Goal: Task Accomplishment & Management: Use online tool/utility

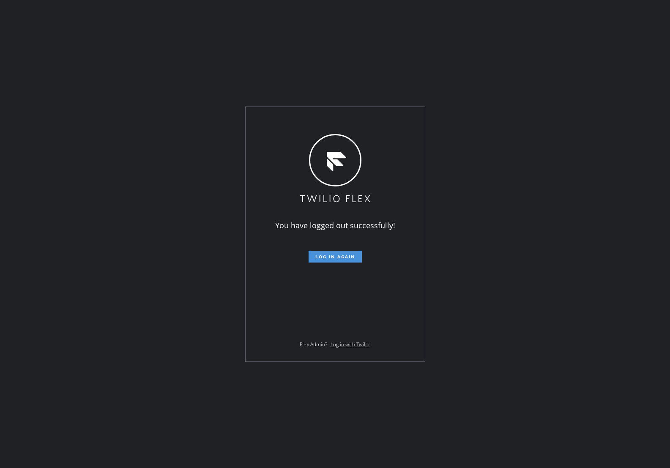
click at [344, 254] on span "Log in again" at bounding box center [336, 257] width 40 height 6
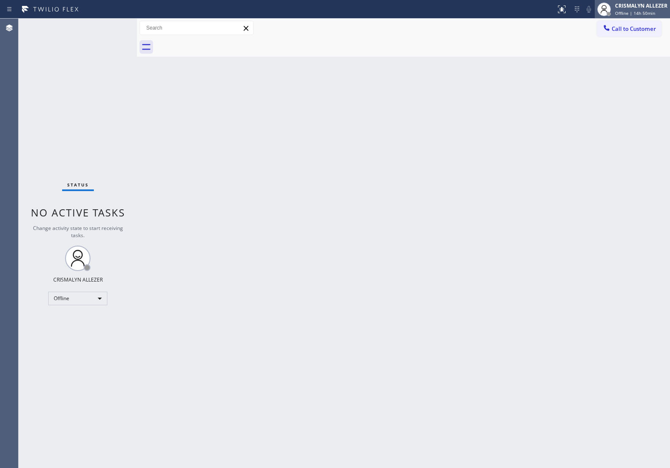
click at [647, 13] on span "Offline | 14h 50min" at bounding box center [635, 13] width 40 height 6
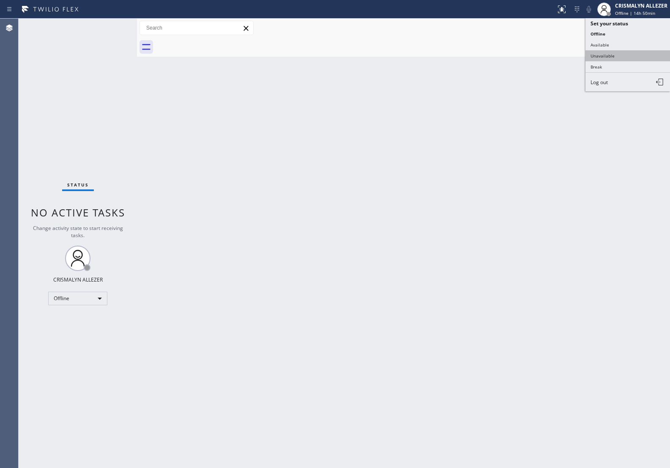
click at [622, 55] on button "Unavailable" at bounding box center [628, 55] width 85 height 11
click at [631, 32] on span "Call to Customer" at bounding box center [634, 29] width 44 height 8
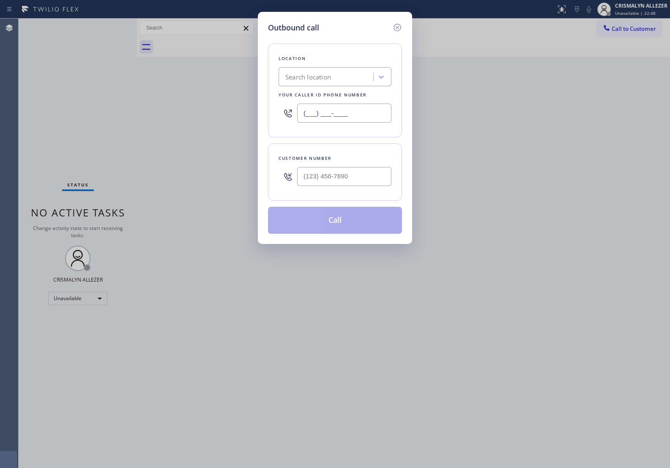
drag, startPoint x: 371, startPoint y: 115, endPoint x: 170, endPoint y: 100, distance: 202.0
click at [161, 98] on div "Outbound call Location Search location Your caller id phone number (___) ___-__…" at bounding box center [335, 234] width 670 height 468
paste input "714) 400-2318"
type input "[PHONE_NUMBER]"
click at [324, 171] on input "(___) ___-____" at bounding box center [344, 176] width 94 height 19
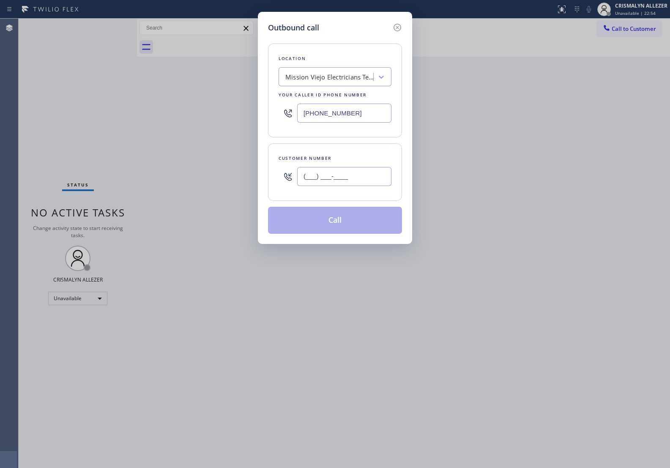
paste input "949) 701-2271"
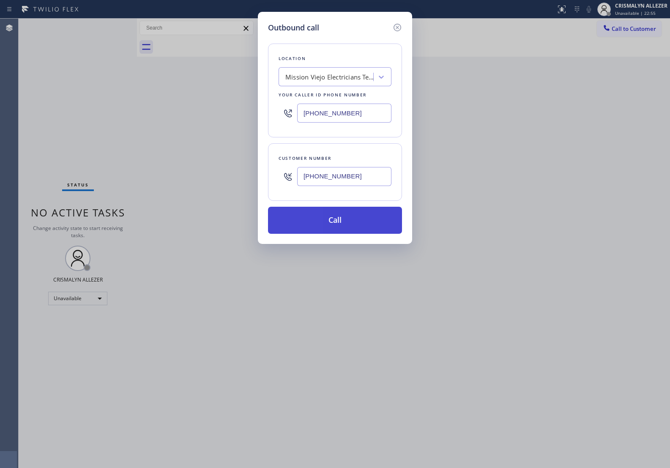
type input "[PHONE_NUMBER]"
click at [330, 219] on button "Call" at bounding box center [335, 220] width 134 height 27
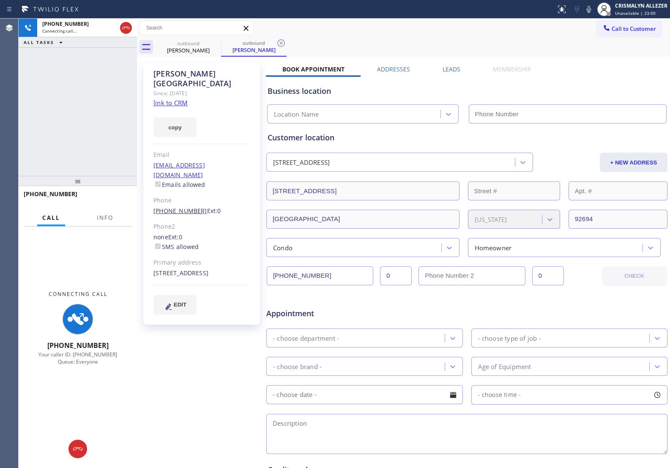
type input "[PHONE_NUMBER]"
click at [101, 219] on span "Info" at bounding box center [105, 218] width 16 height 8
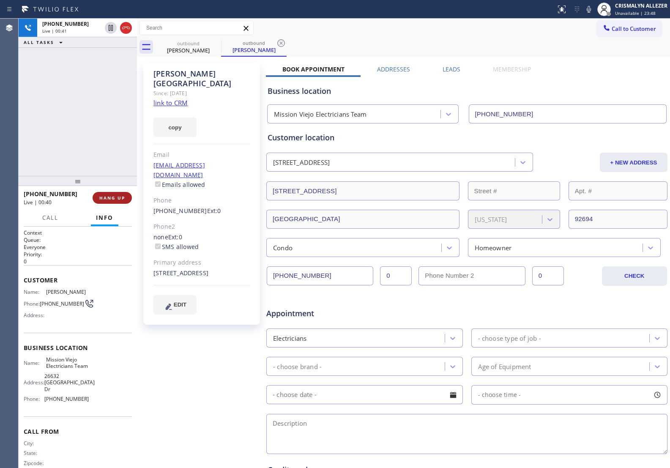
click at [110, 199] on span "HANG UP" at bounding box center [112, 198] width 26 height 6
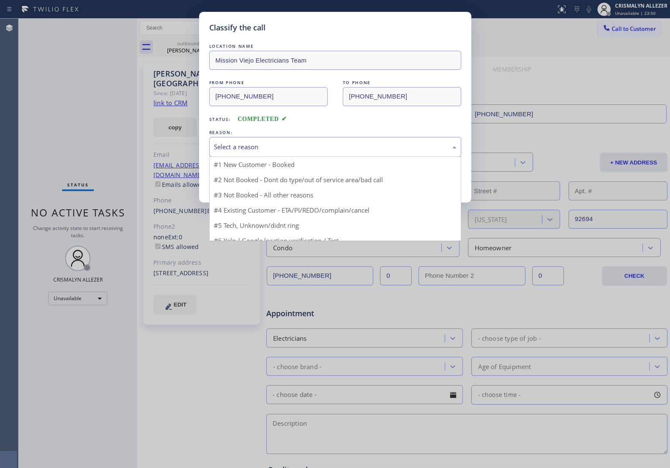
click at [345, 142] on div "Select a reason" at bounding box center [335, 147] width 252 height 20
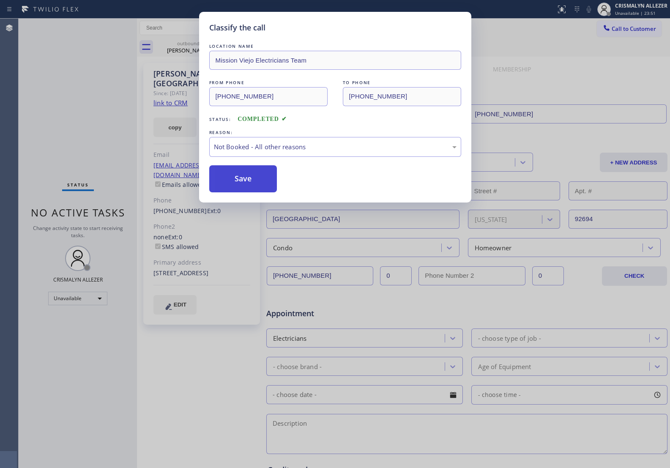
click at [240, 183] on button "Save" at bounding box center [243, 178] width 68 height 27
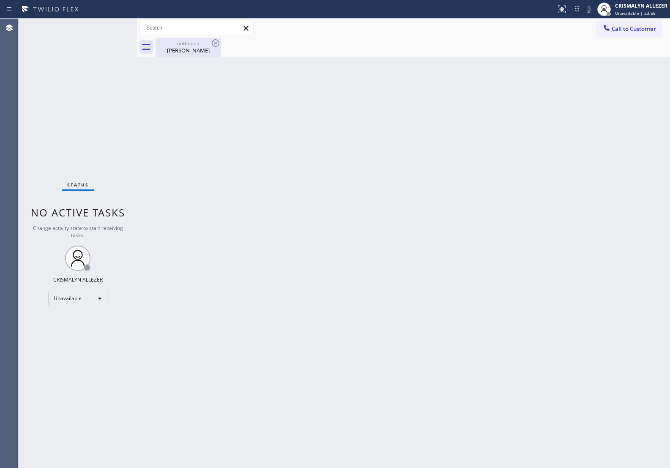
click at [181, 47] on div "Alejandra Dangelo" at bounding box center [189, 51] width 64 height 8
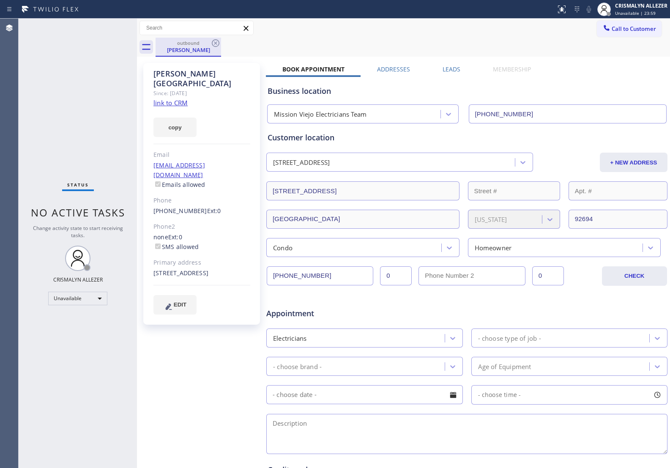
click at [210, 42] on div "outbound Alejandra Dangelo" at bounding box center [189, 47] width 66 height 19
click at [216, 44] on icon at bounding box center [216, 43] width 8 height 8
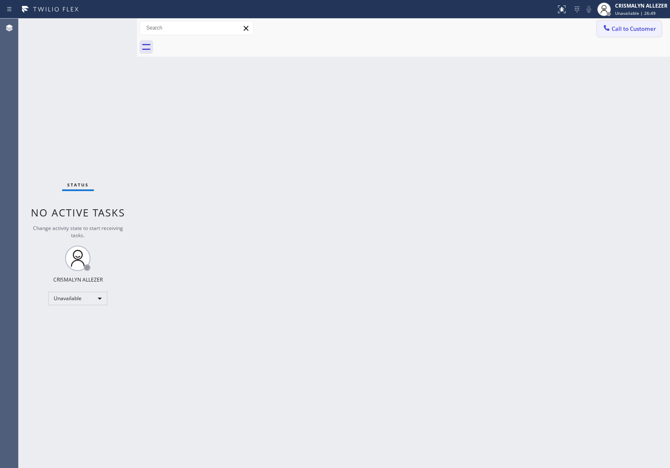
click at [641, 24] on button "Call to Customer" at bounding box center [629, 29] width 65 height 16
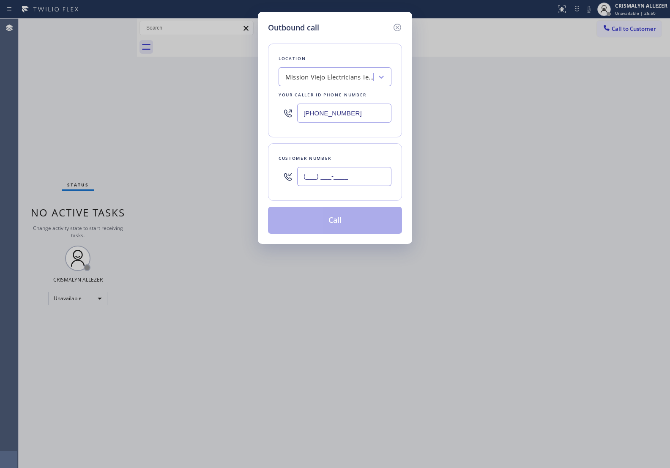
click at [340, 168] on input "(___) ___-____" at bounding box center [344, 176] width 94 height 19
paste input "949) 701-2271"
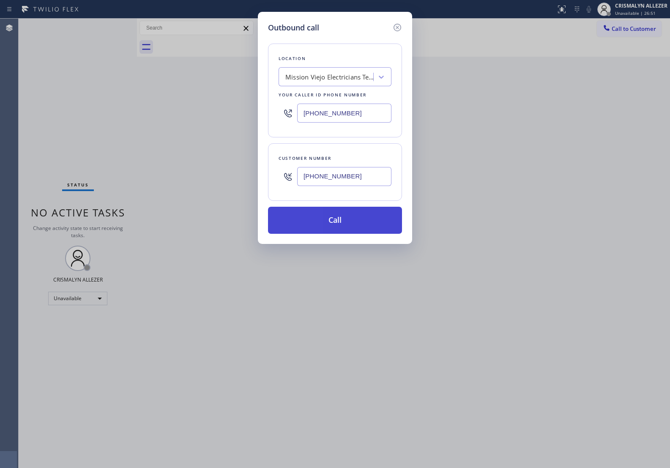
type input "[PHONE_NUMBER]"
click at [335, 228] on button "Call" at bounding box center [335, 220] width 134 height 27
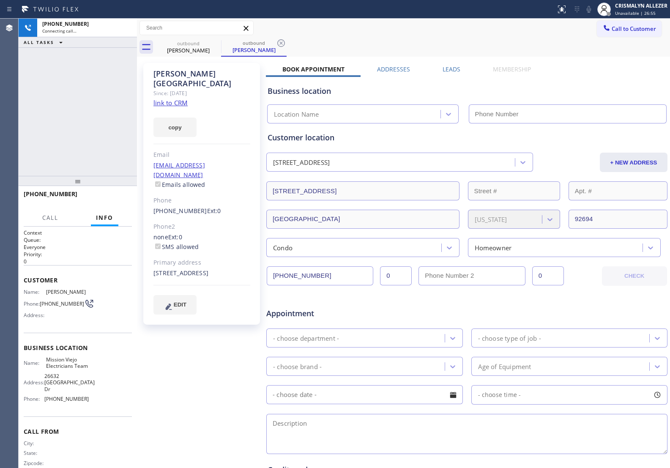
type input "[PHONE_NUMBER]"
click at [107, 199] on span "HANG UP" at bounding box center [112, 198] width 26 height 6
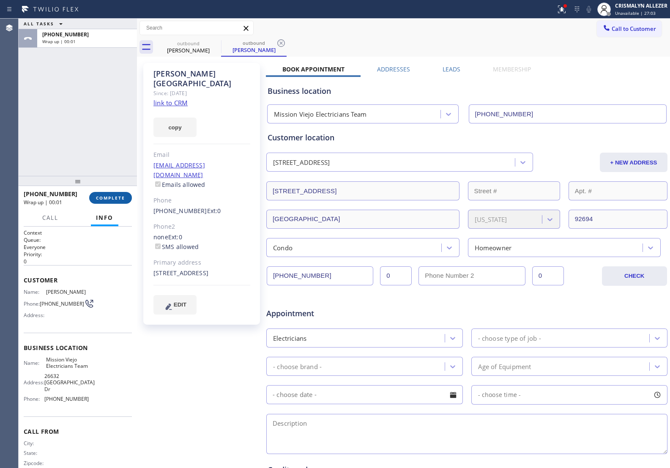
click at [109, 198] on span "COMPLETE" at bounding box center [110, 198] width 29 height 6
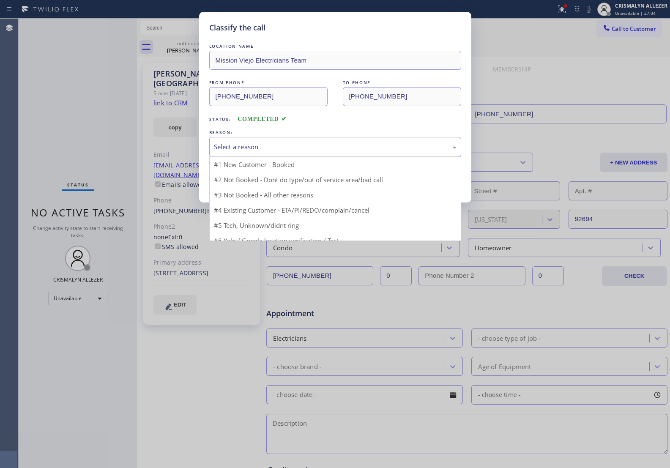
click at [320, 155] on div "Select a reason" at bounding box center [335, 147] width 252 height 20
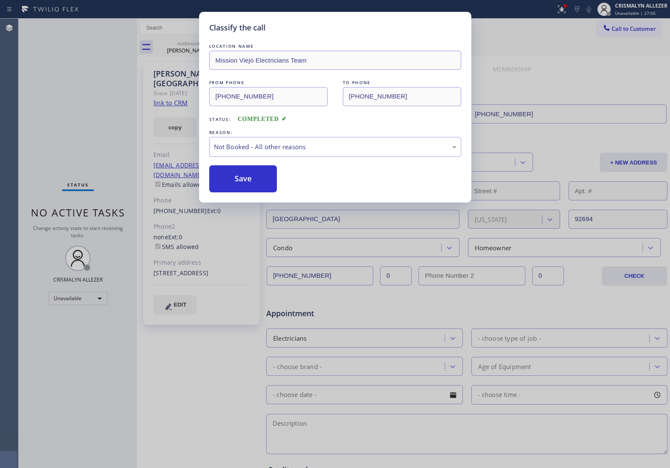
click at [246, 187] on button "Save" at bounding box center [243, 178] width 68 height 27
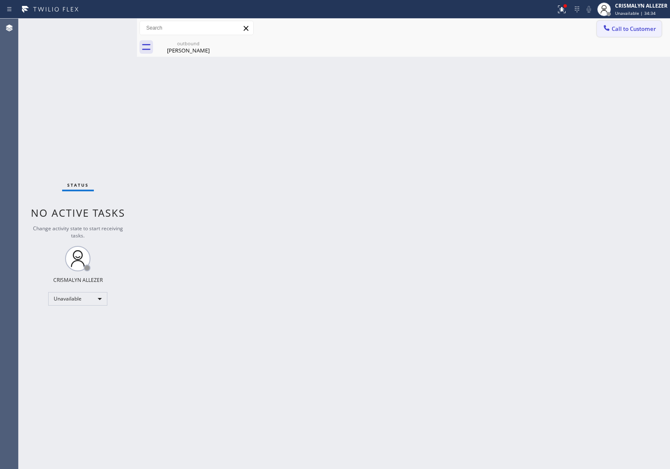
click at [626, 34] on button "Call to Customer" at bounding box center [629, 29] width 65 height 16
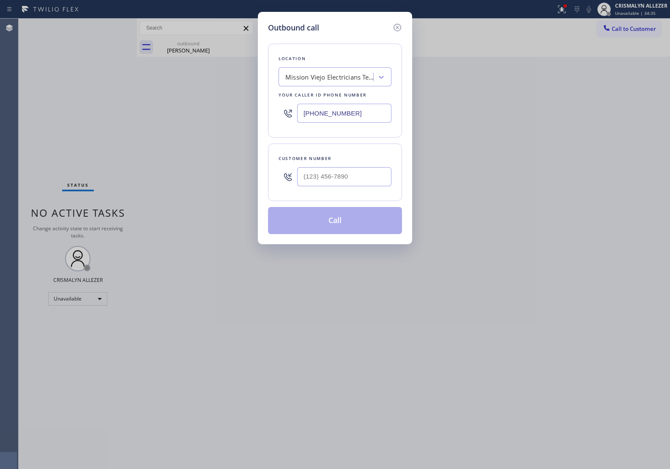
drag, startPoint x: 365, startPoint y: 110, endPoint x: 143, endPoint y: 110, distance: 221.7
click at [143, 110] on div "Outbound call Location Mission Viejo Electricians Team Your caller id phone num…" at bounding box center [335, 234] width 670 height 469
paste input "805) 883-6154"
type input "[PHONE_NUMBER]"
click at [326, 177] on input "(___) ___-____" at bounding box center [344, 176] width 94 height 19
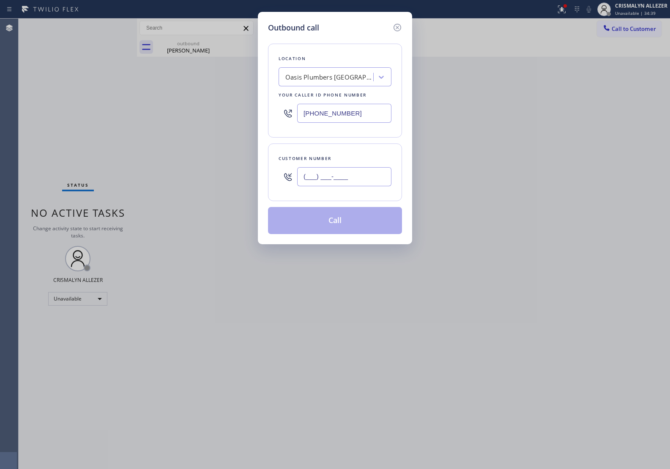
paste input "818) 399-9918"
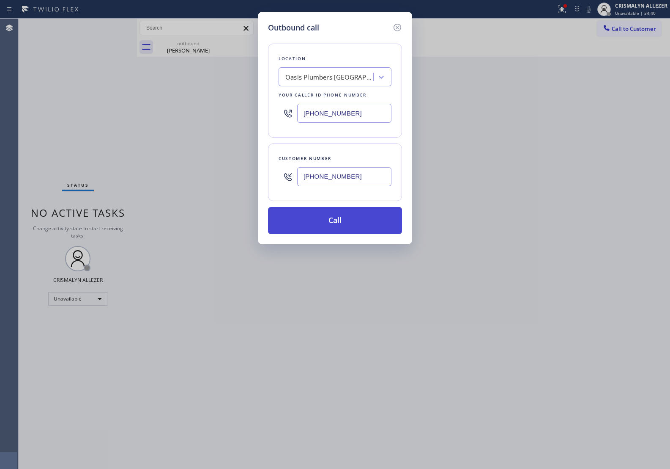
type input "[PHONE_NUMBER]"
click at [333, 221] on button "Call" at bounding box center [335, 220] width 134 height 27
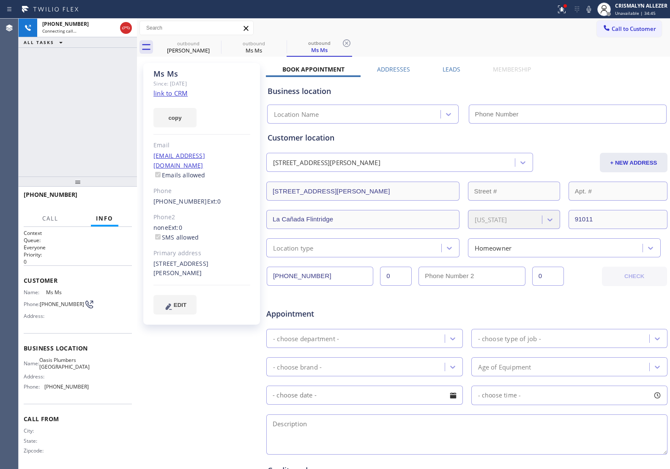
type input "[PHONE_NUMBER]"
click at [107, 199] on span "HANG UP" at bounding box center [112, 198] width 26 height 6
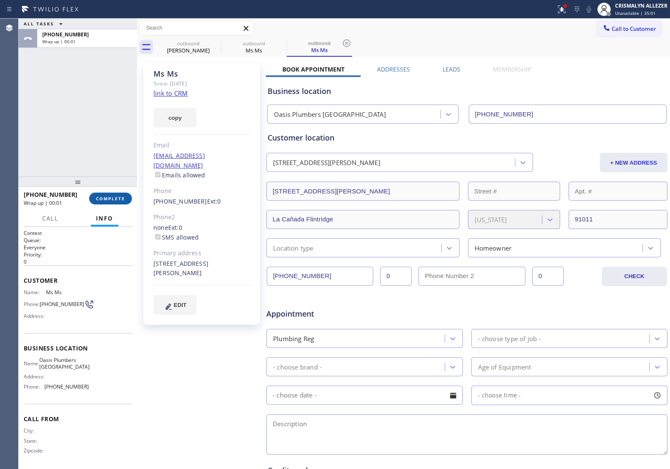
click at [90, 195] on button "COMPLETE" at bounding box center [110, 198] width 43 height 12
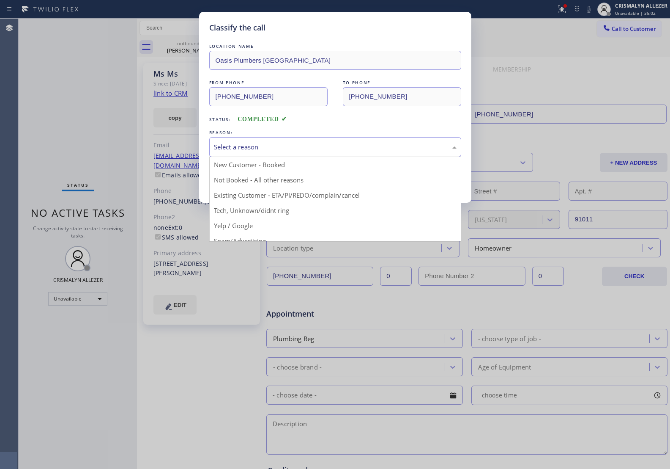
click at [311, 147] on div "Select a reason" at bounding box center [335, 147] width 243 height 10
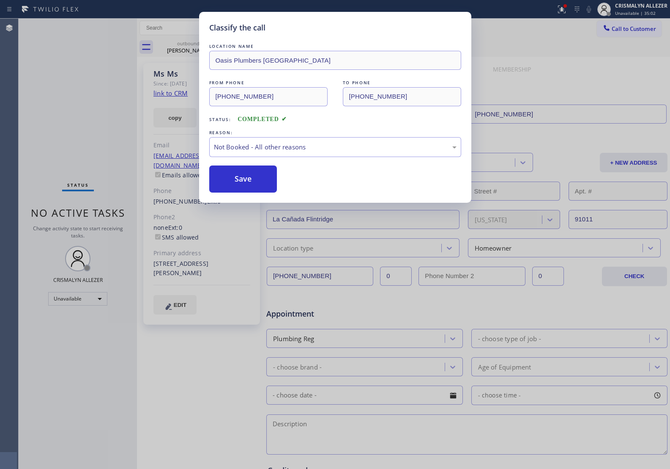
click at [236, 182] on button "Save" at bounding box center [243, 178] width 68 height 27
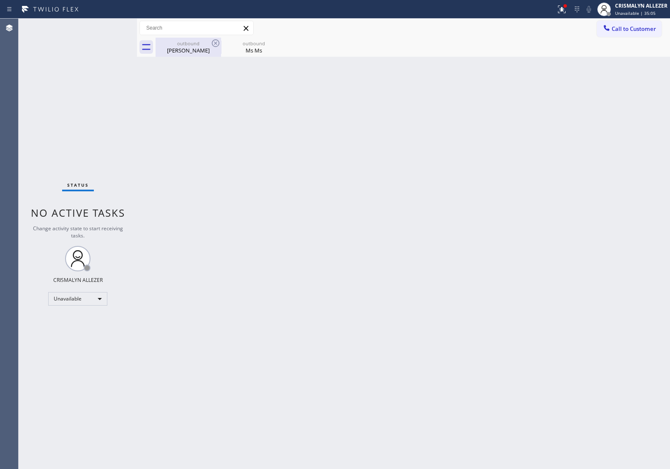
click at [181, 51] on div "Alejandra Dangelo" at bounding box center [189, 51] width 64 height 8
type input "[PHONE_NUMBER]"
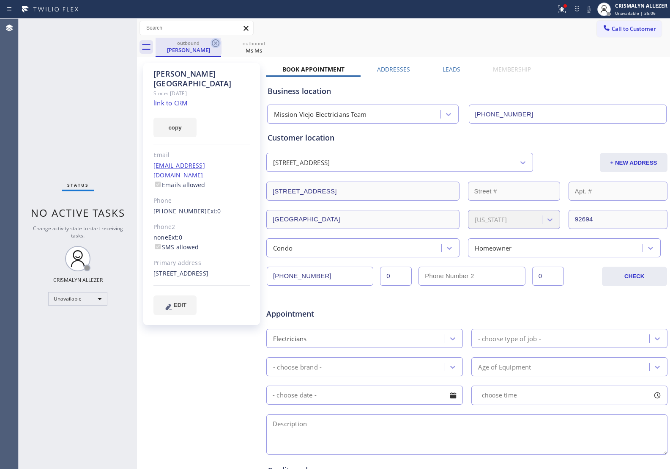
click at [213, 44] on icon at bounding box center [216, 43] width 10 height 10
type input "[PHONE_NUMBER]"
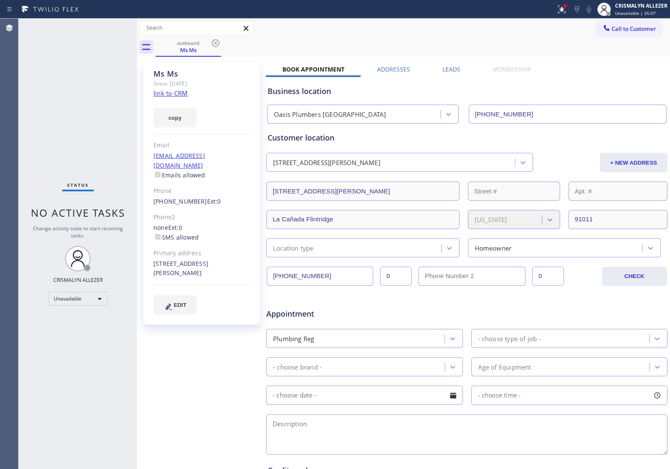
click at [213, 44] on icon at bounding box center [216, 43] width 10 height 10
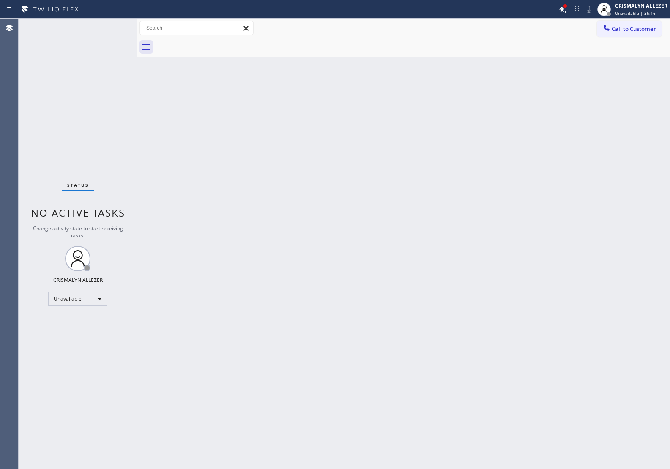
click at [322, 142] on div "Back to Dashboard Change Sender ID Customers Technicians Select a contact Outbo…" at bounding box center [403, 244] width 533 height 450
click at [638, 33] on button "Call to Customer" at bounding box center [629, 29] width 65 height 16
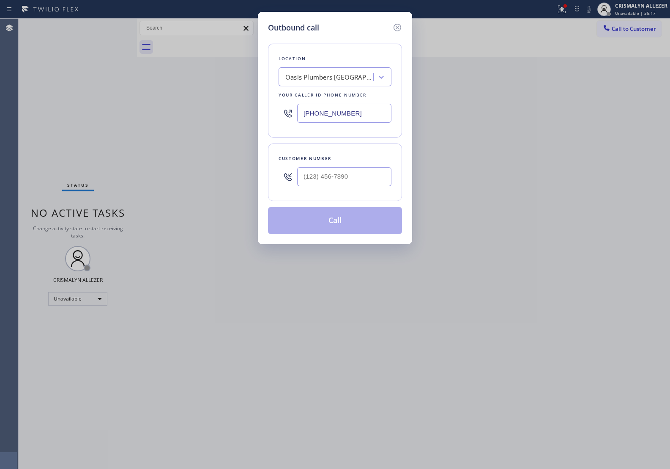
drag, startPoint x: 367, startPoint y: 115, endPoint x: 179, endPoint y: 109, distance: 188.3
click at [179, 109] on div "Outbound call Location Oasis Plumbers Thousand Oaks Your caller id phone number…" at bounding box center [335, 234] width 670 height 469
paste input "623) 244-4163"
type input "[PHONE_NUMBER]"
click at [320, 181] on input "(___) ___-____" at bounding box center [344, 176] width 94 height 19
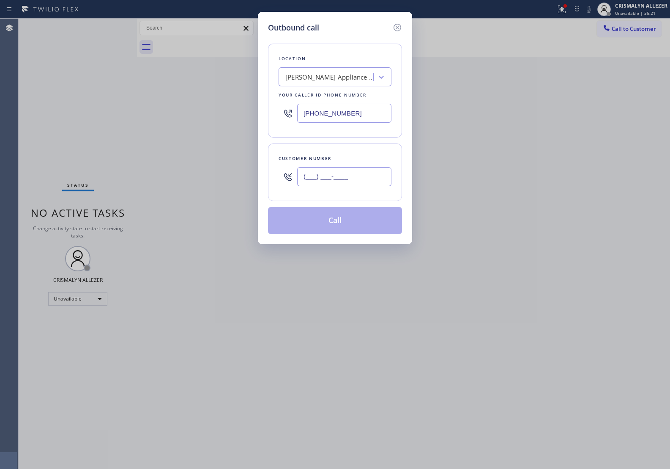
paste input "623) 244-4163"
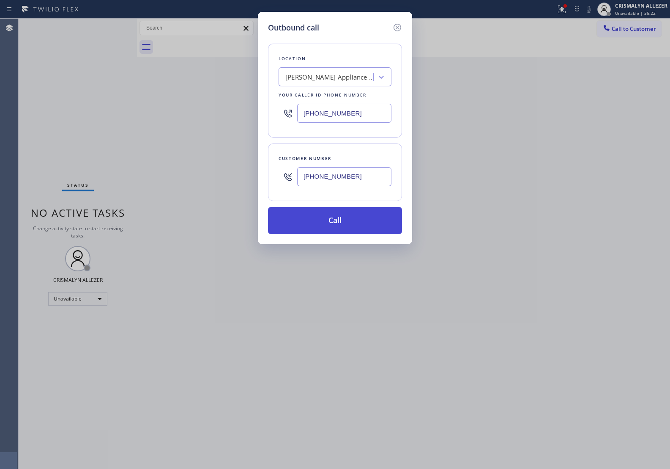
type input "[PHONE_NUMBER]"
click at [324, 219] on button "Call" at bounding box center [335, 220] width 134 height 27
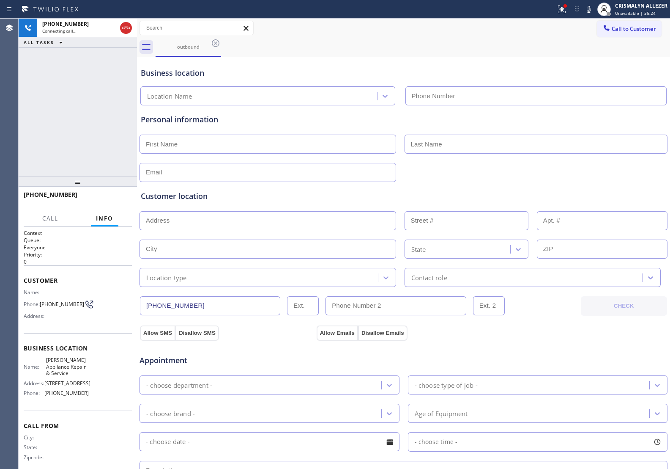
type input "[PHONE_NUMBER]"
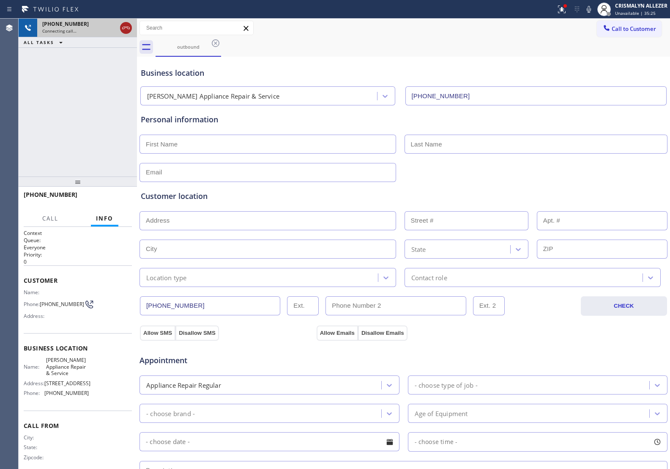
click at [127, 28] on icon at bounding box center [126, 28] width 10 height 10
click at [218, 41] on icon at bounding box center [216, 43] width 8 height 8
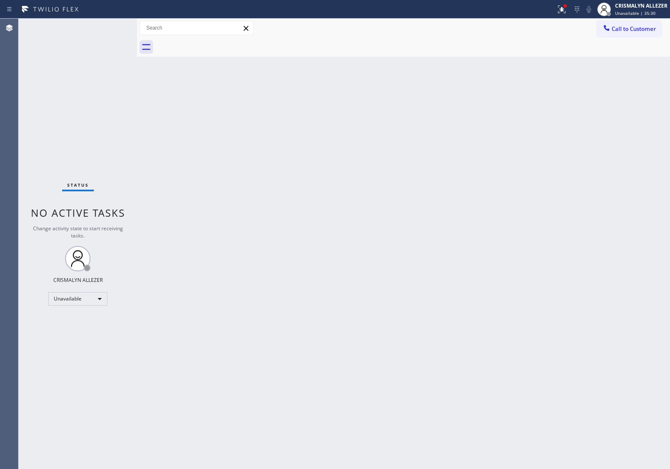
drag, startPoint x: 290, startPoint y: 180, endPoint x: 316, endPoint y: 170, distance: 28.1
click at [296, 176] on div "Back to Dashboard Change Sender ID Customers Technicians Select a contact Outbo…" at bounding box center [403, 244] width 533 height 450
click at [631, 32] on span "Call to Customer" at bounding box center [634, 29] width 44 height 8
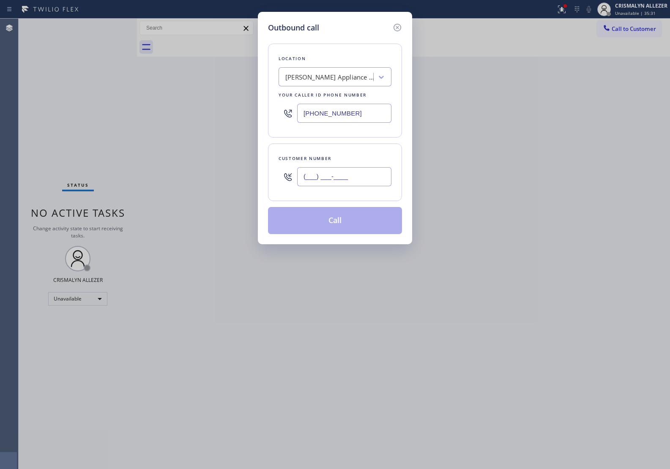
click at [369, 174] on input "(___) ___-____" at bounding box center [344, 176] width 94 height 19
paste input "602) 708-4200"
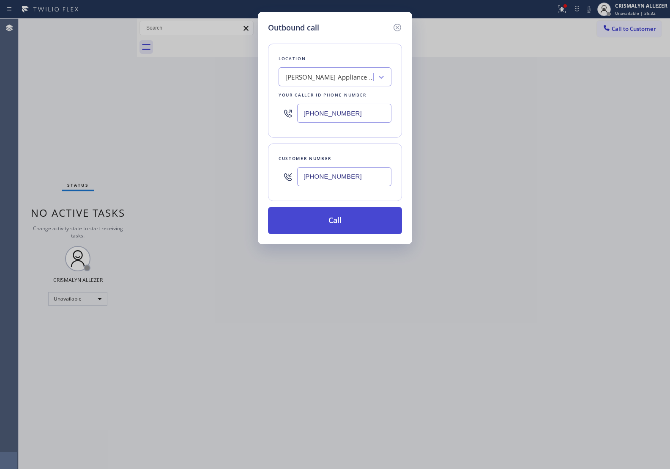
type input "[PHONE_NUMBER]"
click at [348, 216] on button "Call" at bounding box center [335, 220] width 134 height 27
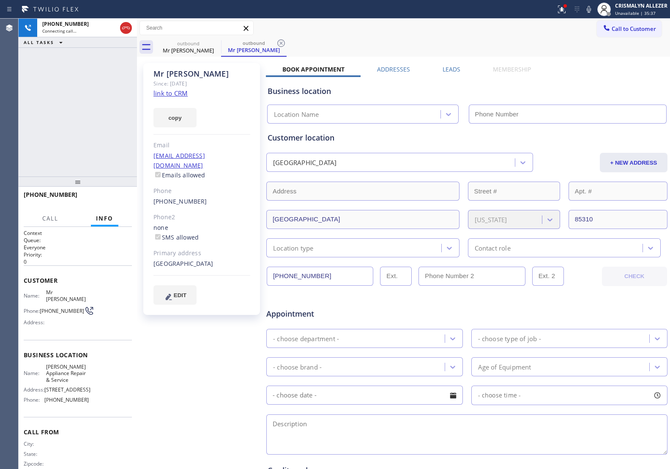
type input "[PHONE_NUMBER]"
click at [107, 201] on button "HANG UP" at bounding box center [112, 198] width 39 height 12
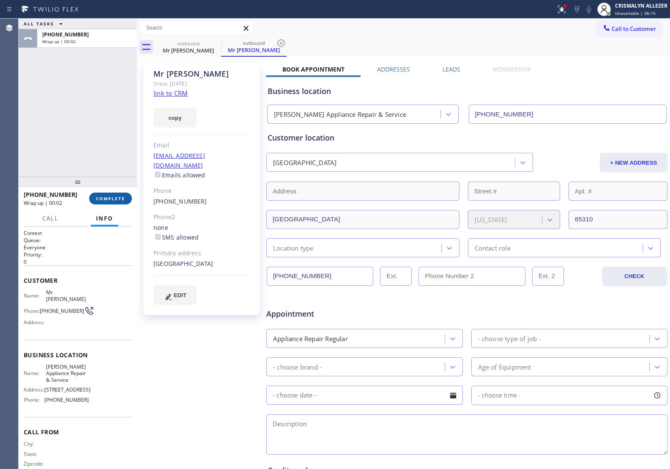
click at [115, 200] on span "COMPLETE" at bounding box center [110, 198] width 29 height 6
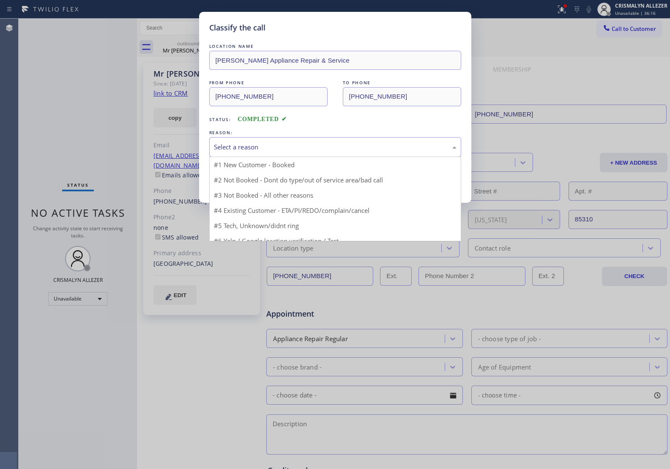
click at [309, 151] on div "Select a reason" at bounding box center [335, 147] width 243 height 10
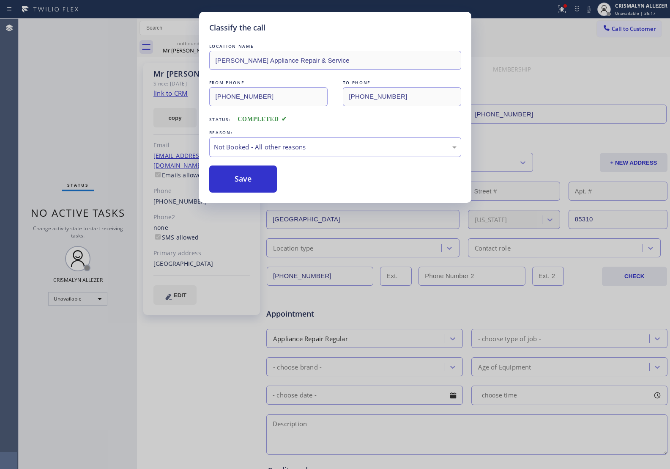
click at [248, 185] on button "Save" at bounding box center [243, 178] width 68 height 27
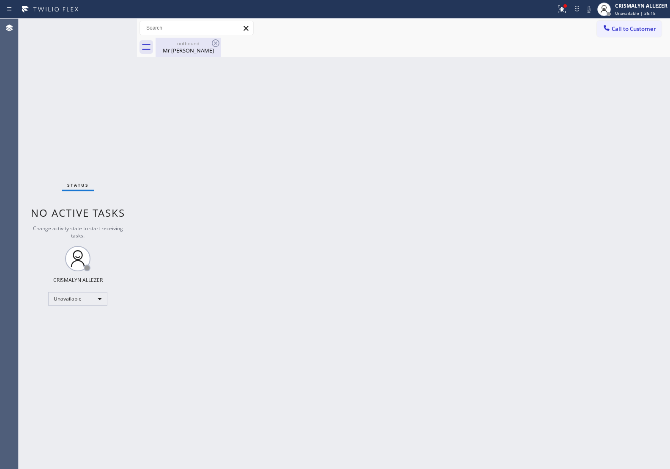
click at [188, 54] on div "Mr Walt" at bounding box center [189, 51] width 64 height 8
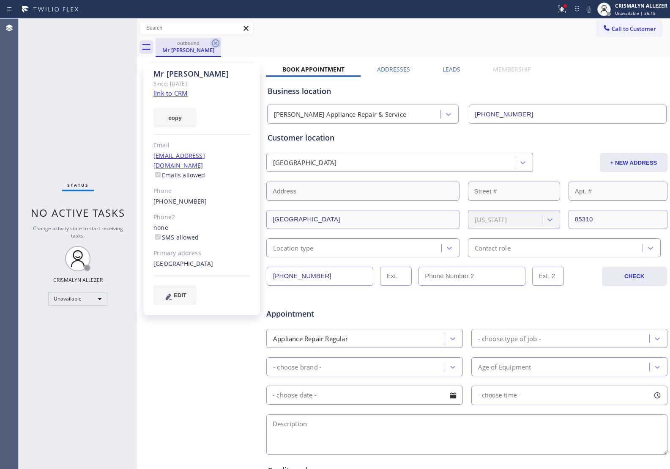
click at [214, 43] on icon at bounding box center [216, 43] width 10 height 10
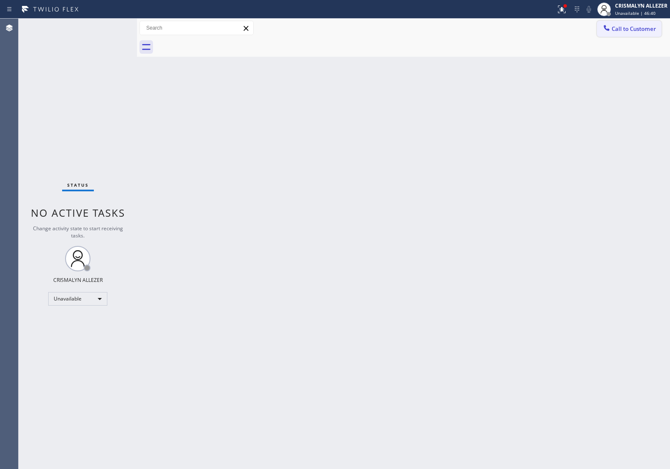
click at [622, 26] on span "Call to Customer" at bounding box center [634, 29] width 44 height 8
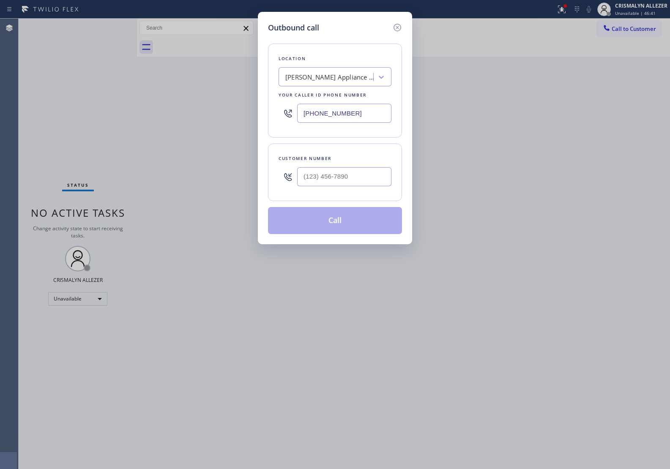
drag, startPoint x: 374, startPoint y: 119, endPoint x: 131, endPoint y: 109, distance: 243.4
click at [121, 107] on div "Outbound call Location J W Appliance Repair & Service Your caller id phone numb…" at bounding box center [335, 234] width 670 height 469
paste input "805) 222-7117"
type input "(805) 222-7117"
click at [328, 180] on input "(___) ___-____" at bounding box center [344, 176] width 94 height 19
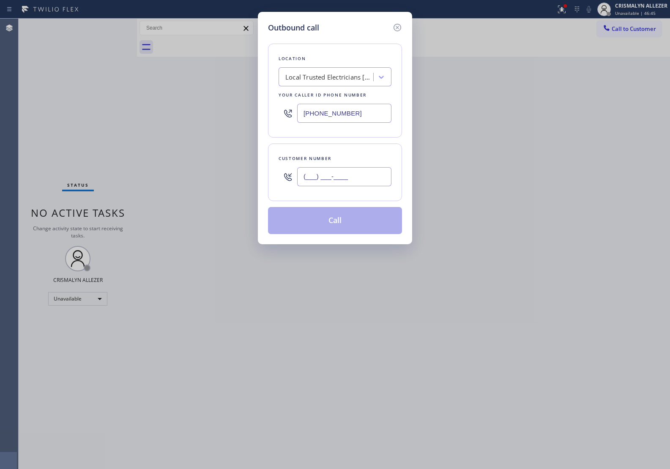
paste input "845) 820-1808"
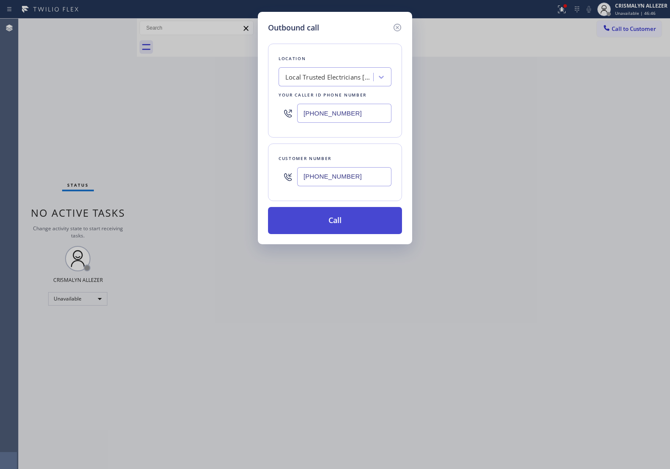
type input "(845) 820-1808"
click at [329, 225] on button "Call" at bounding box center [335, 220] width 134 height 27
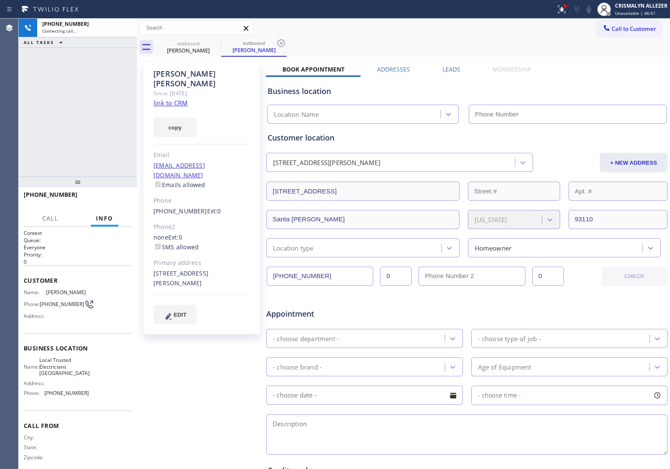
type input "(805) 222-7117"
click at [121, 130] on div "+18458201808 Connecting call… ALL TASKS ALL TASKS ACTIVE TASKS TASKS IN WRAP UP" at bounding box center [78, 98] width 118 height 158
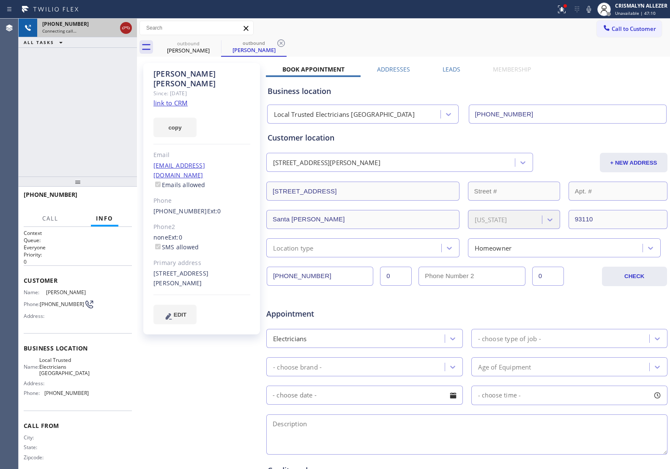
click at [126, 30] on icon at bounding box center [126, 28] width 10 height 10
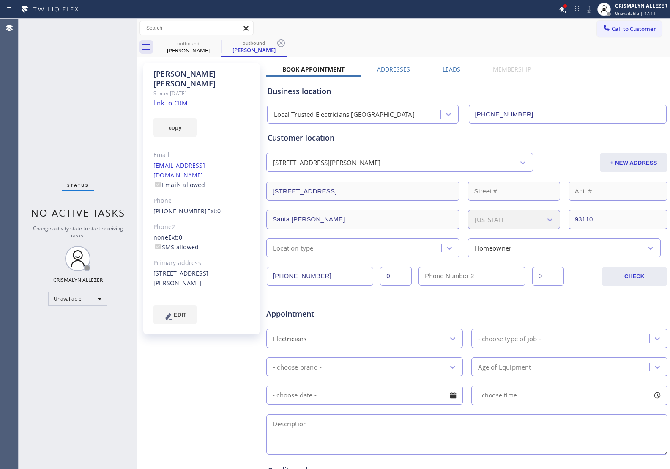
drag, startPoint x: 280, startPoint y: 43, endPoint x: 221, endPoint y: 50, distance: 58.8
click at [280, 43] on icon at bounding box center [281, 43] width 10 height 10
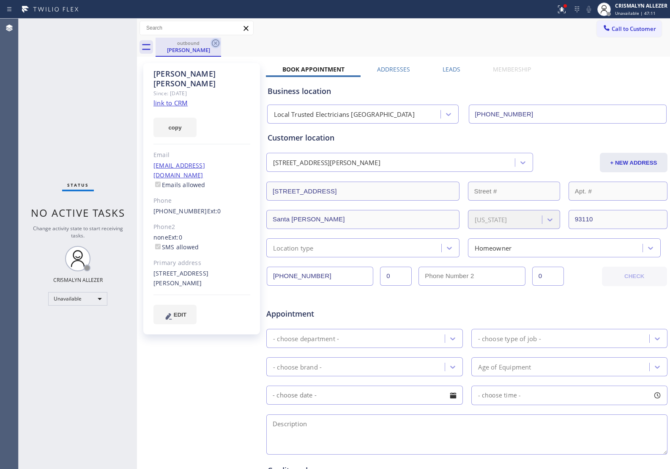
click at [212, 43] on icon at bounding box center [216, 43] width 10 height 10
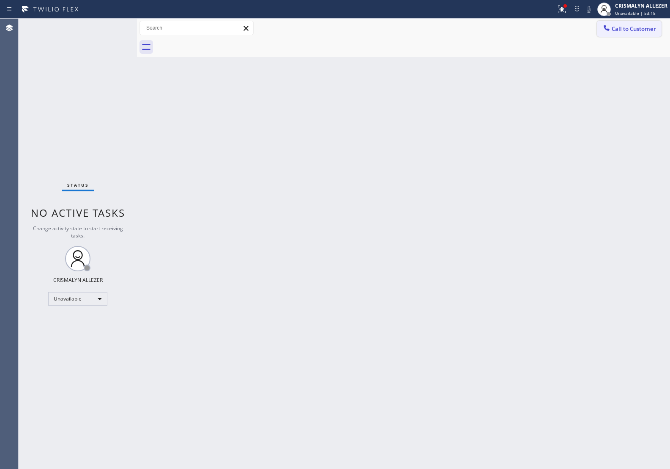
drag, startPoint x: 637, startPoint y: 22, endPoint x: 481, endPoint y: 104, distance: 175.8
click at [637, 22] on button "Call to Customer" at bounding box center [629, 29] width 65 height 16
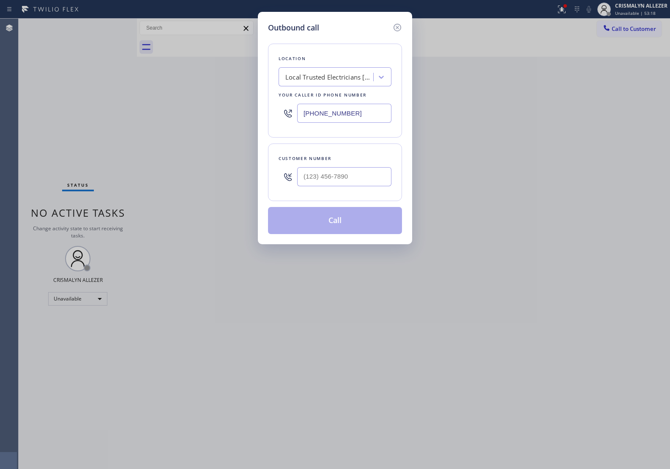
drag, startPoint x: 375, startPoint y: 113, endPoint x: 137, endPoint y: 119, distance: 237.8
click at [140, 119] on div "Outbound call Location Local Trusted Electricians Mission Canyon Your caller id…" at bounding box center [335, 234] width 670 height 469
paste input "408) 638-6856"
type input "[PHONE_NUMBER]"
click at [329, 173] on input "(___) ___-____" at bounding box center [344, 176] width 94 height 19
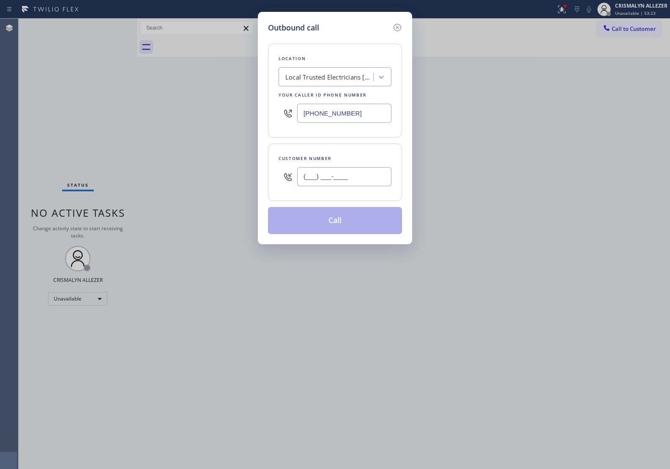
paste input "442) 264-3620"
type input "[PHONE_NUMBER]"
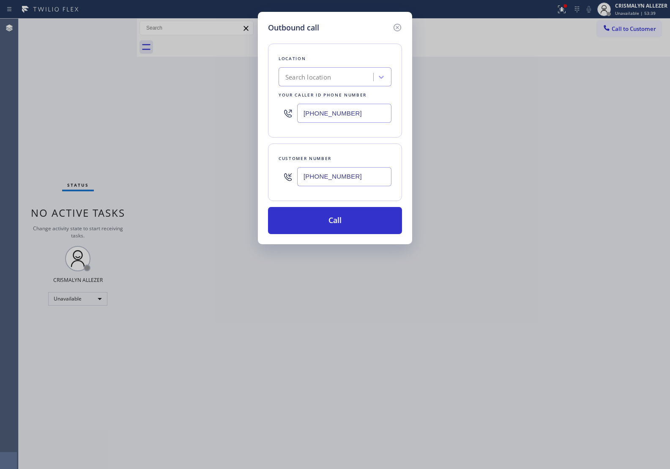
type input "(805) 222-7117"
drag, startPoint x: 181, startPoint y: 168, endPoint x: 385, endPoint y: 118, distance: 210.9
click at [227, 155] on div "Outbound call Location Local Trusted Electricians Mission Canyon Your caller id…" at bounding box center [335, 234] width 670 height 469
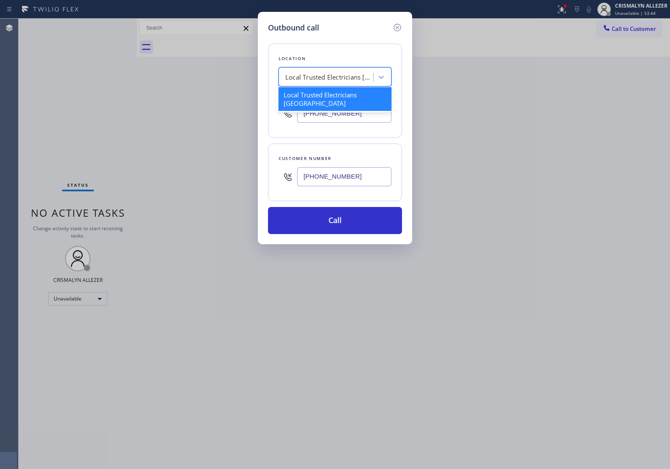
click at [352, 81] on div "Local Trusted Electricians Mission Canyon" at bounding box center [330, 77] width 89 height 10
paste input "Blue Moon Electrical [GEOGRAPHIC_DATA][PERSON_NAME]"
type input "Blue Moon Electrical [GEOGRAPHIC_DATA][PERSON_NAME]"
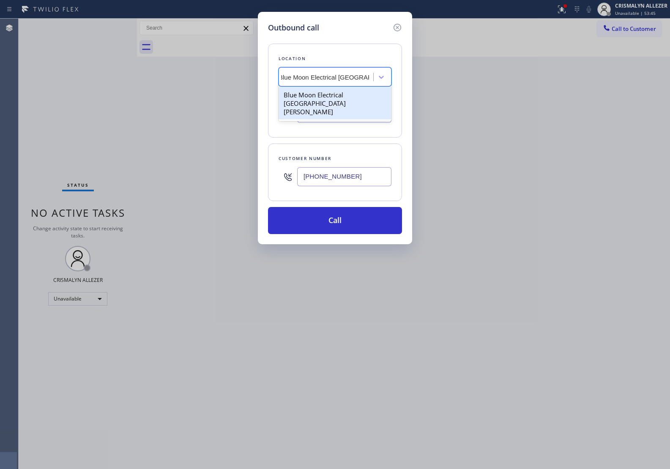
click at [326, 92] on div "Blue Moon Electrical [GEOGRAPHIC_DATA][PERSON_NAME]" at bounding box center [335, 103] width 113 height 32
type input "[PHONE_NUMBER]"
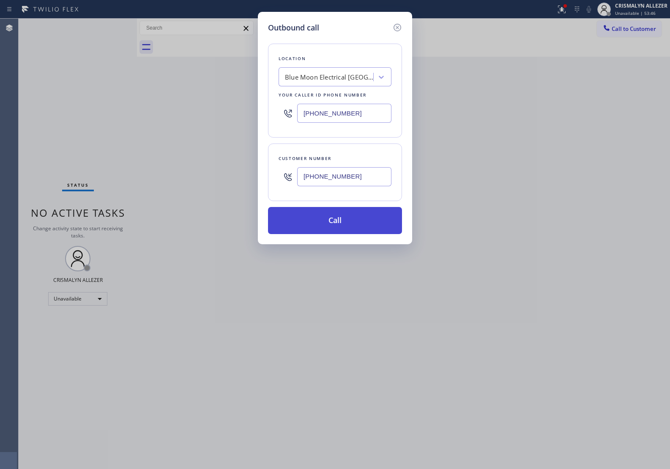
click at [332, 221] on button "Call" at bounding box center [335, 220] width 134 height 27
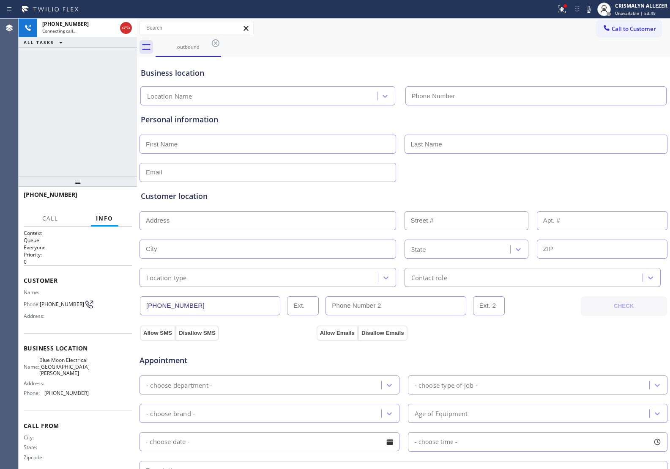
type input "[PHONE_NUMBER]"
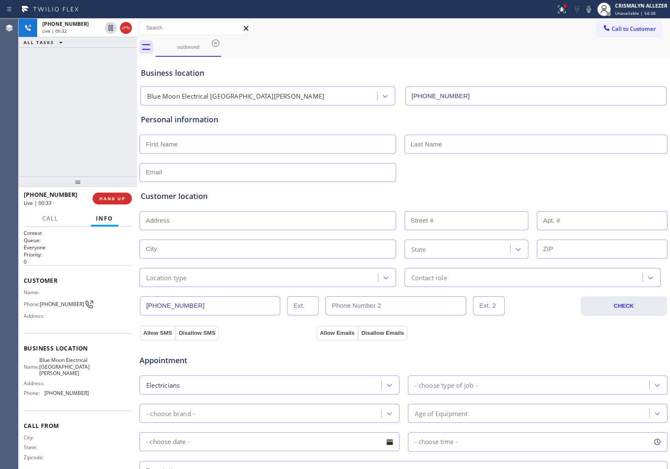
click at [100, 90] on div "+14422643620 Live | 00:32 ALL TASKS ALL TASKS ACTIVE TASKS TASKS IN WRAP UP" at bounding box center [78, 98] width 118 height 158
click at [109, 197] on span "HANG UP" at bounding box center [112, 198] width 26 height 6
click at [113, 199] on span "COMPLETE" at bounding box center [110, 198] width 29 height 6
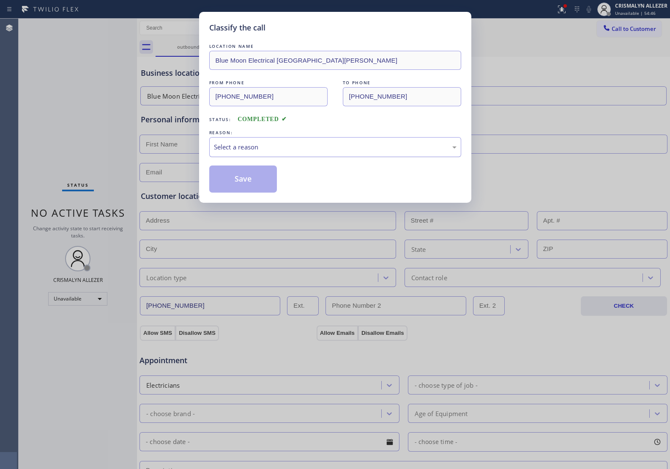
click at [324, 151] on div "Select a reason" at bounding box center [335, 147] width 243 height 10
click at [252, 181] on button "Save" at bounding box center [243, 178] width 68 height 27
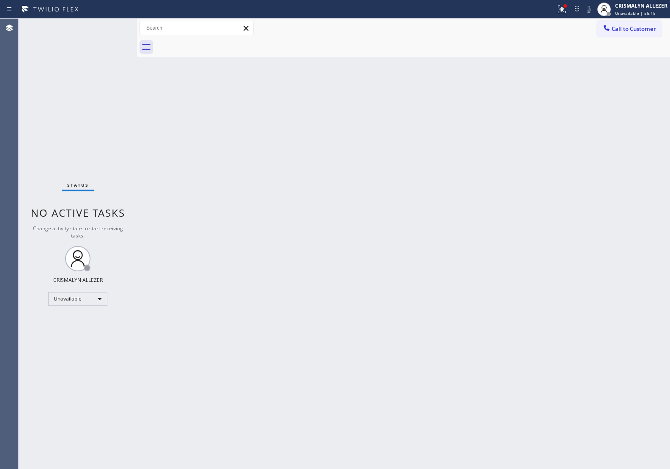
drag, startPoint x: 261, startPoint y: 125, endPoint x: 437, endPoint y: 67, distance: 185.0
click at [262, 124] on div "Back to Dashboard Change Sender ID Customers Technicians Select a contact Outbo…" at bounding box center [403, 244] width 533 height 450
click at [625, 30] on span "Call to Customer" at bounding box center [634, 29] width 44 height 8
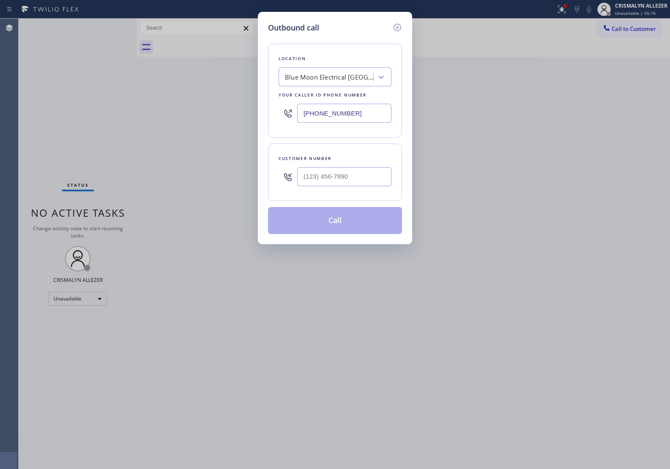
drag, startPoint x: 371, startPoint y: 113, endPoint x: 145, endPoint y: 103, distance: 226.1
click at [165, 107] on div "Outbound call Location Blue Moon Electrical San Jose Your caller id phone numbe…" at bounding box center [335, 234] width 670 height 469
paste input "833) 558-1241"
type input "[PHONE_NUMBER]"
click at [339, 174] on input "(___) ___-____" at bounding box center [344, 176] width 94 height 19
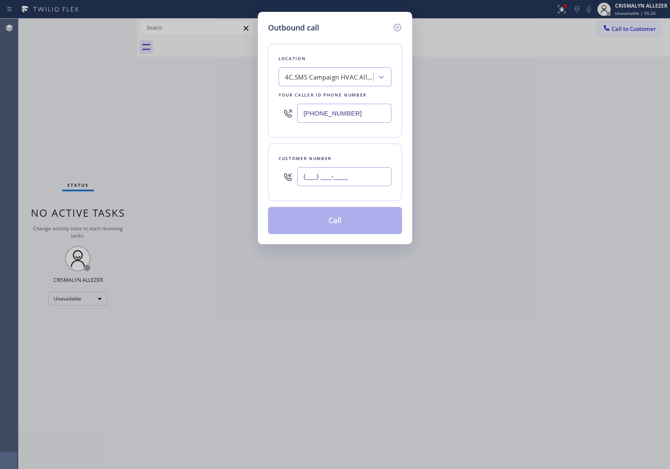
paste input "310) 938-3132"
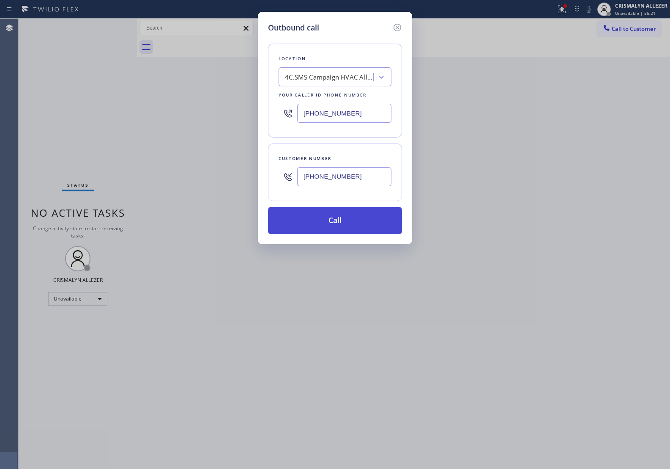
type input "[PHONE_NUMBER]"
click at [331, 233] on button "Call" at bounding box center [335, 220] width 134 height 27
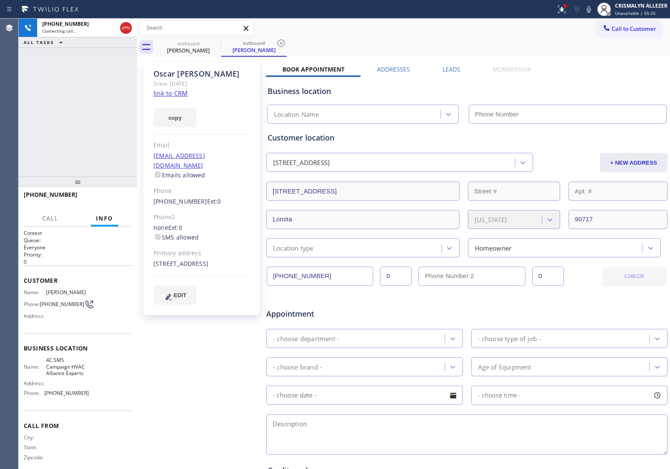
type input "[PHONE_NUMBER]"
click at [113, 201] on button "HANG UP" at bounding box center [112, 198] width 39 height 12
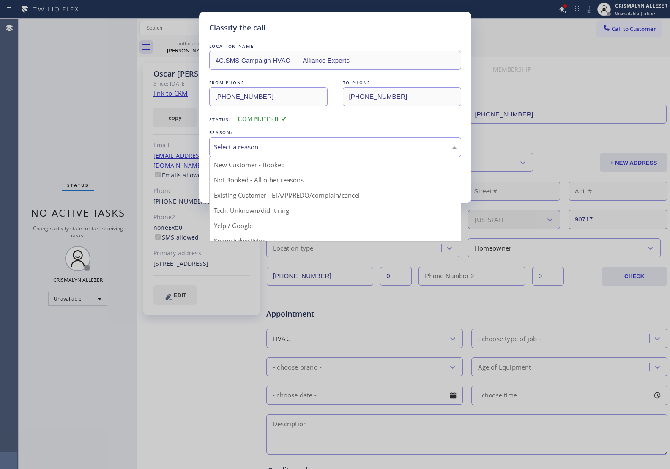
click at [357, 152] on div "Select a reason" at bounding box center [335, 147] width 243 height 10
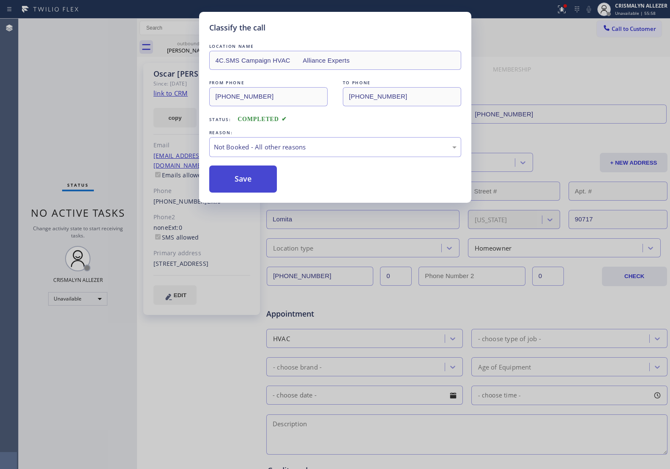
click at [242, 185] on button "Save" at bounding box center [243, 178] width 68 height 27
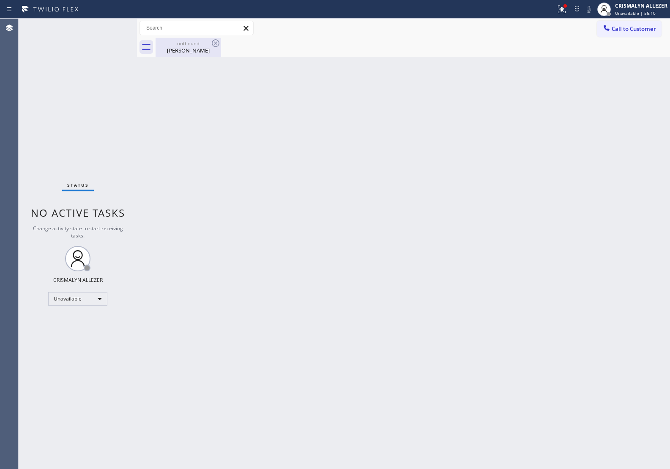
click at [182, 50] on div "Oscar Brandi" at bounding box center [189, 51] width 64 height 8
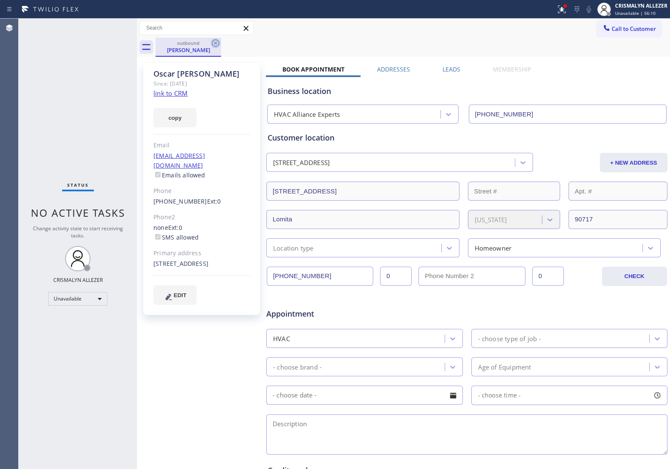
click at [212, 45] on icon at bounding box center [216, 43] width 10 height 10
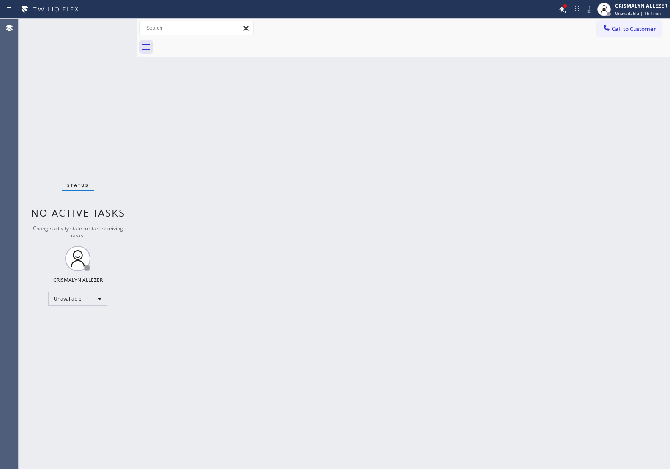
drag, startPoint x: 614, startPoint y: 30, endPoint x: 533, endPoint y: 97, distance: 104.5
click at [614, 30] on span "Call to Customer" at bounding box center [634, 29] width 44 height 8
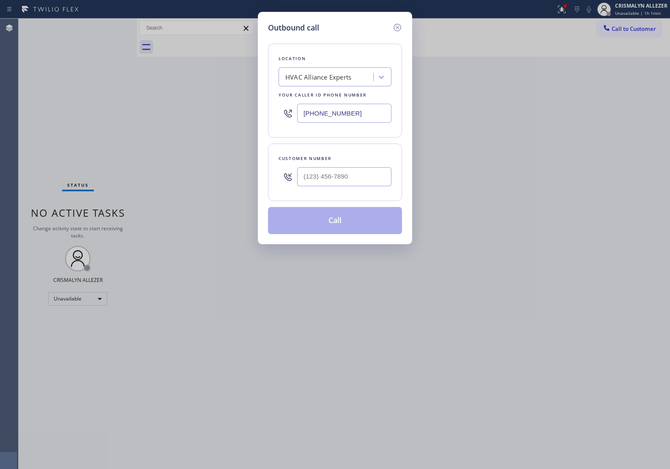
paste input "909) 833-7562"
drag, startPoint x: 369, startPoint y: 114, endPoint x: 159, endPoint y: 109, distance: 210.3
click at [159, 109] on div "Outbound call Location HVAC Alliance Experts Your caller id phone number (833) …" at bounding box center [335, 234] width 670 height 469
type input "[PHONE_NUMBER]"
click at [345, 181] on input "(___) ___-____" at bounding box center [344, 176] width 94 height 19
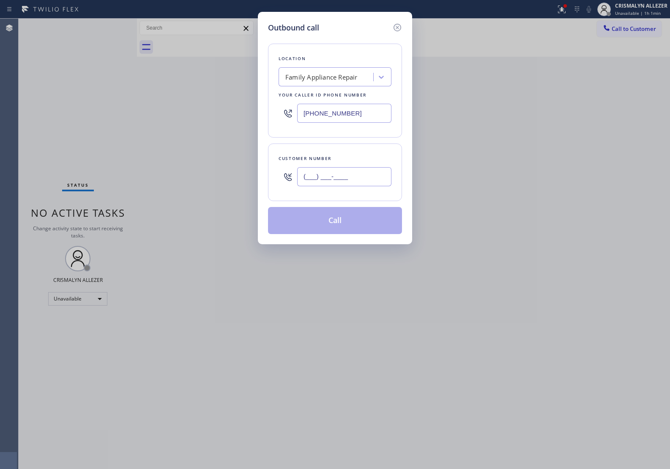
paste input "714) 383-2732"
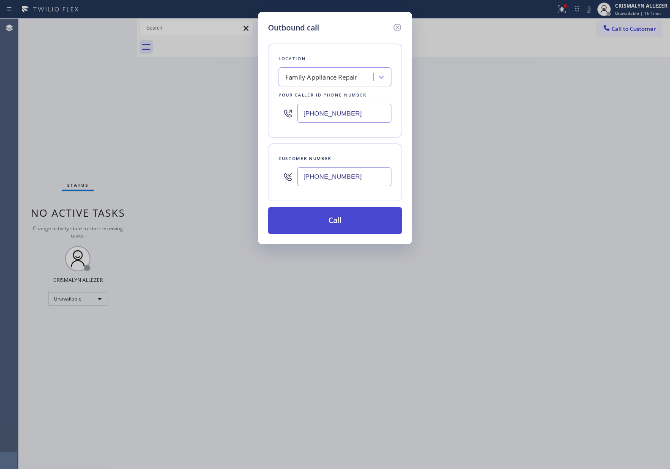
type input "[PHONE_NUMBER]"
click at [345, 219] on button "Call" at bounding box center [335, 220] width 134 height 27
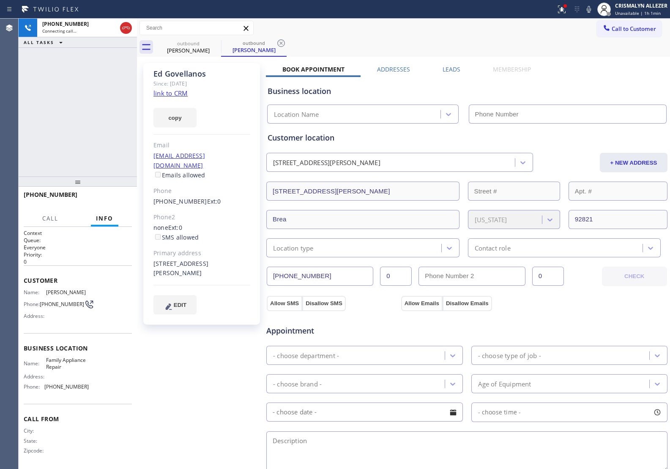
click at [174, 94] on link "link to CRM" at bounding box center [171, 93] width 34 height 8
type input "[PHONE_NUMBER]"
click at [105, 196] on span "HANG UP" at bounding box center [112, 198] width 26 height 6
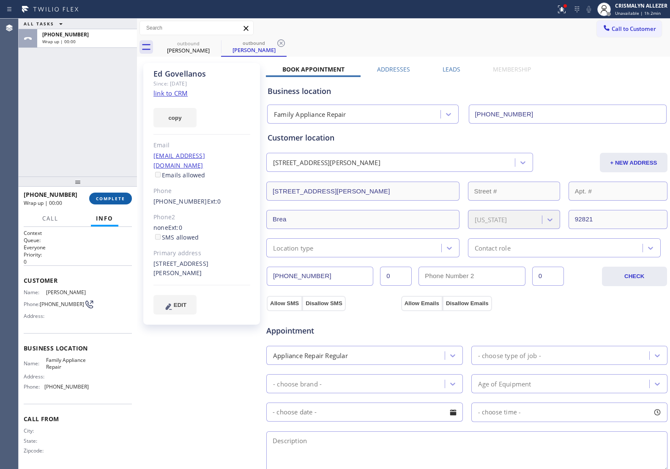
click at [109, 200] on span "COMPLETE" at bounding box center [110, 198] width 29 height 6
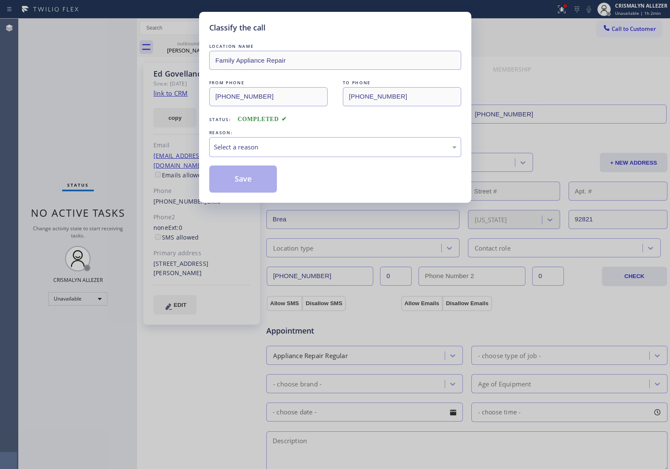
click at [340, 161] on div "LOCATION NAME Family Appliance Repair FROM PHONE (909) 833-7562 TO PHONE (714) …" at bounding box center [335, 117] width 252 height 151
click at [341, 151] on div "Select a reason" at bounding box center [335, 147] width 243 height 10
click at [244, 179] on button "Save" at bounding box center [243, 178] width 68 height 27
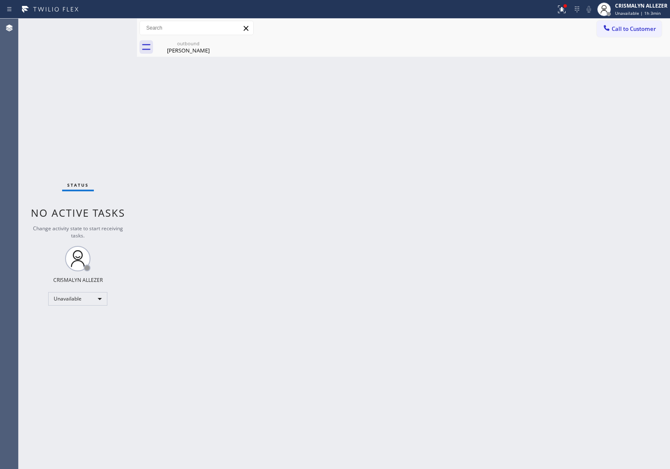
click at [584, 155] on div "Back to Dashboard Change Sender ID Customers Technicians Select a contact Outbo…" at bounding box center [403, 244] width 533 height 450
drag, startPoint x: 181, startPoint y: 53, endPoint x: 202, endPoint y: 44, distance: 22.7
click at [188, 49] on div "Ed Govellanos" at bounding box center [189, 51] width 64 height 8
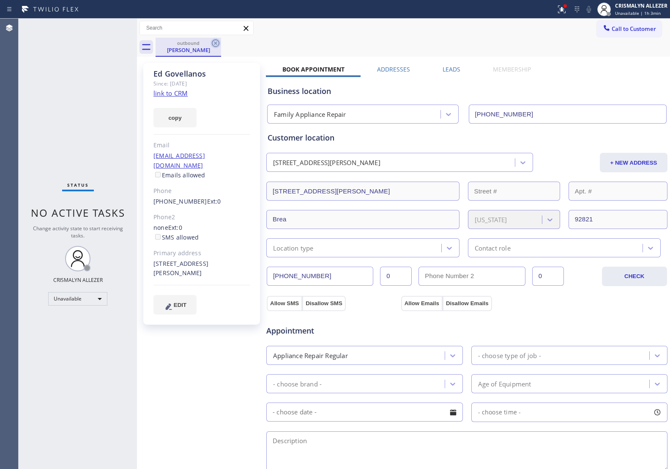
click at [214, 42] on icon at bounding box center [216, 43] width 8 height 8
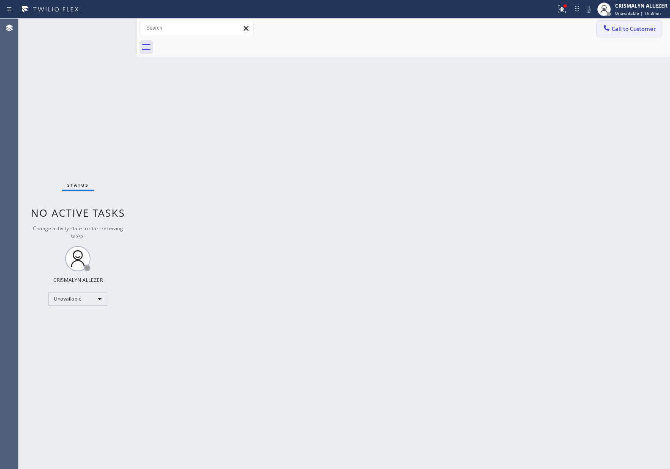
click at [617, 33] on button "Call to Customer" at bounding box center [629, 29] width 65 height 16
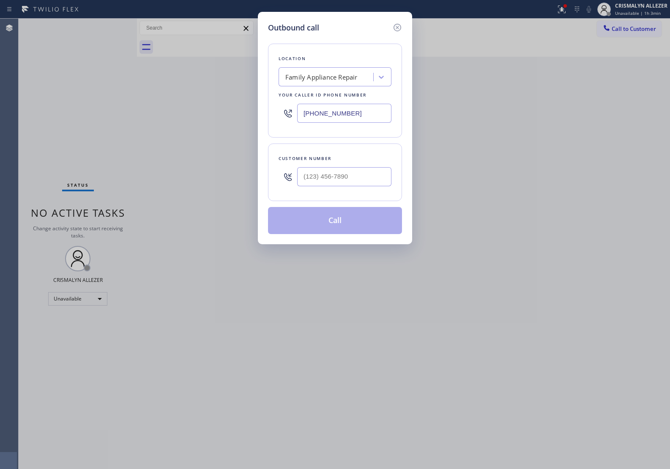
paste input "562) 252-8193"
drag, startPoint x: 359, startPoint y: 113, endPoint x: 168, endPoint y: 100, distance: 191.7
click at [168, 100] on div "Outbound call Location Family Appliance Repair Your caller id phone number (909…" at bounding box center [335, 234] width 670 height 469
type input "[PHONE_NUMBER]"
click at [341, 174] on input "(___) ___-____" at bounding box center [344, 176] width 94 height 19
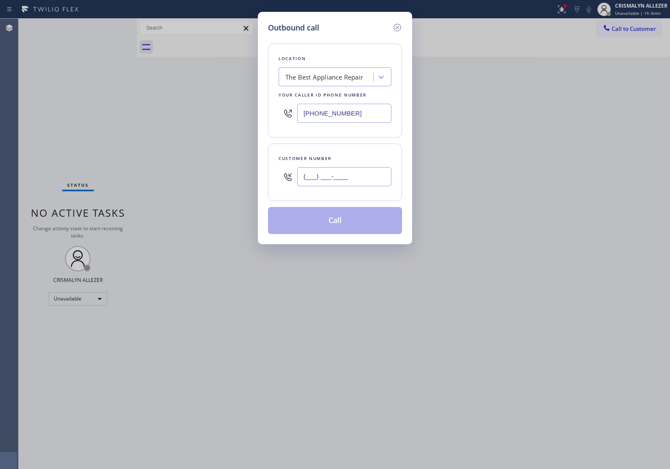
paste input "323) 363-7193"
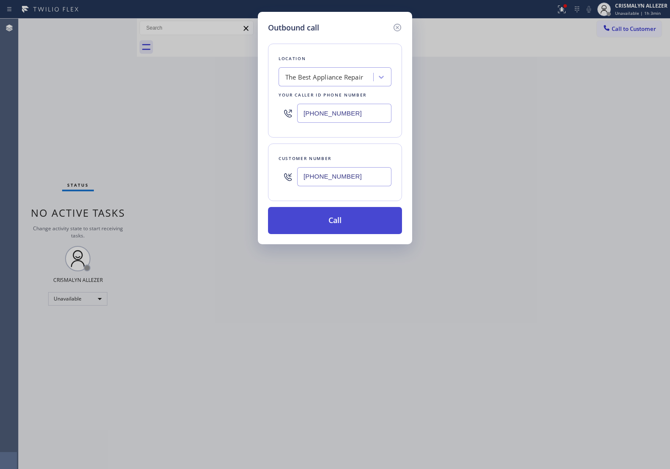
type input "[PHONE_NUMBER]"
click at [335, 231] on button "Call" at bounding box center [335, 220] width 134 height 27
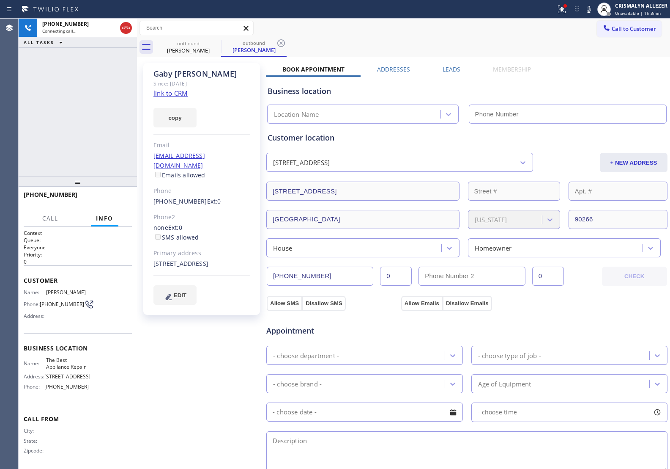
click at [173, 89] on link "link to CRM" at bounding box center [171, 93] width 34 height 8
type input "[PHONE_NUMBER]"
click at [107, 197] on span "HANG UP" at bounding box center [112, 198] width 26 height 6
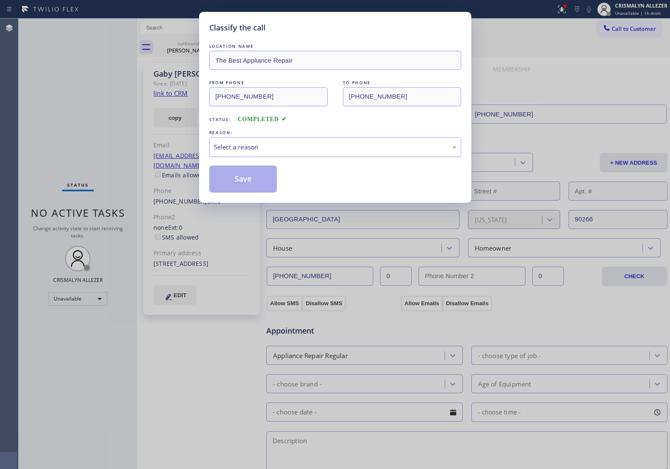
click at [306, 152] on div "Select a reason" at bounding box center [335, 147] width 243 height 10
click at [252, 178] on button "Save" at bounding box center [243, 178] width 68 height 27
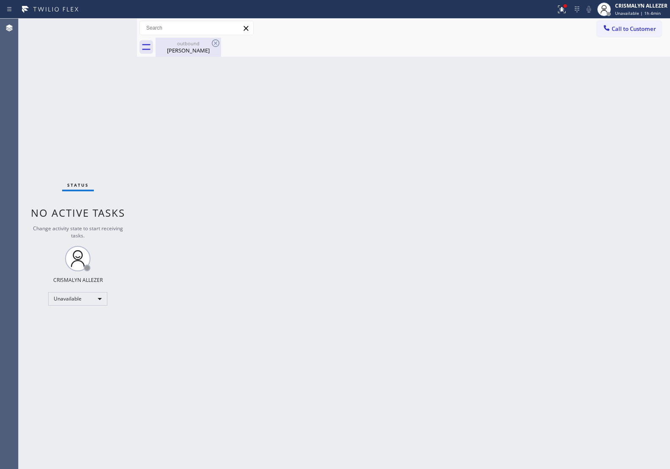
click at [194, 52] on div "Gaby Rios" at bounding box center [189, 51] width 64 height 8
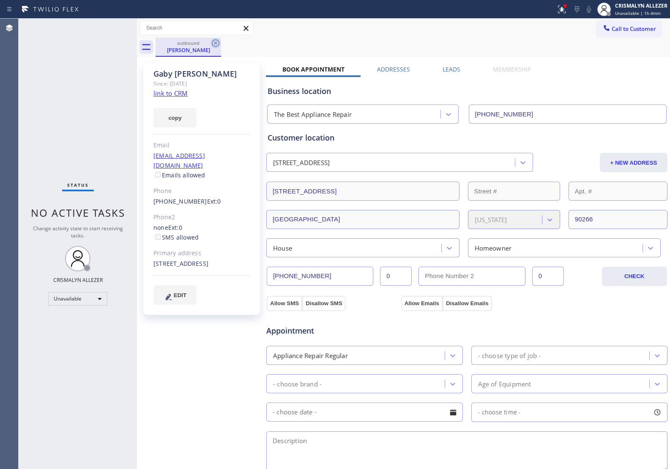
click at [220, 42] on icon at bounding box center [216, 43] width 10 height 10
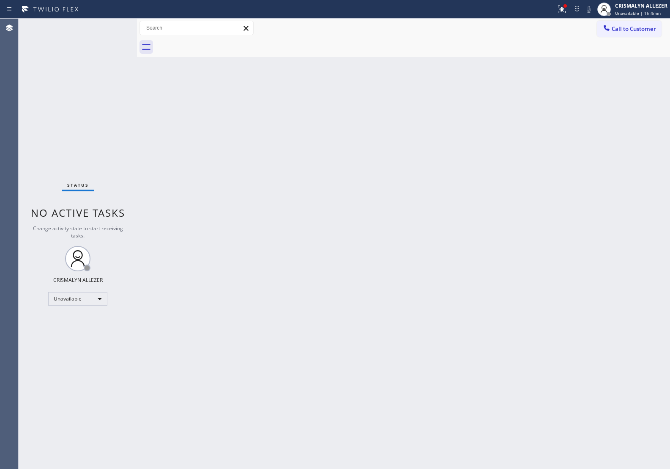
click at [645, 24] on button "Call to Customer" at bounding box center [629, 29] width 65 height 16
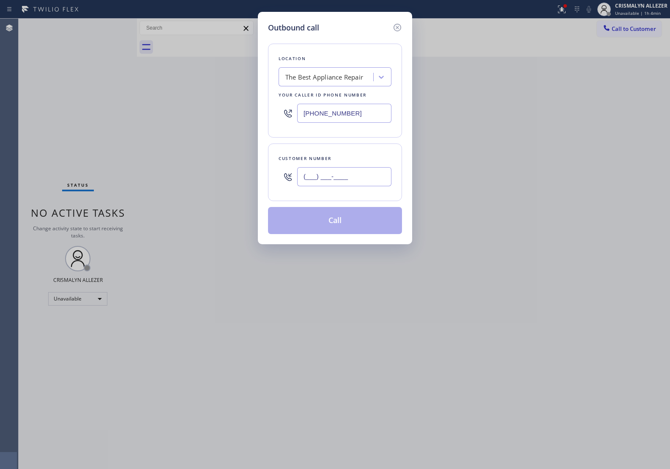
click at [380, 181] on input "(___) ___-____" at bounding box center [344, 176] width 94 height 19
paste input "323) 363-7193"
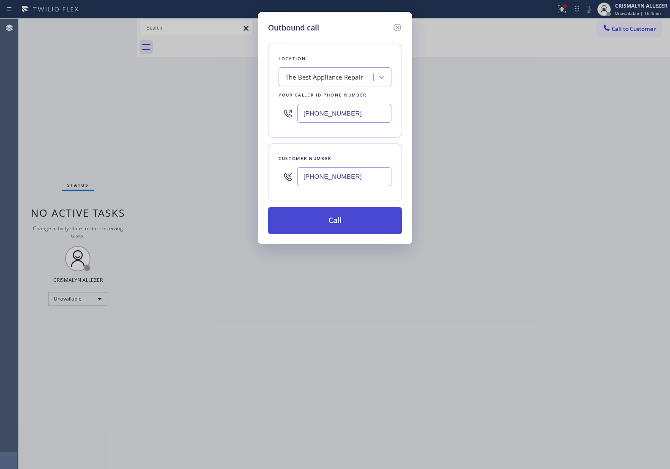
type input "[PHONE_NUMBER]"
click at [335, 219] on button "Call" at bounding box center [335, 220] width 134 height 27
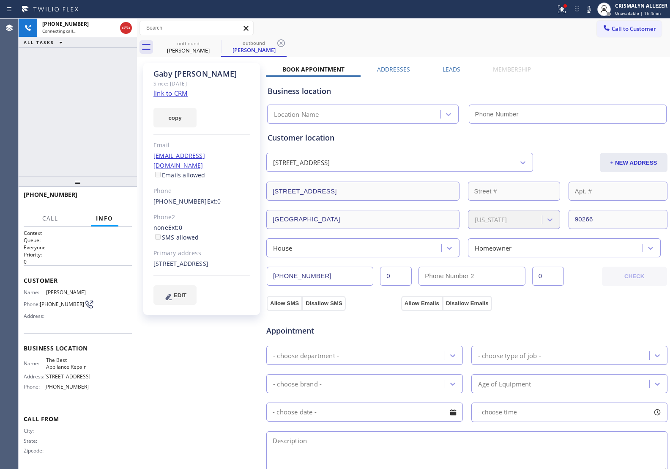
type input "[PHONE_NUMBER]"
click at [568, 63] on div "Gaby Rios Since: 20 may 2020 link to CRM copy Email grios07@gmail.com Emails al…" at bounding box center [403, 341] width 529 height 565
click at [111, 201] on span "HANG UP" at bounding box center [112, 198] width 26 height 6
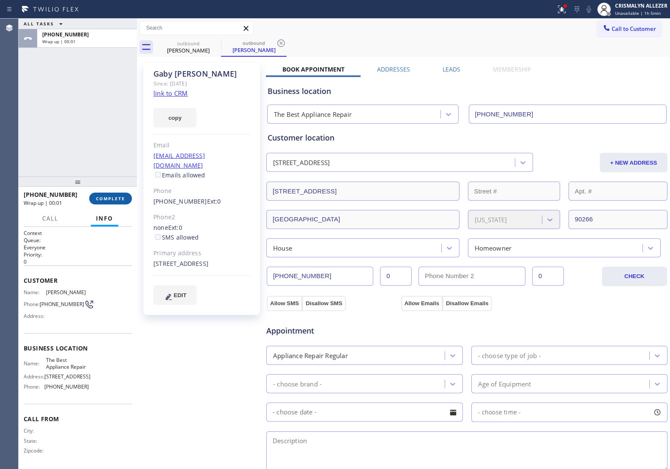
click at [113, 199] on span "COMPLETE" at bounding box center [110, 198] width 29 height 6
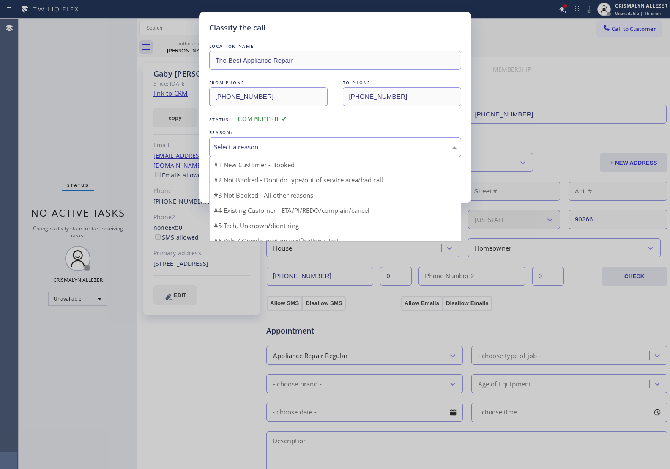
click at [382, 151] on div "Select a reason" at bounding box center [335, 147] width 243 height 10
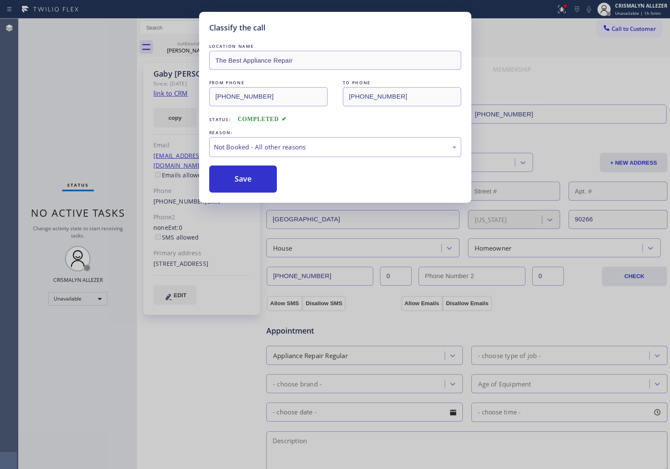
click at [235, 184] on button "Save" at bounding box center [243, 178] width 68 height 27
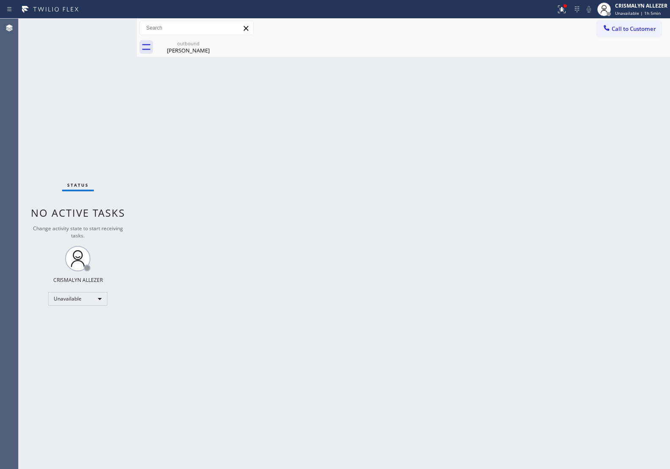
click at [187, 53] on div "Gaby Rios" at bounding box center [189, 51] width 64 height 8
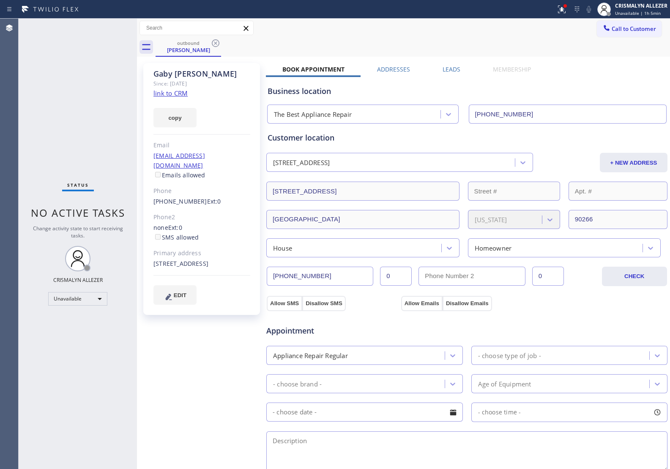
drag, startPoint x: 453, startPoint y: 70, endPoint x: 506, endPoint y: 130, distance: 80.0
click at [453, 71] on label "Leads" at bounding box center [452, 69] width 18 height 8
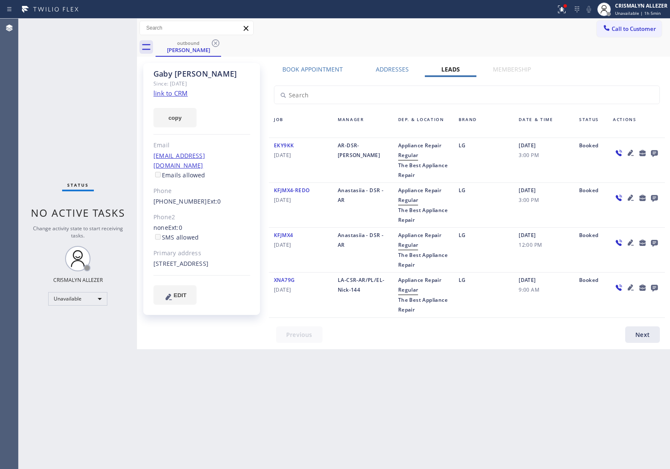
click at [656, 155] on icon at bounding box center [654, 153] width 7 height 7
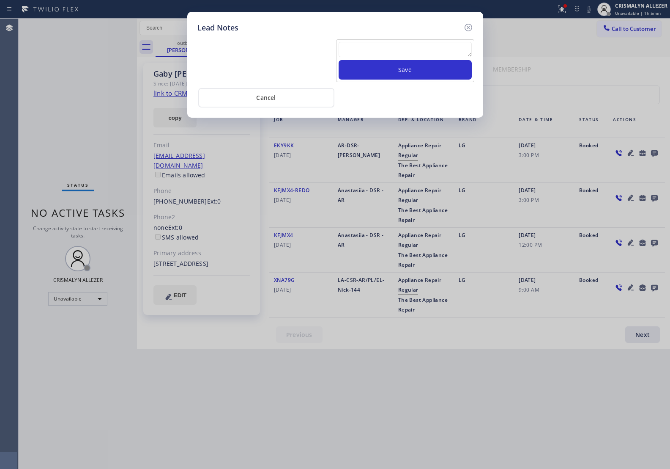
click at [375, 55] on textarea at bounding box center [405, 49] width 133 height 15
type textarea "v"
paste textarea "no answer | pls xfer here cx cb"
type textarea "no answer | pls xfer here cx cb"
click at [398, 70] on button "Save" at bounding box center [405, 69] width 133 height 19
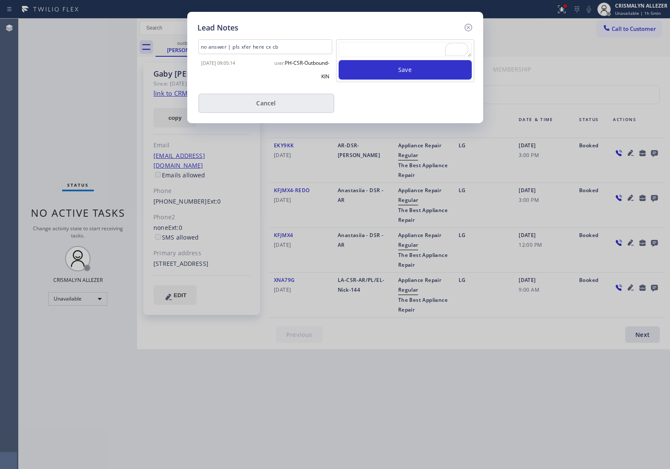
click at [268, 101] on button "Cancel" at bounding box center [266, 102] width 136 height 19
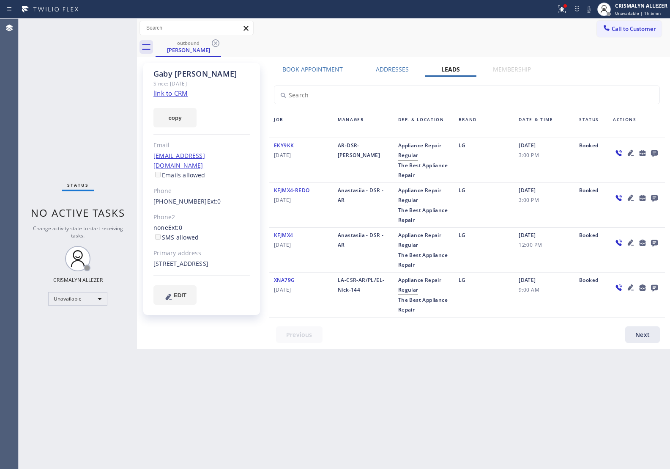
click at [214, 43] on icon at bounding box center [216, 43] width 10 height 10
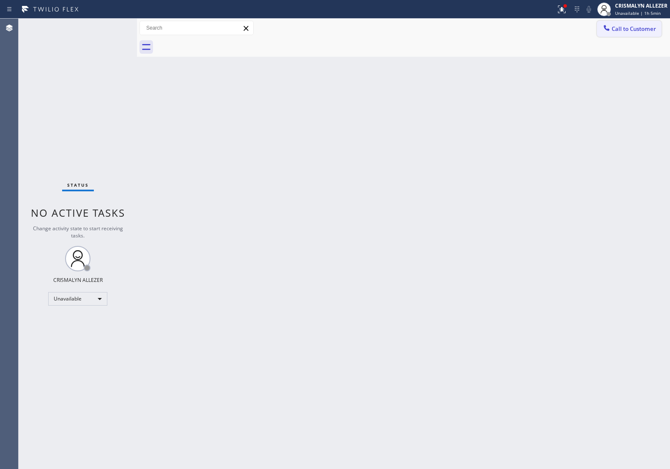
click at [644, 28] on span "Call to Customer" at bounding box center [634, 29] width 44 height 8
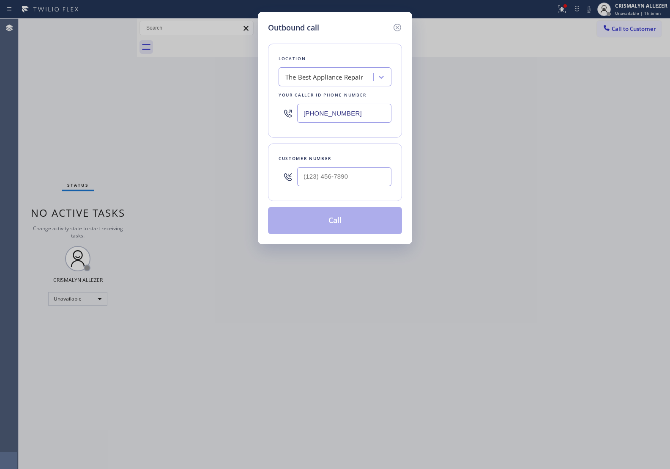
paste input "362-4267"
drag, startPoint x: 371, startPoint y: 109, endPoint x: 102, endPoint y: 56, distance: 274.2
click at [175, 81] on div "Outbound call Location The Best Appliance Repair Your caller id phone number (5…" at bounding box center [335, 234] width 670 height 469
type input "[PHONE_NUMBER]"
click at [349, 177] on input "(___) ___-____" at bounding box center [344, 176] width 94 height 19
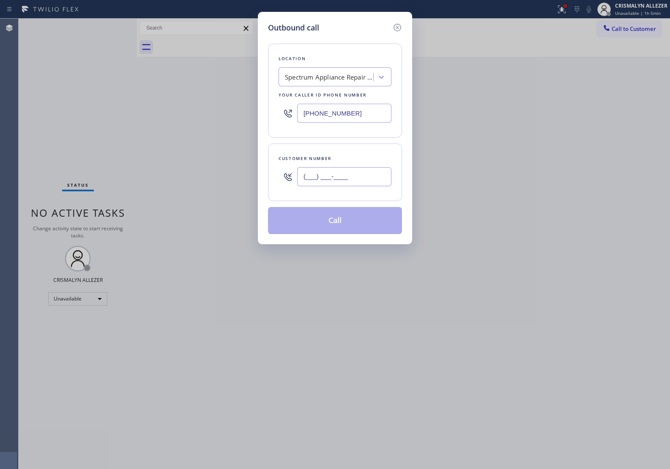
paste input "714) 955-8868"
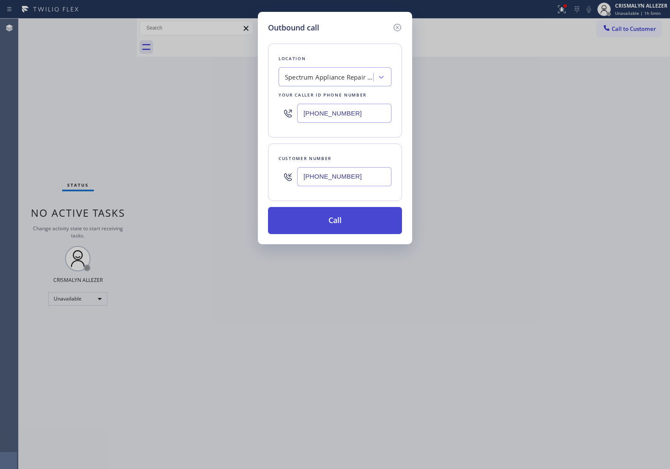
type input "[PHONE_NUMBER]"
click at [331, 227] on button "Call" at bounding box center [335, 220] width 134 height 27
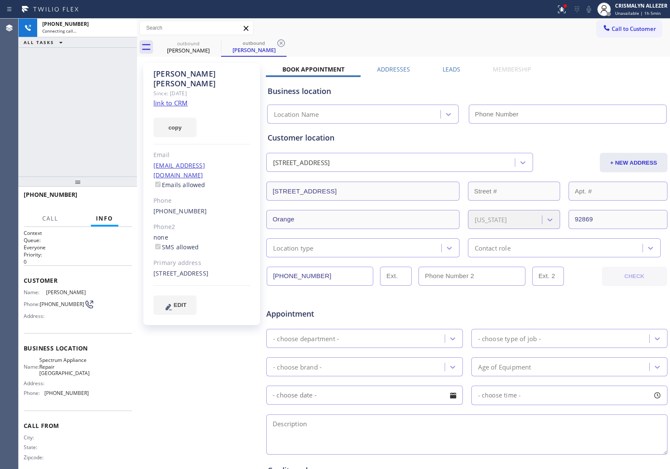
click at [181, 99] on link "link to CRM" at bounding box center [171, 103] width 34 height 8
type input "[PHONE_NUMBER]"
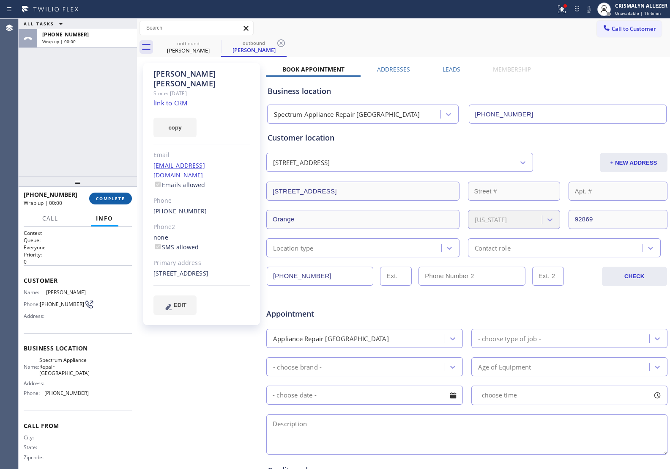
click at [113, 201] on button "COMPLETE" at bounding box center [110, 198] width 43 height 12
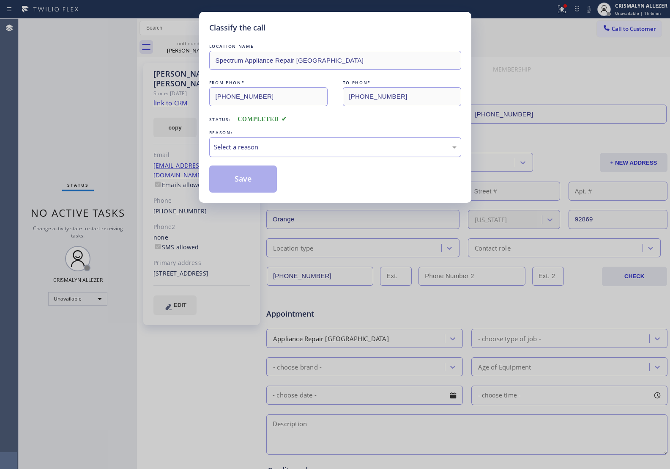
click at [322, 149] on div "Select a reason" at bounding box center [335, 147] width 243 height 10
click at [249, 184] on button "Save" at bounding box center [243, 178] width 68 height 27
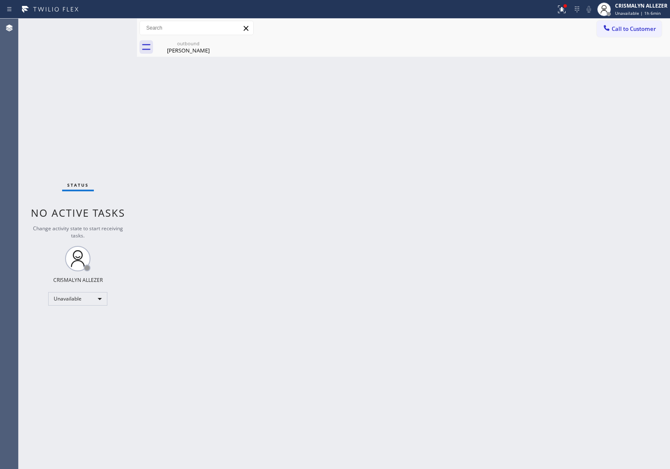
click at [183, 53] on div "Christel Erickson" at bounding box center [189, 51] width 64 height 8
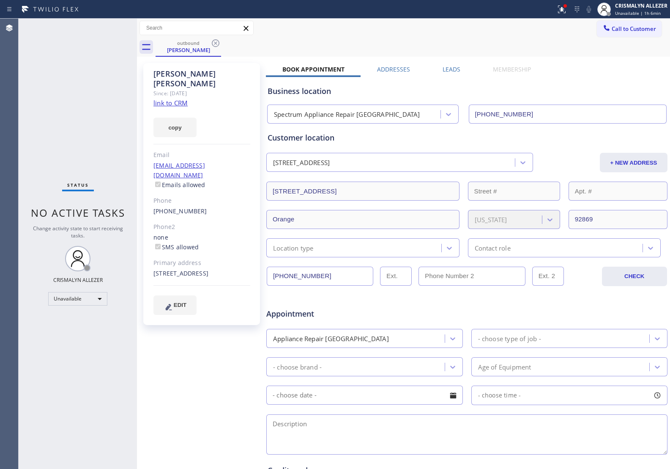
click at [450, 69] on label "Leads" at bounding box center [452, 69] width 18 height 8
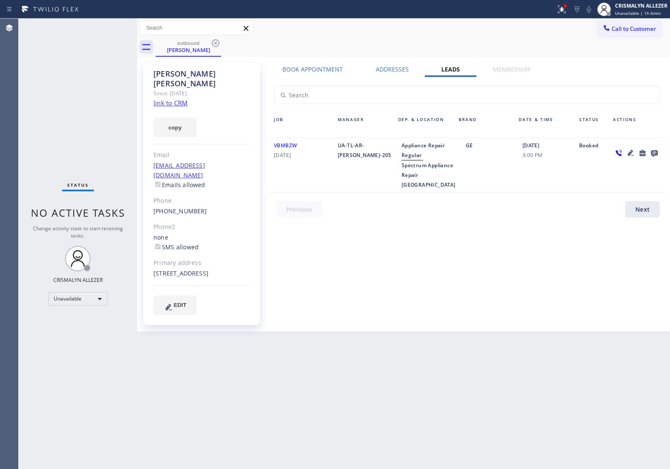
click at [652, 151] on icon at bounding box center [654, 153] width 7 height 7
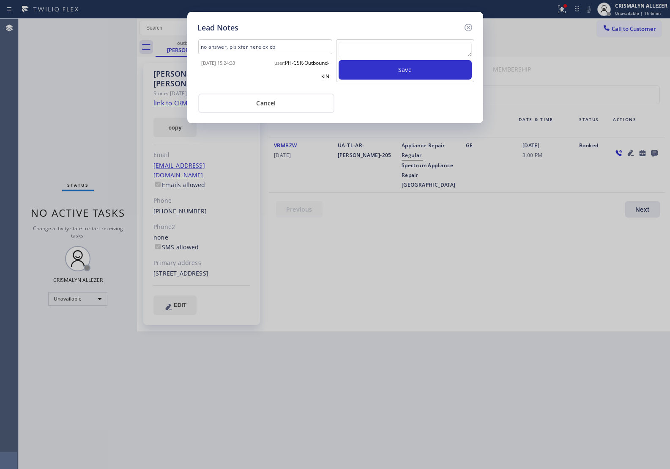
click at [397, 57] on textarea at bounding box center [405, 49] width 133 height 15
paste textarea "NOT INTERESTED"
type textarea "NOT INTERESTED"
click at [398, 72] on button "Save" at bounding box center [405, 69] width 133 height 19
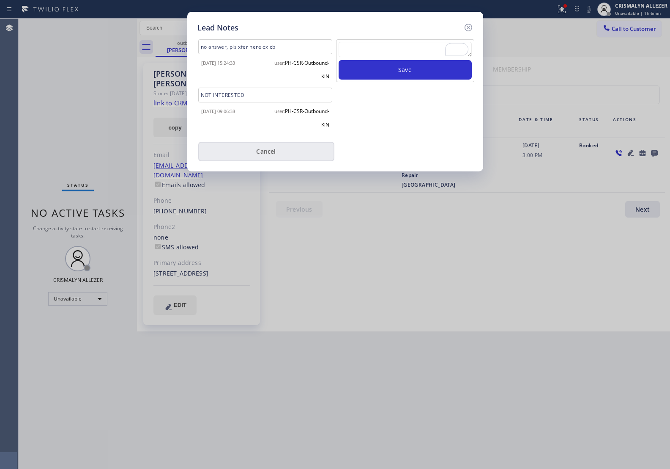
click at [252, 150] on button "Cancel" at bounding box center [266, 151] width 136 height 19
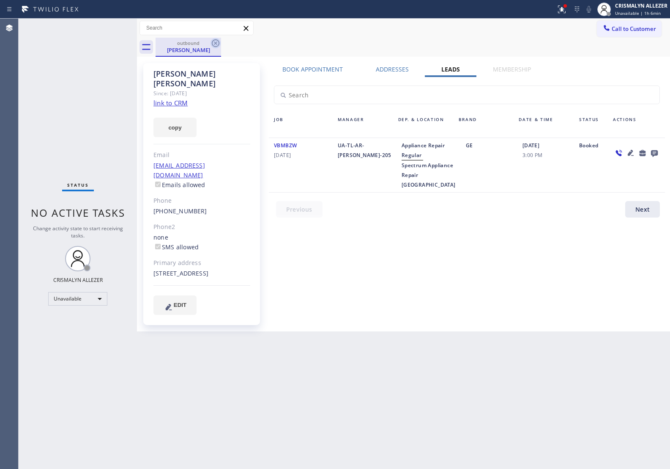
click at [216, 45] on icon at bounding box center [216, 43] width 10 height 10
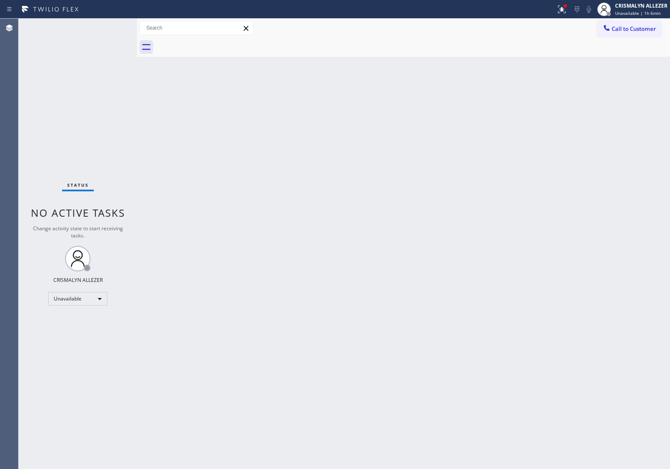
click at [642, 37] on div "Call to Customer Outbound call Location Spectrum Appliance Repair Orange County…" at bounding box center [403, 28] width 533 height 19
drag, startPoint x: 635, startPoint y: 31, endPoint x: 596, endPoint y: 55, distance: 45.8
click at [629, 35] on button "Call to Customer" at bounding box center [629, 29] width 65 height 16
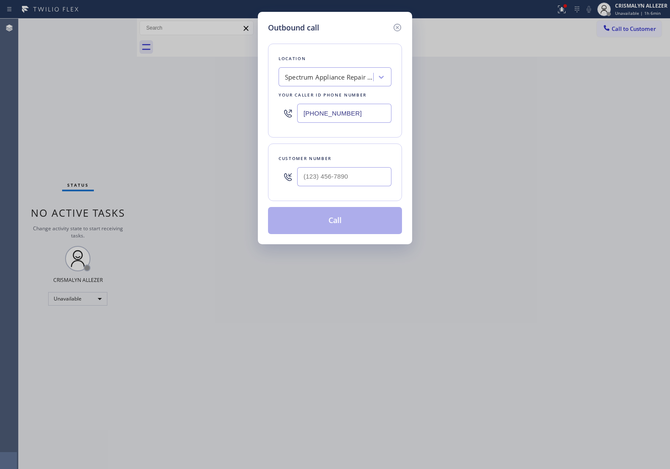
drag, startPoint x: 382, startPoint y: 113, endPoint x: 81, endPoint y: 91, distance: 301.6
click at [88, 92] on div "Outbound call Location Spectrum Appliance Repair Orange County Your caller id p…" at bounding box center [335, 234] width 670 height 469
paste input "855) 213-9318"
type input "[PHONE_NUMBER]"
click at [345, 174] on input "(___) ___-____" at bounding box center [344, 176] width 94 height 19
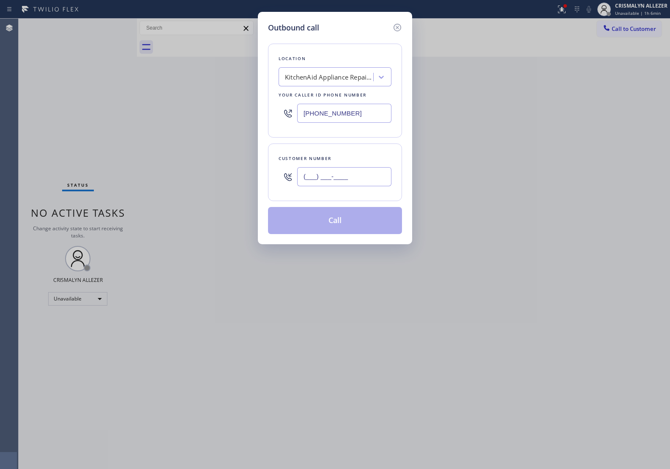
paste input "808) 220-0470"
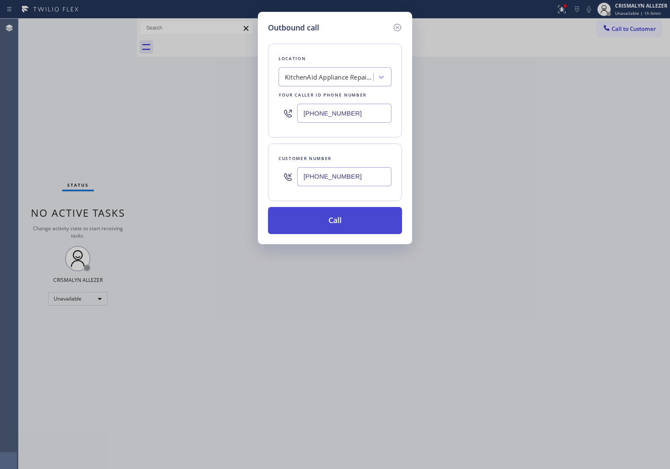
type input "[PHONE_NUMBER]"
click at [343, 218] on button "Call" at bounding box center [335, 220] width 134 height 27
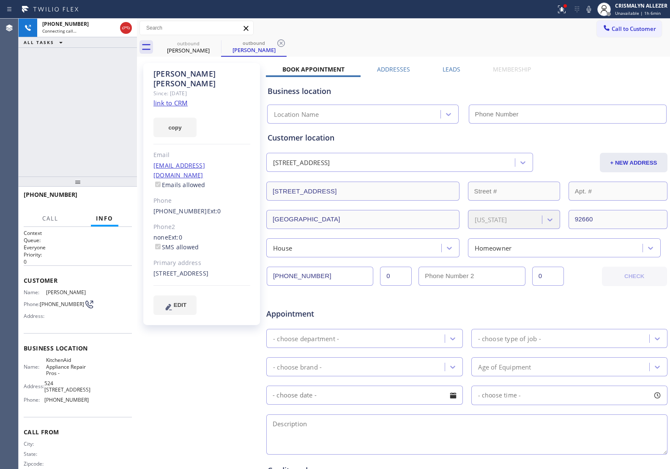
click at [168, 99] on link "link to CRM" at bounding box center [171, 103] width 34 height 8
type input "[PHONE_NUMBER]"
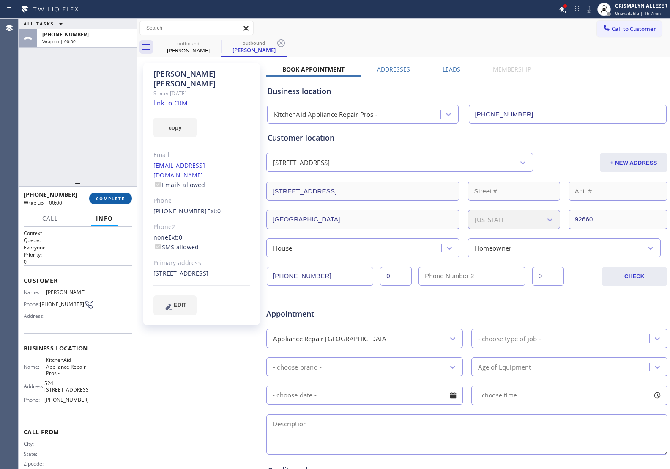
click at [113, 200] on span "COMPLETE" at bounding box center [110, 198] width 29 height 6
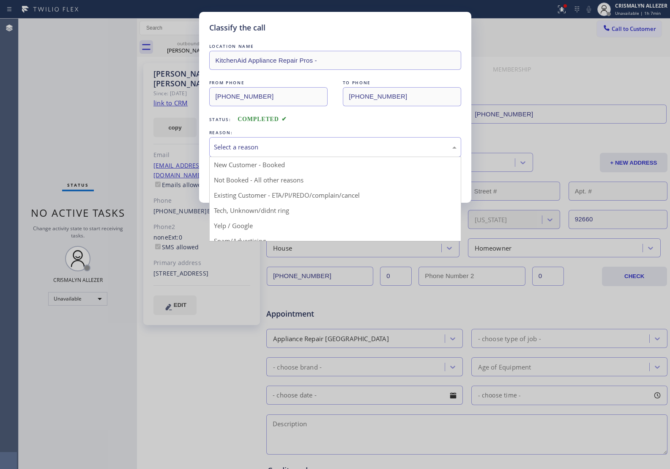
click at [344, 151] on div "Select a reason" at bounding box center [335, 147] width 243 height 10
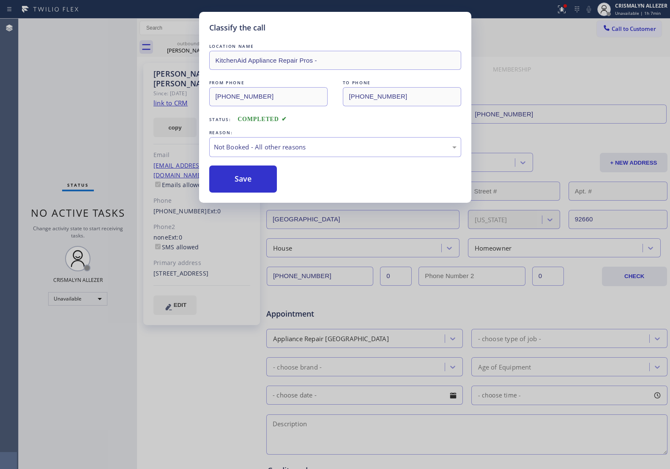
click at [219, 188] on button "Save" at bounding box center [243, 178] width 68 height 27
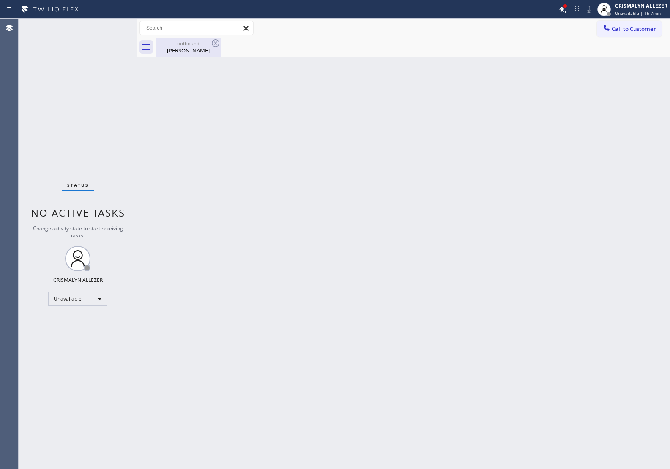
click at [188, 50] on div "Brynn Jolliffe" at bounding box center [189, 51] width 64 height 8
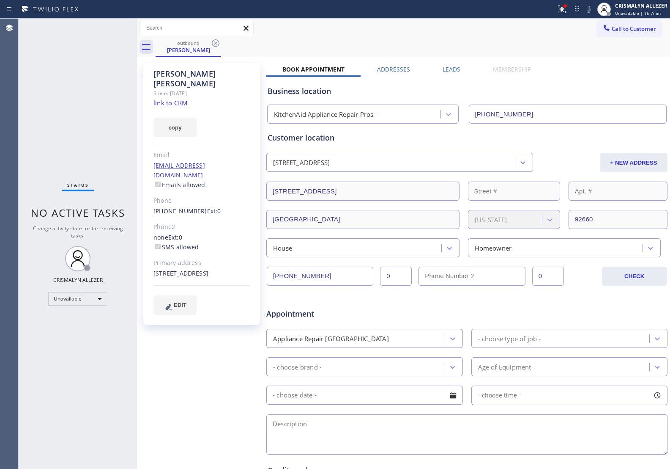
click at [448, 70] on label "Leads" at bounding box center [452, 69] width 18 height 8
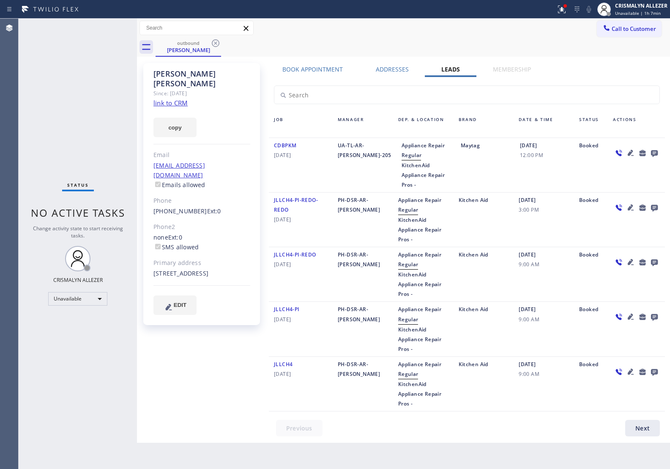
click at [654, 152] on icon at bounding box center [654, 153] width 7 height 7
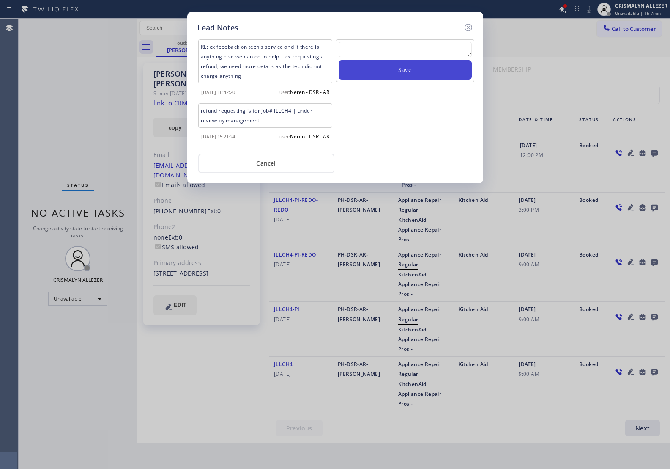
click at [388, 60] on button "Save" at bounding box center [405, 69] width 133 height 19
click at [385, 49] on textarea at bounding box center [405, 49] width 133 height 15
paste textarea "no answer | pls xfer here cx cb"
type textarea "no answer | pls xfer here cx cb"
click at [395, 77] on button "Save" at bounding box center [405, 69] width 133 height 19
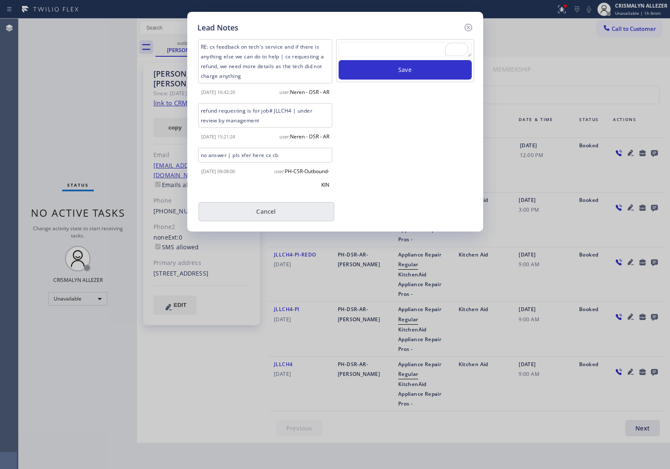
click at [263, 212] on button "Cancel" at bounding box center [266, 211] width 136 height 19
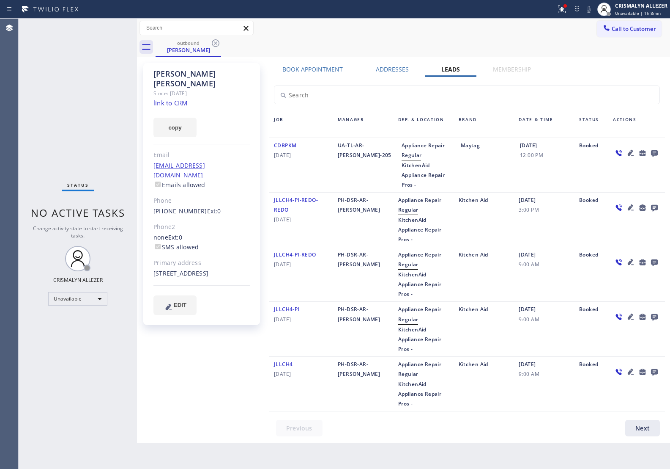
drag, startPoint x: 217, startPoint y: 44, endPoint x: 233, endPoint y: 1, distance: 46.6
click at [217, 44] on icon at bounding box center [216, 43] width 8 height 8
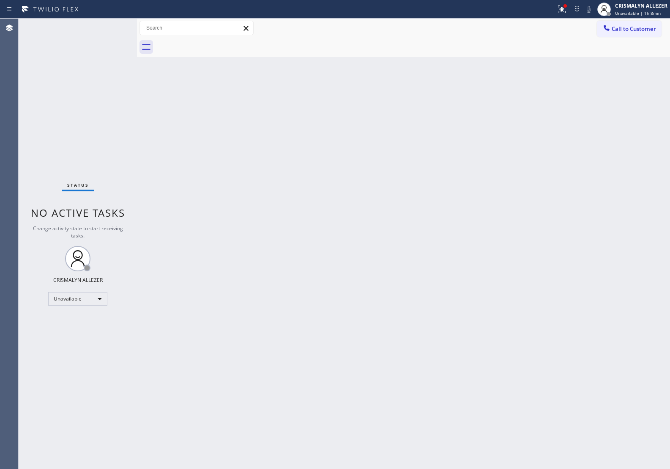
drag, startPoint x: 644, startPoint y: 32, endPoint x: 618, endPoint y: 51, distance: 32.1
click at [644, 31] on span "Call to Customer" at bounding box center [634, 29] width 44 height 8
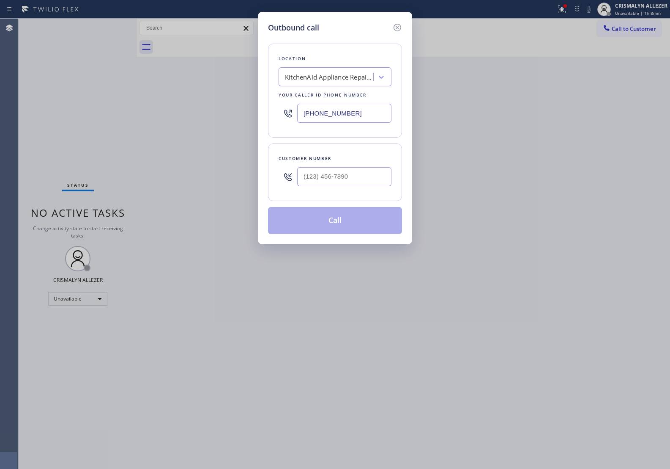
drag, startPoint x: 376, startPoint y: 112, endPoint x: 140, endPoint y: 98, distance: 236.5
click at [195, 104] on div "Outbound call Location KitchenAid Appliance Repair Pros - Your caller id phone …" at bounding box center [335, 234] width 670 height 469
paste input "619) 773-0893"
type input "[PHONE_NUMBER]"
click at [371, 173] on input "(___) ___-____" at bounding box center [344, 176] width 94 height 19
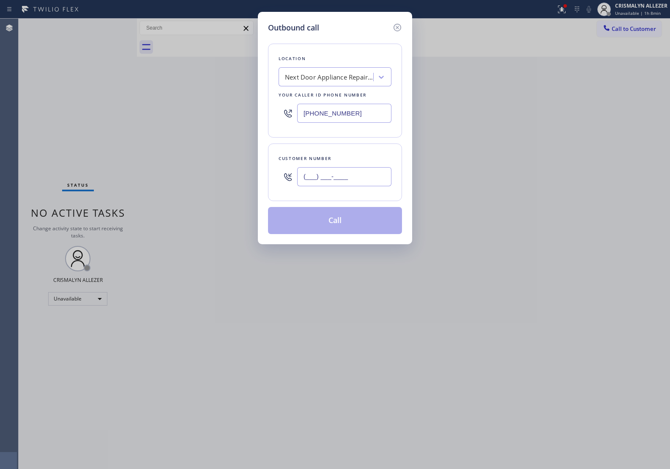
paste input "805) 797-6800"
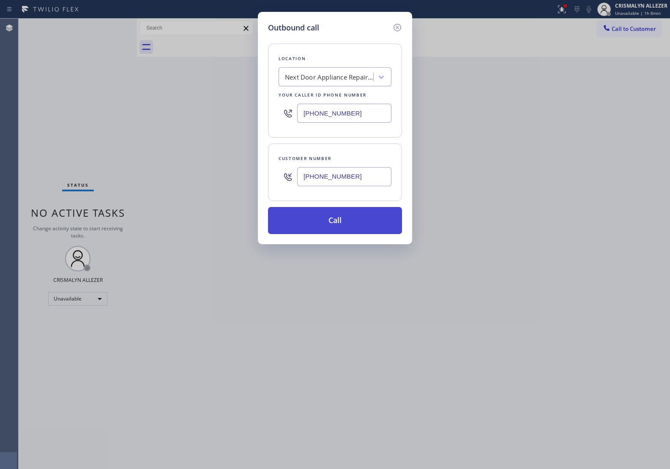
type input "[PHONE_NUMBER]"
click at [333, 228] on button "Call" at bounding box center [335, 220] width 134 height 27
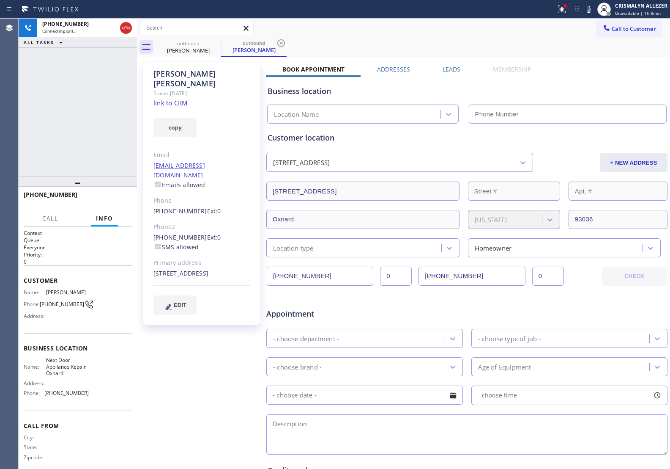
click at [176, 99] on link "link to CRM" at bounding box center [171, 103] width 34 height 8
type input "[PHONE_NUMBER]"
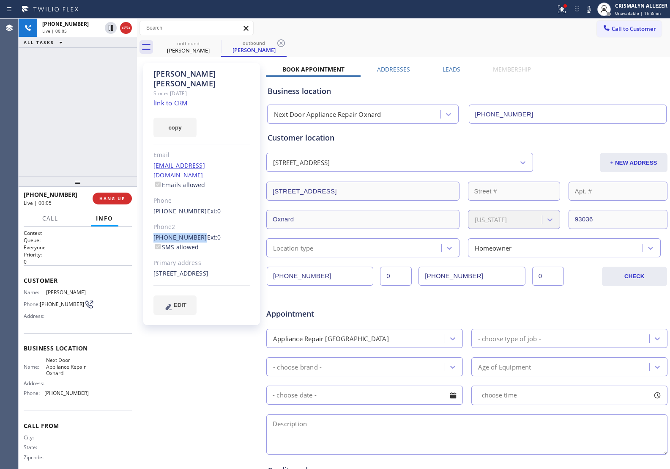
drag, startPoint x: 150, startPoint y: 214, endPoint x: 195, endPoint y: 219, distance: 45.5
click at [195, 219] on div "Martha Benavides Since: 20 may 2020 link to CRM copy Email mbena50@hotmail.com …" at bounding box center [201, 194] width 117 height 262
copy link "[PHONE_NUMBER]"
click at [110, 199] on span "HANG UP" at bounding box center [112, 198] width 26 height 6
click at [110, 199] on span "COMPLETE" at bounding box center [110, 198] width 29 height 6
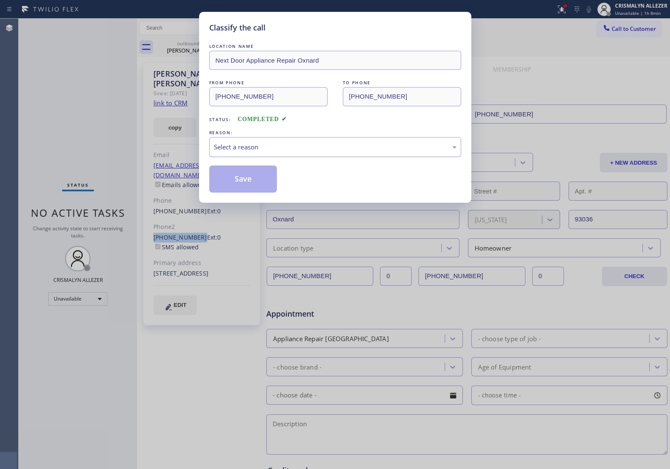
click at [353, 148] on div "Select a reason" at bounding box center [335, 147] width 243 height 10
click at [238, 179] on button "Save" at bounding box center [243, 178] width 68 height 27
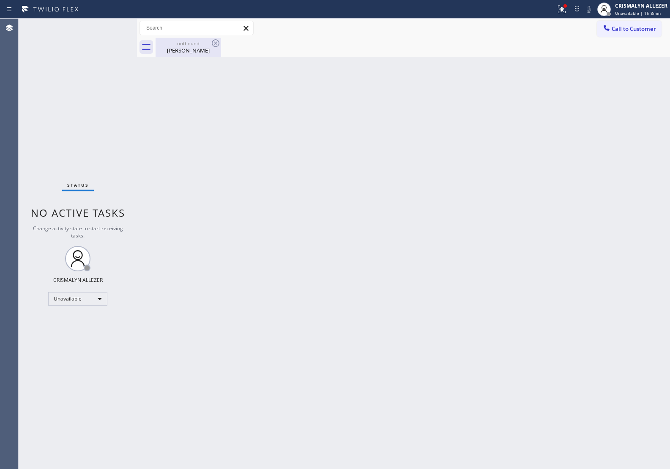
click at [187, 47] on div "Martha Benavides" at bounding box center [189, 51] width 64 height 8
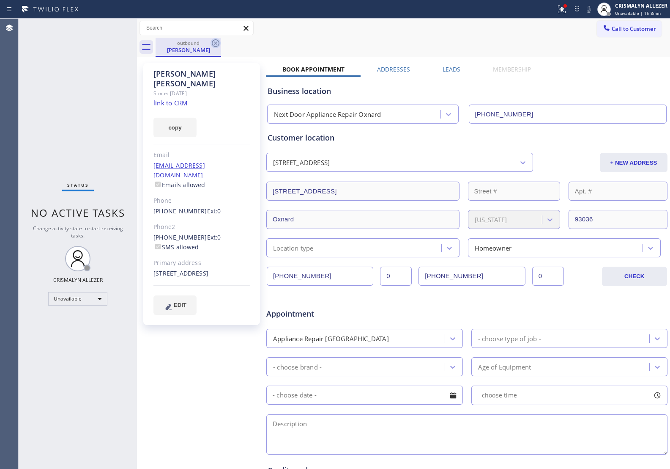
click at [214, 45] on icon at bounding box center [216, 43] width 10 height 10
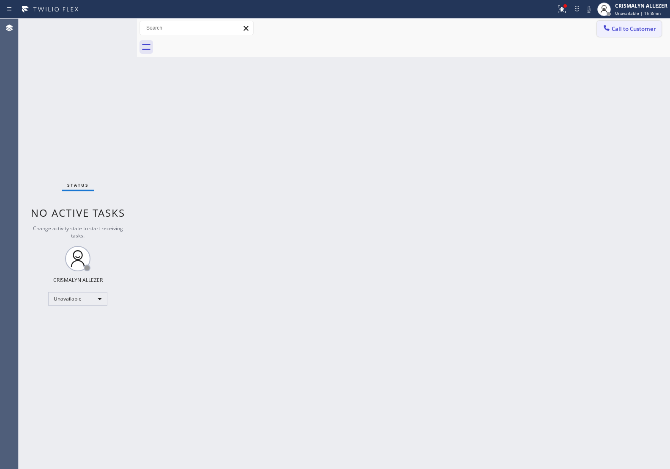
click at [642, 32] on span "Call to Customer" at bounding box center [634, 29] width 44 height 8
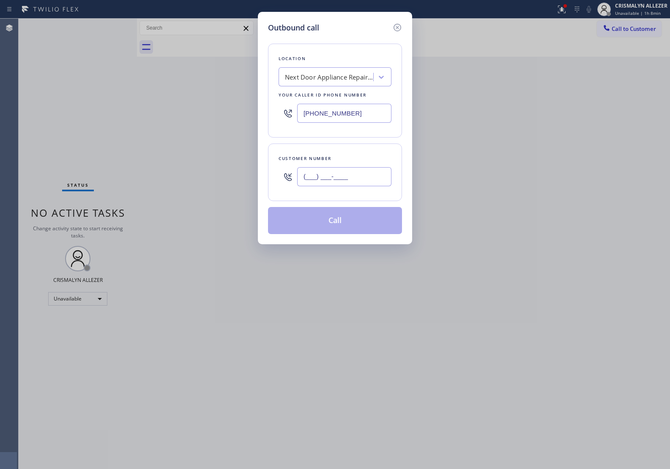
click at [362, 175] on input "(___) ___-____" at bounding box center [344, 176] width 94 height 19
paste input "805) 312-1558"
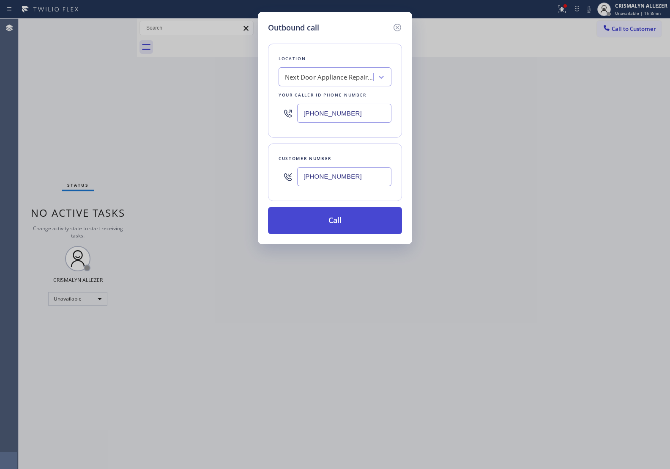
type input "[PHONE_NUMBER]"
click at [340, 224] on button "Call" at bounding box center [335, 220] width 134 height 27
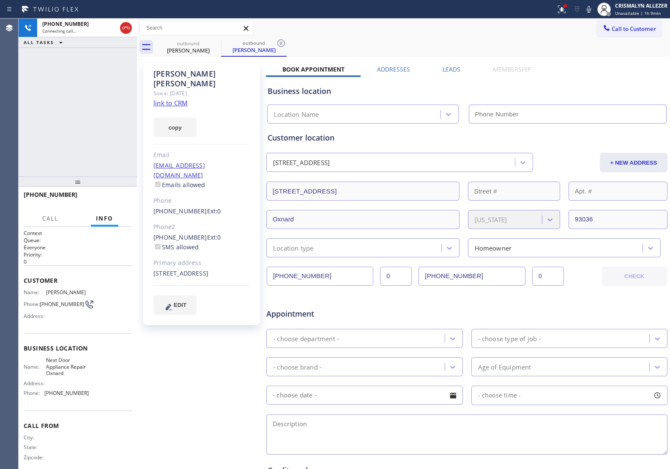
type input "[PHONE_NUMBER]"
click at [115, 200] on span "HANG UP" at bounding box center [112, 198] width 26 height 6
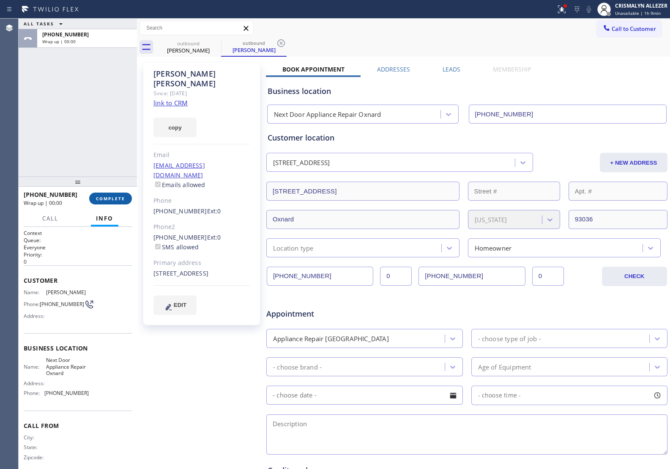
click at [115, 200] on span "COMPLETE" at bounding box center [110, 198] width 29 height 6
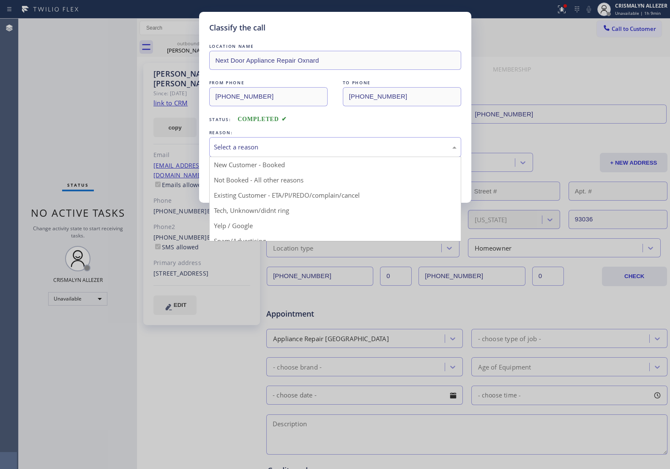
click at [352, 145] on div "Select a reason" at bounding box center [335, 147] width 243 height 10
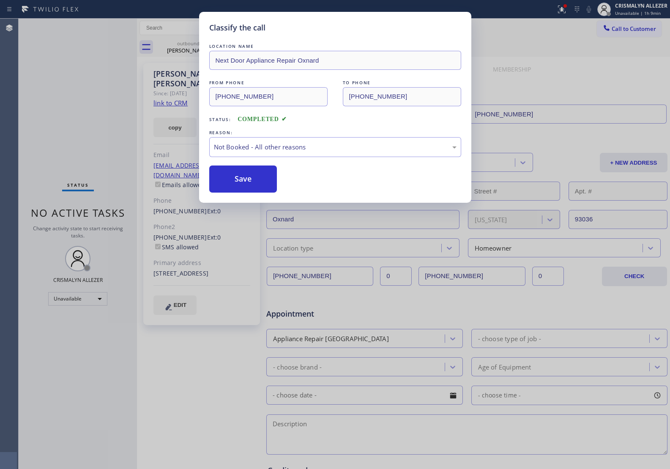
click at [257, 182] on button "Save" at bounding box center [243, 178] width 68 height 27
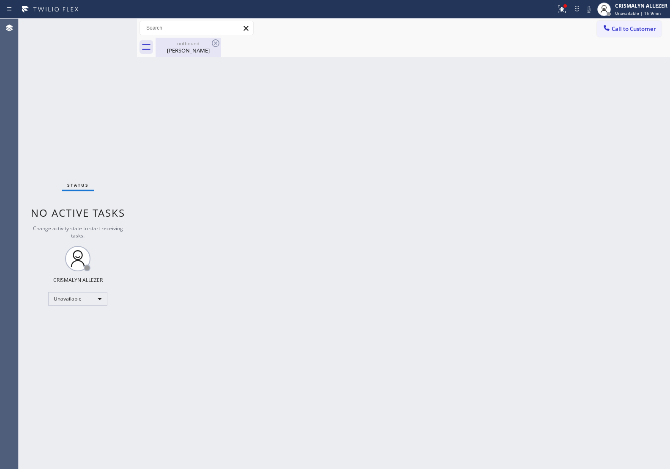
click at [184, 45] on div "outbound" at bounding box center [189, 43] width 64 height 6
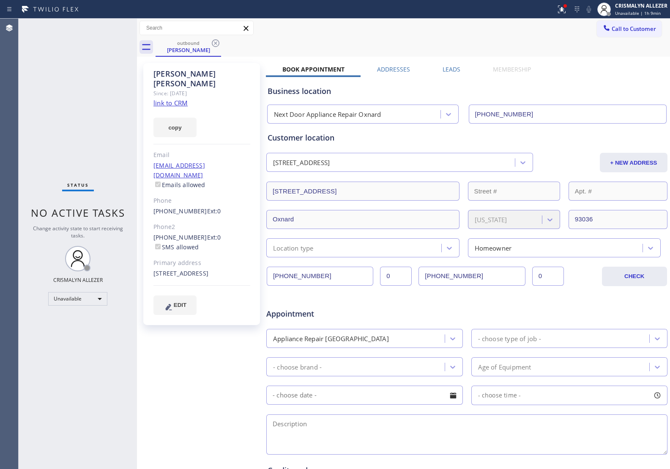
click at [447, 69] on label "Leads" at bounding box center [452, 69] width 18 height 8
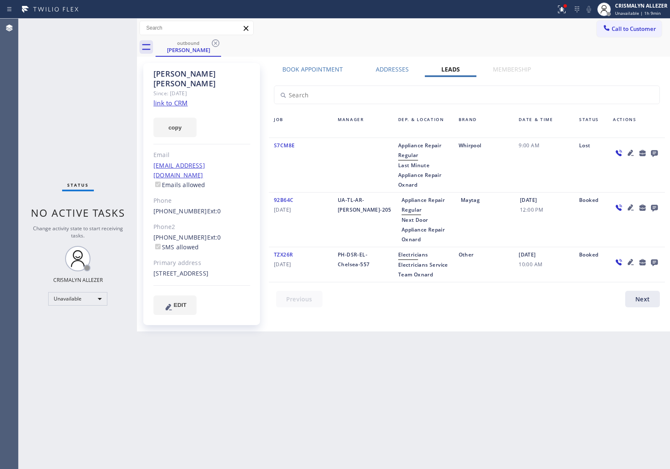
click at [654, 150] on icon at bounding box center [654, 153] width 7 height 7
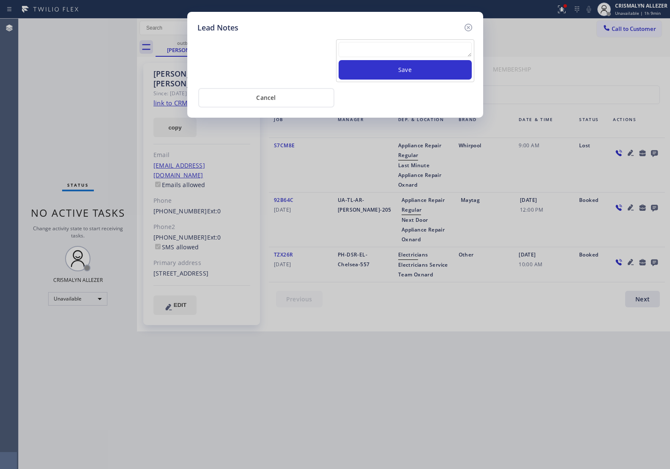
click at [381, 47] on textarea at bounding box center [405, 49] width 133 height 15
paste textarea "no answer | pls xfer here cx cb"
type textarea "no answer | pls xfer here cx cb"
click at [389, 66] on button "Save" at bounding box center [405, 69] width 133 height 19
click at [277, 100] on button "Cancel" at bounding box center [266, 97] width 136 height 19
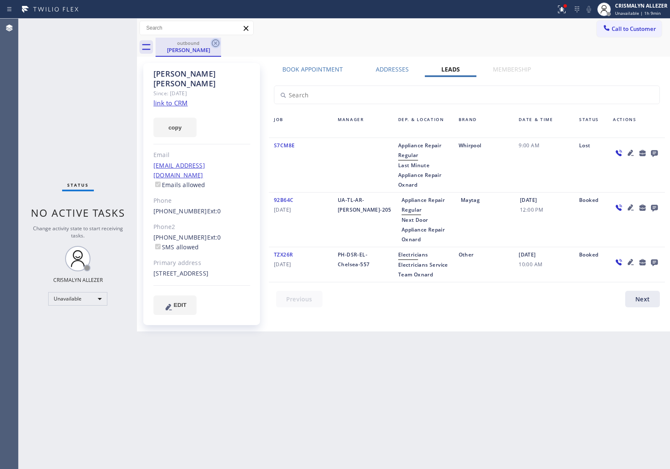
click at [220, 41] on icon at bounding box center [216, 43] width 10 height 10
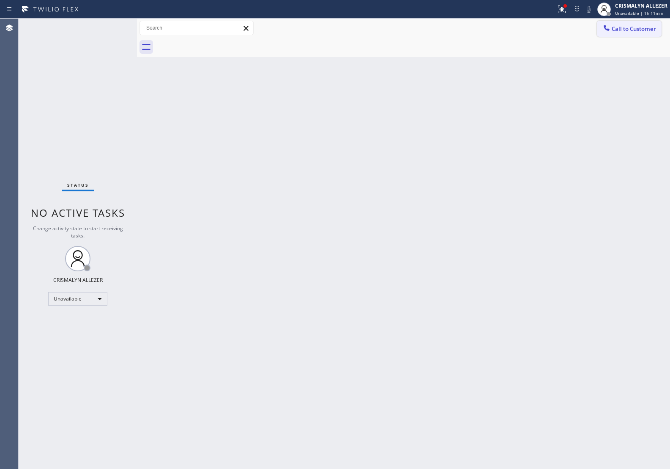
click at [629, 30] on span "Call to Customer" at bounding box center [634, 29] width 44 height 8
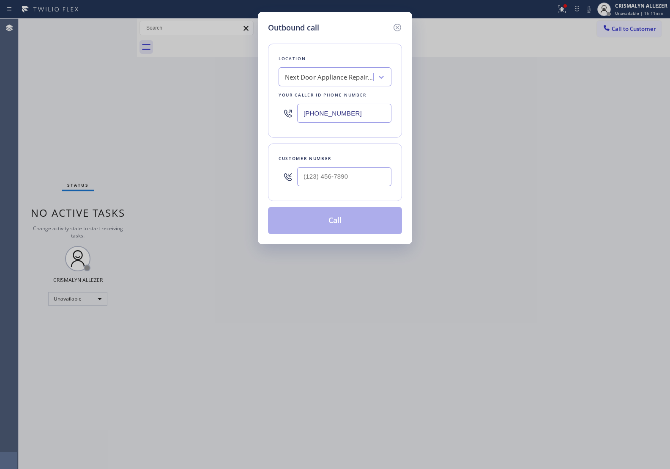
drag, startPoint x: 312, startPoint y: 113, endPoint x: 116, endPoint y: 118, distance: 195.9
click at [116, 118] on div "Outbound call Location Next Door Appliance Repair Oxnard Your caller id phone n…" at bounding box center [335, 234] width 670 height 469
paste input "786) 305-6606"
type input "[PHONE_NUMBER]"
click at [341, 172] on input "(___) ___-____" at bounding box center [344, 176] width 94 height 19
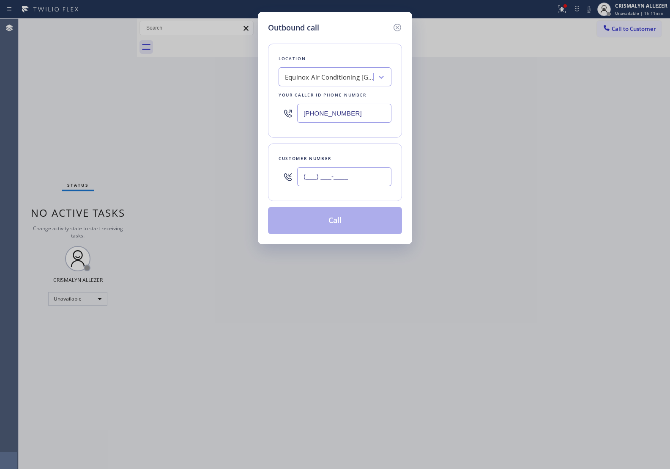
paste input "239) 490-9554"
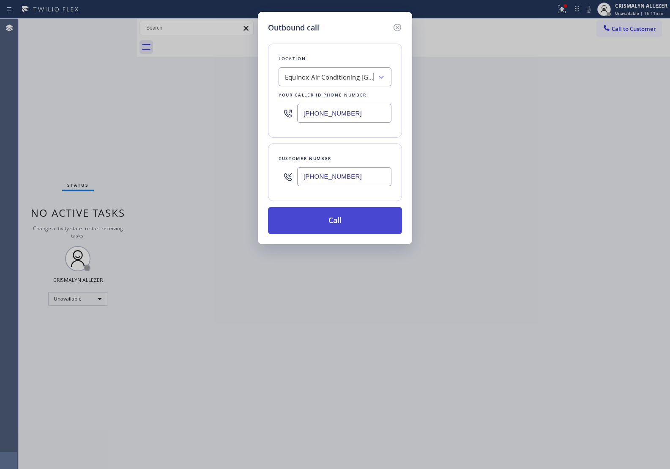
type input "[PHONE_NUMBER]"
click at [339, 220] on button "Call" at bounding box center [335, 220] width 134 height 27
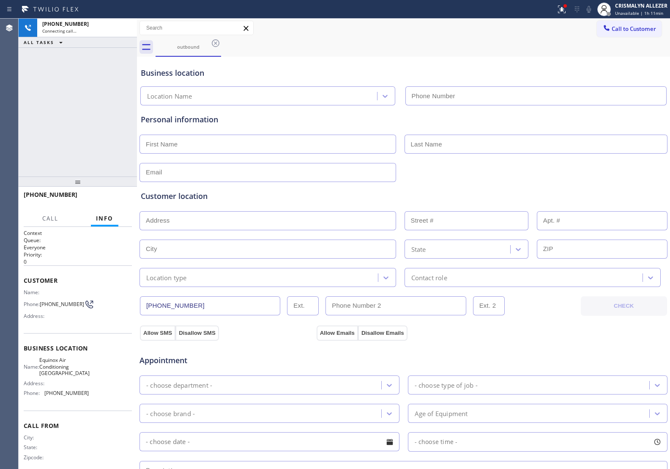
type input "[PHONE_NUMBER]"
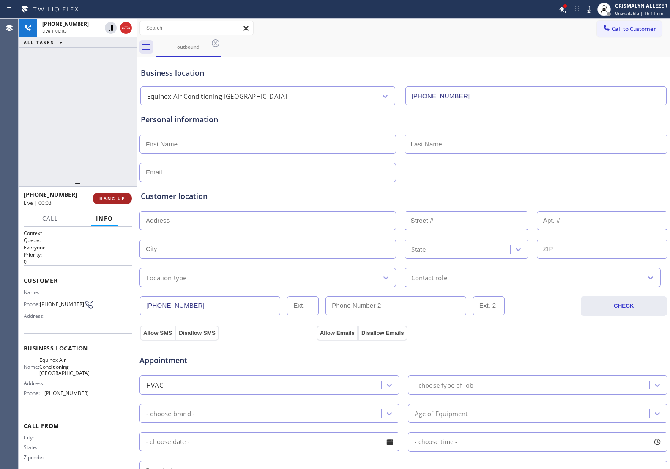
click at [110, 198] on span "HANG UP" at bounding box center [112, 198] width 26 height 6
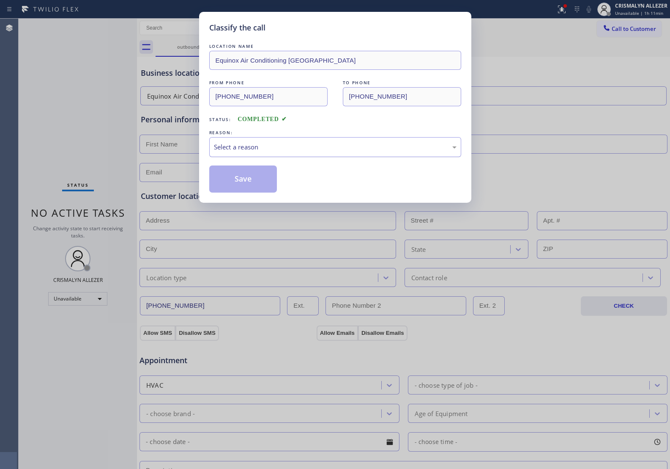
click at [349, 149] on div "Select a reason" at bounding box center [335, 147] width 243 height 10
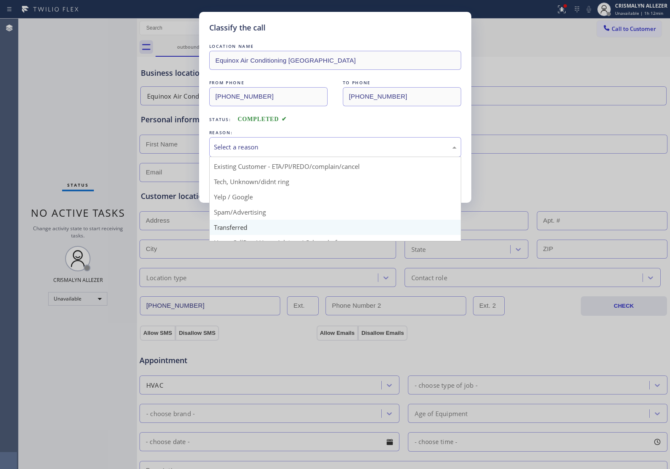
scroll to position [58, 0]
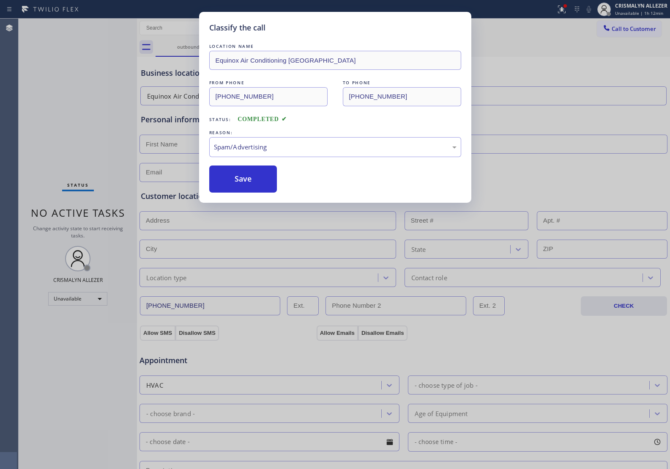
click at [250, 186] on button "Save" at bounding box center [243, 178] width 68 height 27
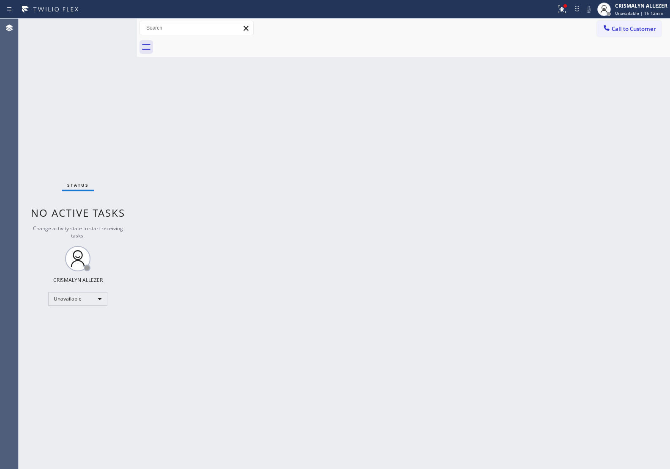
click at [604, 170] on div "Back to Dashboard Change Sender ID Customers Technicians Select a contact Outbo…" at bounding box center [403, 244] width 533 height 450
click at [635, 35] on button "Call to Customer" at bounding box center [629, 29] width 65 height 16
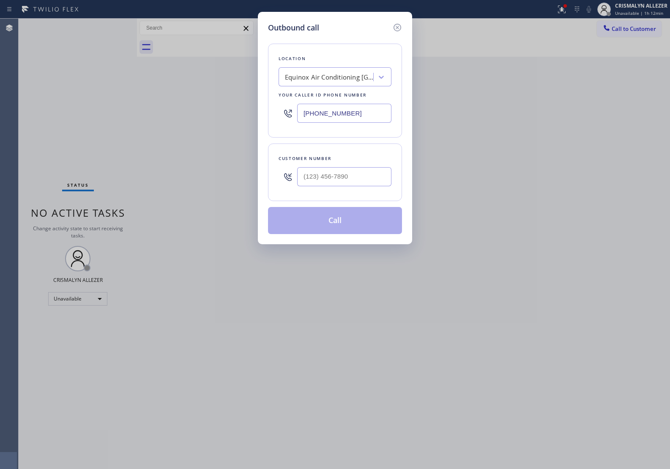
drag, startPoint x: 367, startPoint y: 106, endPoint x: 157, endPoint y: 100, distance: 210.3
click at [165, 100] on div "Outbound call Location Equinox Air Conditioning Miami Lakes Your caller id phon…" at bounding box center [335, 234] width 670 height 469
paste input "855) 731-4952"
type input "[PHONE_NUMBER]"
click at [369, 186] on input "(___) ___-____" at bounding box center [344, 176] width 94 height 19
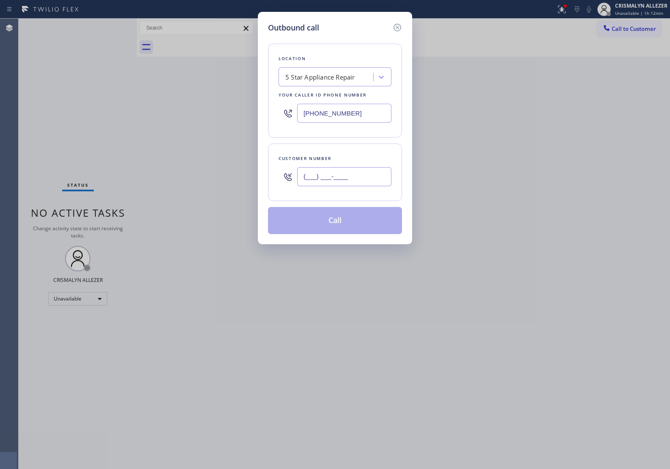
paste input "949) 310-5780"
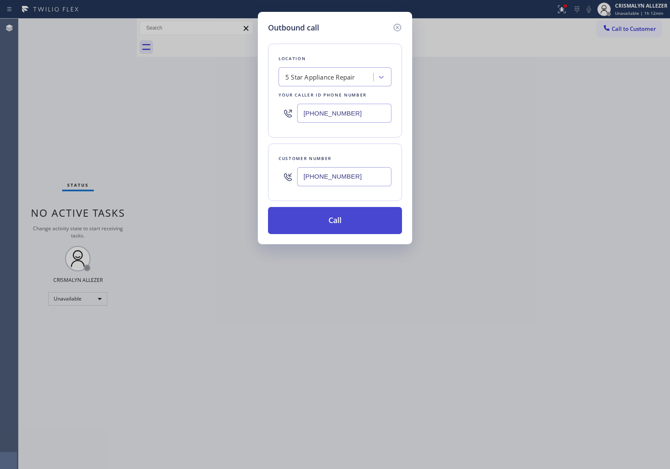
type input "[PHONE_NUMBER]"
click at [340, 229] on button "Call" at bounding box center [335, 220] width 134 height 27
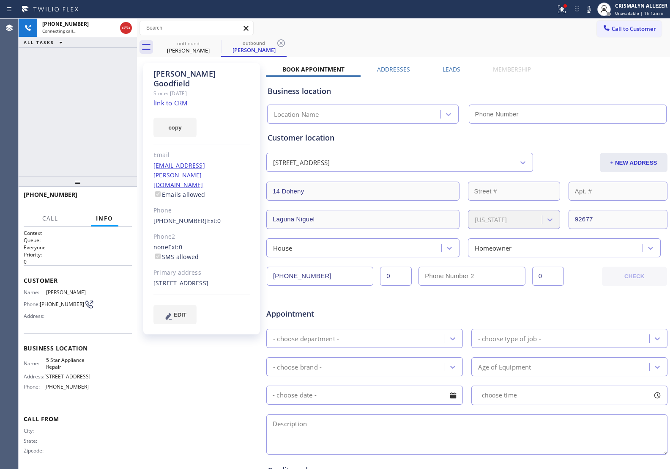
click at [172, 99] on link "link to CRM" at bounding box center [171, 103] width 34 height 8
type input "[PHONE_NUMBER]"
click at [115, 198] on span "HANG UP" at bounding box center [112, 198] width 26 height 6
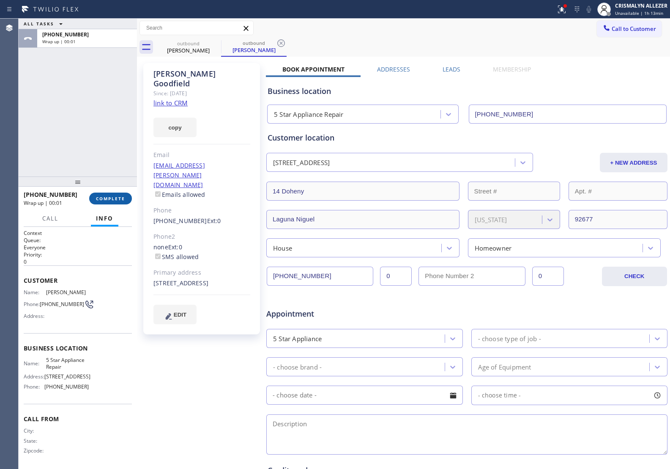
click at [102, 203] on button "COMPLETE" at bounding box center [110, 198] width 43 height 12
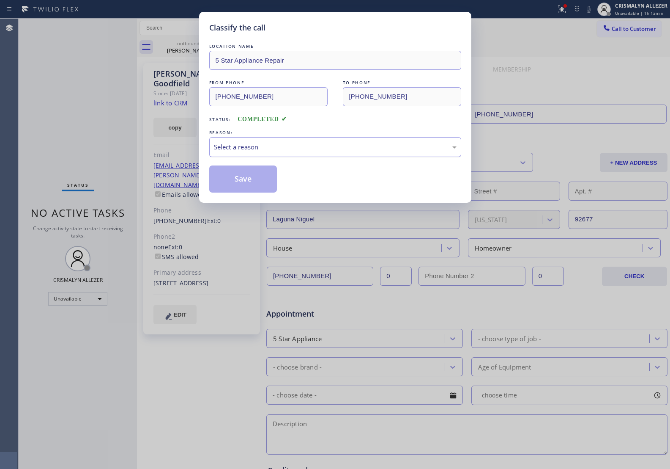
drag, startPoint x: 345, startPoint y: 148, endPoint x: 331, endPoint y: 152, distance: 14.5
click at [345, 148] on div "Select a reason" at bounding box center [335, 147] width 243 height 10
click at [225, 180] on button "Save" at bounding box center [243, 178] width 68 height 27
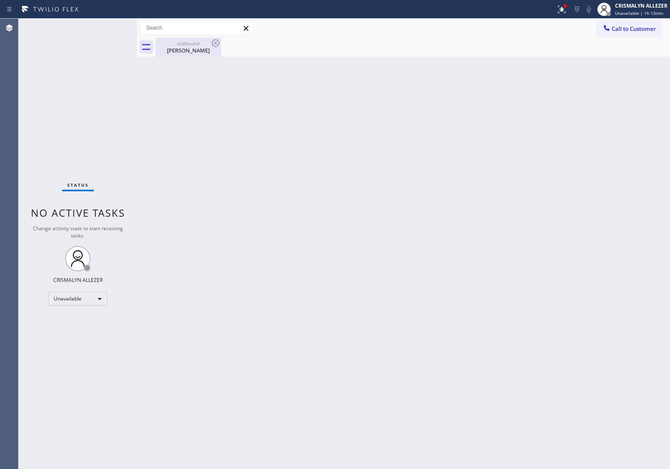
click at [184, 49] on div "Kerry Goodfield" at bounding box center [189, 51] width 64 height 8
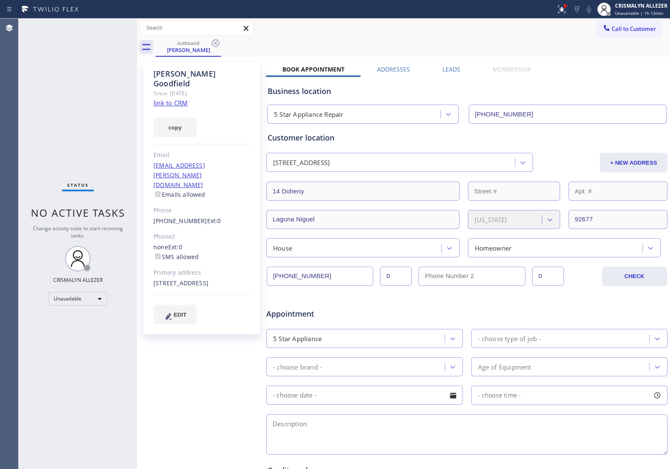
drag, startPoint x: 216, startPoint y: 41, endPoint x: 481, endPoint y: 44, distance: 264.8
click at [216, 41] on icon at bounding box center [216, 43] width 10 height 10
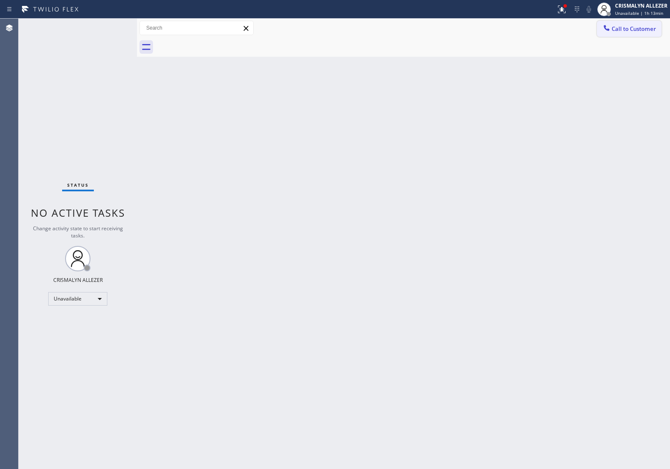
click at [641, 25] on span "Call to Customer" at bounding box center [634, 29] width 44 height 8
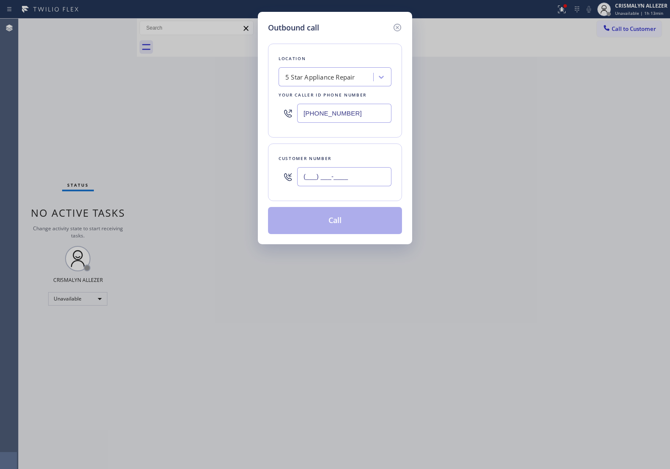
click at [364, 168] on input "(___) ___-____" at bounding box center [344, 176] width 94 height 19
paste input "949) 310-5780"
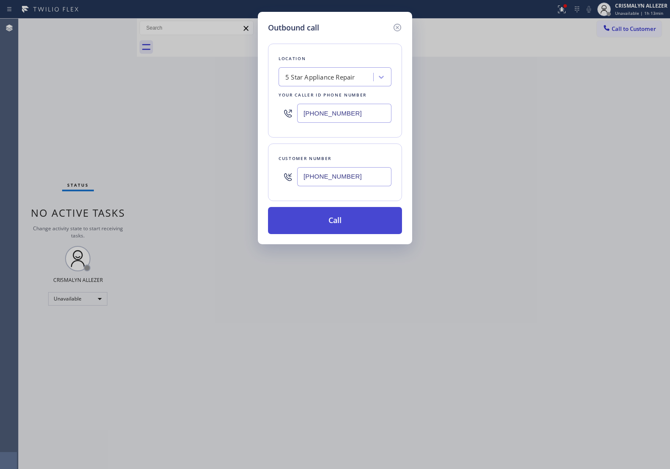
type input "[PHONE_NUMBER]"
click at [335, 222] on button "Call" at bounding box center [335, 220] width 134 height 27
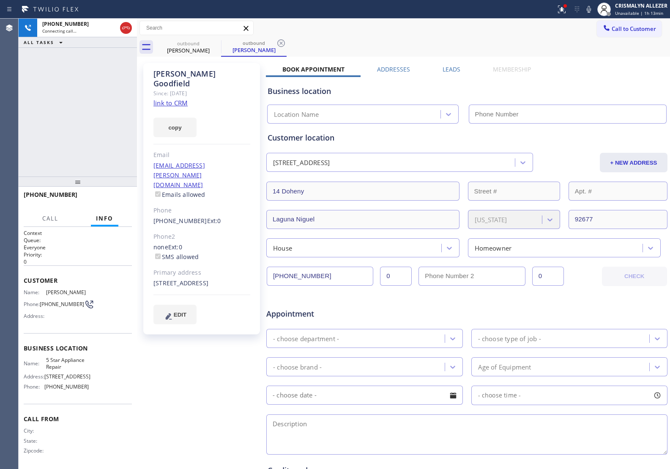
click at [449, 68] on label "Leads" at bounding box center [452, 69] width 18 height 8
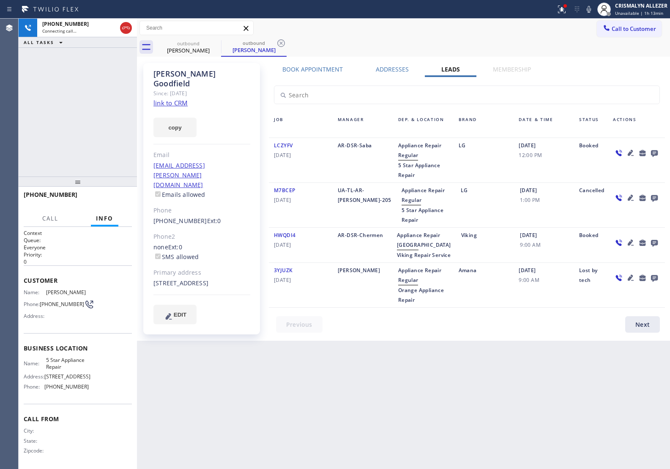
click at [659, 153] on icon at bounding box center [655, 153] width 10 height 11
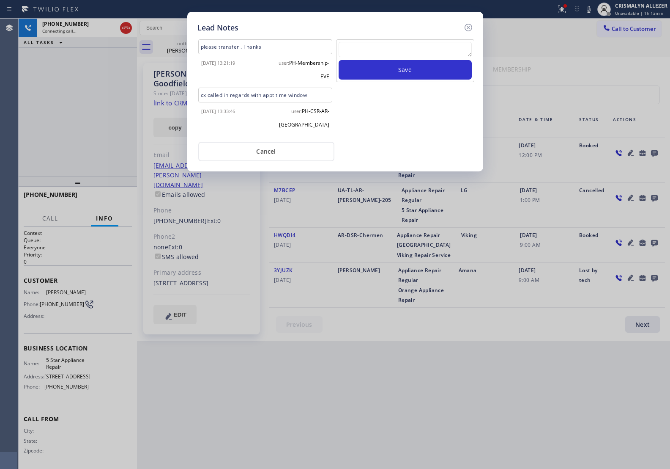
click at [403, 47] on textarea at bounding box center [405, 49] width 133 height 15
paste textarea "no answer | pls xfer here cx cb"
type textarea "no answer | pls xfer here cx cb"
click at [396, 74] on button "Save" at bounding box center [405, 69] width 133 height 19
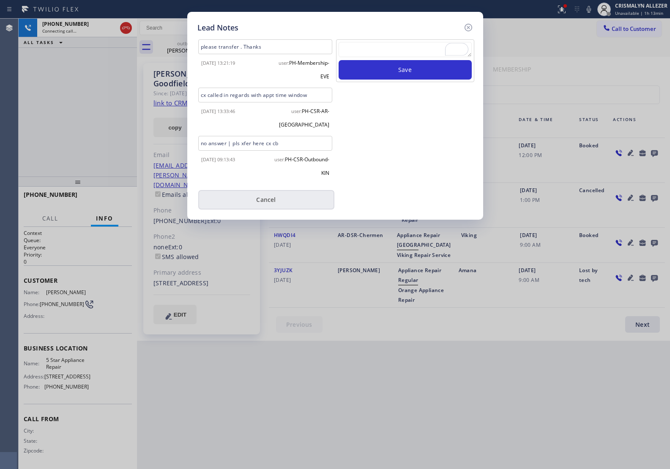
click at [265, 200] on button "Cancel" at bounding box center [266, 199] width 136 height 19
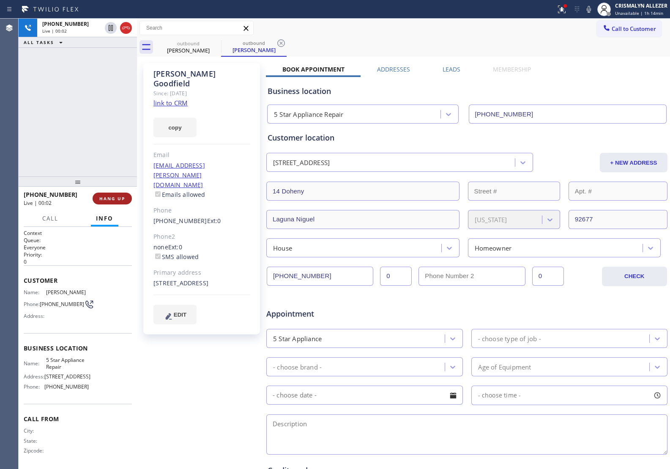
click at [110, 199] on span "HANG UP" at bounding box center [112, 198] width 26 height 6
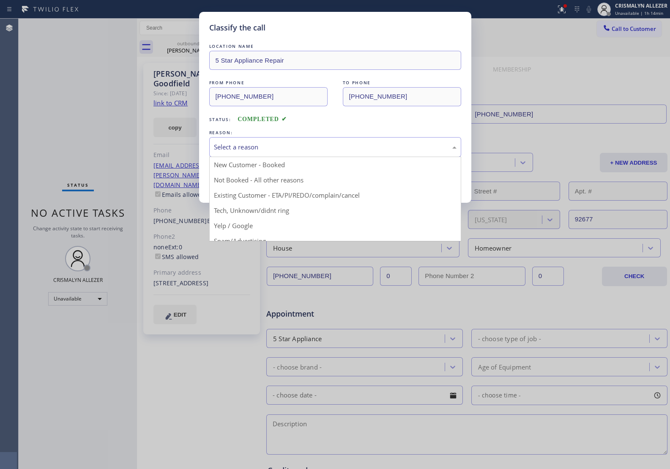
click at [356, 149] on div "Select a reason" at bounding box center [335, 147] width 243 height 10
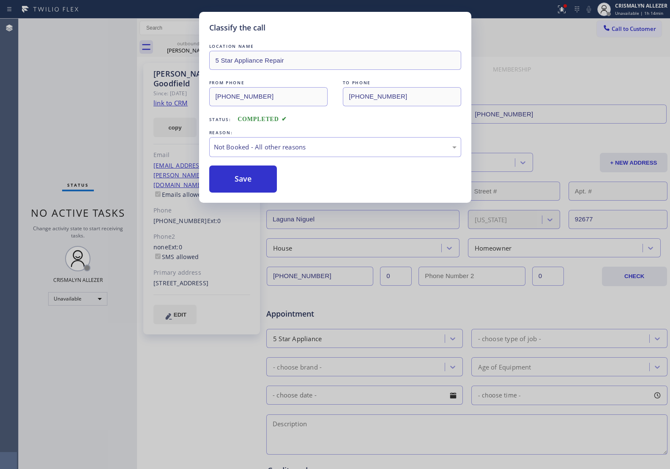
click at [250, 185] on button "Save" at bounding box center [243, 178] width 68 height 27
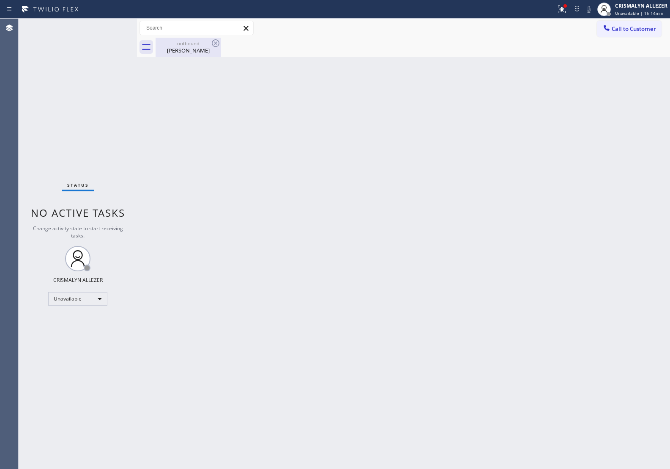
click at [192, 49] on div "[PERSON_NAME]" at bounding box center [189, 51] width 64 height 8
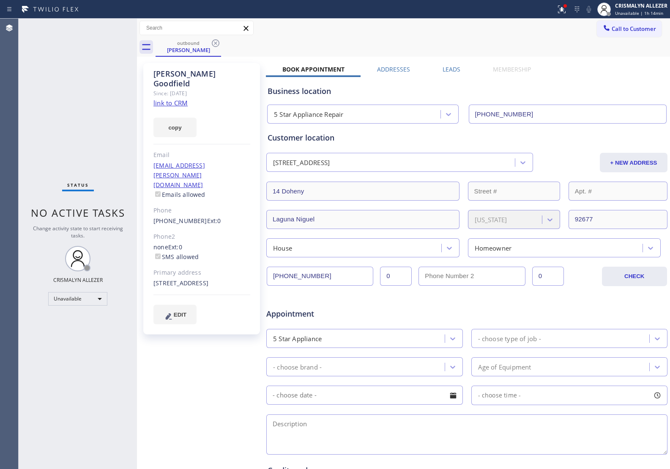
drag, startPoint x: 216, startPoint y: 41, endPoint x: 237, endPoint y: 1, distance: 45.0
click at [217, 36] on div "Call to Customer Outbound call Location 5 Star Appliance Repair Your caller id …" at bounding box center [403, 38] width 533 height 38
click at [214, 43] on icon at bounding box center [216, 43] width 10 height 10
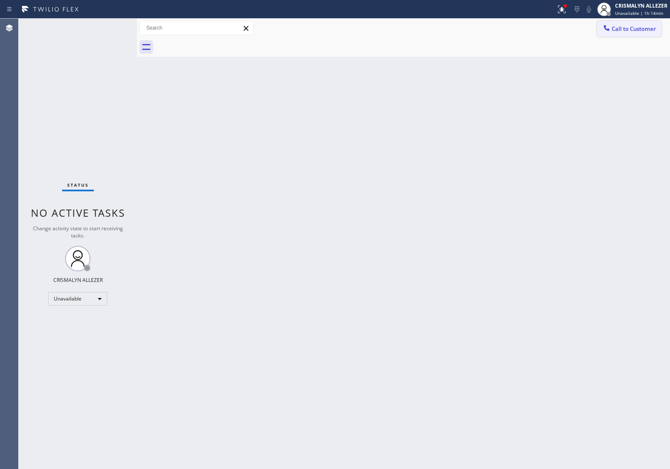
click at [634, 33] on button "Call to Customer" at bounding box center [629, 29] width 65 height 16
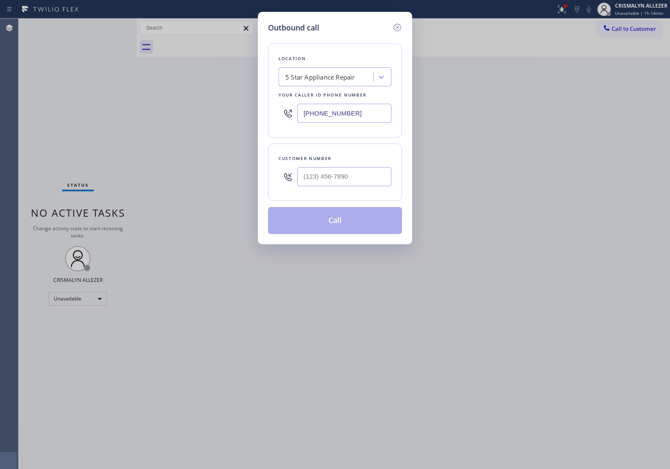
drag, startPoint x: 379, startPoint y: 111, endPoint x: 166, endPoint y: 96, distance: 213.7
click at [212, 102] on div "Outbound call Location 5 Star Appliance Repair Your caller id phone number (855…" at bounding box center [335, 234] width 670 height 469
paste input "661) 465-2758"
type input "[PHONE_NUMBER]"
click at [364, 182] on input "(___) ___-____" at bounding box center [344, 176] width 94 height 19
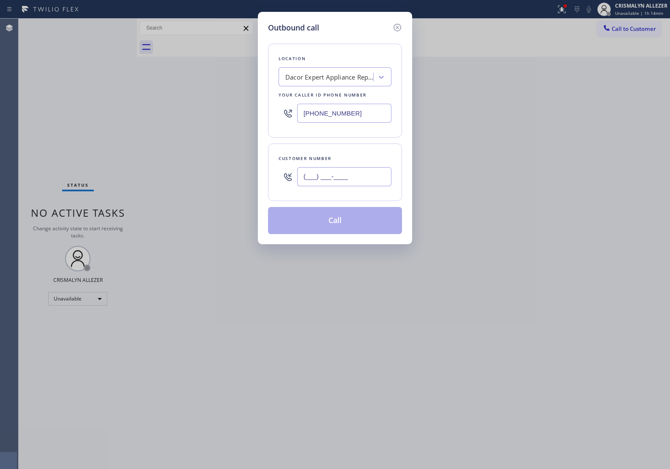
paste input "714) 728-2626"
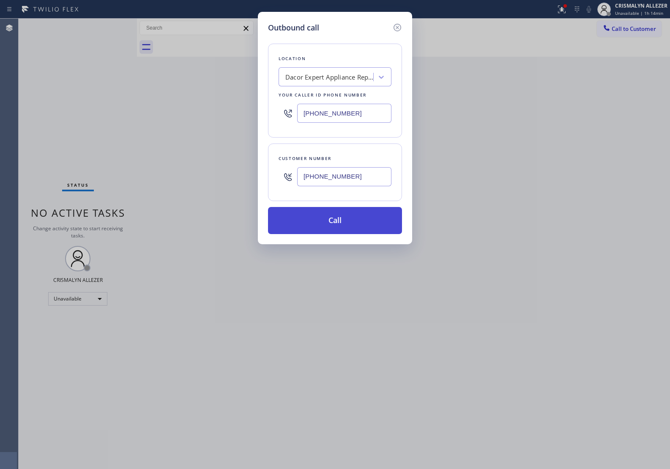
type input "[PHONE_NUMBER]"
click at [346, 218] on button "Call" at bounding box center [335, 220] width 134 height 27
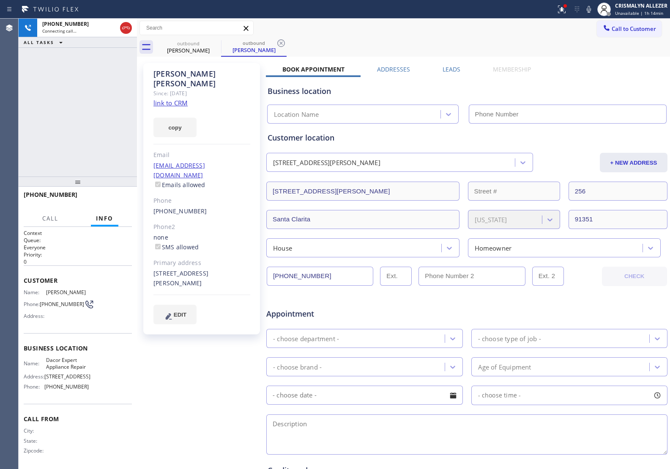
click at [163, 99] on link "link to CRM" at bounding box center [171, 103] width 34 height 8
type input "[PHONE_NUMBER]"
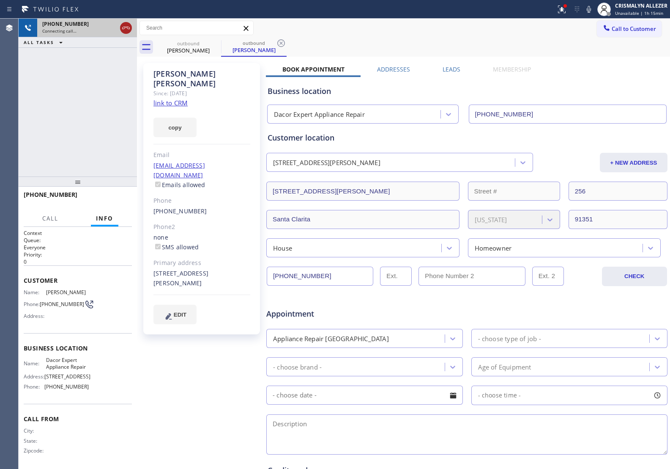
click at [125, 30] on icon at bounding box center [126, 28] width 10 height 10
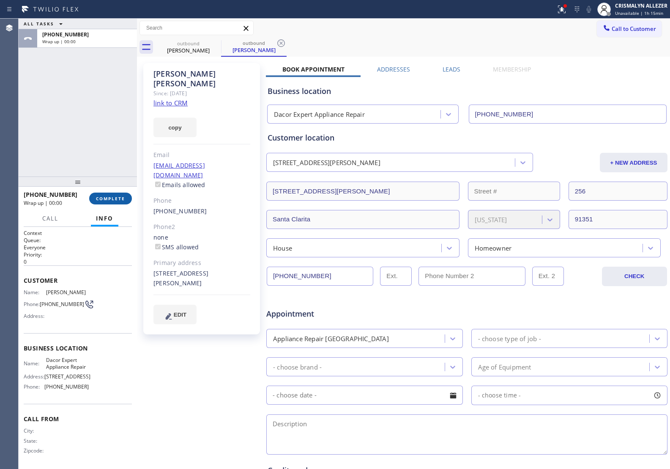
click at [104, 199] on span "COMPLETE" at bounding box center [110, 198] width 29 height 6
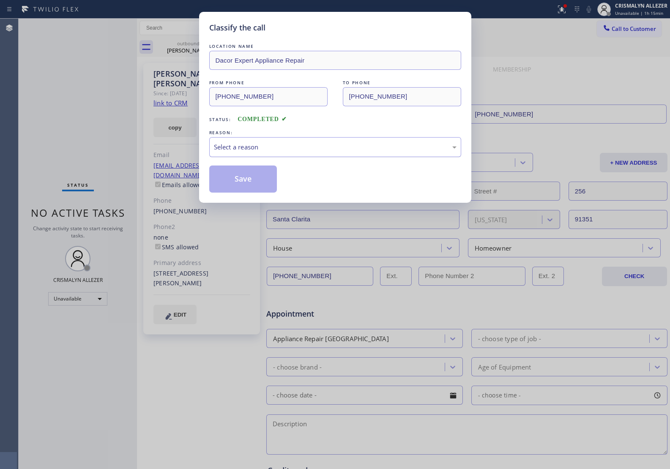
click at [344, 149] on div "Select a reason" at bounding box center [335, 147] width 243 height 10
click at [238, 180] on button "Save" at bounding box center [243, 178] width 68 height 27
click at [222, 45] on div "outbound" at bounding box center [254, 43] width 64 height 6
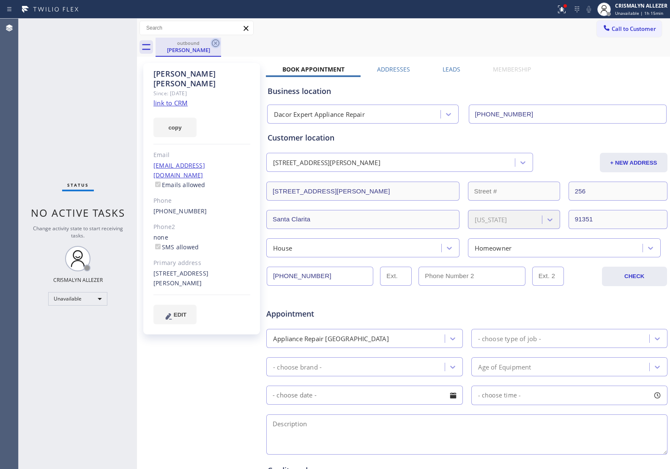
click at [212, 44] on icon at bounding box center [216, 43] width 10 height 10
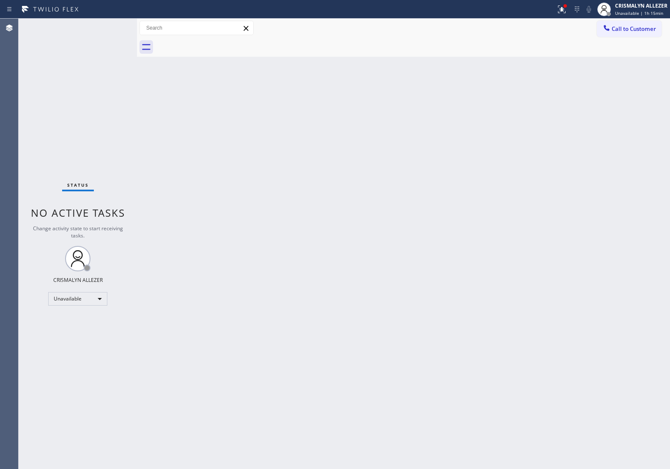
click at [618, 20] on div "Call to Customer Outbound call Location Dacor Expert Appliance Repair Your call…" at bounding box center [403, 28] width 533 height 19
drag, startPoint x: 651, startPoint y: 25, endPoint x: 551, endPoint y: 89, distance: 118.5
click at [646, 28] on span "Call to Customer" at bounding box center [634, 29] width 44 height 8
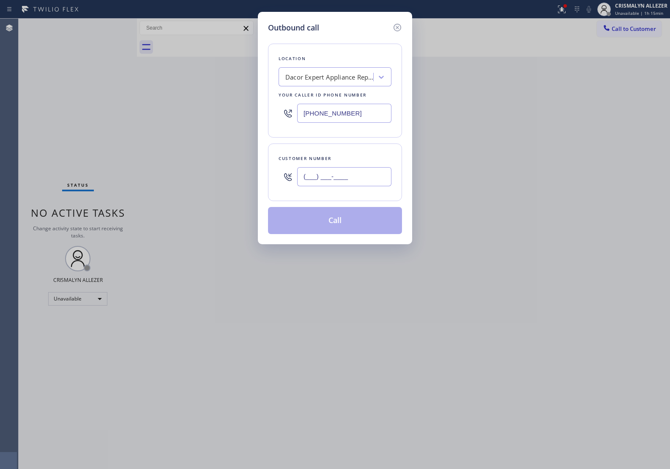
click at [360, 173] on input "(___) ___-____" at bounding box center [344, 176] width 94 height 19
paste input "913) 51"
type input "(913) 51_-____"
drag, startPoint x: 369, startPoint y: 111, endPoint x: 231, endPoint y: 118, distance: 138.5
click at [233, 117] on div "Outbound call Location Dacor Expert Appliance Repair Your caller id phone numbe…" at bounding box center [335, 234] width 670 height 469
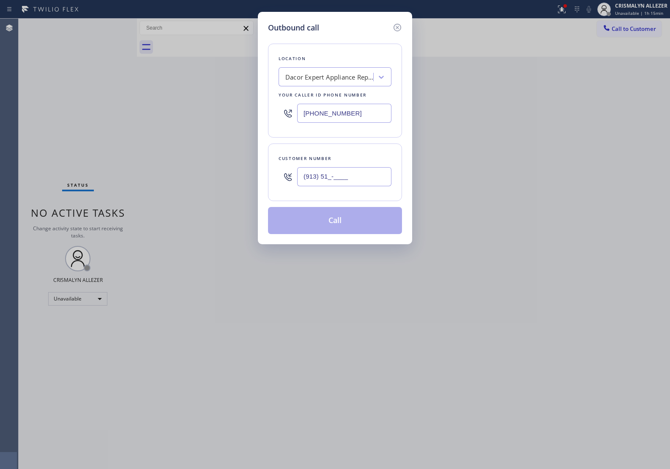
paste input "888) 789-2281"
type input "[PHONE_NUMBER]"
paste input "414) 530-4455"
drag, startPoint x: 350, startPoint y: 174, endPoint x: 201, endPoint y: 171, distance: 148.9
click at [201, 171] on div "Outbound call Location Sub Zero Repair Co Your caller id phone number (888) 789…" at bounding box center [335, 234] width 670 height 469
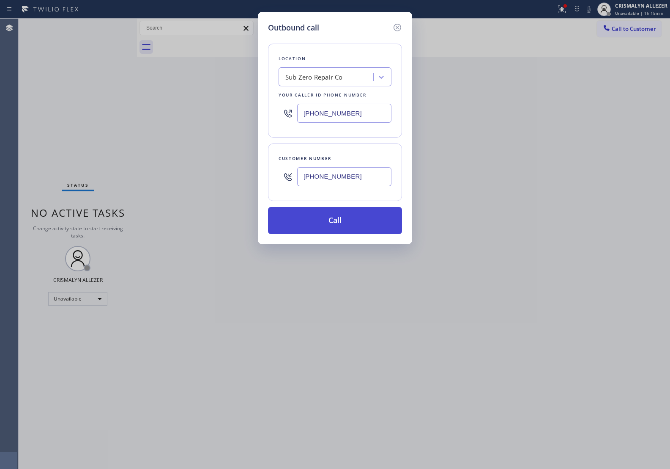
type input "[PHONE_NUMBER]"
click at [332, 227] on button "Call" at bounding box center [335, 220] width 134 height 27
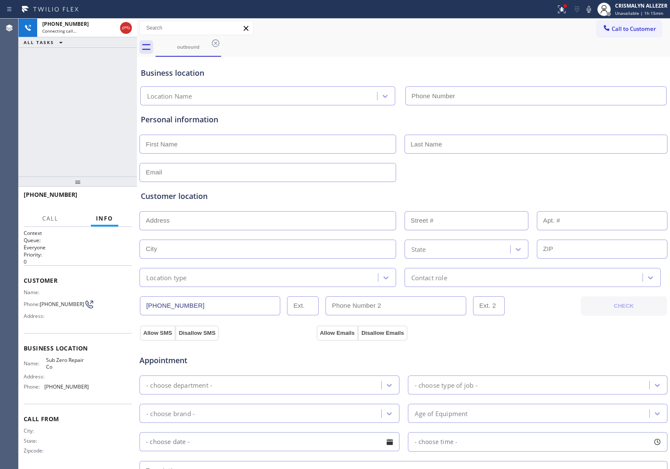
type input "[PHONE_NUMBER]"
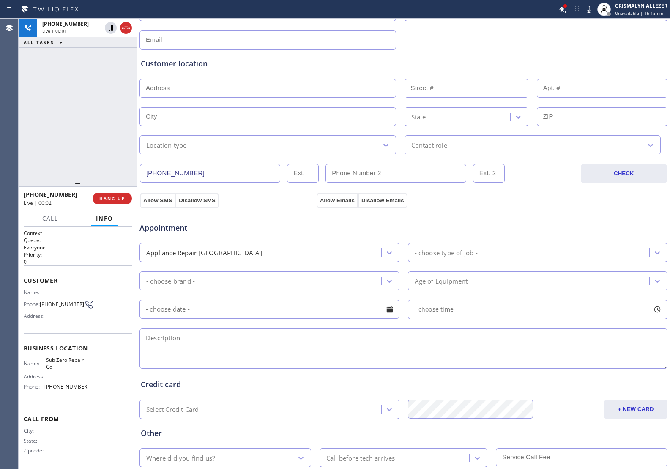
scroll to position [159, 0]
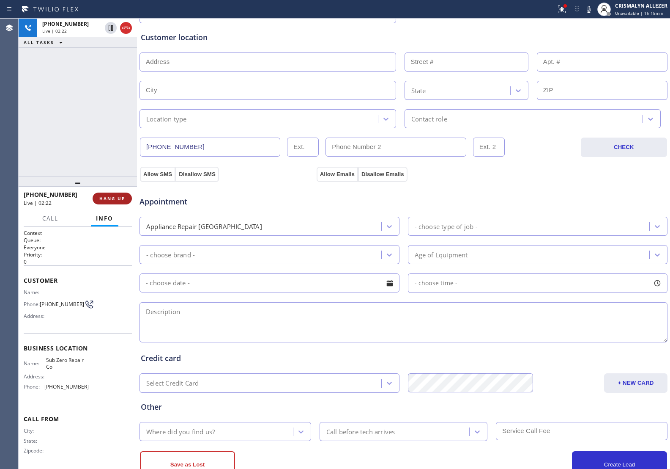
click at [110, 202] on button "HANG UP" at bounding box center [112, 198] width 39 height 12
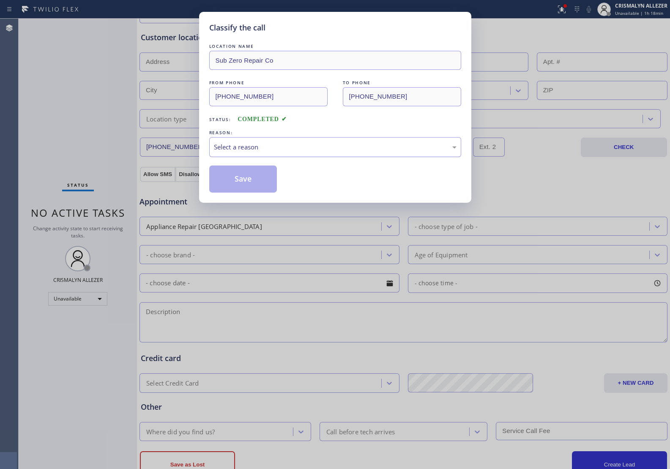
click at [316, 154] on div "Select a reason" at bounding box center [335, 147] width 252 height 20
click at [247, 182] on button "Save" at bounding box center [243, 178] width 68 height 27
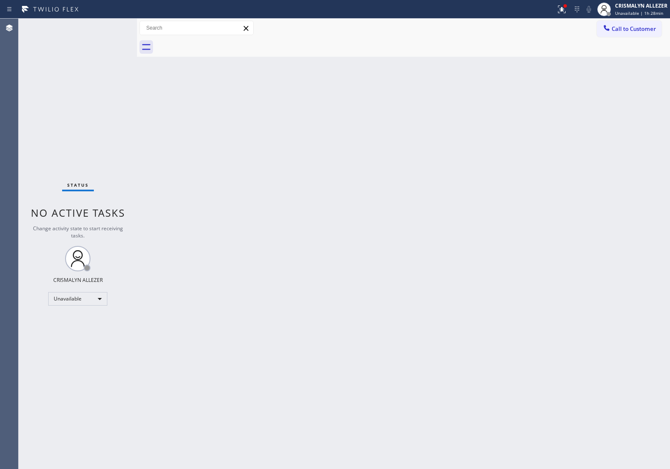
click at [637, 27] on span "Call to Customer" at bounding box center [634, 29] width 44 height 8
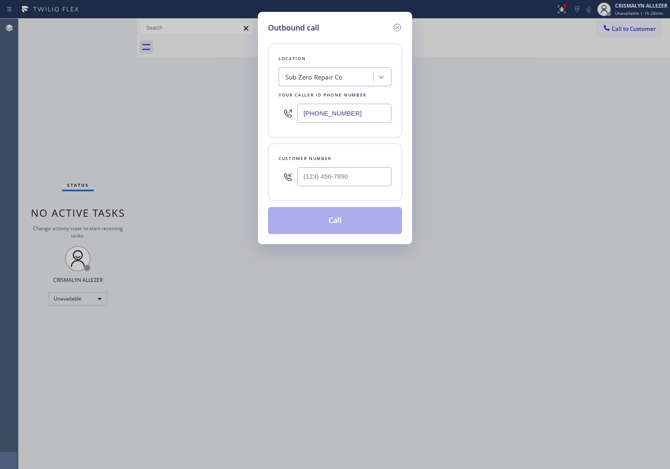
drag, startPoint x: 338, startPoint y: 113, endPoint x: 142, endPoint y: 123, distance: 196.5
click at [138, 115] on div "Outbound call Location Sub Zero Repair Co Your caller id phone number (888) 789…" at bounding box center [335, 234] width 670 height 469
paste input "617) 981-4533"
type input "[PHONE_NUMBER]"
click at [337, 180] on input "(___) ___-____" at bounding box center [344, 176] width 94 height 19
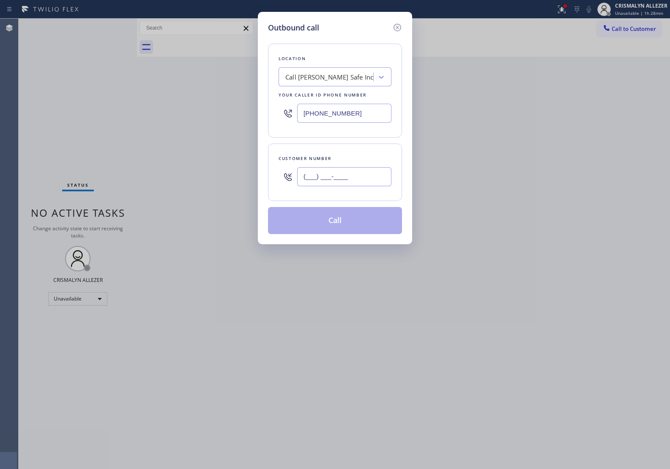
paste input "470) 834-1224"
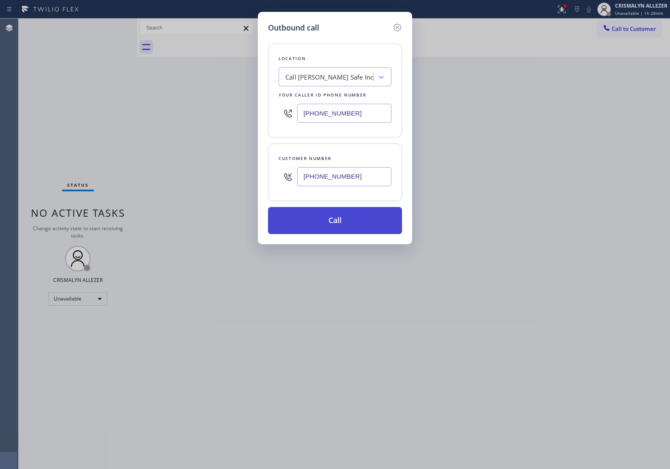
type input "[PHONE_NUMBER]"
click at [334, 225] on button "Call" at bounding box center [335, 220] width 134 height 27
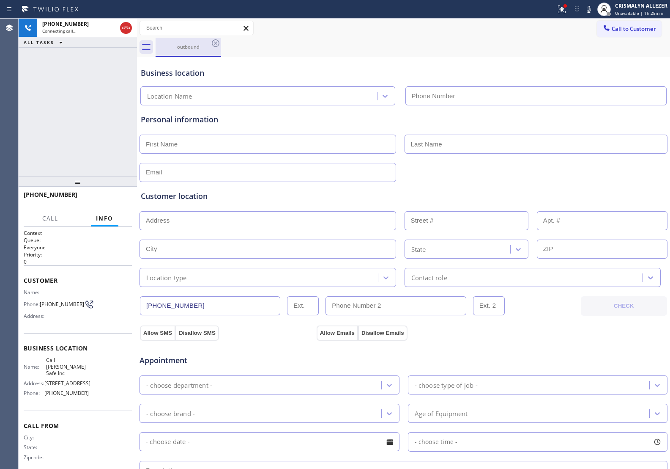
type input "[PHONE_NUMBER]"
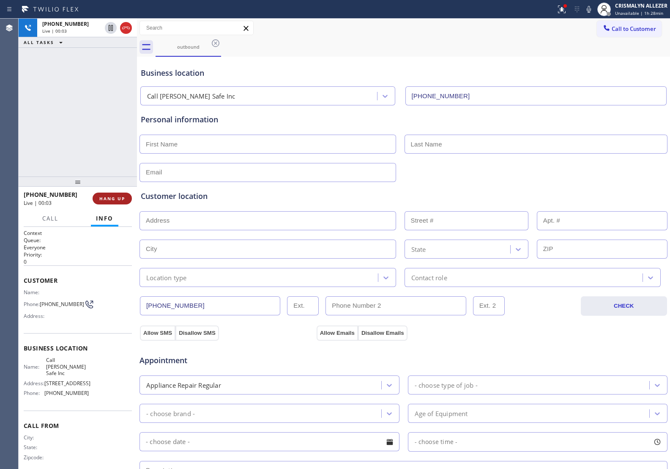
click at [109, 198] on span "HANG UP" at bounding box center [112, 198] width 26 height 6
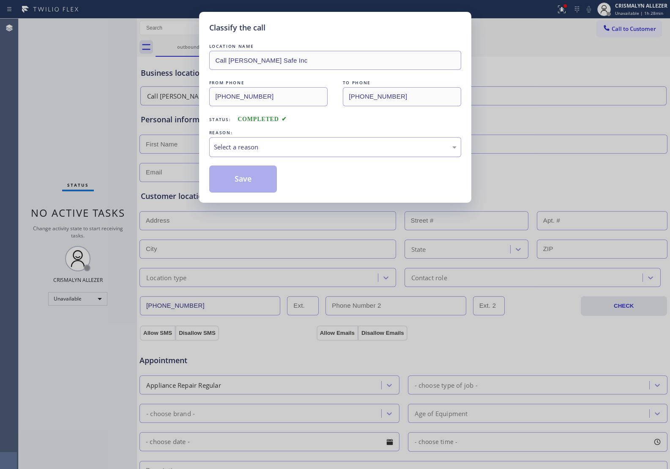
click at [326, 150] on div "Select a reason" at bounding box center [335, 147] width 243 height 10
click at [257, 186] on button "Save" at bounding box center [243, 178] width 68 height 27
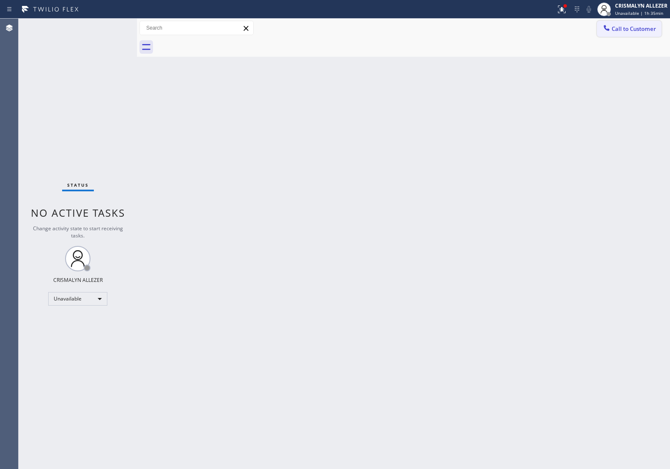
click at [636, 30] on span "Call to Customer" at bounding box center [634, 29] width 44 height 8
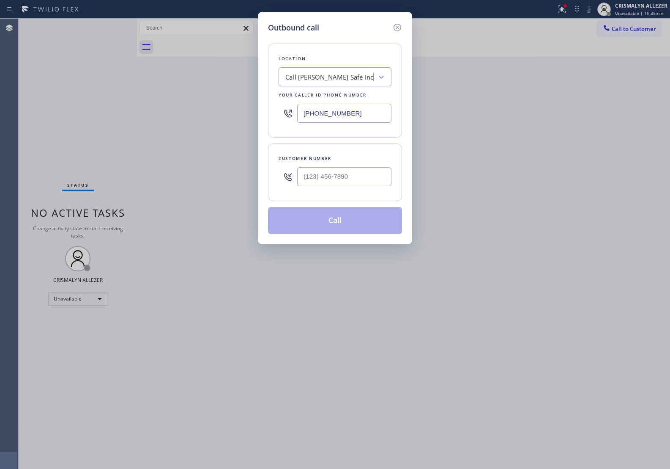
drag, startPoint x: 363, startPoint y: 113, endPoint x: 143, endPoint y: 108, distance: 220.0
click at [149, 109] on div "Outbound call Location Call Jamie Safe Inc Your caller id phone number (617) 98…" at bounding box center [335, 234] width 670 height 469
paste input "760) 314-8808"
type input "[PHONE_NUMBER]"
click at [356, 179] on input "(___) ___-____" at bounding box center [344, 176] width 94 height 19
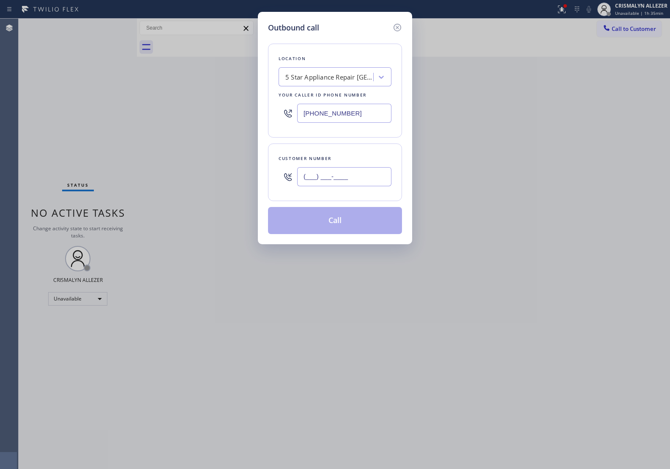
paste input "760) 485-5555"
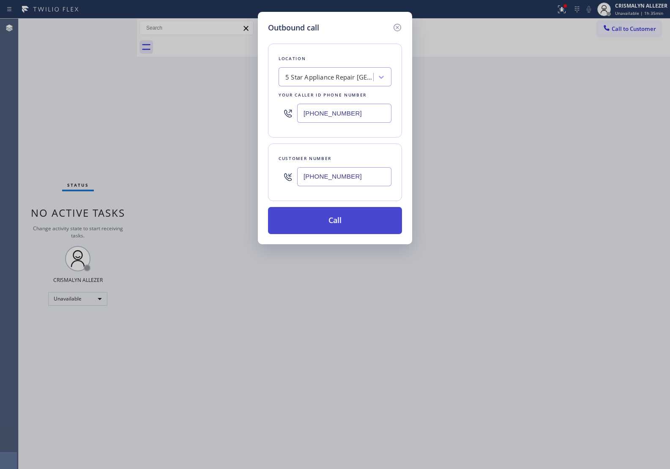
type input "[PHONE_NUMBER]"
click at [342, 216] on button "Call" at bounding box center [335, 220] width 134 height 27
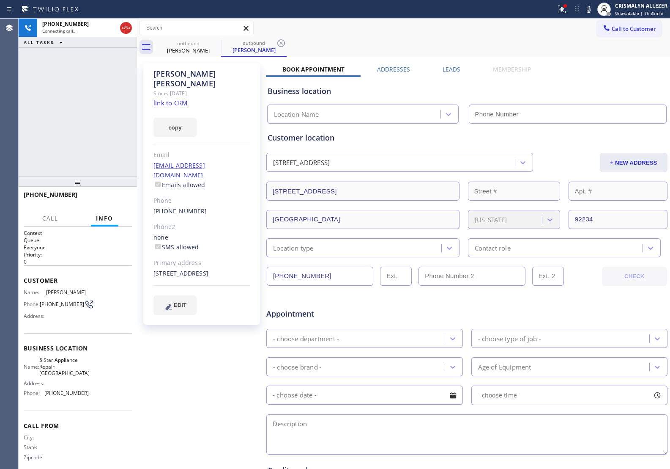
type input "[PHONE_NUMBER]"
click at [174, 99] on link "link to CRM" at bounding box center [171, 103] width 34 height 8
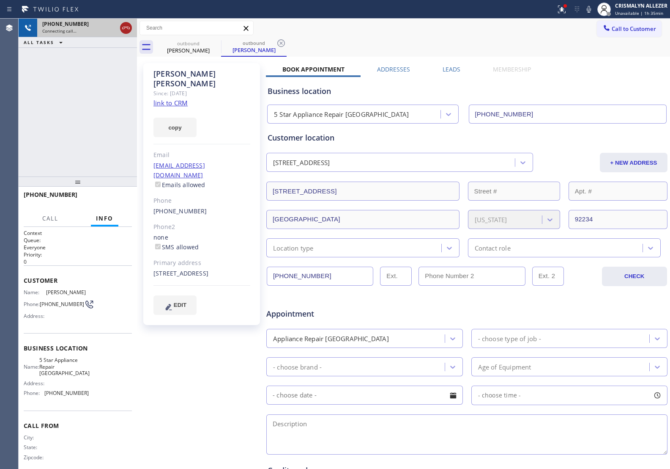
click at [127, 24] on icon at bounding box center [126, 28] width 10 height 10
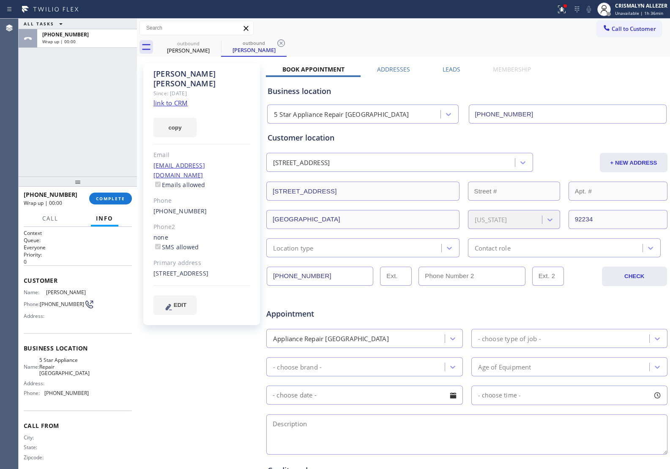
drag, startPoint x: 282, startPoint y: 43, endPoint x: 192, endPoint y: 84, distance: 99.0
click at [280, 44] on icon at bounding box center [281, 43] width 10 height 10
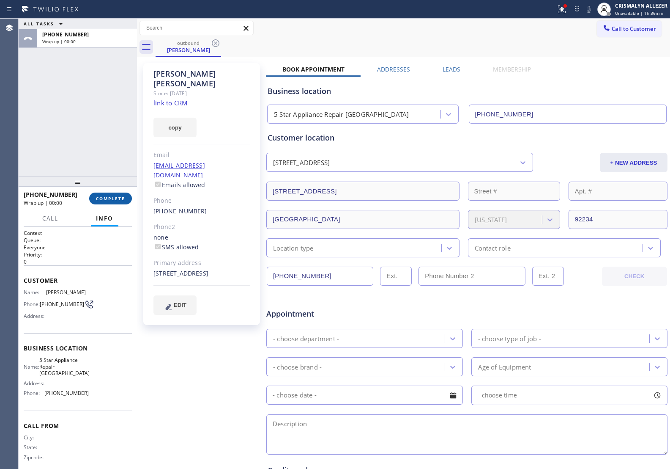
click at [103, 199] on span "COMPLETE" at bounding box center [110, 198] width 29 height 6
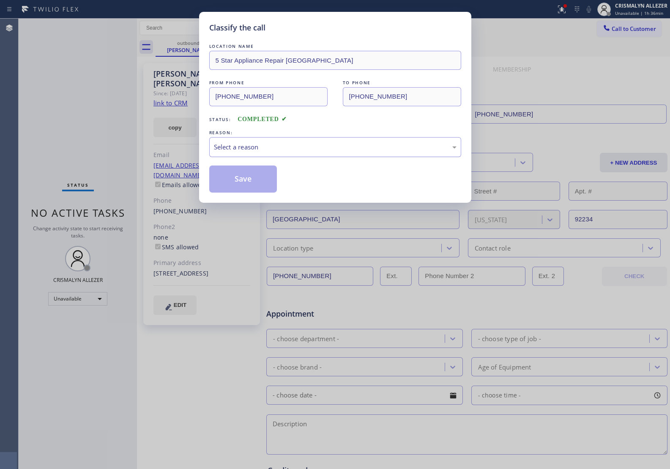
click at [329, 148] on div "Select a reason" at bounding box center [335, 147] width 243 height 10
click at [242, 180] on button "Save" at bounding box center [243, 178] width 68 height 27
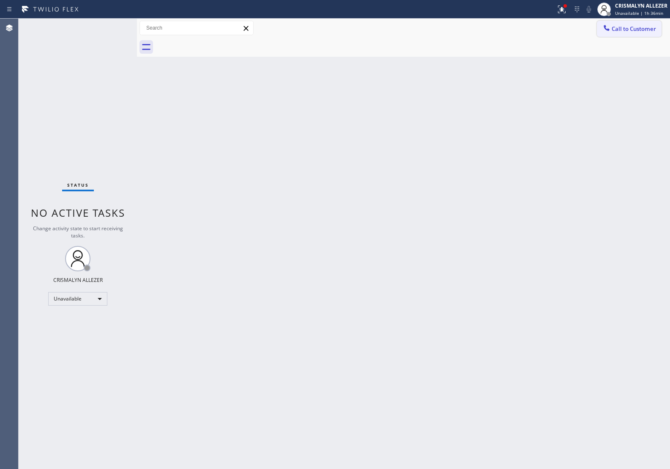
click at [658, 31] on button "Call to Customer" at bounding box center [629, 29] width 65 height 16
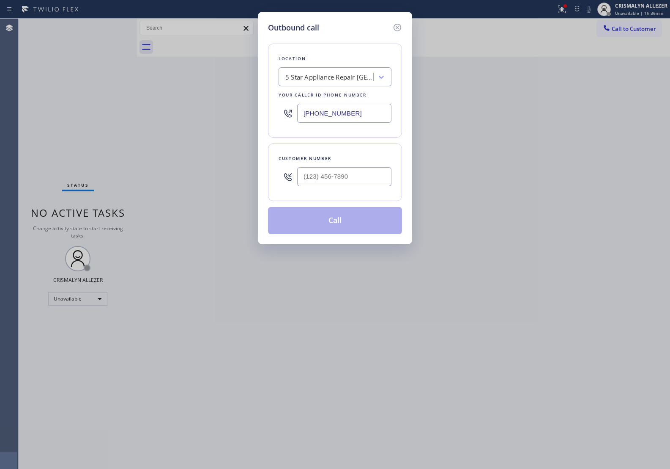
drag, startPoint x: 365, startPoint y: 115, endPoint x: 202, endPoint y: 106, distance: 163.1
click at [203, 106] on div "Outbound call Location 5 Star Appliance Repair Cathedral City Your caller id ph…" at bounding box center [335, 234] width 670 height 469
paste input "510) 756-4242"
type input "[PHONE_NUMBER]"
click at [344, 181] on input "(___) ___-____" at bounding box center [344, 176] width 94 height 19
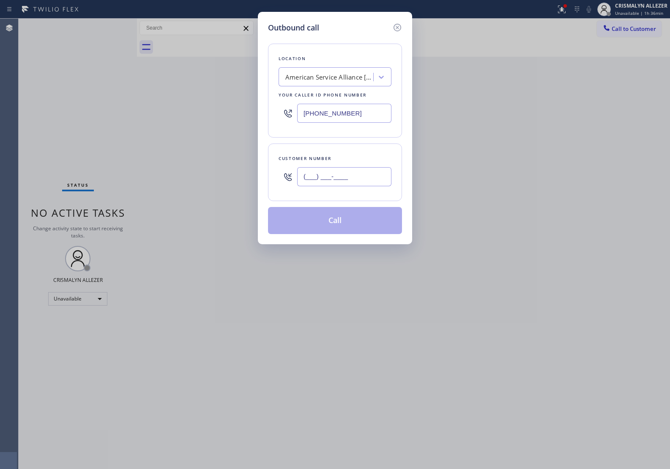
paste input "415) 240-1482"
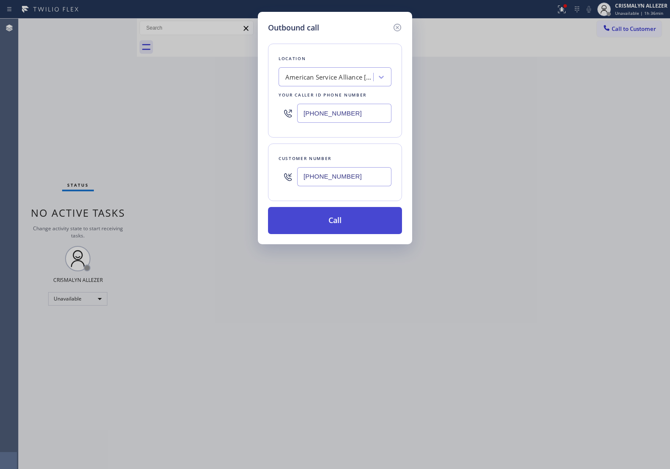
type input "[PHONE_NUMBER]"
click at [339, 215] on button "Call" at bounding box center [335, 220] width 134 height 27
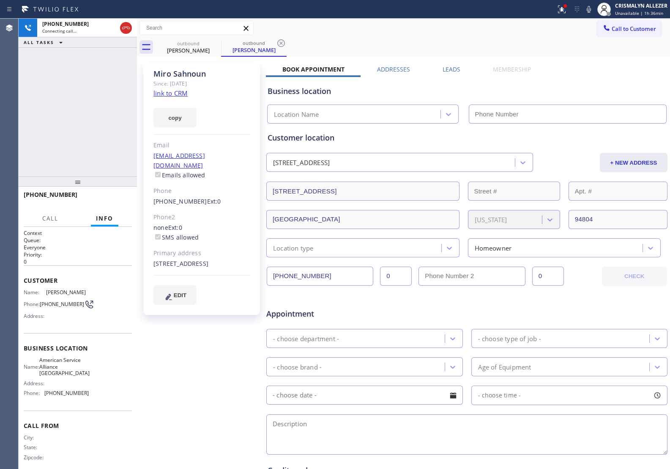
click at [186, 93] on link "link to CRM" at bounding box center [171, 93] width 34 height 8
type input "[PHONE_NUMBER]"
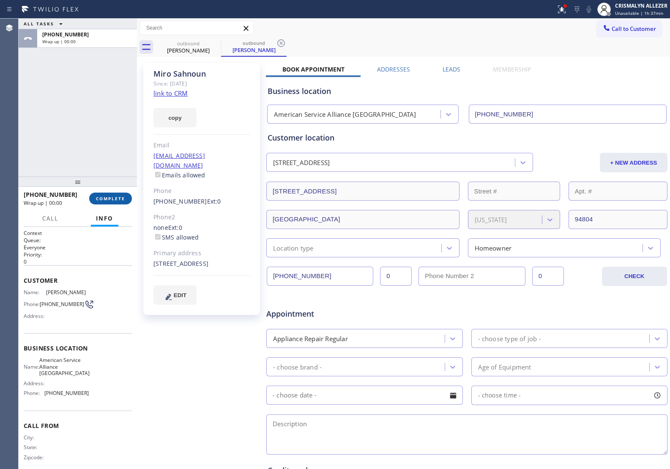
click at [108, 195] on span "COMPLETE" at bounding box center [110, 198] width 29 height 6
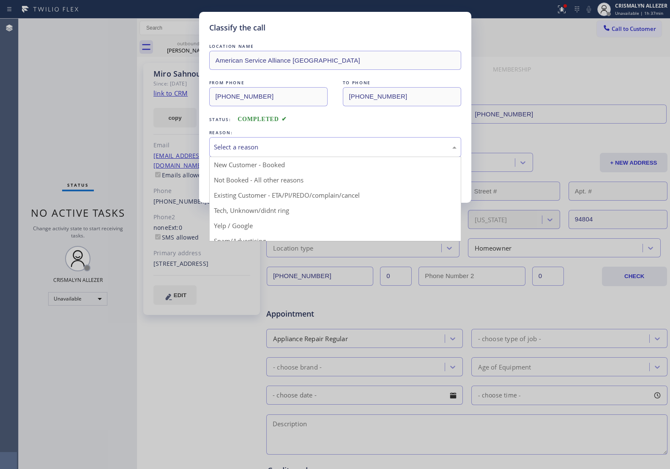
click at [316, 139] on div "Select a reason" at bounding box center [335, 147] width 252 height 20
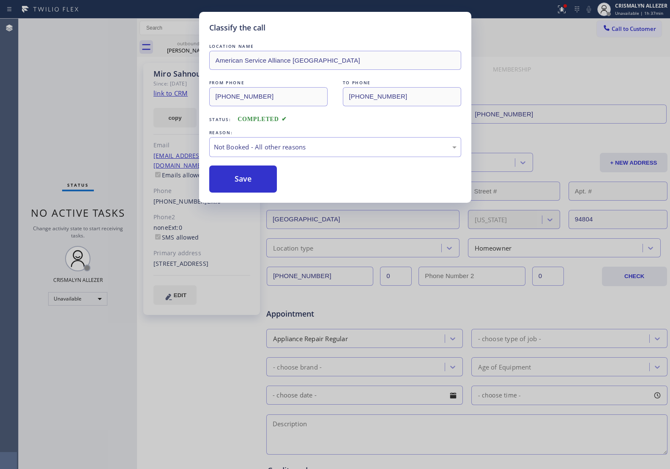
click at [238, 184] on button "Save" at bounding box center [243, 178] width 68 height 27
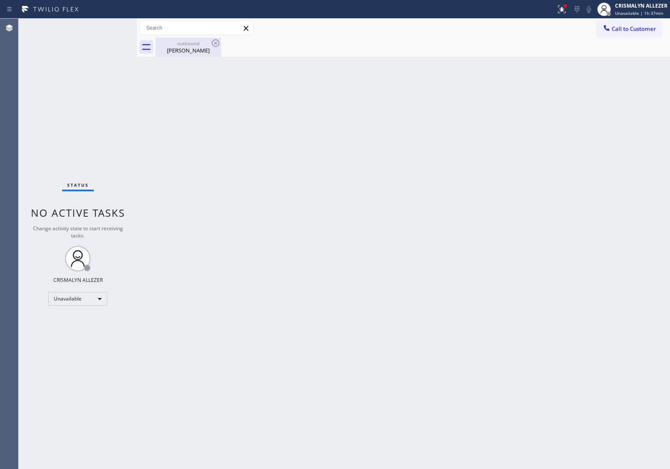
click at [182, 47] on div "Miro Sahnoun" at bounding box center [189, 51] width 64 height 8
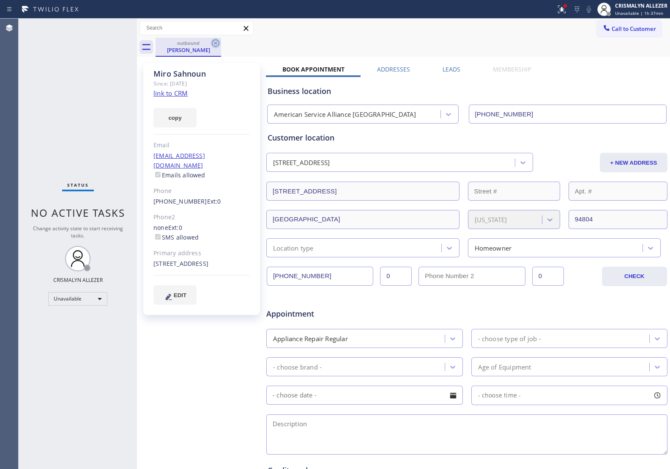
click at [216, 44] on icon at bounding box center [216, 43] width 10 height 10
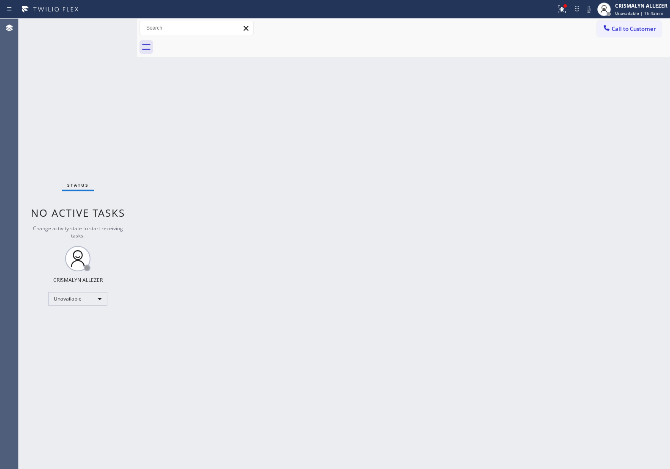
drag, startPoint x: 652, startPoint y: 24, endPoint x: 521, endPoint y: 110, distance: 157.0
click at [650, 28] on button "Call to Customer" at bounding box center [629, 29] width 65 height 16
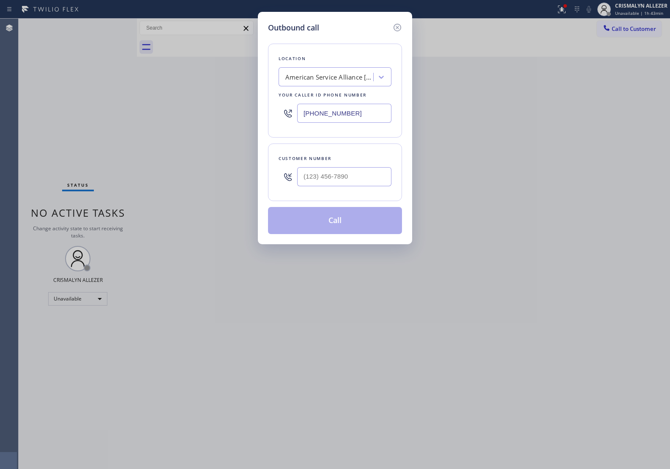
drag, startPoint x: 373, startPoint y: 111, endPoint x: 128, endPoint y: 92, distance: 245.6
click at [177, 104] on div "Outbound call Location American Service Alliance Oakland Your caller id phone n…" at bounding box center [335, 234] width 670 height 469
paste input "323) 643-1169"
type input "(323) 643-1169"
click at [338, 179] on input "(___) ___-____" at bounding box center [344, 176] width 94 height 19
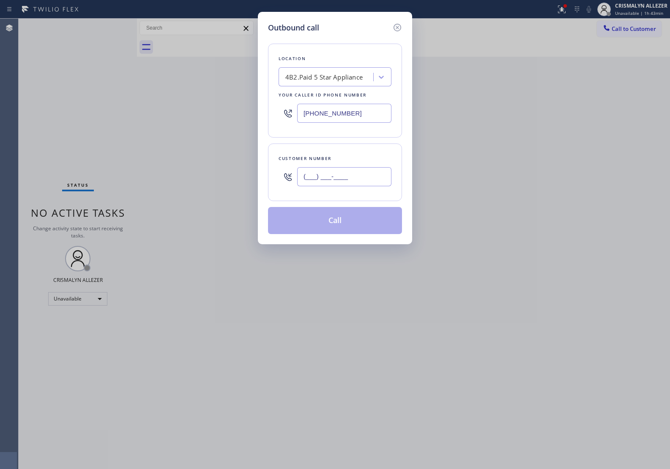
paste input "562) 694-3519"
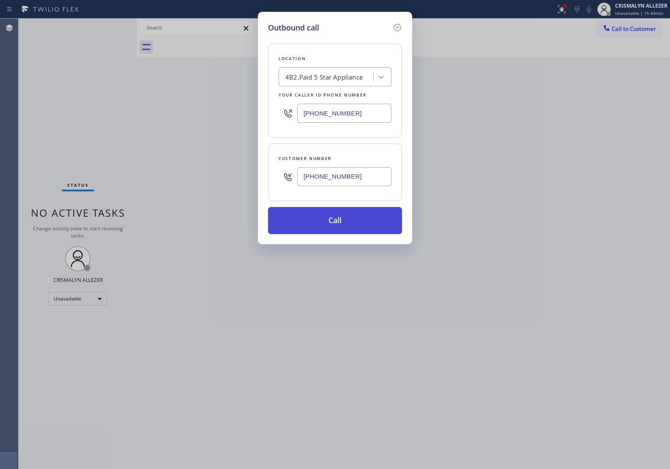
type input "(562) 694-3519"
click at [339, 222] on button "Call" at bounding box center [335, 220] width 134 height 27
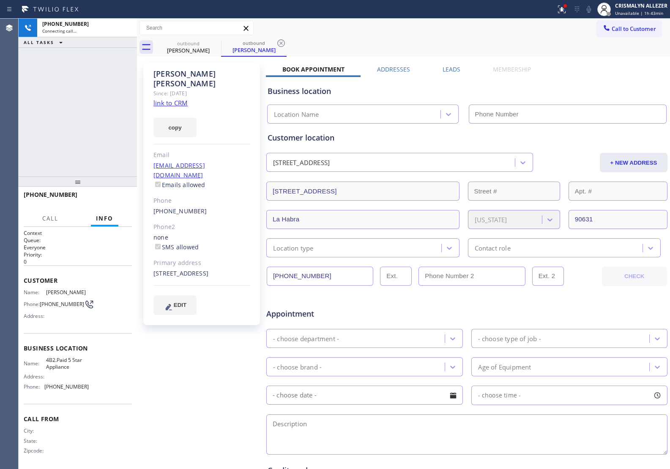
click at [170, 99] on link "link to CRM" at bounding box center [171, 103] width 34 height 8
type input "(323) 643-1169"
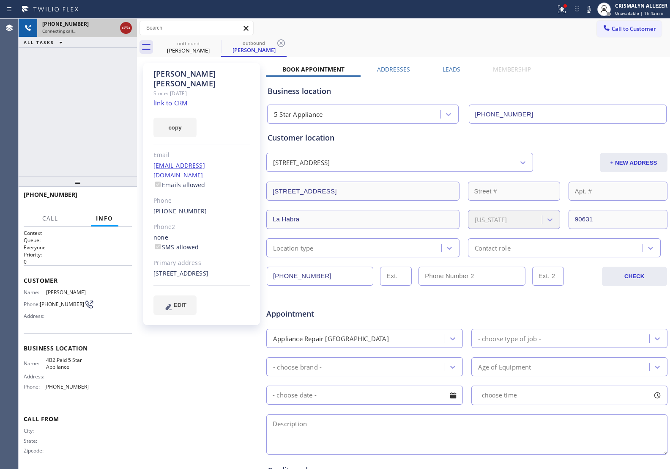
click at [124, 29] on icon at bounding box center [126, 28] width 10 height 10
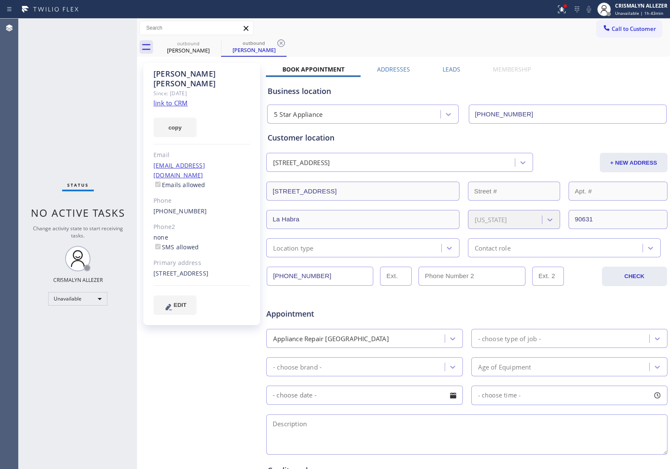
click at [448, 68] on label "Leads" at bounding box center [452, 69] width 18 height 8
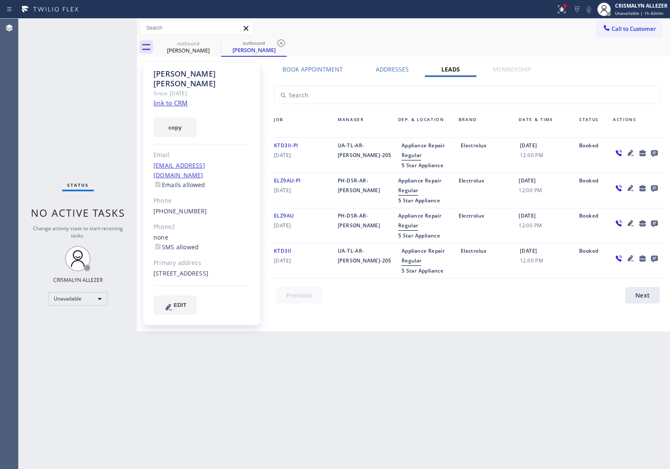
click at [655, 154] on icon at bounding box center [654, 153] width 7 height 7
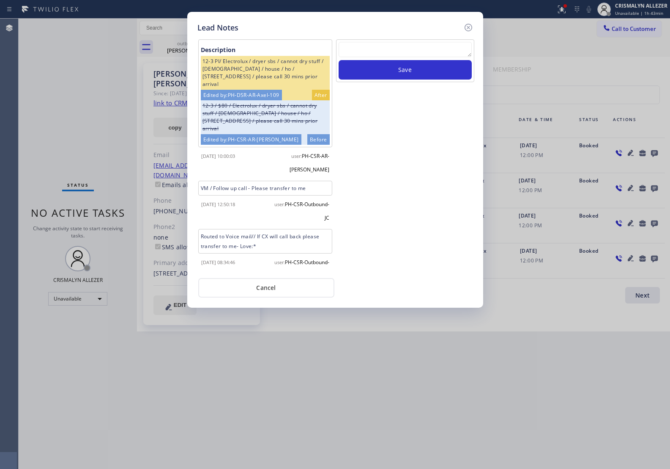
click at [397, 49] on textarea at bounding box center [405, 49] width 133 height 15
paste textarea "no answer | pls xfer here cx cb"
type textarea "no answer | pls xfer here cx cb"
click at [398, 70] on button "Save" at bounding box center [405, 69] width 133 height 19
click at [266, 286] on button "Cancel" at bounding box center [266, 287] width 136 height 19
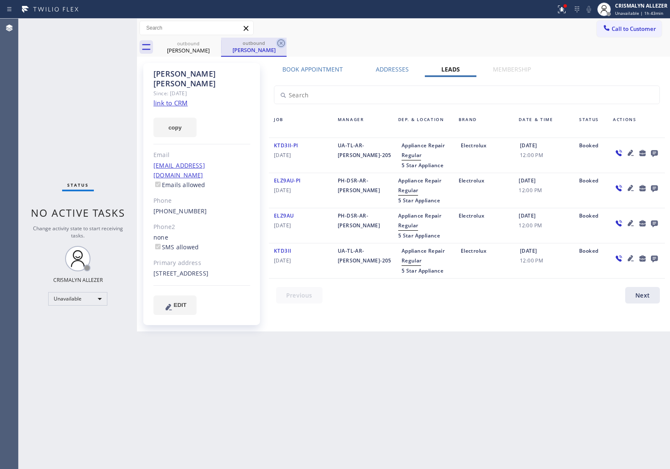
click at [282, 43] on icon at bounding box center [281, 43] width 8 height 8
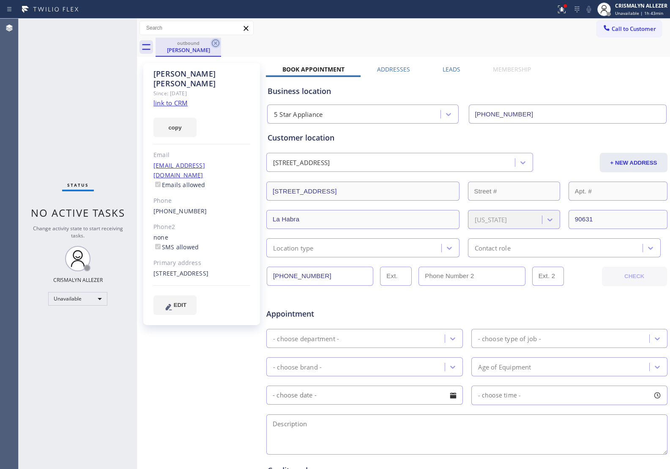
click at [214, 43] on icon at bounding box center [216, 43] width 10 height 10
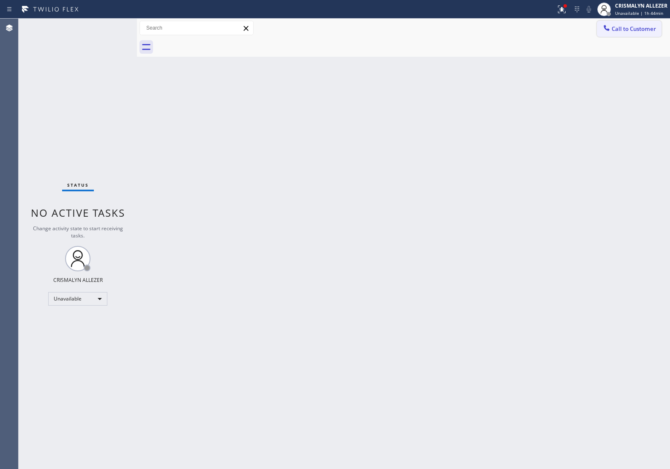
click at [637, 28] on span "Call to Customer" at bounding box center [634, 29] width 44 height 8
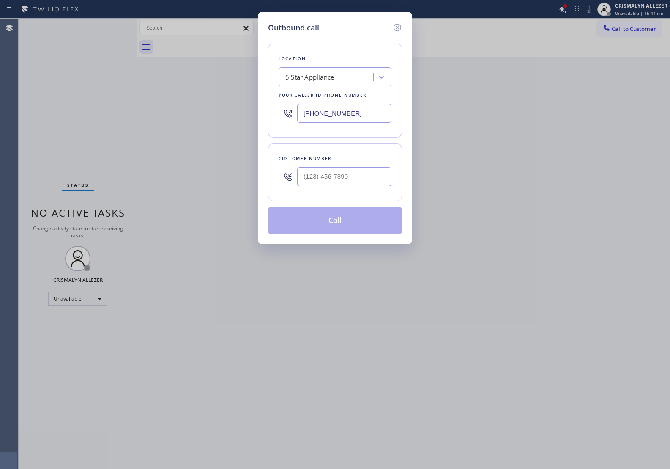
drag, startPoint x: 354, startPoint y: 113, endPoint x: 104, endPoint y: 84, distance: 251.6
click at [288, 111] on div "(323) 643-1169" at bounding box center [335, 112] width 113 height 27
paste input "855) 731-4952"
type input "[PHONE_NUMBER]"
click at [366, 176] on input "(___) ___-____" at bounding box center [344, 176] width 94 height 19
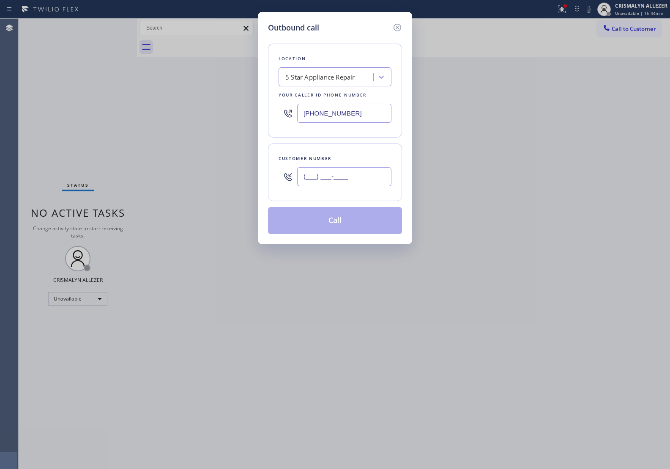
paste input "949) 405-4251"
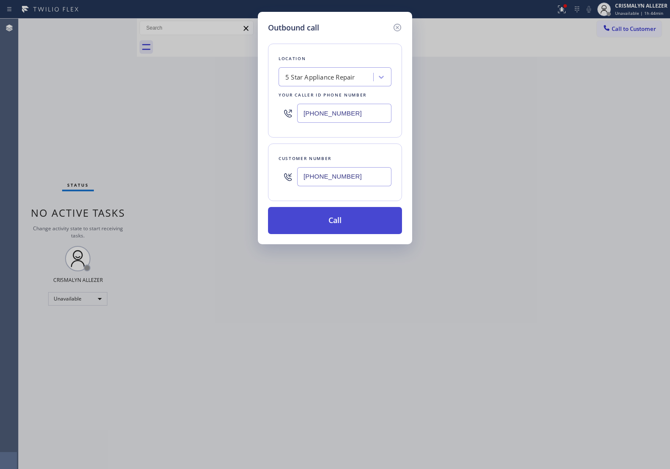
type input "[PHONE_NUMBER]"
click at [337, 225] on button "Call" at bounding box center [335, 220] width 134 height 27
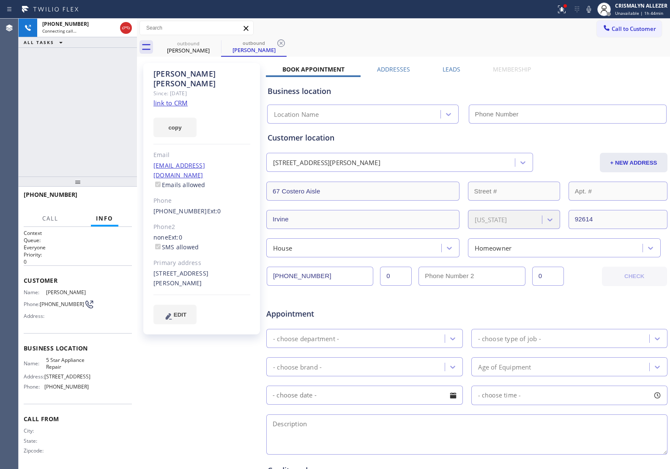
click at [176, 99] on link "link to CRM" at bounding box center [171, 103] width 34 height 8
type input "[PHONE_NUMBER]"
click at [108, 199] on span "HANG UP" at bounding box center [112, 198] width 26 height 6
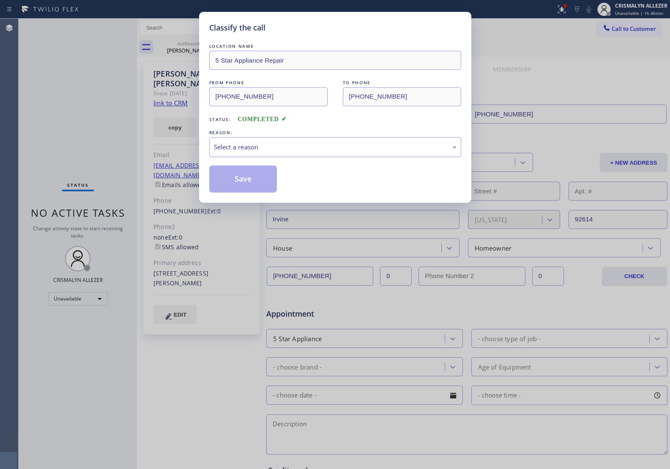
drag, startPoint x: 334, startPoint y: 153, endPoint x: 322, endPoint y: 154, distance: 12.3
click at [330, 153] on div "Select a reason" at bounding box center [335, 147] width 252 height 20
click at [244, 183] on button "Save" at bounding box center [243, 178] width 68 height 27
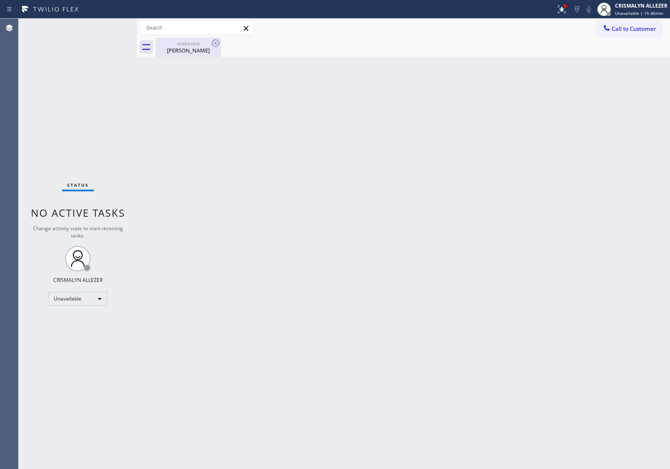
click at [187, 44] on div "outbound" at bounding box center [189, 43] width 64 height 6
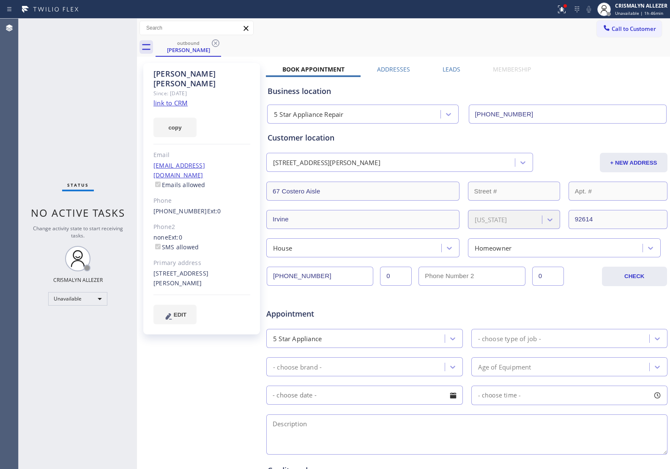
click at [436, 71] on div "Leads" at bounding box center [451, 71] width 50 height 12
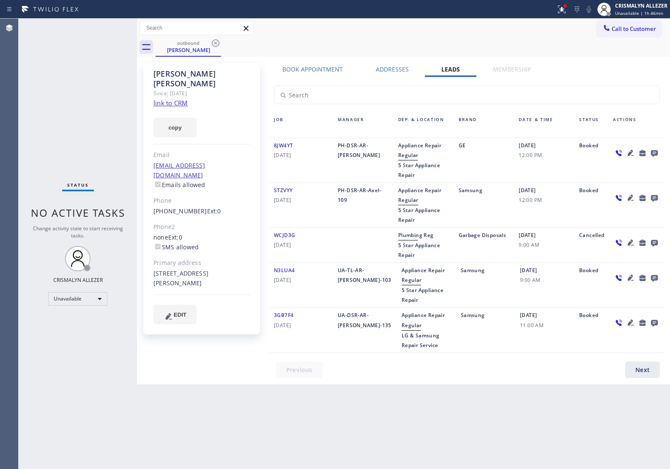
click at [653, 151] on icon at bounding box center [654, 153] width 7 height 7
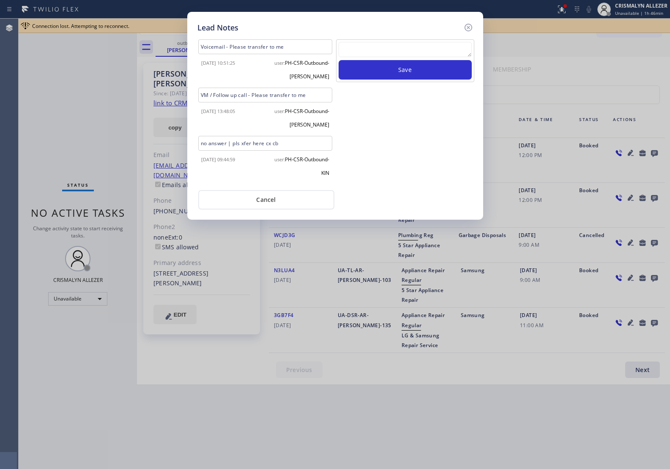
click at [388, 51] on textarea at bounding box center [405, 49] width 133 height 15
paste textarea "DON'T NEED SERVICE"
type textarea "DON'T NEED SERVICE"
click at [392, 73] on button "Save" at bounding box center [405, 69] width 133 height 19
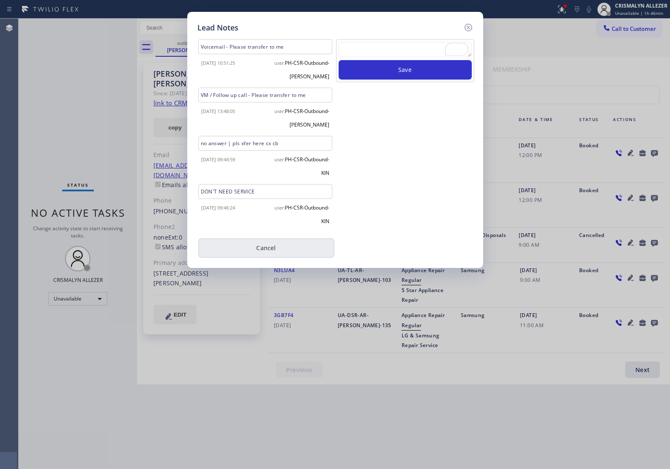
click at [269, 247] on button "Cancel" at bounding box center [266, 247] width 136 height 19
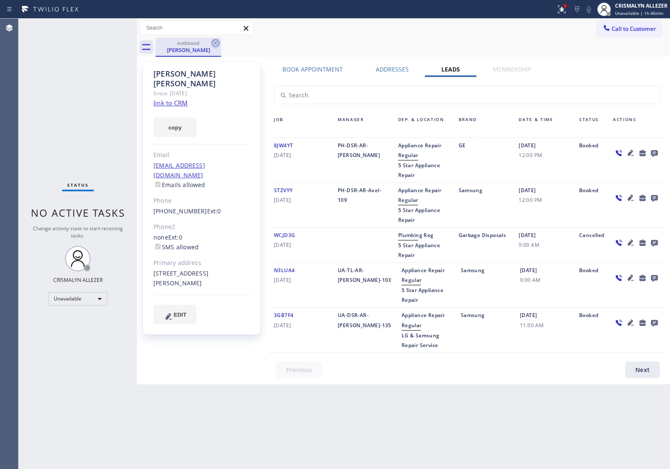
click at [214, 43] on icon at bounding box center [216, 43] width 10 height 10
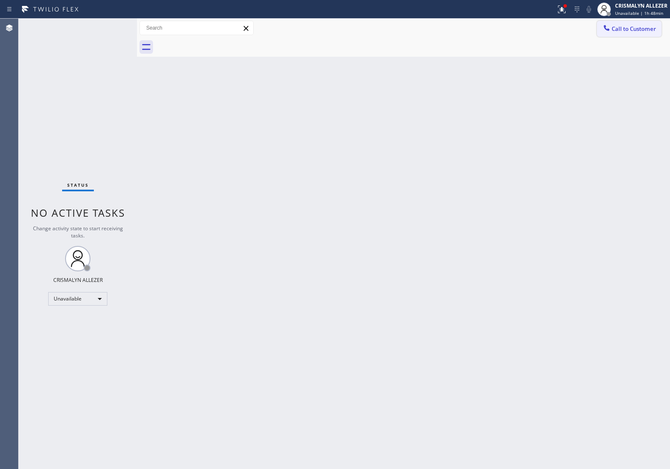
click at [628, 28] on span "Call to Customer" at bounding box center [634, 29] width 44 height 8
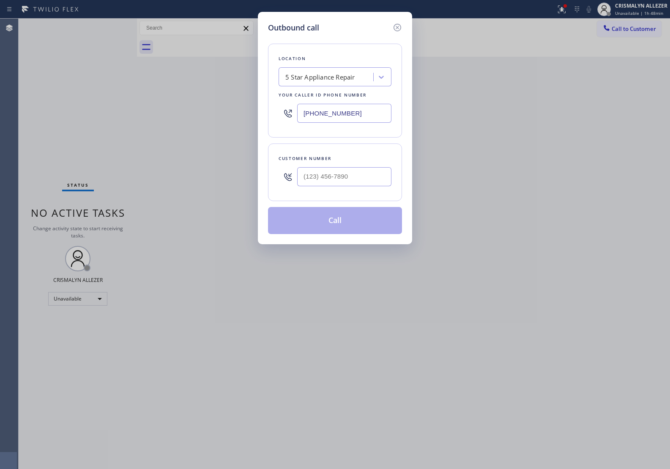
paste input "text"
drag, startPoint x: 373, startPoint y: 107, endPoint x: 220, endPoint y: 114, distance: 152.9
click at [220, 114] on div "Outbound call Location 5 Star Appliance Repair Your caller id phone number (855…" at bounding box center [335, 234] width 670 height 469
type input "[PHONE_NUMBER]"
click at [340, 181] on input "(___) ___-____" at bounding box center [344, 176] width 94 height 19
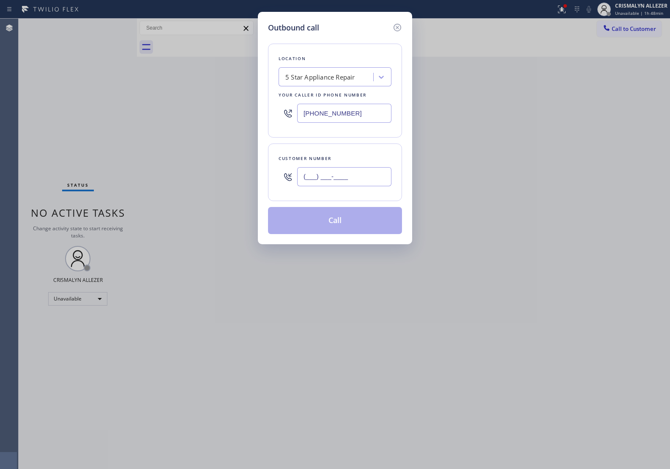
paste input "424) 346-4597"
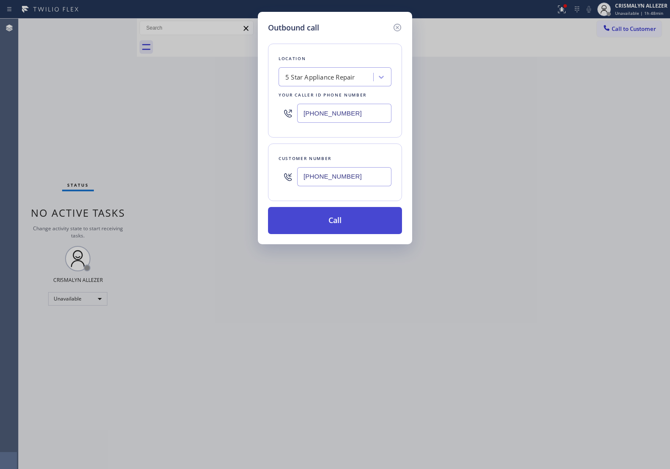
type input "(424) 346-4597"
click at [339, 223] on button "Call" at bounding box center [335, 220] width 134 height 27
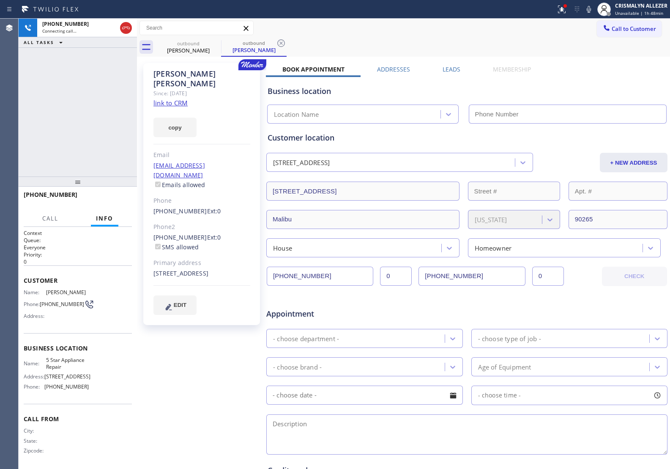
click at [177, 99] on link "link to CRM" at bounding box center [171, 103] width 34 height 8
type input "[PHONE_NUMBER]"
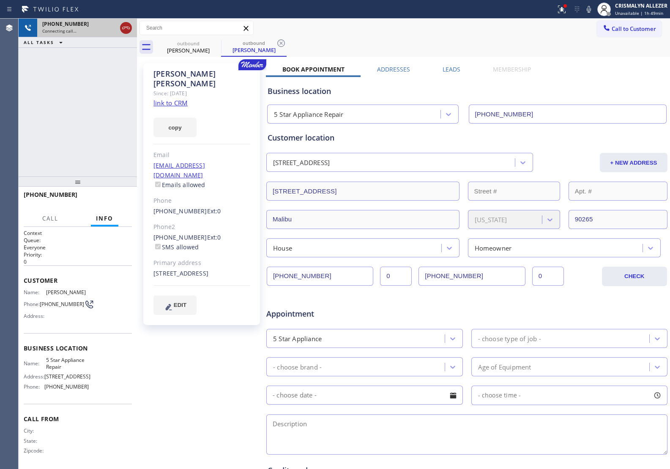
click at [128, 28] on icon at bounding box center [126, 28] width 10 height 10
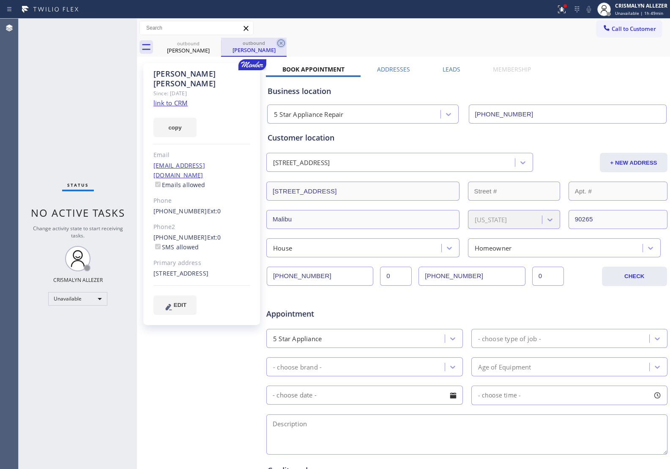
click at [280, 42] on icon at bounding box center [281, 43] width 8 height 8
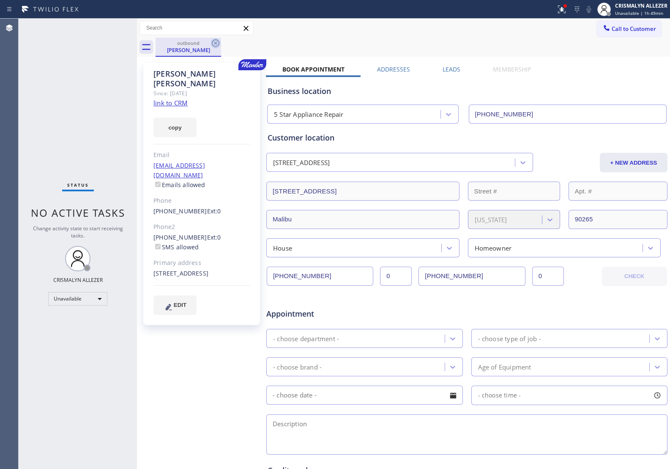
click at [214, 43] on icon at bounding box center [216, 43] width 10 height 10
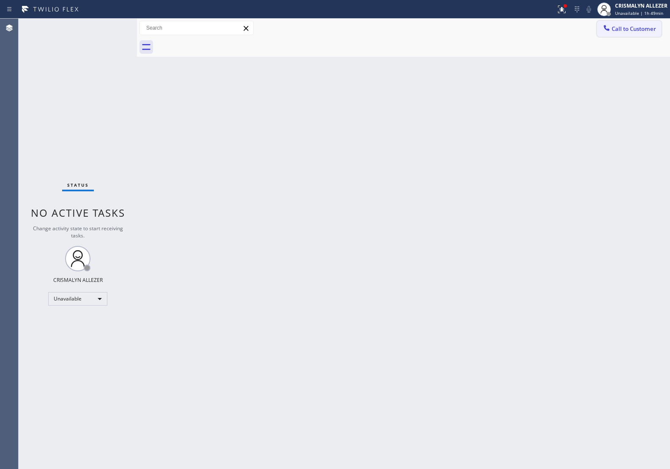
click at [634, 30] on span "Call to Customer" at bounding box center [634, 29] width 44 height 8
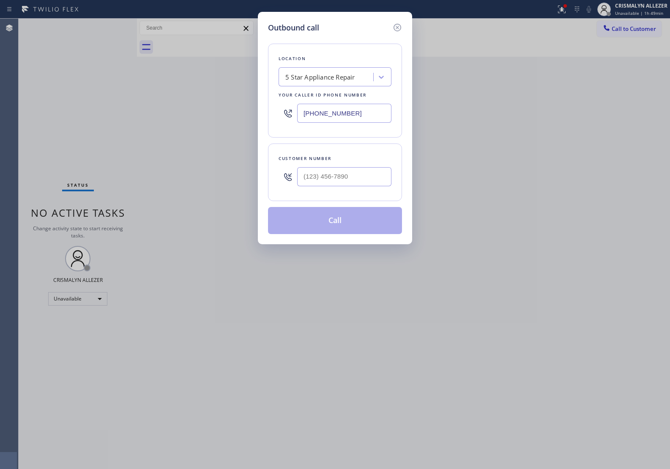
drag, startPoint x: 374, startPoint y: 115, endPoint x: 233, endPoint y: 115, distance: 141.7
click at [242, 115] on div "Outbound call Location 5 Star Appliance Repair Your caller id phone number (855…" at bounding box center [335, 234] width 670 height 469
paste input "949) 881-4668"
type input "[PHONE_NUMBER]"
click at [352, 179] on input "(___) ___-____" at bounding box center [344, 176] width 94 height 19
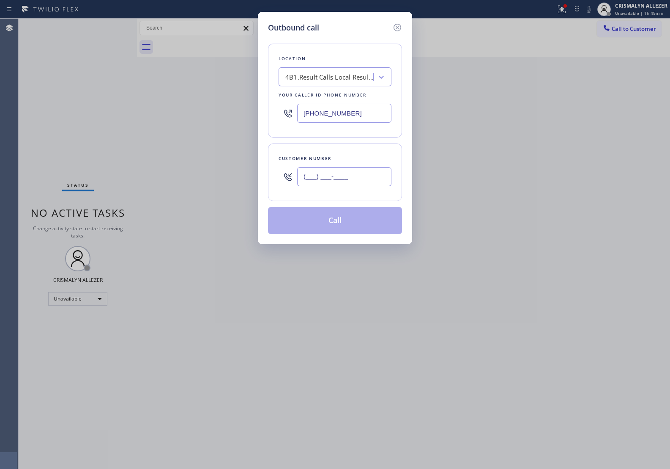
paste input "562) 787-3031"
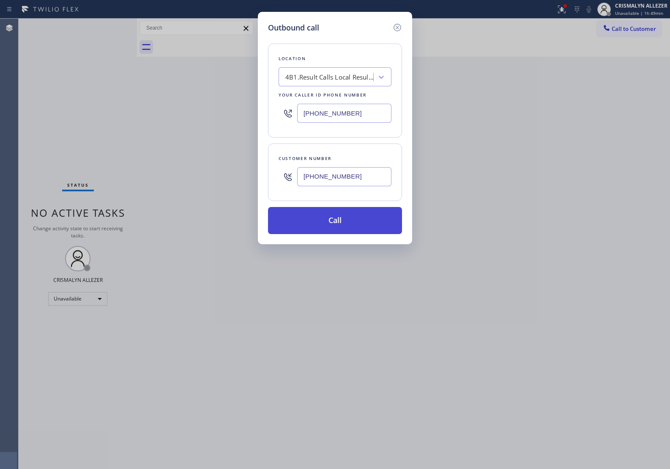
type input "(562) 787-3031"
click at [339, 223] on button "Call" at bounding box center [335, 220] width 134 height 27
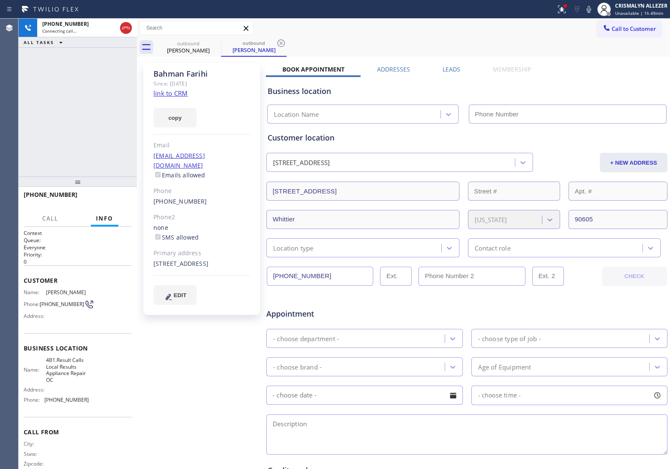
click at [179, 91] on link "link to CRM" at bounding box center [171, 93] width 34 height 8
type input "[PHONE_NUMBER]"
click at [448, 68] on label "Leads" at bounding box center [452, 69] width 18 height 8
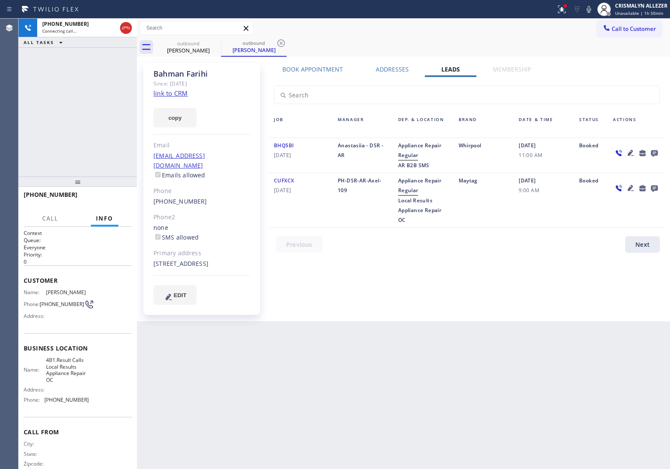
click at [656, 149] on icon at bounding box center [655, 153] width 10 height 11
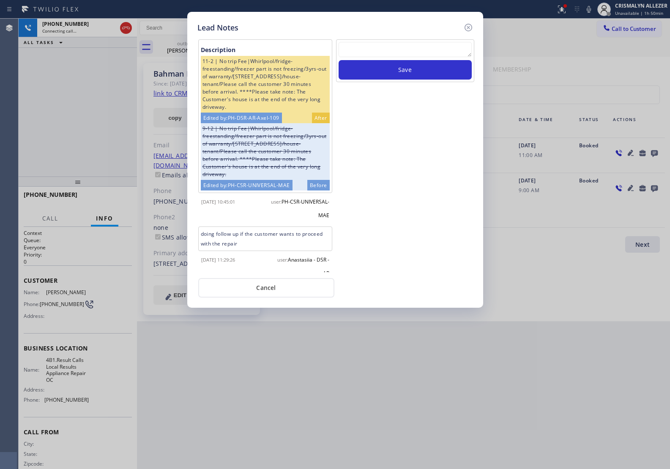
drag, startPoint x: 379, startPoint y: 44, endPoint x: 379, endPoint y: 50, distance: 6.3
click at [379, 44] on textarea at bounding box center [405, 49] width 133 height 15
paste textarea "no answer | pls xfer here cx cb"
type textarea "no answer | pls xfer here cx cb"
click at [380, 66] on button "Save" at bounding box center [405, 69] width 133 height 19
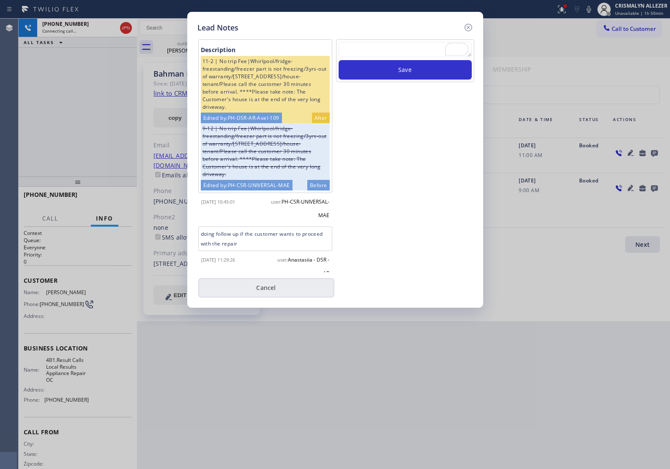
click at [271, 292] on button "Cancel" at bounding box center [266, 287] width 136 height 19
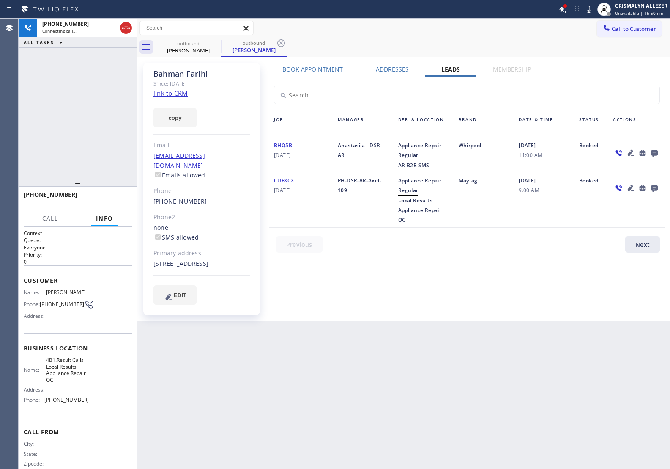
click at [322, 70] on label "Book Appointment" at bounding box center [313, 69] width 60 height 8
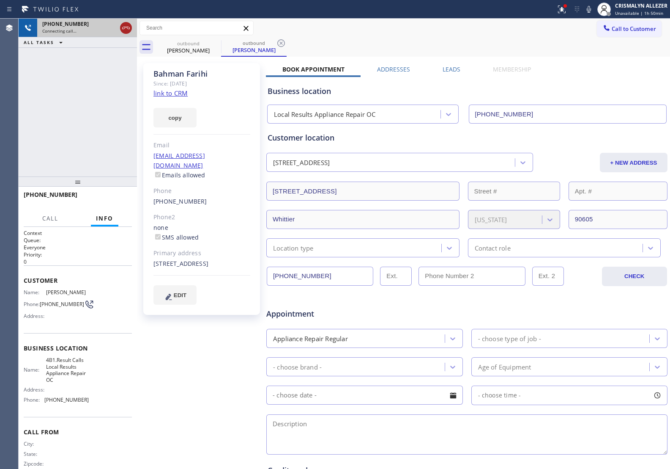
click at [128, 30] on icon at bounding box center [126, 28] width 10 height 10
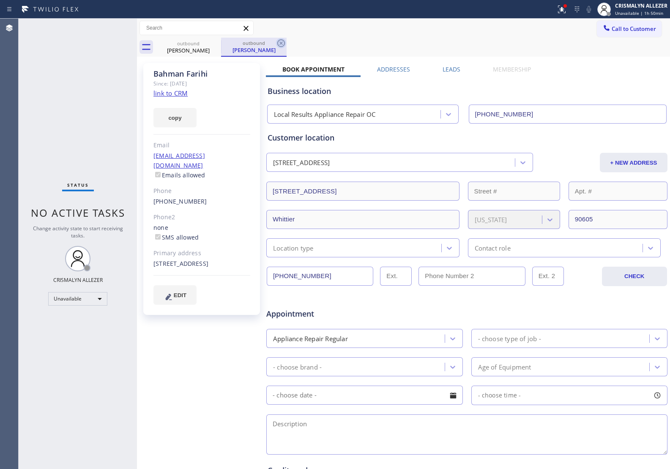
click at [283, 43] on icon at bounding box center [281, 43] width 10 height 10
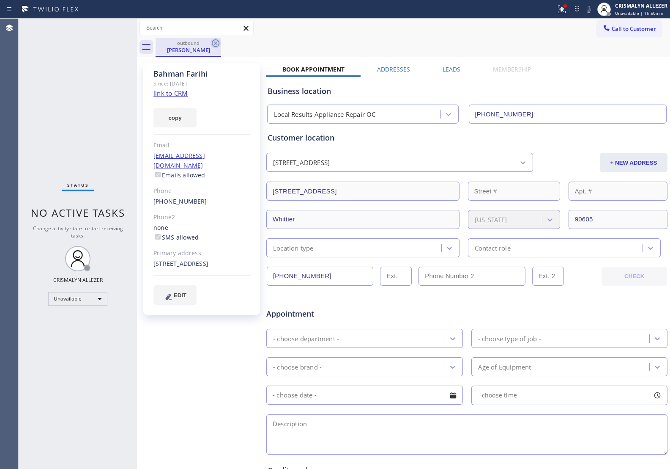
click at [216, 43] on icon at bounding box center [216, 43] width 8 height 8
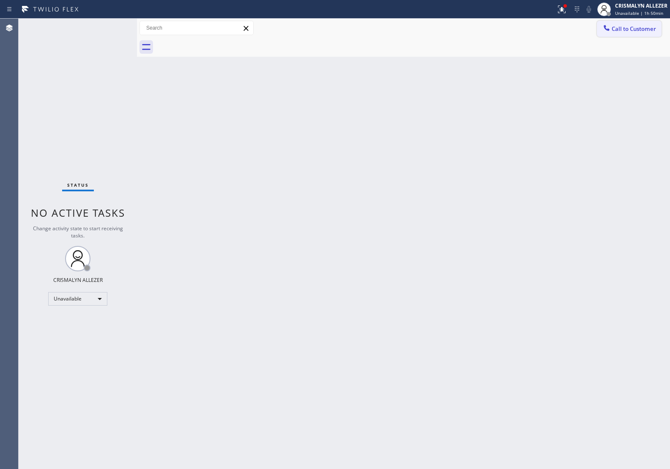
click at [624, 34] on button "Call to Customer" at bounding box center [629, 29] width 65 height 16
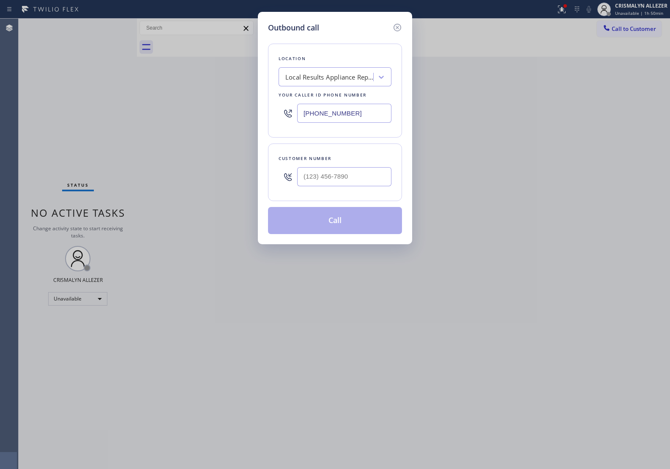
drag, startPoint x: 368, startPoint y: 187, endPoint x: 368, endPoint y: 182, distance: 5.1
click at [368, 182] on div at bounding box center [344, 176] width 94 height 27
click at [368, 182] on input "(___) ___-____" at bounding box center [344, 176] width 94 height 19
paste input "562) 787-3031"
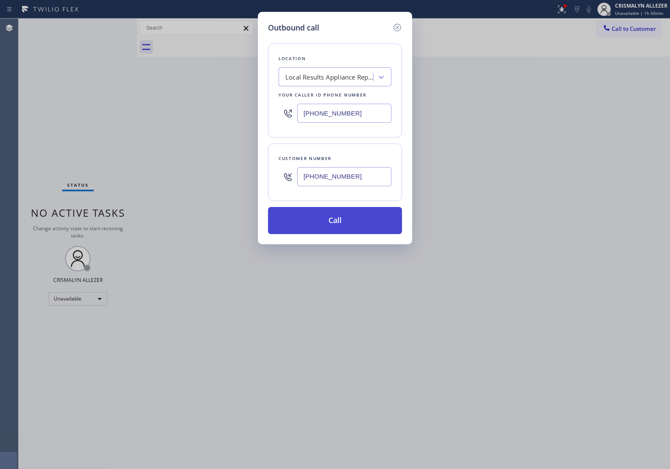
type input "(562) 787-3031"
click at [345, 229] on button "Call" at bounding box center [335, 220] width 134 height 27
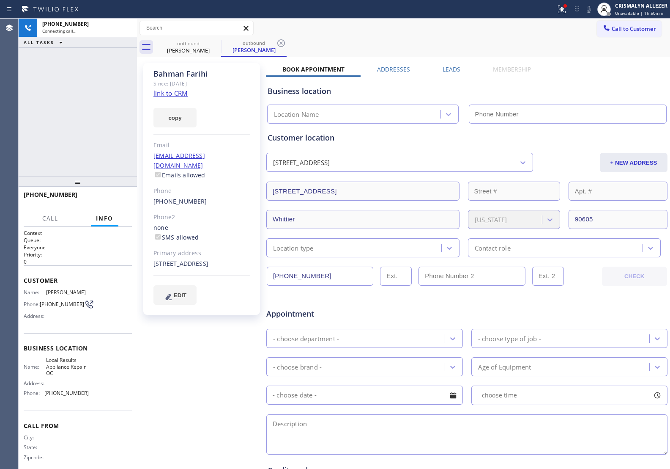
type input "[PHONE_NUMBER]"
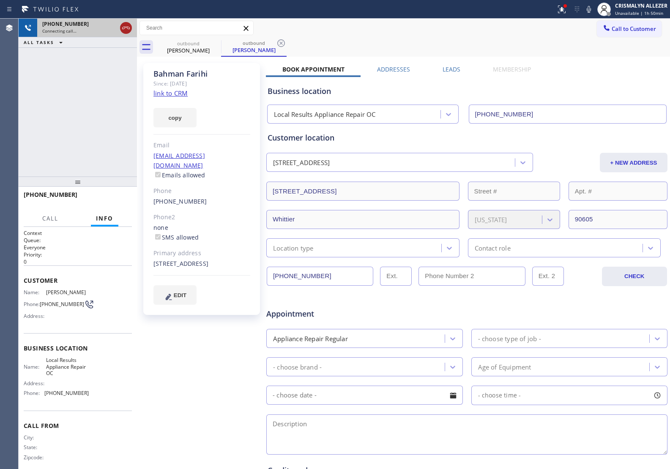
click at [127, 31] on icon at bounding box center [126, 28] width 10 height 10
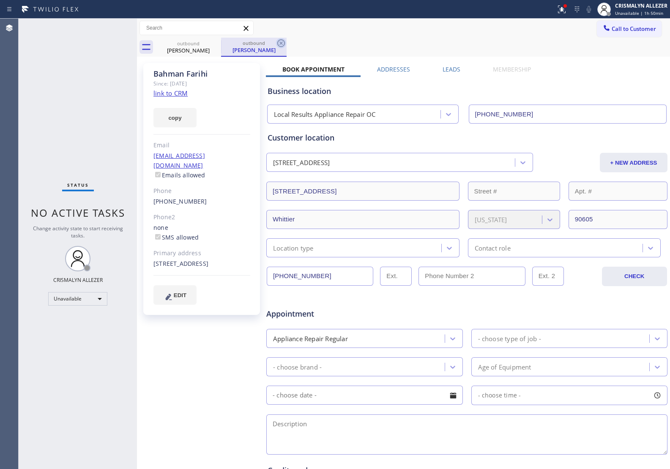
click at [284, 44] on icon at bounding box center [281, 43] width 10 height 10
drag, startPoint x: 217, startPoint y: 42, endPoint x: 235, endPoint y: 1, distance: 44.9
click at [217, 39] on icon at bounding box center [216, 43] width 10 height 10
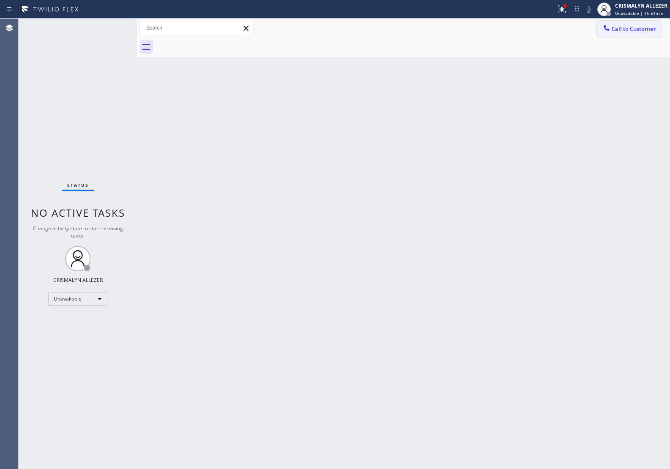
click at [635, 34] on button "Call to Customer" at bounding box center [629, 29] width 65 height 16
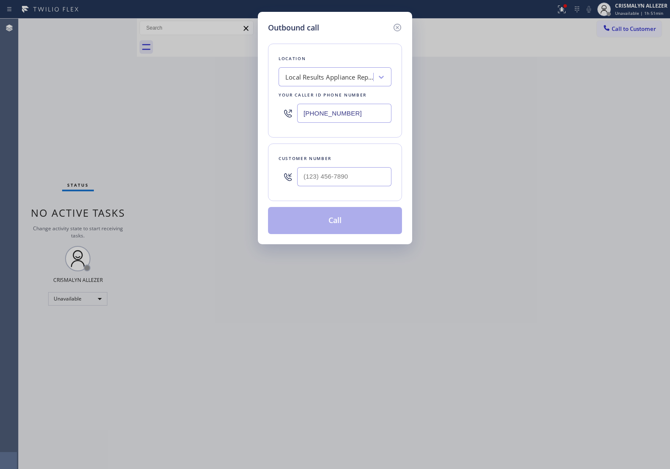
paste input "805) 572-7654"
drag, startPoint x: 361, startPoint y: 115, endPoint x: 178, endPoint y: 108, distance: 183.3
click at [183, 109] on div "Outbound call Location Local Results Appliance Repair OC Your caller id phone n…" at bounding box center [335, 234] width 670 height 469
type input "[PHONE_NUMBER]"
click at [362, 178] on input "(___) ___-____" at bounding box center [344, 176] width 94 height 19
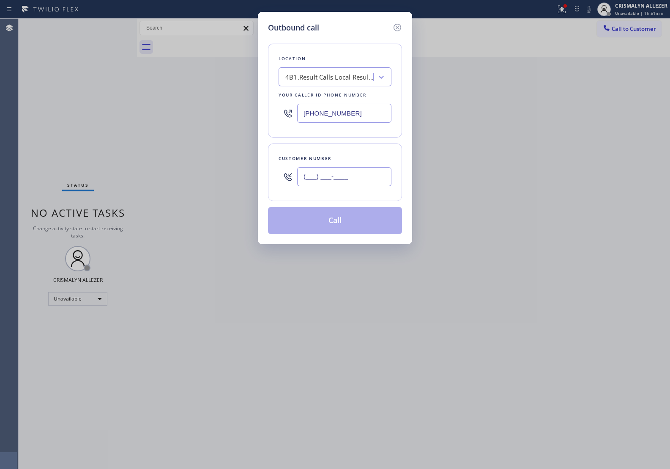
paste input "805) 680-2311"
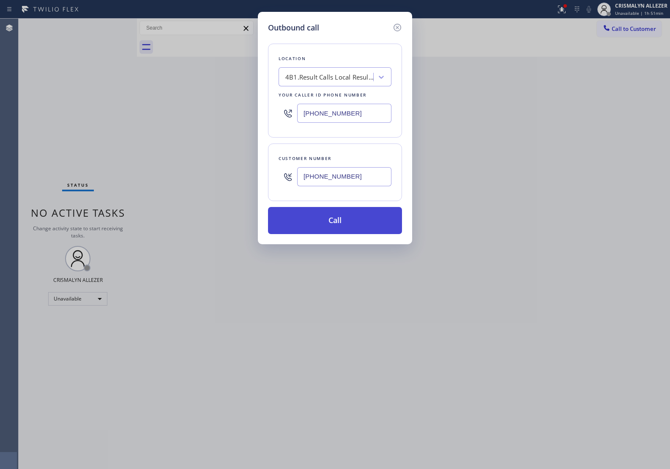
type input "(805) 680-2311"
click at [344, 217] on button "Call" at bounding box center [335, 220] width 134 height 27
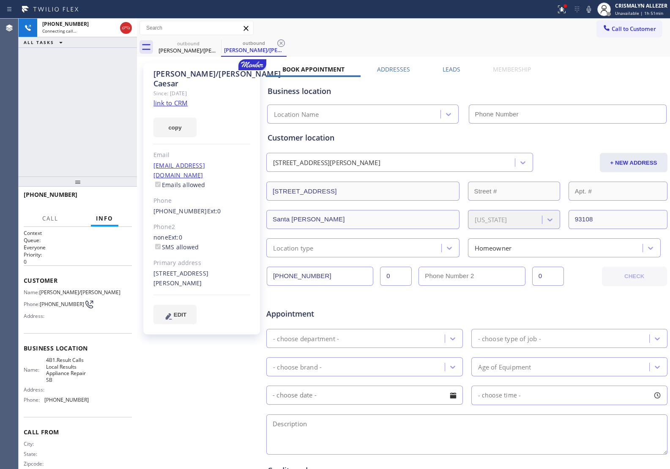
click at [172, 99] on link "link to CRM" at bounding box center [171, 103] width 34 height 8
type input "[PHONE_NUMBER]"
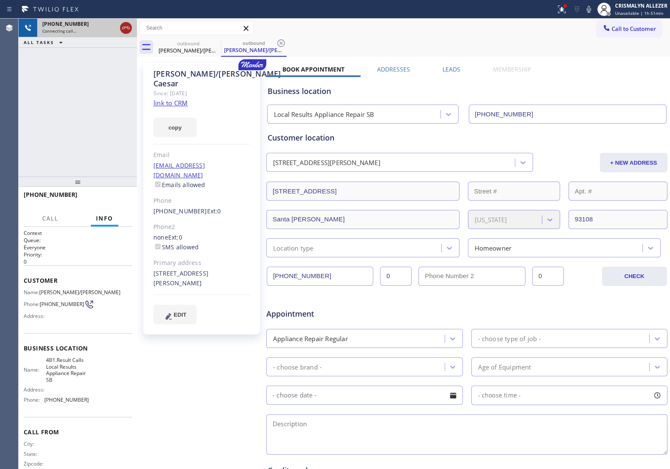
click at [129, 27] on icon at bounding box center [126, 28] width 8 height 3
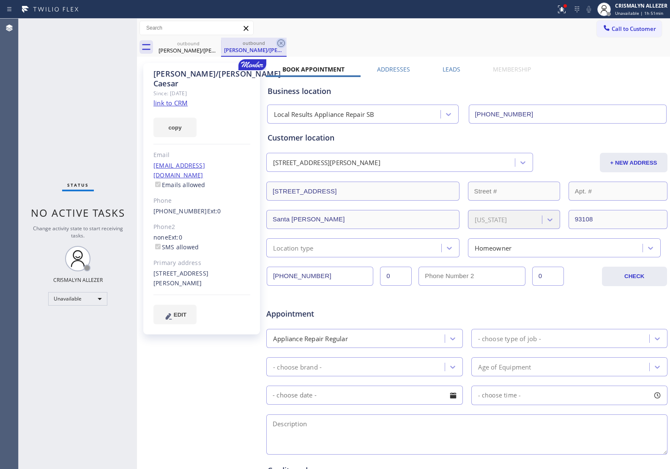
click at [282, 43] on icon at bounding box center [281, 43] width 8 height 8
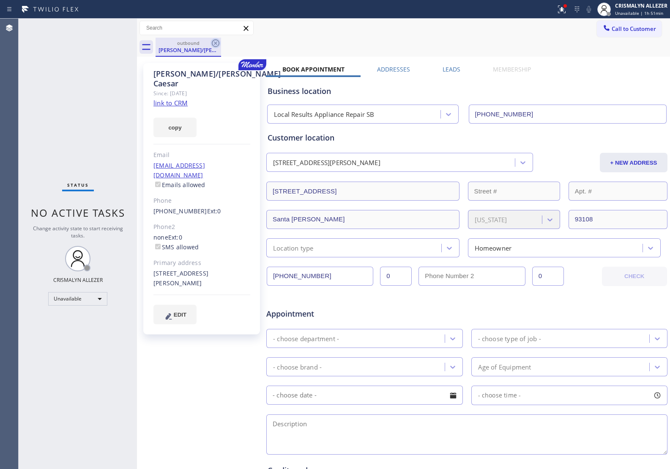
drag, startPoint x: 217, startPoint y: 42, endPoint x: 219, endPoint y: 4, distance: 38.1
click at [217, 41] on icon at bounding box center [216, 43] width 10 height 10
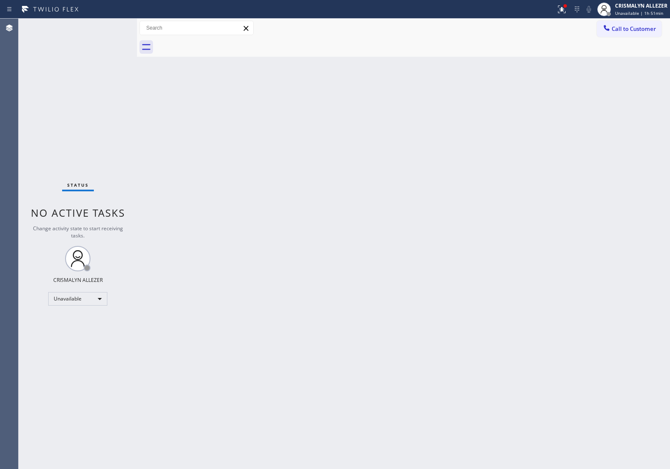
drag, startPoint x: 661, startPoint y: 26, endPoint x: 586, endPoint y: 64, distance: 83.6
click at [659, 27] on button "Call to Customer" at bounding box center [629, 29] width 65 height 16
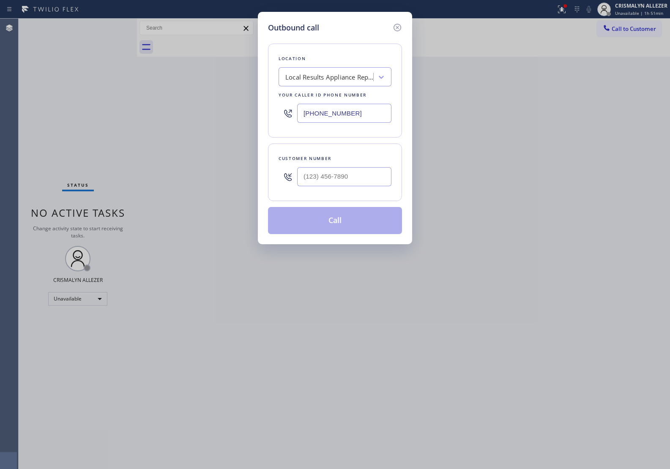
drag, startPoint x: 375, startPoint y: 115, endPoint x: 181, endPoint y: 108, distance: 194.3
click at [200, 109] on div "Outbound call Location Local Results Appliance Repair SB Your caller id phone n…" at bounding box center [335, 234] width 670 height 469
paste input "949) 881-4668"
type input "[PHONE_NUMBER]"
click at [333, 172] on input "(___) ___-____" at bounding box center [344, 176] width 94 height 19
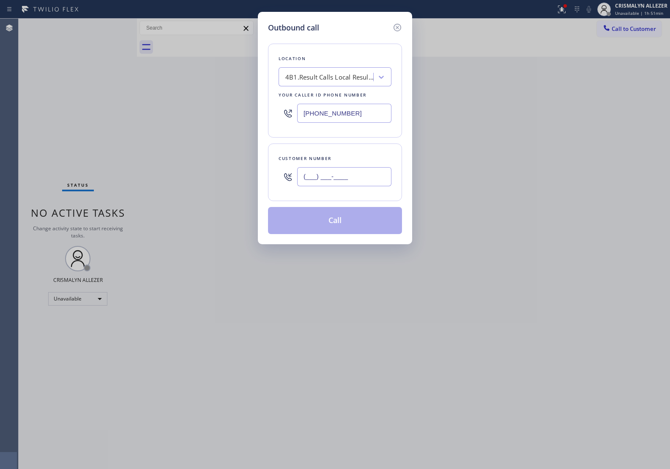
paste input "714) 904-0325"
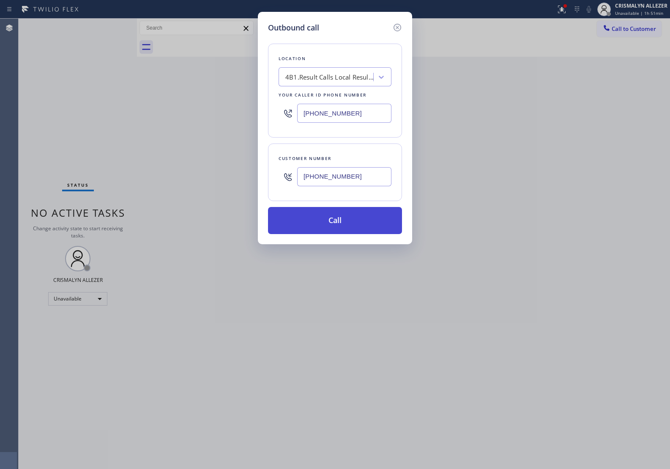
type input "[PHONE_NUMBER]"
click at [343, 219] on button "Call" at bounding box center [335, 220] width 134 height 27
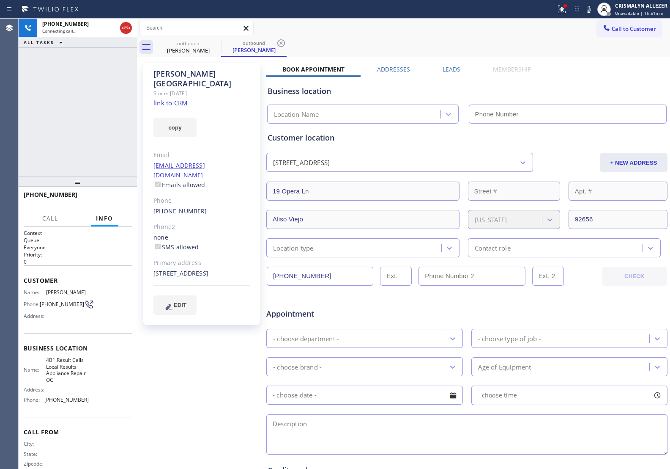
click at [183, 99] on link "link to CRM" at bounding box center [171, 103] width 34 height 8
type input "[PHONE_NUMBER]"
click at [110, 199] on span "HANG UP" at bounding box center [112, 198] width 26 height 6
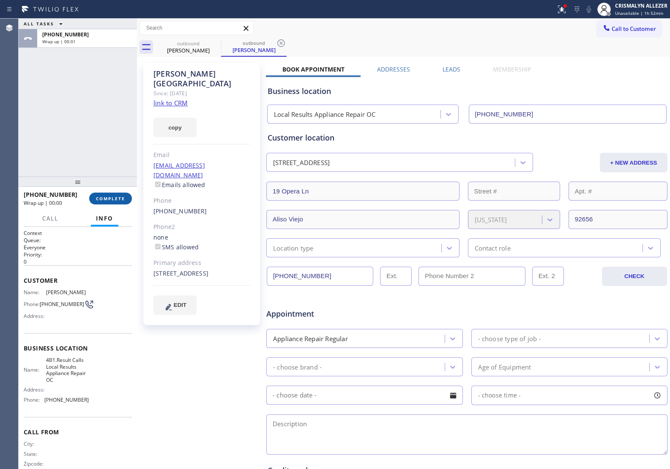
click at [113, 200] on span "COMPLETE" at bounding box center [110, 198] width 29 height 6
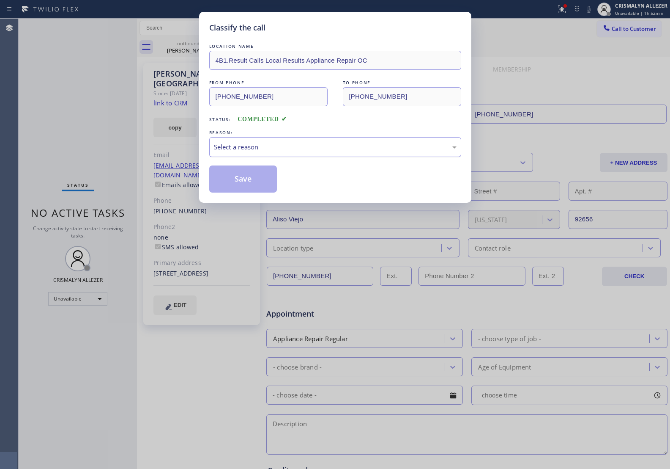
click at [387, 151] on div "Select a reason" at bounding box center [335, 147] width 243 height 10
click at [247, 182] on button "Save" at bounding box center [243, 178] width 68 height 27
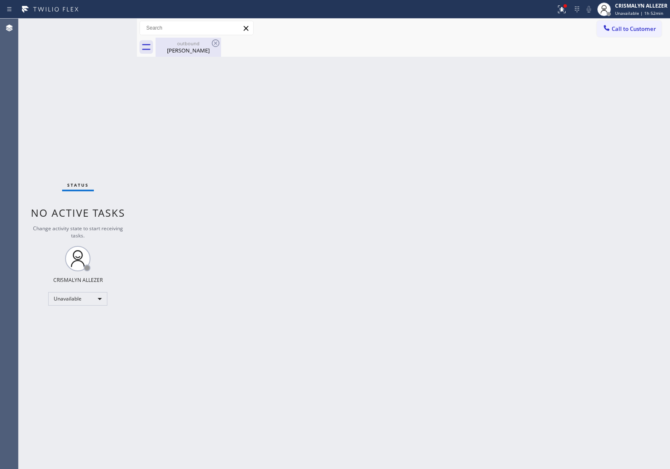
click at [193, 52] on div "Patty Metz" at bounding box center [189, 51] width 64 height 8
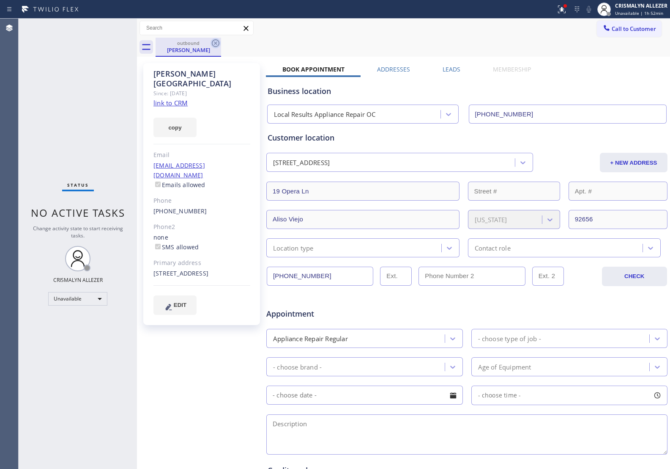
click at [219, 44] on icon at bounding box center [216, 43] width 8 height 8
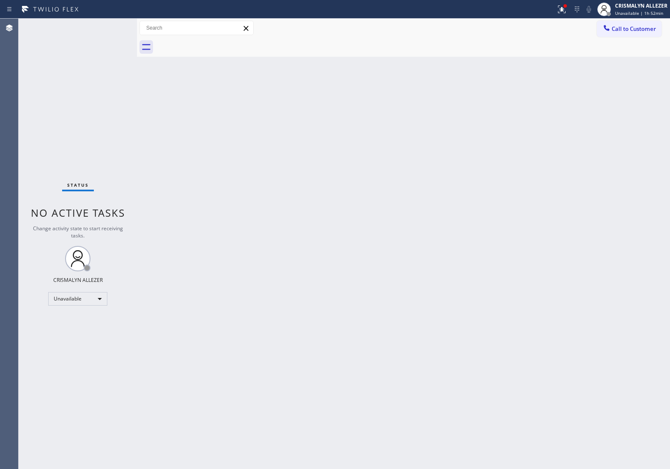
drag, startPoint x: 632, startPoint y: 33, endPoint x: 616, endPoint y: 38, distance: 16.2
click at [622, 36] on button "Call to Customer" at bounding box center [629, 29] width 65 height 16
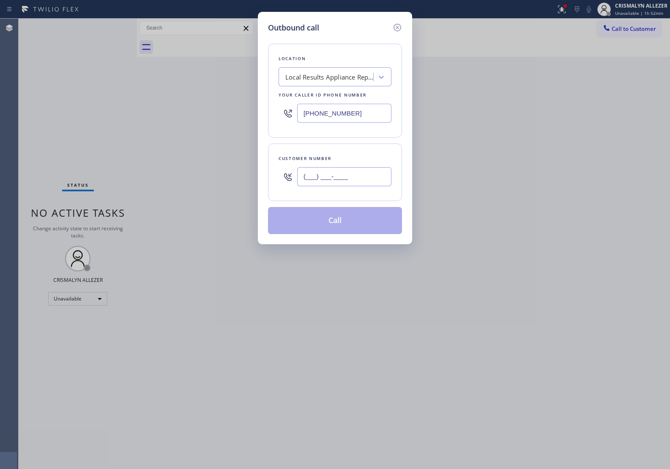
click at [360, 185] on input "(___) ___-____" at bounding box center [344, 176] width 94 height 19
paste input "714) 904-0325"
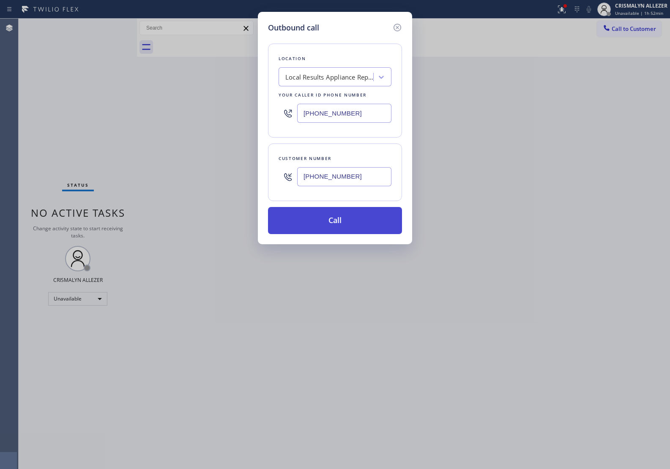
type input "[PHONE_NUMBER]"
click at [345, 219] on button "Call" at bounding box center [335, 220] width 134 height 27
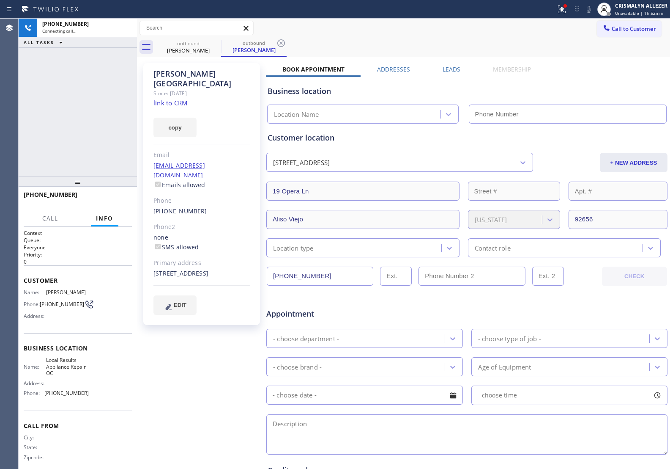
type input "[PHONE_NUMBER]"
click at [446, 70] on label "Leads" at bounding box center [452, 69] width 18 height 8
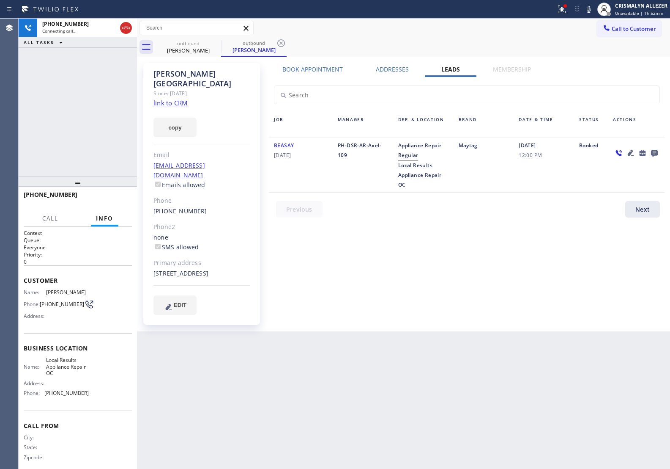
click at [653, 152] on icon at bounding box center [654, 153] width 7 height 7
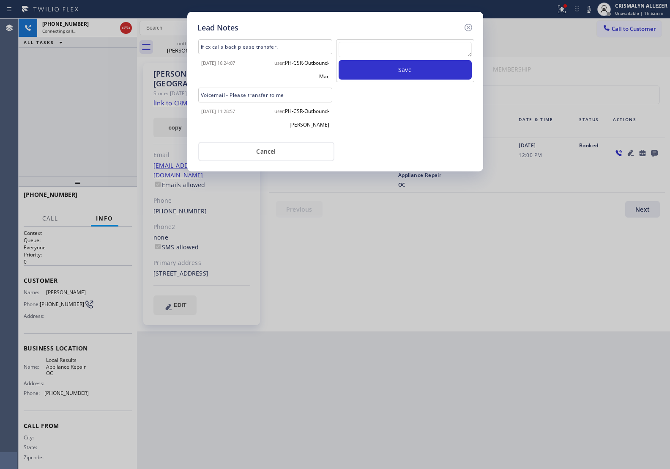
click at [415, 53] on textarea at bounding box center [405, 49] width 133 height 15
paste textarea "no answer | pls xfer here cx cb"
type textarea "no answer | pls xfer here cx cb"
click at [395, 75] on button "Save" at bounding box center [405, 69] width 133 height 19
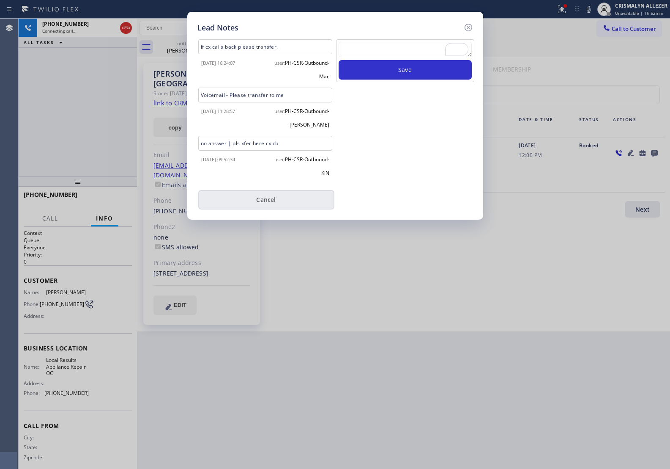
click at [257, 203] on button "Cancel" at bounding box center [266, 199] width 136 height 19
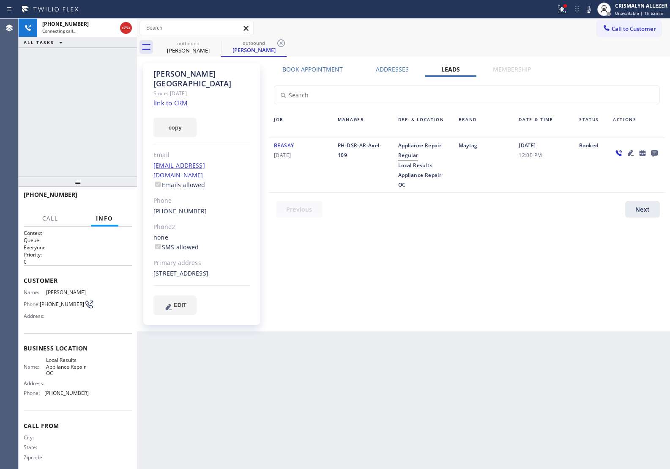
click at [302, 73] on label "Book Appointment" at bounding box center [313, 69] width 60 height 8
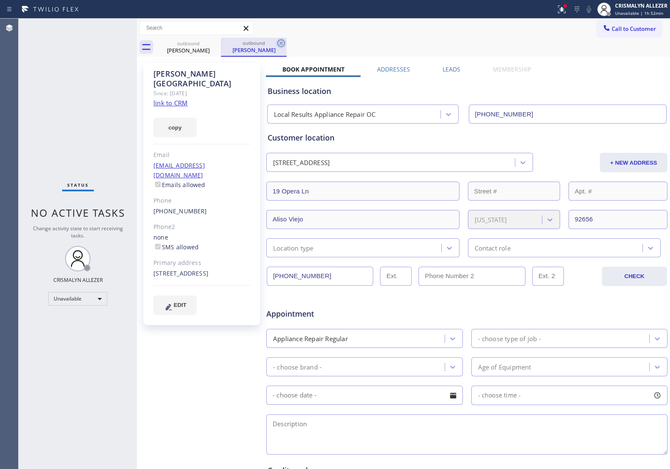
click at [280, 42] on icon at bounding box center [281, 43] width 8 height 8
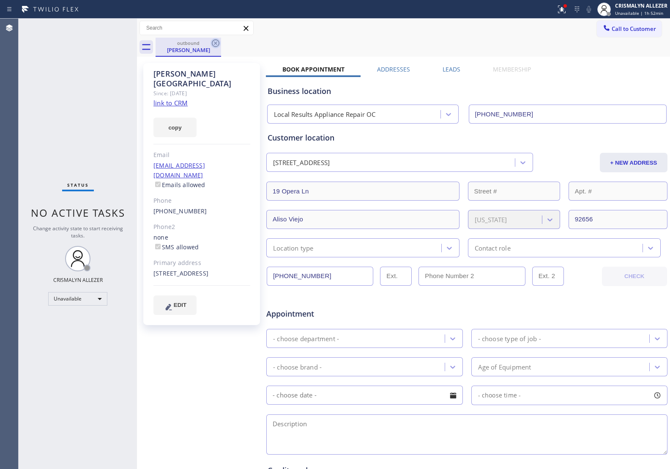
click at [214, 42] on icon at bounding box center [216, 43] width 10 height 10
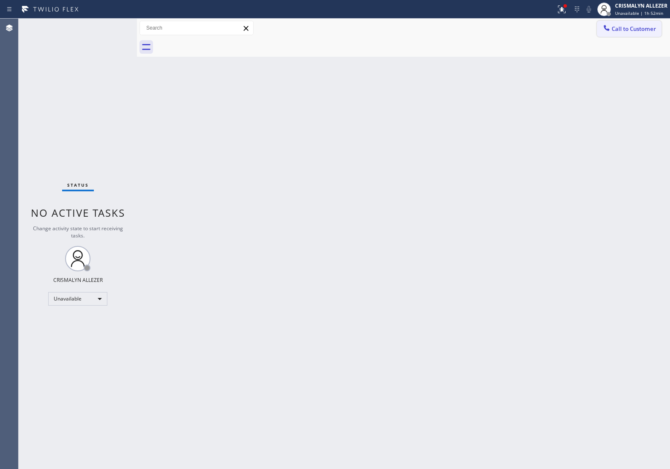
click at [639, 30] on span "Call to Customer" at bounding box center [634, 29] width 44 height 8
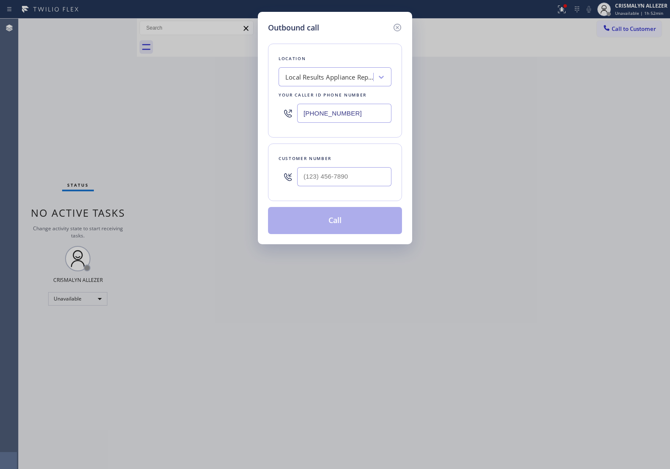
drag, startPoint x: 374, startPoint y: 121, endPoint x: 209, endPoint y: 113, distance: 164.3
click at [213, 113] on div "Outbound call Location Local Results Appliance Repair OC Your caller id phone n…" at bounding box center [335, 234] width 670 height 469
paste input "669) 219-8927"
type input "[PHONE_NUMBER]"
click at [341, 180] on input "(___) ___-____" at bounding box center [344, 176] width 94 height 19
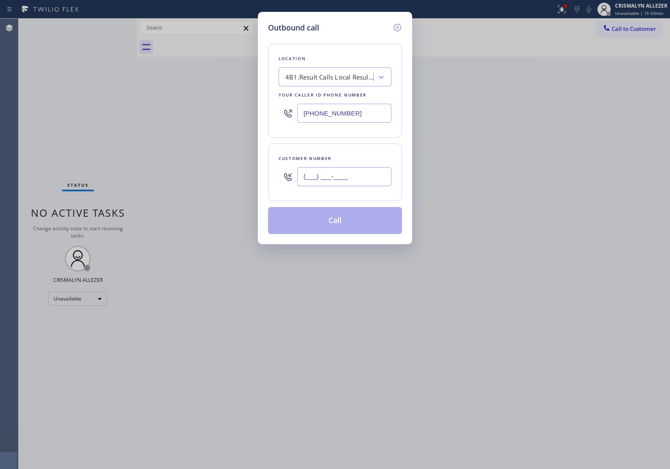
paste input "858) 213-4990"
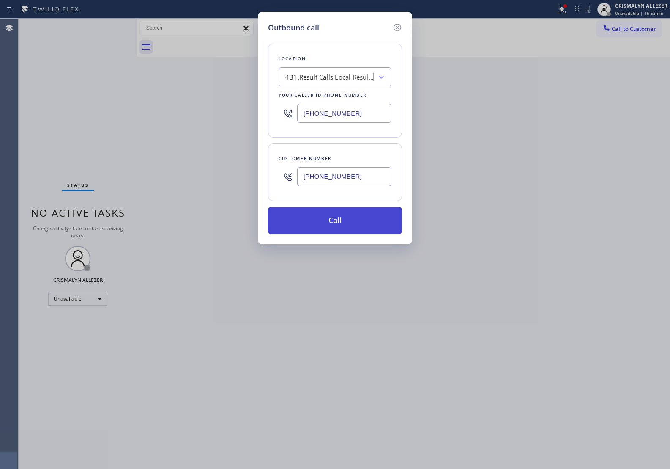
type input "[PHONE_NUMBER]"
click at [335, 215] on button "Call" at bounding box center [335, 220] width 134 height 27
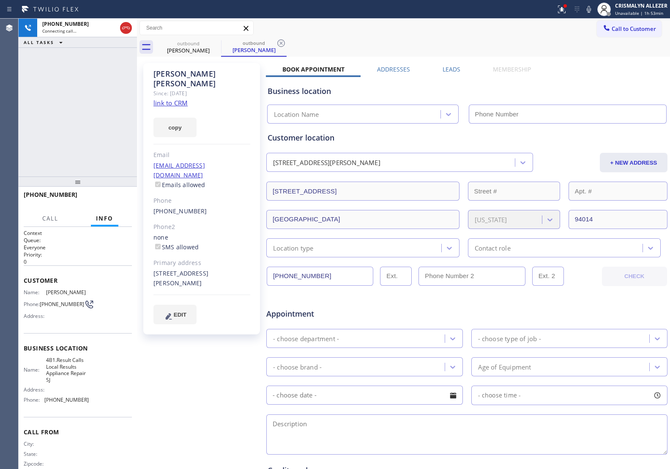
click at [180, 99] on link "link to CRM" at bounding box center [171, 103] width 34 height 8
type input "[PHONE_NUMBER]"
click at [114, 202] on button "HANG UP" at bounding box center [112, 198] width 39 height 12
click at [117, 197] on span "HANG UP" at bounding box center [112, 198] width 26 height 6
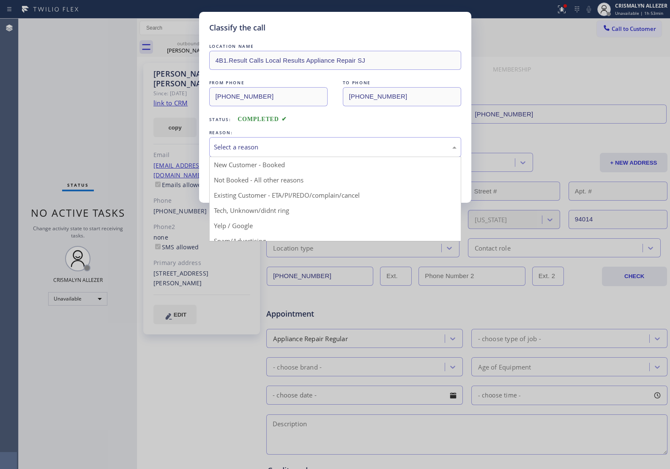
click at [313, 155] on div "Select a reason" at bounding box center [335, 147] width 252 height 20
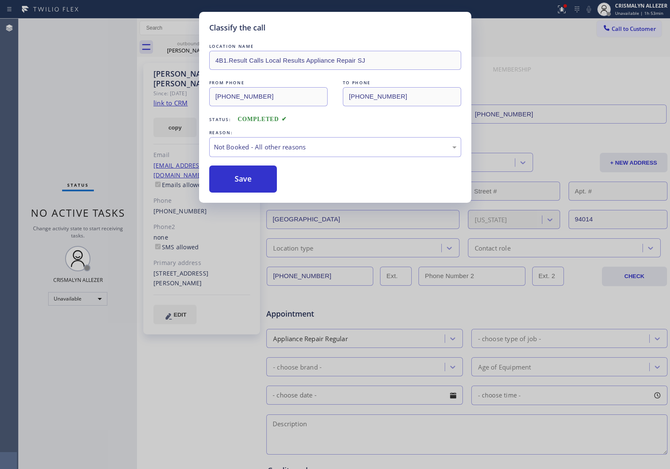
click at [263, 180] on button "Save" at bounding box center [243, 178] width 68 height 27
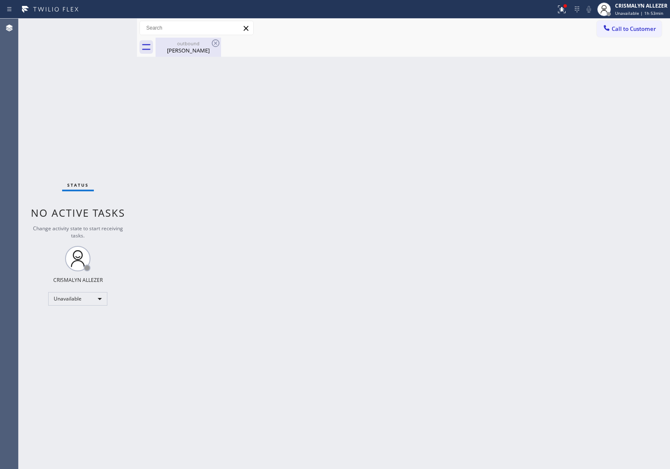
click at [186, 43] on div "outbound" at bounding box center [189, 43] width 64 height 6
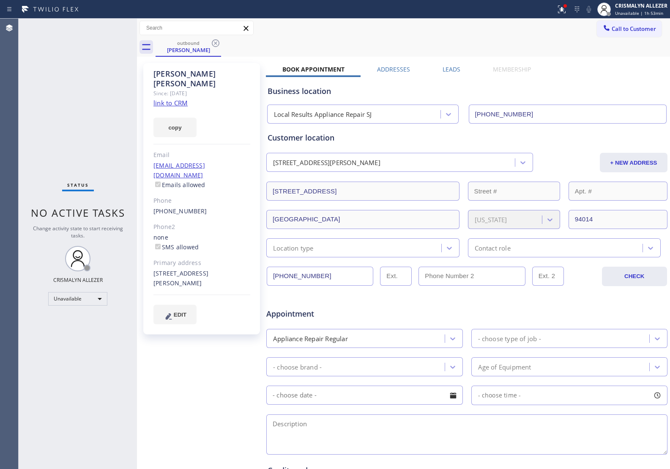
click at [461, 68] on div "Leads" at bounding box center [451, 71] width 50 height 12
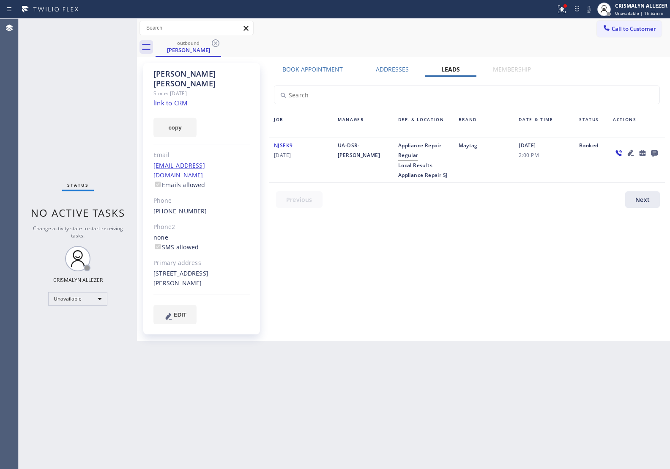
click at [656, 153] on icon at bounding box center [654, 153] width 7 height 7
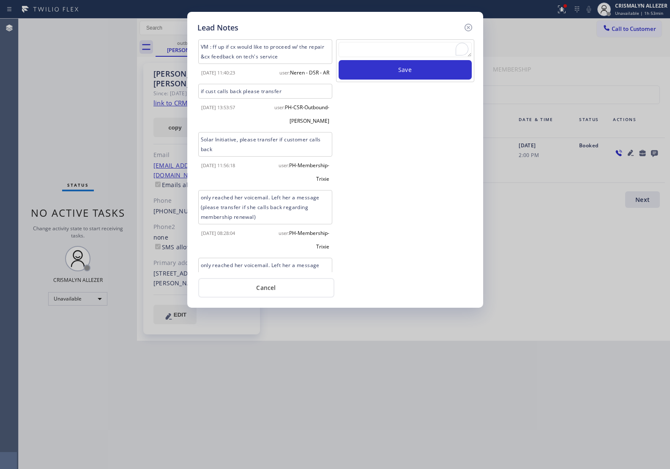
click at [412, 49] on textarea "To enrich screen reader interactions, please activate Accessibility in Grammarl…" at bounding box center [405, 49] width 133 height 15
paste textarea "no answer | pls xfer here cx cb"
type textarea "no answer | pls xfer here cx cb"
click at [396, 69] on button "Save" at bounding box center [405, 69] width 133 height 19
click at [267, 287] on button "Cancel" at bounding box center [266, 287] width 136 height 19
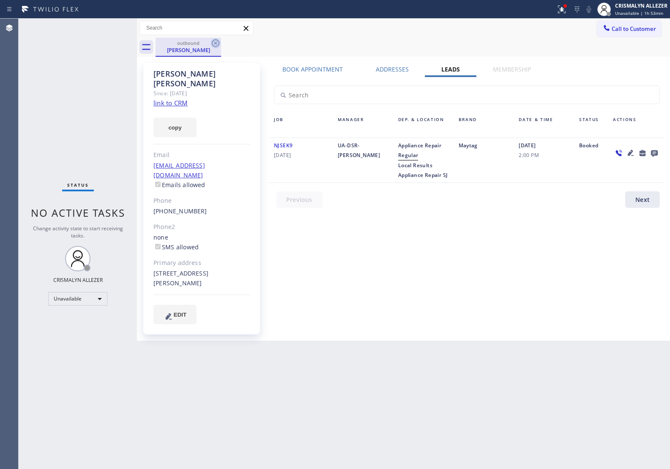
click at [214, 45] on icon at bounding box center [216, 43] width 10 height 10
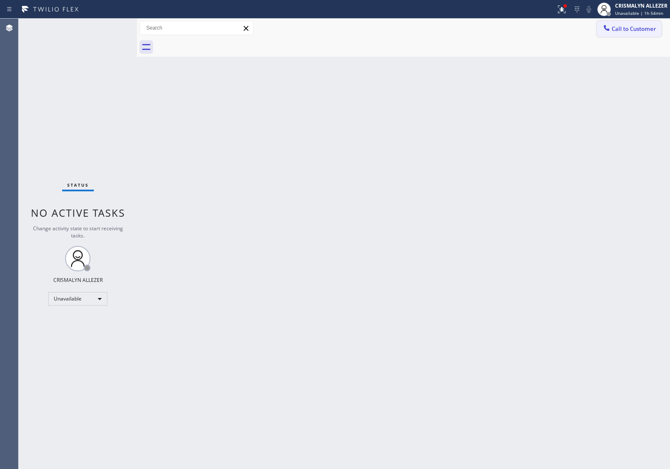
click at [642, 27] on span "Call to Customer" at bounding box center [634, 29] width 44 height 8
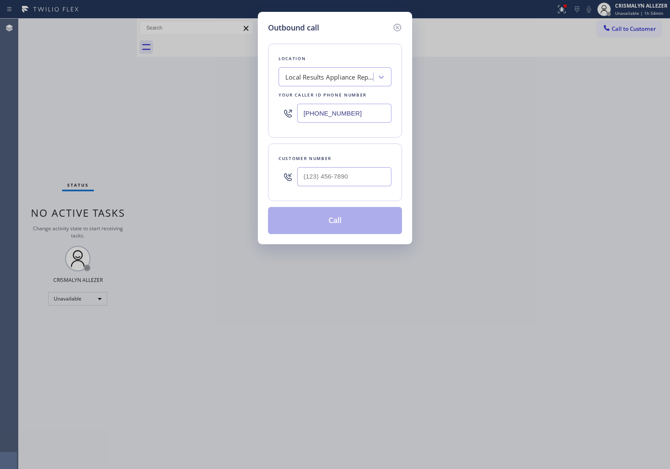
drag, startPoint x: 383, startPoint y: 108, endPoint x: 158, endPoint y: 101, distance: 225.2
click at [160, 102] on div "Outbound call Location Local Results Appliance Repair SJ Your caller id phone n…" at bounding box center [335, 234] width 670 height 469
paste input "408) 413-1431"
type input "(408) 413-1431"
click at [367, 176] on input "(___) ___-____" at bounding box center [344, 176] width 94 height 19
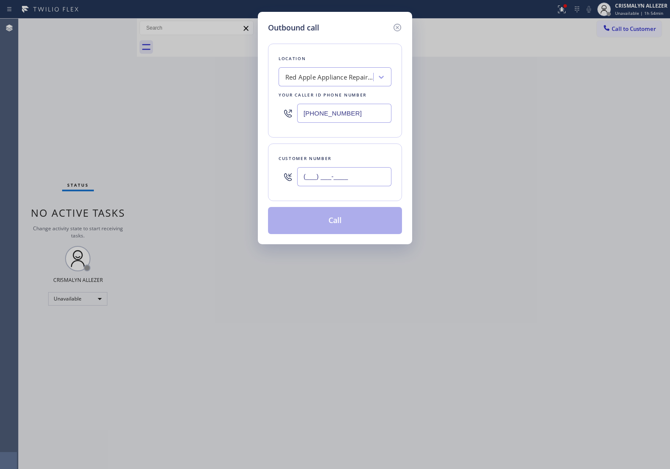
paste input "408) 375-2714"
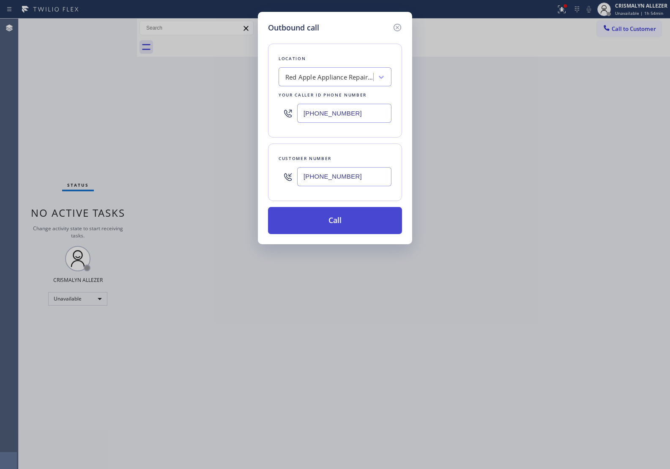
type input "(408) 375-2714"
click at [337, 222] on button "Call" at bounding box center [335, 220] width 134 height 27
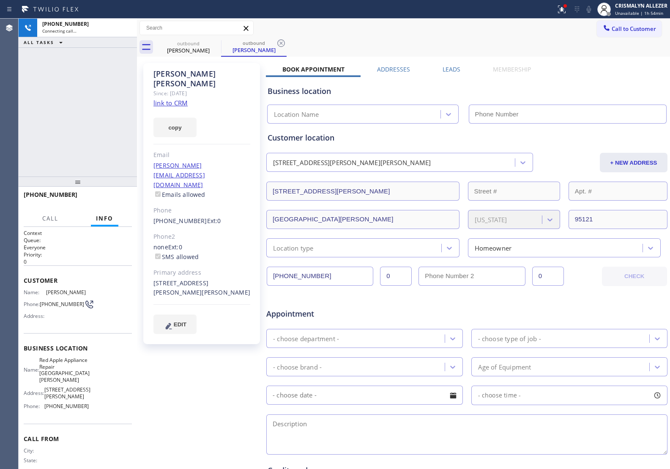
click at [163, 108] on div "copy" at bounding box center [202, 122] width 97 height 29
type input "(408) 413-1431"
click at [163, 99] on link "link to CRM" at bounding box center [171, 103] width 34 height 8
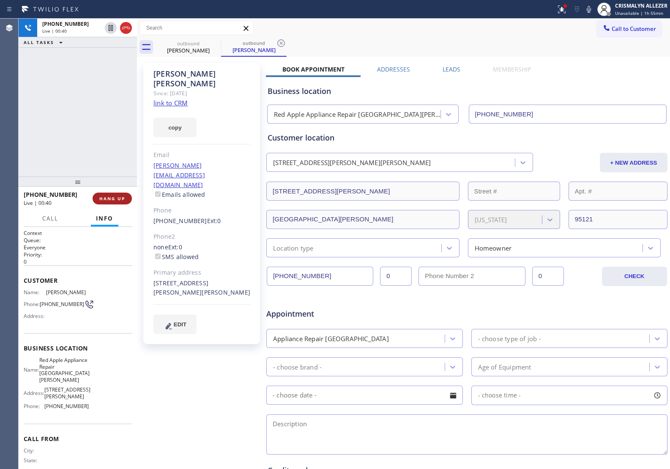
click at [114, 198] on span "HANG UP" at bounding box center [112, 198] width 26 height 6
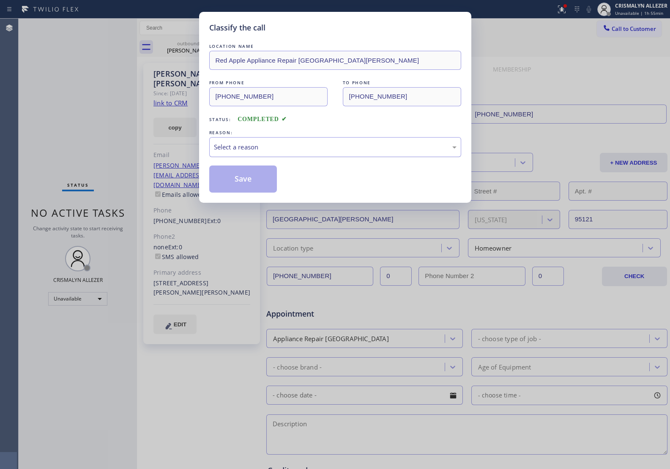
click at [342, 153] on div "Select a reason" at bounding box center [335, 147] width 252 height 20
click at [242, 187] on button "Save" at bounding box center [243, 178] width 68 height 27
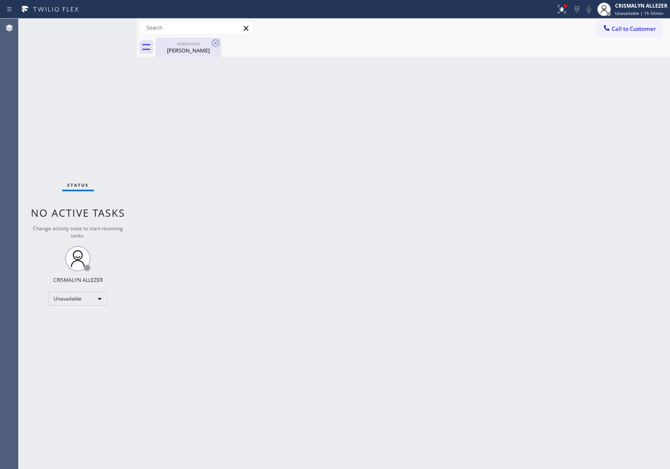
click at [189, 53] on div "Tina Bettencourt" at bounding box center [189, 51] width 64 height 8
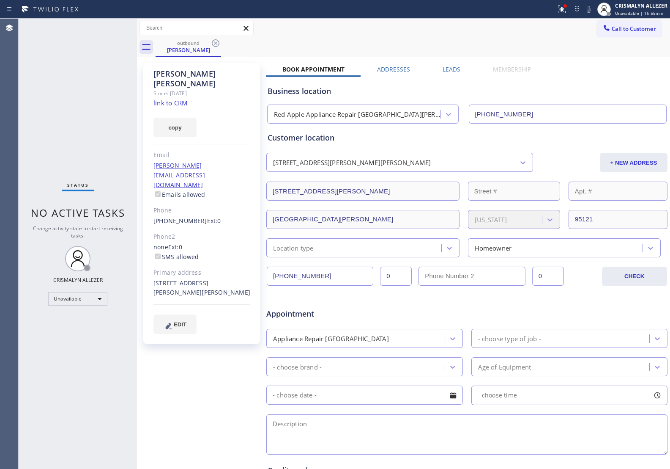
click at [451, 69] on label "Leads" at bounding box center [452, 69] width 18 height 8
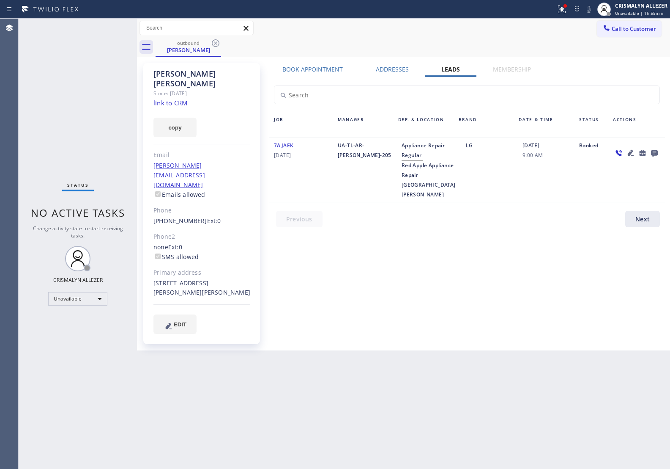
click at [656, 152] on icon at bounding box center [654, 153] width 7 height 7
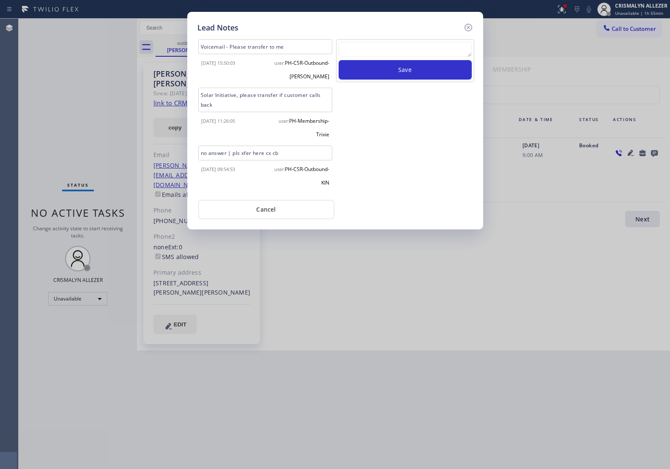
click at [385, 57] on textarea at bounding box center [405, 49] width 133 height 15
paste textarea "no answer | pls xfer here cx cb"
type textarea "no answer | pls xfer here cx cb"
click at [388, 69] on button "Save" at bounding box center [405, 69] width 133 height 19
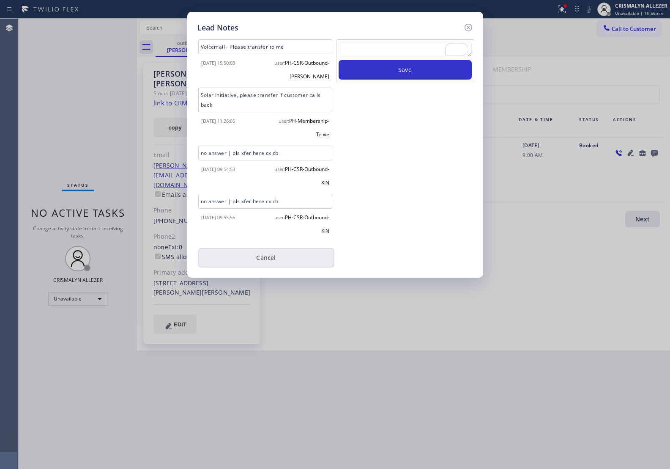
click at [283, 253] on button "Cancel" at bounding box center [266, 257] width 136 height 19
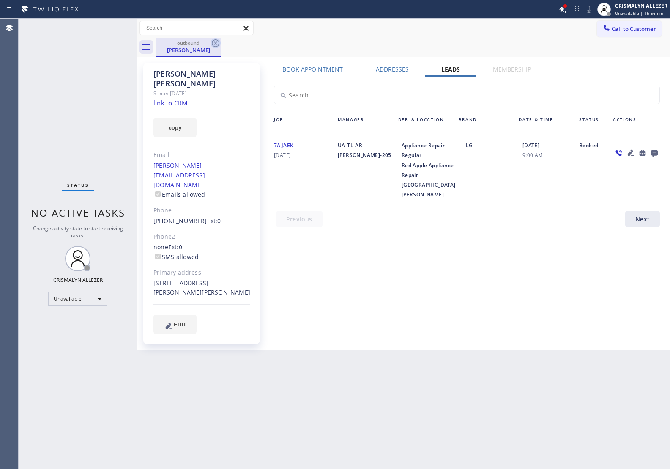
click at [216, 44] on icon at bounding box center [216, 43] width 10 height 10
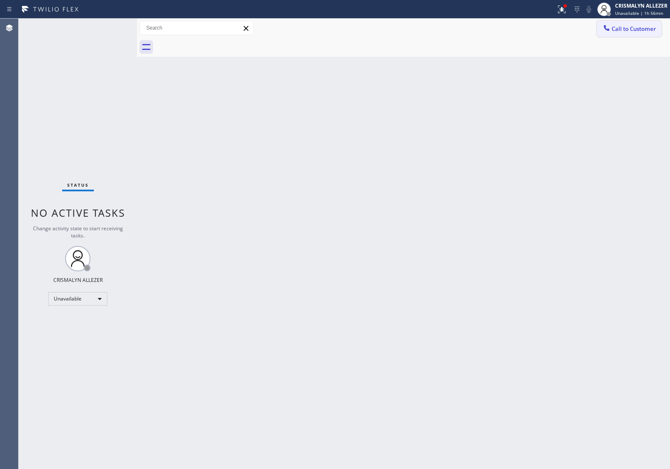
click at [651, 26] on span "Call to Customer" at bounding box center [634, 29] width 44 height 8
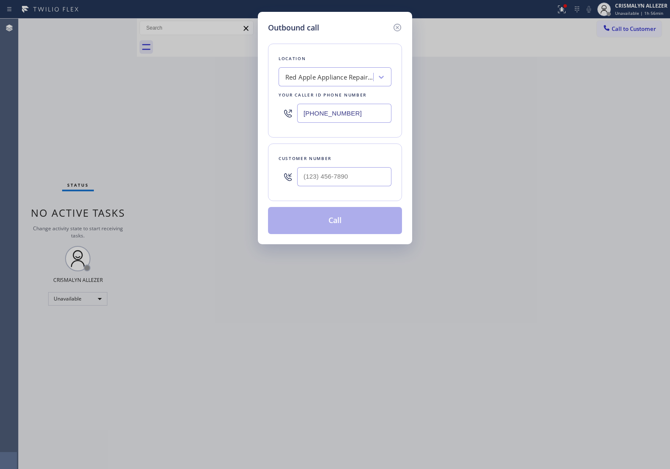
drag, startPoint x: 377, startPoint y: 108, endPoint x: 120, endPoint y: 107, distance: 257.2
click at [120, 107] on div "Outbound call Location Red Apple Appliance Repair San Jose Your caller id phone…" at bounding box center [335, 234] width 670 height 469
paste input "866) 934-3013"
type input "[PHONE_NUMBER]"
click at [343, 174] on input "(___) ___-____" at bounding box center [344, 176] width 94 height 19
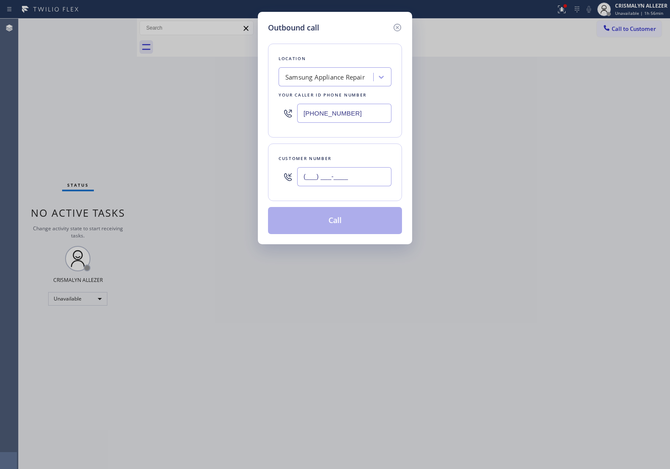
paste input "310) 991-1986"
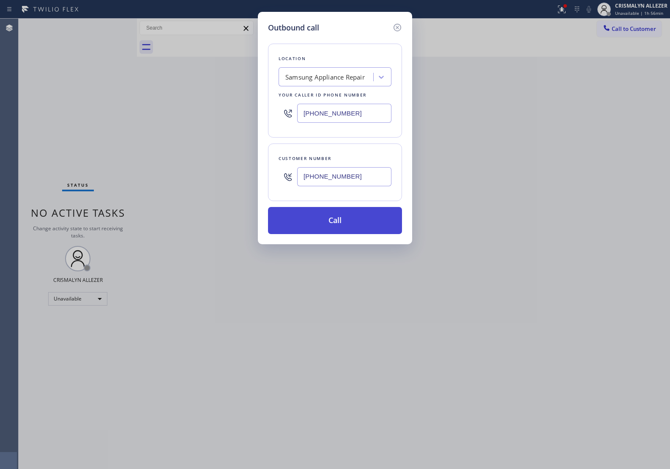
type input "[PHONE_NUMBER]"
click at [339, 223] on button "Call" at bounding box center [335, 220] width 134 height 27
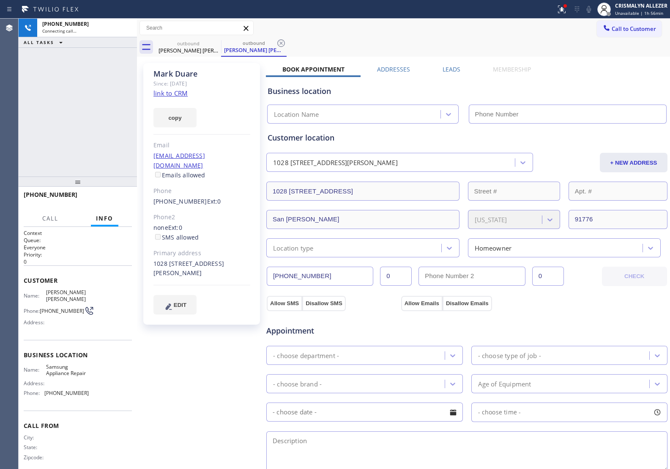
click at [168, 93] on link "link to CRM" at bounding box center [171, 93] width 34 height 8
type input "[PHONE_NUMBER]"
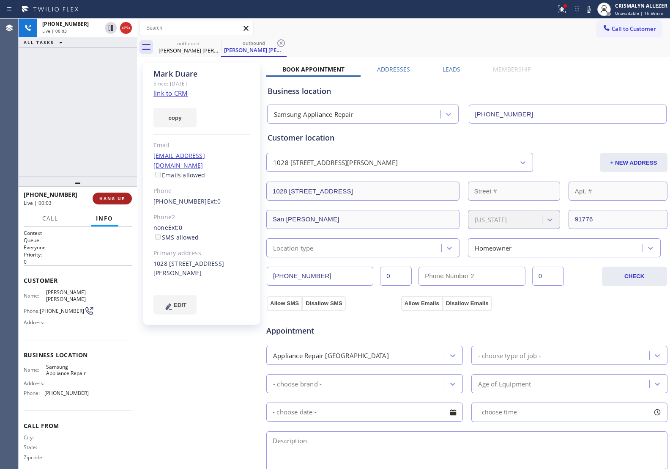
click at [107, 195] on span "HANG UP" at bounding box center [112, 198] width 26 height 6
click at [109, 201] on span "COMPLETE" at bounding box center [110, 198] width 29 height 6
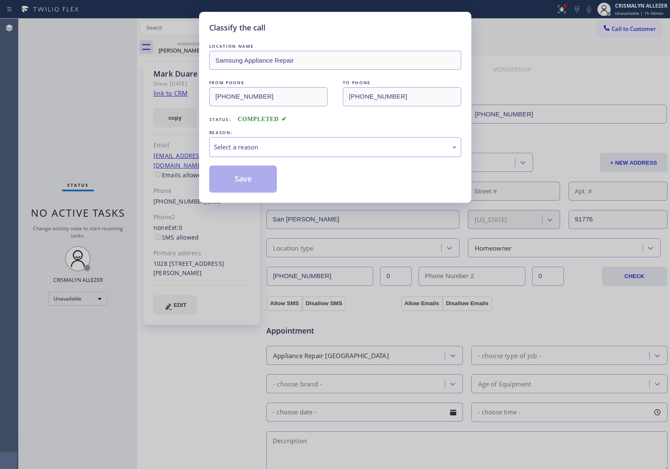
click at [308, 146] on div "Select a reason" at bounding box center [335, 147] width 243 height 10
click at [240, 177] on button "Save" at bounding box center [243, 178] width 68 height 27
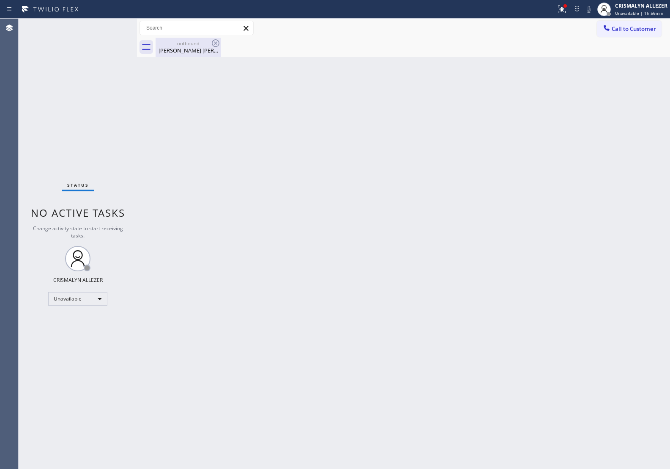
click at [187, 49] on div "Mark Duare" at bounding box center [189, 51] width 64 height 8
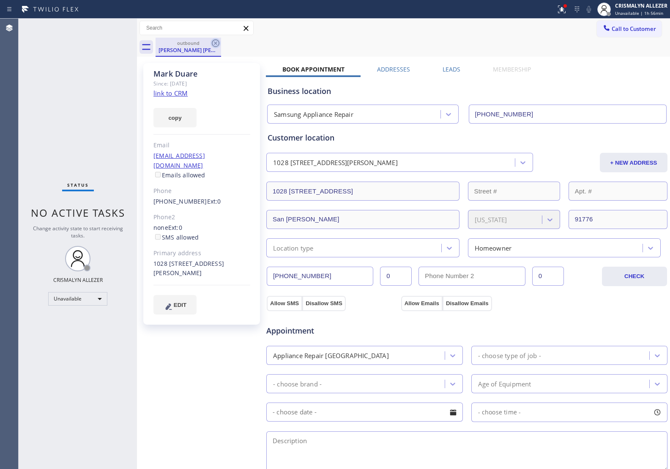
click at [216, 44] on icon at bounding box center [216, 43] width 8 height 8
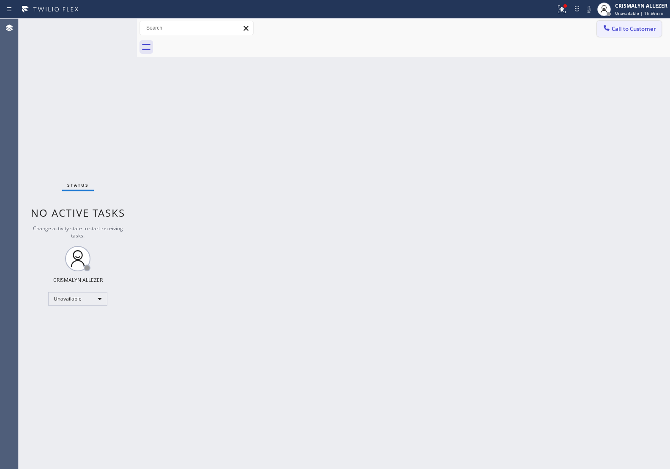
drag, startPoint x: 626, startPoint y: 32, endPoint x: 601, endPoint y: 42, distance: 27.5
click at [624, 33] on button "Call to Customer" at bounding box center [629, 29] width 65 height 16
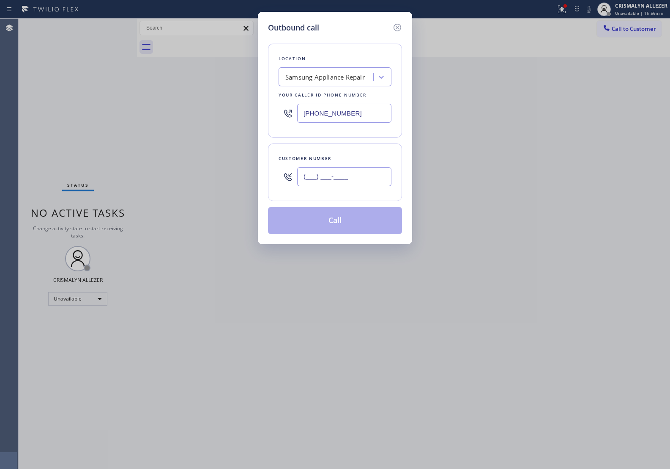
click at [371, 176] on input "(___) ___-____" at bounding box center [344, 176] width 94 height 19
paste input "310) 991-1986"
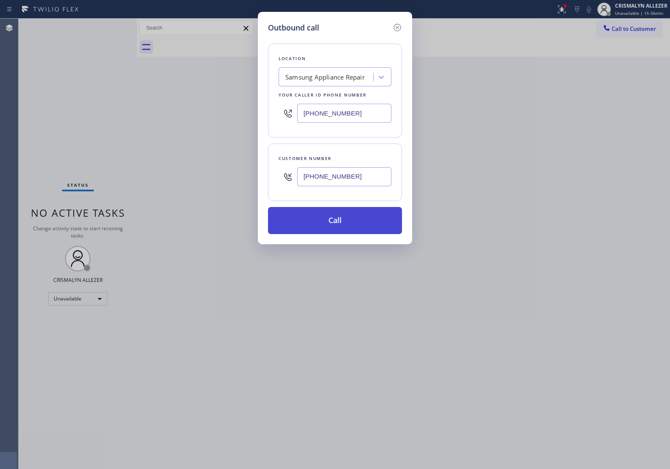
type input "[PHONE_NUMBER]"
click at [338, 231] on button "Call" at bounding box center [335, 220] width 134 height 27
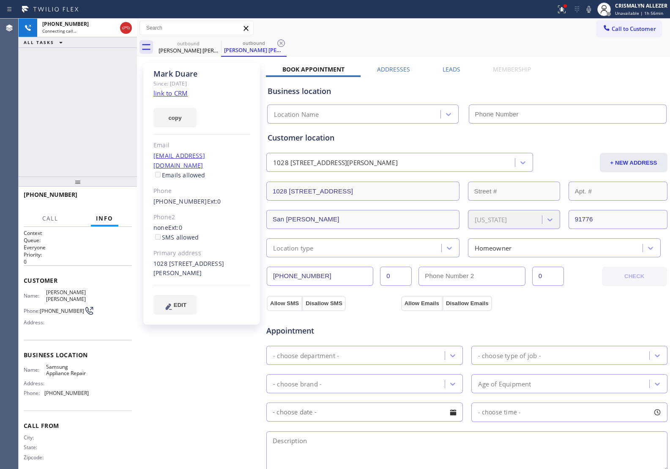
type input "[PHONE_NUMBER]"
click at [443, 70] on label "Leads" at bounding box center [452, 69] width 18 height 8
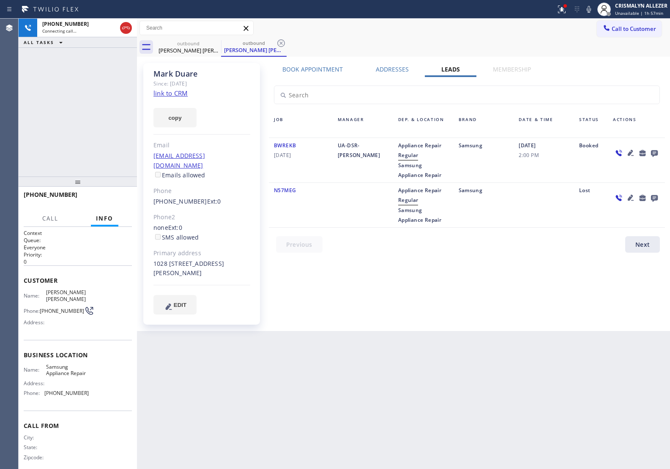
click at [652, 154] on icon at bounding box center [654, 153] width 7 height 7
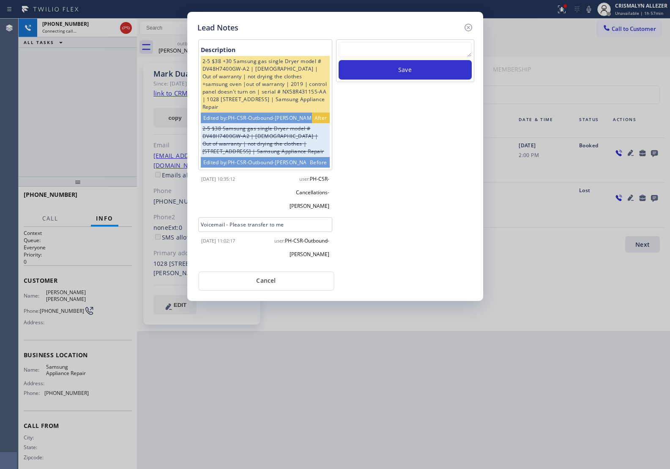
click at [383, 49] on textarea at bounding box center [405, 49] width 133 height 15
paste textarea "no answer | pls xfer here cx cb"
type textarea "no answer | pls xfer here cx cb"
click at [392, 70] on button "Save" at bounding box center [405, 69] width 133 height 19
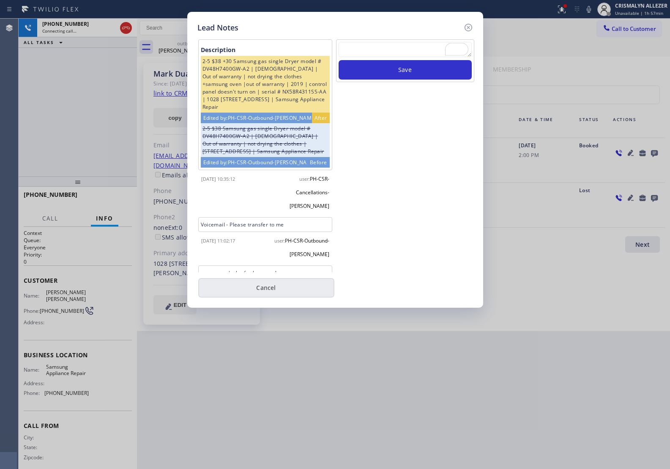
click at [262, 283] on button "Cancel" at bounding box center [266, 287] width 136 height 19
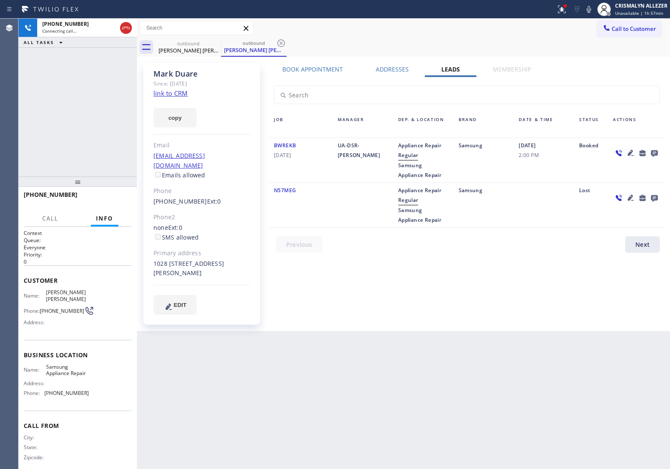
click at [320, 63] on div "Mark Duare Since: 20 may 2020 link to CRM copy Email mjw4home2@yahoo.com Emails…" at bounding box center [403, 194] width 529 height 270
click at [321, 69] on label "Book Appointment" at bounding box center [313, 69] width 60 height 8
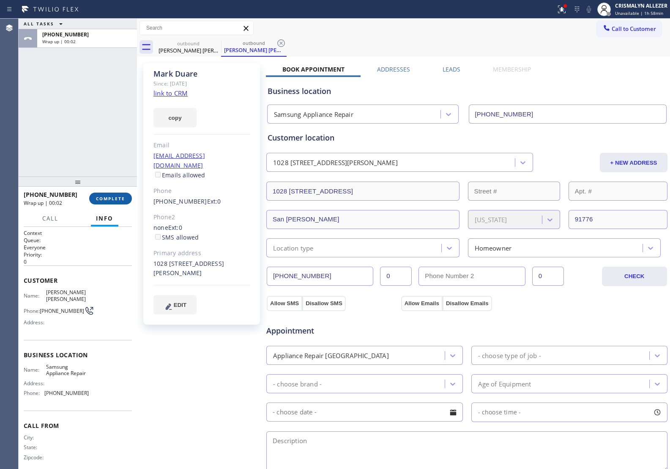
click at [116, 198] on span "COMPLETE" at bounding box center [110, 198] width 29 height 6
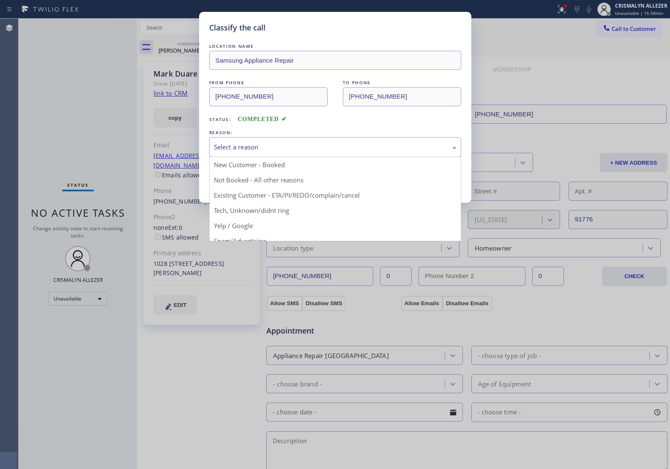
click at [388, 148] on div "Select a reason" at bounding box center [335, 147] width 243 height 10
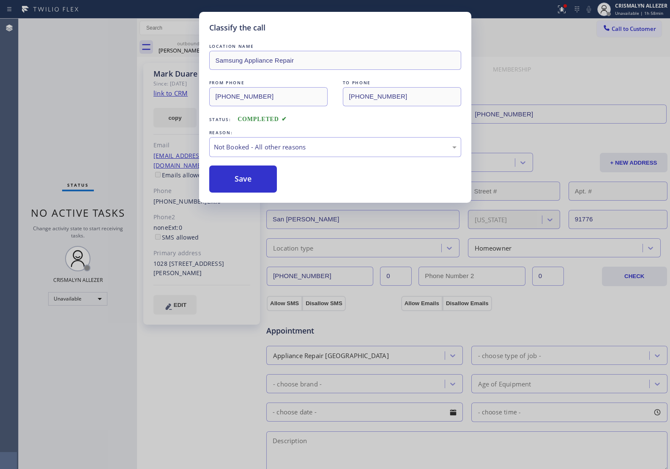
click at [269, 182] on button "Save" at bounding box center [243, 178] width 68 height 27
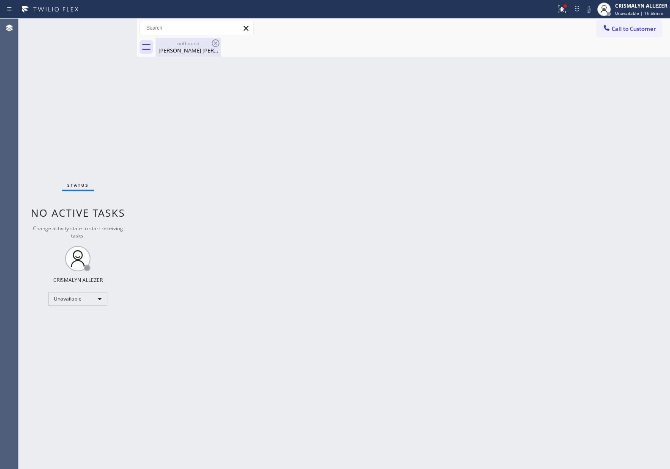
click at [197, 51] on div "Mark Duare" at bounding box center [189, 51] width 64 height 8
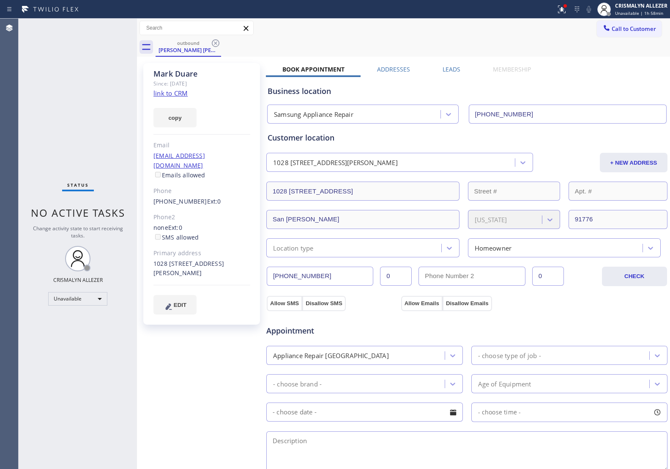
click at [448, 70] on label "Leads" at bounding box center [452, 69] width 18 height 8
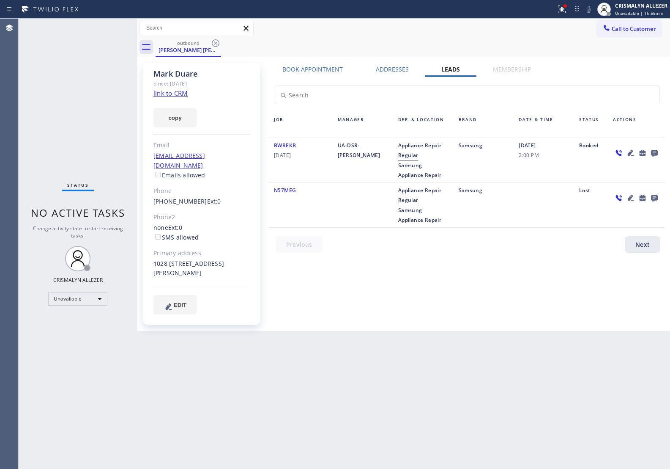
click at [654, 155] on icon at bounding box center [654, 153] width 7 height 7
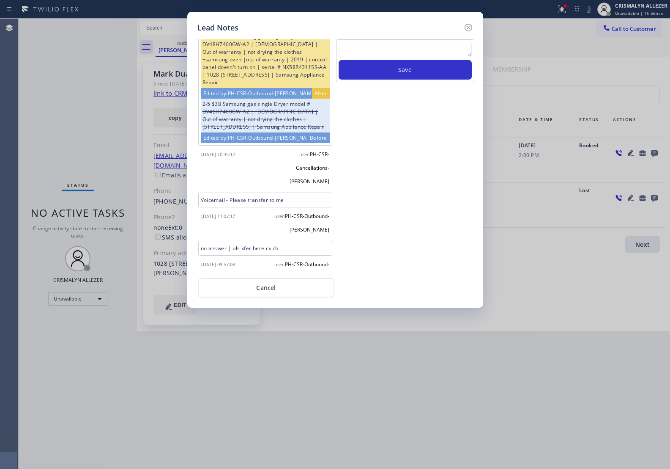
scroll to position [34, 0]
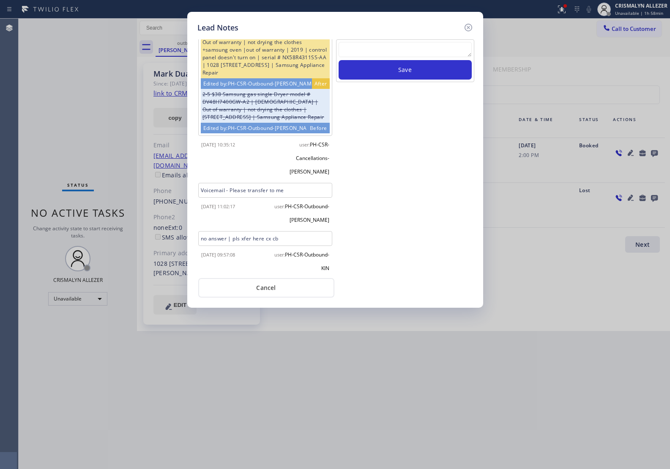
click at [369, 43] on textarea at bounding box center [405, 49] width 133 height 15
paste textarea "ALL GOOD FOR NOW"
type textarea "ALL GOOD FOR NOW"
click at [388, 70] on button "Save" at bounding box center [405, 69] width 133 height 19
click at [258, 287] on button "Cancel" at bounding box center [266, 287] width 136 height 19
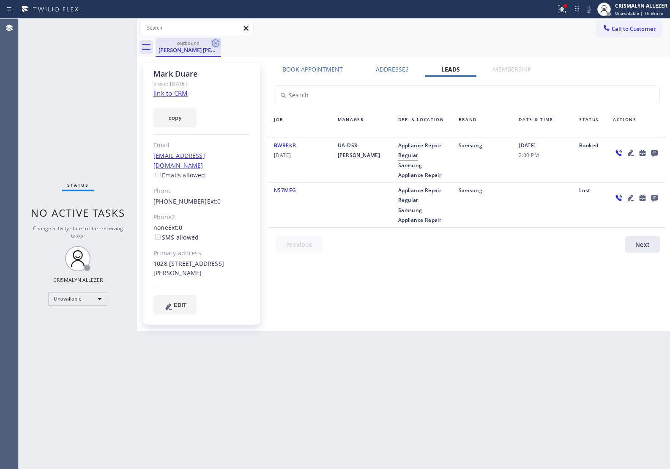
click at [214, 44] on icon at bounding box center [216, 43] width 10 height 10
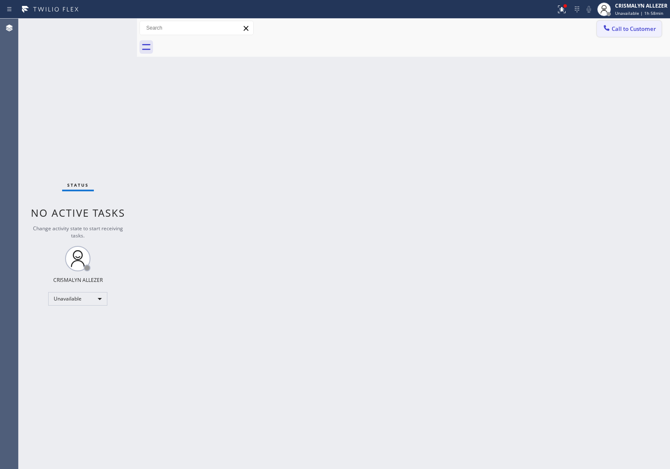
click at [633, 21] on button "Call to Customer" at bounding box center [629, 29] width 65 height 16
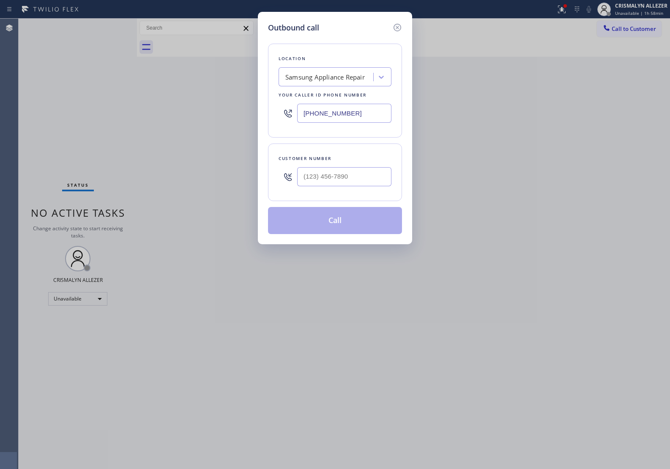
drag, startPoint x: 382, startPoint y: 116, endPoint x: 158, endPoint y: 106, distance: 224.4
click at [204, 108] on div "Outbound call Location Samsung Appliance Repair Your caller id phone number (86…" at bounding box center [335, 234] width 670 height 469
paste input "626) 376-4990"
type input "(626) 376-4990"
click at [346, 183] on input "(___) ___-____" at bounding box center [344, 176] width 94 height 19
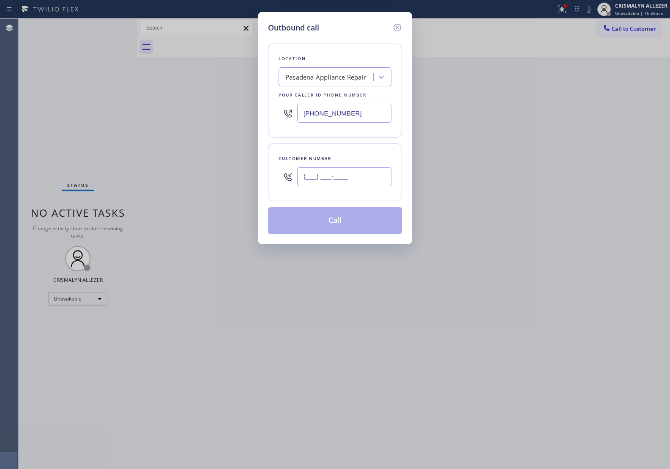
paste input "213) 595-2274"
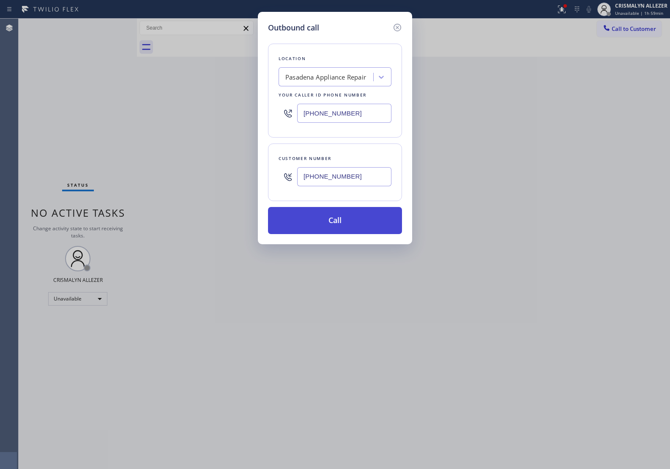
type input "(213) 595-2274"
click at [336, 221] on button "Call" at bounding box center [335, 220] width 134 height 27
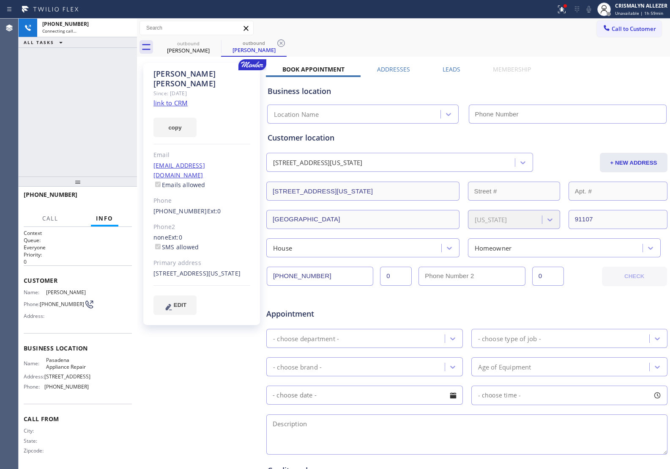
click at [175, 99] on link "link to CRM" at bounding box center [171, 103] width 34 height 8
type input "(626) 376-4990"
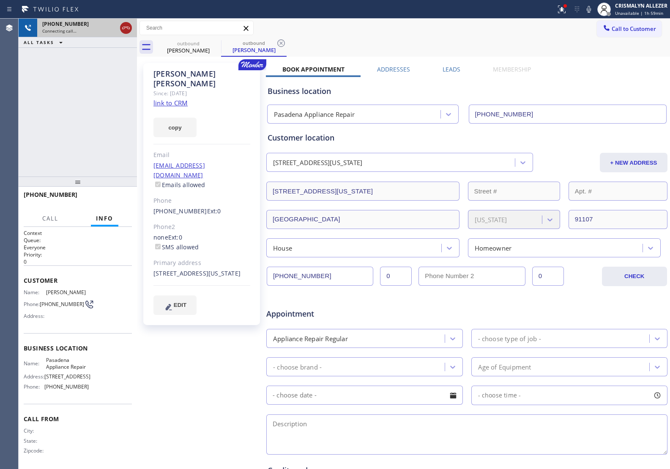
click at [128, 30] on icon at bounding box center [126, 28] width 10 height 10
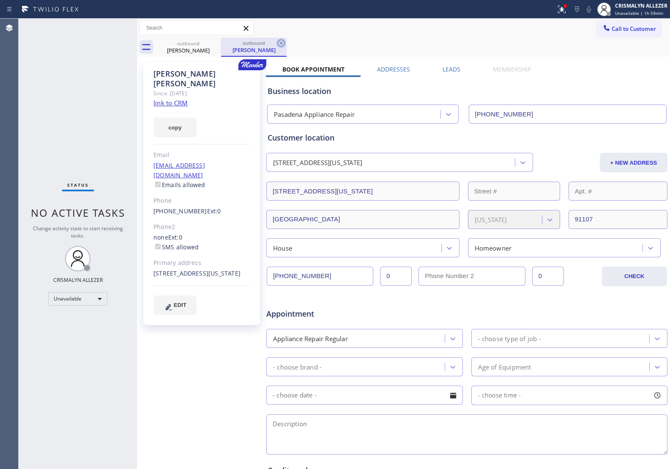
click at [279, 44] on icon at bounding box center [281, 43] width 10 height 10
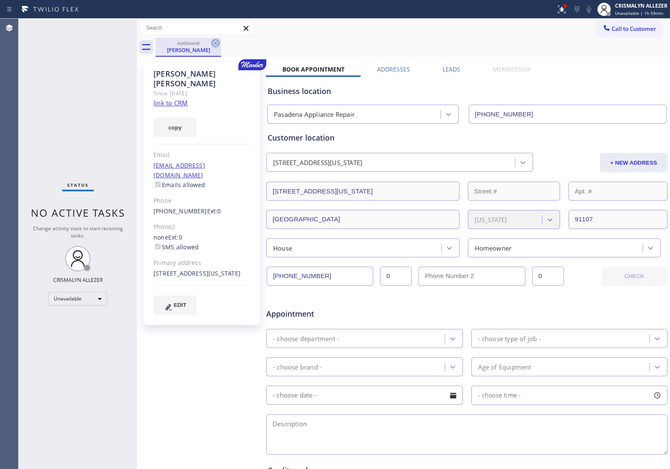
click at [217, 44] on icon at bounding box center [216, 43] width 10 height 10
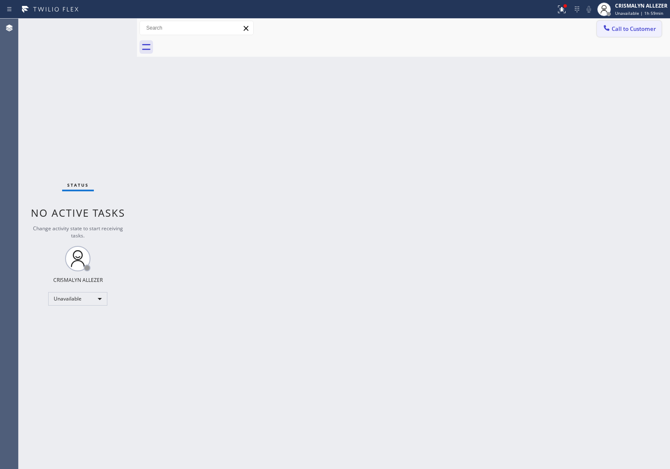
click at [635, 30] on span "Call to Customer" at bounding box center [634, 29] width 44 height 8
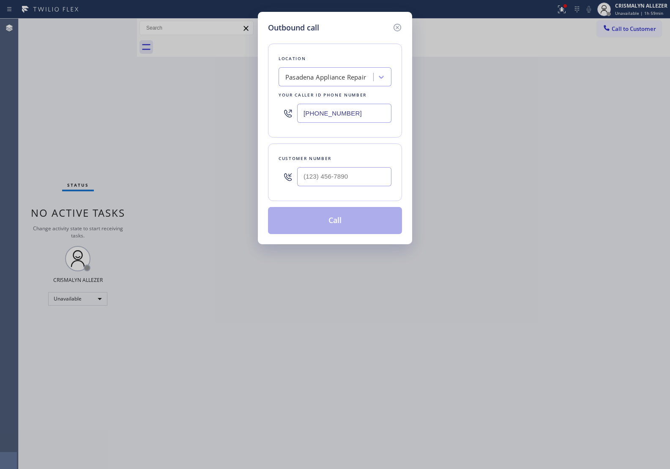
drag, startPoint x: 384, startPoint y: 115, endPoint x: 173, endPoint y: 104, distance: 211.8
click at [209, 107] on div "Outbound call Location Pasadena Appliance Repair Your caller id phone number (6…" at bounding box center [335, 234] width 670 height 469
paste input "949) 881-4668"
type input "[PHONE_NUMBER]"
click at [337, 170] on input "(___) ___-____" at bounding box center [344, 176] width 94 height 19
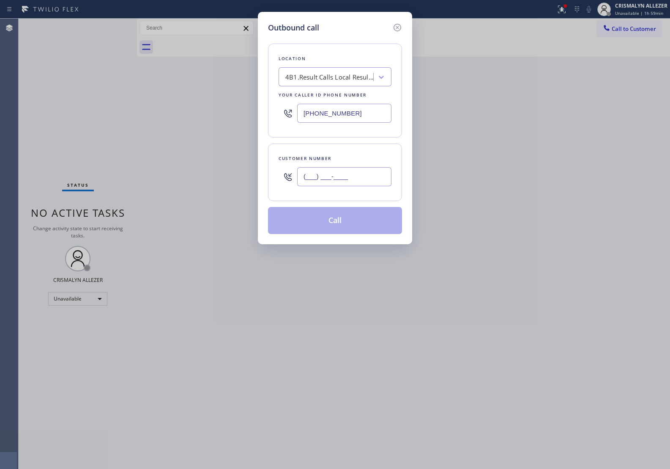
paste input "443) 988-5338"
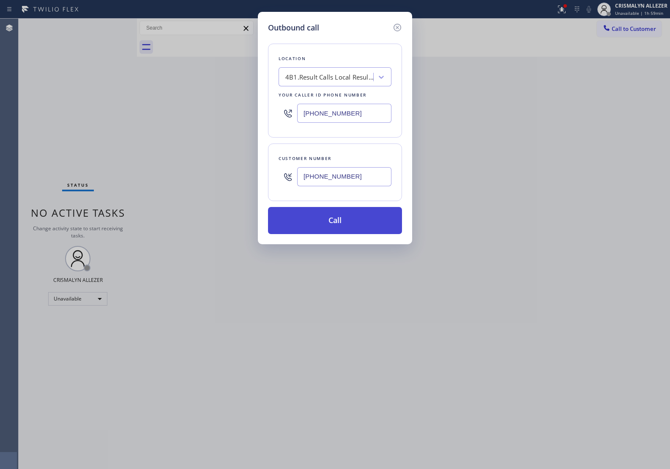
type input "[PHONE_NUMBER]"
click at [341, 225] on button "Call" at bounding box center [335, 220] width 134 height 27
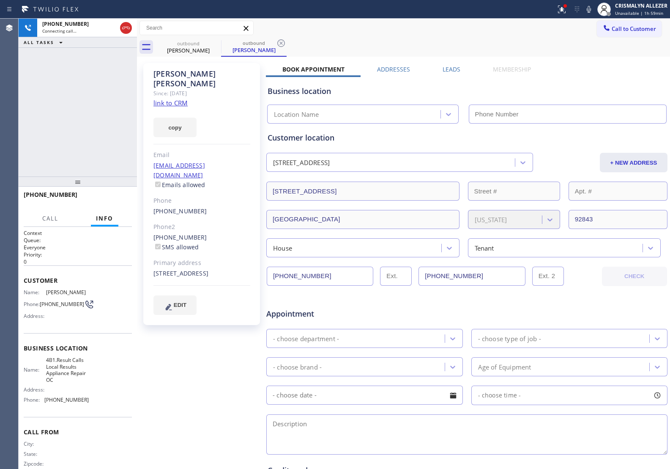
click at [170, 99] on link "link to CRM" at bounding box center [171, 103] width 34 height 8
type input "[PHONE_NUMBER]"
click at [107, 198] on span "HANG UP" at bounding box center [112, 198] width 26 height 6
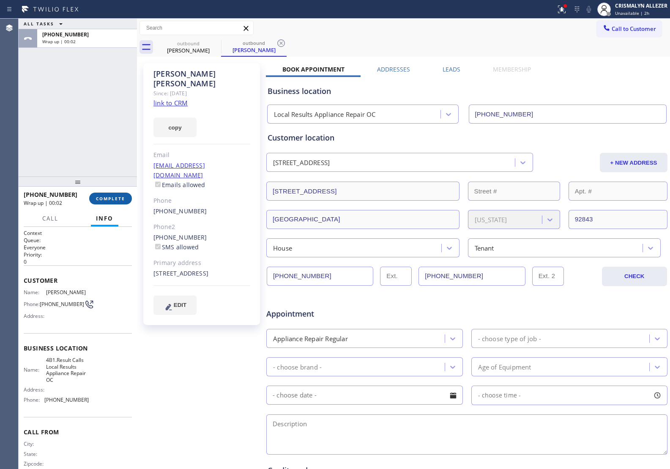
click at [106, 200] on span "COMPLETE" at bounding box center [110, 198] width 29 height 6
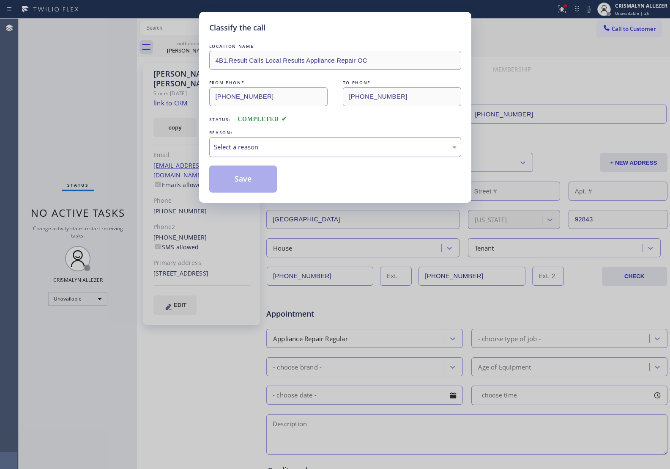
click at [358, 153] on div "Select a reason" at bounding box center [335, 147] width 252 height 20
click at [233, 182] on button "Save" at bounding box center [243, 178] width 68 height 27
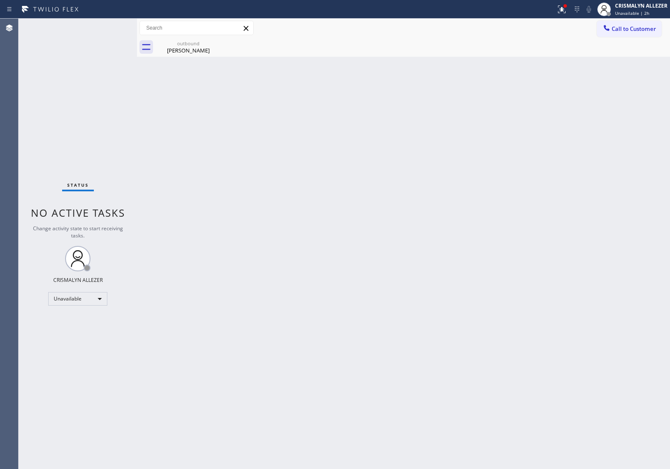
drag, startPoint x: 175, startPoint y: 47, endPoint x: 356, endPoint y: 73, distance: 183.4
click at [176, 47] on div "Leona Moore" at bounding box center [189, 51] width 64 height 8
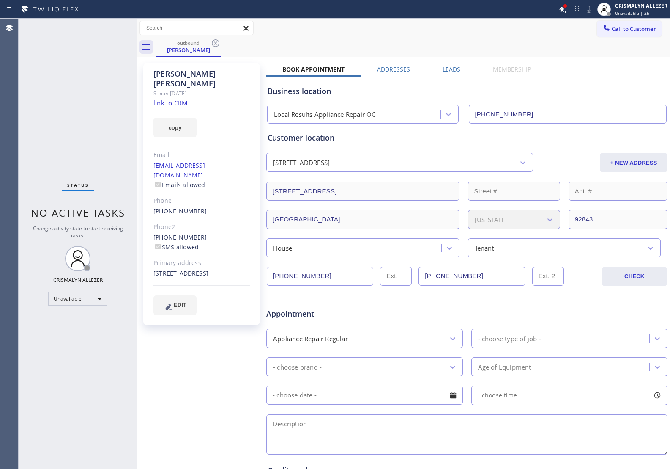
click at [447, 68] on label "Leads" at bounding box center [452, 69] width 18 height 8
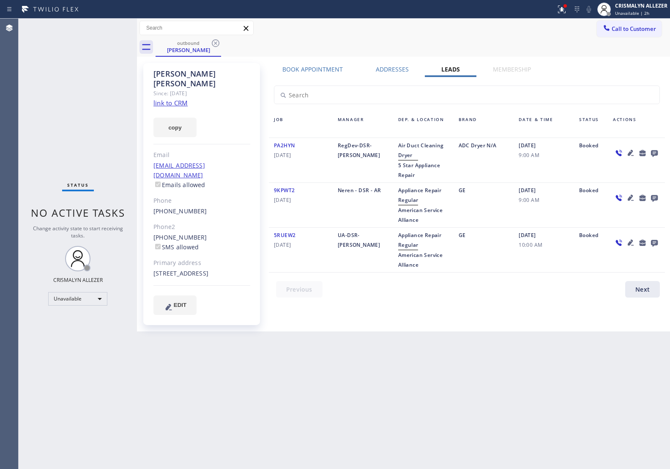
click at [654, 154] on icon at bounding box center [654, 153] width 7 height 7
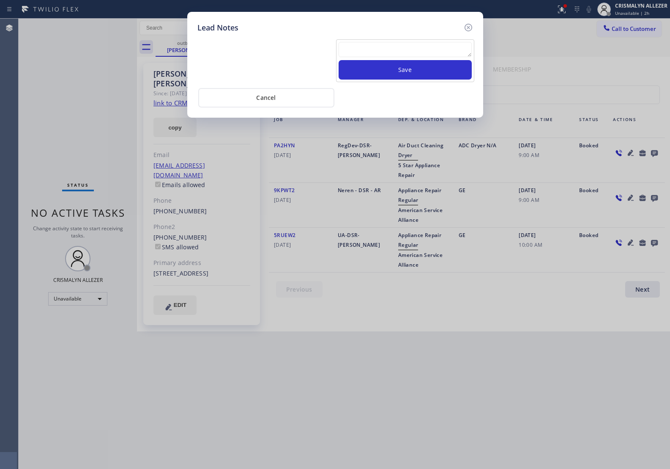
click at [409, 57] on textarea at bounding box center [405, 49] width 133 height 15
paste textarea "ALL GOOD FOR NOW, if cb xfer"
type textarea "ALL GOOD FOR NOW, if cb xfer"
click at [409, 72] on button "Save" at bounding box center [405, 69] width 133 height 19
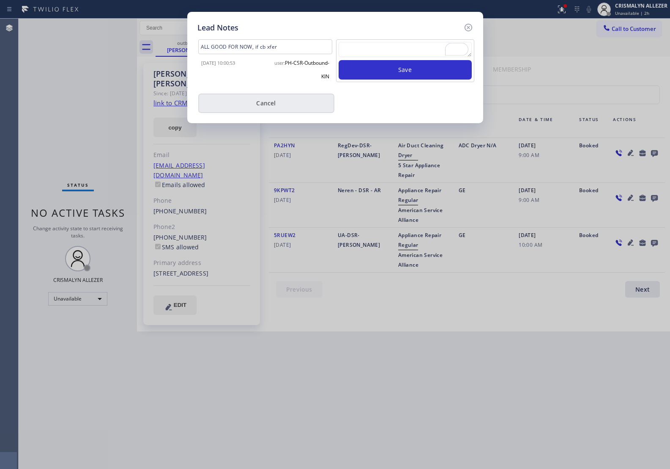
click at [271, 104] on button "Cancel" at bounding box center [266, 102] width 136 height 19
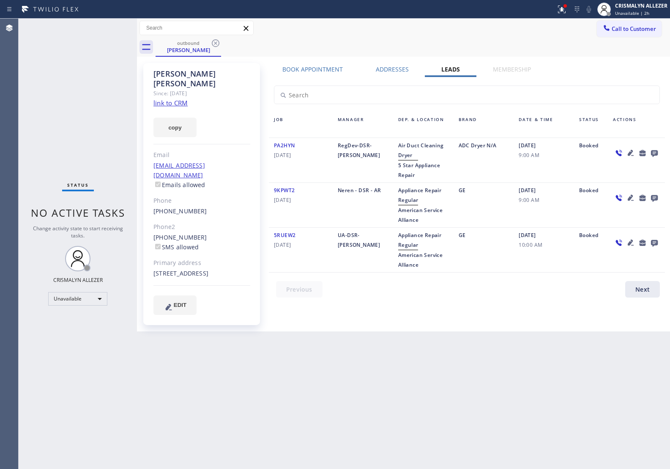
click at [219, 46] on icon at bounding box center [216, 43] width 10 height 10
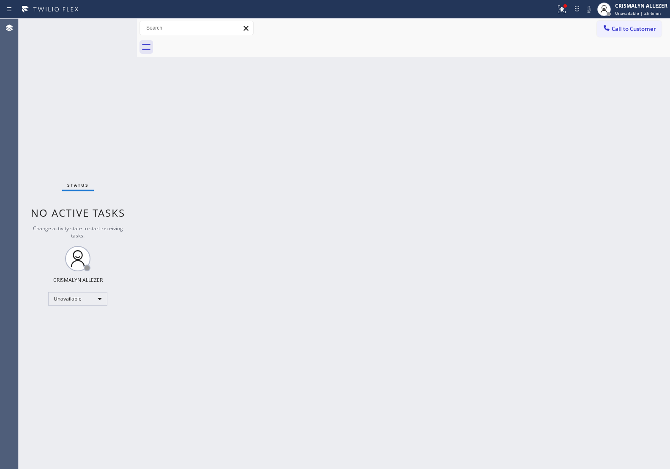
click at [635, 27] on span "Call to Customer" at bounding box center [634, 29] width 44 height 8
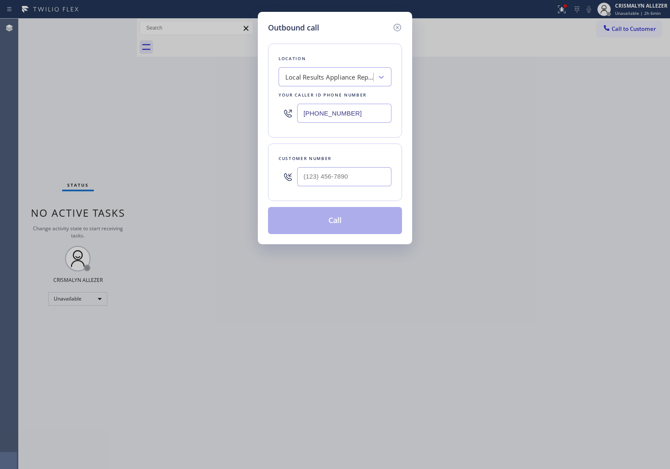
drag, startPoint x: 377, startPoint y: 115, endPoint x: 269, endPoint y: 111, distance: 107.9
click at [297, 113] on div "[PHONE_NUMBER]" at bounding box center [335, 112] width 113 height 27
paste input "855) 750-5557"
type input "[PHONE_NUMBER]"
click at [347, 178] on input "(___) ___-____" at bounding box center [344, 176] width 94 height 19
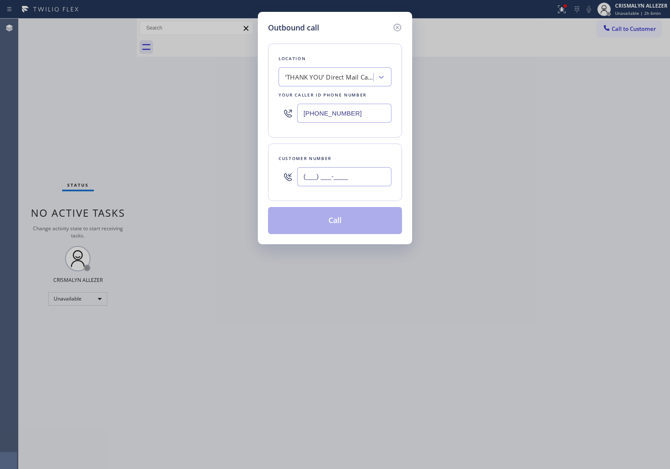
paste input "310) 340-9094"
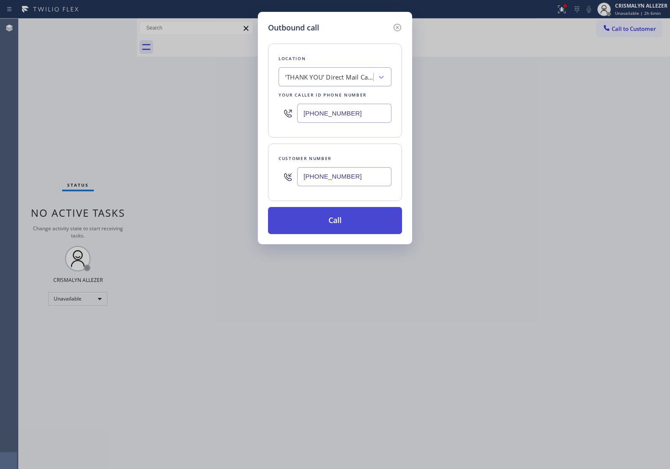
type input "[PHONE_NUMBER]"
click at [345, 220] on button "Call" at bounding box center [335, 220] width 134 height 27
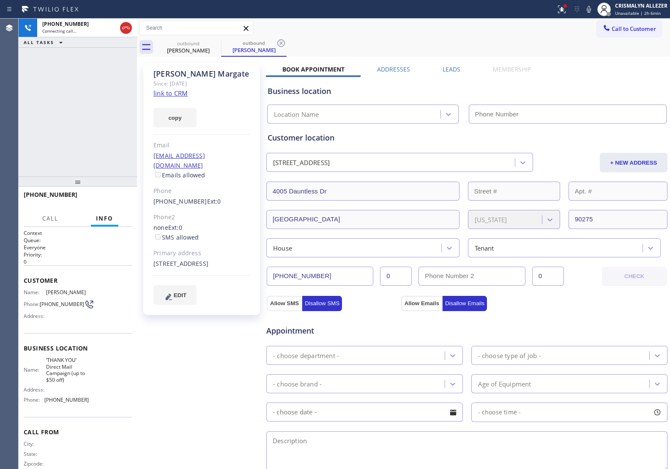
click at [172, 92] on link "link to CRM" at bounding box center [171, 93] width 34 height 8
type input "[PHONE_NUMBER]"
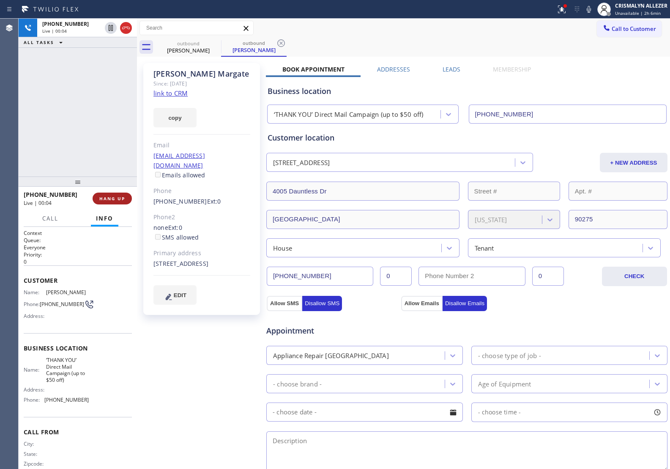
click at [110, 201] on span "HANG UP" at bounding box center [112, 198] width 26 height 6
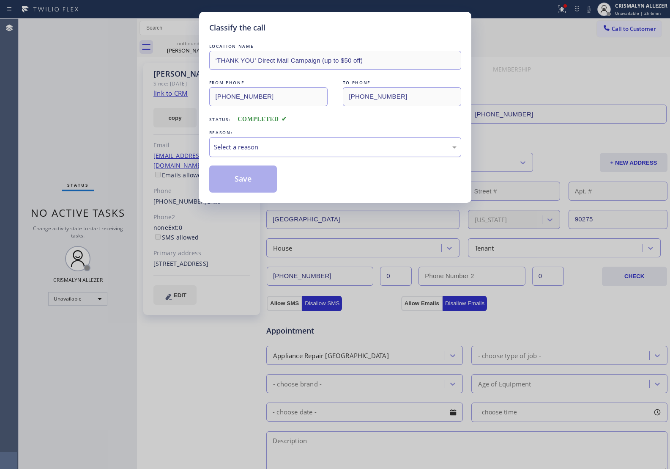
click at [343, 149] on div "Select a reason" at bounding box center [335, 147] width 243 height 10
click at [250, 179] on button "Save" at bounding box center [243, 178] width 68 height 27
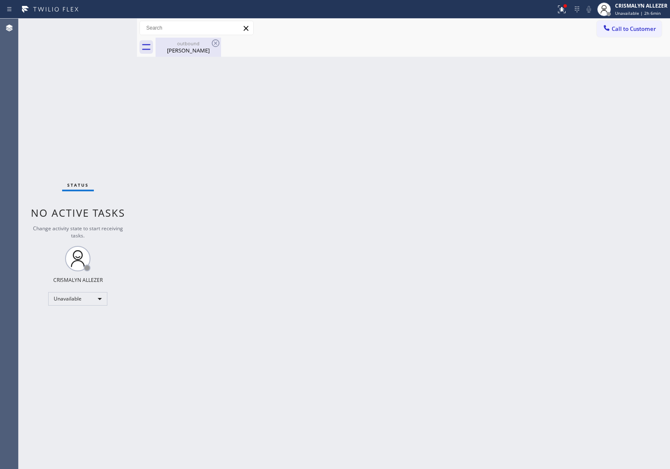
click at [183, 44] on div "outbound" at bounding box center [189, 43] width 64 height 6
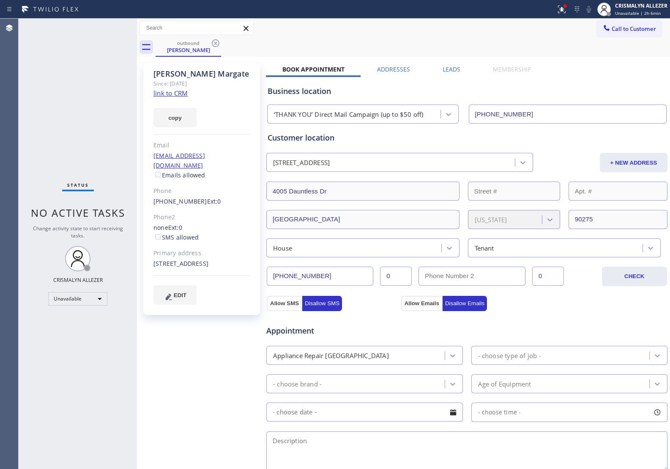
drag, startPoint x: 447, startPoint y: 66, endPoint x: 501, endPoint y: 89, distance: 59.2
click at [447, 66] on label "Leads" at bounding box center [452, 69] width 18 height 8
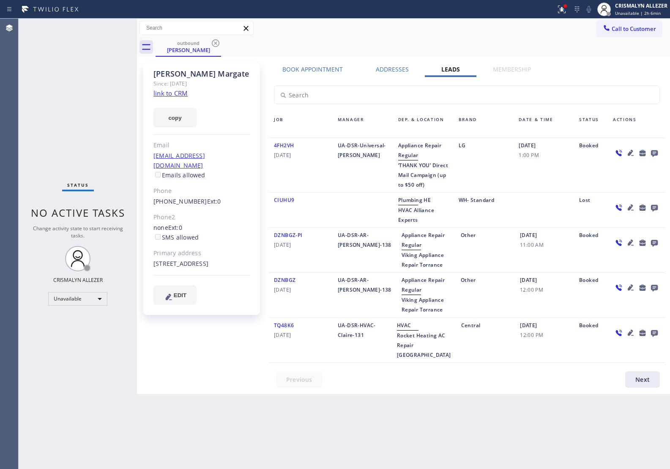
click at [657, 151] on icon at bounding box center [654, 153] width 7 height 7
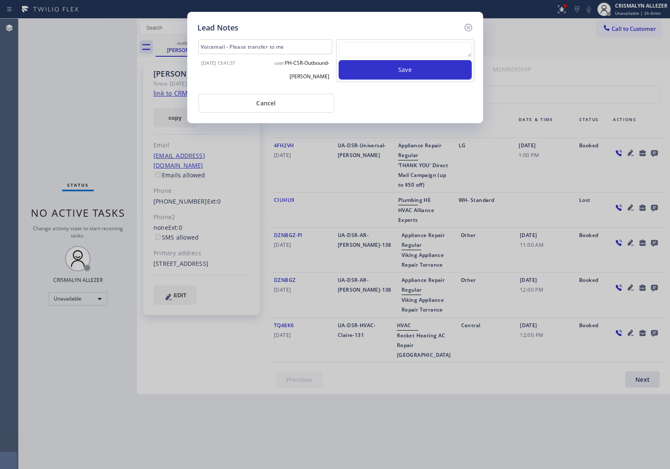
click at [401, 49] on textarea at bounding box center [405, 49] width 133 height 15
paste textarea "[PHONE_NUMBER]"
type textarea "[PHONE_NUMBER]"
click at [402, 66] on button "Save" at bounding box center [405, 69] width 133 height 19
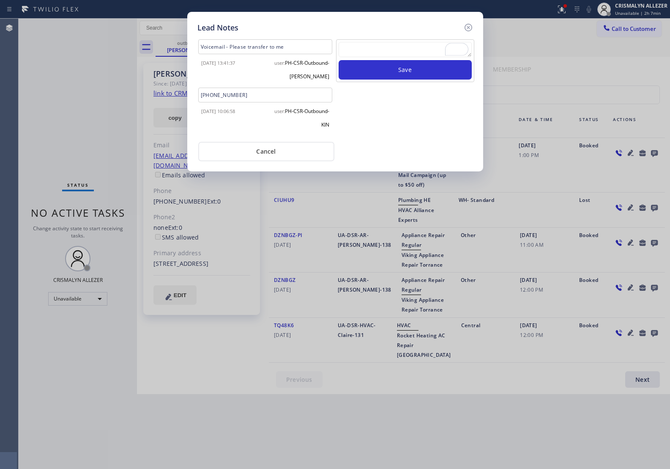
click at [405, 52] on textarea "To enrich screen reader interactions, please activate Accessibility in Grammarl…" at bounding box center [405, 49] width 133 height 15
paste textarea "no answer | pls xfer here cx cb"
type textarea "no answer | pls xfer here cx cb"
click at [400, 69] on button "Save" at bounding box center [405, 69] width 133 height 19
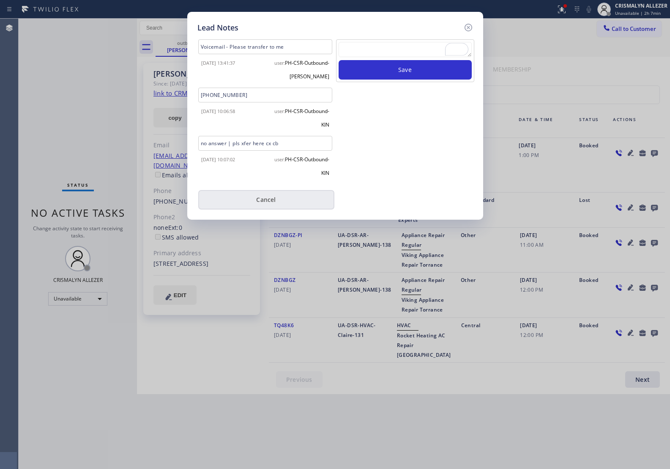
click at [280, 199] on button "Cancel" at bounding box center [266, 199] width 136 height 19
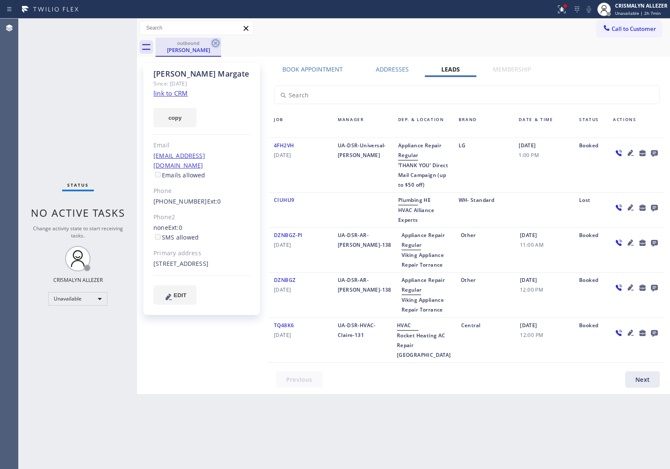
click at [213, 42] on icon at bounding box center [216, 43] width 10 height 10
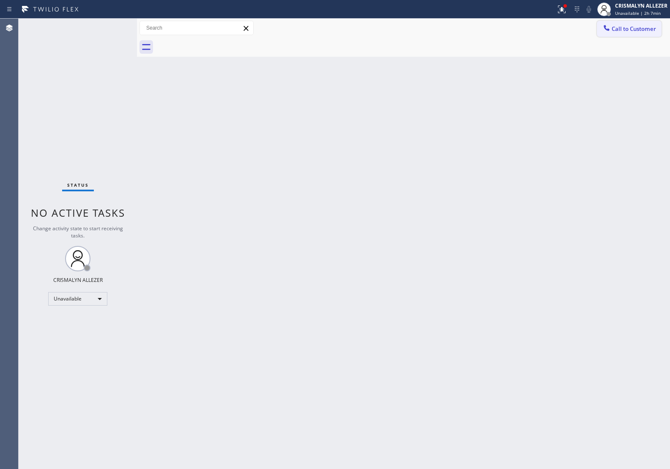
click at [644, 34] on button "Call to Customer" at bounding box center [629, 29] width 65 height 16
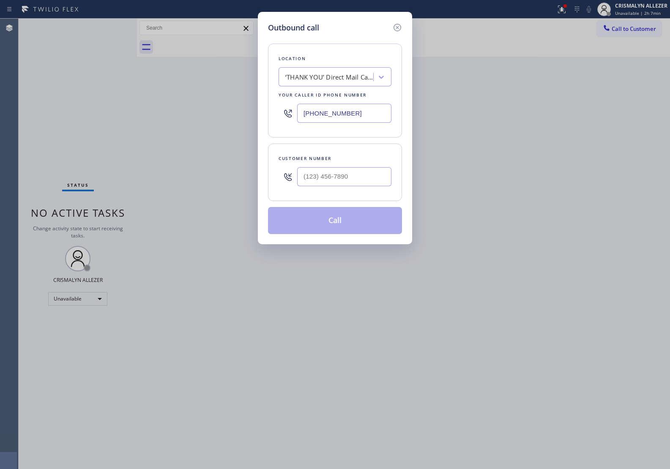
drag, startPoint x: 379, startPoint y: 113, endPoint x: 198, endPoint y: 109, distance: 181.1
click at [199, 109] on div "Outbound call Location ‘THANK‌ ‌YOU’‌ ‌Direct‌ ‌Mail‌ ‌Campaign‌ (up to $50 off…" at bounding box center [335, 234] width 670 height 469
paste input "949) 881-4668"
type input "[PHONE_NUMBER]"
click at [360, 192] on div "Customer number" at bounding box center [335, 172] width 134 height 58
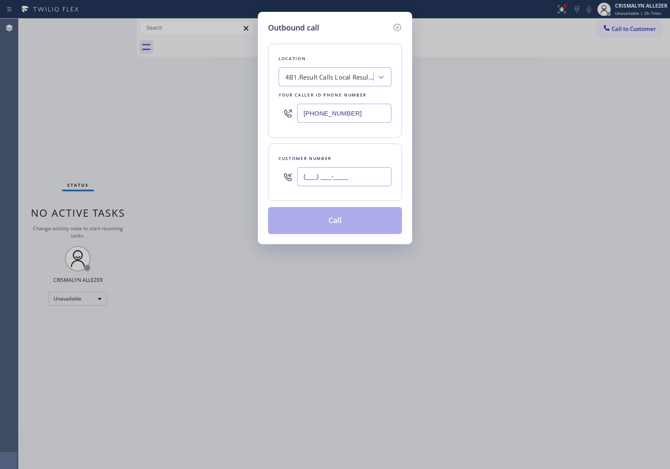
click at [365, 182] on input "(___) ___-____" at bounding box center [344, 176] width 94 height 19
paste input "714) 883-8484"
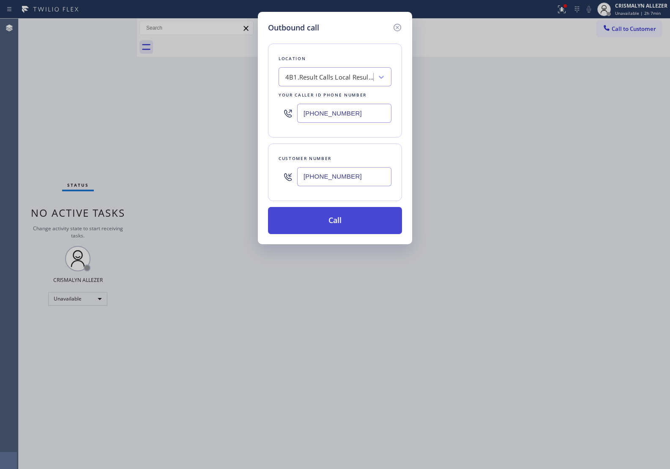
type input "[PHONE_NUMBER]"
click at [352, 223] on button "Call" at bounding box center [335, 220] width 134 height 27
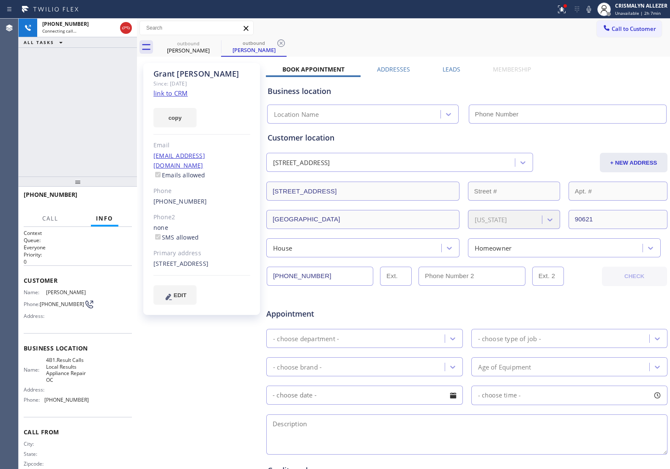
click at [175, 91] on link "link to CRM" at bounding box center [171, 93] width 34 height 8
type input "[PHONE_NUMBER]"
click at [110, 199] on span "HANG UP" at bounding box center [112, 198] width 26 height 6
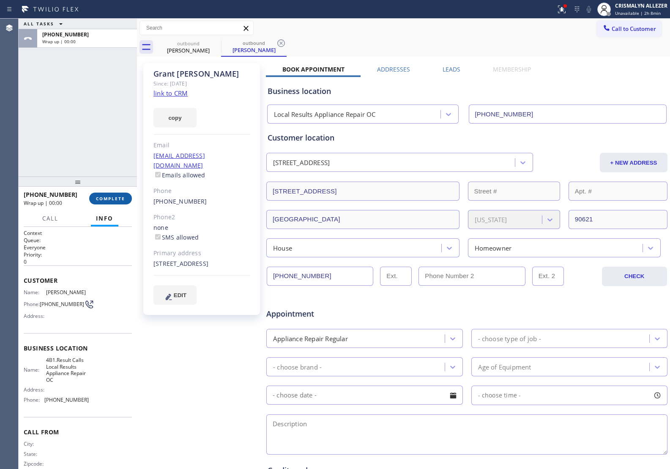
click at [110, 199] on span "COMPLETE" at bounding box center [110, 198] width 29 height 6
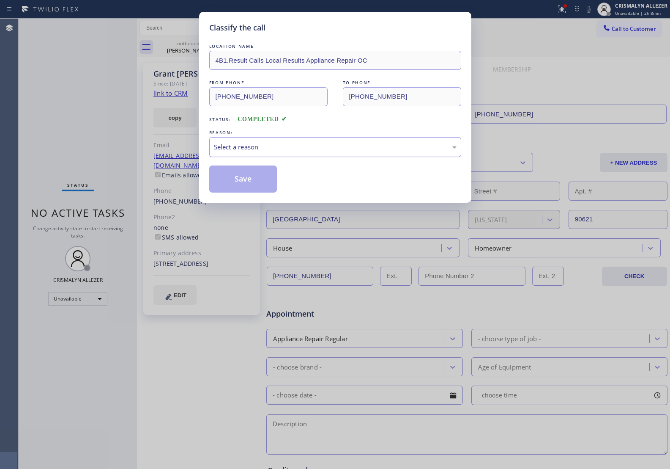
click at [353, 147] on div "Select a reason" at bounding box center [335, 147] width 243 height 10
click at [261, 182] on button "Save" at bounding box center [243, 178] width 68 height 27
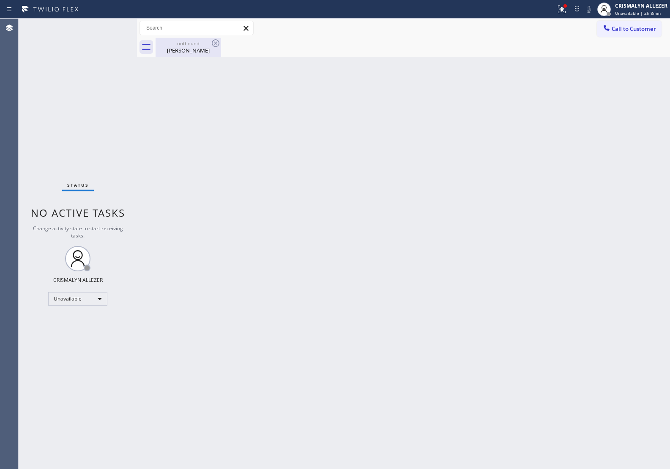
click at [185, 55] on div "outbound Grant Lee" at bounding box center [189, 47] width 64 height 19
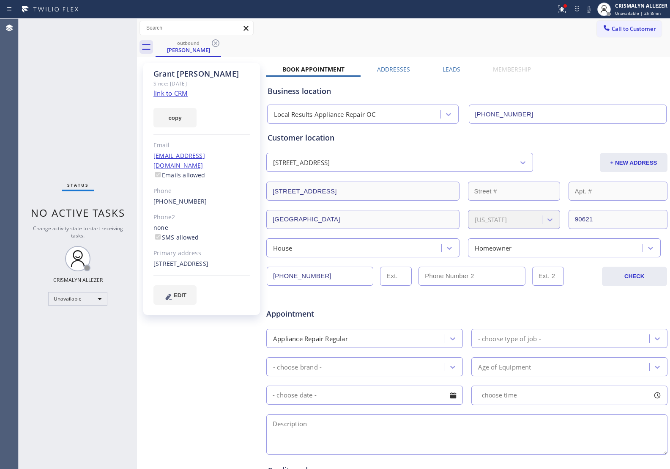
drag, startPoint x: 445, startPoint y: 72, endPoint x: 483, endPoint y: 93, distance: 43.8
click at [446, 72] on label "Leads" at bounding box center [452, 69] width 18 height 8
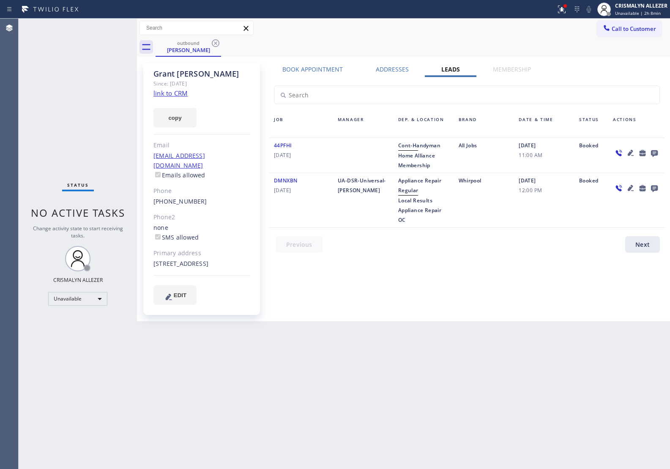
click at [651, 154] on icon at bounding box center [654, 153] width 7 height 7
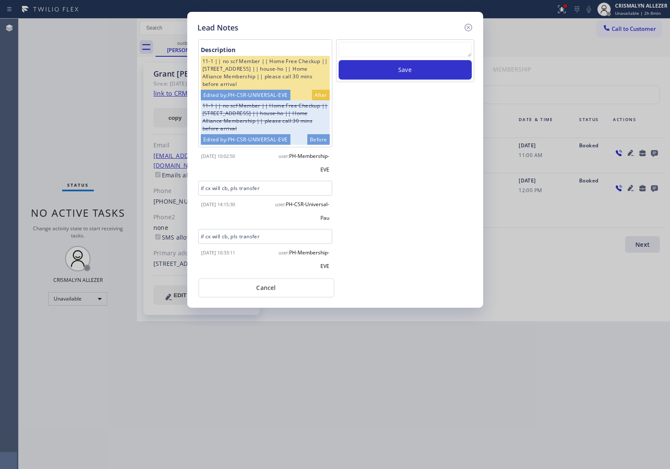
click at [363, 55] on textarea at bounding box center [405, 49] width 133 height 15
paste textarea "ALL GOOD FOR NOW"
type textarea "ALL GOOD FOR NOW"
click at [376, 71] on button "Save" at bounding box center [405, 69] width 133 height 19
click at [255, 294] on button "Cancel" at bounding box center [266, 287] width 136 height 19
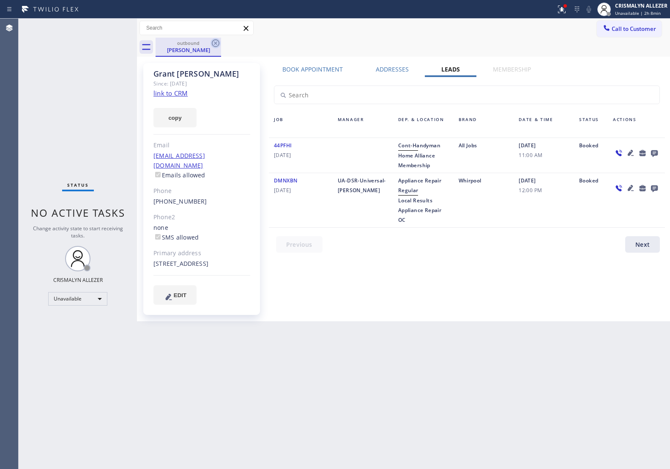
click at [216, 42] on icon at bounding box center [216, 43] width 8 height 8
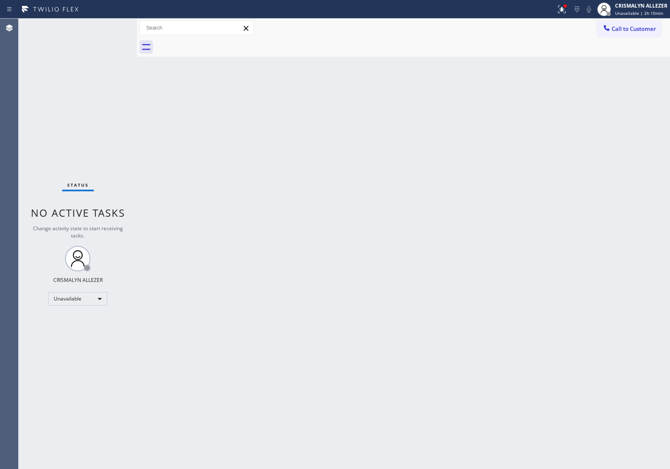
click at [629, 27] on span "Call to Customer" at bounding box center [634, 29] width 44 height 8
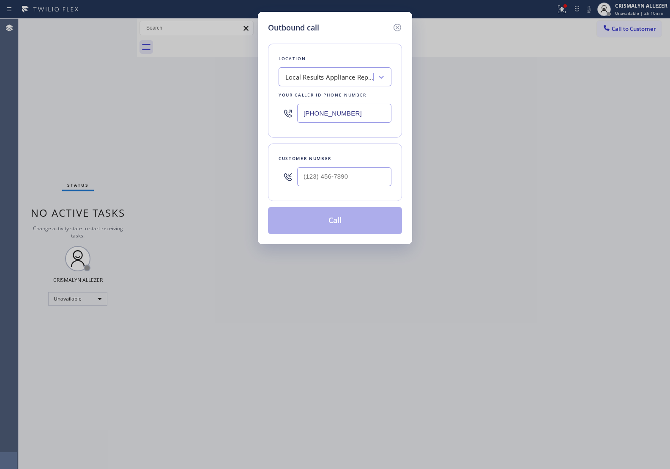
drag, startPoint x: 379, startPoint y: 113, endPoint x: 199, endPoint y: 117, distance: 179.4
click at [199, 117] on div "Outbound call Location Local Results Appliance Repair OC Your caller id phone n…" at bounding box center [335, 234] width 670 height 469
paste input "text"
type input "[PHONE_NUMBER]"
click at [376, 179] on input "(___) ___-____" at bounding box center [344, 176] width 94 height 19
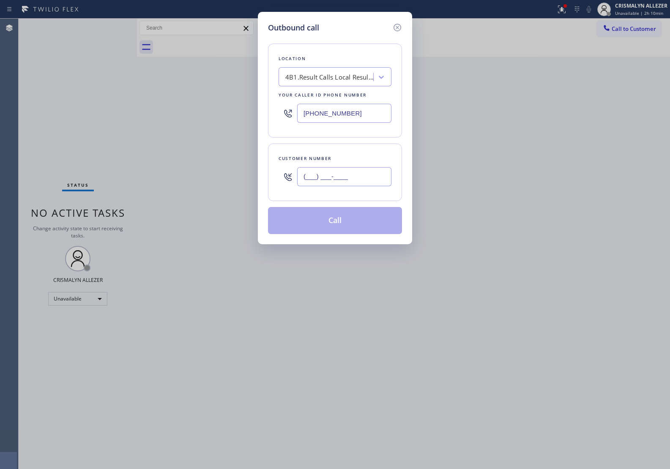
paste input "714) 624-1569"
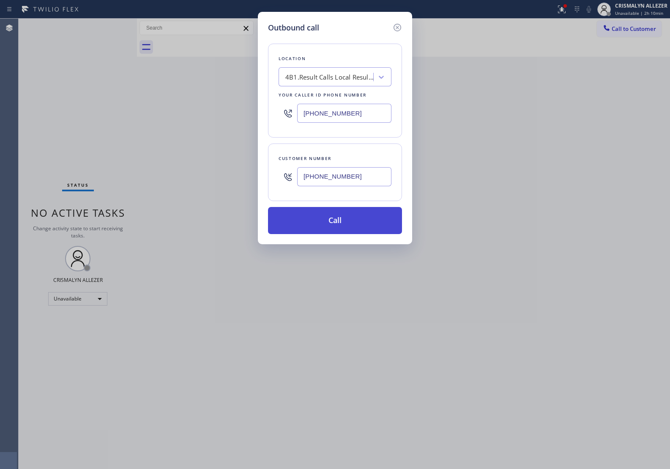
type input "[PHONE_NUMBER]"
click at [344, 220] on button "Call" at bounding box center [335, 220] width 134 height 27
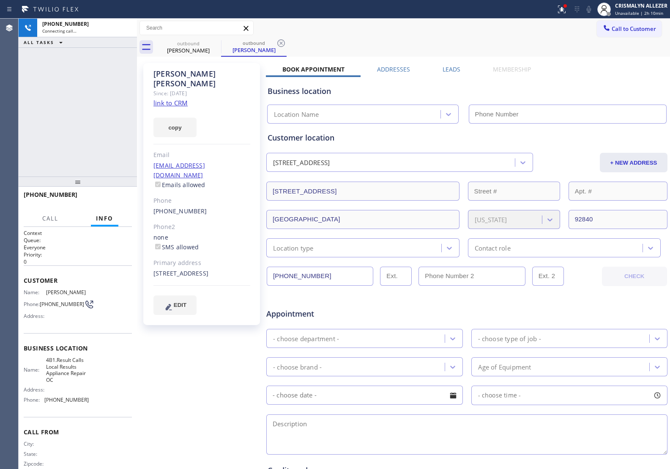
click at [160, 99] on link "link to CRM" at bounding box center [171, 103] width 34 height 8
type input "[PHONE_NUMBER]"
click at [109, 194] on button "HANG UP" at bounding box center [112, 198] width 39 height 12
click at [108, 198] on span "HANG UP" at bounding box center [112, 198] width 26 height 6
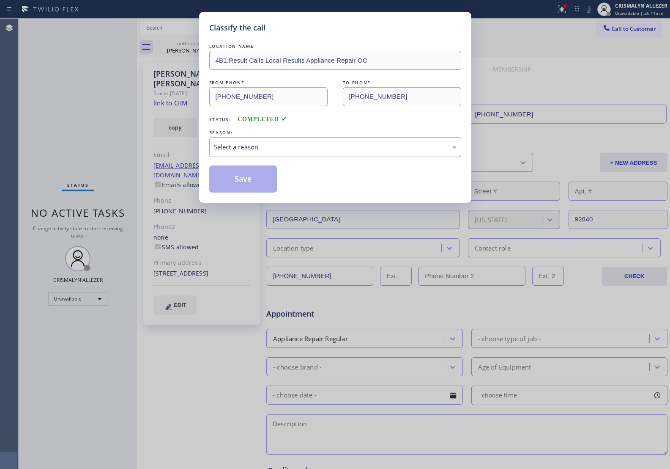
click at [346, 153] on div "Select a reason" at bounding box center [335, 147] width 252 height 20
click at [229, 181] on button "Save" at bounding box center [243, 178] width 68 height 27
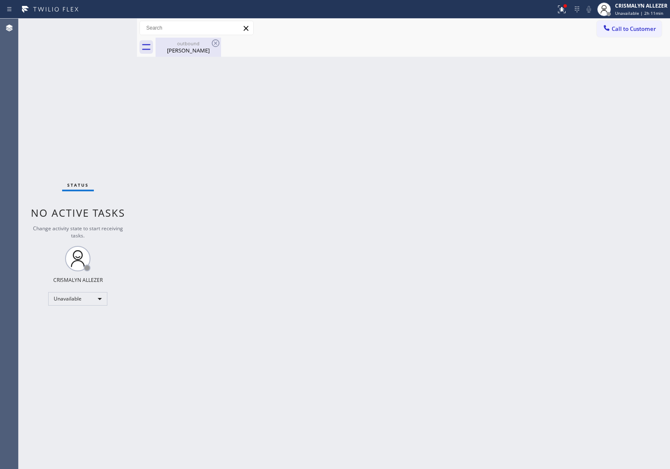
click at [177, 51] on div "Laurie Sachar" at bounding box center [189, 51] width 64 height 8
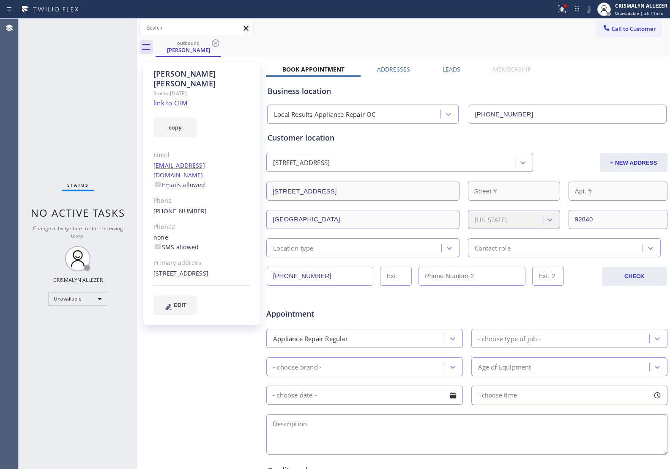
click at [449, 71] on label "Leads" at bounding box center [452, 69] width 18 height 8
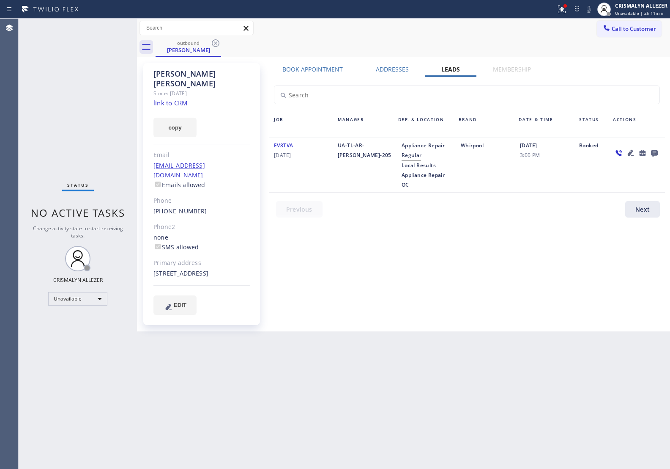
click at [654, 151] on icon at bounding box center [654, 153] width 7 height 7
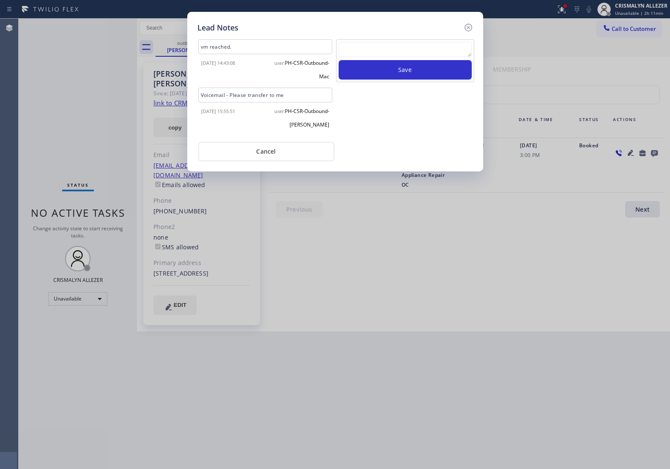
click at [371, 52] on textarea at bounding box center [405, 49] width 133 height 15
paste textarea "no answer | pls xfer here cx cb"
type textarea "no answer | pls xfer here cx cb"
click at [377, 71] on button "Save" at bounding box center [405, 69] width 133 height 19
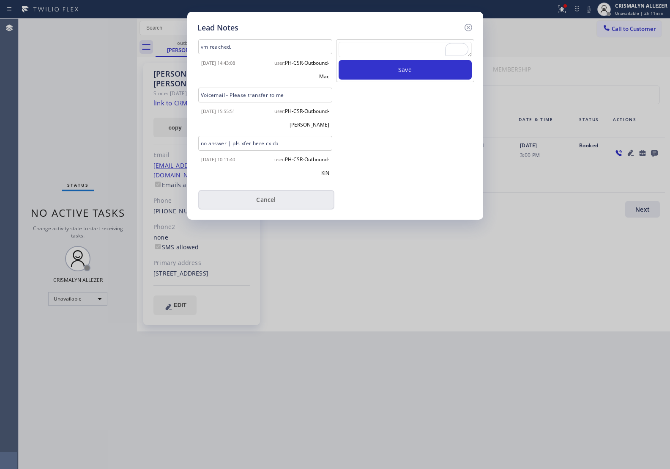
click at [284, 202] on button "Cancel" at bounding box center [266, 199] width 136 height 19
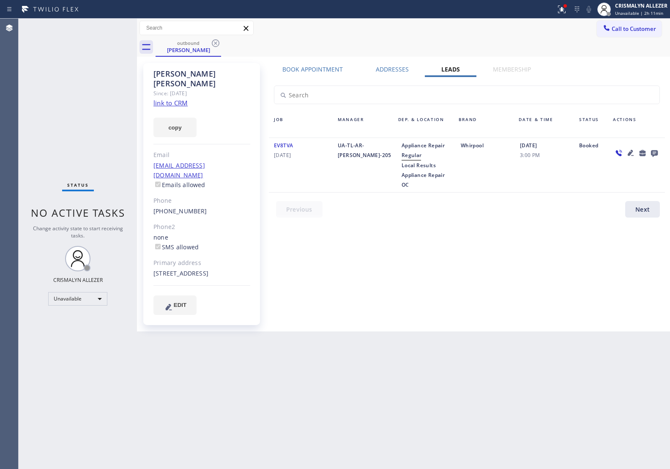
click at [216, 43] on icon at bounding box center [216, 43] width 8 height 8
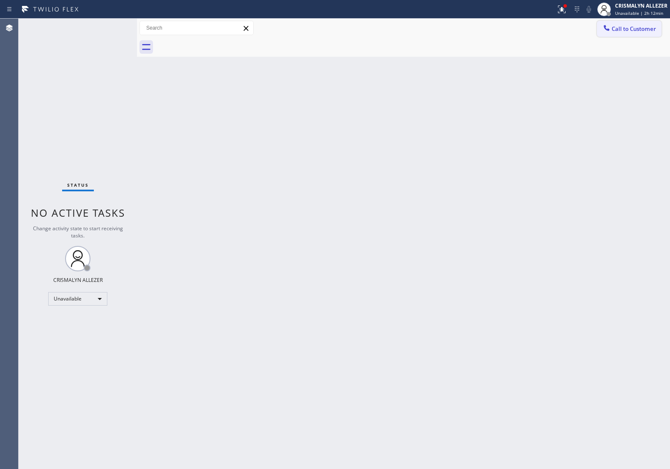
click at [646, 29] on span "Call to Customer" at bounding box center [634, 29] width 44 height 8
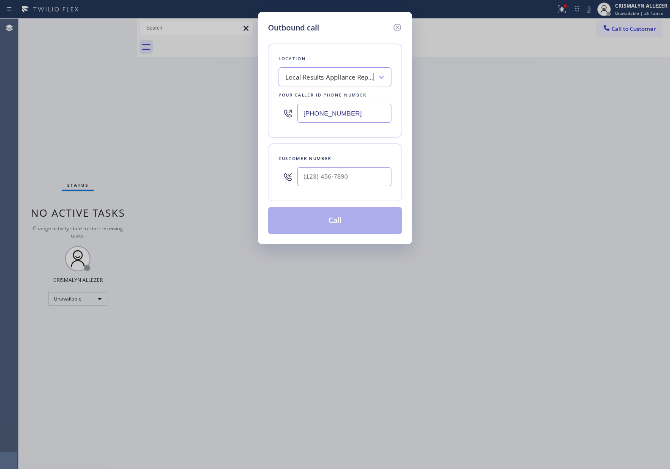
drag, startPoint x: 365, startPoint y: 109, endPoint x: 148, endPoint y: 107, distance: 216.6
click at [148, 107] on div "Outbound call Location Local Results Appliance Repair OC Your caller id phone n…" at bounding box center [335, 234] width 670 height 469
paste input "805) 572-7654"
type input "[PHONE_NUMBER]"
click at [375, 181] on input "(___) ___-____" at bounding box center [344, 176] width 94 height 19
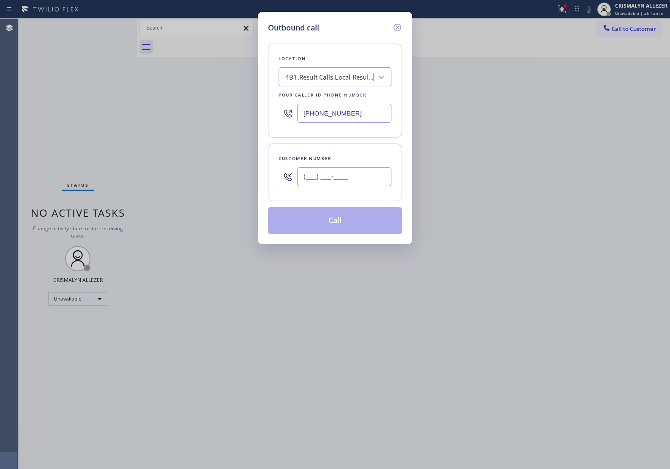
paste input "805) 223-1789"
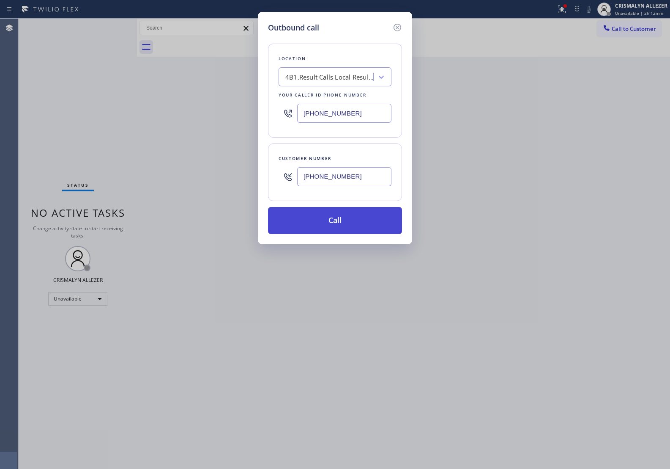
type input "[PHONE_NUMBER]"
click at [345, 221] on button "Call" at bounding box center [335, 220] width 134 height 27
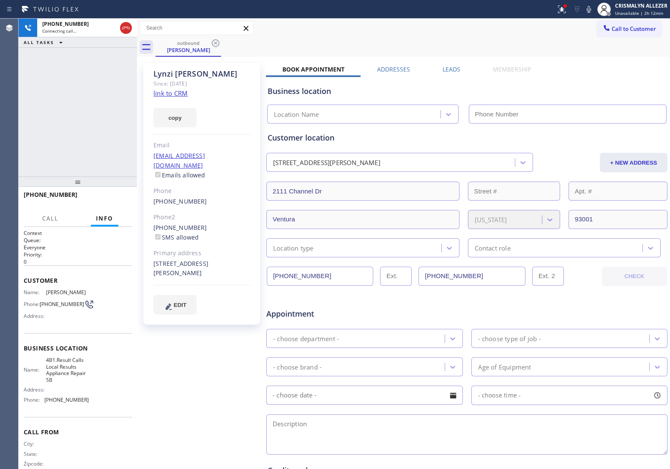
click at [167, 92] on div "outbound Lynzi Rivera Call to Customer Outbound call Location Search location Y…" at bounding box center [403, 314] width 533 height 591
click at [170, 92] on link "link to CRM" at bounding box center [171, 93] width 34 height 8
type input "[PHONE_NUMBER]"
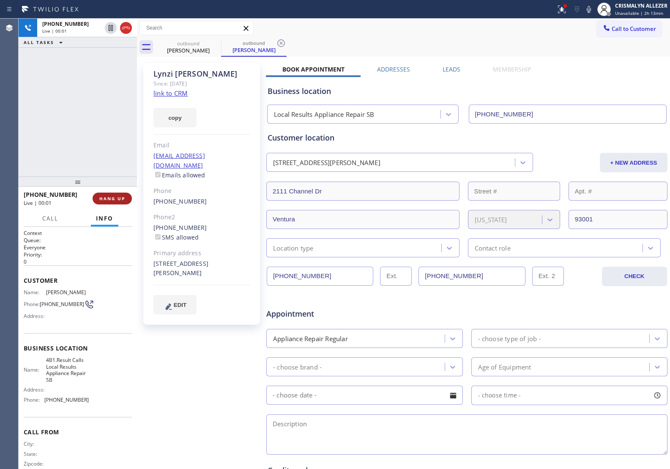
click at [104, 198] on span "HANG UP" at bounding box center [112, 198] width 26 height 6
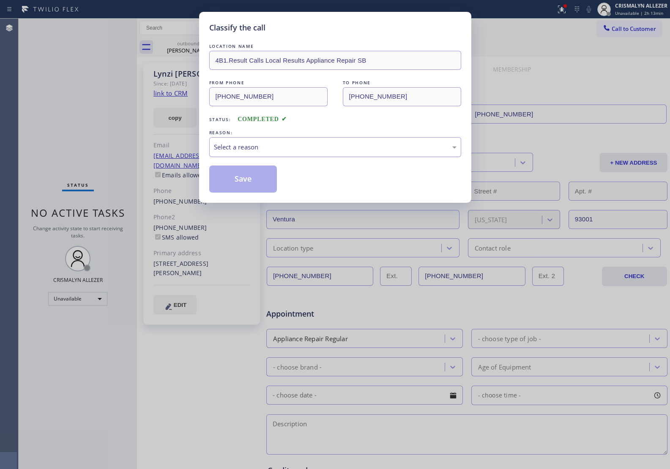
click at [316, 148] on div "Select a reason" at bounding box center [335, 147] width 243 height 10
click at [244, 178] on button "Save" at bounding box center [243, 178] width 68 height 27
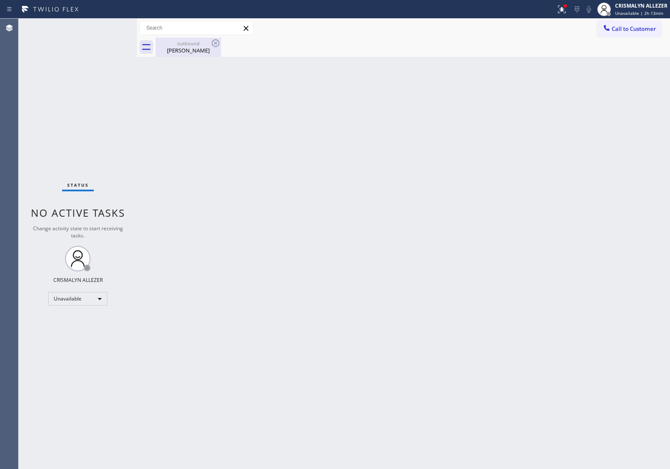
click at [195, 49] on div "Lynzi Rivera" at bounding box center [189, 51] width 64 height 8
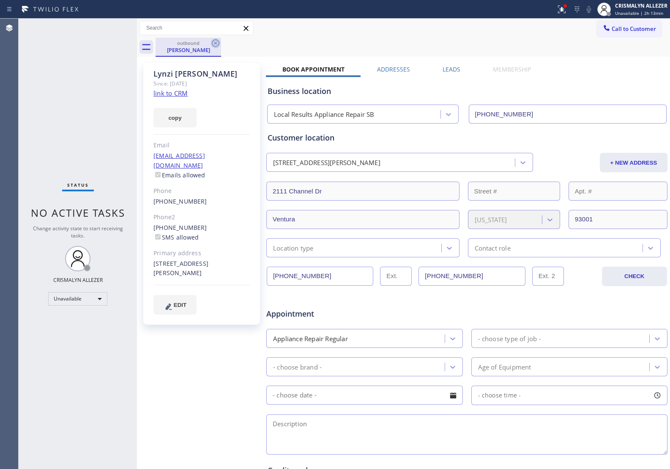
click at [213, 43] on icon at bounding box center [216, 43] width 10 height 10
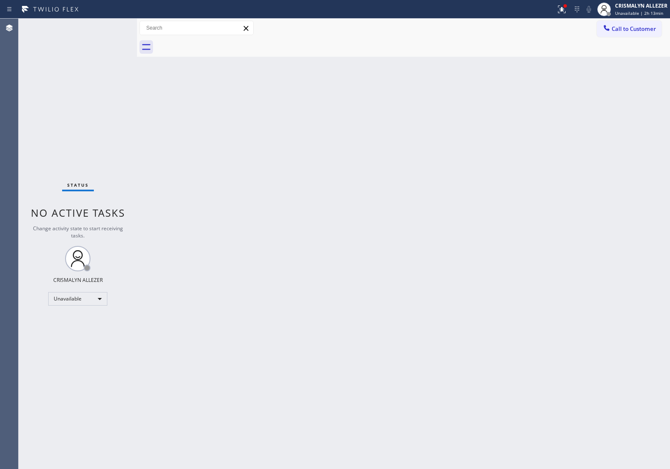
drag, startPoint x: 631, startPoint y: 26, endPoint x: 497, endPoint y: 106, distance: 155.4
click at [630, 27] on span "Call to Customer" at bounding box center [634, 29] width 44 height 8
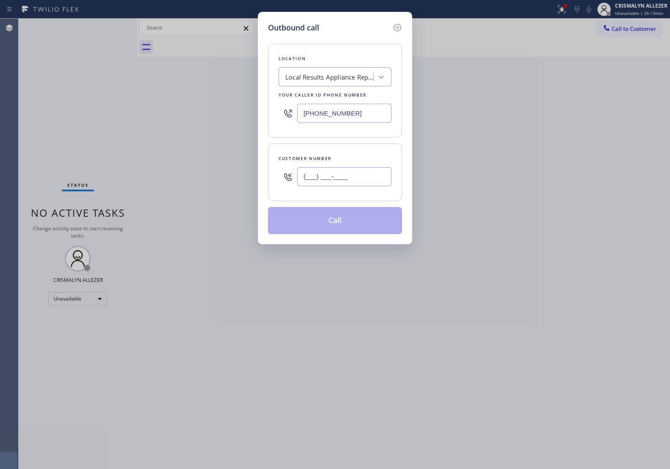
drag, startPoint x: 385, startPoint y: 182, endPoint x: 382, endPoint y: 179, distance: 5.1
click at [382, 179] on input "(___) ___-____" at bounding box center [344, 176] width 94 height 19
paste input "text"
drag, startPoint x: 382, startPoint y: 179, endPoint x: 252, endPoint y: 176, distance: 129.5
click at [253, 176] on div "Outbound call Location Local Results Appliance Repair SB Your caller id phone n…" at bounding box center [335, 234] width 670 height 469
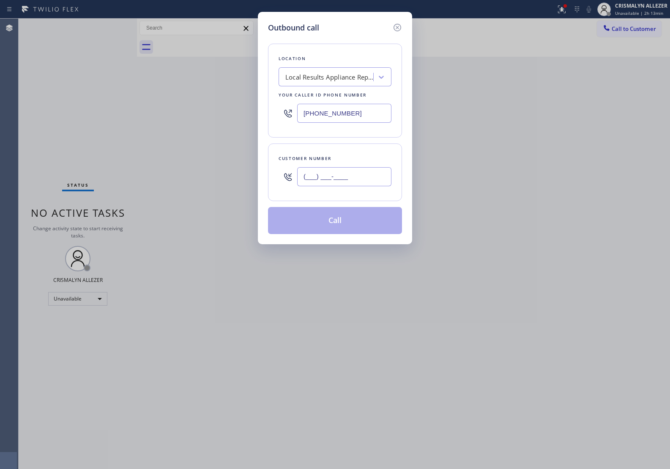
paste input "915) 637-3156"
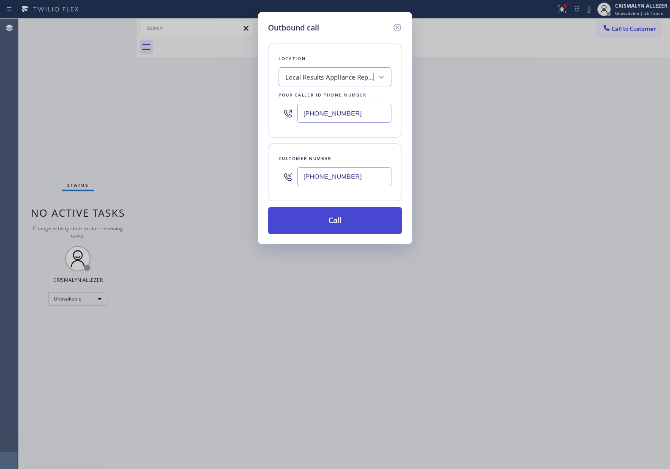
type input "[PHONE_NUMBER]"
click at [343, 227] on button "Call" at bounding box center [335, 220] width 134 height 27
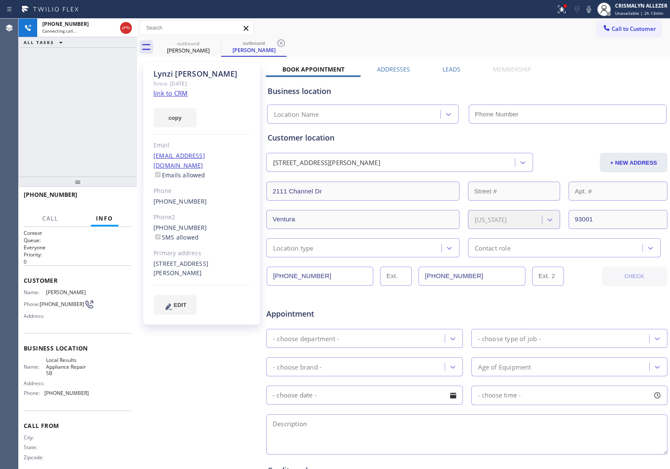
type input "[PHONE_NUMBER]"
click at [448, 71] on label "Leads" at bounding box center [452, 69] width 18 height 8
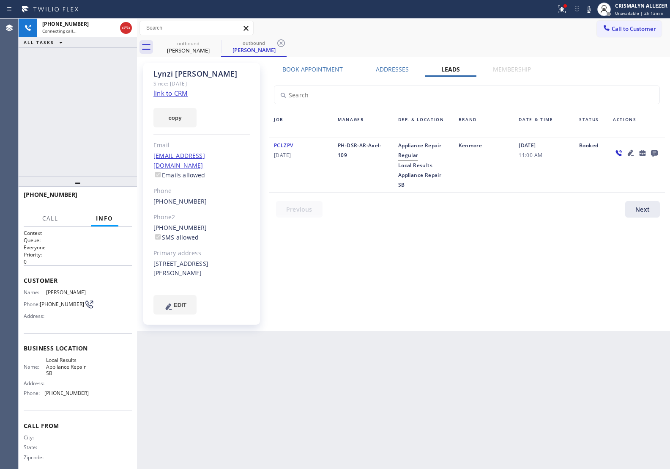
click at [654, 151] on icon at bounding box center [654, 153] width 7 height 7
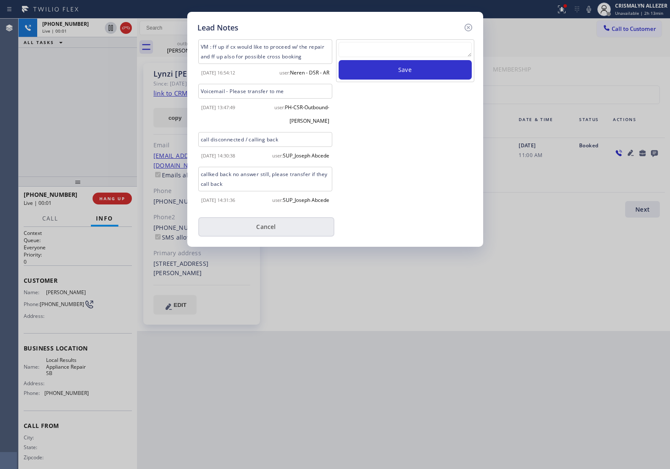
click at [260, 236] on button "Cancel" at bounding box center [266, 226] width 136 height 19
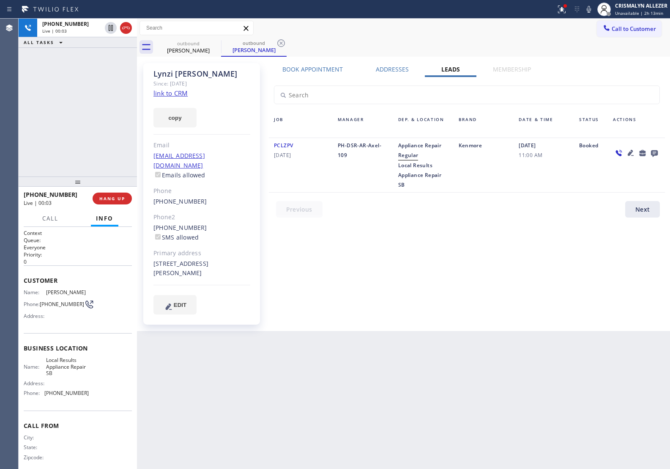
click at [332, 71] on label "Book Appointment" at bounding box center [313, 69] width 60 height 8
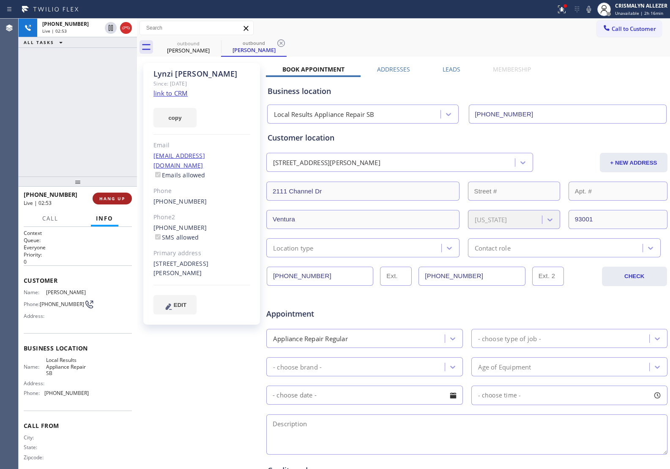
click at [111, 198] on span "HANG UP" at bounding box center [112, 198] width 26 height 6
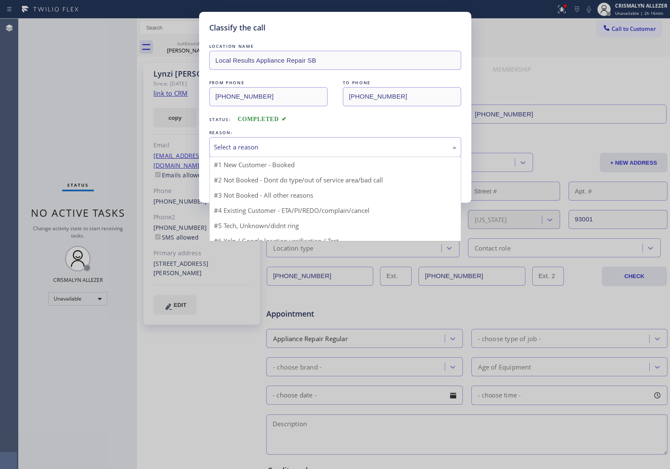
click at [330, 156] on div "Select a reason" at bounding box center [335, 147] width 252 height 20
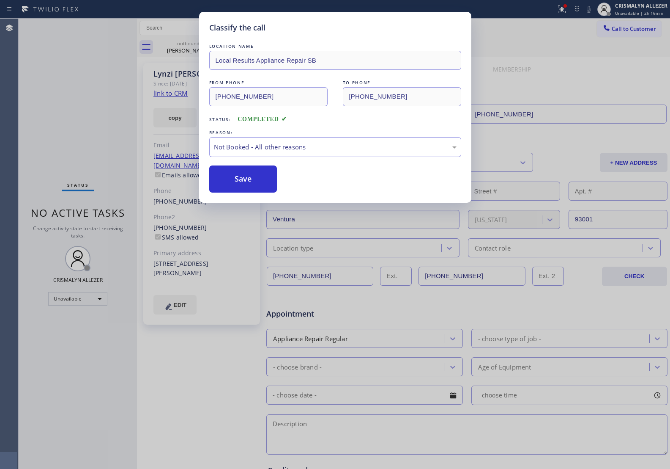
click at [244, 183] on button "Save" at bounding box center [243, 178] width 68 height 27
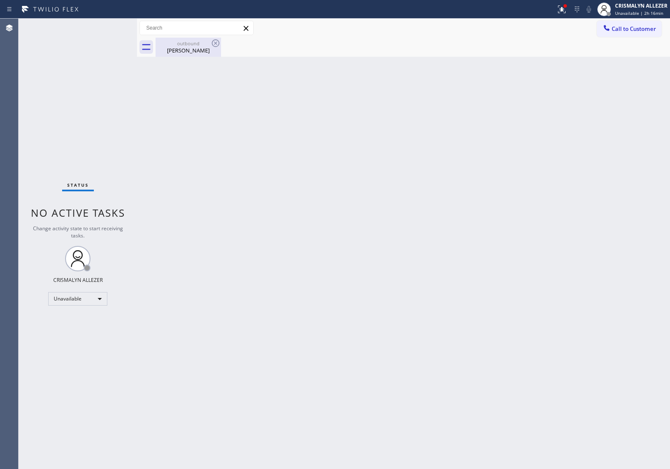
click at [174, 51] on div "Lynzi Rivera" at bounding box center [189, 51] width 64 height 8
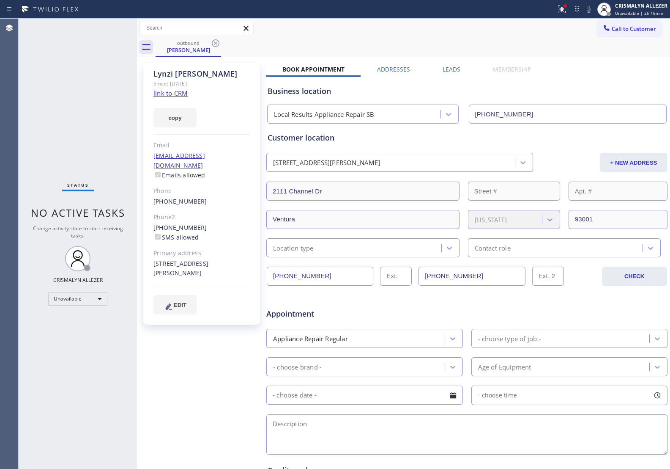
click at [448, 71] on label "Leads" at bounding box center [452, 69] width 18 height 8
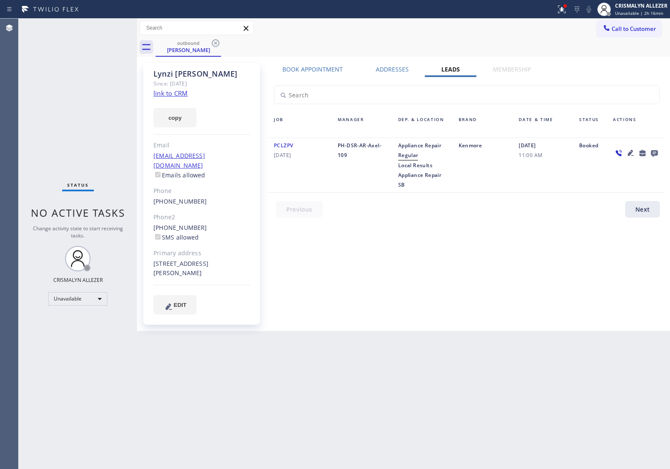
click at [657, 153] on icon at bounding box center [654, 153] width 7 height 7
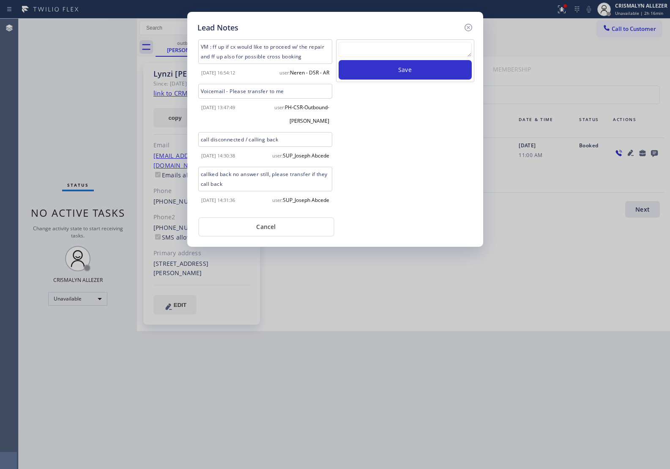
click at [385, 53] on textarea at bounding box center [405, 49] width 133 height 15
paste textarea "ALL GOOD FOR NOW, if cb xfer"
type textarea "ALL GOOD FOR NOW, if cb xfer"
click at [384, 75] on button "Save" at bounding box center [405, 69] width 133 height 19
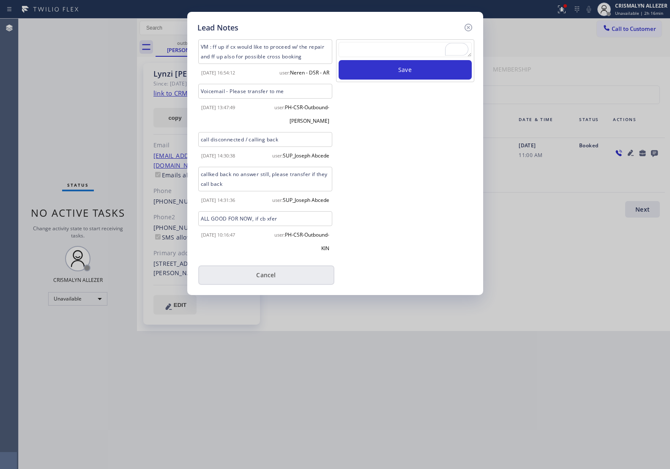
click at [269, 253] on div "user: PH-CSR-Outbound-KIN" at bounding box center [299, 239] width 69 height 27
click at [269, 285] on button "Cancel" at bounding box center [266, 274] width 136 height 19
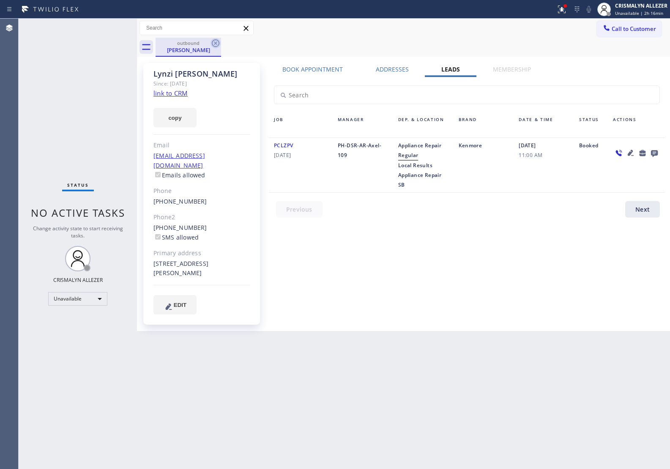
click at [218, 42] on icon at bounding box center [216, 43] width 10 height 10
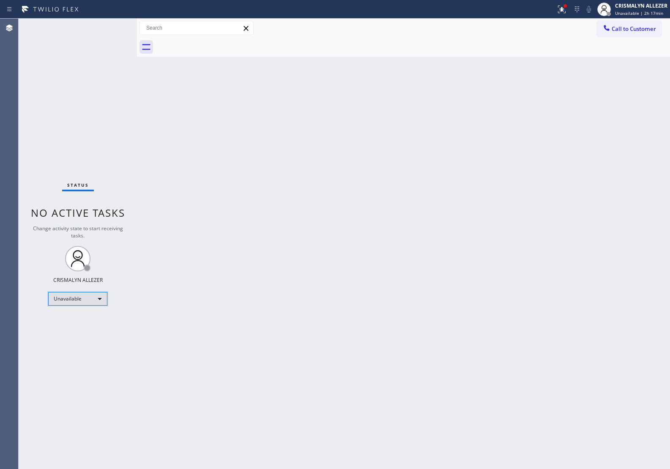
click at [100, 295] on div "Unavailable" at bounding box center [77, 299] width 59 height 14
click at [60, 346] on li "Break" at bounding box center [78, 342] width 58 height 10
click at [560, 309] on div "Back to Dashboard Change Sender ID Customers Technicians Select a contact Outbo…" at bounding box center [403, 244] width 533 height 450
click at [102, 298] on div "Break" at bounding box center [77, 299] width 59 height 14
click at [71, 333] on li "Unavailable" at bounding box center [78, 332] width 58 height 10
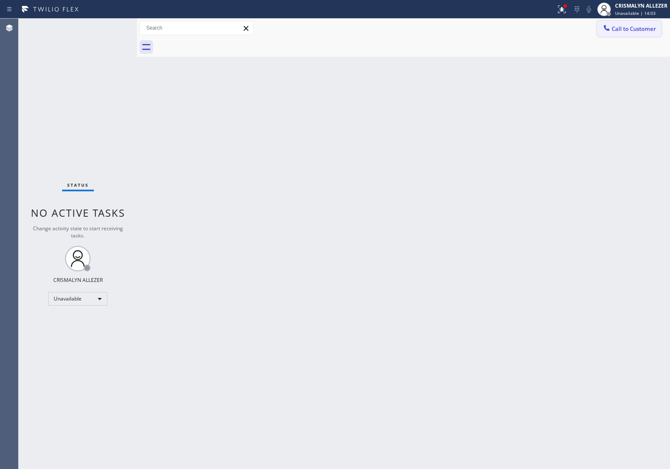
click at [622, 28] on span "Call to Customer" at bounding box center [634, 29] width 44 height 8
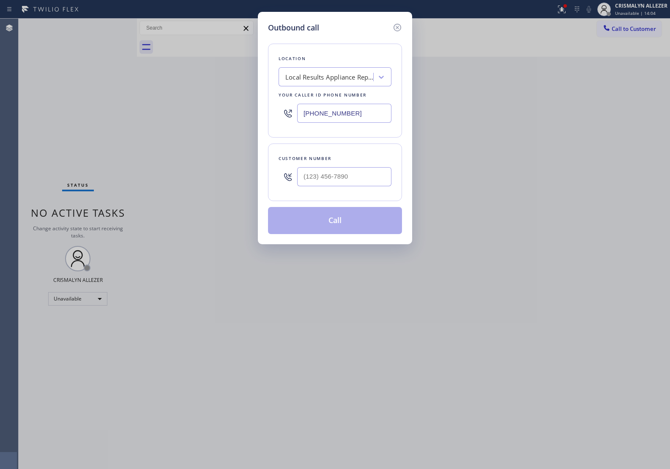
drag, startPoint x: 348, startPoint y: 113, endPoint x: 194, endPoint y: 110, distance: 154.0
click at [194, 110] on div "Outbound call Location Local Results Appliance Repair SB Your caller id phone n…" at bounding box center [335, 234] width 670 height 469
paste input "323-9779"
type input "(805) 323-9779"
click at [358, 173] on input "(___) ___-____" at bounding box center [344, 176] width 94 height 19
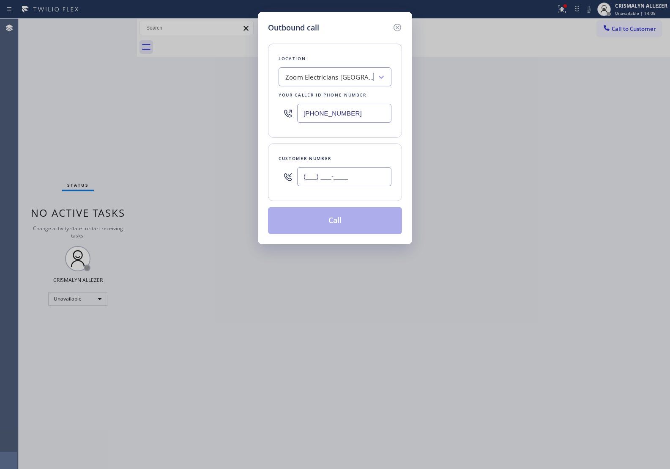
paste input "805) 205-7396"
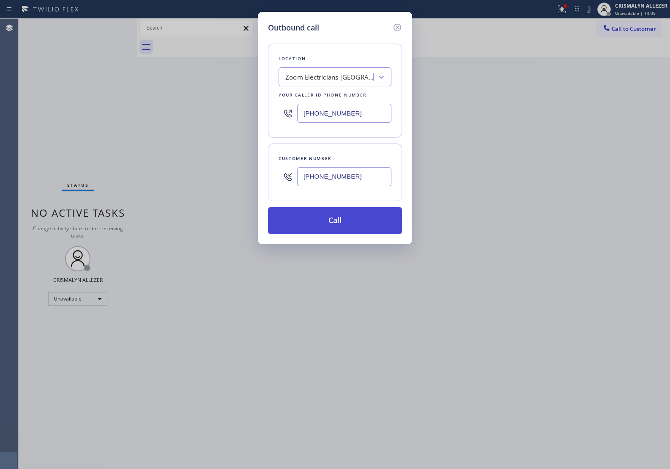
type input "(805) 205-7396"
click at [337, 225] on button "Call" at bounding box center [335, 220] width 134 height 27
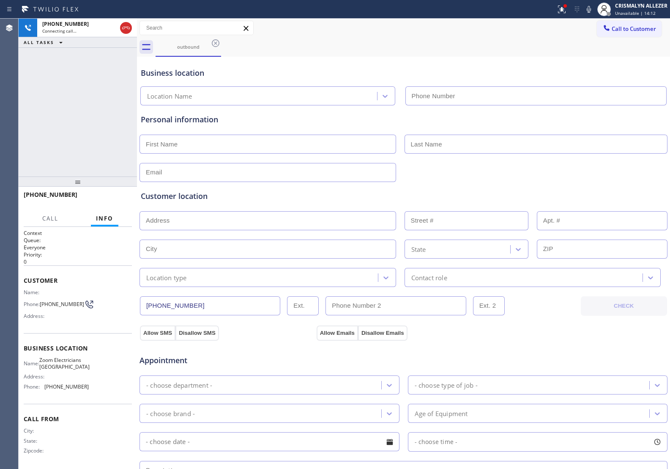
type input "(805) 323-9779"
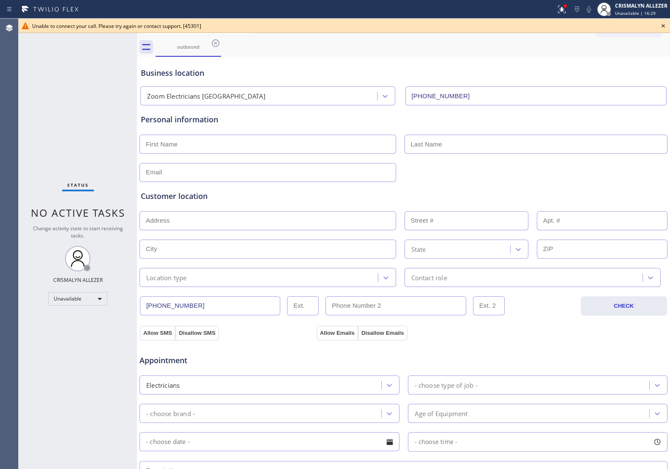
click at [603, 143] on input "text" at bounding box center [537, 144] width 264 height 19
click at [664, 23] on icon at bounding box center [664, 26] width 10 height 10
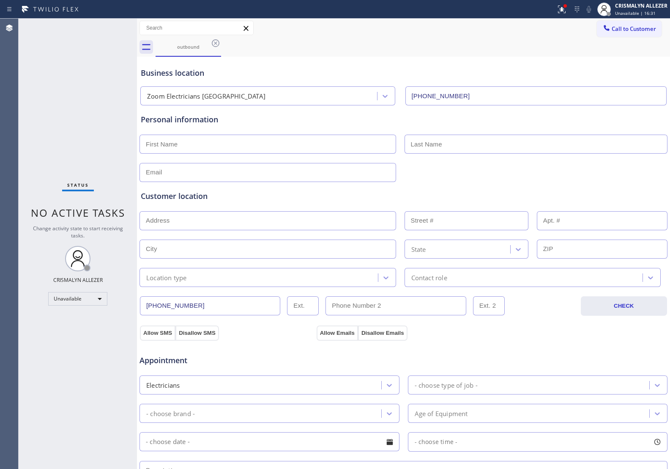
drag, startPoint x: 215, startPoint y: 44, endPoint x: 206, endPoint y: 80, distance: 37.0
click at [215, 43] on icon at bounding box center [216, 43] width 8 height 8
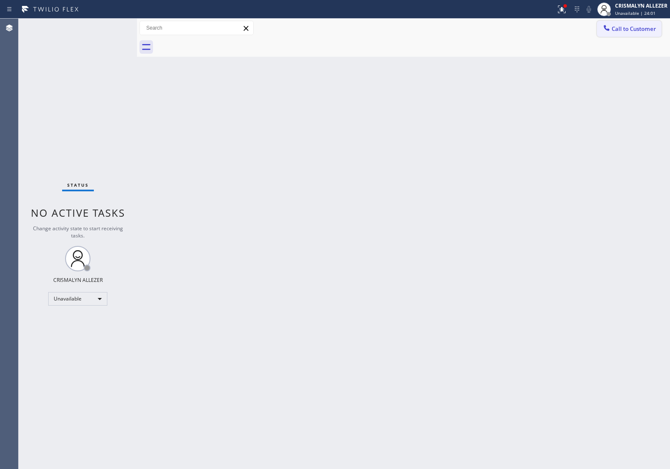
click at [614, 26] on span "Call to Customer" at bounding box center [634, 29] width 44 height 8
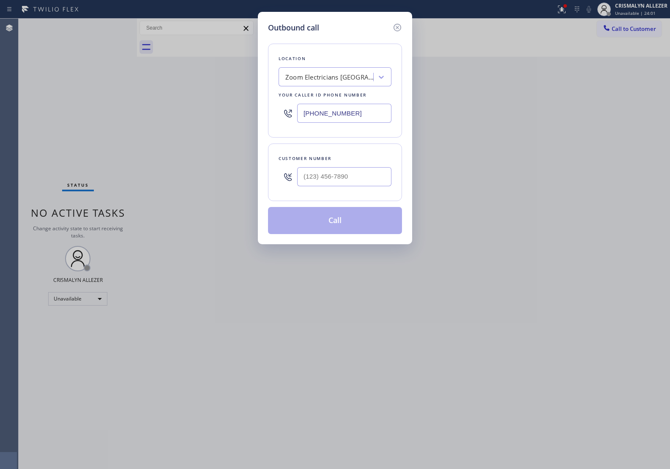
click at [327, 82] on div "Zoom Electricians Isla Vista" at bounding box center [330, 77] width 89 height 10
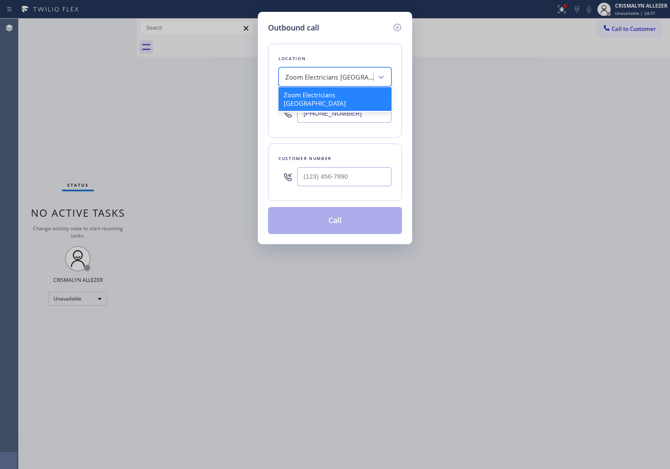
paste input "Playa Vista Heating and Air"
type input "Playa Vista Heating and Air"
click at [323, 100] on div "Playa Vista Heating and Air" at bounding box center [335, 94] width 113 height 15
type input "[PHONE_NUMBER]"
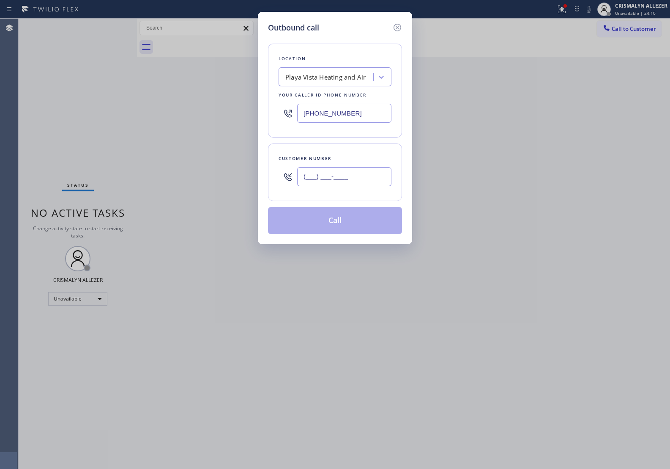
click at [357, 175] on input "(___) ___-____" at bounding box center [344, 176] width 94 height 19
paste input "937) 554-1451"
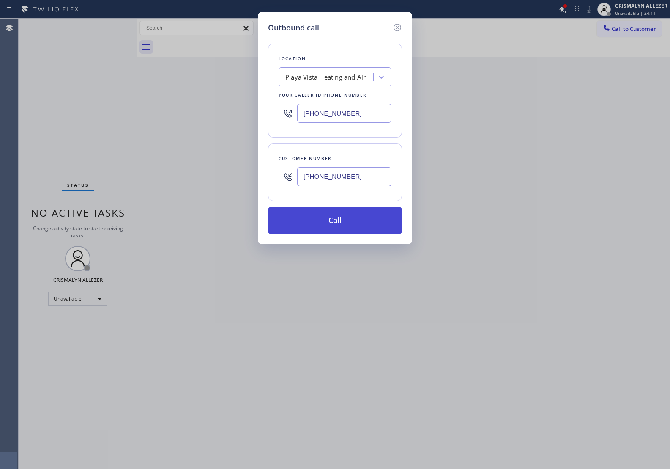
type input "[PHONE_NUMBER]"
click at [332, 219] on button "Call" at bounding box center [335, 220] width 134 height 27
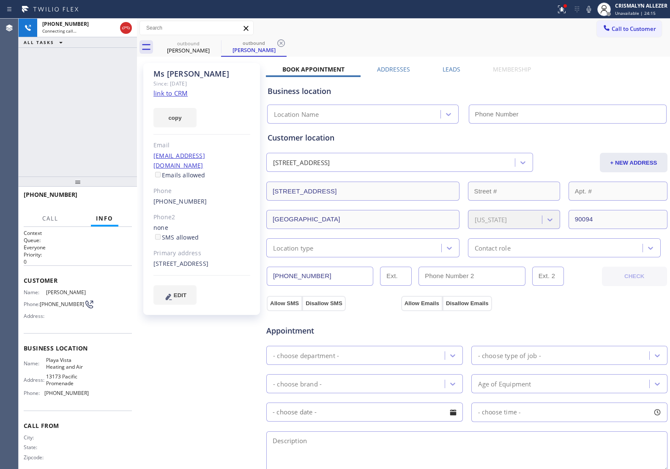
type input "[PHONE_NUMBER]"
click at [584, 81] on div "Business location Playa Vista Heating and Air (323) 686-6278" at bounding box center [467, 100] width 402 height 47
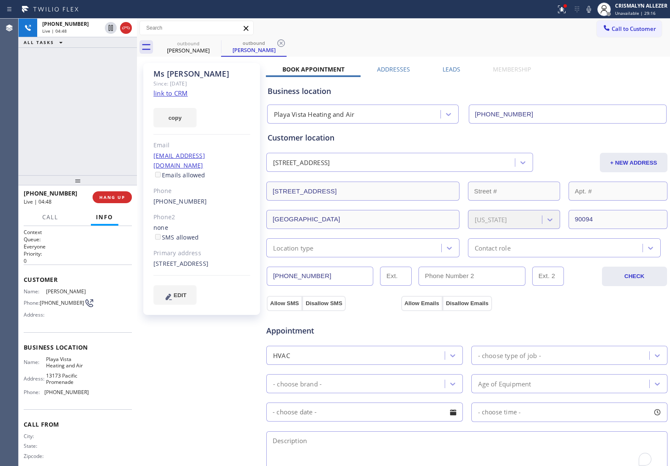
drag, startPoint x: 320, startPoint y: 464, endPoint x: 320, endPoint y: 469, distance: 5.1
click at [320, 466] on html "Status report Issues detected These issues could affect your workflow. Please c…" at bounding box center [335, 233] width 670 height 466
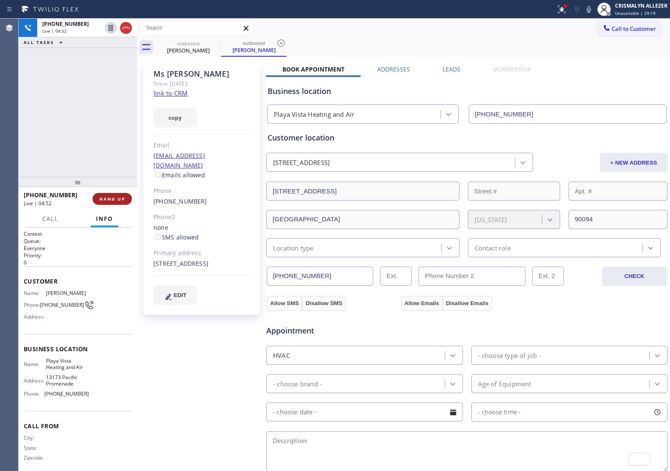
click at [109, 201] on span "HANG UP" at bounding box center [112, 199] width 26 height 6
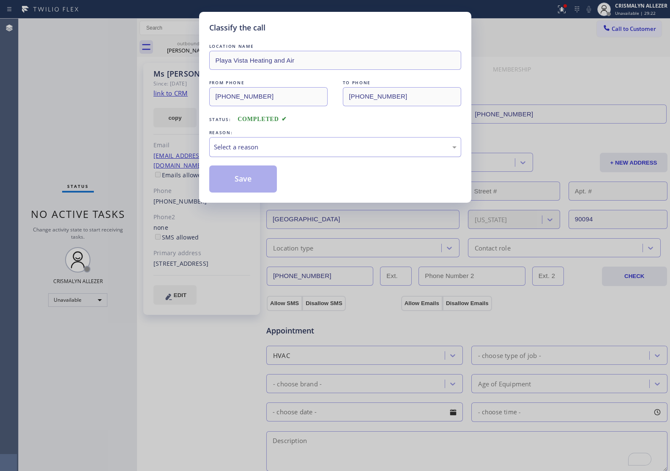
drag, startPoint x: 366, startPoint y: 152, endPoint x: 358, endPoint y: 152, distance: 8.0
click at [358, 152] on div "Select a reason" at bounding box center [335, 147] width 243 height 10
click at [233, 178] on button "Save" at bounding box center [243, 178] width 68 height 27
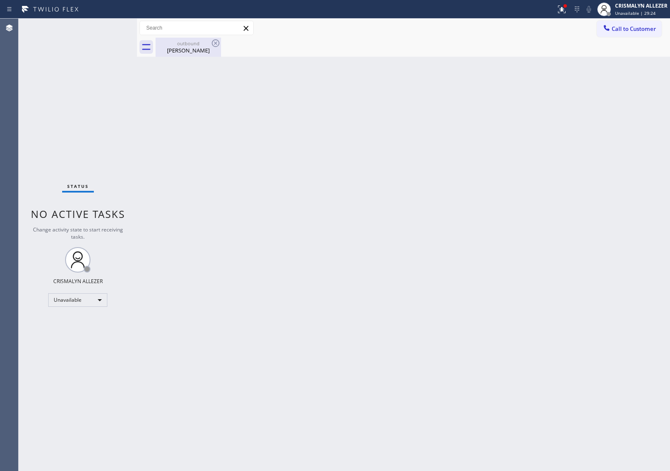
click at [198, 48] on div "Ms Patwa" at bounding box center [189, 51] width 64 height 8
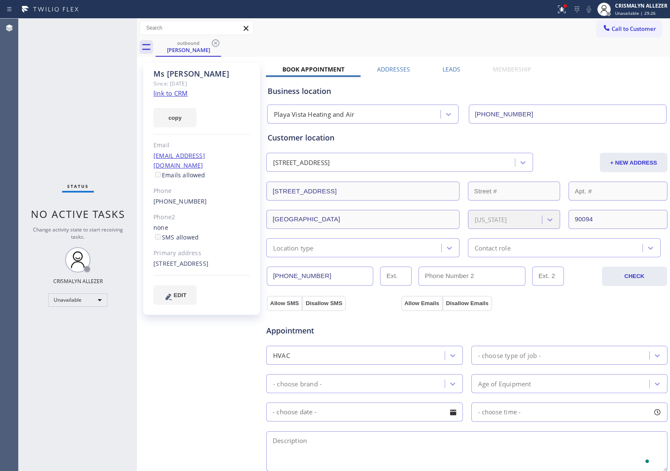
drag, startPoint x: 214, startPoint y: 43, endPoint x: 210, endPoint y: 0, distance: 42.9
click at [214, 39] on icon at bounding box center [216, 43] width 10 height 10
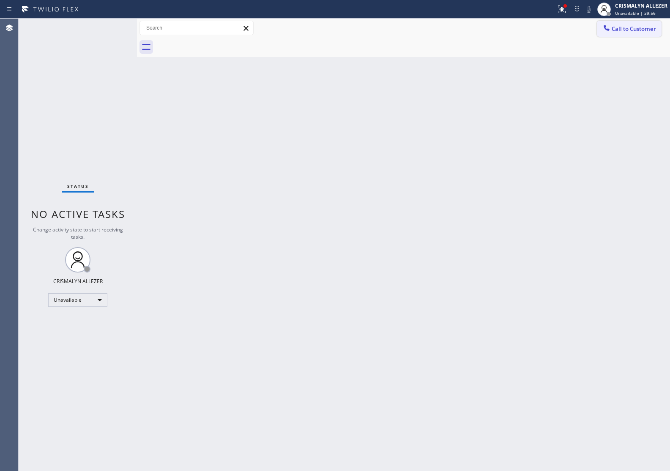
click at [613, 34] on button "Call to Customer" at bounding box center [629, 29] width 65 height 16
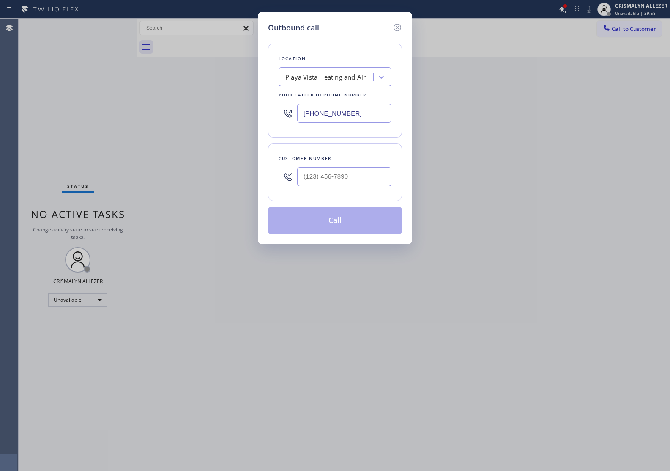
drag, startPoint x: 365, startPoint y: 110, endPoint x: 204, endPoint y: 113, distance: 160.8
click at [204, 113] on div "Outbound call Location Playa Vista Heating and Air Your caller id phone number …" at bounding box center [335, 235] width 670 height 471
click at [597, 167] on div "Outbound call Location Playa Vista Heating and Air Your caller id phone number …" at bounding box center [335, 235] width 670 height 471
click at [377, 176] on input "(___) ___-____" at bounding box center [344, 176] width 94 height 19
paste input "937) 554-1451"
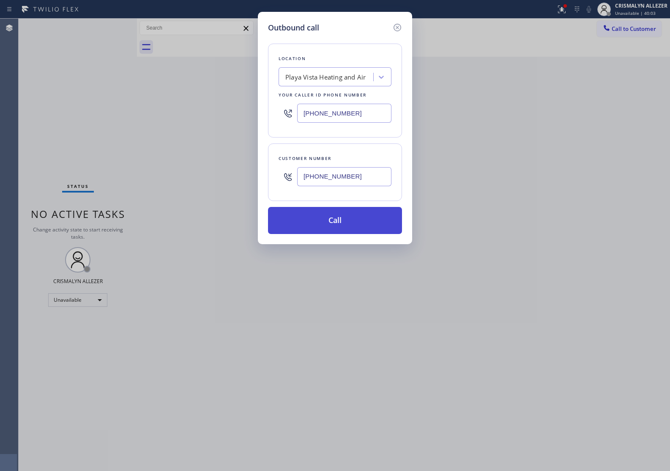
type input "[PHONE_NUMBER]"
click at [341, 223] on button "Call" at bounding box center [335, 220] width 134 height 27
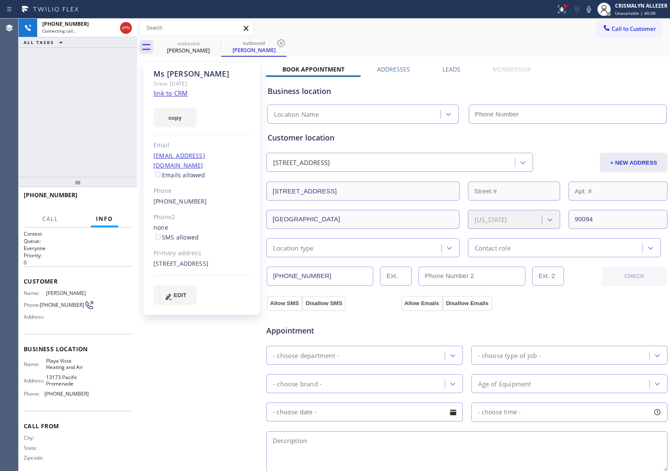
type input "[PHONE_NUMBER]"
click at [113, 199] on span "HANG UP" at bounding box center [112, 199] width 26 height 6
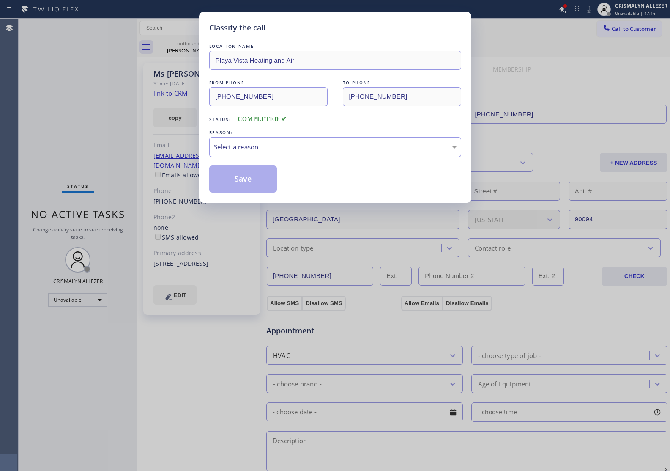
click at [307, 154] on div "Select a reason" at bounding box center [335, 147] width 252 height 20
click at [244, 181] on button "Save" at bounding box center [243, 178] width 68 height 27
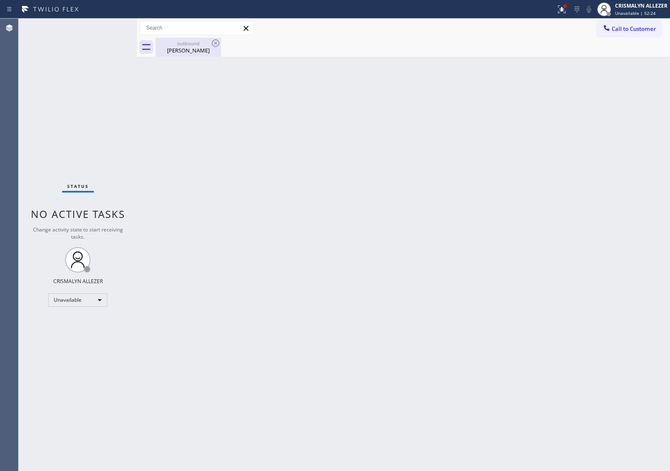
click at [192, 38] on div "outbound Ms Patwa" at bounding box center [189, 47] width 64 height 19
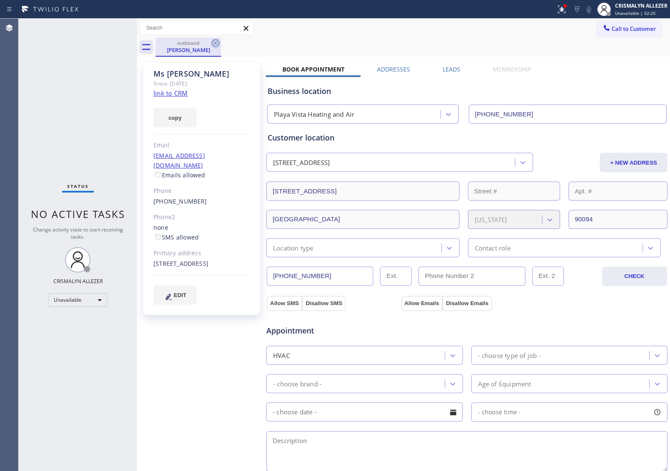
click at [212, 43] on icon at bounding box center [216, 43] width 10 height 10
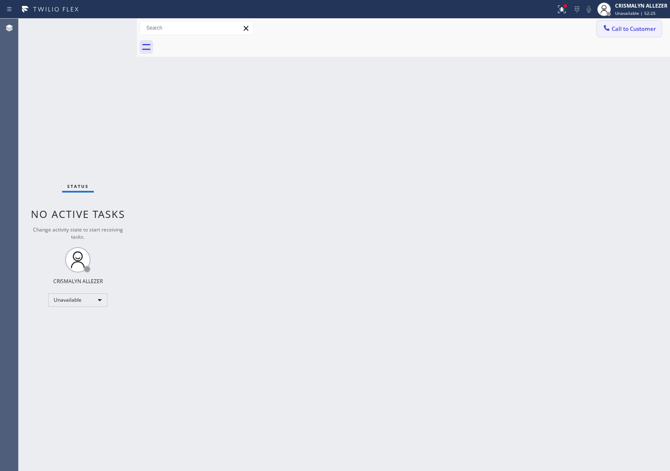
click at [636, 29] on span "Call to Customer" at bounding box center [634, 29] width 44 height 8
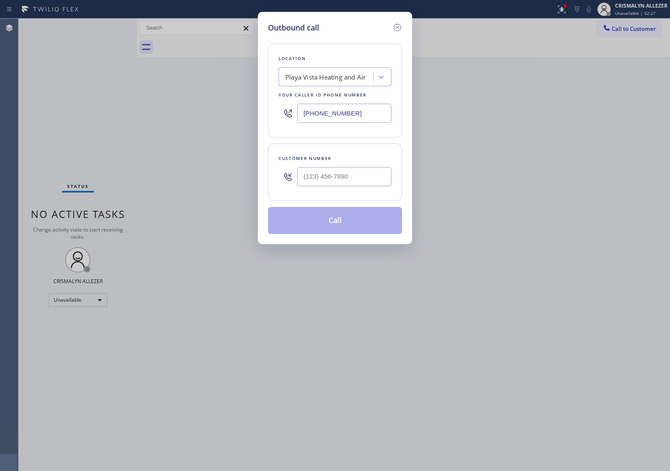
drag, startPoint x: 371, startPoint y: 115, endPoint x: 199, endPoint y: 113, distance: 171.7
click at [199, 113] on div "Outbound call Location Playa Vista Heating and Air Your caller id phone number …" at bounding box center [335, 235] width 670 height 471
paste input "909) 637-4306"
type input "[PHONE_NUMBER]"
click at [596, 165] on div "Outbound call Location CoreFix Solutions Your caller id phone number (909) 637-…" at bounding box center [335, 235] width 670 height 471
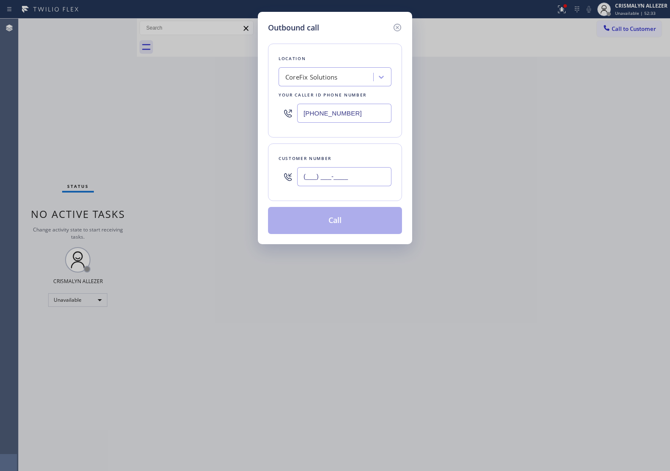
click at [371, 178] on input "(___) ___-____" at bounding box center [344, 176] width 94 height 19
paste input "840) 218-3079"
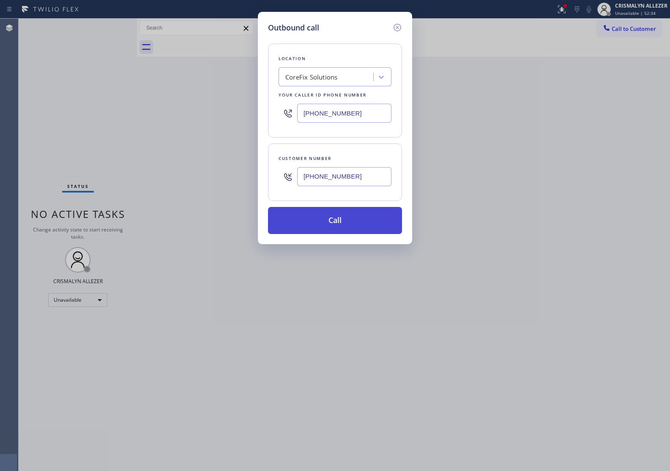
type input "[PHONE_NUMBER]"
click at [342, 219] on button "Call" at bounding box center [335, 220] width 134 height 27
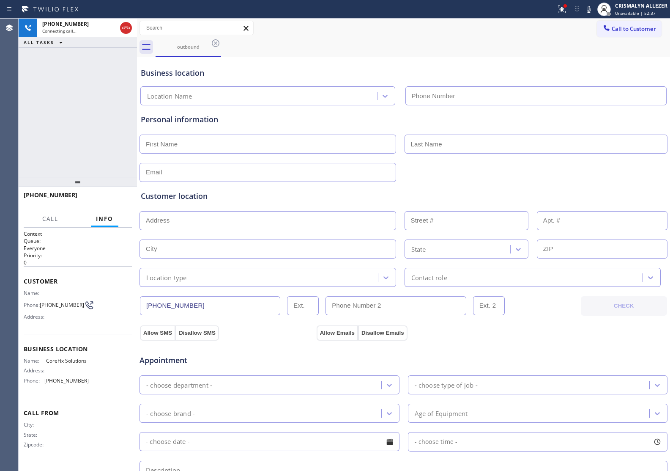
type input "[PHONE_NUMBER]"
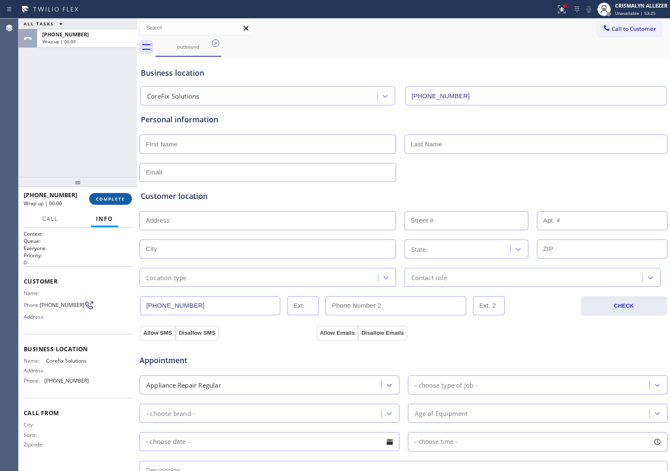
click at [102, 201] on span "COMPLETE" at bounding box center [110, 199] width 29 height 6
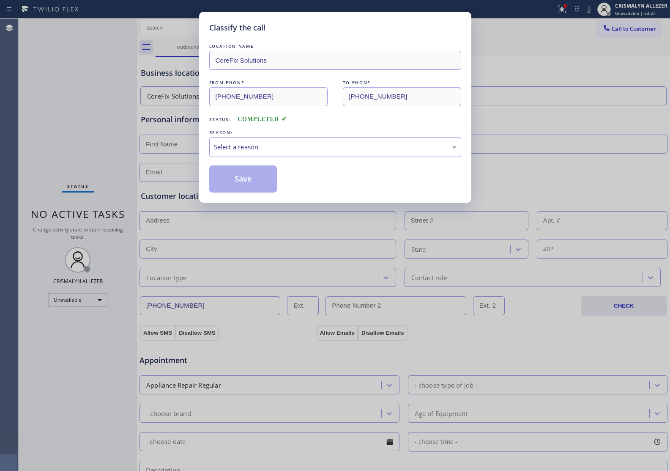
click at [314, 146] on div "Select a reason" at bounding box center [335, 147] width 243 height 10
click at [244, 174] on button "Save" at bounding box center [243, 178] width 68 height 27
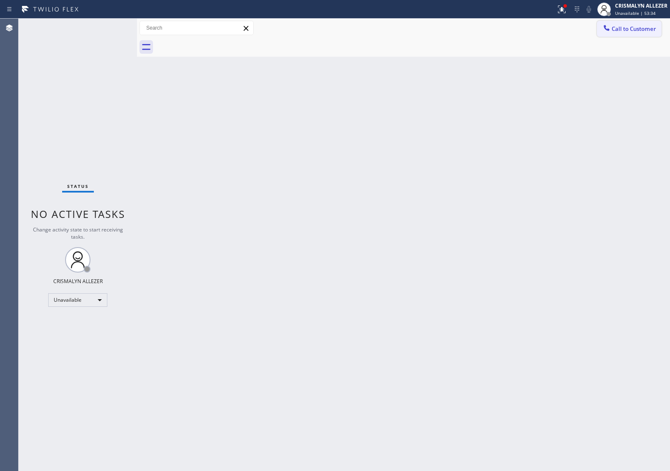
click at [633, 30] on span "Call to Customer" at bounding box center [634, 29] width 44 height 8
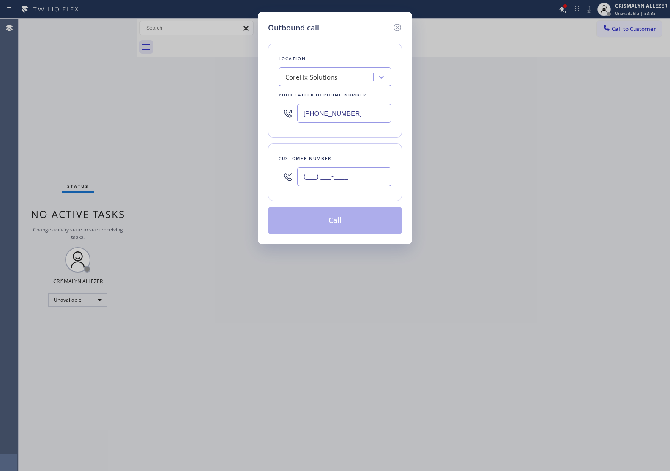
click at [359, 173] on input "(___) ___-____" at bounding box center [344, 176] width 94 height 19
paste input "647) 278-1928"
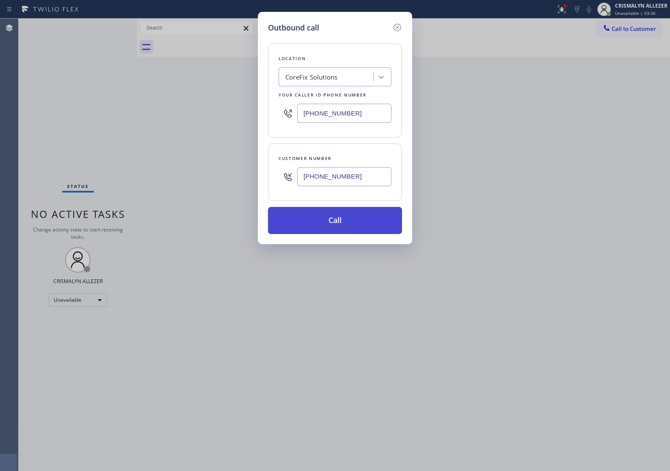
type input "[PHONE_NUMBER]"
click at [339, 225] on button "Call" at bounding box center [335, 220] width 134 height 27
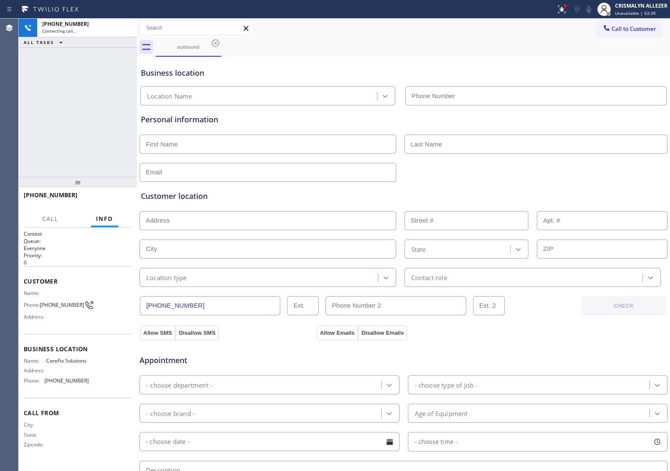
type input "[PHONE_NUMBER]"
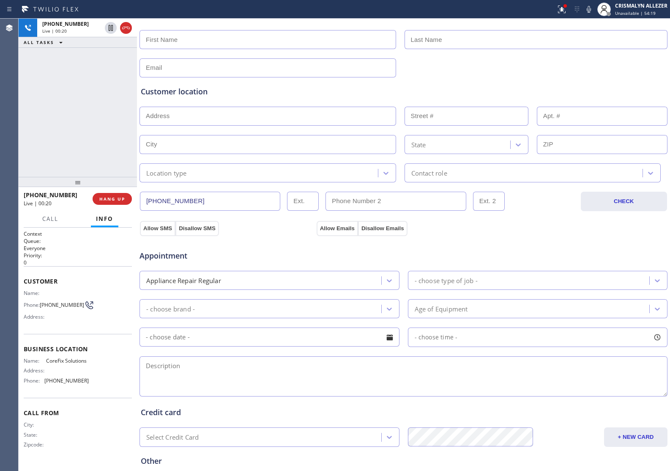
scroll to position [159, 0]
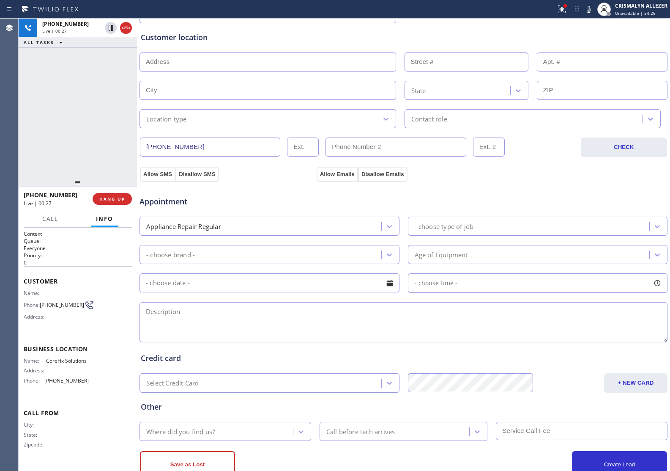
click at [193, 317] on textarea at bounding box center [404, 322] width 528 height 40
paste textarea "Everest fridge, the temp i not working | Diamond Bar, CA 91765"
type textarea "Everest fridge, the temp i not working | Diamond Bar, CA 91765"
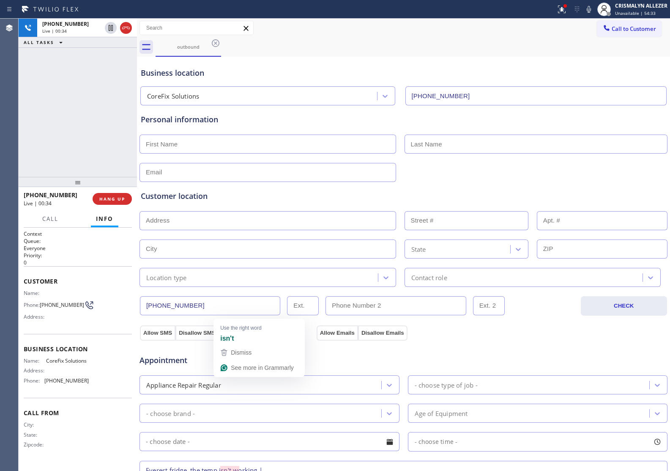
scroll to position [159, 0]
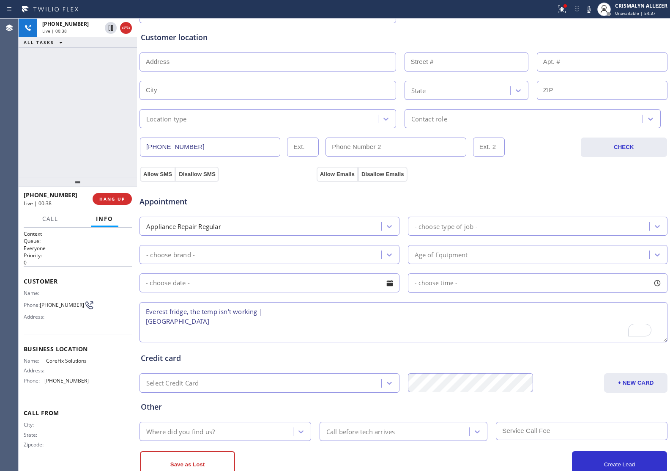
click at [286, 313] on textarea "Everest fridge, the temp isn't working | [GEOGRAPHIC_DATA]" at bounding box center [404, 322] width 528 height 40
drag, startPoint x: 144, startPoint y: 323, endPoint x: 218, endPoint y: 328, distance: 74.2
click at [218, 328] on textarea "Everest fridge, the temp isn't working | about [DEMOGRAPHIC_DATA] || [GEOGRAPHI…" at bounding box center [404, 322] width 528 height 40
click at [155, 332] on textarea "Everest fridge, the temp isn't working | about [DEMOGRAPHIC_DATA] || [GEOGRAPHI…" at bounding box center [404, 322] width 528 height 40
drag, startPoint x: 145, startPoint y: 324, endPoint x: 230, endPoint y: 330, distance: 84.8
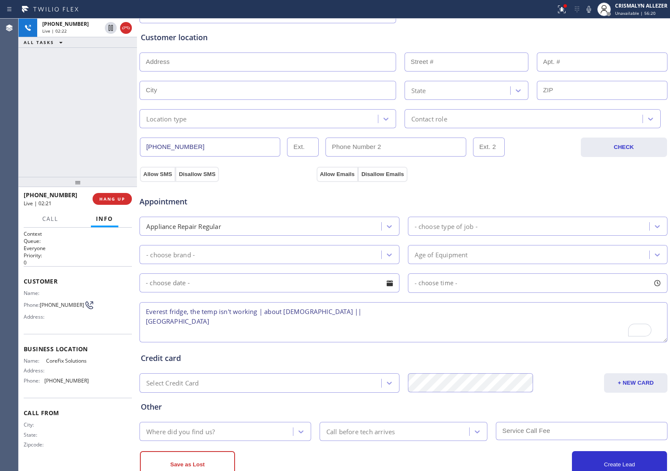
click at [230, 330] on textarea "Everest fridge, the temp isn't working | about [DEMOGRAPHIC_DATA] || [GEOGRAPHI…" at bounding box center [404, 322] width 528 height 40
click at [333, 316] on textarea "Everest fridge, the temp isn't working | about [DEMOGRAPHIC_DATA] ||" at bounding box center [404, 322] width 528 height 40
paste textarea "[STREET_ADDRESS]"
type textarea "Everest fridge, the temp isn't working | about [DEMOGRAPHIC_DATA] || [STREET_AD…"
click at [591, 9] on icon at bounding box center [589, 9] width 4 height 7
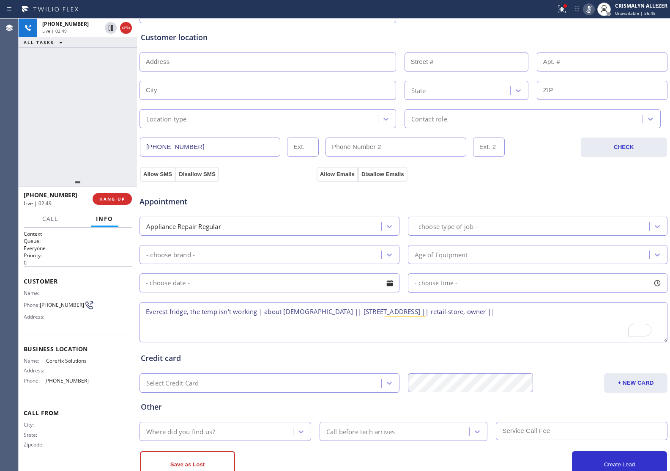
drag, startPoint x: 144, startPoint y: 312, endPoint x: 439, endPoint y: 326, distance: 295.6
click at [439, 326] on textarea "Everest fridge, the temp isn't working | about [DEMOGRAPHIC_DATA] || [STREET_AD…" at bounding box center [404, 322] width 528 height 40
click at [591, 7] on icon at bounding box center [589, 9] width 10 height 10
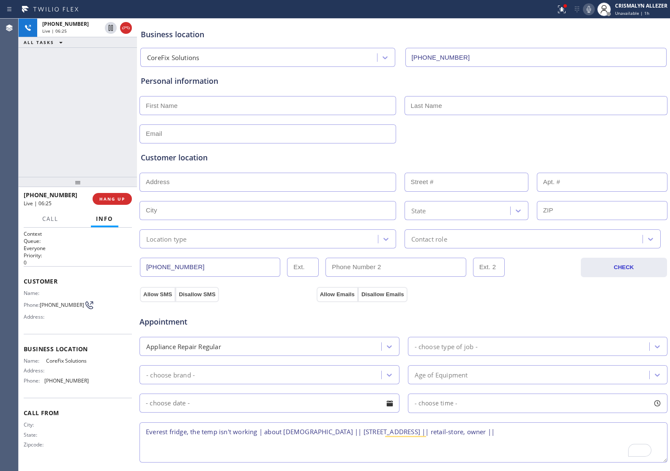
scroll to position [0, 0]
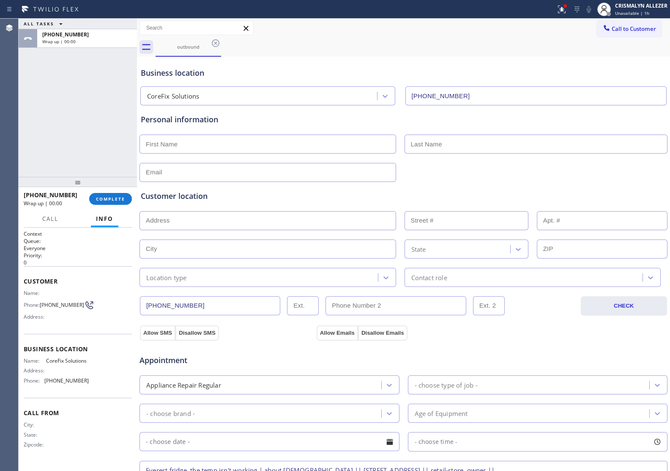
click at [240, 146] on input "text" at bounding box center [268, 144] width 257 height 19
type input "[PERSON_NAME]"
type input "M"
drag, startPoint x: 205, startPoint y: 144, endPoint x: 111, endPoint y: 140, distance: 94.0
click at [111, 140] on div "ALL TASKS ALL TASKS ACTIVE TASKS TASKS IN WRAP UP [PHONE_NUMBER] Wrap up | 00:0…" at bounding box center [345, 245] width 652 height 452
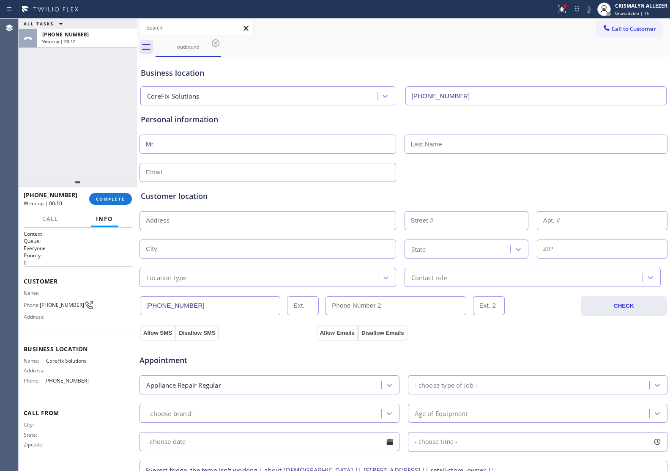
type input "Mr"
type input "m"
type input "[PERSON_NAME]"
click at [217, 180] on div "Customer location >> ADD NEW ADDRESS << + NEW ADDRESS State Location type Conta…" at bounding box center [403, 233] width 529 height 108
click at [219, 174] on input "text" at bounding box center [268, 172] width 257 height 19
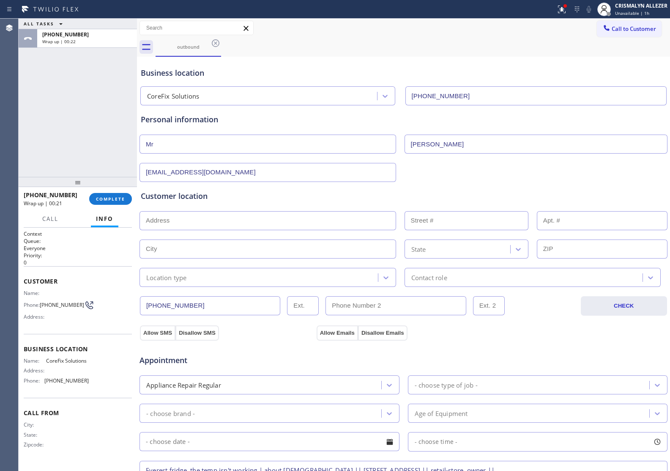
type input "[EMAIL_ADDRESS][DOMAIN_NAME]"
click at [231, 221] on input "text" at bounding box center [268, 220] width 257 height 19
paste input "[STREET_ADDRESS]"
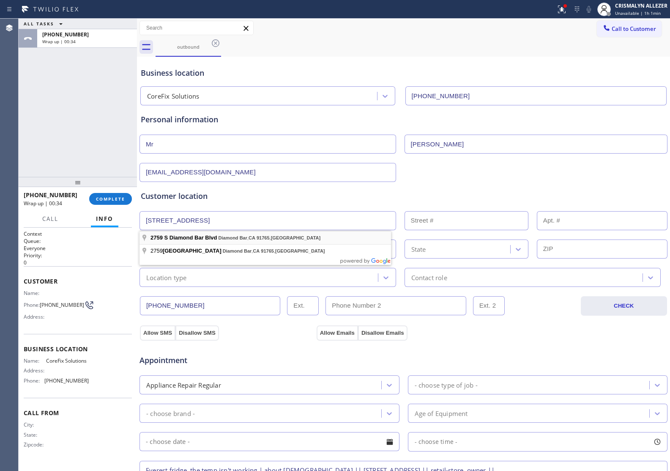
type input "[STREET_ADDRESS]"
type input "2759"
type input "Diamond Bar"
type input "91765"
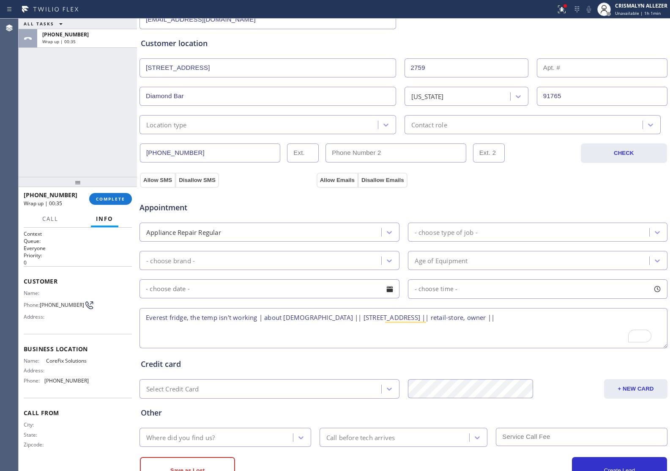
scroll to position [186, 0]
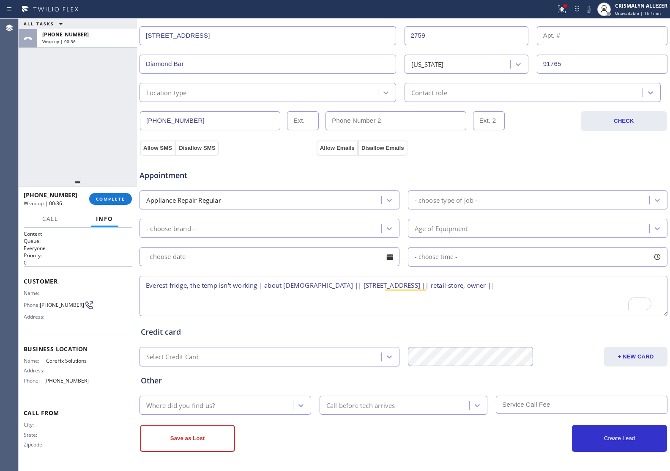
click at [382, 96] on icon at bounding box center [386, 92] width 8 height 8
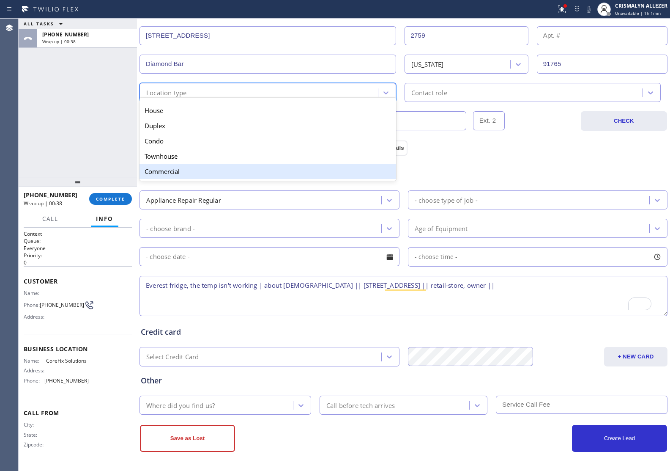
click at [190, 174] on div "Commercial" at bounding box center [268, 171] width 257 height 15
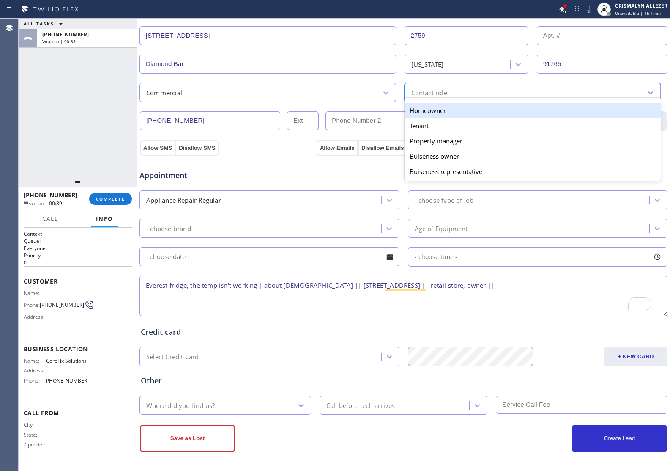
click at [537, 93] on div "Contact role" at bounding box center [525, 92] width 236 height 15
click at [465, 116] on div "Homeowner" at bounding box center [533, 110] width 257 height 15
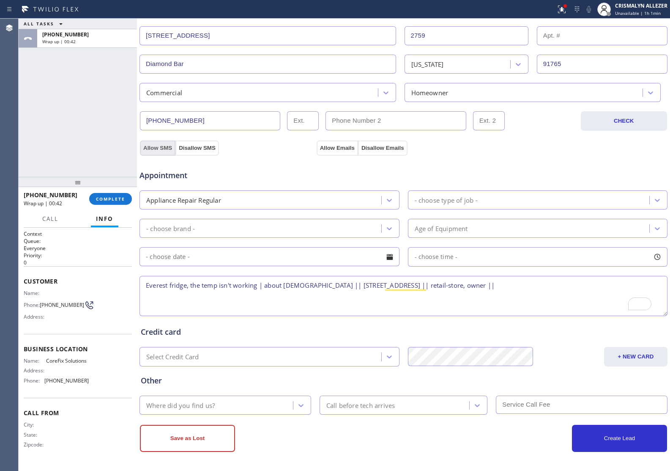
click at [155, 149] on button "Allow SMS" at bounding box center [158, 147] width 36 height 15
click at [331, 149] on button "Allow Emails" at bounding box center [337, 147] width 41 height 15
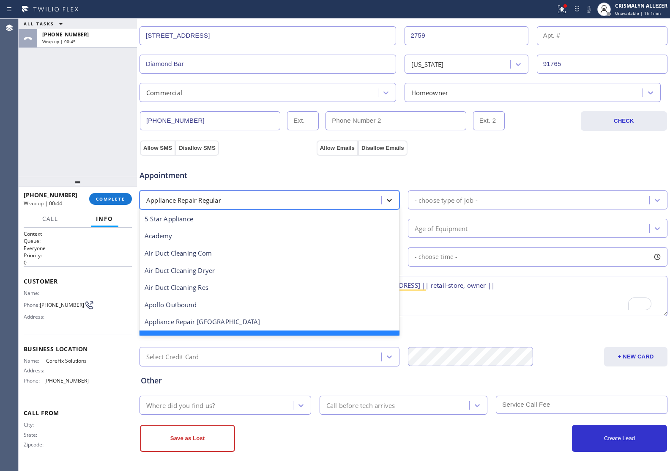
click at [385, 203] on icon at bounding box center [389, 200] width 8 height 8
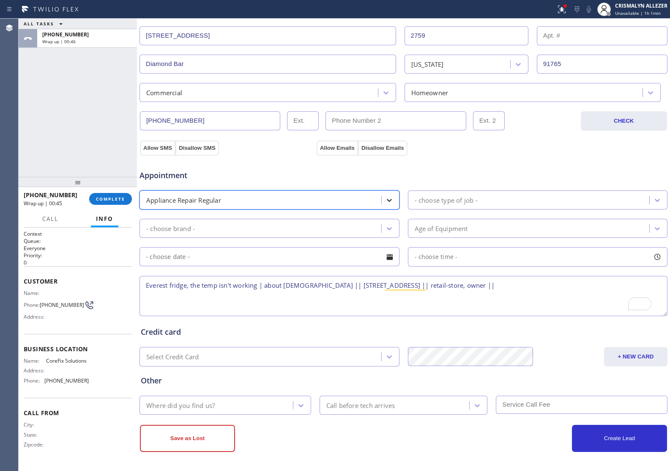
click at [385, 203] on icon at bounding box center [389, 200] width 8 height 8
click at [474, 200] on div "- choose type of job -" at bounding box center [446, 200] width 63 height 10
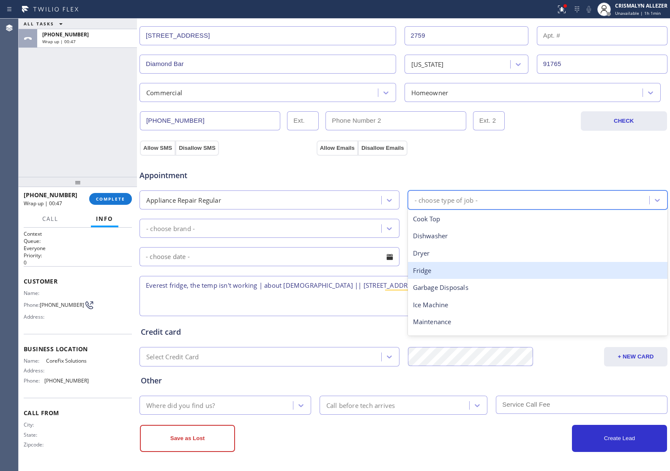
click at [430, 273] on div "Fridge" at bounding box center [538, 270] width 260 height 17
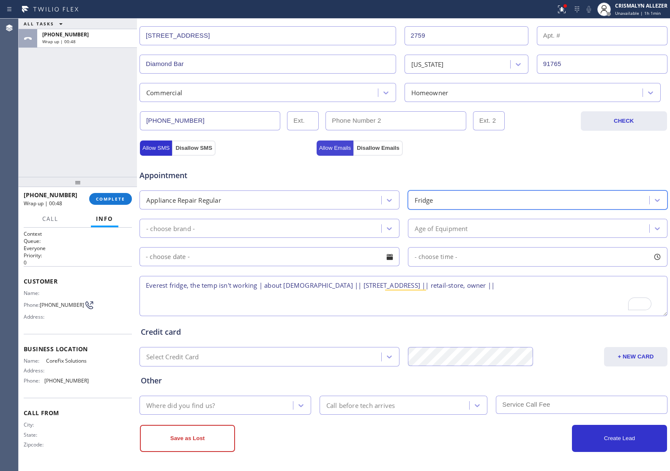
click at [333, 146] on button "Allow Emails" at bounding box center [335, 147] width 37 height 15
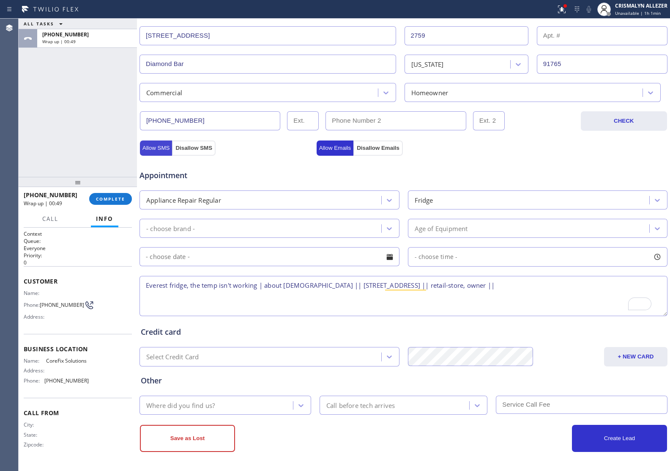
click at [159, 147] on button "Allow SMS" at bounding box center [156, 147] width 32 height 15
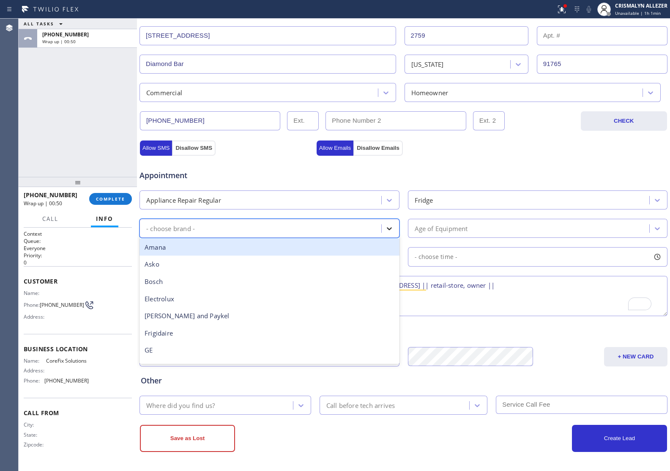
click at [385, 226] on icon at bounding box center [389, 228] width 8 height 8
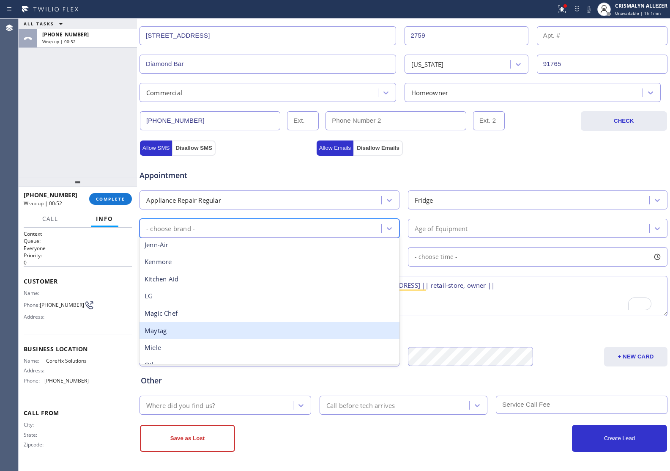
scroll to position [159, 0]
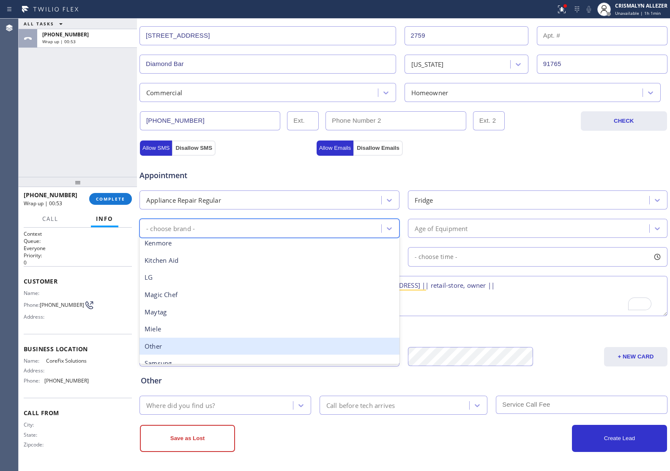
click at [170, 346] on div "Other" at bounding box center [270, 346] width 260 height 17
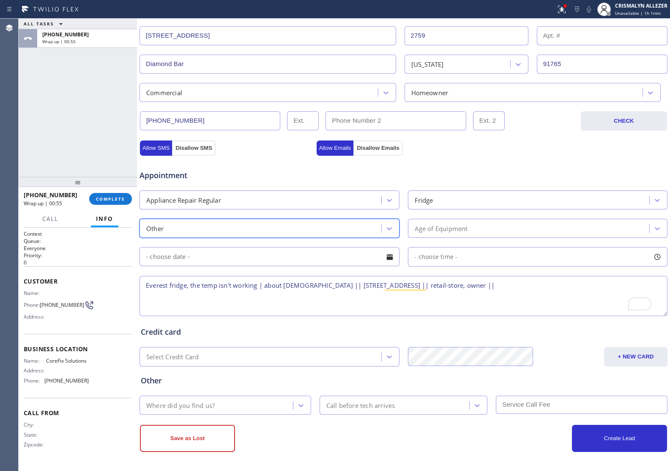
click at [507, 233] on div "Age of Equipment" at bounding box center [530, 228] width 239 height 15
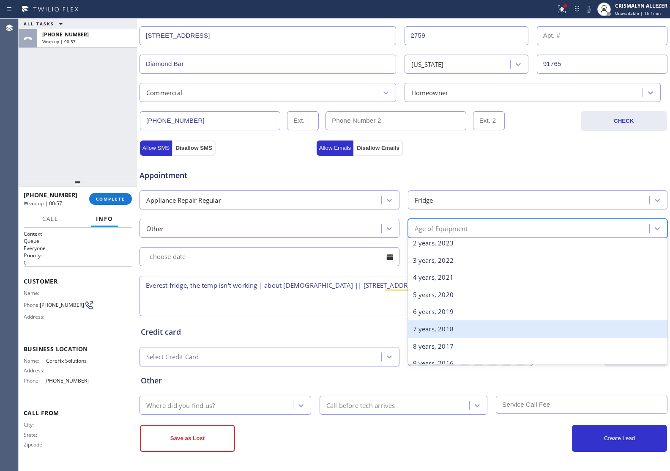
scroll to position [53, 0]
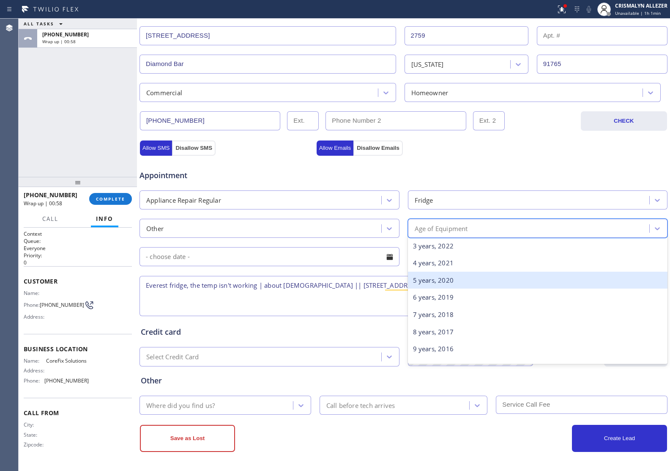
click at [439, 284] on div "5 years, 2020" at bounding box center [538, 280] width 260 height 17
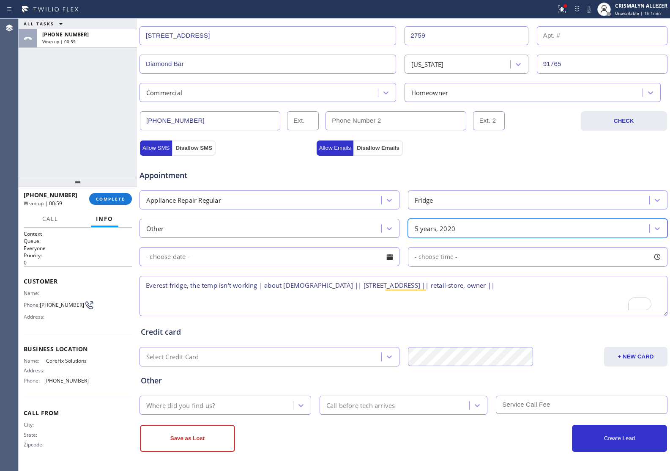
click at [578, 289] on textarea "Everest fridge, the temp isn't working | about [DEMOGRAPHIC_DATA] || [STREET_AD…" at bounding box center [404, 296] width 528 height 40
type textarea "Everest fridge, the temp isn't working | about [DEMOGRAPHIC_DATA] || [STREET_AD…"
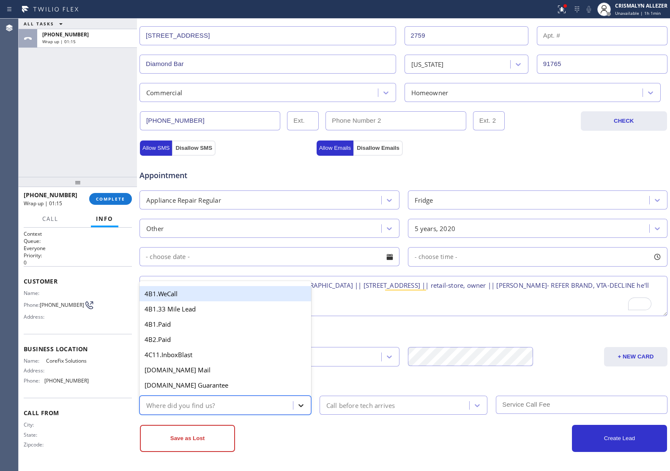
click at [299, 404] on icon at bounding box center [301, 405] width 8 height 8
type input "go"
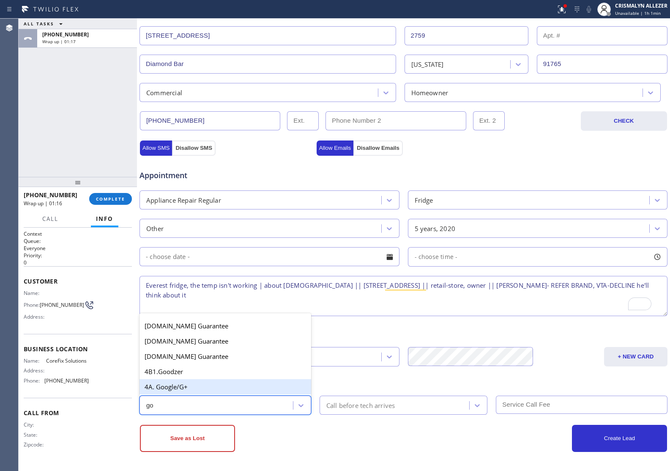
click at [195, 387] on div "4A. Google/G+" at bounding box center [226, 386] width 172 height 15
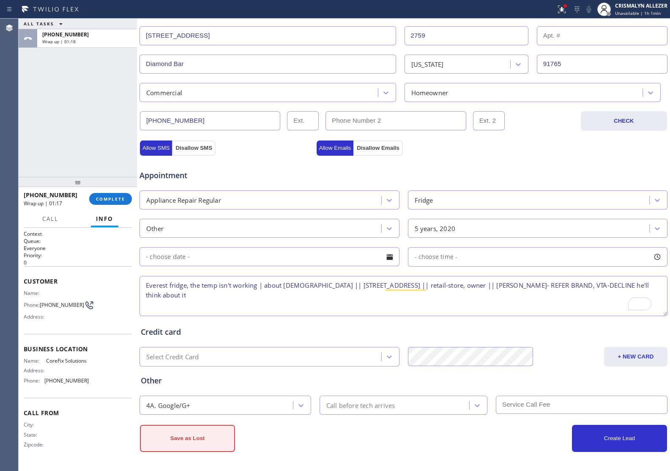
click at [203, 443] on button "Save as Lost" at bounding box center [187, 438] width 95 height 27
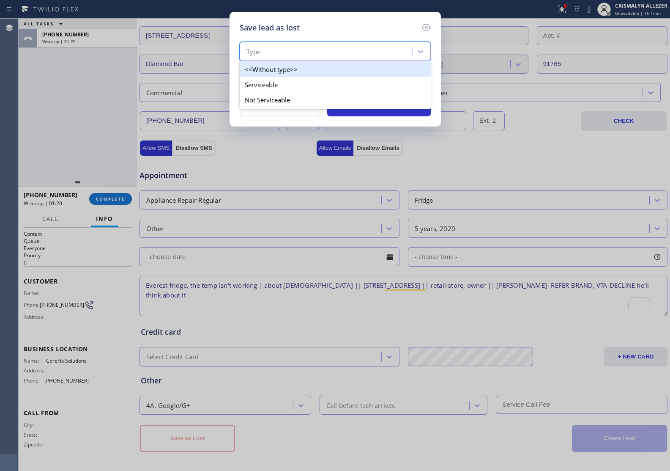
click at [374, 55] on div "Type" at bounding box center [327, 51] width 170 height 15
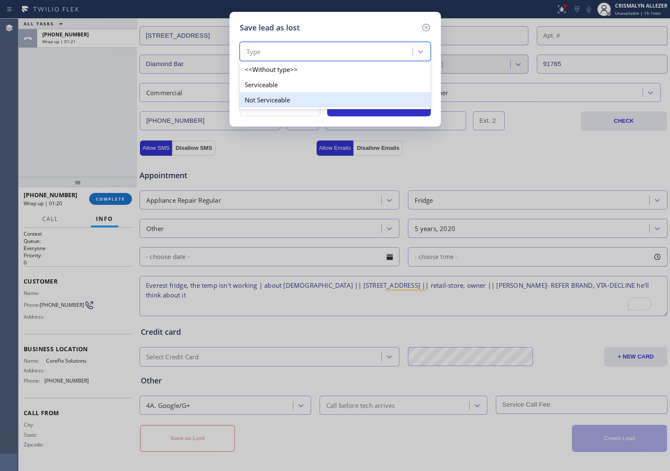
click at [269, 107] on div "Not Serviceable" at bounding box center [335, 99] width 191 height 15
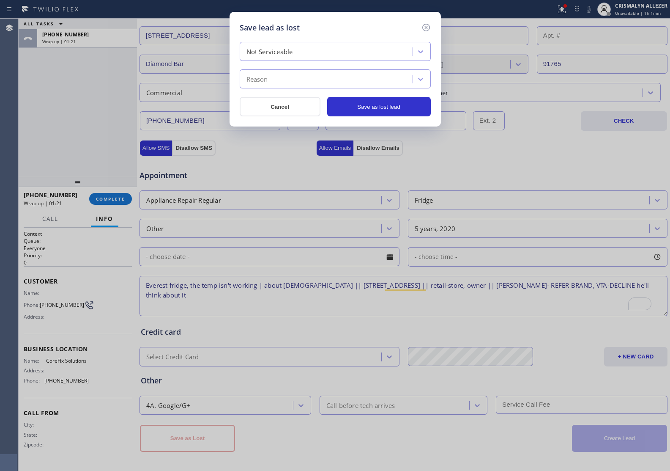
click at [314, 81] on div "Reason" at bounding box center [327, 79] width 170 height 15
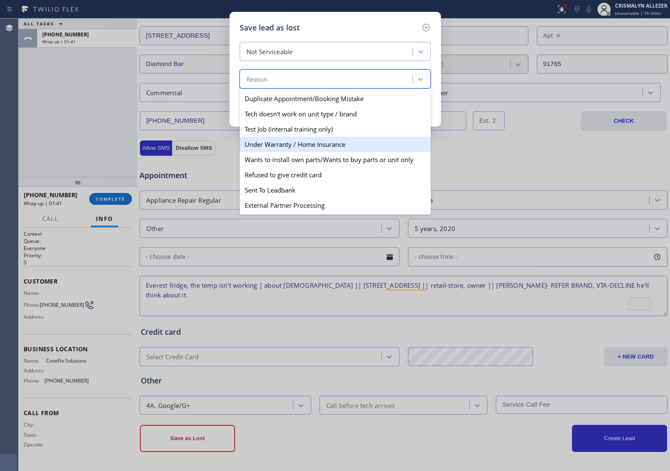
scroll to position [0, 0]
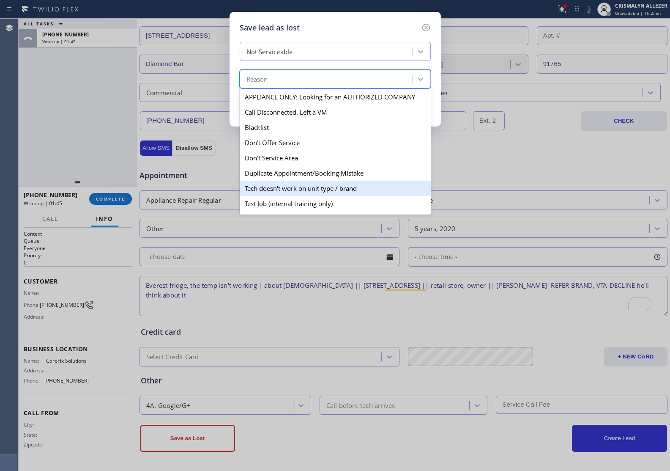
click at [308, 193] on div "Tech doesn't work on unit type / brand" at bounding box center [335, 188] width 191 height 15
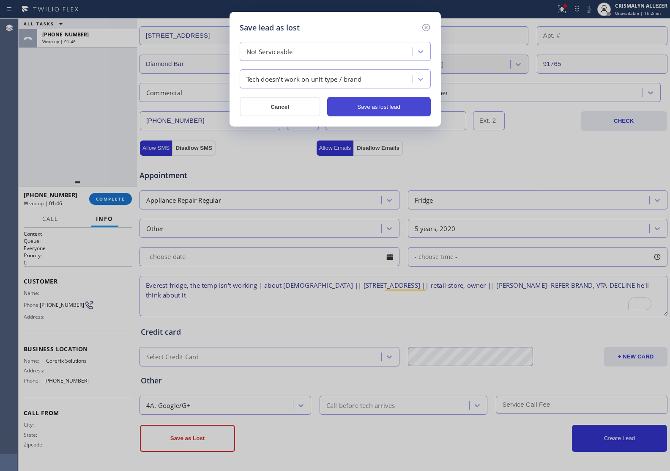
click at [388, 105] on button "Save as lost lead" at bounding box center [379, 106] width 104 height 19
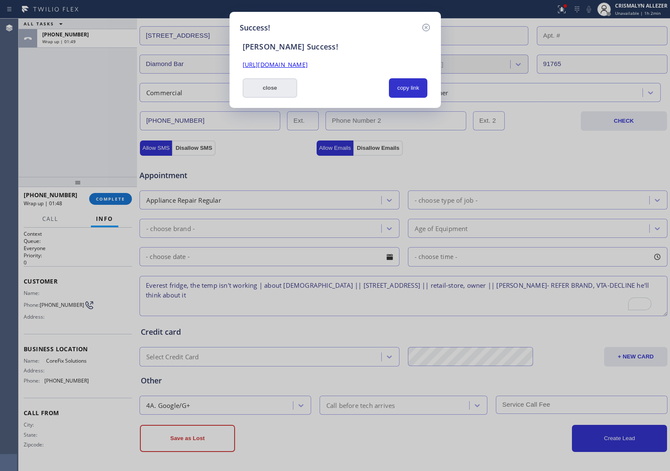
click at [277, 93] on button "close" at bounding box center [270, 87] width 55 height 19
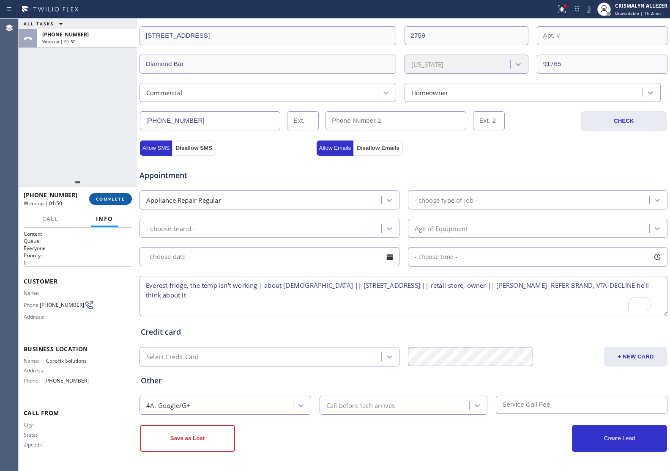
click at [115, 201] on span "COMPLETE" at bounding box center [110, 199] width 29 height 6
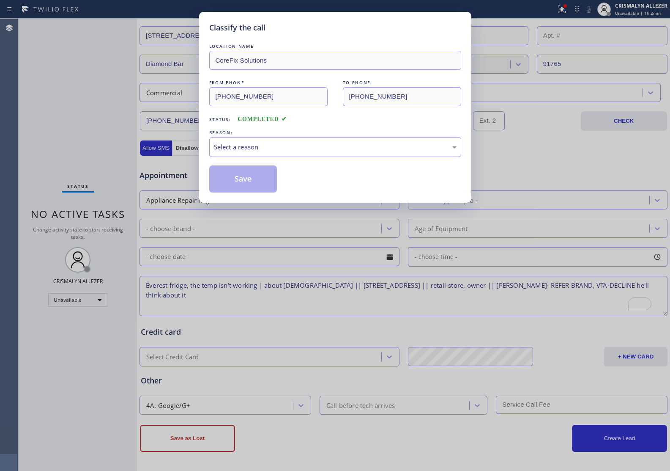
click at [339, 144] on div "Select a reason" at bounding box center [335, 147] width 243 height 10
click at [233, 187] on button "Save" at bounding box center [243, 178] width 68 height 27
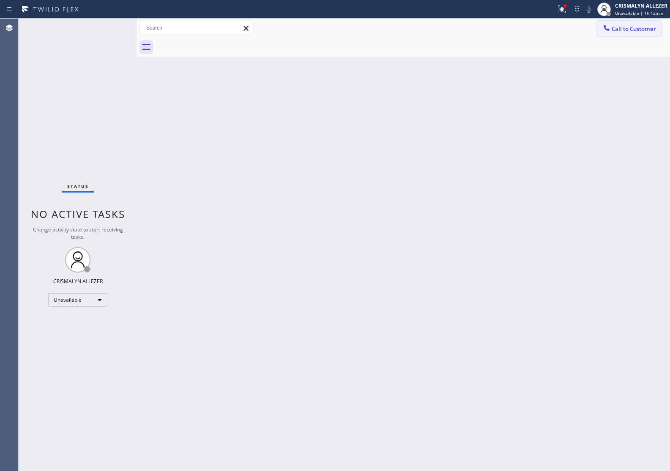
drag, startPoint x: 629, startPoint y: 28, endPoint x: 517, endPoint y: 73, distance: 119.9
click at [627, 28] on span "Call to Customer" at bounding box center [634, 29] width 44 height 8
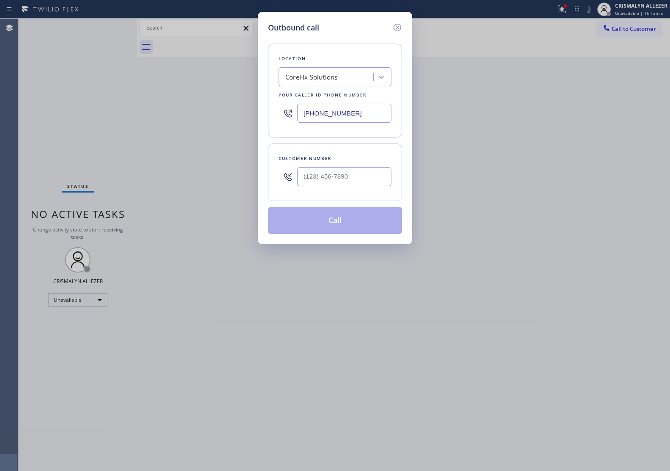
drag, startPoint x: 368, startPoint y: 111, endPoint x: 65, endPoint y: 107, distance: 303.7
click at [67, 107] on div "Outbound call Location CoreFix Solutions Your caller id phone number [PHONE_NUM…" at bounding box center [335, 235] width 670 height 471
paste input "213) 340-172"
type input "[PHONE_NUMBER]"
click at [335, 170] on input "(___) ___-____" at bounding box center [344, 176] width 94 height 19
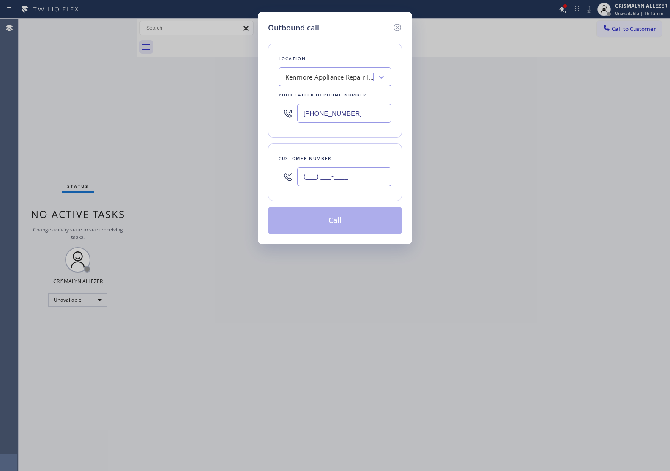
paste input "213) 789-3622"
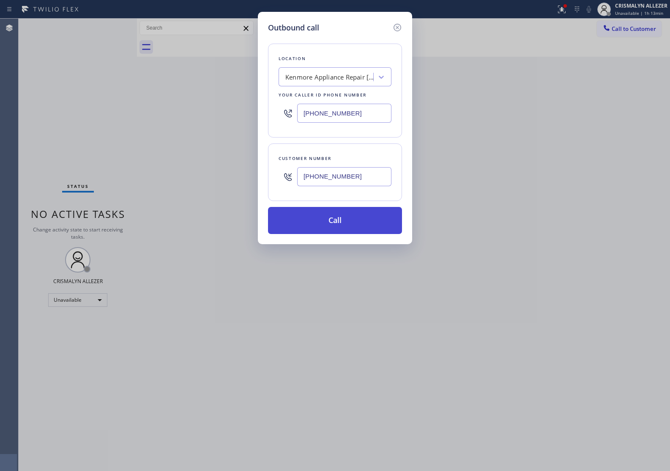
type input "[PHONE_NUMBER]"
click at [338, 229] on button "Call" at bounding box center [335, 220] width 134 height 27
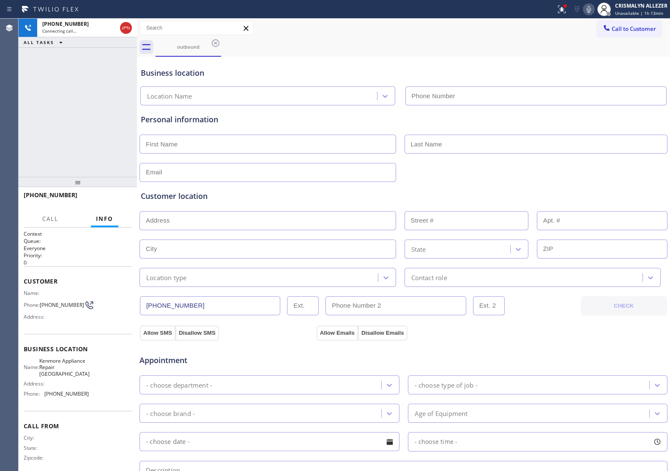
type input "[PHONE_NUMBER]"
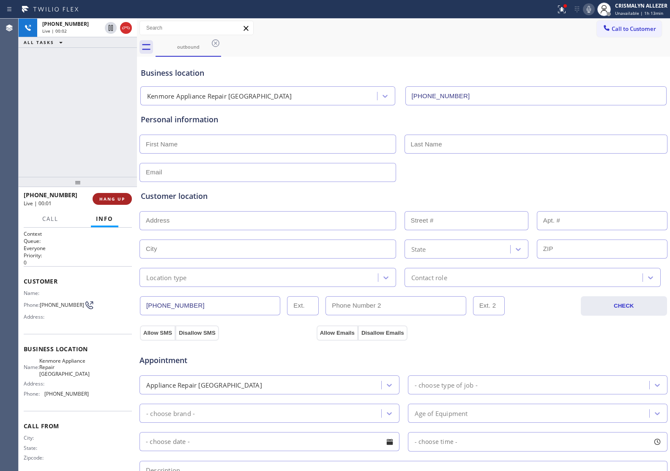
click at [109, 200] on span "HANG UP" at bounding box center [112, 199] width 26 height 6
click at [96, 198] on span "COMPLETE" at bounding box center [110, 199] width 29 height 6
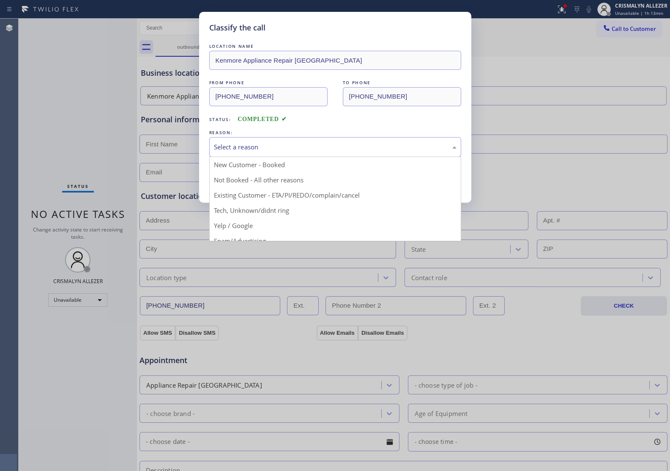
click at [308, 145] on div "Select a reason" at bounding box center [335, 147] width 243 height 10
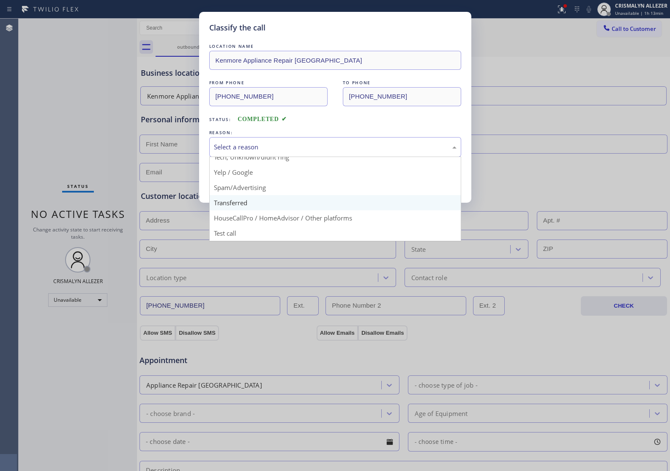
scroll to position [58, 0]
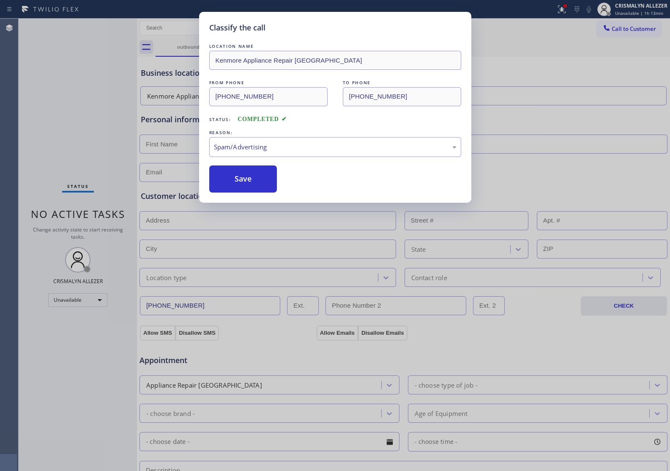
click at [252, 183] on button "Save" at bounding box center [243, 178] width 68 height 27
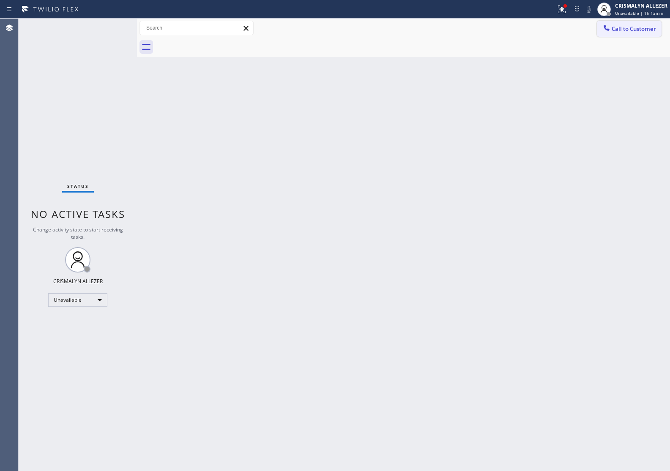
click at [618, 30] on span "Call to Customer" at bounding box center [634, 29] width 44 height 8
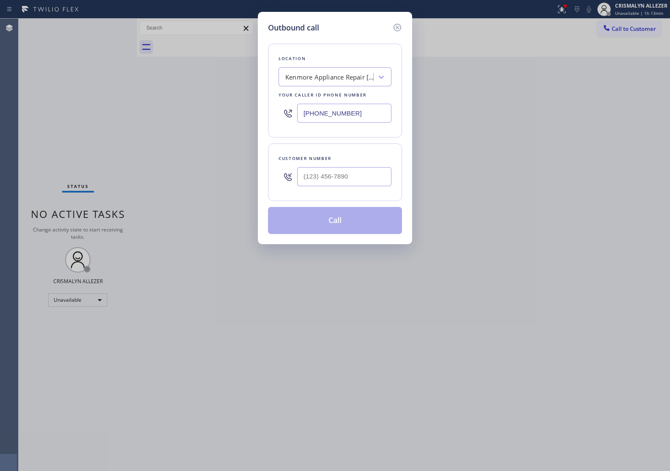
drag, startPoint x: 367, startPoint y: 115, endPoint x: 157, endPoint y: 115, distance: 210.2
click at [161, 114] on div "Outbound call Location Kenmore Appliance Repair Los Angeles Your caller id phon…" at bounding box center [335, 235] width 670 height 471
paste input "347) 851-1283"
type input "[PHONE_NUMBER]"
click at [334, 172] on input "(___) ___-____" at bounding box center [344, 176] width 94 height 19
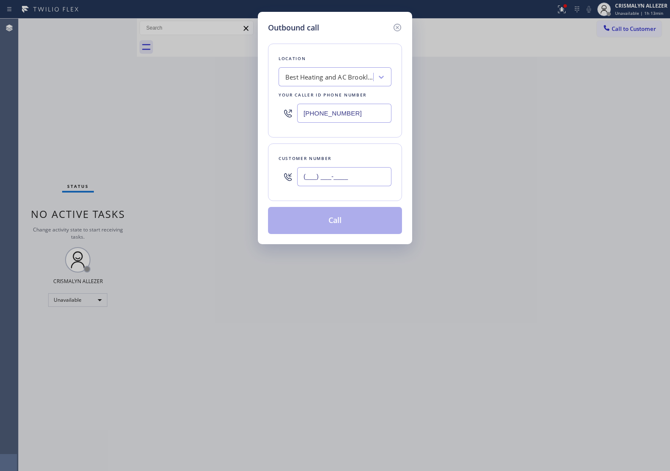
paste input "646) 642-9158"
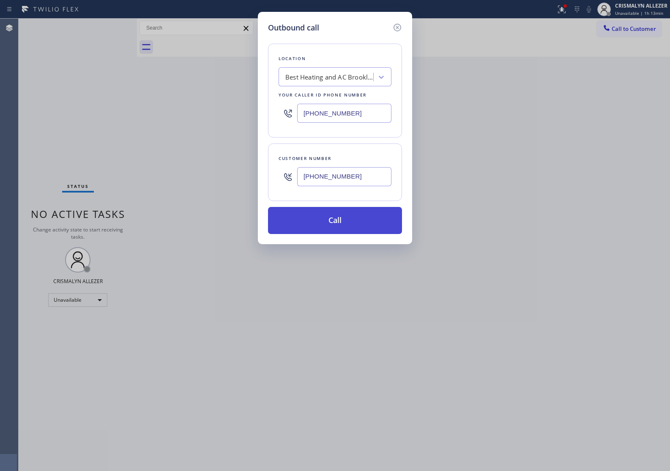
type input "[PHONE_NUMBER]"
click at [337, 222] on button "Call" at bounding box center [335, 220] width 134 height 27
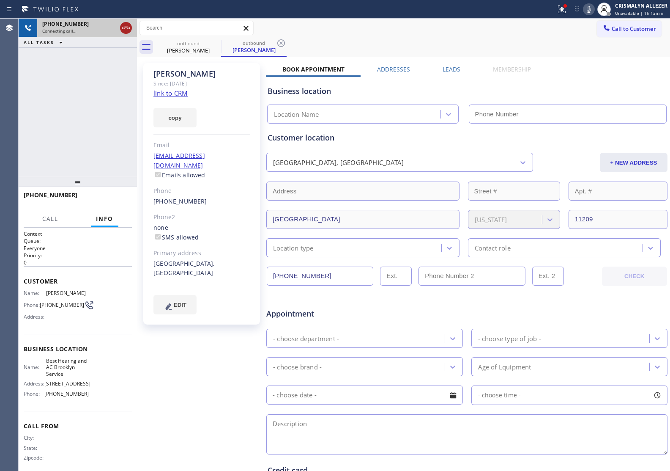
type input "[PHONE_NUMBER]"
click at [125, 30] on icon at bounding box center [126, 28] width 10 height 10
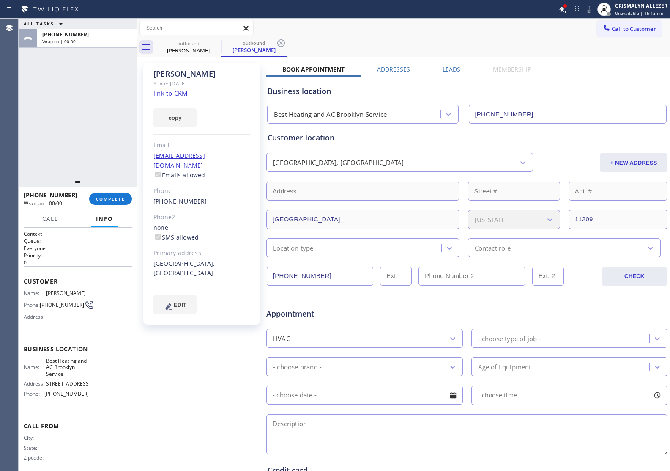
click at [180, 94] on link "link to CRM" at bounding box center [171, 93] width 34 height 8
click at [107, 204] on button "COMPLETE" at bounding box center [110, 199] width 43 height 12
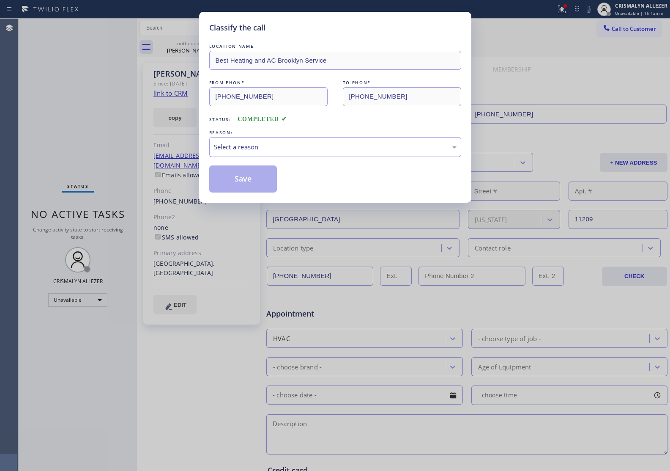
click at [298, 136] on div "REASON:" at bounding box center [335, 132] width 252 height 9
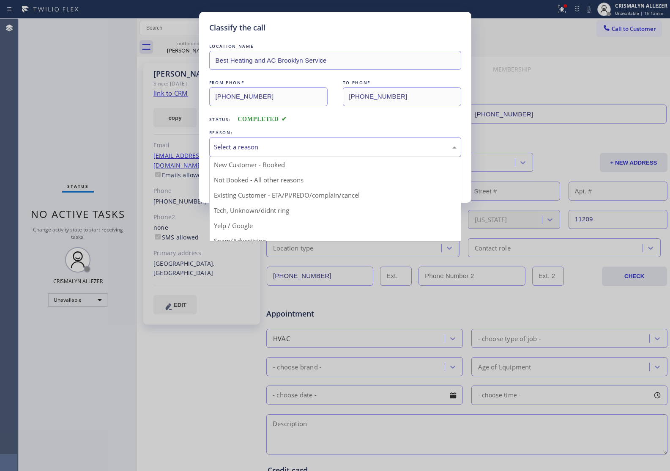
click at [290, 150] on div "Select a reason" at bounding box center [335, 147] width 243 height 10
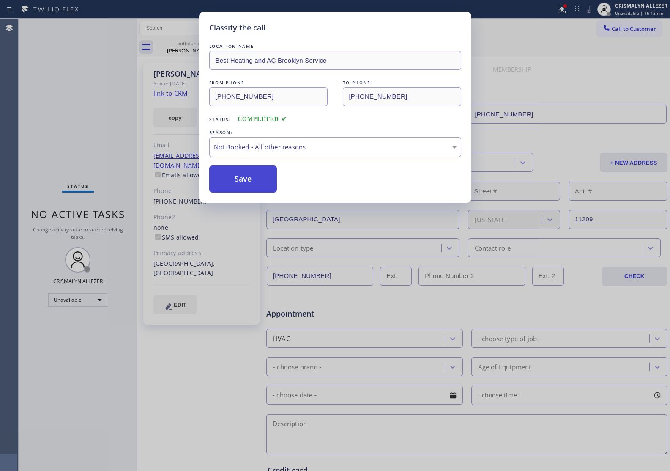
click at [235, 183] on button "Save" at bounding box center [243, 178] width 68 height 27
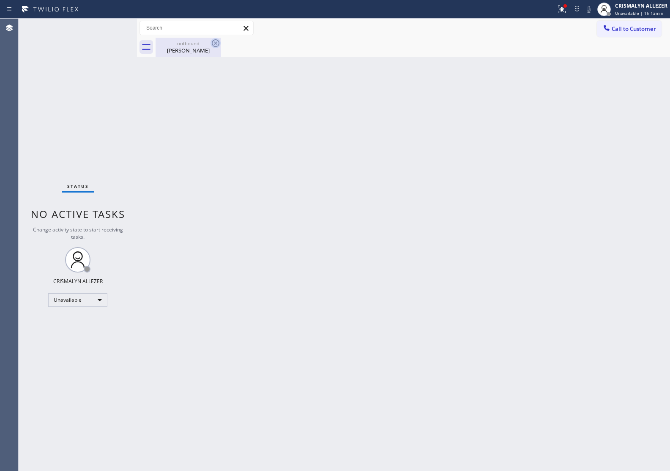
drag, startPoint x: 185, startPoint y: 40, endPoint x: 217, endPoint y: 41, distance: 32.2
click at [189, 40] on div "outbound" at bounding box center [189, 43] width 64 height 6
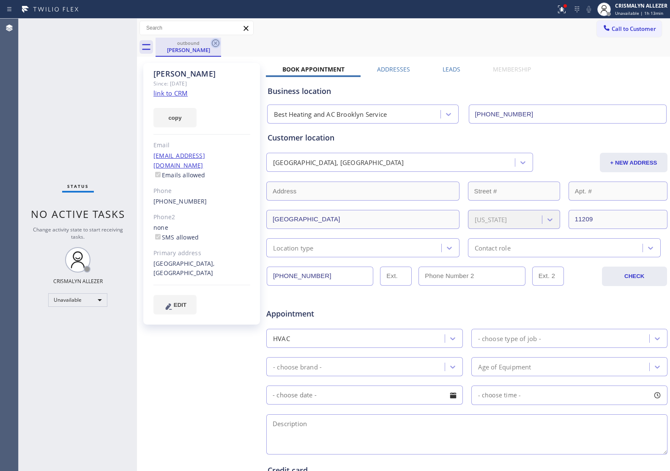
click at [217, 41] on icon at bounding box center [216, 43] width 10 height 10
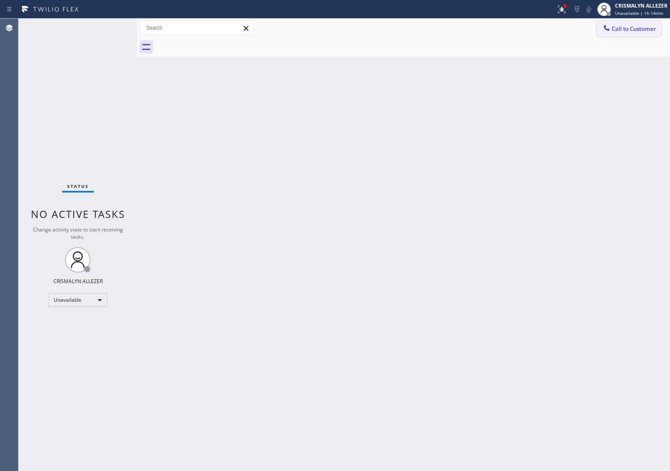
click at [642, 34] on button "Call to Customer" at bounding box center [629, 29] width 65 height 16
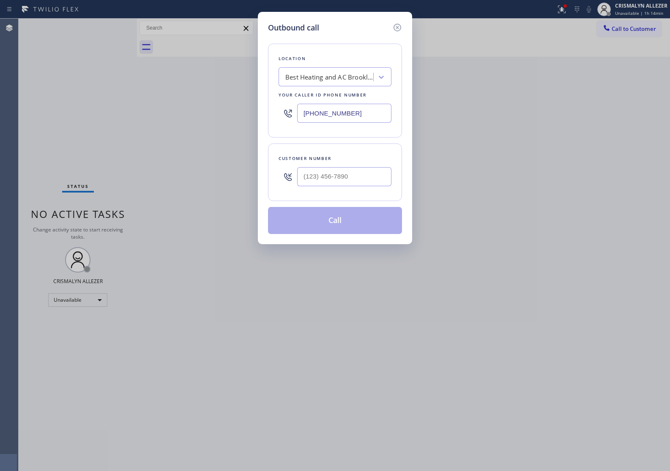
drag, startPoint x: 369, startPoint y: 113, endPoint x: 200, endPoint y: 102, distance: 169.9
click at [212, 104] on div "Outbound call Location Best Heating and AC Brooklyn Service Your caller id phon…" at bounding box center [335, 235] width 670 height 471
paste input "714) 248-8176"
type input "(714) 248-8176"
click at [354, 178] on input "(___) ___-____" at bounding box center [344, 176] width 94 height 19
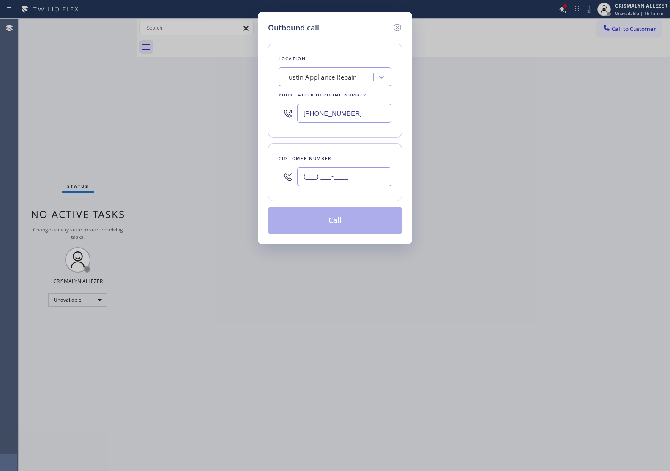
paste input "949) 677-0674"
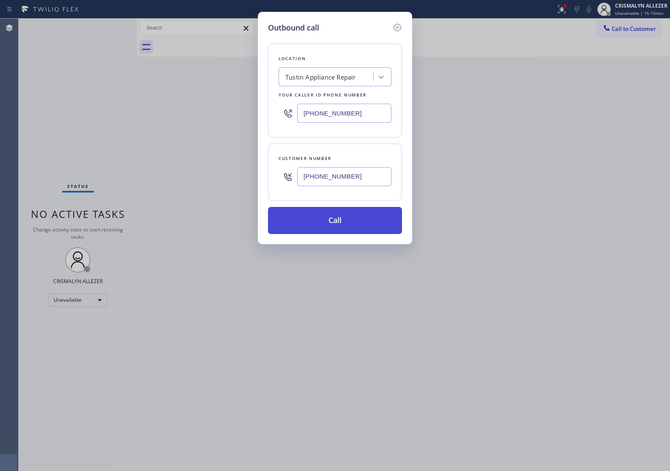
type input "(949) 677-0674"
click at [340, 226] on button "Call" at bounding box center [335, 220] width 134 height 27
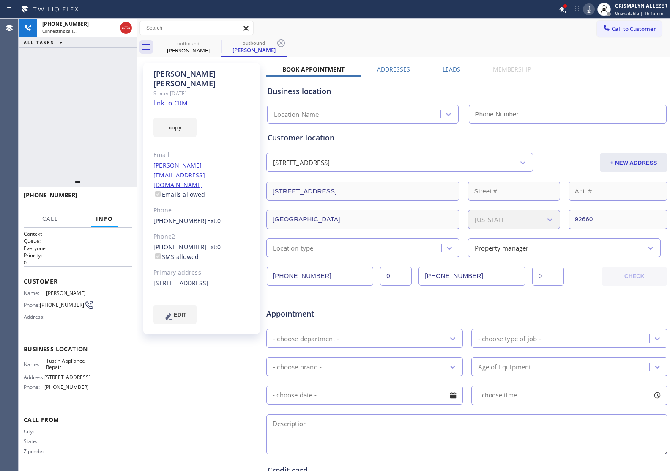
click at [180, 99] on link "link to CRM" at bounding box center [171, 103] width 34 height 8
type input "(714) 248-8176"
click at [125, 28] on icon at bounding box center [126, 28] width 10 height 10
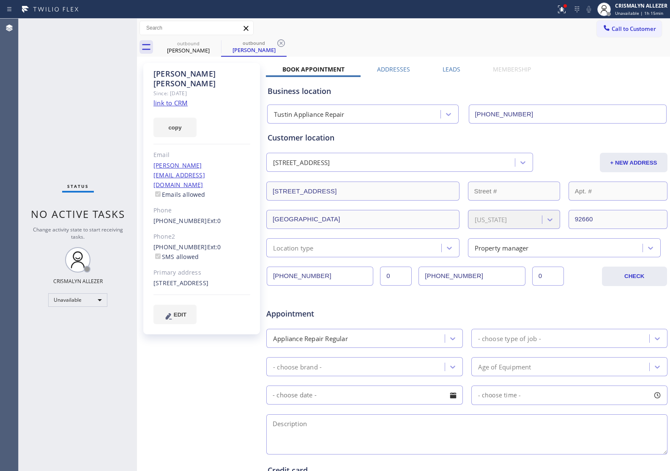
click at [447, 69] on label "Leads" at bounding box center [452, 69] width 18 height 8
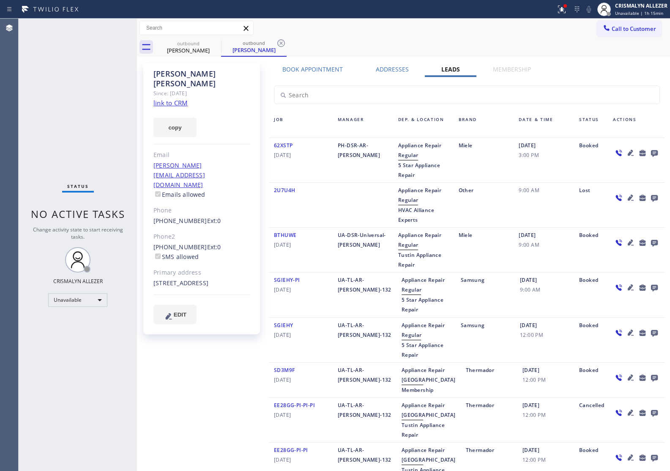
click at [651, 151] on icon at bounding box center [654, 153] width 7 height 7
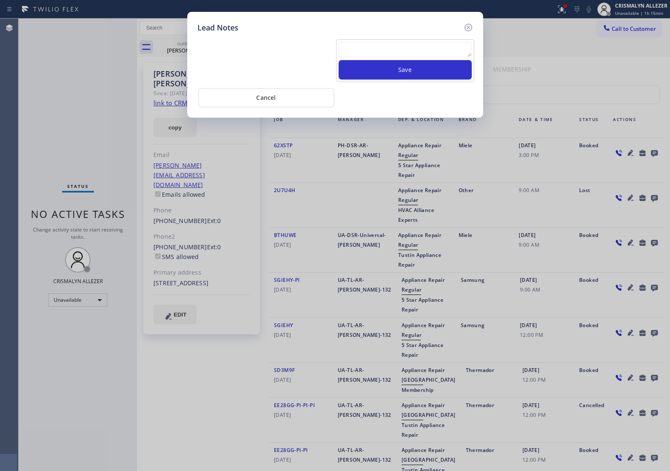
click at [388, 43] on textarea at bounding box center [405, 49] width 133 height 15
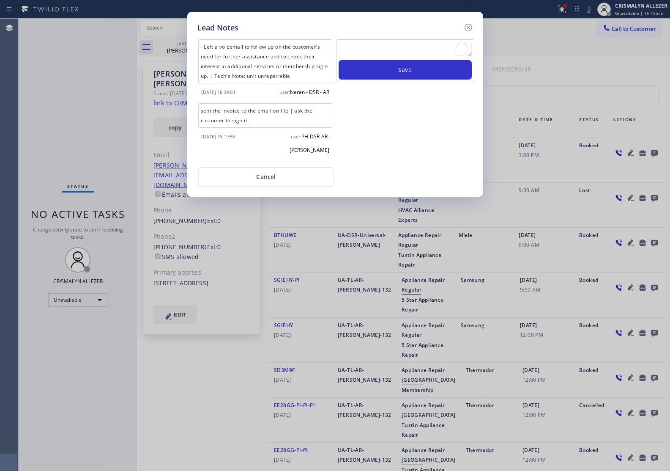
paste textarea "no answer | pls xfer here cx cb"
type textarea "no answer | pls xfer here cx cb"
click at [398, 72] on button "Save" at bounding box center [405, 69] width 133 height 19
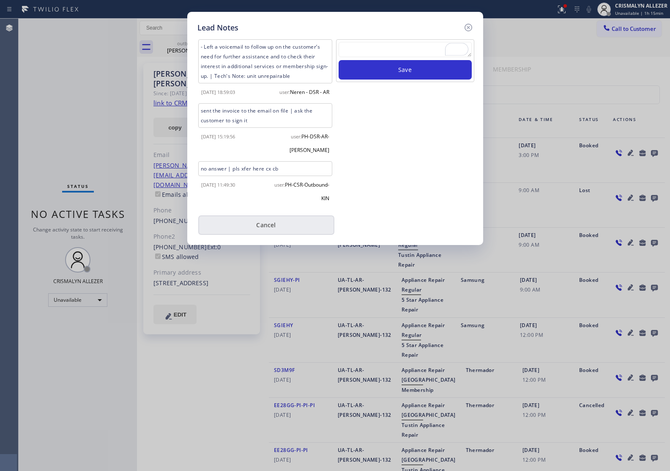
click at [262, 225] on button "Cancel" at bounding box center [266, 224] width 136 height 19
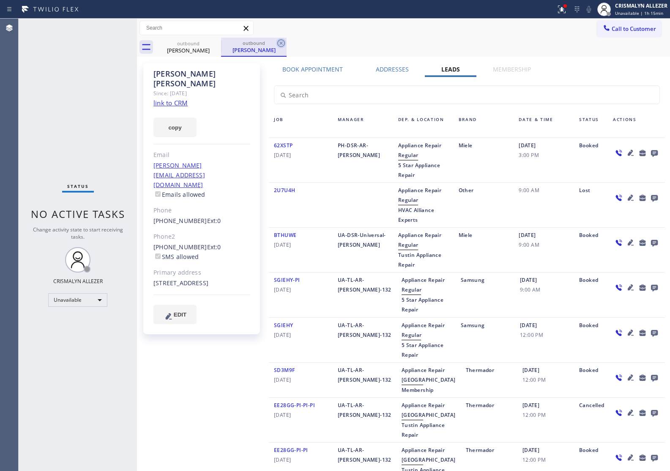
click at [280, 43] on icon at bounding box center [281, 43] width 8 height 8
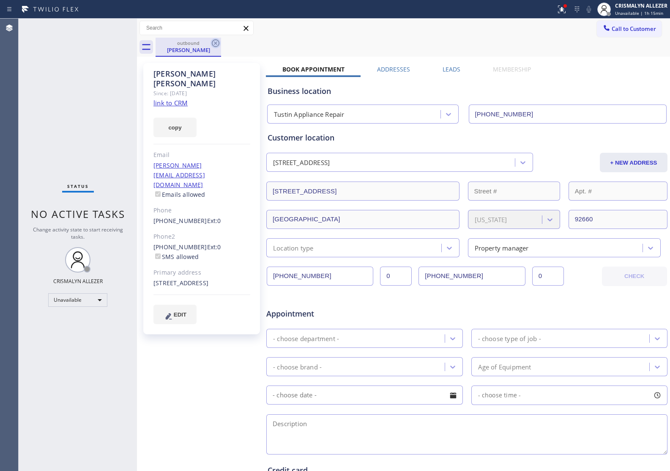
click at [214, 43] on icon at bounding box center [216, 43] width 10 height 10
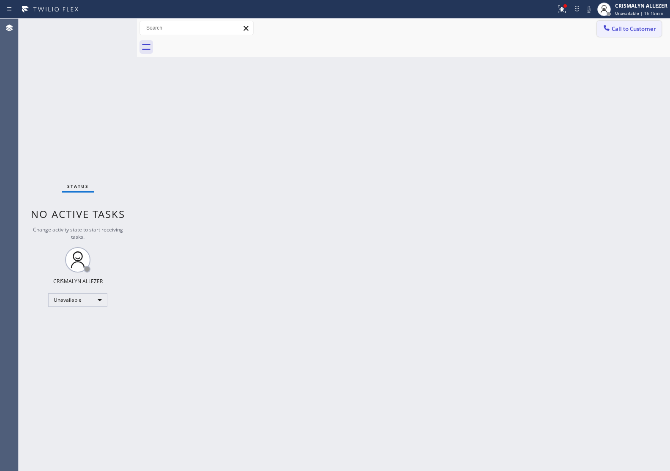
click at [623, 30] on span "Call to Customer" at bounding box center [634, 29] width 44 height 8
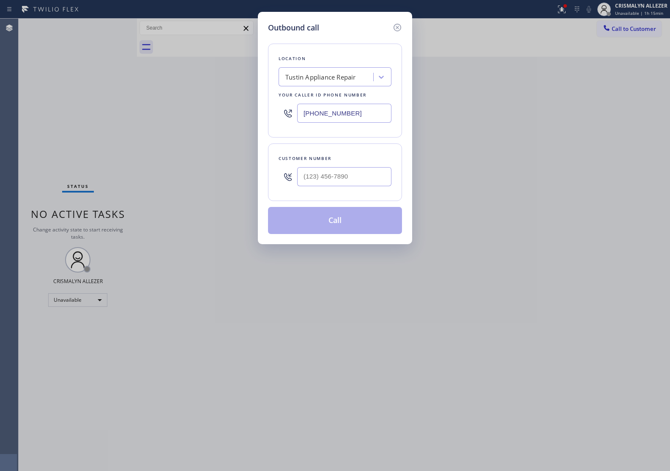
drag, startPoint x: 371, startPoint y: 113, endPoint x: 218, endPoint y: 115, distance: 152.3
click at [218, 115] on div "Outbound call Location Tustin Appliance Repair Your caller id phone number (714…" at bounding box center [335, 235] width 670 height 471
paste input "805) 813-8464"
type input "(805) 813-8464"
click at [366, 173] on input "(___) ___-____" at bounding box center [344, 176] width 94 height 19
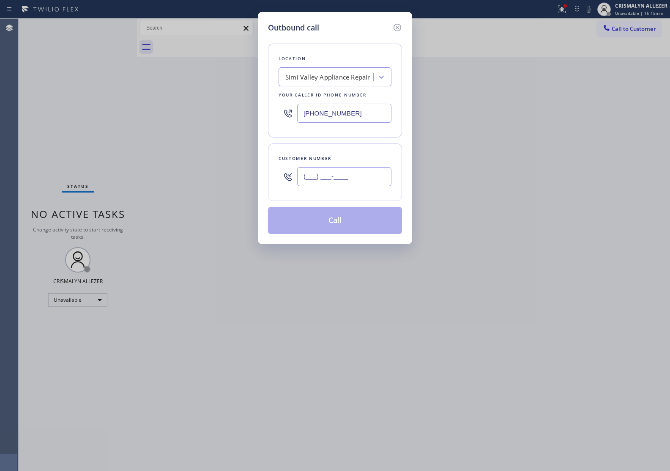
paste input "805) 587-2521"
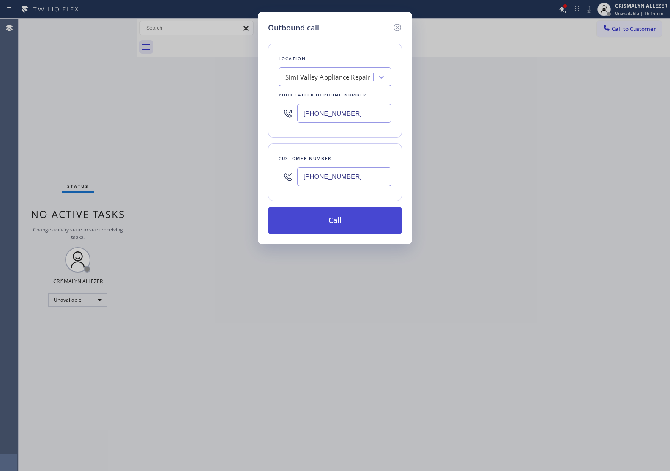
type input "(805) 587-2521"
click at [343, 223] on button "Call" at bounding box center [335, 220] width 134 height 27
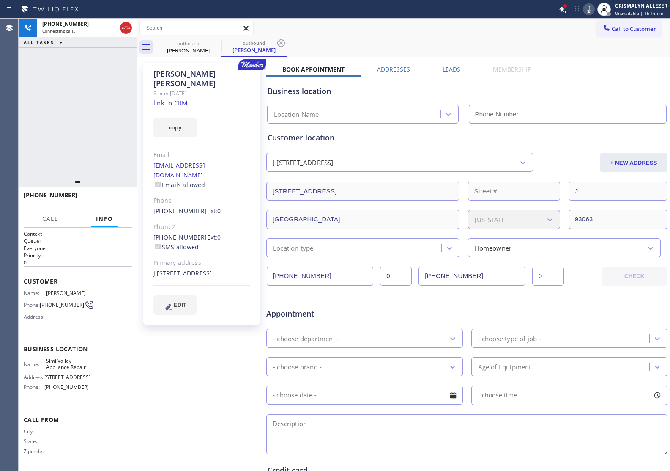
click at [173, 99] on link "link to CRM" at bounding box center [171, 103] width 34 height 8
type input "(805) 813-8464"
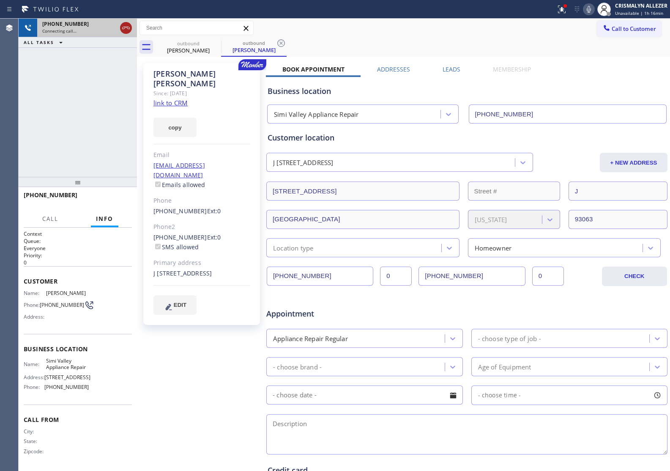
click at [126, 28] on icon at bounding box center [126, 28] width 10 height 10
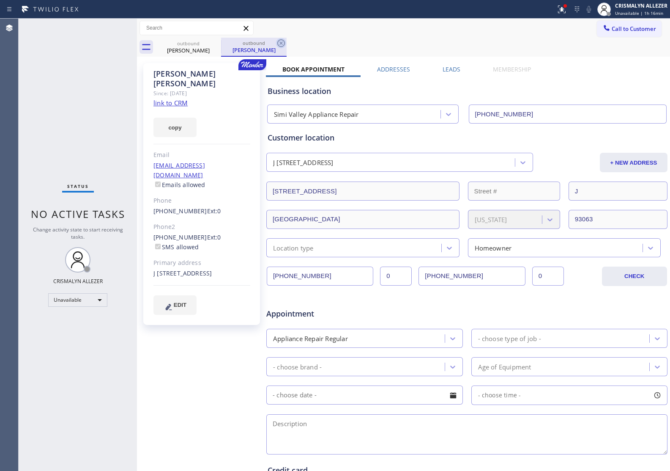
click at [283, 42] on icon at bounding box center [281, 43] width 10 height 10
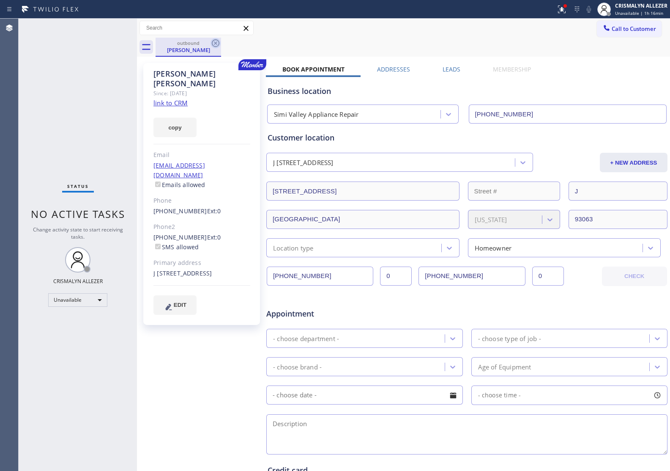
click at [218, 42] on icon at bounding box center [216, 43] width 10 height 10
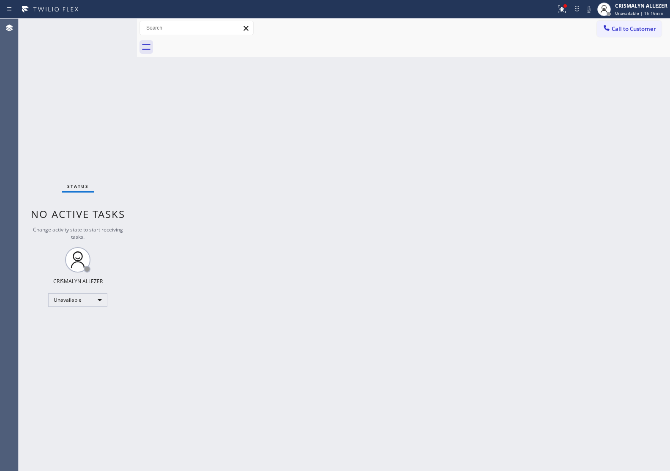
click at [633, 29] on span "Call to Customer" at bounding box center [634, 29] width 44 height 8
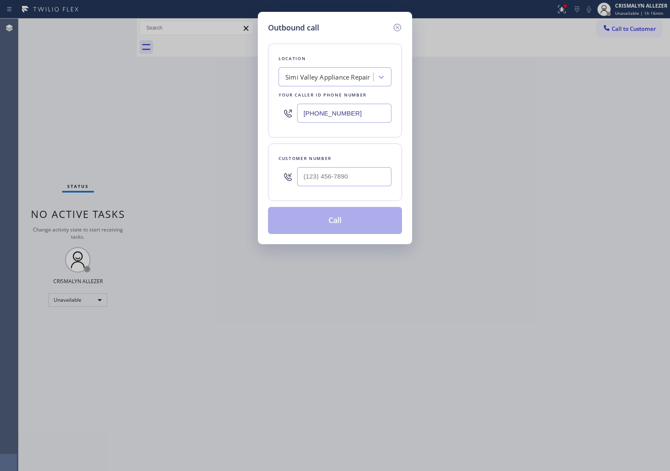
drag, startPoint x: 380, startPoint y: 112, endPoint x: 120, endPoint y: 126, distance: 260.5
click at [120, 126] on div "Outbound call Location Simi Valley Appliance Repair Your caller id phone number…" at bounding box center [335, 235] width 670 height 471
paste input "44) 679-8698"
type input "[PHONE_NUMBER]"
click at [362, 174] on input "(___) ___-____" at bounding box center [344, 176] width 94 height 19
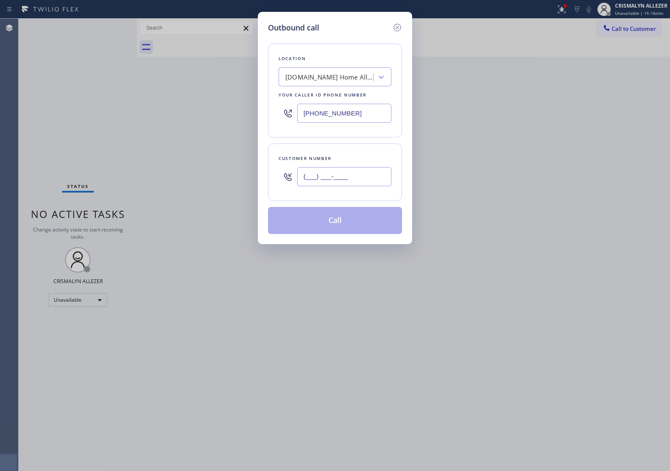
paste input "949) 599-6034"
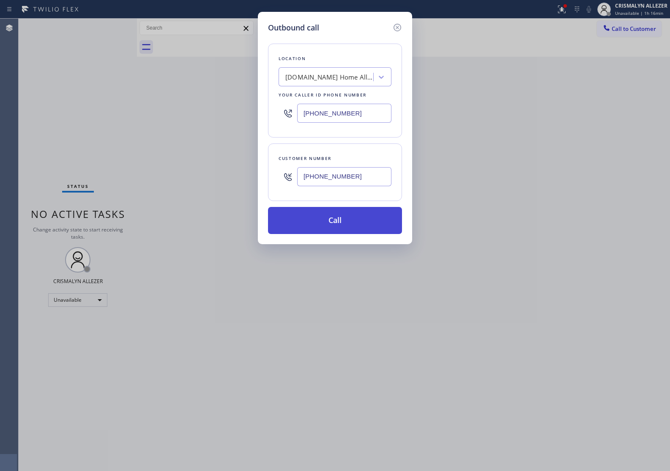
type input "[PHONE_NUMBER]"
click at [337, 219] on button "Call" at bounding box center [335, 220] width 134 height 27
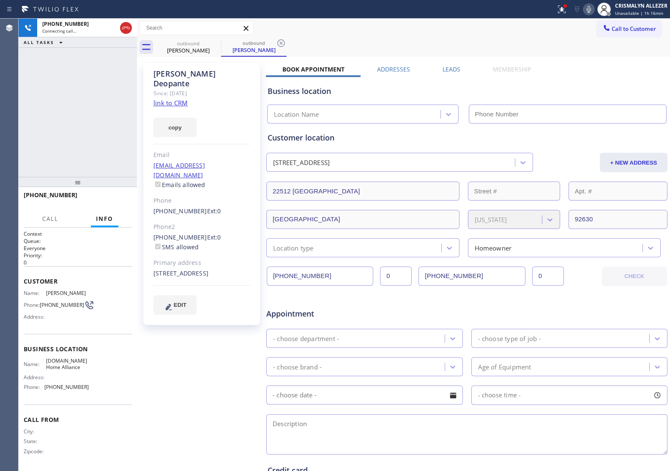
click at [174, 99] on link "link to CRM" at bounding box center [171, 103] width 34 height 8
type input "[PHONE_NUMBER]"
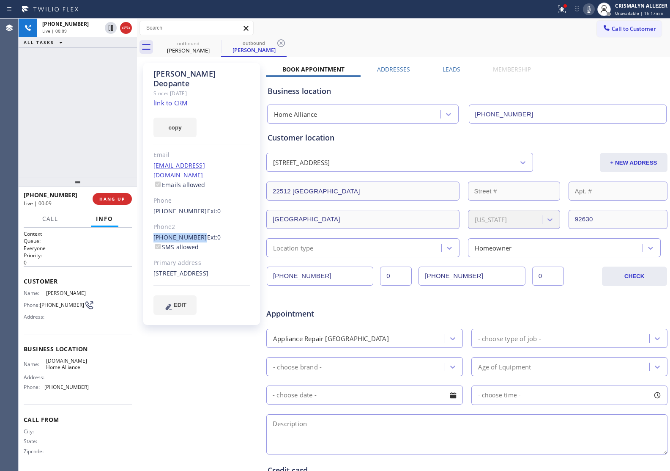
drag, startPoint x: 150, startPoint y: 216, endPoint x: 196, endPoint y: 220, distance: 45.9
click at [196, 220] on div "Ronald Deopante Since: 20 may 2020 link to CRM copy Email ronalddeopante@gmail.…" at bounding box center [201, 194] width 117 height 262
copy link "(714) 290-2698"
click at [105, 201] on span "HANG UP" at bounding box center [112, 199] width 26 height 6
click at [107, 197] on span "HANG UP" at bounding box center [112, 199] width 26 height 6
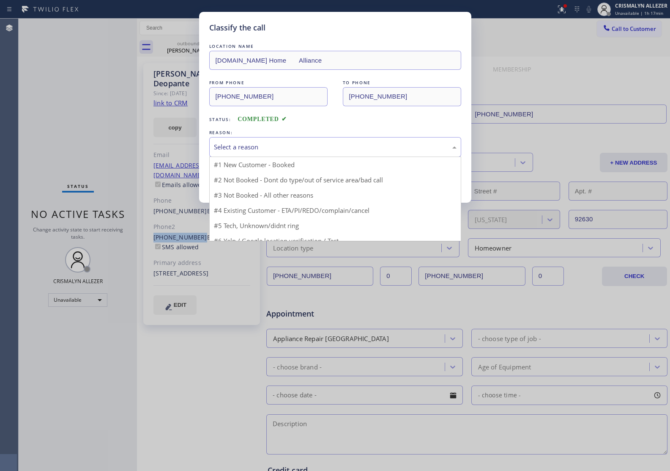
click at [299, 149] on div "Select a reason" at bounding box center [335, 147] width 243 height 10
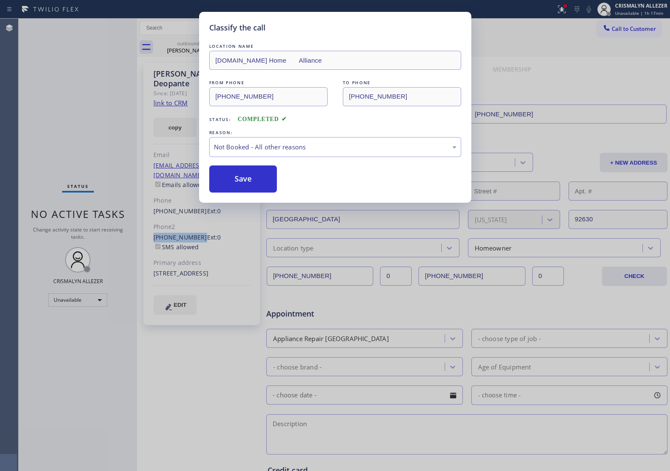
click at [233, 185] on button "Save" at bounding box center [243, 178] width 68 height 27
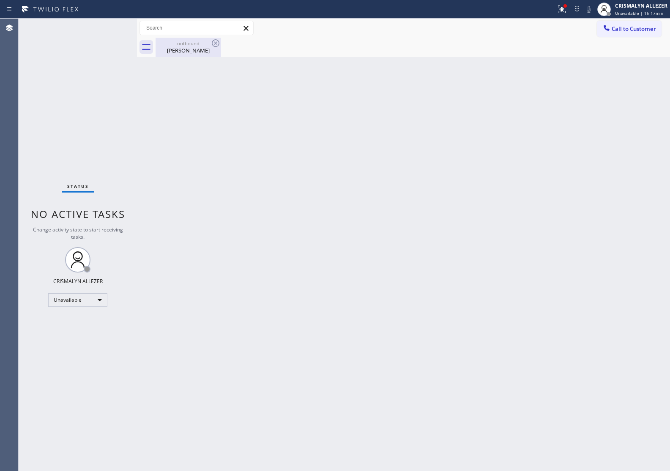
click at [186, 49] on div "Ronald Deopante" at bounding box center [189, 51] width 64 height 8
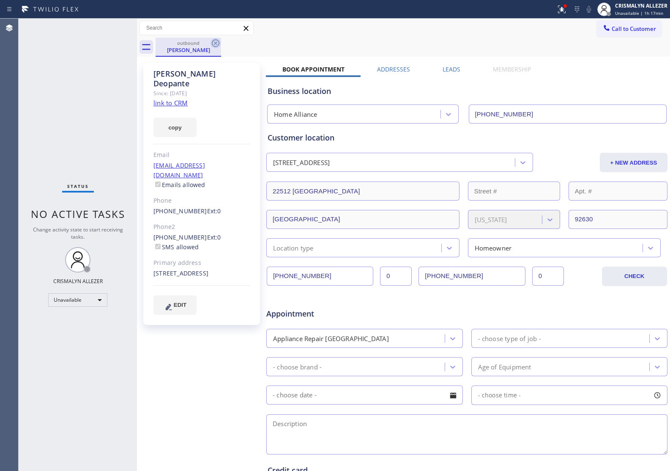
click at [216, 45] on icon at bounding box center [216, 43] width 10 height 10
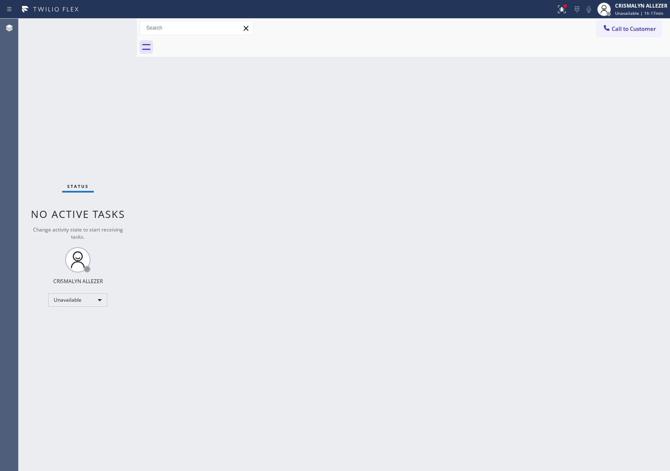
click at [620, 38] on div at bounding box center [413, 47] width 515 height 19
drag, startPoint x: 639, startPoint y: 28, endPoint x: 539, endPoint y: 102, distance: 123.4
click at [639, 29] on span "Call to Customer" at bounding box center [634, 29] width 44 height 8
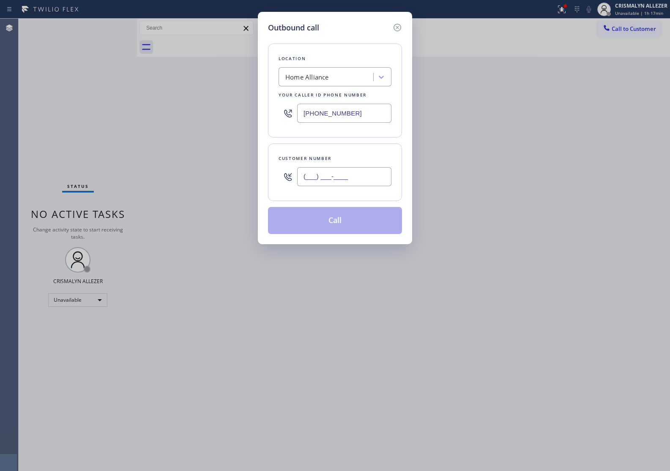
click at [371, 173] on input "(___) ___-____" at bounding box center [344, 176] width 94 height 19
paste input "714) 290-2698"
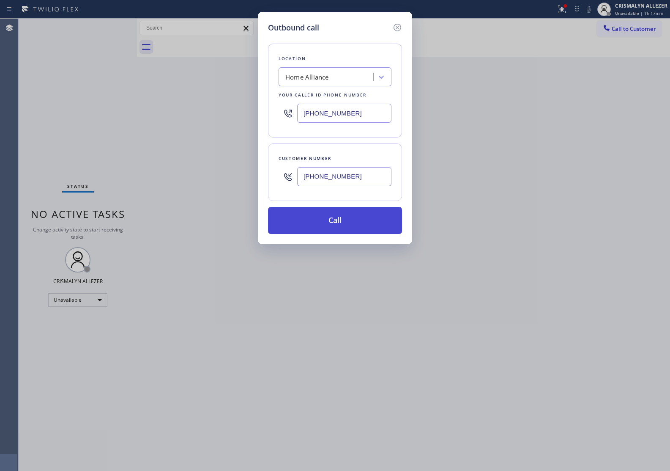
type input "(714) 290-2698"
click at [343, 225] on button "Call" at bounding box center [335, 220] width 134 height 27
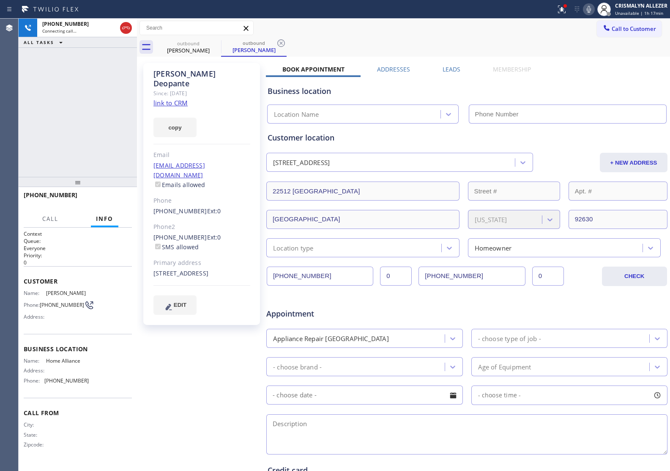
type input "[PHONE_NUMBER]"
click at [456, 69] on label "Leads" at bounding box center [452, 69] width 18 height 8
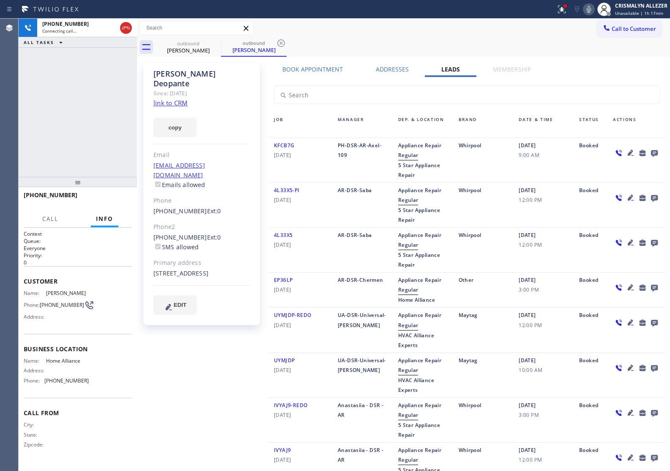
click at [650, 151] on icon at bounding box center [655, 153] width 10 height 11
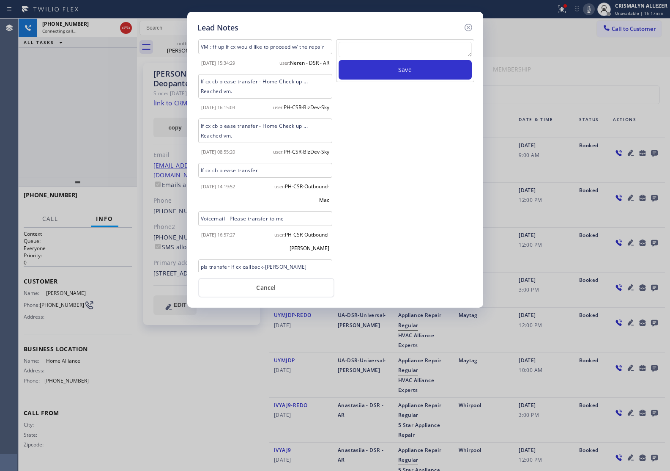
click at [398, 47] on textarea at bounding box center [405, 49] width 133 height 15
paste textarea "no answer | pls xfer here cx cb"
type textarea "no answer | pls xfer here cx cb"
click at [397, 74] on button "Save" at bounding box center [405, 69] width 133 height 19
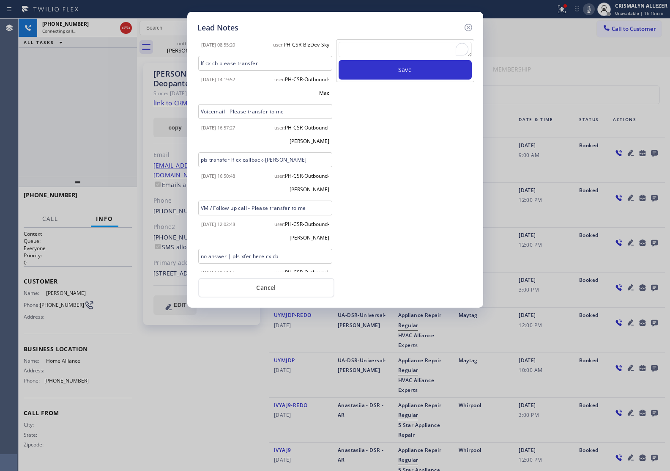
scroll to position [165, 0]
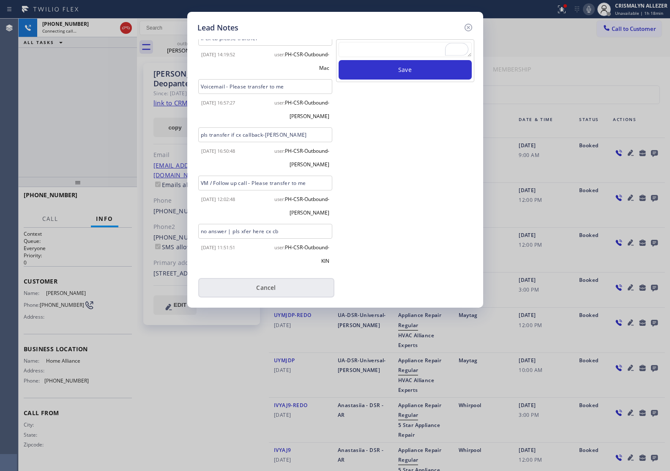
click at [278, 290] on button "Cancel" at bounding box center [266, 287] width 136 height 19
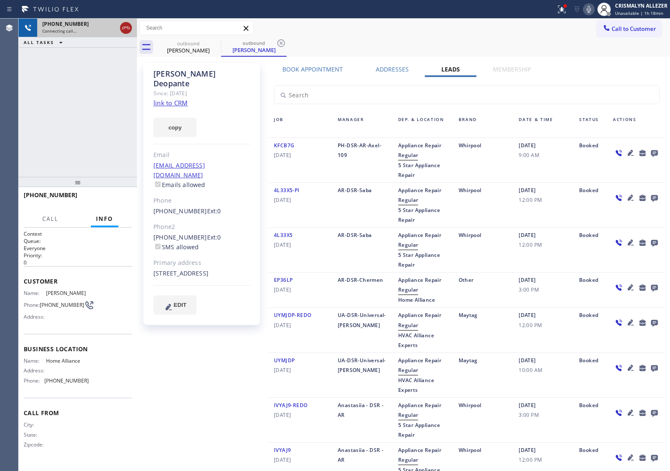
click at [124, 28] on icon at bounding box center [126, 28] width 8 height 3
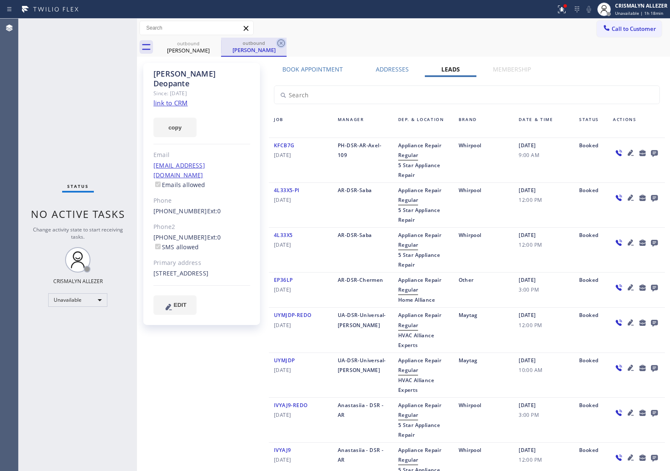
click at [278, 43] on icon at bounding box center [281, 43] width 8 height 8
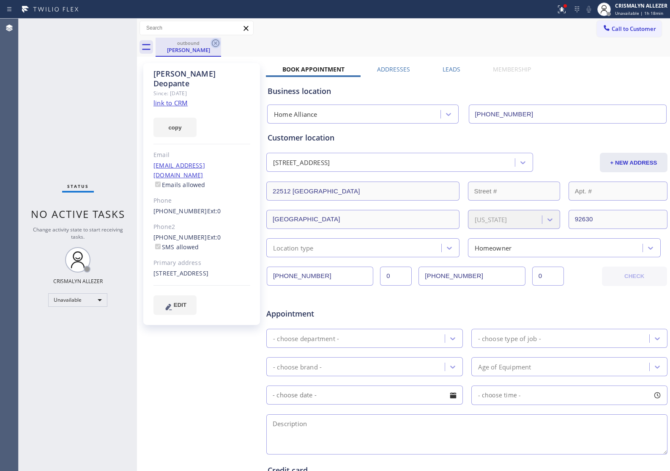
click at [217, 43] on icon at bounding box center [216, 43] width 10 height 10
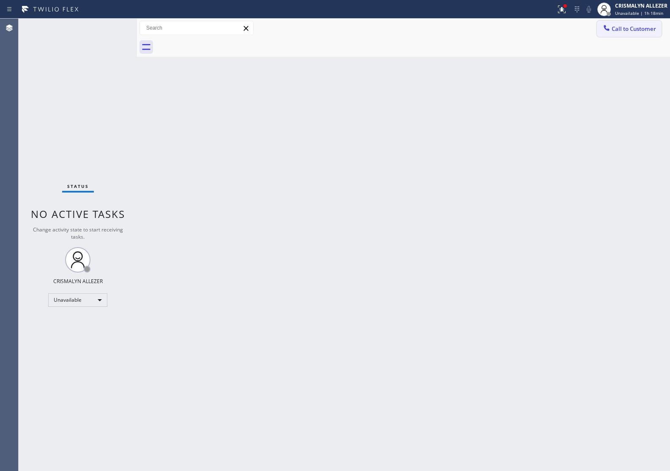
click at [618, 27] on span "Call to Customer" at bounding box center [634, 29] width 44 height 8
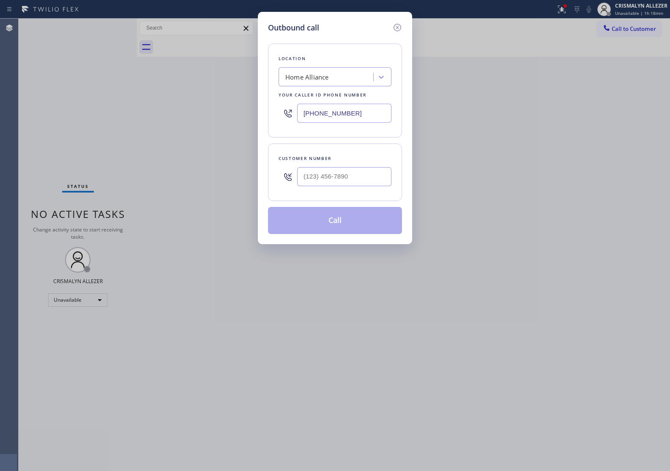
drag, startPoint x: 374, startPoint y: 111, endPoint x: 168, endPoint y: 113, distance: 206.0
click at [168, 113] on div "Outbound call Location Home Alliance Your caller id phone number (844) 679-8698…" at bounding box center [335, 235] width 670 height 471
paste input "949) 881-466"
type input "[PHONE_NUMBER]"
click at [356, 182] on input "(___) ___-____" at bounding box center [344, 176] width 94 height 19
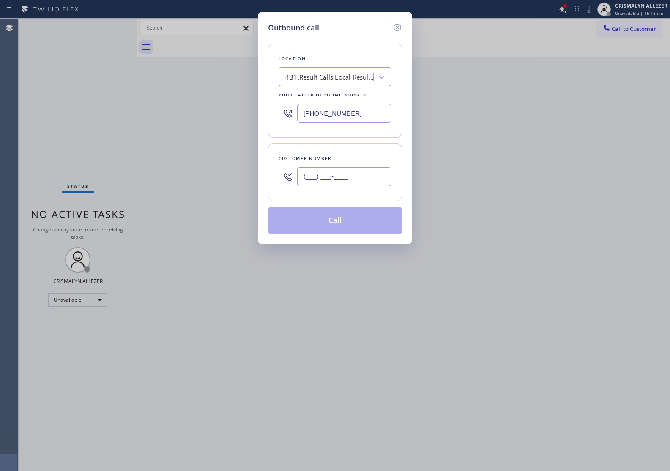
paste input "949) 933-5556"
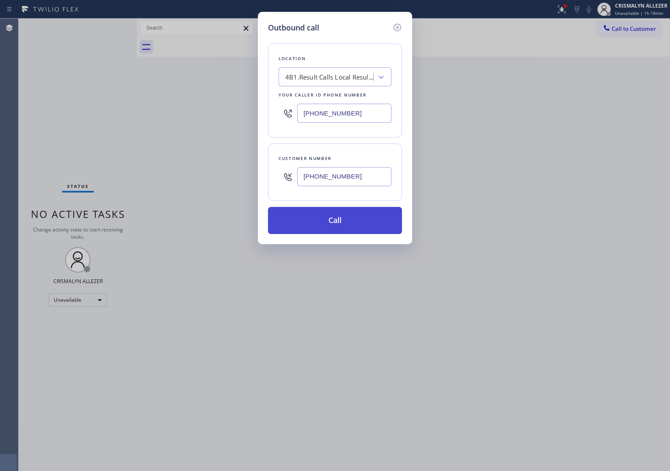
type input "[PHONE_NUMBER]"
click at [346, 218] on button "Call" at bounding box center [335, 220] width 134 height 27
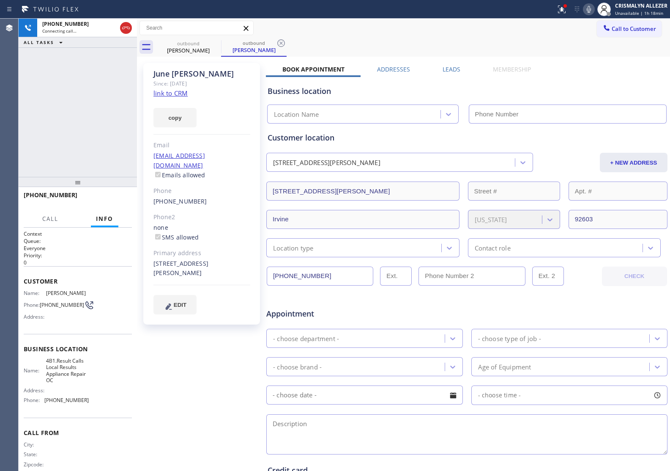
click at [180, 96] on link "link to CRM" at bounding box center [171, 93] width 34 height 8
type input "[PHONE_NUMBER]"
click at [107, 200] on span "HANG UP" at bounding box center [112, 199] width 26 height 6
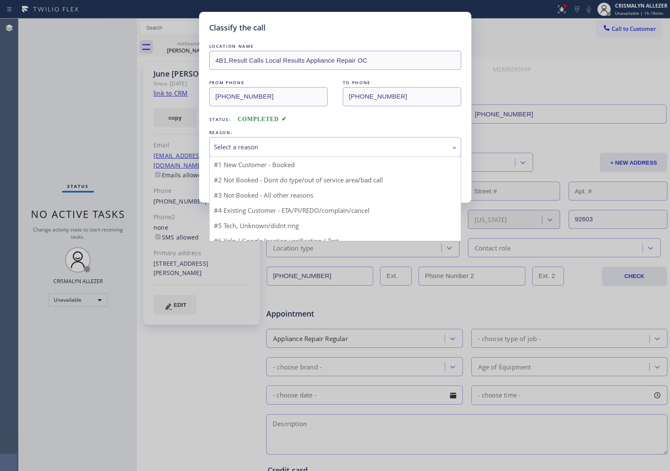
click at [331, 147] on div "Select a reason" at bounding box center [335, 147] width 243 height 10
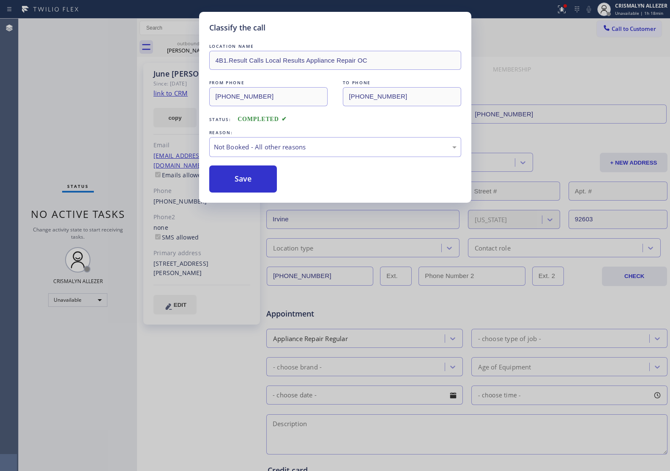
click at [233, 182] on button "Save" at bounding box center [243, 178] width 68 height 27
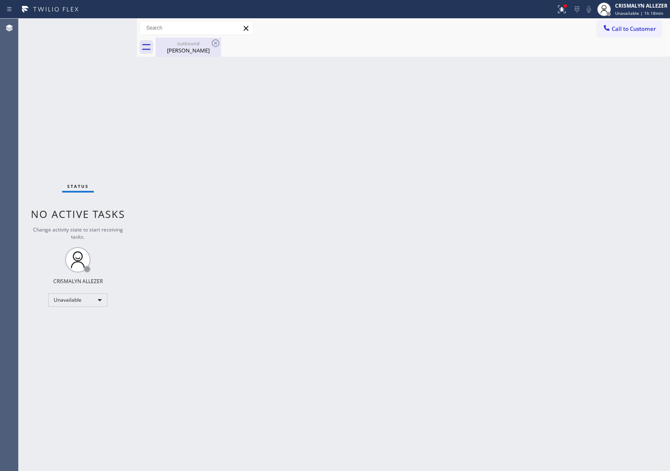
click at [183, 43] on div "outbound" at bounding box center [189, 43] width 64 height 6
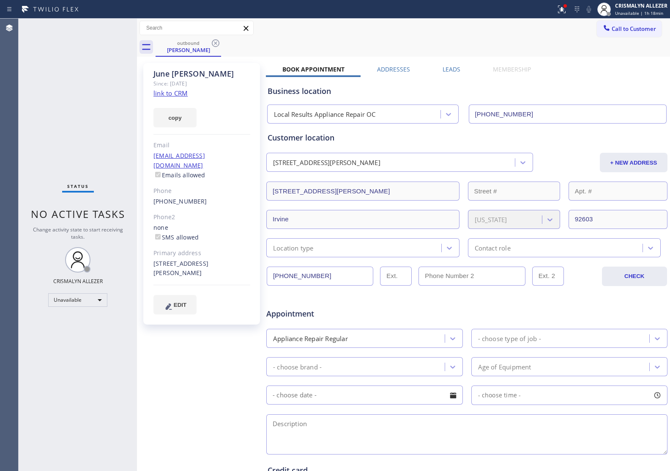
click at [445, 69] on label "Leads" at bounding box center [452, 69] width 18 height 8
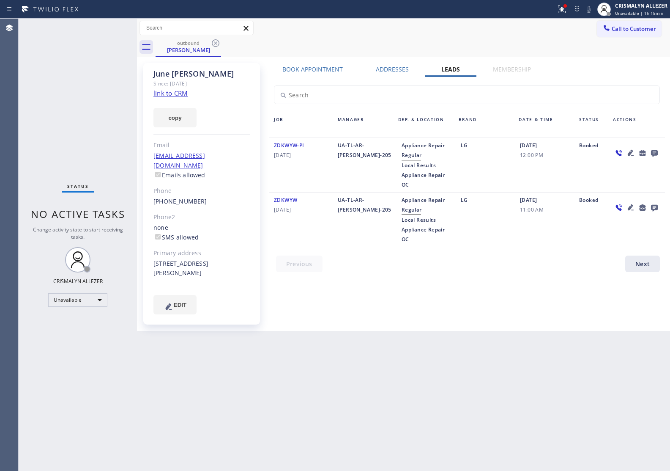
click at [653, 154] on icon at bounding box center [654, 153] width 7 height 7
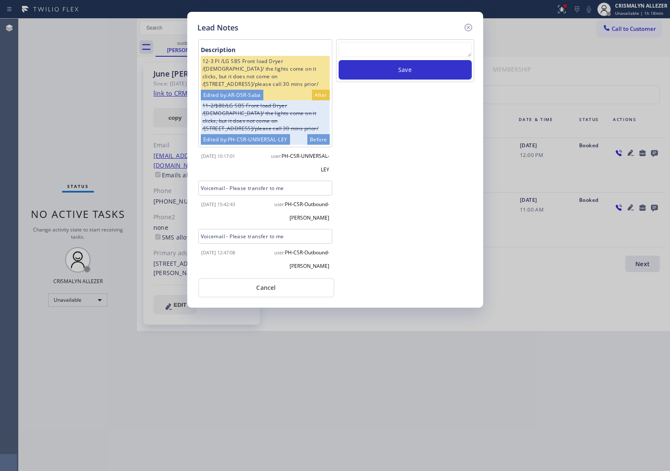
click at [388, 47] on textarea at bounding box center [405, 49] width 133 height 15
paste textarea "no answer | pls xfer here cx cb"
type textarea "no answer | pls xfer here cx cb"
click at [391, 68] on button "Save" at bounding box center [405, 69] width 133 height 19
click at [273, 288] on button "Cancel" at bounding box center [266, 287] width 136 height 19
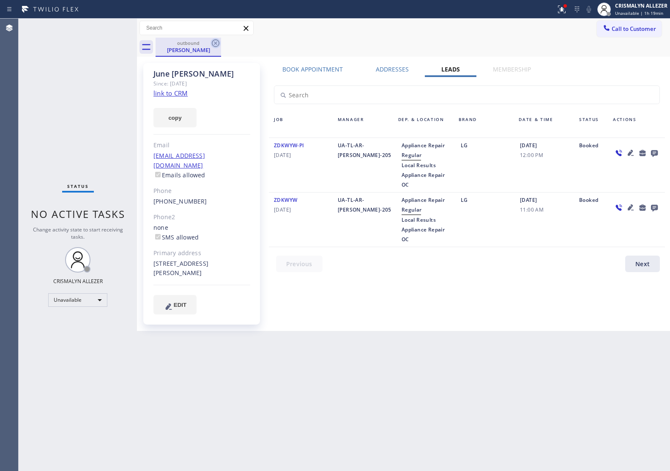
click at [217, 44] on icon at bounding box center [216, 43] width 8 height 8
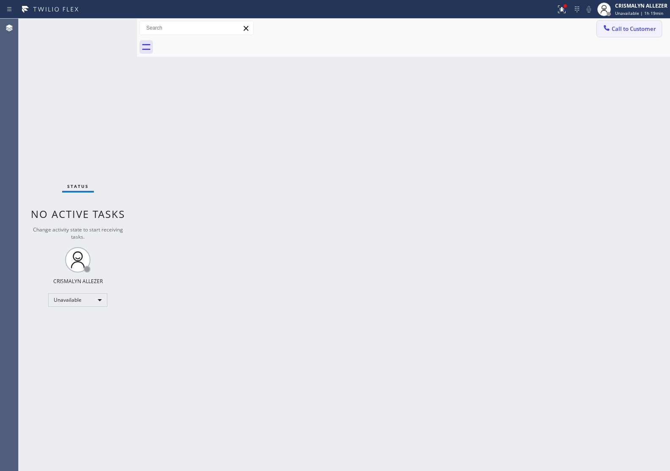
click at [643, 32] on span "Call to Customer" at bounding box center [634, 29] width 44 height 8
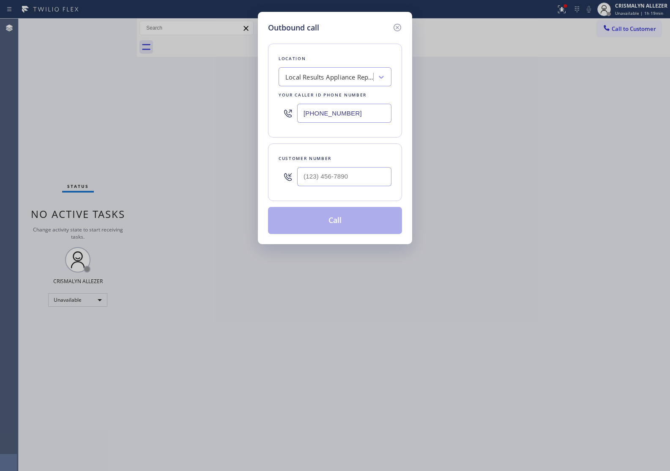
drag, startPoint x: 384, startPoint y: 114, endPoint x: 195, endPoint y: 117, distance: 188.7
click at [206, 117] on div "Outbound call Location Local Results Appliance Repair OC Your caller id phone n…" at bounding box center [335, 235] width 670 height 471
paste input "213) 279-6201"
type input "[PHONE_NUMBER]"
click at [365, 184] on input "(___) ___-____" at bounding box center [344, 176] width 94 height 19
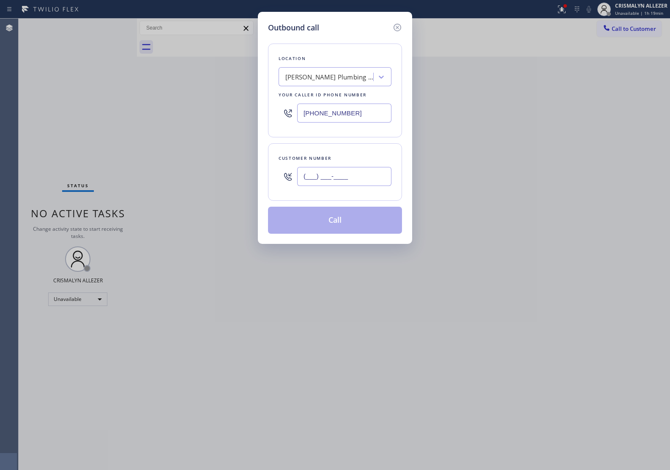
paste input "661) 350-5122"
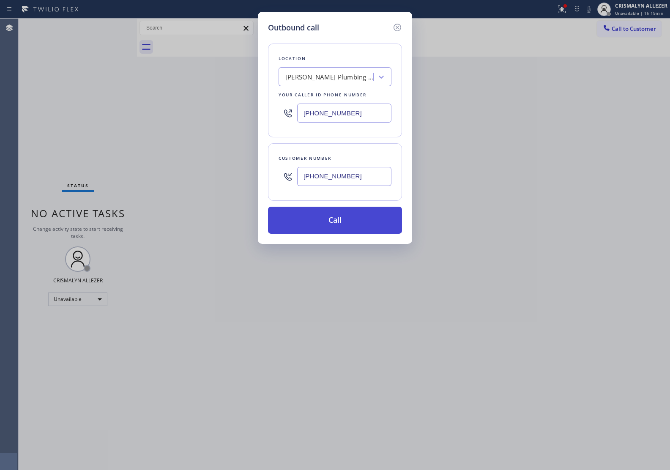
type input "[PHONE_NUMBER]"
click at [336, 223] on button "Call" at bounding box center [335, 220] width 134 height 27
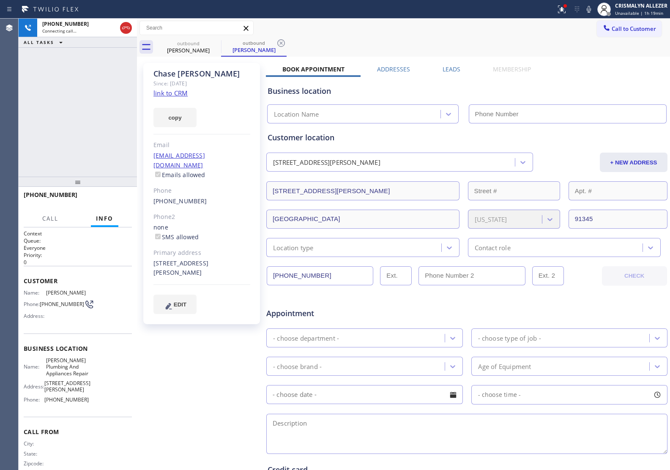
click at [176, 94] on link "link to CRM" at bounding box center [171, 93] width 34 height 8
type input "[PHONE_NUMBER]"
click at [113, 194] on button "HANG UP" at bounding box center [112, 199] width 39 height 12
click at [115, 199] on span "HANG UP" at bounding box center [112, 199] width 26 height 6
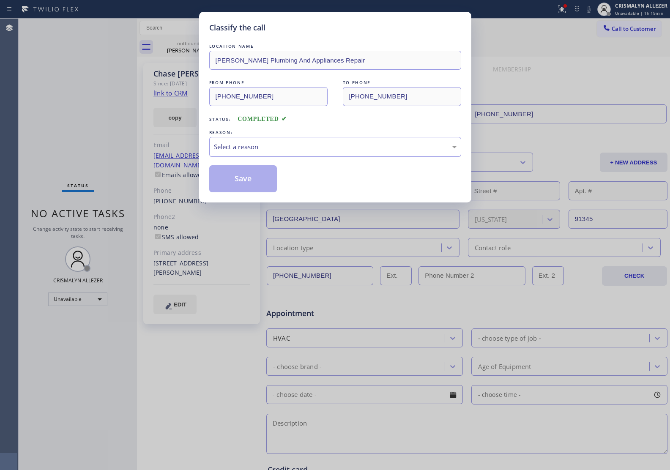
click at [354, 147] on div "Select a reason" at bounding box center [335, 147] width 243 height 10
click at [238, 181] on button "Save" at bounding box center [243, 178] width 68 height 27
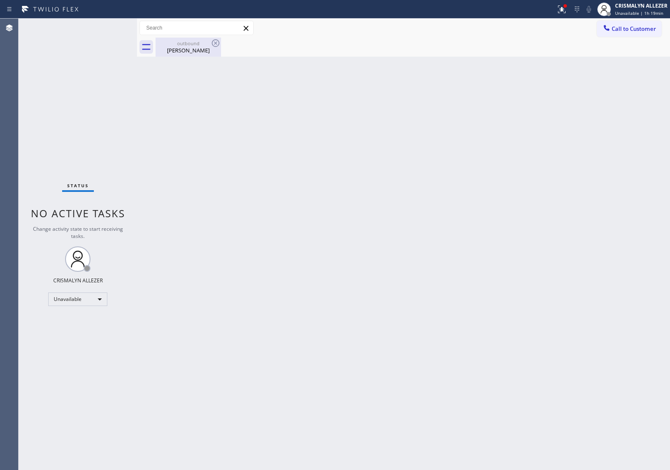
click at [189, 46] on div "outbound" at bounding box center [189, 43] width 64 height 6
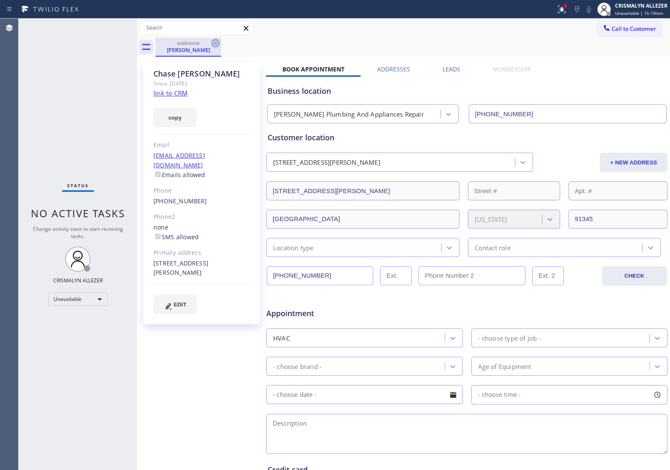
click at [213, 41] on icon at bounding box center [216, 43] width 10 height 10
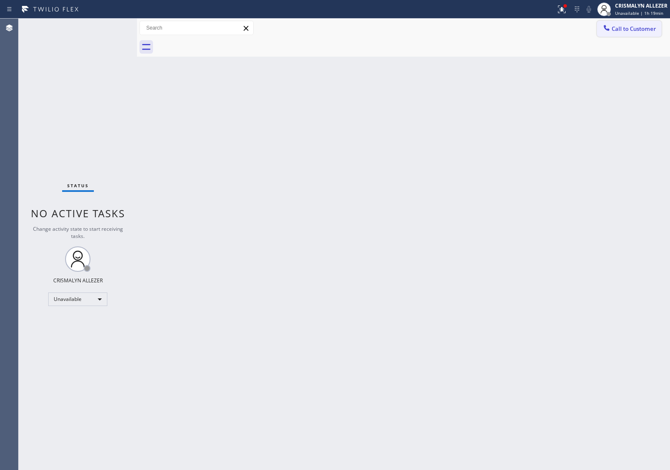
click at [639, 22] on button "Call to Customer" at bounding box center [629, 29] width 65 height 16
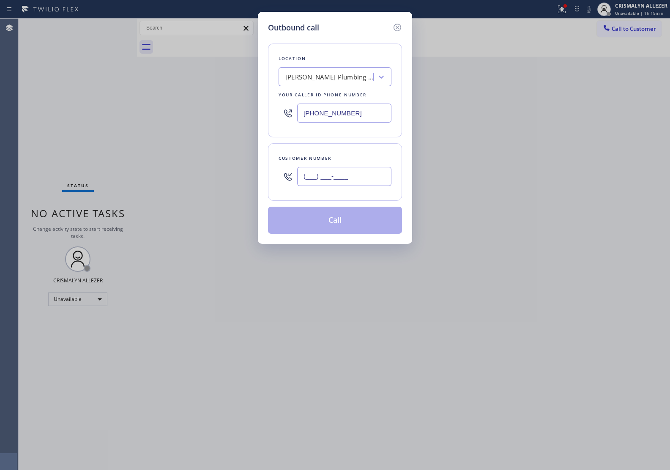
click at [371, 173] on input "(___) ___-____" at bounding box center [344, 176] width 94 height 19
paste input "661) 350-5122"
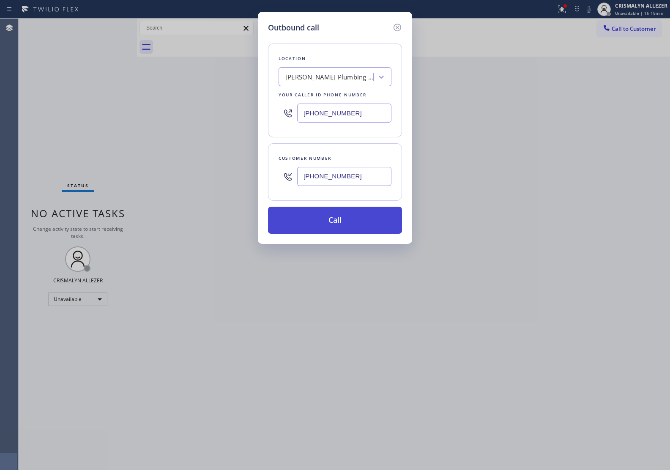
type input "[PHONE_NUMBER]"
click at [340, 220] on button "Call" at bounding box center [335, 220] width 134 height 27
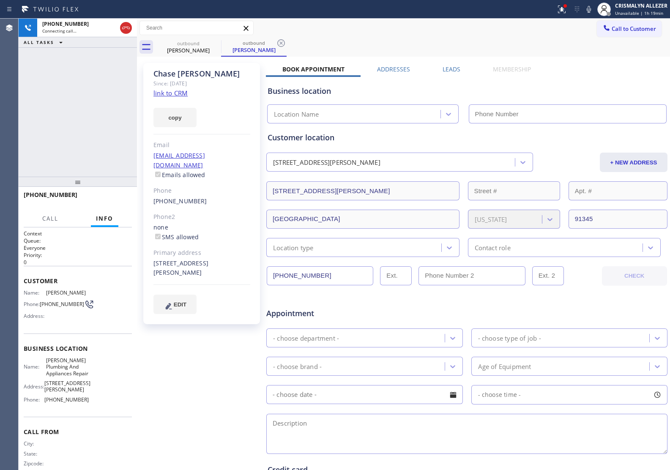
type input "[PHONE_NUMBER]"
click at [112, 199] on span "HANG UP" at bounding box center [112, 199] width 26 height 6
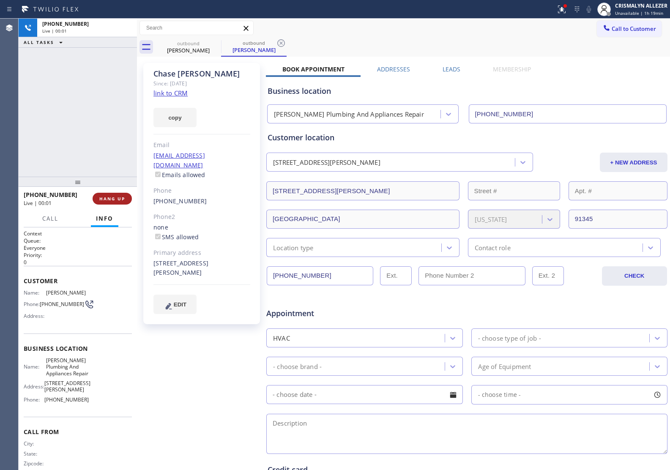
click at [112, 199] on span "HANG UP" at bounding box center [112, 199] width 26 height 6
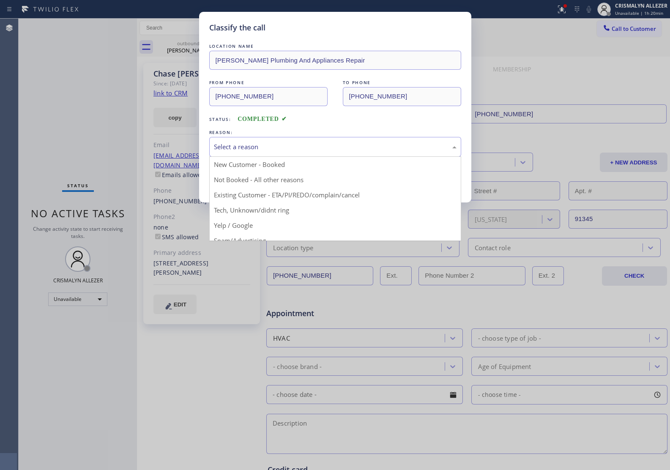
click at [307, 152] on div "Select a reason" at bounding box center [335, 147] width 243 height 10
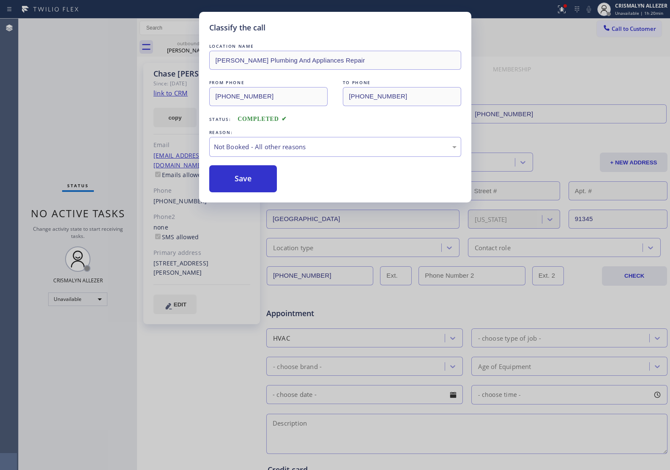
click at [242, 185] on button "Save" at bounding box center [243, 178] width 68 height 27
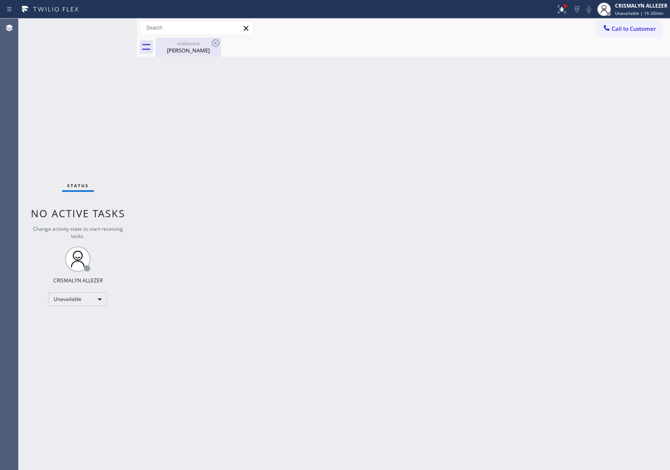
click at [181, 52] on div "Chase Fletcher" at bounding box center [189, 51] width 64 height 8
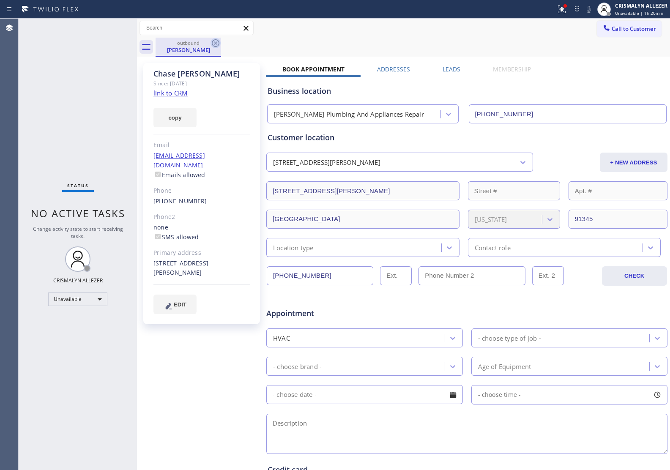
click at [219, 45] on icon at bounding box center [216, 43] width 8 height 8
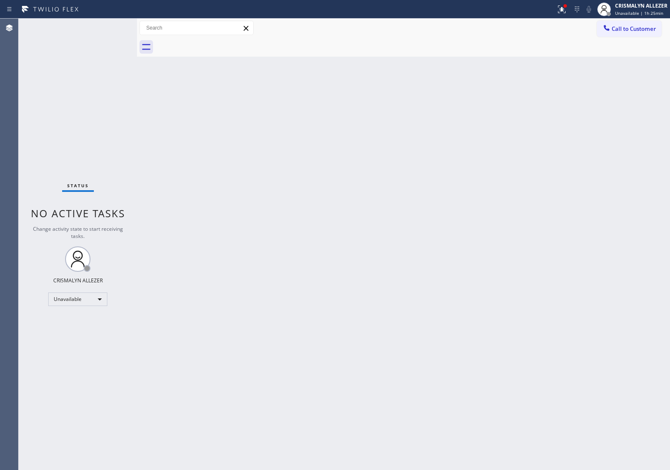
click at [648, 38] on div at bounding box center [413, 47] width 515 height 19
drag, startPoint x: 624, startPoint y: 33, endPoint x: 614, endPoint y: 43, distance: 14.7
click at [622, 36] on button "Call to Customer" at bounding box center [629, 29] width 65 height 16
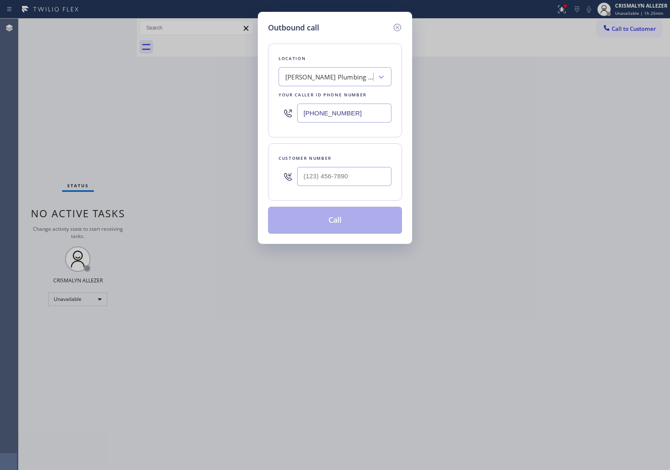
drag, startPoint x: 372, startPoint y: 119, endPoint x: 220, endPoint y: 124, distance: 151.9
click at [220, 124] on div "Outbound call Location Armstrong Plumbing And Appliances Repair Your caller id …" at bounding box center [335, 235] width 670 height 470
paste input "747) 233-4400"
type input "[PHONE_NUMBER]"
click at [366, 187] on div at bounding box center [344, 176] width 94 height 27
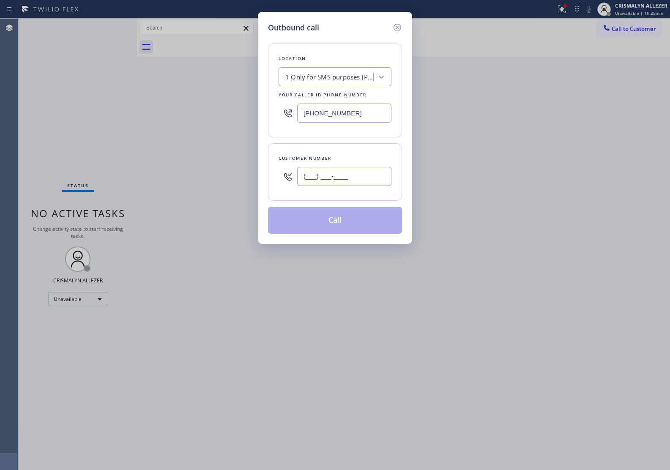
click at [365, 180] on input "(___) ___-____" at bounding box center [344, 176] width 94 height 19
paste input "310) 612-8324"
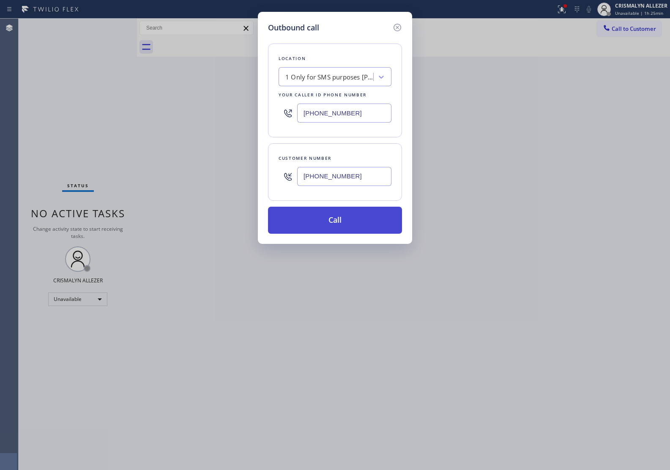
type input "[PHONE_NUMBER]"
click at [336, 221] on button "Call" at bounding box center [335, 220] width 134 height 27
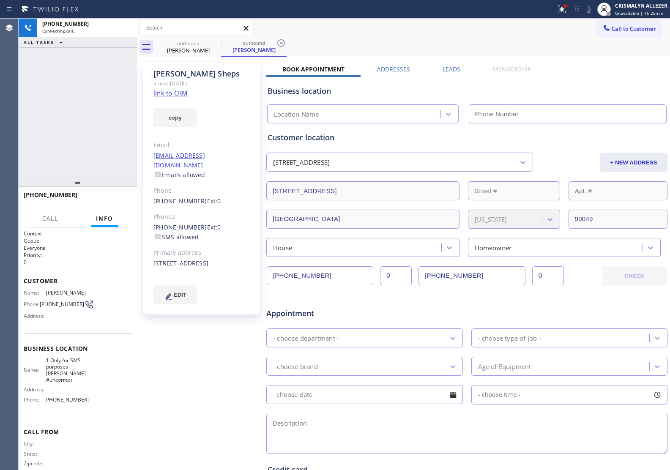
click at [168, 92] on link "link to CRM" at bounding box center [171, 93] width 34 height 8
type input "[PHONE_NUMBER]"
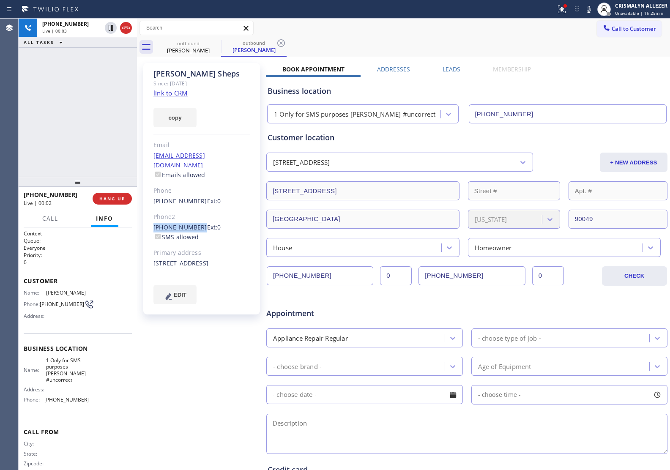
drag, startPoint x: 150, startPoint y: 216, endPoint x: 195, endPoint y: 218, distance: 44.4
click at [195, 218] on div "Laurie Sheps Since: 20 may 2020 link to CRM copy Email lauriemcole@gmail.com Em…" at bounding box center [201, 189] width 117 height 252
copy link "[PHONE_NUMBER]"
click at [106, 198] on span "HANG UP" at bounding box center [112, 199] width 26 height 6
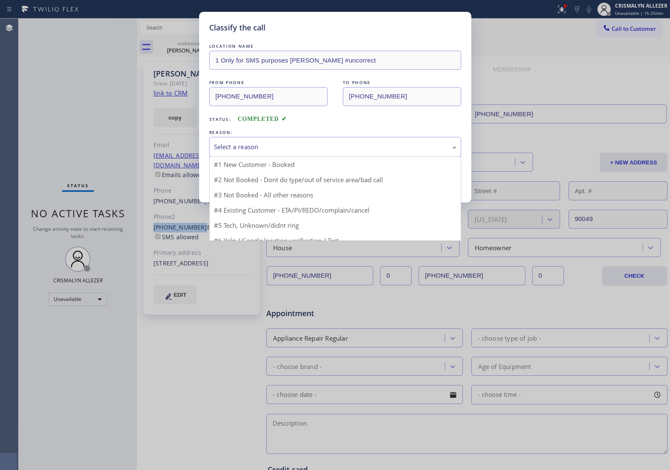
click at [324, 152] on div "Select a reason" at bounding box center [335, 147] width 243 height 10
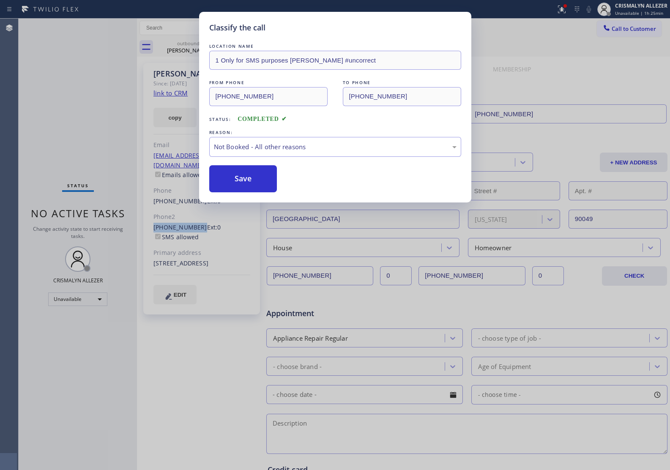
click at [244, 186] on button "Save" at bounding box center [243, 178] width 68 height 27
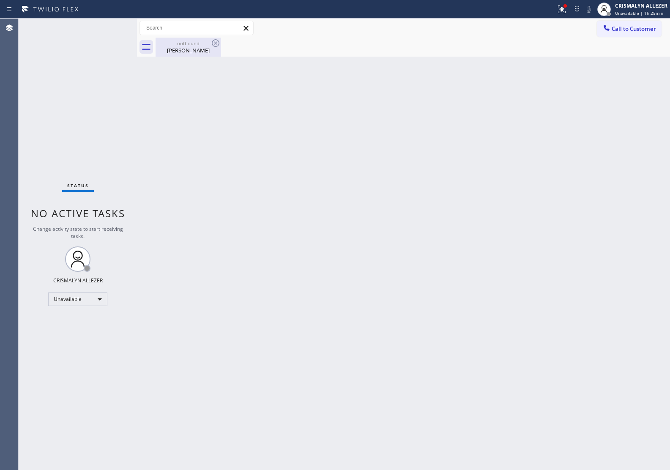
click at [174, 45] on div "outbound" at bounding box center [189, 43] width 64 height 6
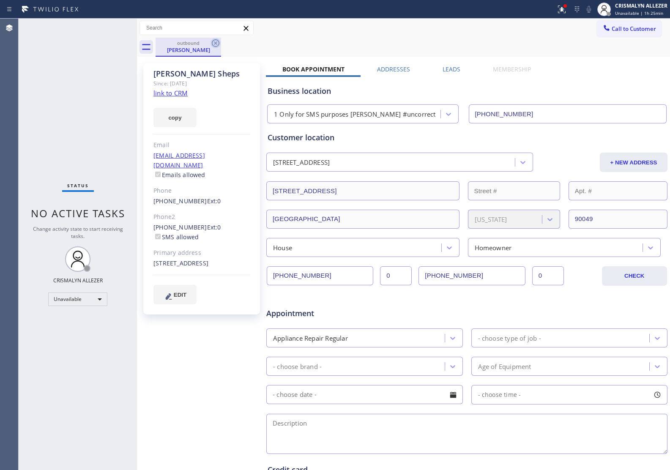
click at [214, 44] on icon at bounding box center [216, 43] width 8 height 8
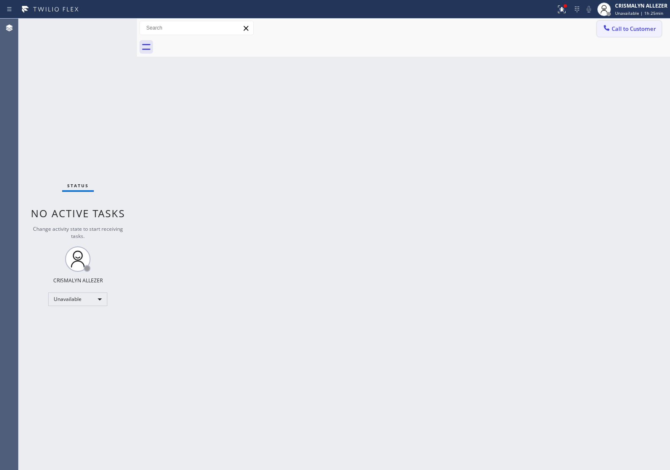
click at [627, 30] on span "Call to Customer" at bounding box center [634, 29] width 44 height 8
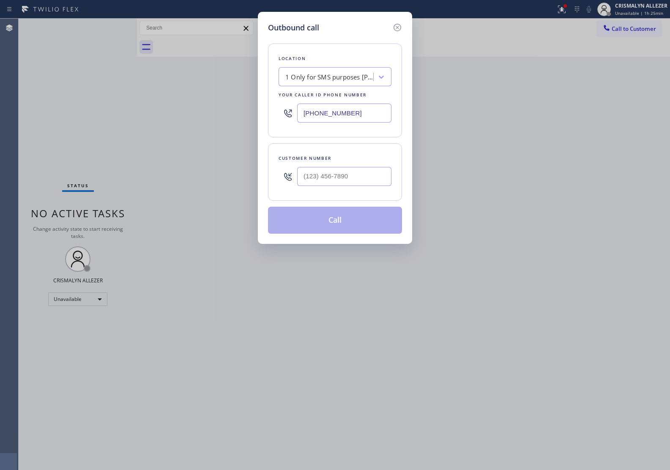
click at [371, 187] on div at bounding box center [344, 176] width 94 height 27
click at [371, 179] on input "(___) ___-____" at bounding box center [344, 176] width 94 height 19
paste input "310) 873-4422"
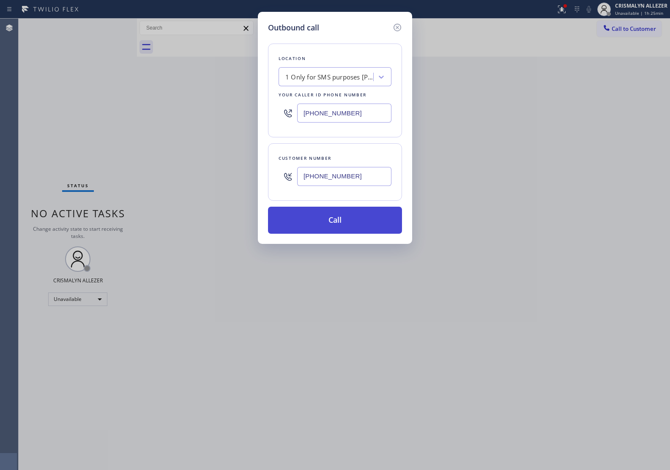
type input "[PHONE_NUMBER]"
click at [346, 216] on button "Call" at bounding box center [335, 220] width 134 height 27
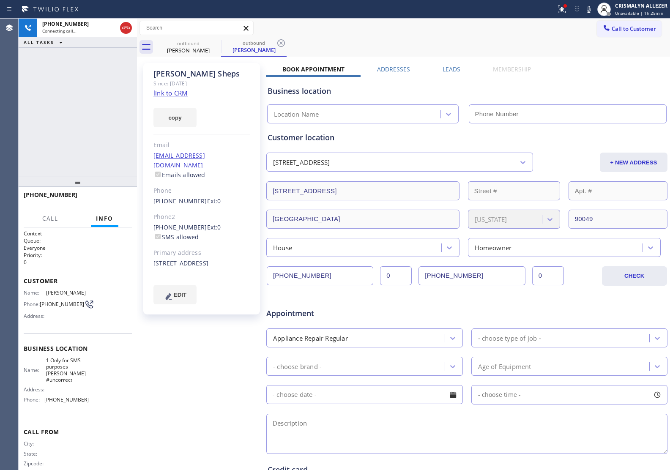
type input "[PHONE_NUMBER]"
click at [114, 197] on span "HANG UP" at bounding box center [112, 199] width 26 height 6
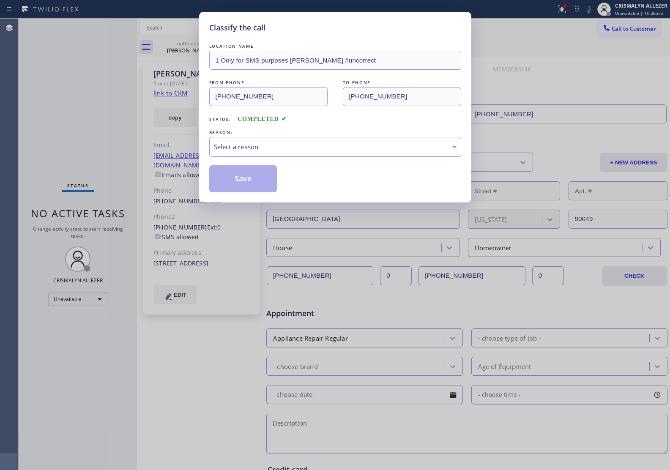
click at [329, 149] on div "Select a reason" at bounding box center [335, 147] width 243 height 10
click at [234, 181] on button "Save" at bounding box center [243, 178] width 68 height 27
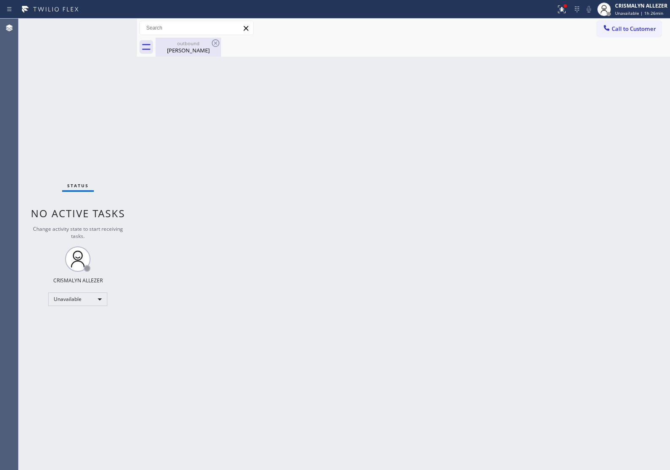
click at [188, 47] on div "Laurie Sheps" at bounding box center [189, 51] width 64 height 8
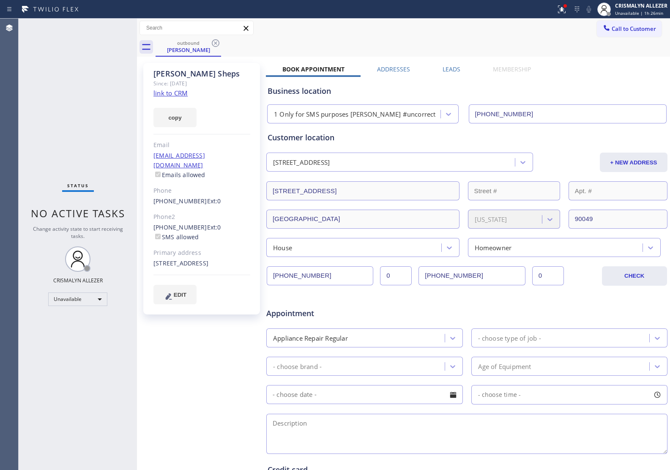
click at [454, 68] on label "Leads" at bounding box center [452, 69] width 18 height 8
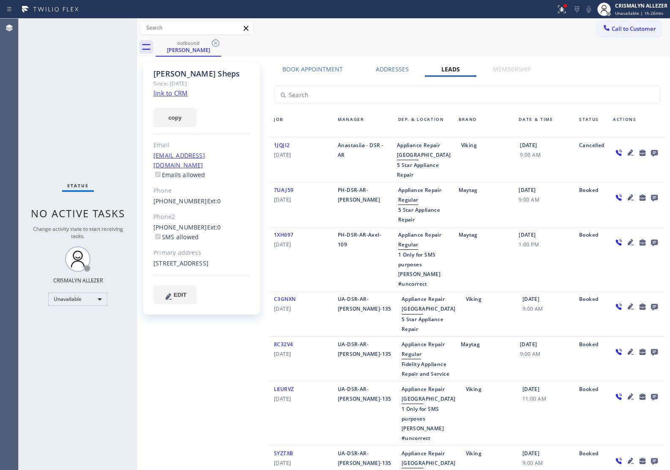
click at [651, 155] on icon at bounding box center [654, 153] width 7 height 7
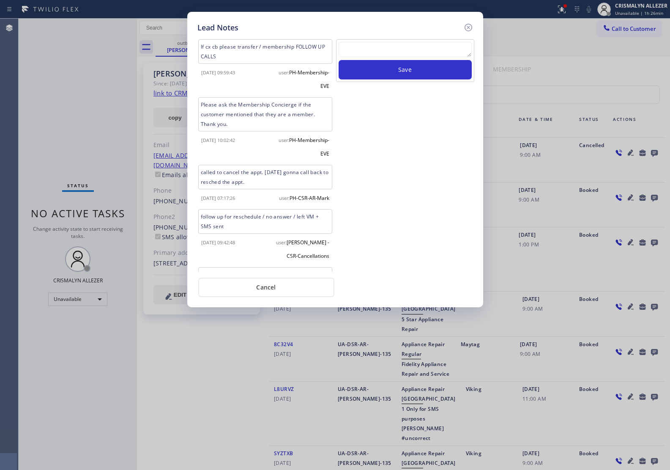
click at [357, 52] on textarea at bounding box center [405, 49] width 133 height 15
type textarea "will make a follow up"
click at [409, 74] on button "Save" at bounding box center [405, 69] width 133 height 19
click at [277, 287] on button "Cancel" at bounding box center [266, 287] width 136 height 19
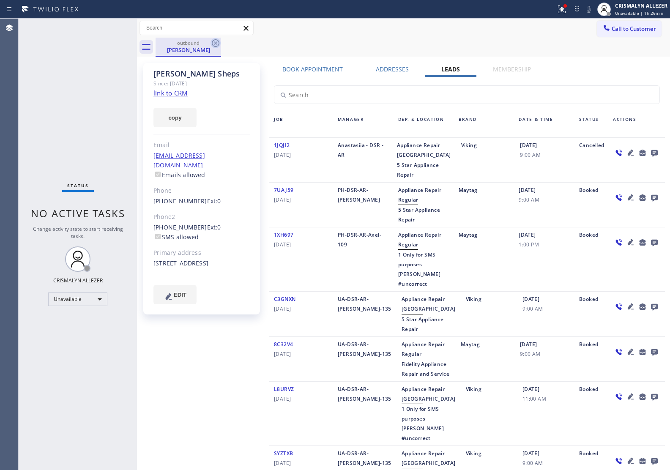
click at [214, 42] on icon at bounding box center [216, 43] width 10 height 10
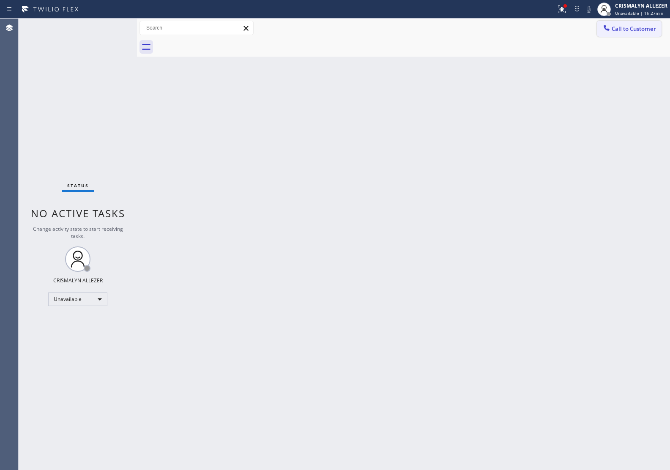
click at [637, 30] on span "Call to Customer" at bounding box center [634, 29] width 44 height 8
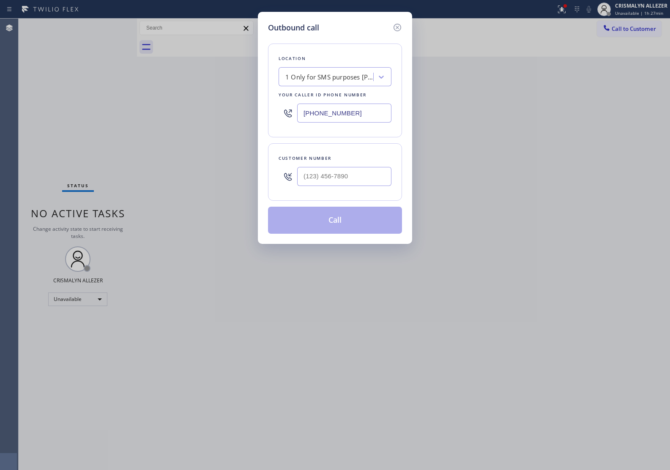
drag, startPoint x: 368, startPoint y: 108, endPoint x: 250, endPoint y: 119, distance: 118.5
click at [251, 119] on div "Outbound call Location 1 Only for SMS purposes Sam #uncorrect Your caller id ph…" at bounding box center [335, 235] width 670 height 470
paste input "866) 934-3013"
type input "[PHONE_NUMBER]"
click at [351, 176] on input "(___) ___-____" at bounding box center [344, 176] width 94 height 19
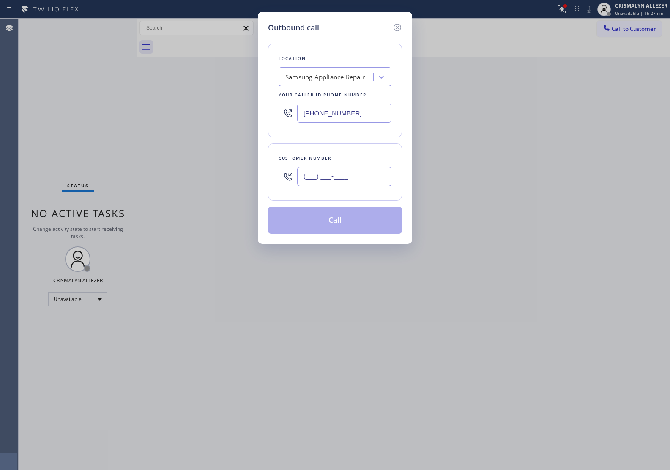
paste input "775) 815-0782"
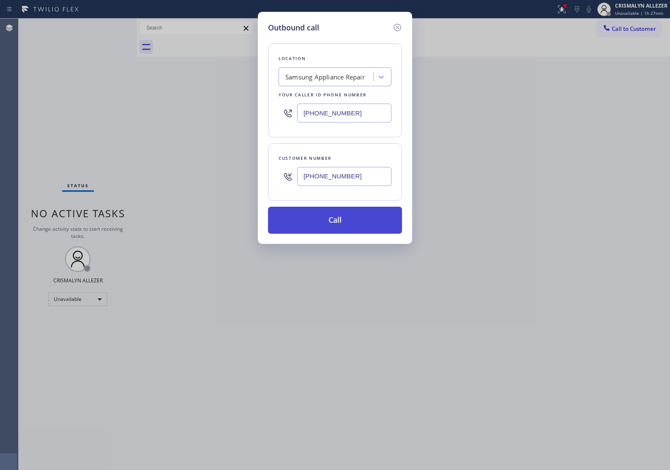
type input "[PHONE_NUMBER]"
click at [341, 221] on button "Call" at bounding box center [335, 220] width 134 height 27
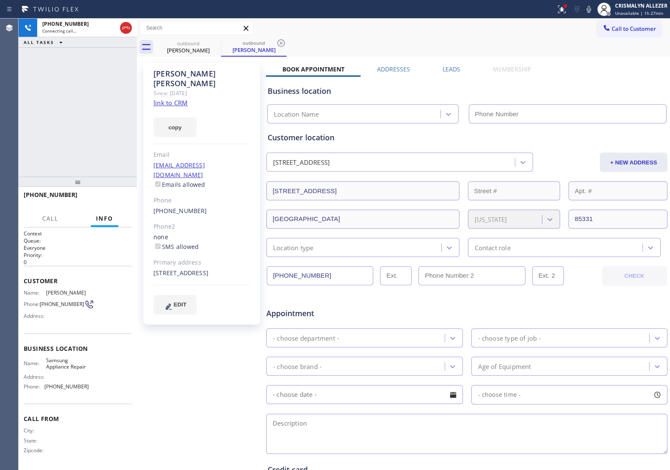
click at [178, 99] on link "link to CRM" at bounding box center [171, 103] width 34 height 8
type input "[PHONE_NUMBER]"
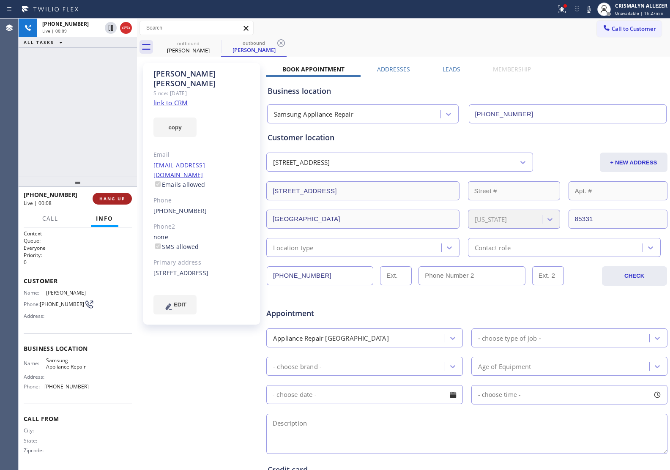
click at [107, 200] on span "HANG UP" at bounding box center [112, 199] width 26 height 6
click at [99, 199] on span "COMPLETE" at bounding box center [110, 199] width 29 height 6
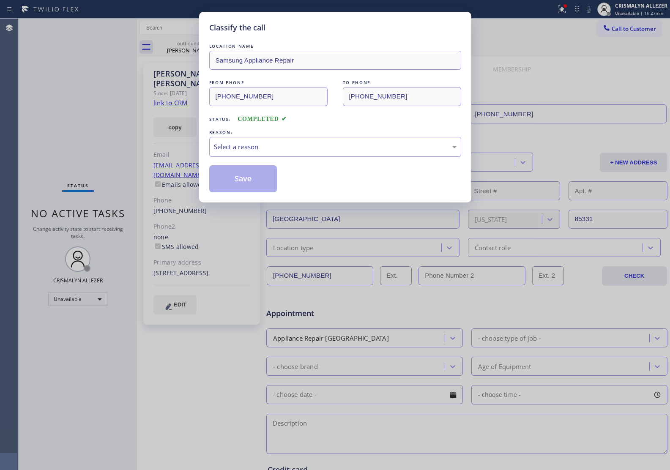
click at [358, 153] on div "Select a reason" at bounding box center [335, 147] width 252 height 20
click at [231, 179] on button "Save" at bounding box center [243, 178] width 68 height 27
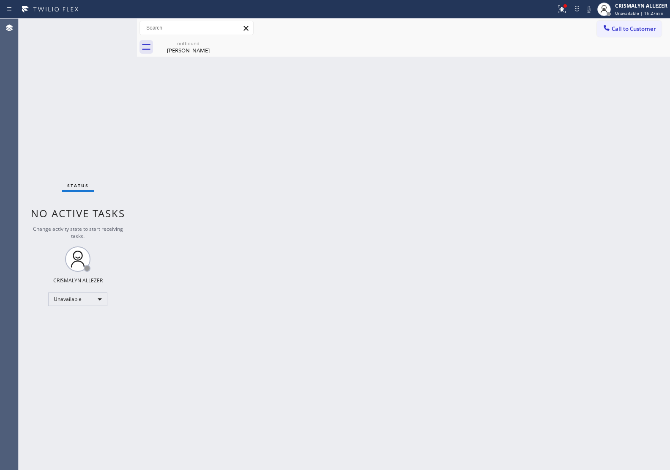
click at [199, 54] on div "Beverly Taylor" at bounding box center [189, 51] width 64 height 8
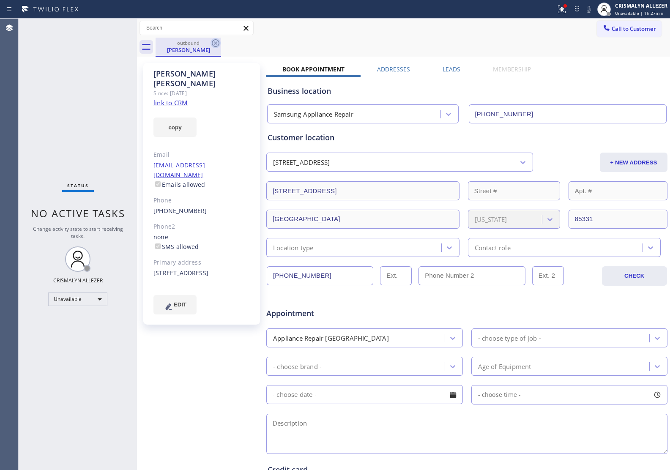
click at [215, 44] on icon at bounding box center [216, 43] width 10 height 10
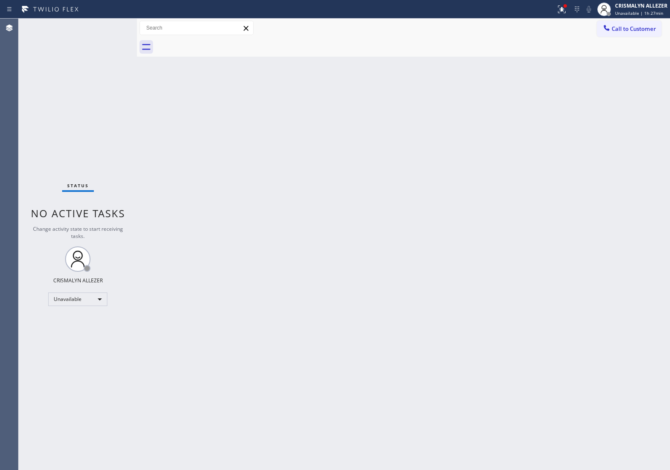
drag, startPoint x: 629, startPoint y: 30, endPoint x: 616, endPoint y: 39, distance: 16.0
click at [627, 30] on span "Call to Customer" at bounding box center [634, 29] width 44 height 8
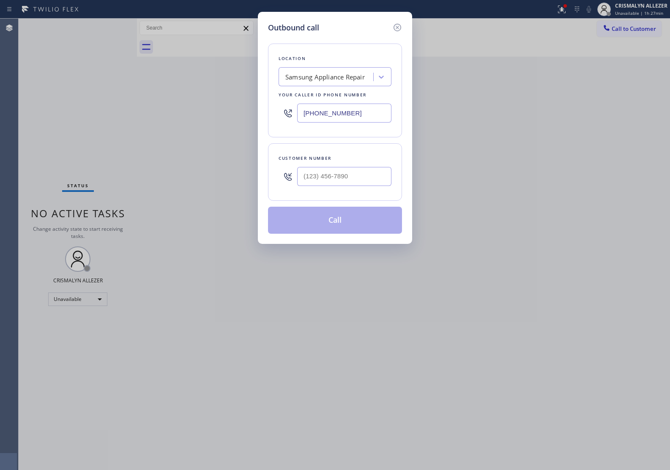
drag, startPoint x: 387, startPoint y: 115, endPoint x: 175, endPoint y: 124, distance: 213.0
click at [176, 121] on div "Outbound call Location Samsung Appliance Repair Your caller id phone number (86…" at bounding box center [335, 235] width 670 height 470
paste input "415) 604-9150"
type input "[PHONE_NUMBER]"
click at [368, 186] on input "(___) ___-____" at bounding box center [344, 176] width 94 height 19
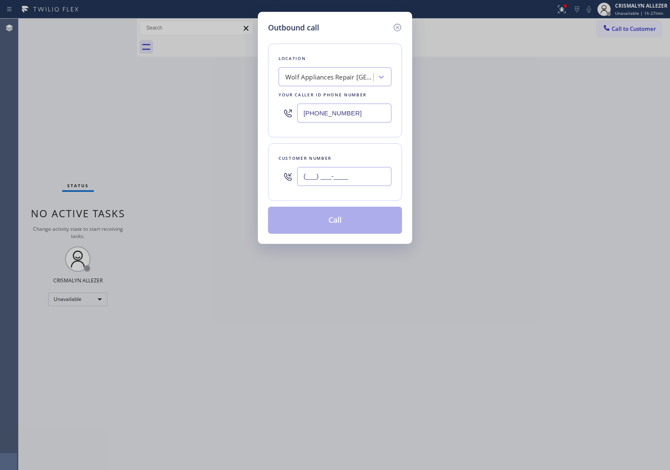
paste input "415) 533-8647"
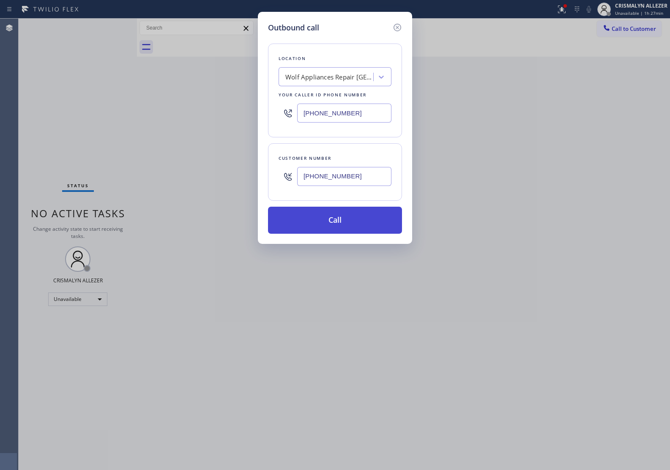
type input "[PHONE_NUMBER]"
click at [338, 228] on button "Call" at bounding box center [335, 220] width 134 height 27
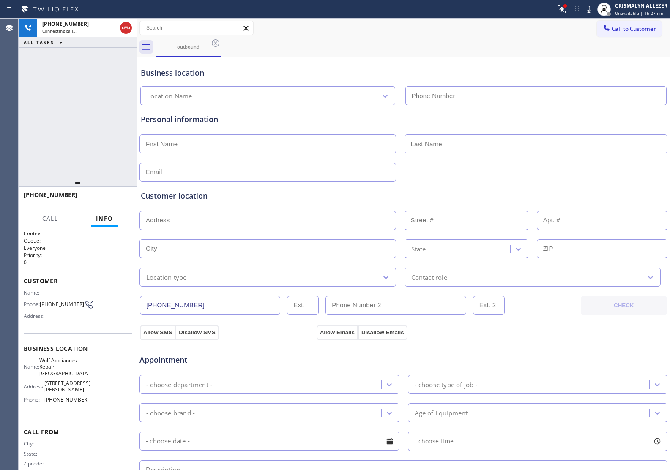
type input "[PHONE_NUMBER]"
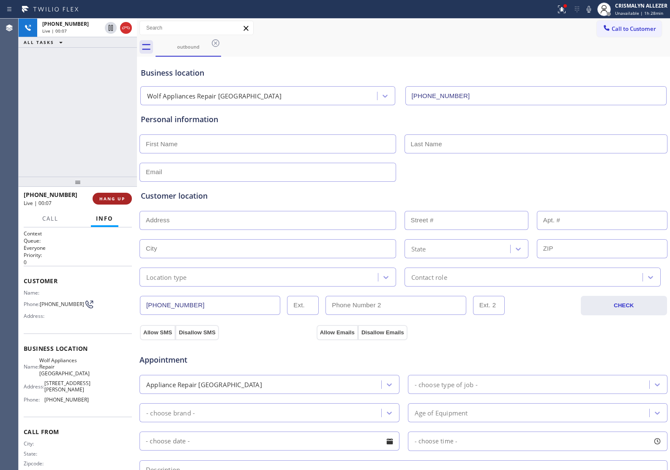
click at [107, 202] on button "HANG UP" at bounding box center [112, 199] width 39 height 12
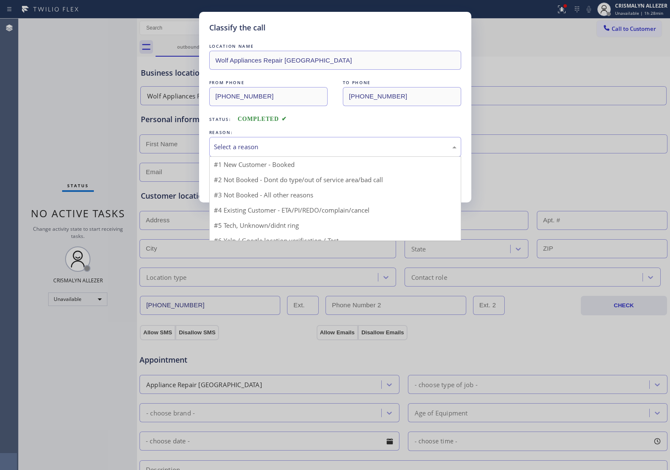
click at [298, 151] on div "Select a reason" at bounding box center [335, 147] width 243 height 10
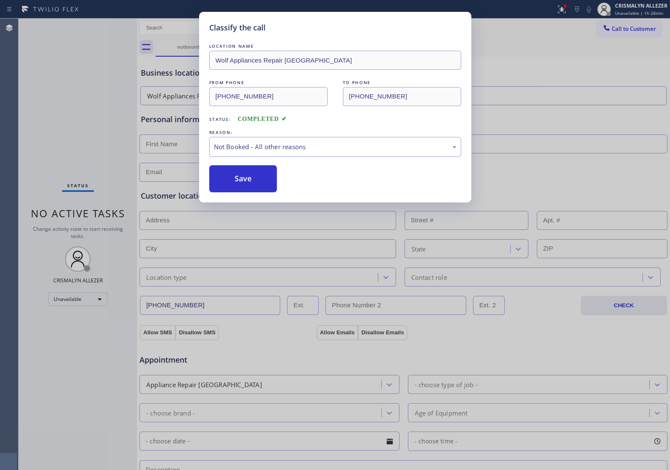
click at [239, 180] on button "Save" at bounding box center [243, 178] width 68 height 27
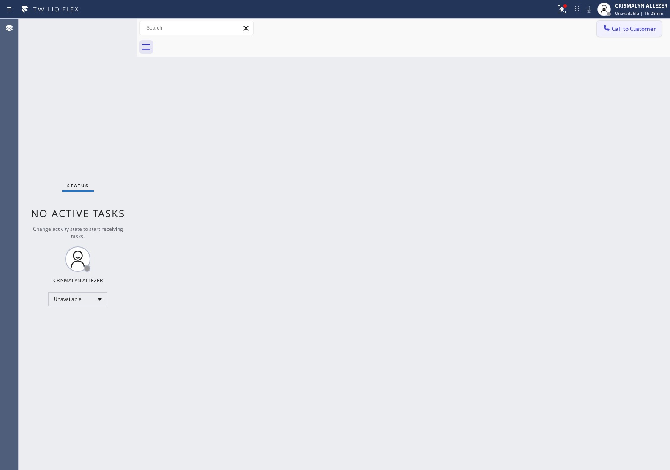
click at [627, 34] on button "Call to Customer" at bounding box center [629, 29] width 65 height 16
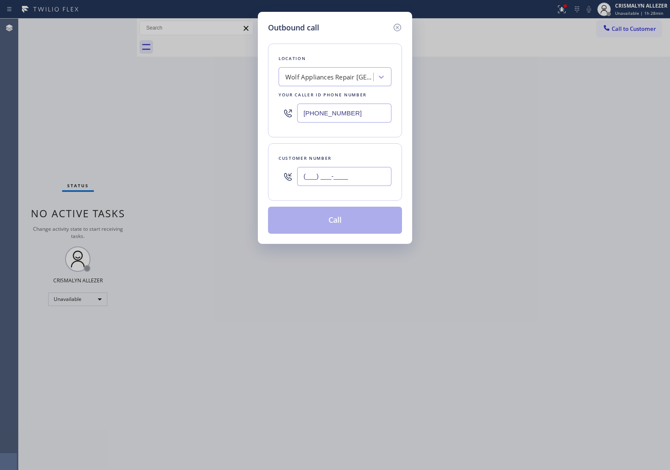
click at [330, 173] on input "(___) ___-____" at bounding box center [344, 176] width 94 height 19
paste input "415) 533-8647"
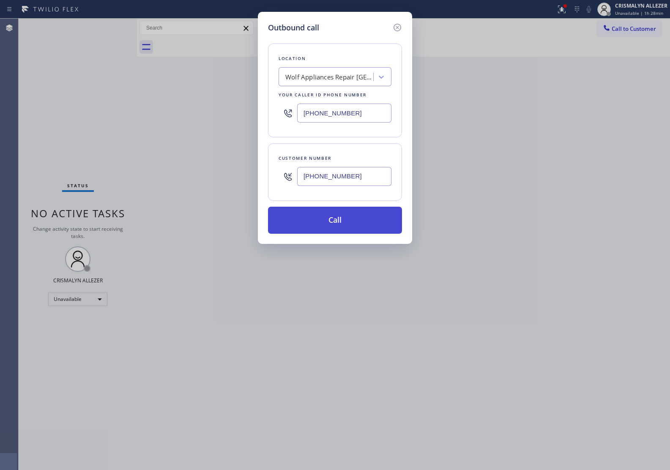
type input "[PHONE_NUMBER]"
click at [330, 221] on button "Call" at bounding box center [335, 220] width 134 height 27
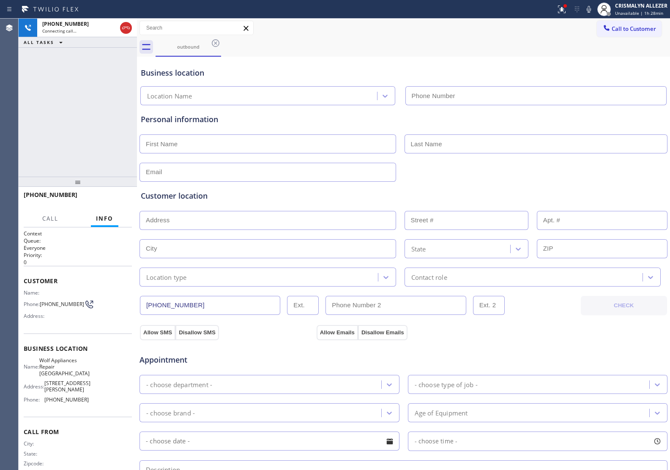
type input "[PHONE_NUMBER]"
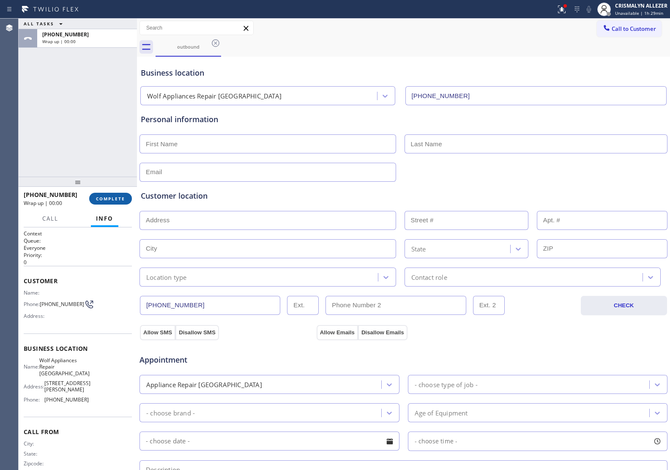
click at [108, 198] on span "COMPLETE" at bounding box center [110, 199] width 29 height 6
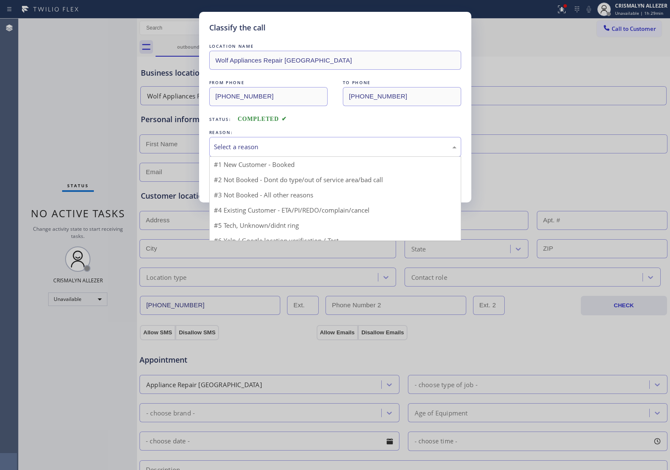
click at [313, 150] on div "Select a reason" at bounding box center [335, 147] width 243 height 10
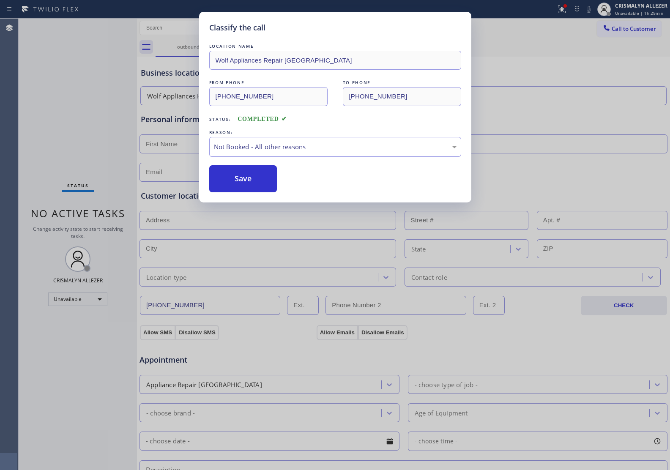
click at [239, 184] on button "Save" at bounding box center [243, 178] width 68 height 27
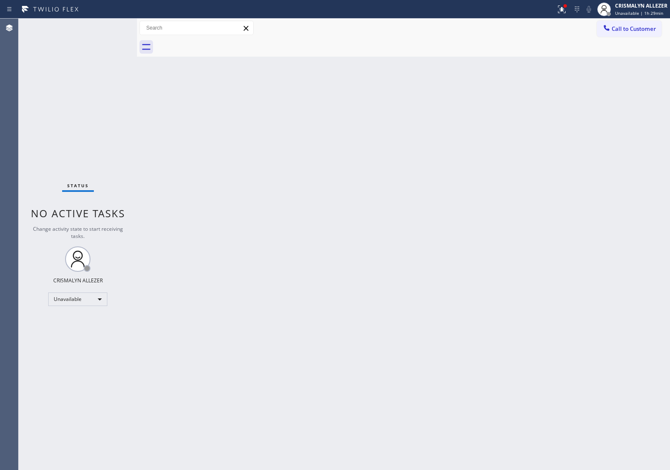
drag, startPoint x: 645, startPoint y: 24, endPoint x: 477, endPoint y: 106, distance: 186.7
click at [641, 26] on button "Call to Customer" at bounding box center [629, 29] width 65 height 16
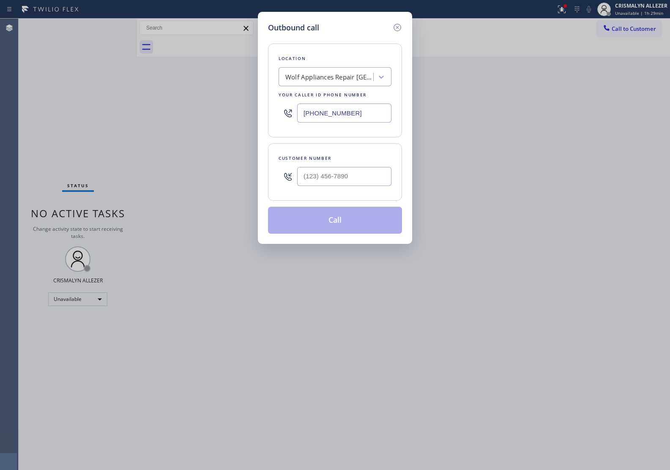
drag, startPoint x: 318, startPoint y: 114, endPoint x: 146, endPoint y: 113, distance: 171.7
click at [151, 113] on div "Outbound call Location Wolf Appliances Repair Richmond District Your caller id …" at bounding box center [335, 235] width 670 height 470
paste input "866) 934-3013"
type input "[PHONE_NUMBER]"
click at [360, 173] on input "(___) ___-____" at bounding box center [344, 176] width 94 height 19
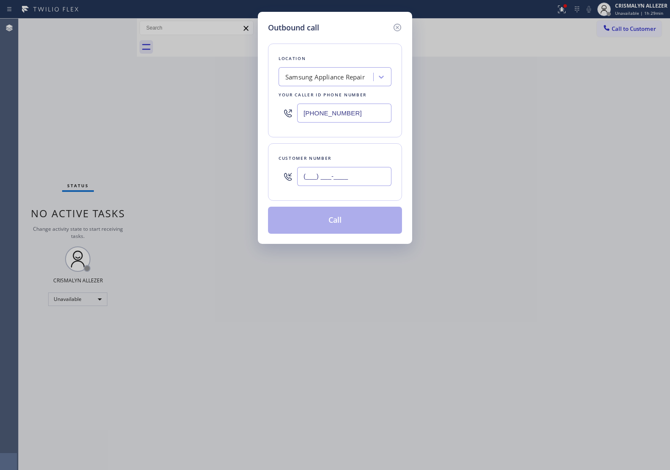
paste input "775) 815-0782"
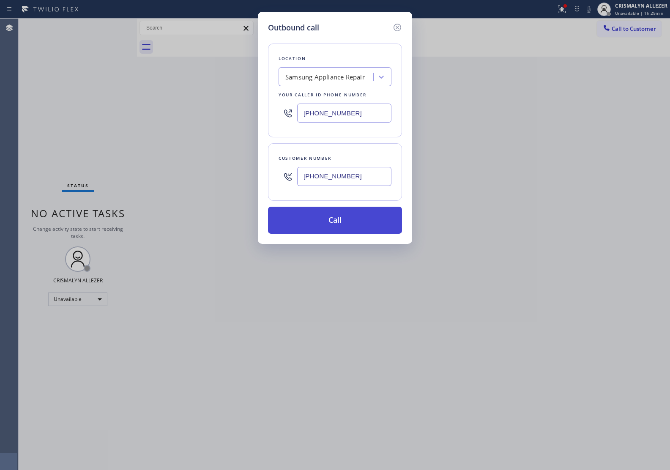
type input "[PHONE_NUMBER]"
click at [336, 223] on button "Call" at bounding box center [335, 220] width 134 height 27
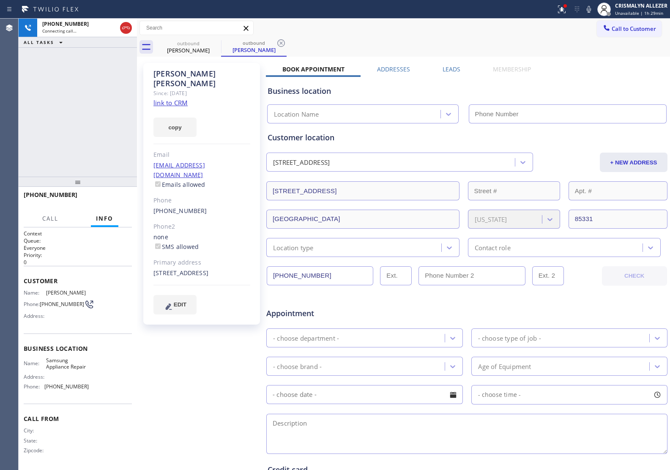
type input "[PHONE_NUMBER]"
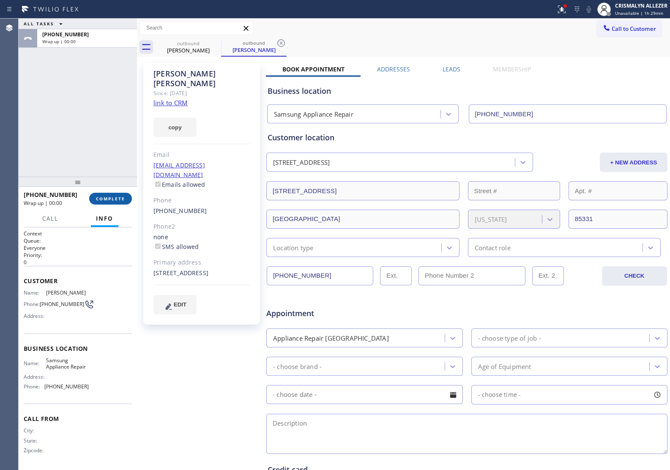
click at [104, 198] on span "COMPLETE" at bounding box center [110, 199] width 29 height 6
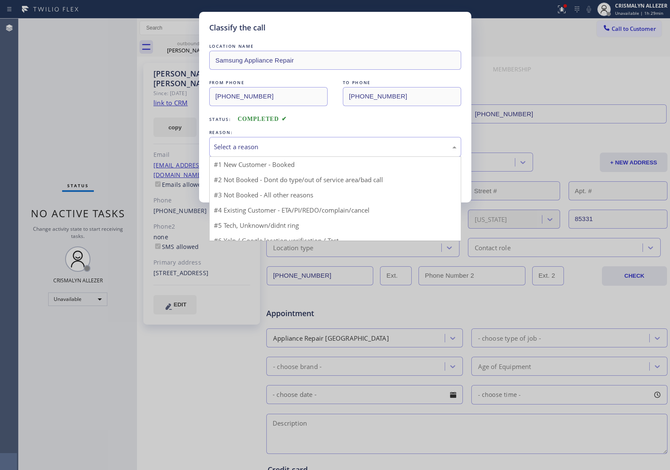
click at [360, 151] on div "Select a reason" at bounding box center [335, 147] width 243 height 10
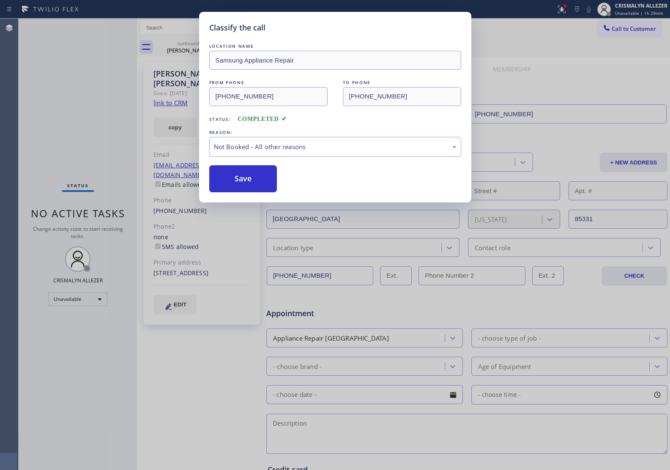
click at [247, 183] on button "Save" at bounding box center [243, 178] width 68 height 27
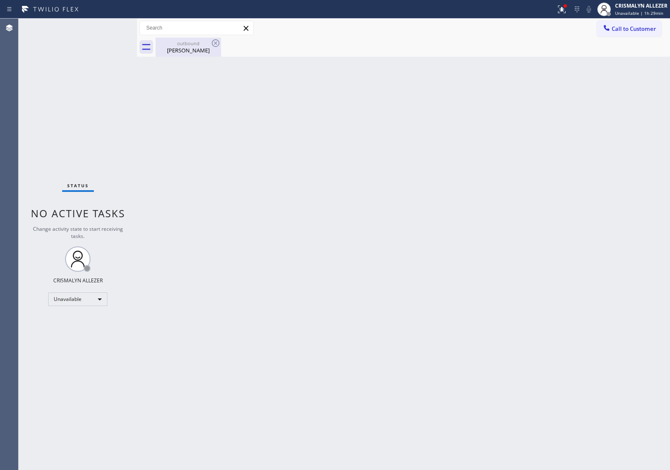
click at [182, 45] on div "outbound" at bounding box center [189, 43] width 64 height 6
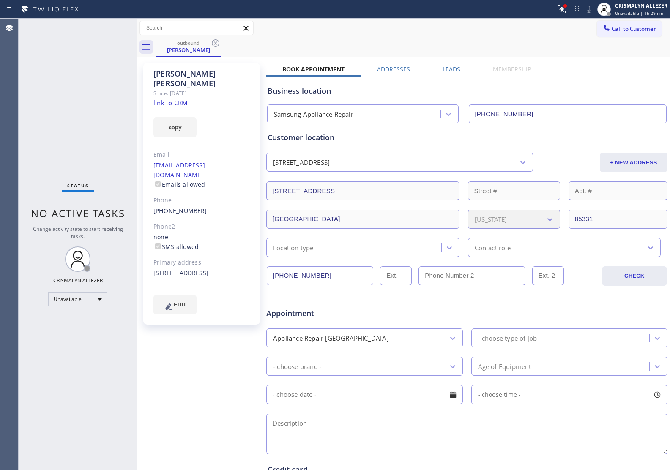
click at [448, 69] on label "Leads" at bounding box center [452, 69] width 18 height 8
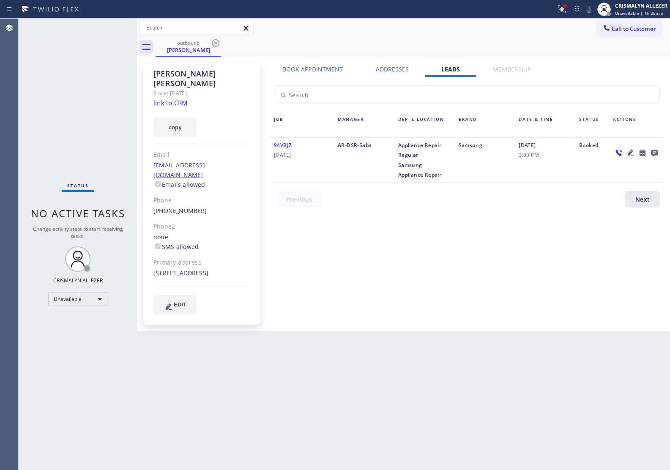
click at [654, 151] on icon at bounding box center [655, 153] width 10 height 11
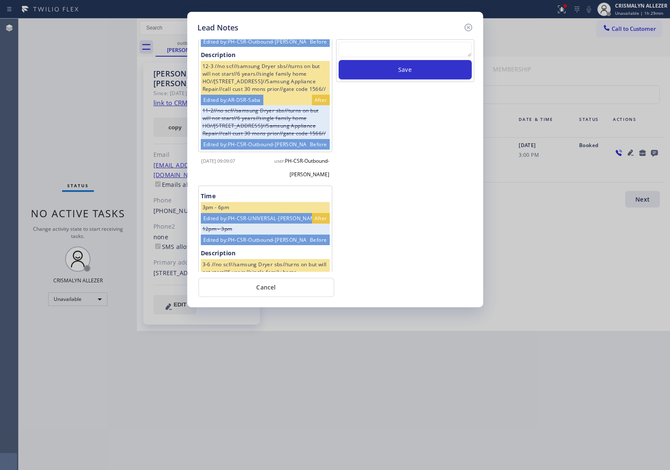
scroll to position [241, 0]
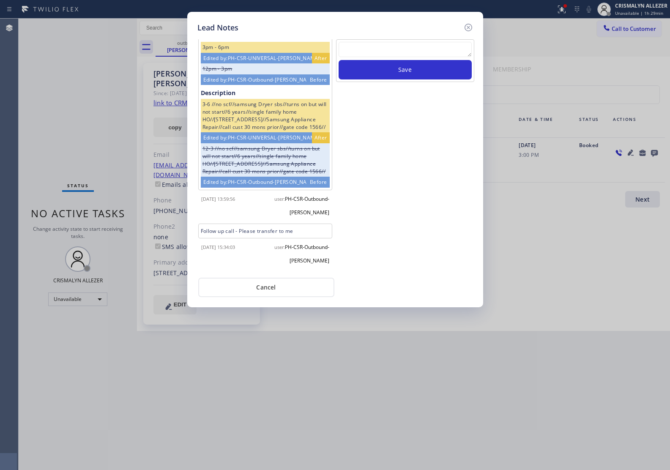
click at [409, 53] on textarea at bounding box center [405, 49] width 133 height 15
paste textarea "no answer | pls xfer here cx cb"
type textarea "no answer | pls xfer here cx cb"
click at [403, 71] on button "Save" at bounding box center [405, 69] width 133 height 19
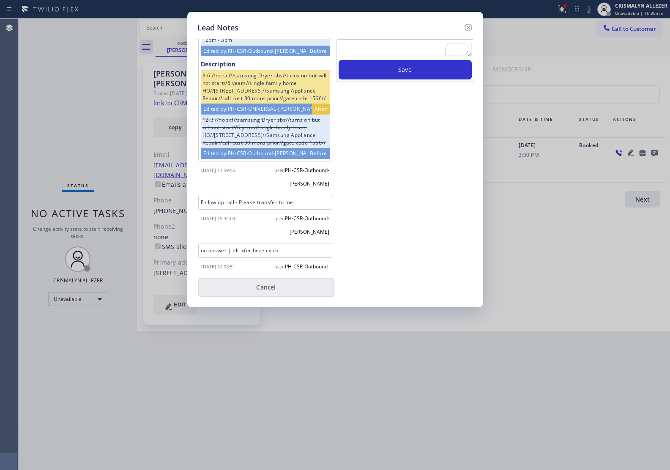
click at [271, 286] on button "Cancel" at bounding box center [266, 287] width 136 height 19
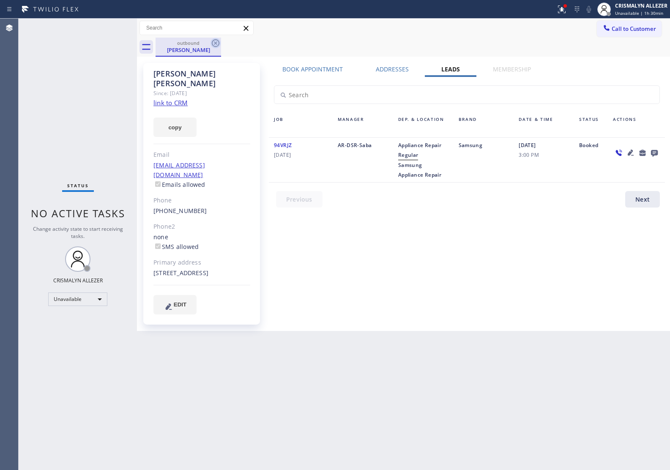
click at [216, 42] on icon at bounding box center [216, 43] width 10 height 10
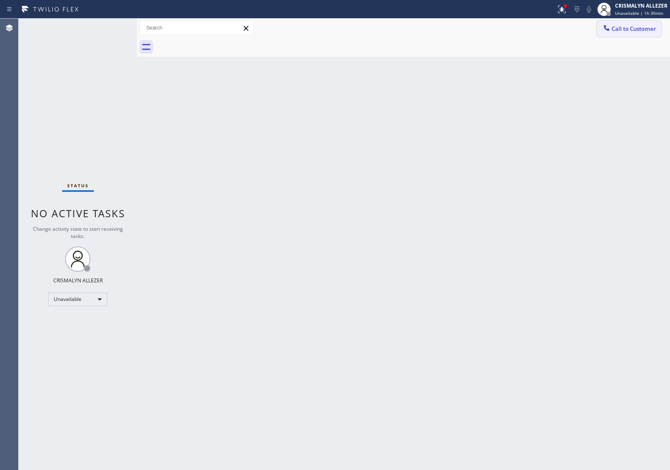
click at [642, 25] on span "Call to Customer" at bounding box center [634, 29] width 44 height 8
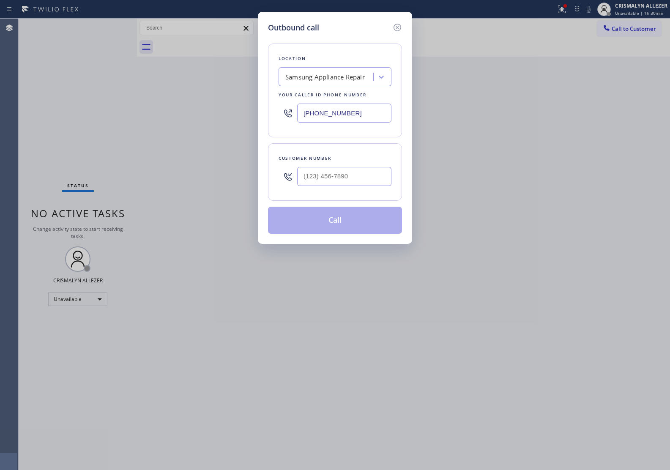
drag, startPoint x: 357, startPoint y: 115, endPoint x: 96, endPoint y: 103, distance: 260.8
click at [96, 103] on div "Outbound call Location Samsung Appliance Repair Your caller id phone number (86…" at bounding box center [335, 235] width 670 height 470
paste input "562) 362-4267"
type input "[PHONE_NUMBER]"
click at [349, 169] on input "(___) ___-____" at bounding box center [344, 176] width 94 height 19
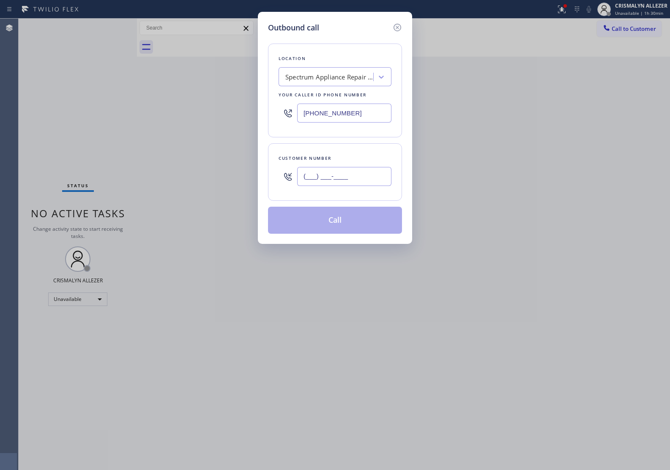
paste input "714) 423-3918"
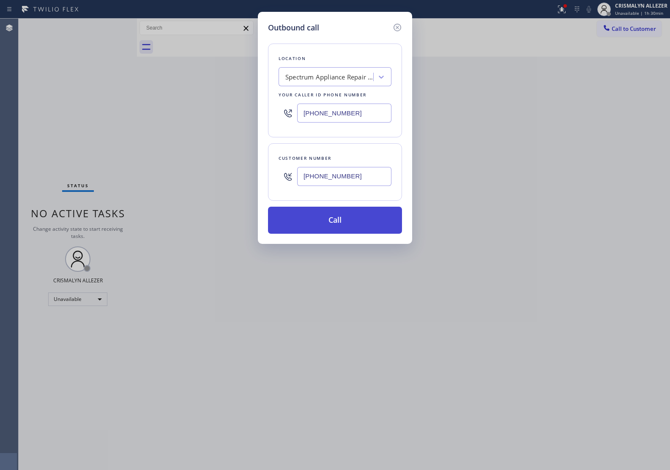
type input "(714) 423-3918"
click at [338, 225] on button "Call" at bounding box center [335, 220] width 134 height 27
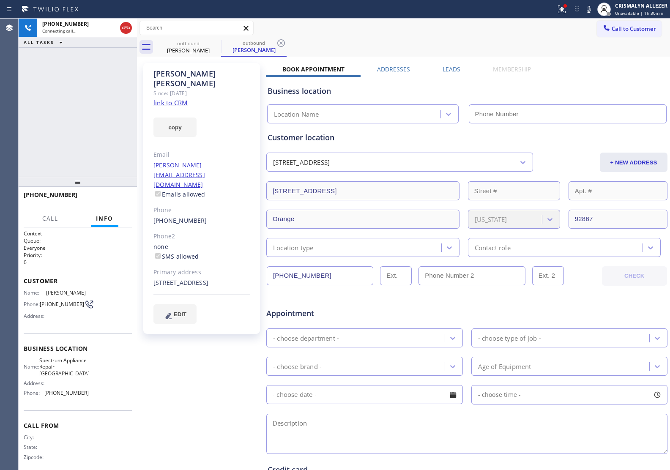
click at [160, 99] on link "link to CRM" at bounding box center [171, 103] width 34 height 8
type input "[PHONE_NUMBER]"
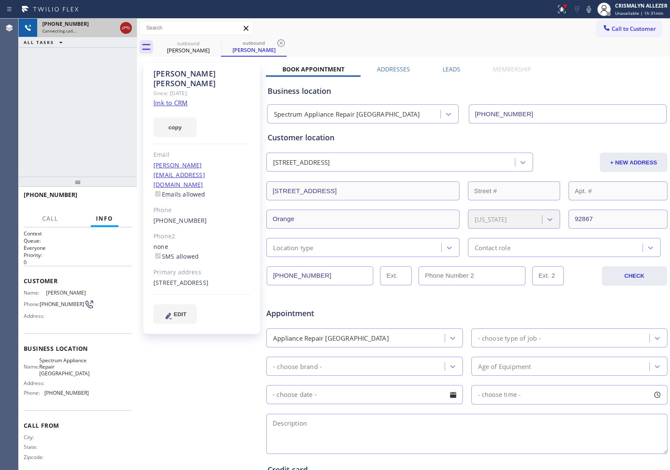
click at [124, 33] on icon at bounding box center [126, 28] width 10 height 10
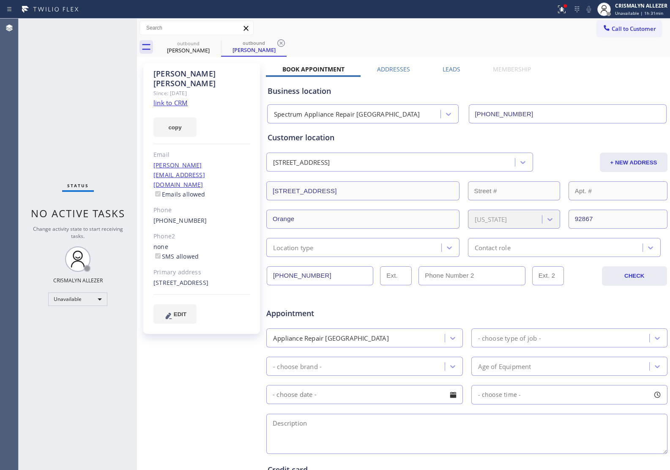
drag, startPoint x: 454, startPoint y: 67, endPoint x: 455, endPoint y: 74, distance: 7.3
click at [454, 67] on label "Leads" at bounding box center [452, 69] width 18 height 8
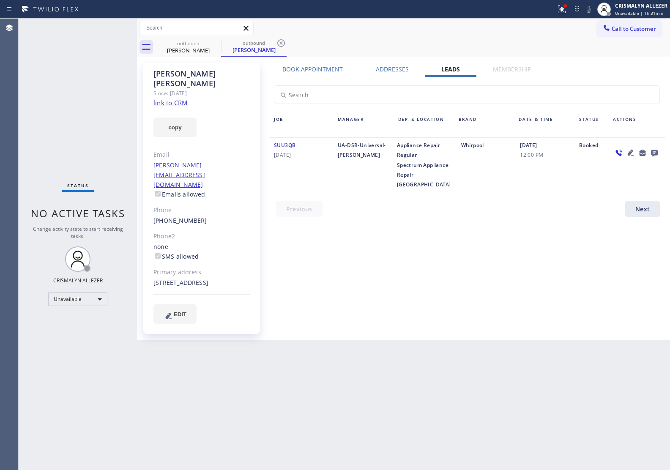
click at [656, 151] on icon at bounding box center [654, 153] width 7 height 7
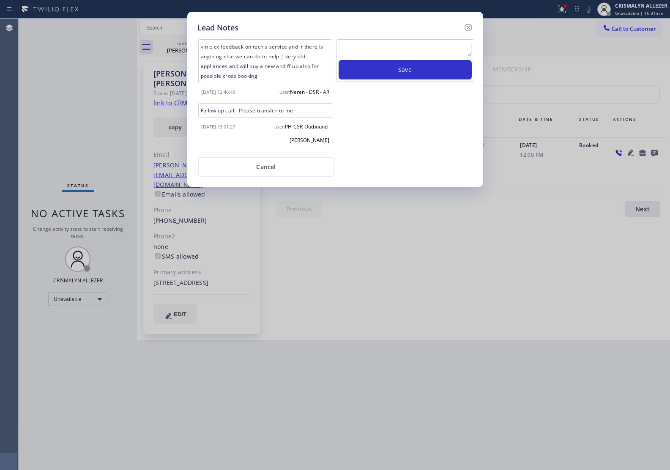
click at [409, 49] on textarea at bounding box center [405, 49] width 133 height 15
paste textarea "no answer | pls xfer here cx cb"
type textarea "no answer | pls xfer here cx cb"
click at [399, 74] on button "Save" at bounding box center [405, 69] width 133 height 19
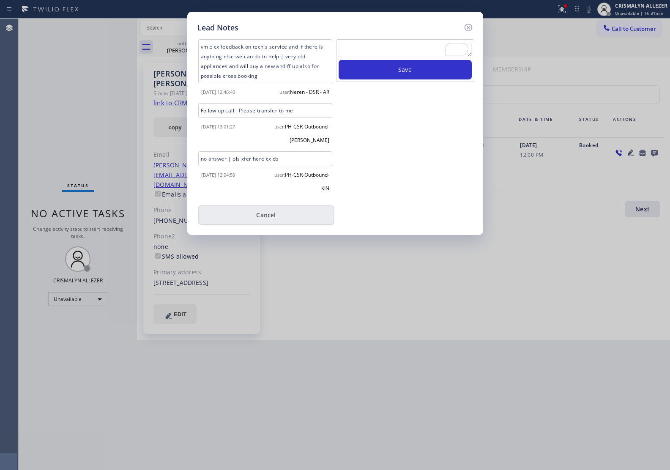
click at [269, 210] on button "Cancel" at bounding box center [266, 215] width 136 height 19
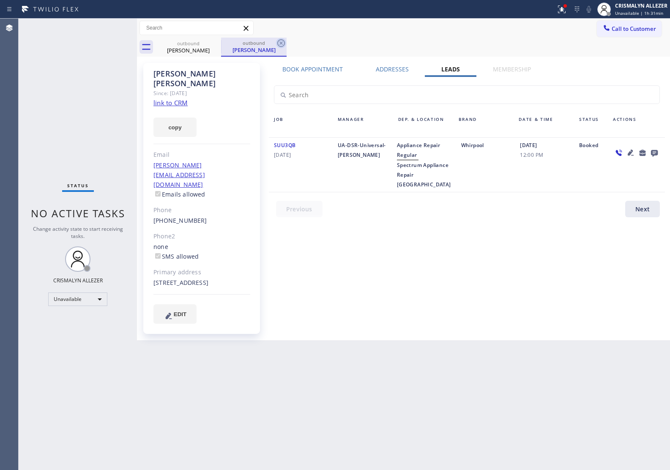
click at [277, 42] on icon at bounding box center [281, 43] width 10 height 10
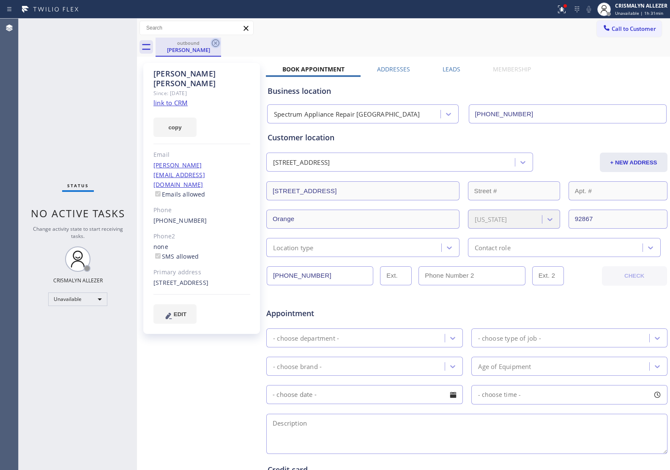
click at [217, 41] on icon at bounding box center [216, 43] width 10 height 10
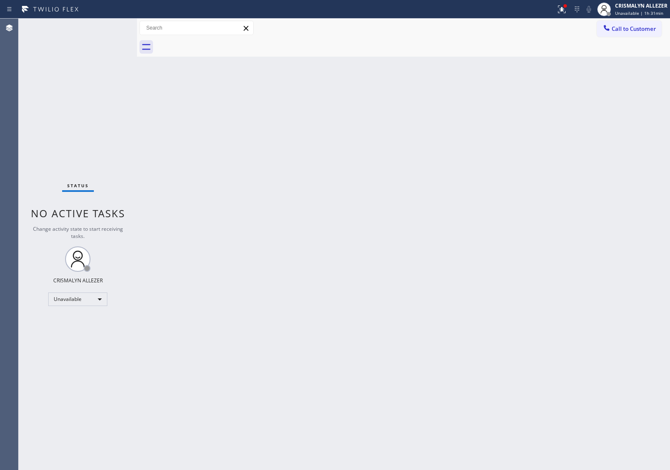
drag, startPoint x: 641, startPoint y: 25, endPoint x: 627, endPoint y: 32, distance: 15.7
click at [634, 29] on span "Call to Customer" at bounding box center [634, 29] width 44 height 8
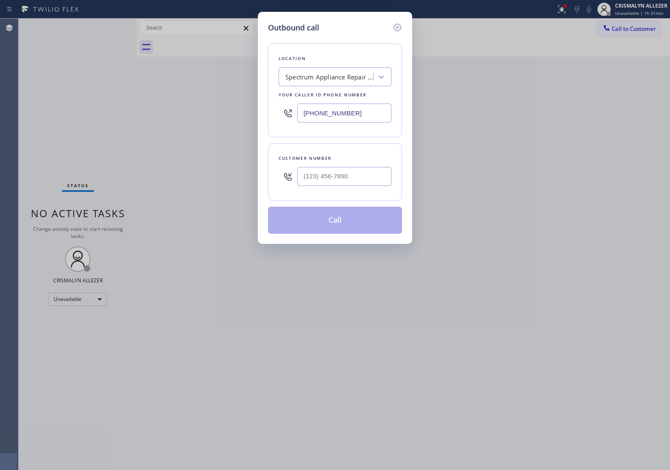
drag, startPoint x: 369, startPoint y: 115, endPoint x: 236, endPoint y: 109, distance: 133.0
click at [236, 109] on div "Outbound call Location Spectrum Appliance Repair Orange County Your caller id p…" at bounding box center [335, 235] width 670 height 470
paste input "408) 317-1155"
type input "[PHONE_NUMBER]"
click at [360, 178] on input "(___) ___-____" at bounding box center [344, 176] width 94 height 19
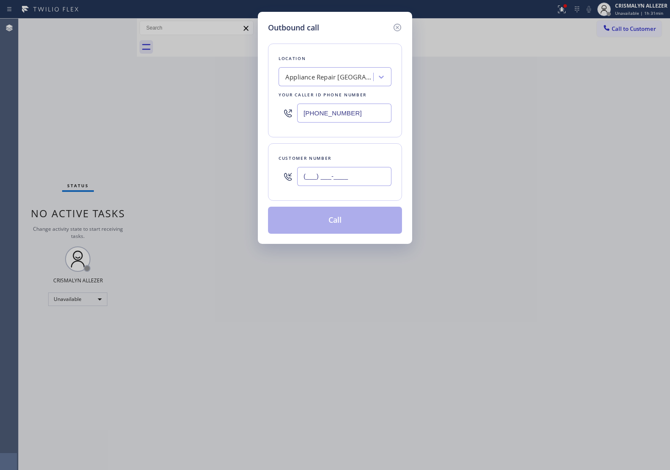
paste input "650) 450-0279"
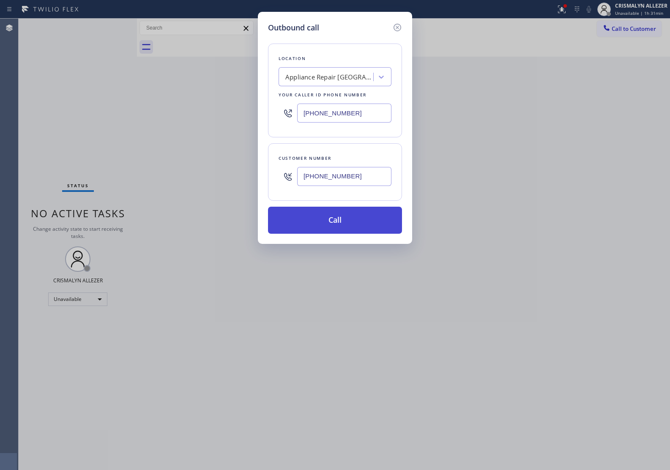
type input "[PHONE_NUMBER]"
click at [328, 216] on button "Call" at bounding box center [335, 220] width 134 height 27
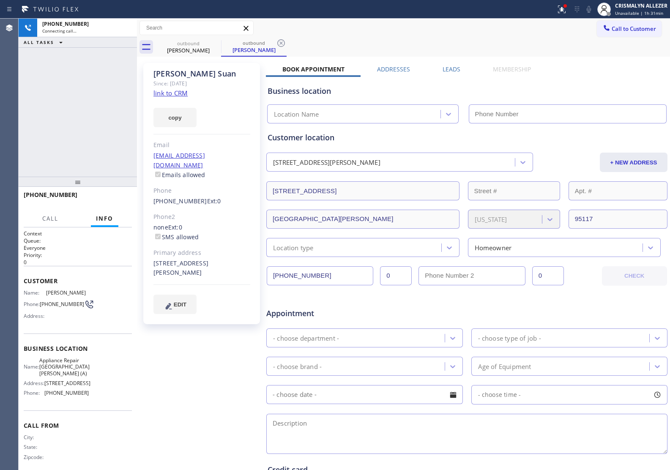
click at [168, 90] on link "link to CRM" at bounding box center [171, 93] width 34 height 8
type input "[PHONE_NUMBER]"
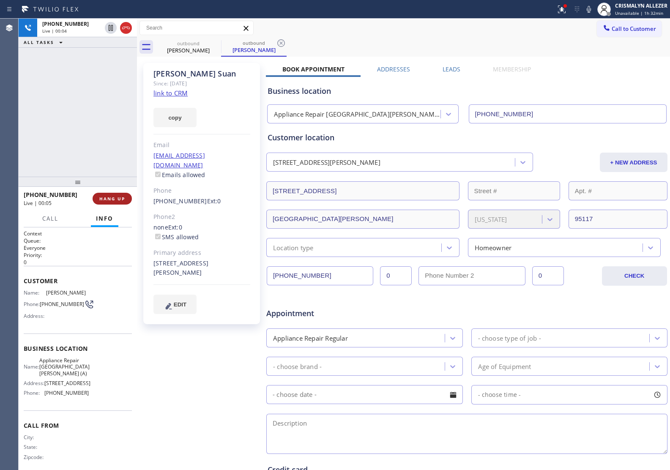
click at [117, 197] on span "HANG UP" at bounding box center [112, 199] width 26 height 6
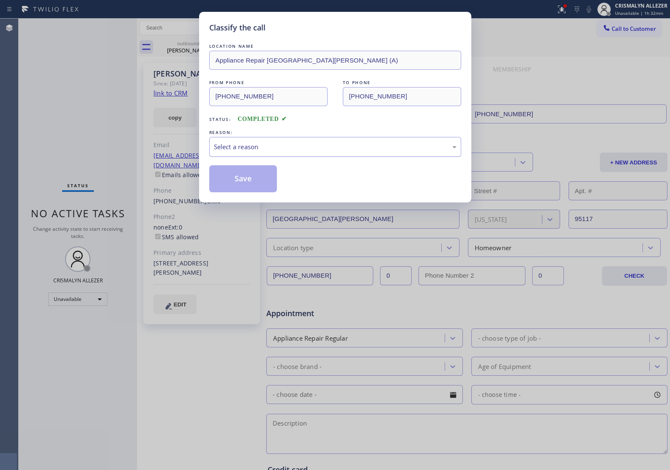
click at [344, 146] on div "Select a reason" at bounding box center [335, 147] width 243 height 10
click at [246, 181] on button "Save" at bounding box center [243, 178] width 68 height 27
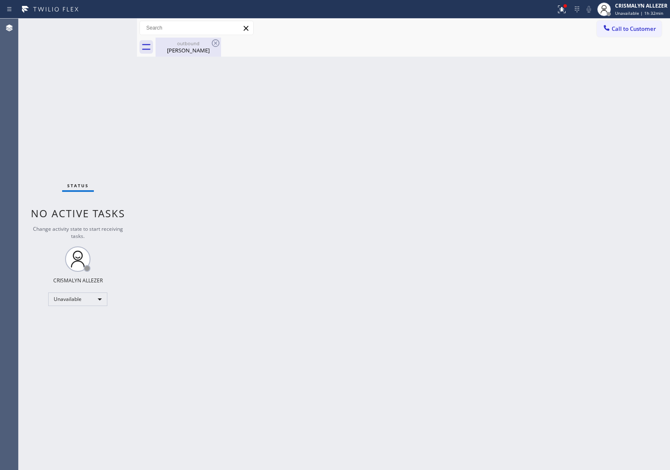
click at [190, 49] on div "Vanessa Suan" at bounding box center [189, 51] width 64 height 8
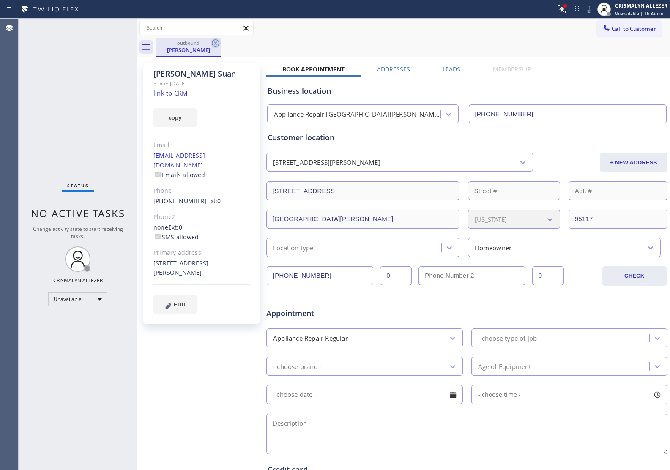
click at [216, 43] on icon at bounding box center [216, 43] width 8 height 8
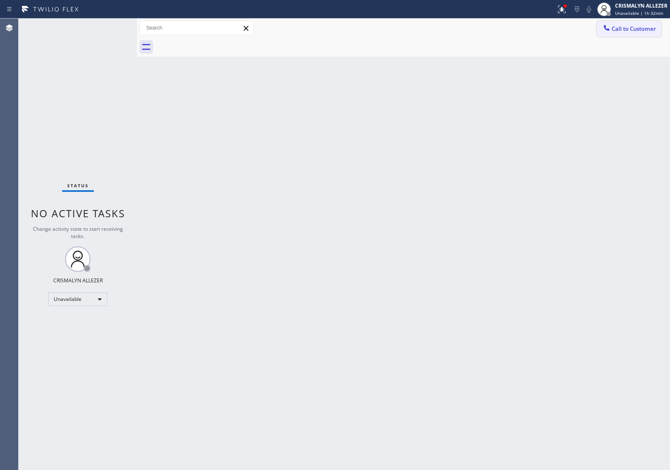
click at [635, 36] on button "Call to Customer" at bounding box center [629, 29] width 65 height 16
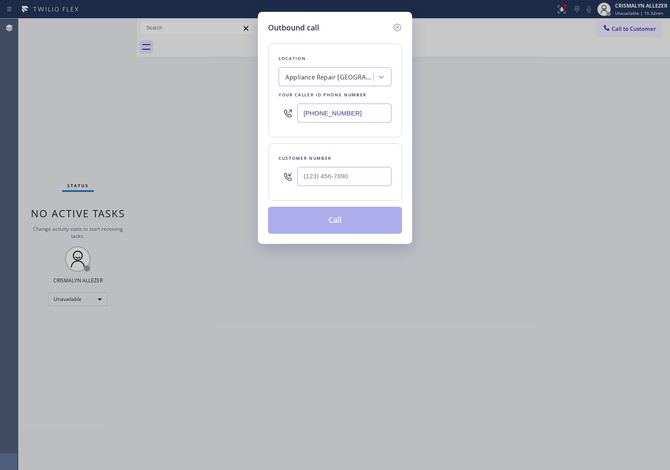
drag, startPoint x: 383, startPoint y: 110, endPoint x: 183, endPoint y: 102, distance: 200.7
click at [183, 102] on div "Outbound call Location Appliance Repair San Jose (A) Your caller id phone numbe…" at bounding box center [335, 235] width 670 height 470
paste input "855) 731-4952"
type input "[PHONE_NUMBER]"
click at [358, 168] on input "(___) ___-____" at bounding box center [344, 176] width 94 height 19
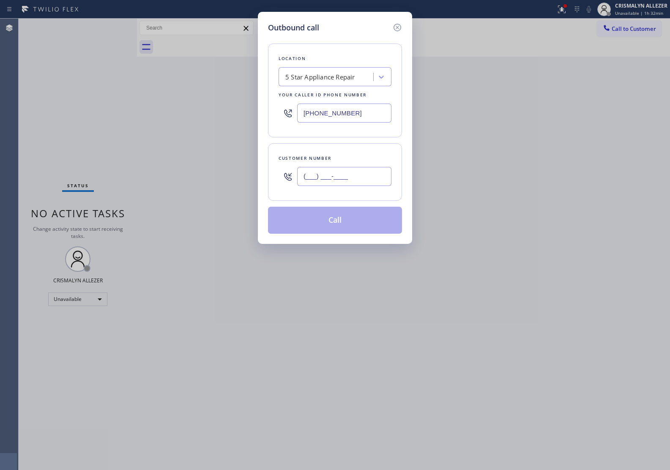
paste input "310) 560-9374"
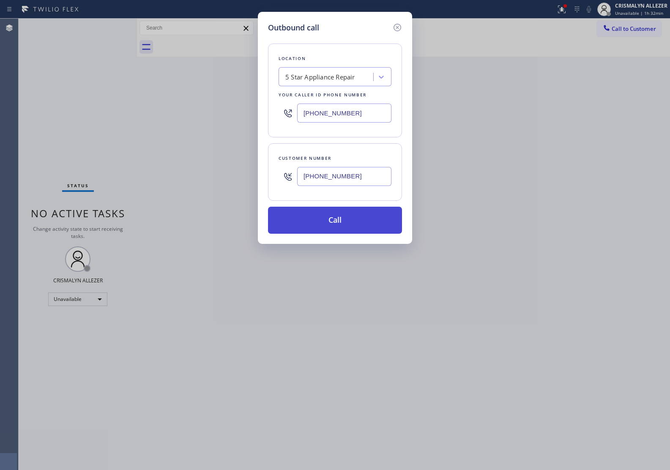
type input "(310) 560-9374"
click at [337, 230] on button "Call" at bounding box center [335, 220] width 134 height 27
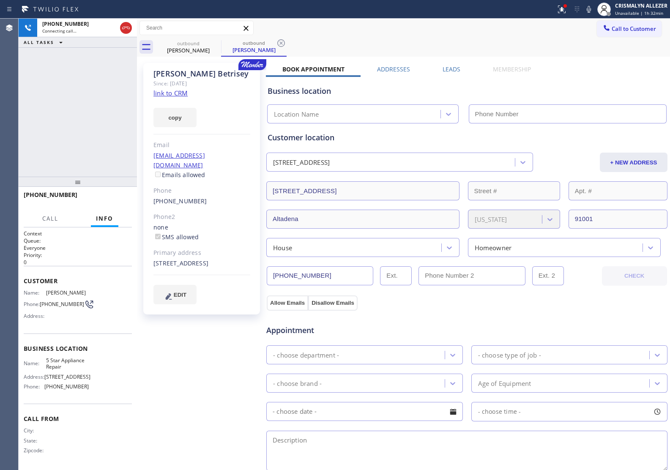
click at [161, 92] on link "link to CRM" at bounding box center [171, 93] width 34 height 8
type input "[PHONE_NUMBER]"
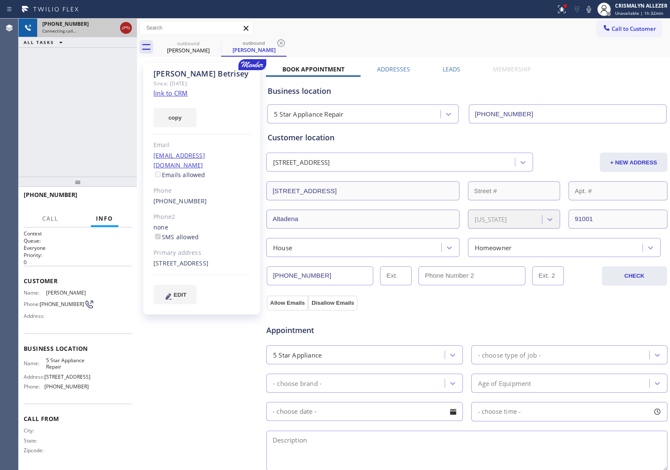
click at [125, 25] on icon at bounding box center [126, 28] width 10 height 10
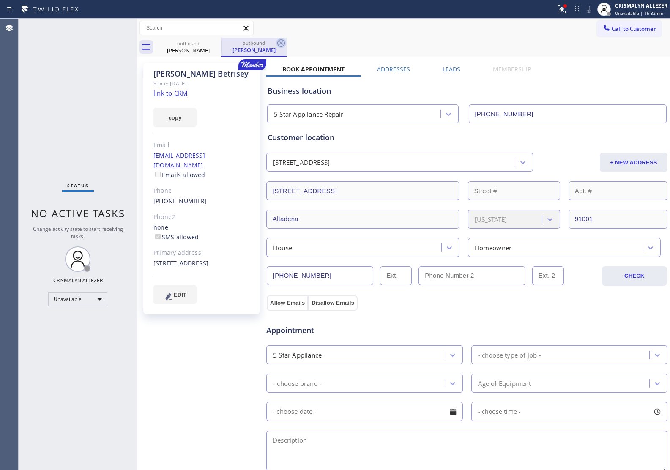
click at [279, 43] on icon at bounding box center [281, 43] width 10 height 10
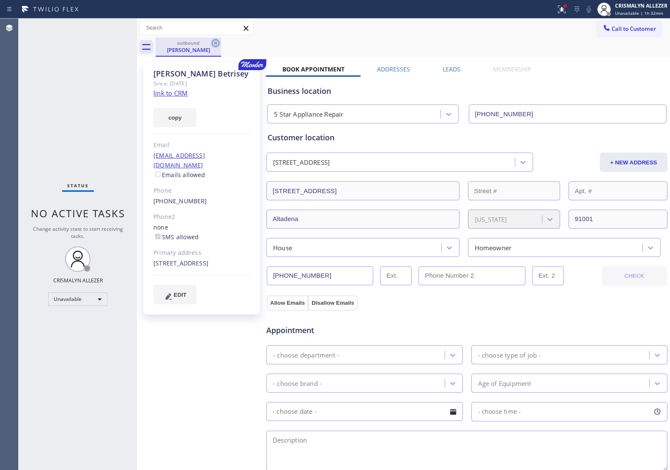
click at [214, 44] on icon at bounding box center [216, 43] width 10 height 10
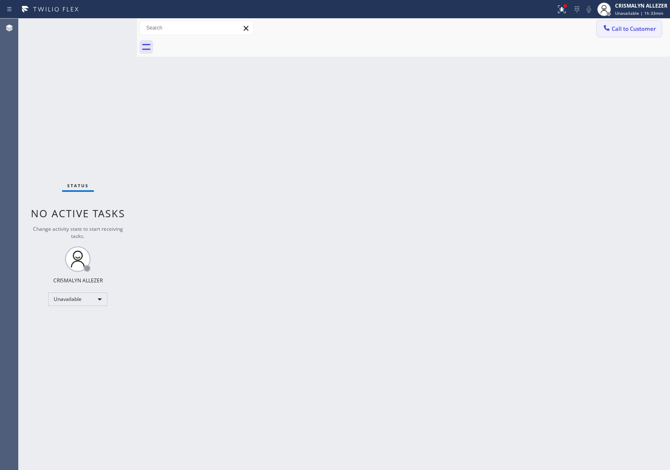
click at [636, 26] on span "Call to Customer" at bounding box center [634, 29] width 44 height 8
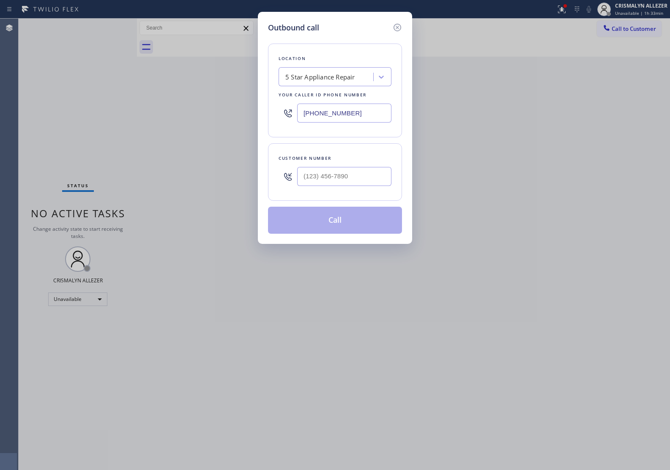
drag, startPoint x: 376, startPoint y: 116, endPoint x: 147, endPoint y: 109, distance: 229.8
click at [153, 109] on div "Outbound call Location 5 Star Appliance Repair Your caller id phone number (855…" at bounding box center [335, 235] width 670 height 470
paste input "714) 942-4220"
type input "[PHONE_NUMBER]"
click at [332, 176] on input "(___) ___-____" at bounding box center [344, 176] width 94 height 19
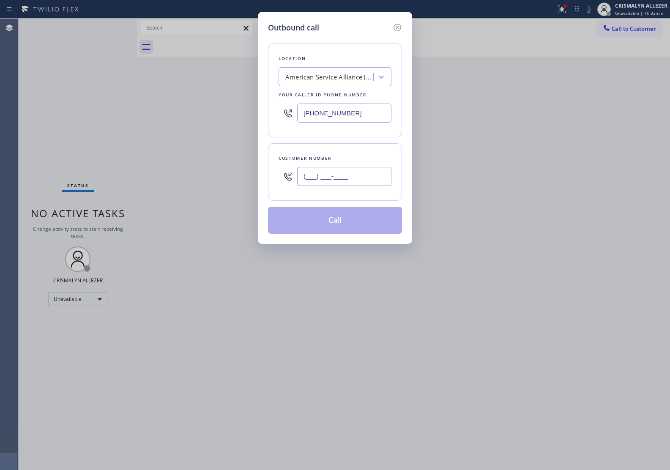
paste input "714) 335-4952"
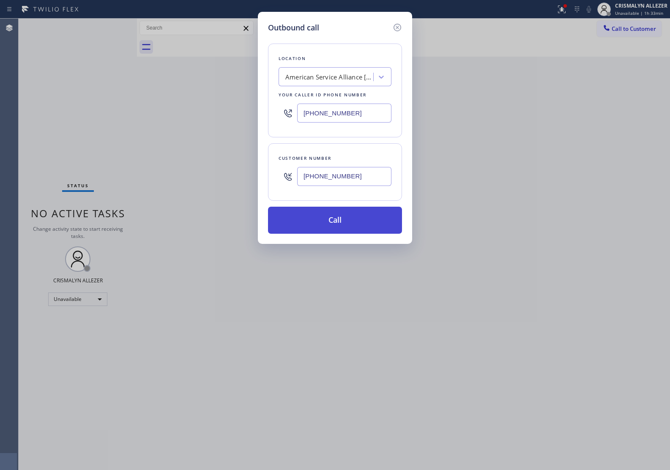
type input "[PHONE_NUMBER]"
click at [339, 225] on button "Call" at bounding box center [335, 220] width 134 height 27
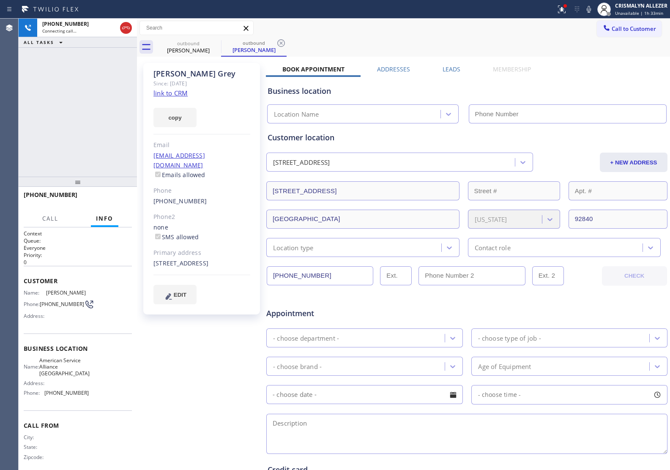
click at [177, 93] on link "link to CRM" at bounding box center [171, 93] width 34 height 8
type input "[PHONE_NUMBER]"
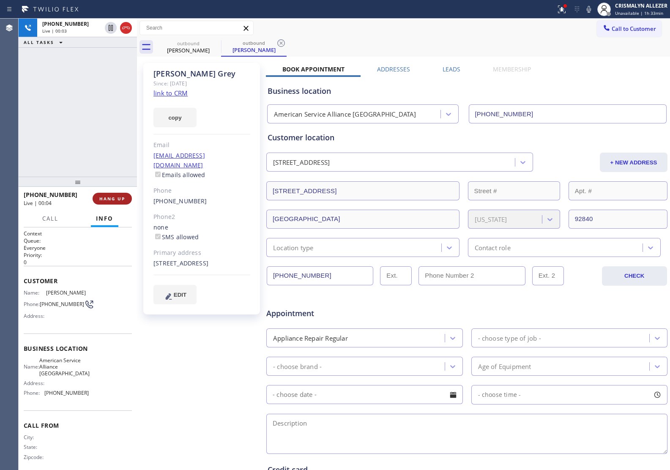
click at [105, 198] on span "HANG UP" at bounding box center [112, 199] width 26 height 6
click at [110, 199] on span "COMPLETE" at bounding box center [110, 199] width 29 height 6
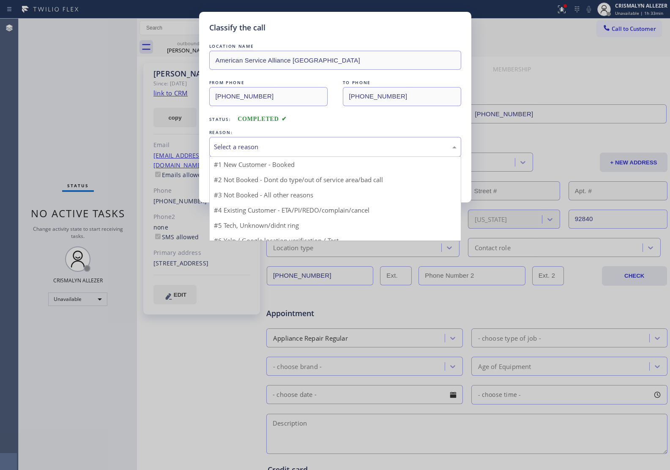
click at [353, 152] on div "Select a reason" at bounding box center [335, 147] width 243 height 10
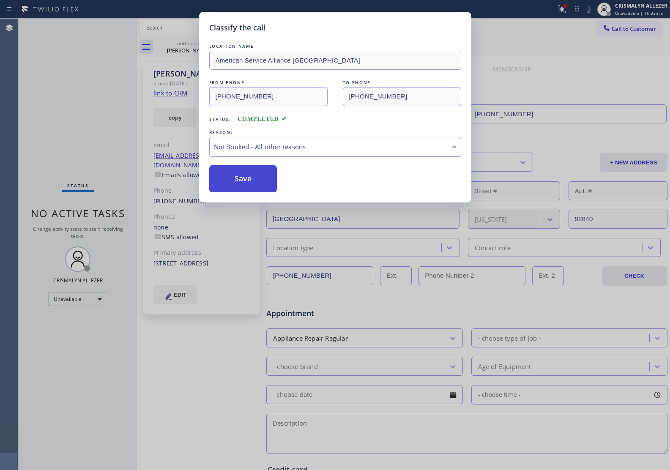
click at [235, 183] on button "Save" at bounding box center [243, 178] width 68 height 27
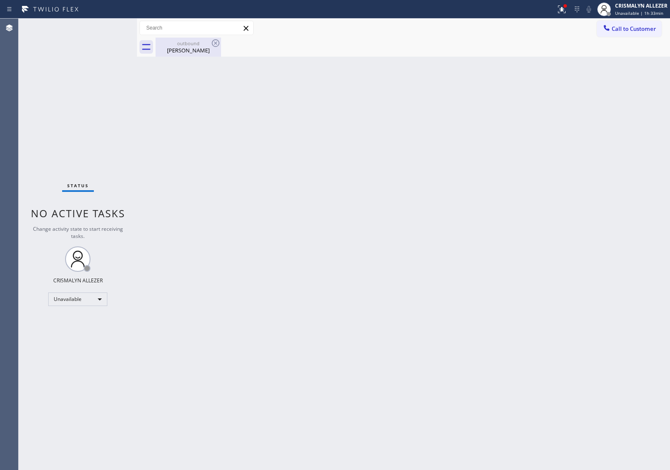
click at [193, 47] on div "Patricia Grey" at bounding box center [189, 51] width 64 height 8
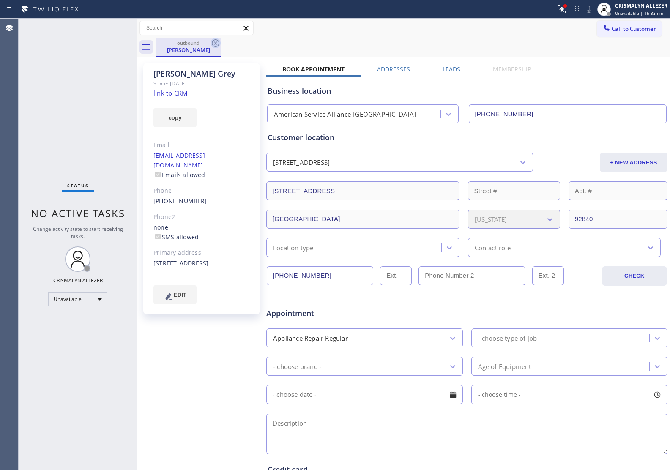
click at [216, 42] on icon at bounding box center [216, 43] width 10 height 10
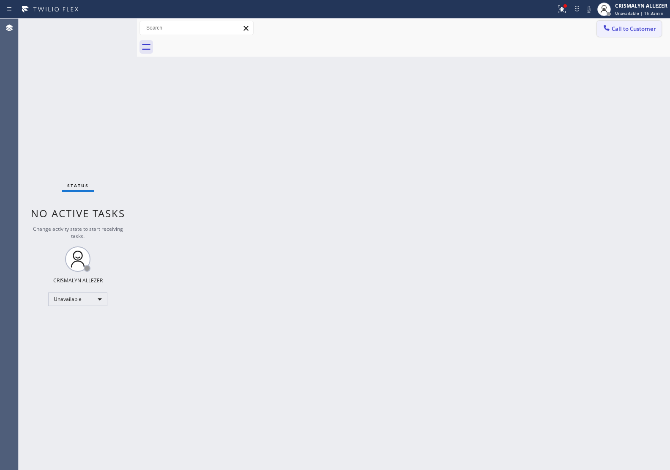
click at [632, 30] on span "Call to Customer" at bounding box center [634, 29] width 44 height 8
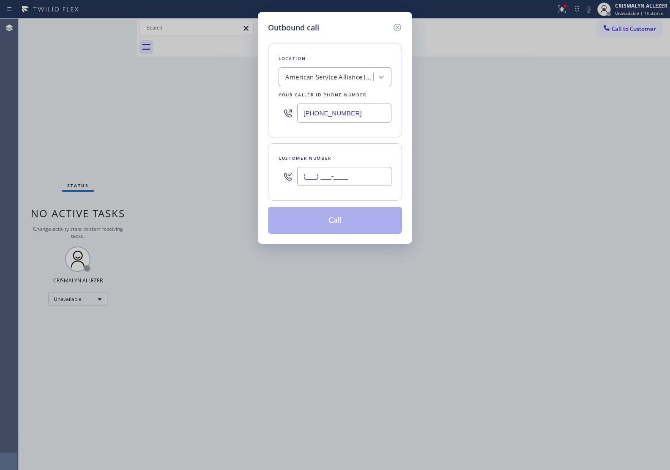
click at [374, 175] on input "(___) ___-____" at bounding box center [344, 176] width 94 height 19
paste input "714) 335-4952"
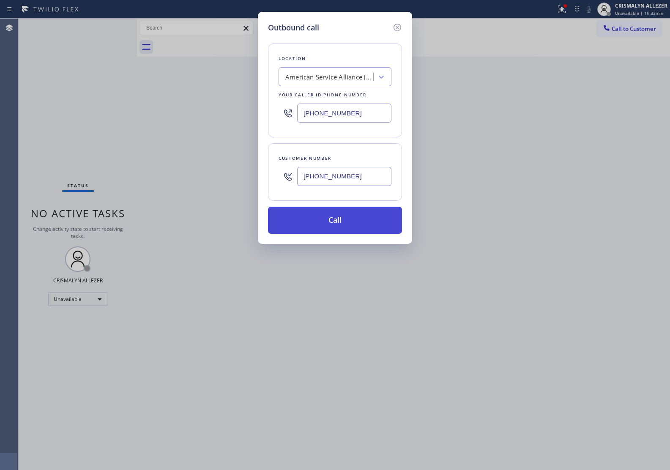
type input "[PHONE_NUMBER]"
click at [340, 233] on button "Call" at bounding box center [335, 220] width 134 height 27
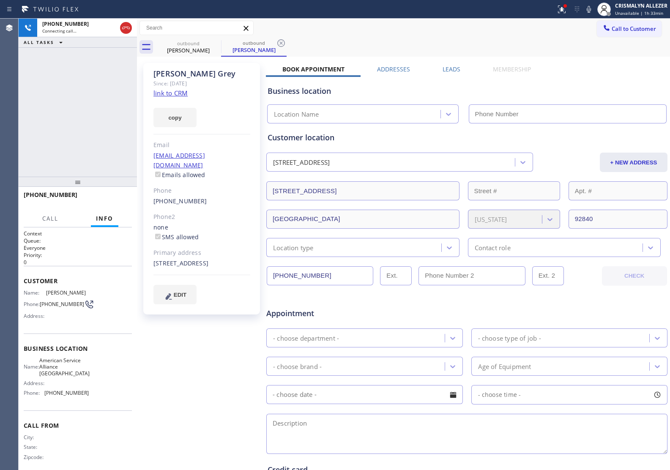
type input "[PHONE_NUMBER]"
click at [94, 108] on div "+17143354952 Connecting call… ALL TASKS ALL TASKS ACTIVE TASKS TASKS IN WRAP UP" at bounding box center [78, 98] width 118 height 158
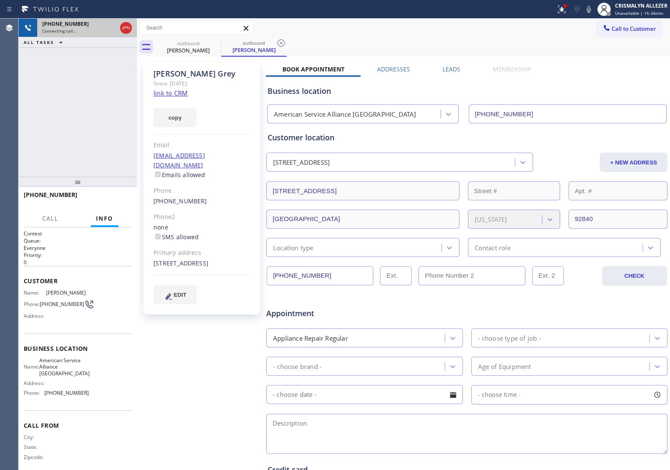
drag, startPoint x: 126, startPoint y: 29, endPoint x: 119, endPoint y: 33, distance: 8.3
click at [126, 29] on icon at bounding box center [126, 28] width 10 height 10
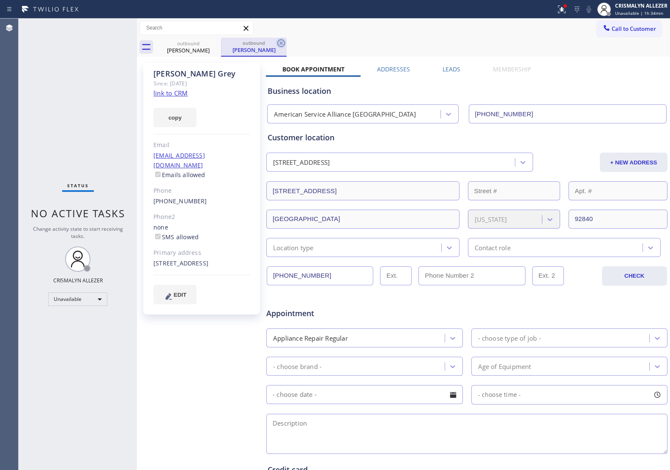
click at [282, 43] on icon at bounding box center [281, 43] width 10 height 10
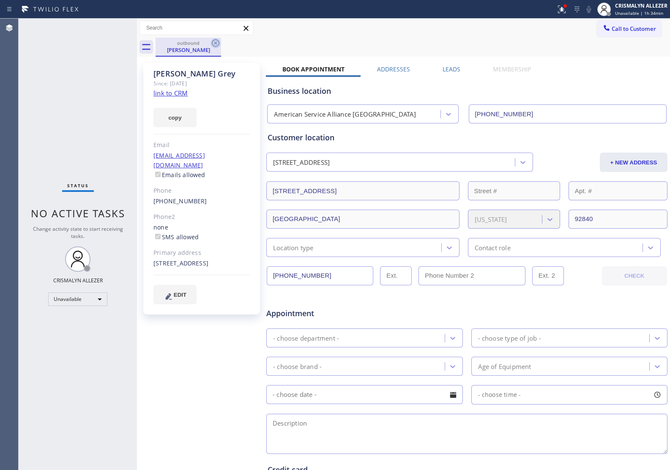
click at [214, 42] on icon at bounding box center [216, 43] width 10 height 10
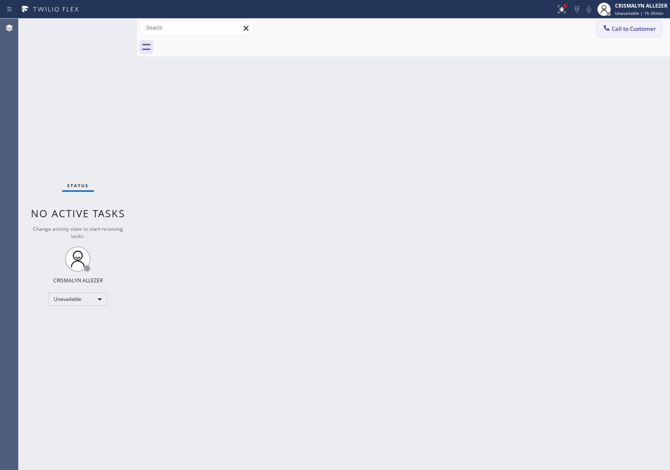
click at [633, 30] on span "Call to Customer" at bounding box center [634, 29] width 44 height 8
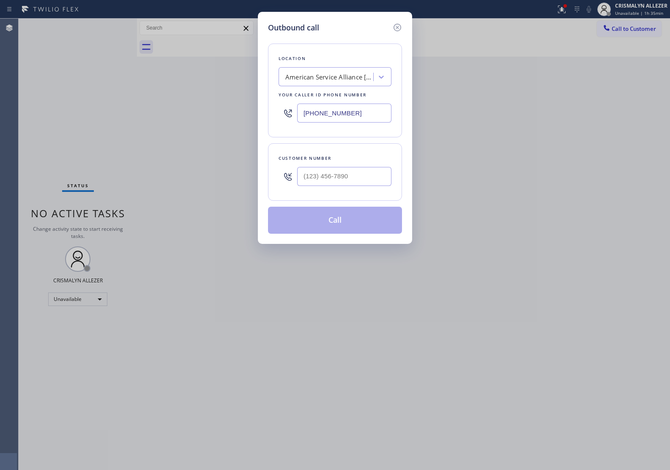
drag, startPoint x: 374, startPoint y: 114, endPoint x: 187, endPoint y: 109, distance: 187.5
click at [187, 109] on div "Outbound call Location American Service Alliance Garden Grove Your caller id ph…" at bounding box center [335, 235] width 670 height 470
paste input "619) 257-3633"
type input "[PHONE_NUMBER]"
click at [325, 179] on input "(___) ___-____" at bounding box center [344, 176] width 94 height 19
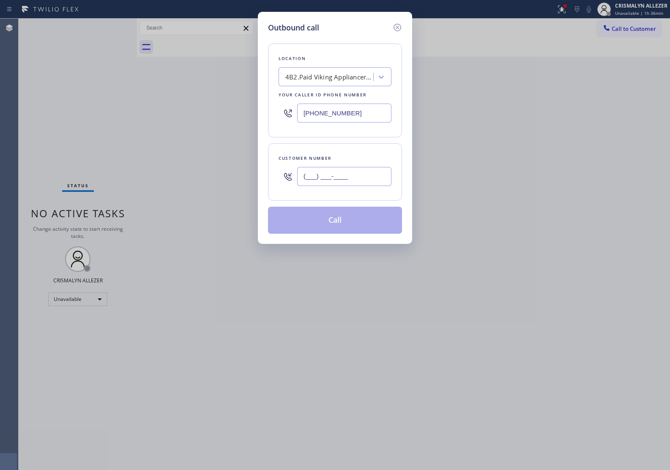
paste input "619) 992-8305"
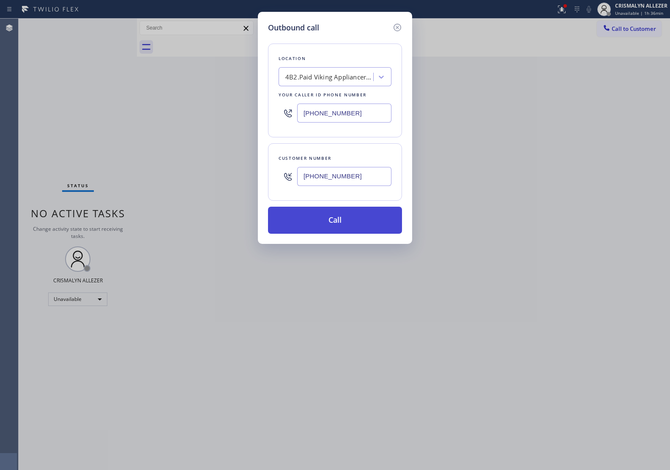
type input "[PHONE_NUMBER]"
click at [330, 214] on button "Call" at bounding box center [335, 220] width 134 height 27
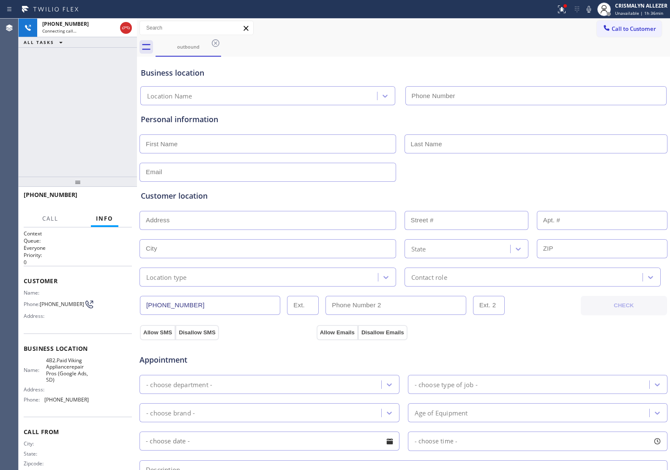
type input "[PHONE_NUMBER]"
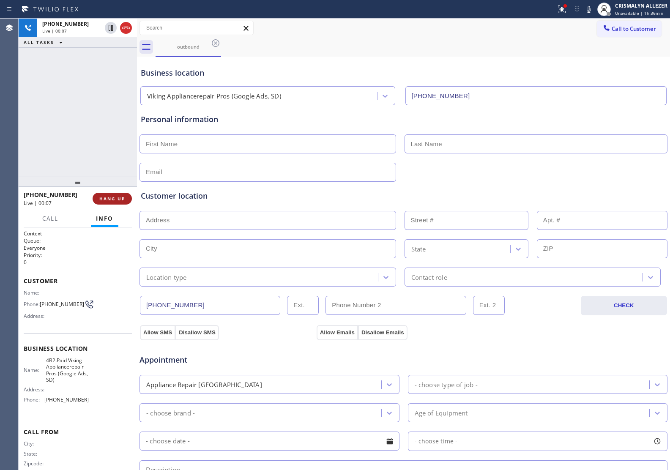
click at [111, 200] on button "HANG UP" at bounding box center [112, 199] width 39 height 12
click at [111, 198] on span "HANG UP" at bounding box center [112, 199] width 26 height 6
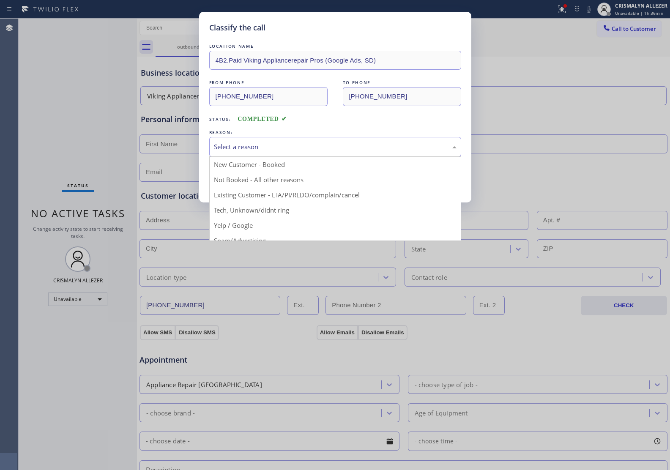
click at [358, 149] on div "Select a reason" at bounding box center [335, 147] width 243 height 10
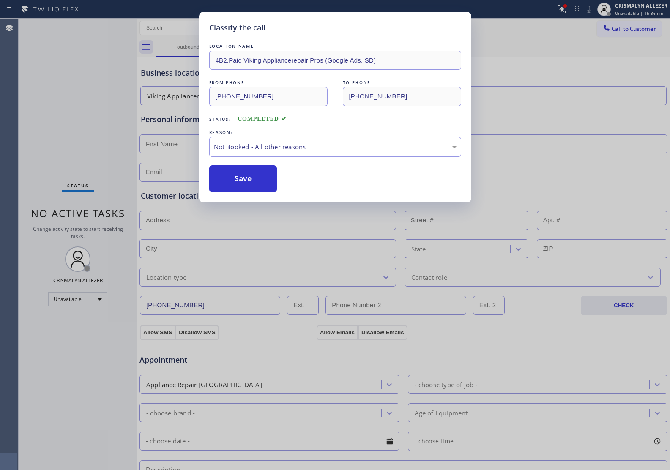
click at [237, 185] on button "Save" at bounding box center [243, 178] width 68 height 27
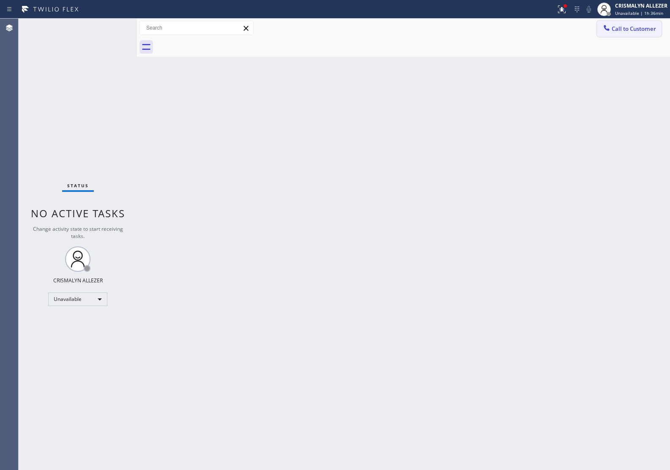
click at [639, 31] on span "Call to Customer" at bounding box center [634, 29] width 44 height 8
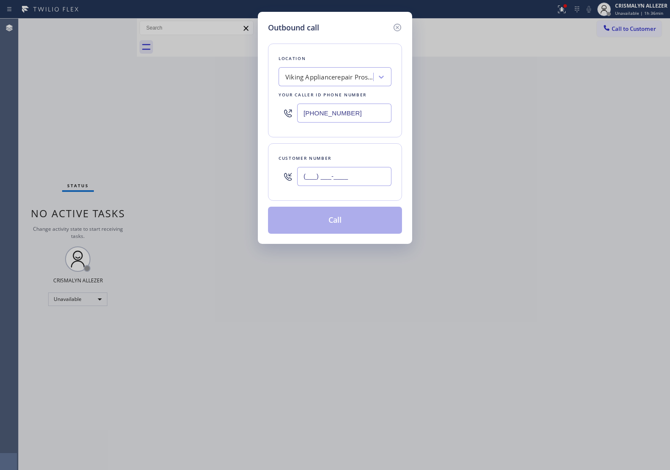
click at [338, 173] on input "(___) ___-____" at bounding box center [344, 176] width 94 height 19
paste input "619) 992-8305"
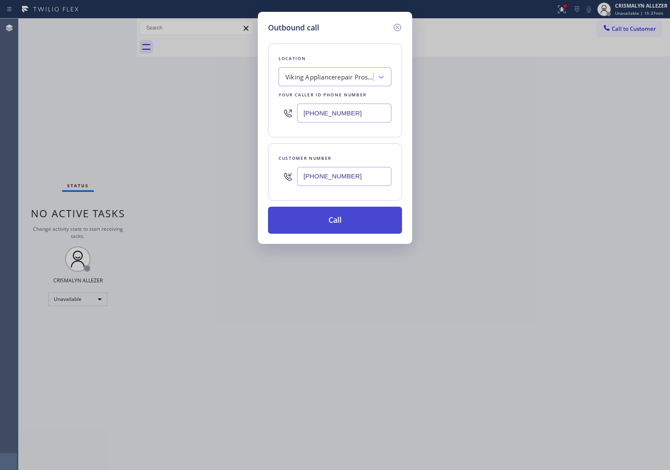
type input "[PHONE_NUMBER]"
click at [338, 228] on button "Call" at bounding box center [335, 220] width 134 height 27
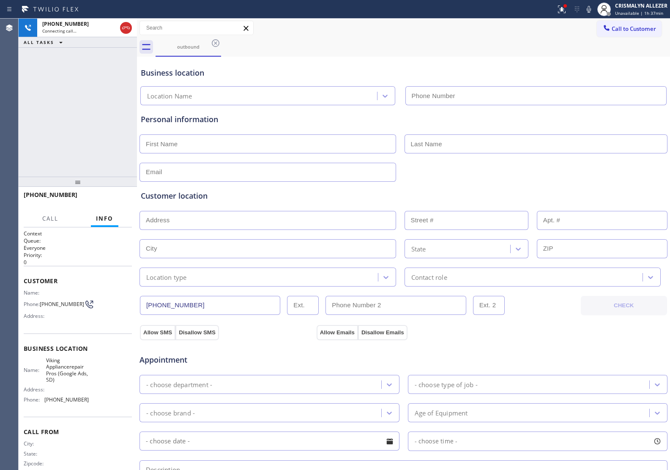
type input "[PHONE_NUMBER]"
click at [235, 362] on span "Appointment" at bounding box center [227, 359] width 175 height 11
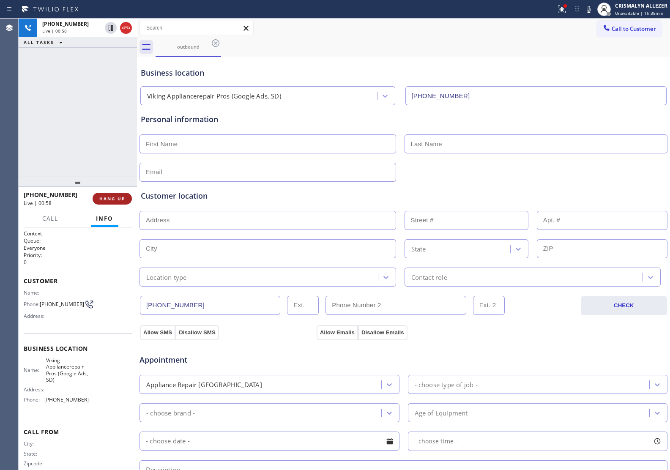
click at [104, 198] on span "HANG UP" at bounding box center [112, 199] width 26 height 6
click at [104, 198] on span "COMPLETE" at bounding box center [110, 199] width 29 height 6
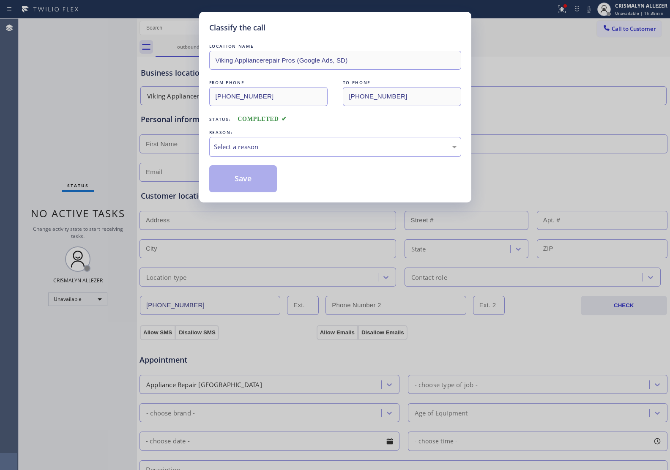
click at [318, 147] on div "Select a reason" at bounding box center [335, 147] width 243 height 10
click at [246, 180] on button "Save" at bounding box center [243, 178] width 68 height 27
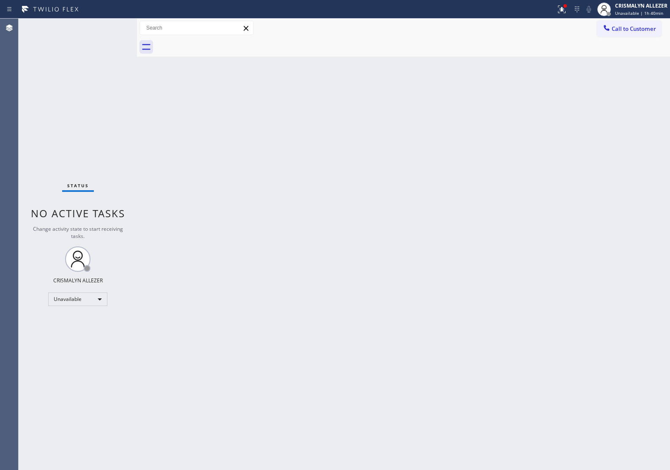
click at [629, 26] on span "Call to Customer" at bounding box center [634, 29] width 44 height 8
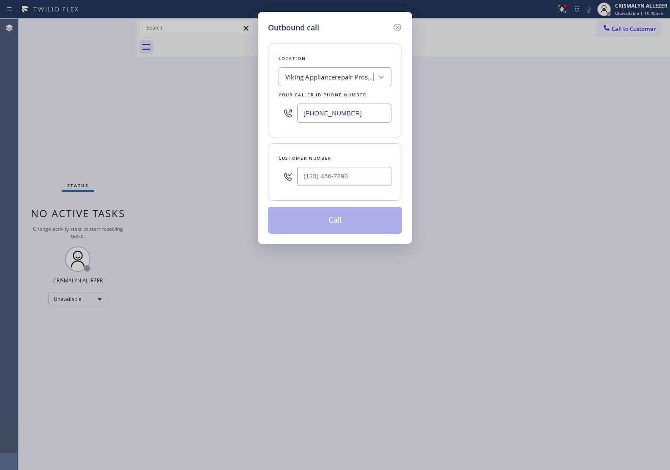
drag, startPoint x: 369, startPoint y: 108, endPoint x: 141, endPoint y: 117, distance: 228.2
click at [158, 119] on div "Outbound call Location Viking Appliancerepair Pros (Google Ads, [GEOGRAPHIC_DAT…" at bounding box center [335, 235] width 670 height 470
paste input "202) 410-0024"
type input "[PHONE_NUMBER]"
click at [334, 175] on input "(___) ___-____" at bounding box center [344, 176] width 94 height 19
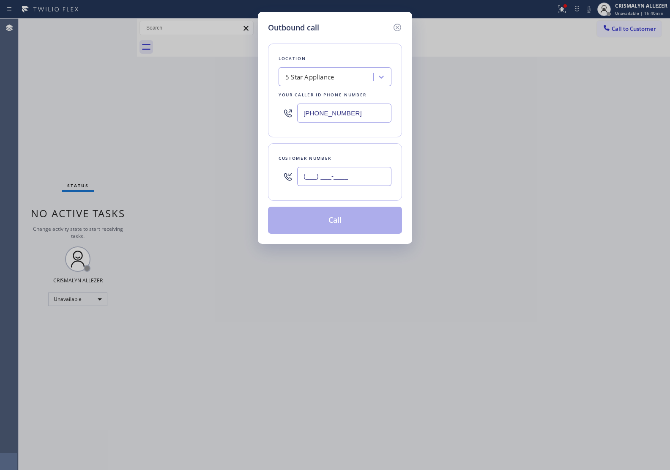
paste input "424) 302-2913"
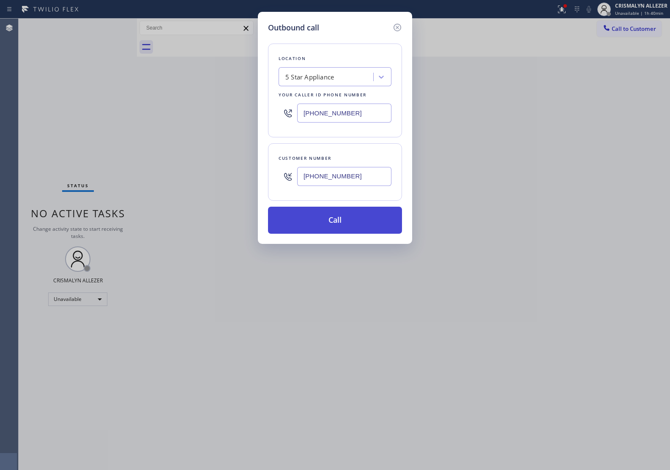
type input "[PHONE_NUMBER]"
click at [333, 216] on button "Call" at bounding box center [335, 220] width 134 height 27
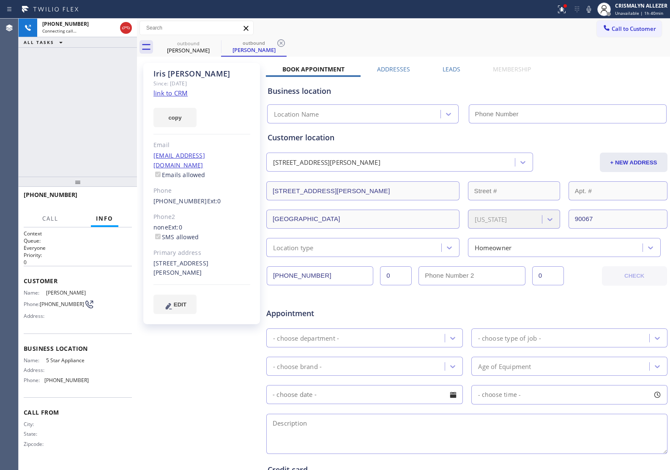
type input "[PHONE_NUMBER]"
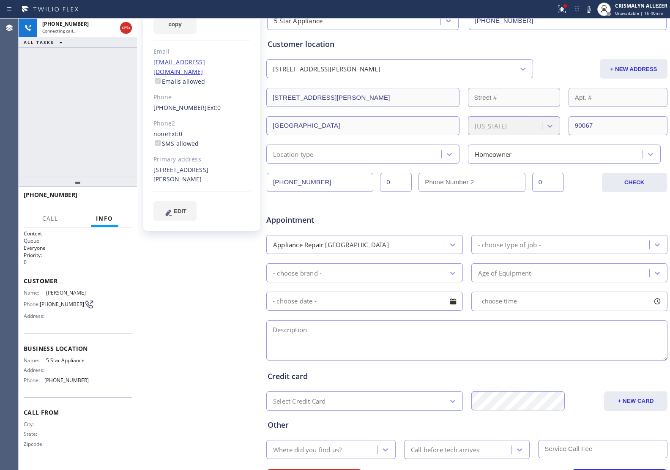
scroll to position [139, 0]
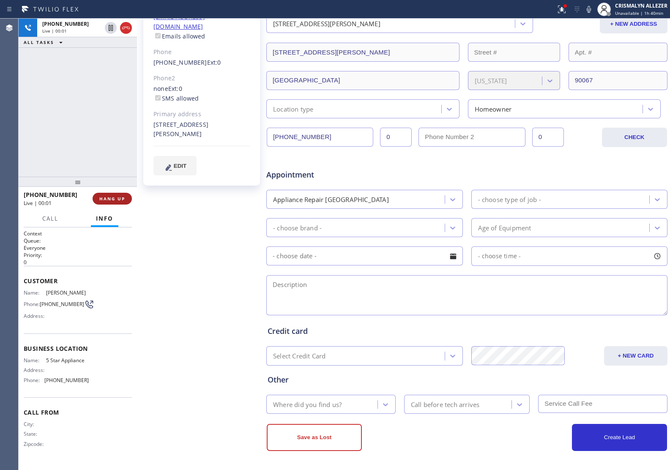
click at [111, 199] on span "HANG UP" at bounding box center [112, 199] width 26 height 6
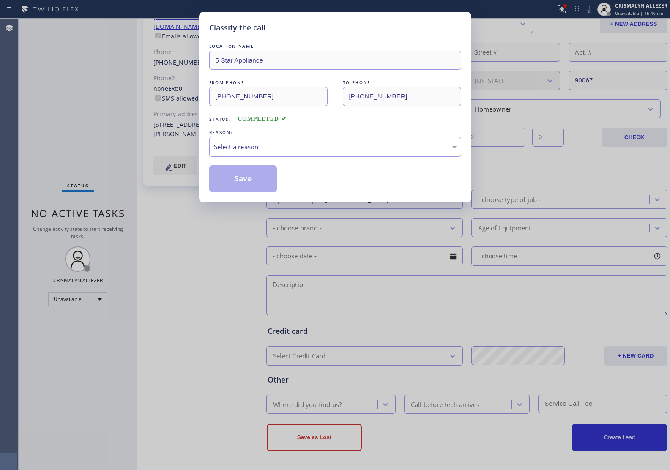
click at [300, 150] on div "Select a reason" at bounding box center [335, 147] width 243 height 10
click at [239, 187] on button "Save" at bounding box center [243, 178] width 68 height 27
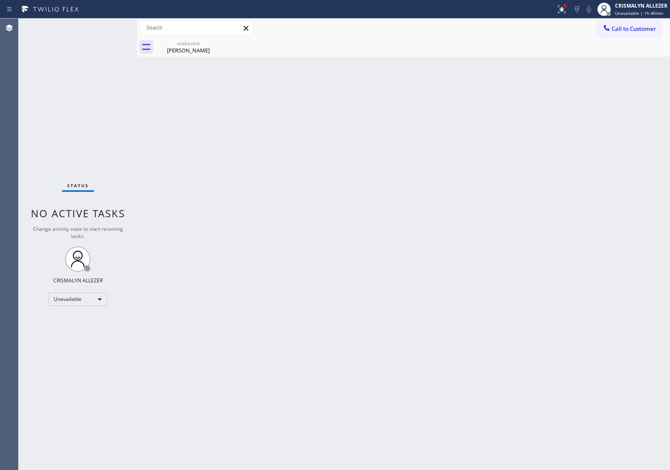
drag, startPoint x: 181, startPoint y: 45, endPoint x: 170, endPoint y: 189, distance: 144.7
click at [181, 52] on div "outbound Iris Martinez" at bounding box center [189, 47] width 64 height 19
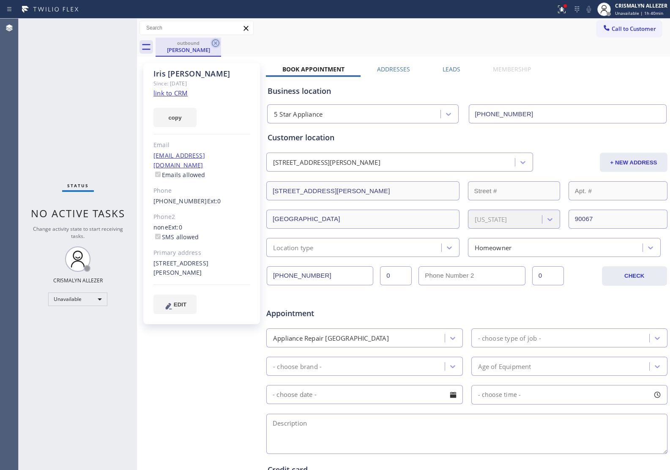
click at [214, 43] on icon at bounding box center [216, 43] width 10 height 10
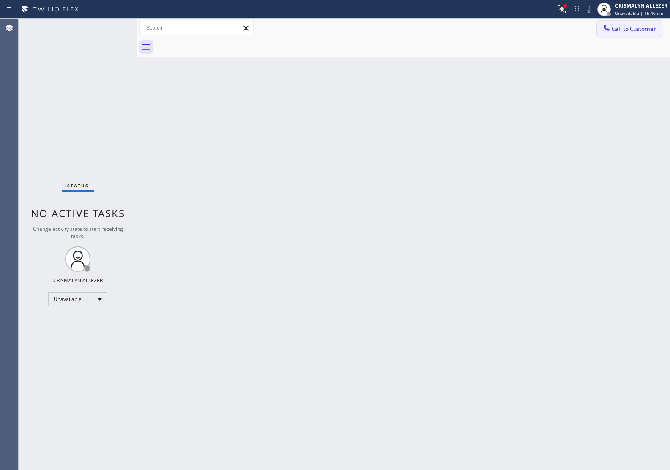
click at [632, 24] on button "Call to Customer" at bounding box center [629, 29] width 65 height 16
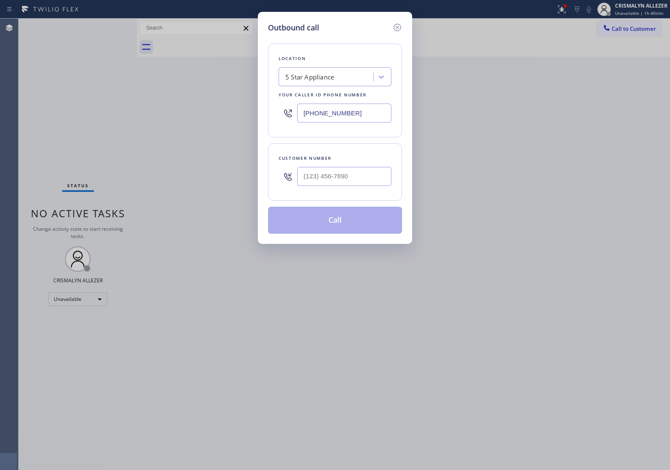
click at [361, 193] on div "Customer number" at bounding box center [335, 172] width 134 height 58
click at [367, 176] on input "(___) ___-____" at bounding box center [344, 176] width 94 height 19
paste input "424) 302-2913"
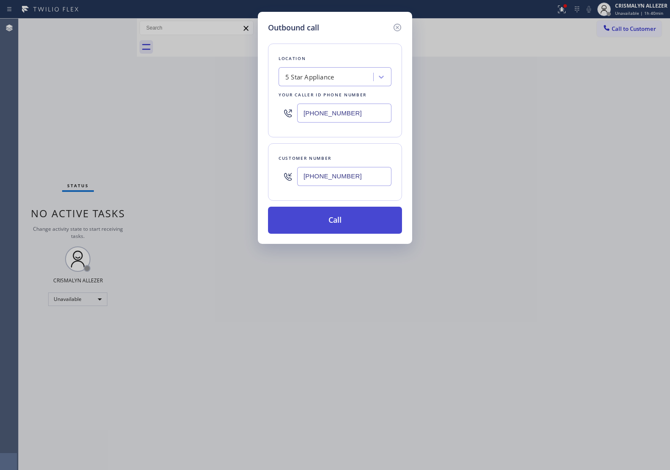
type input "[PHONE_NUMBER]"
click at [342, 229] on button "Call" at bounding box center [335, 220] width 134 height 27
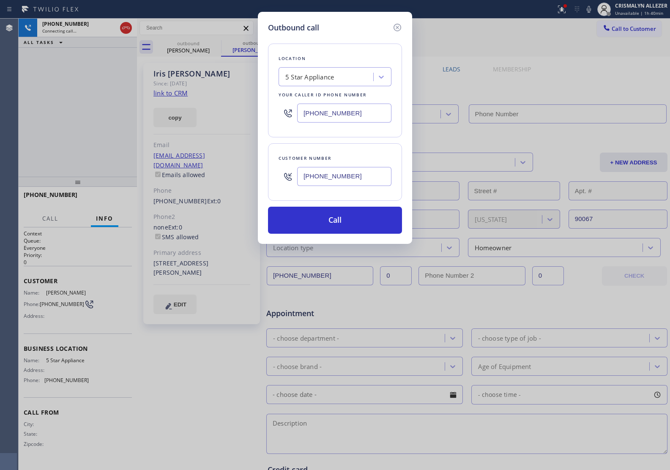
click at [396, 27] on icon at bounding box center [398, 27] width 10 height 10
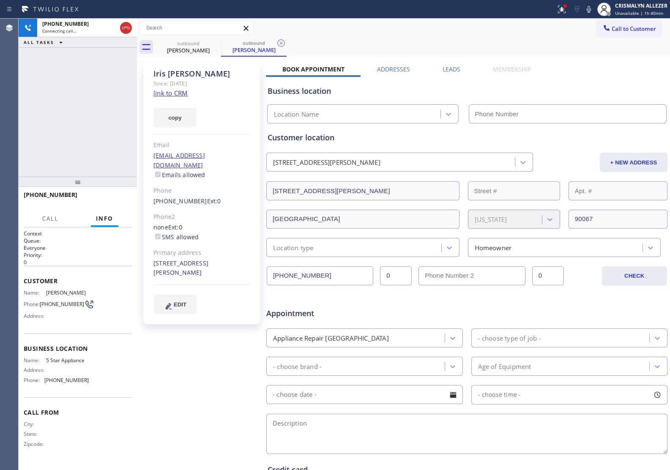
type input "[PHONE_NUMBER]"
click at [112, 199] on span "HANG UP" at bounding box center [112, 199] width 26 height 6
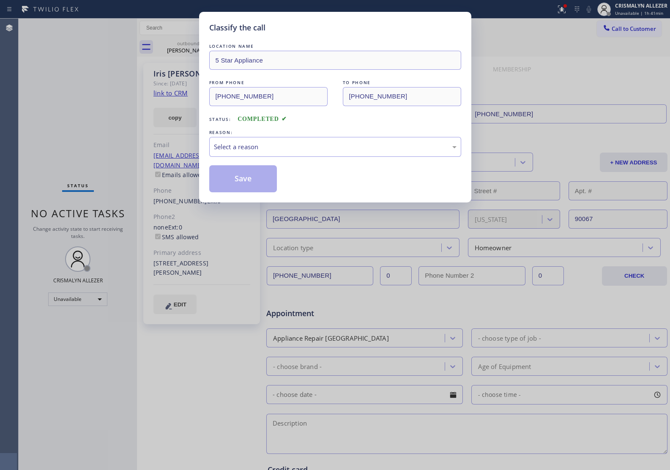
click at [347, 153] on div "Select a reason" at bounding box center [335, 147] width 252 height 20
click at [225, 185] on button "Save" at bounding box center [243, 178] width 68 height 27
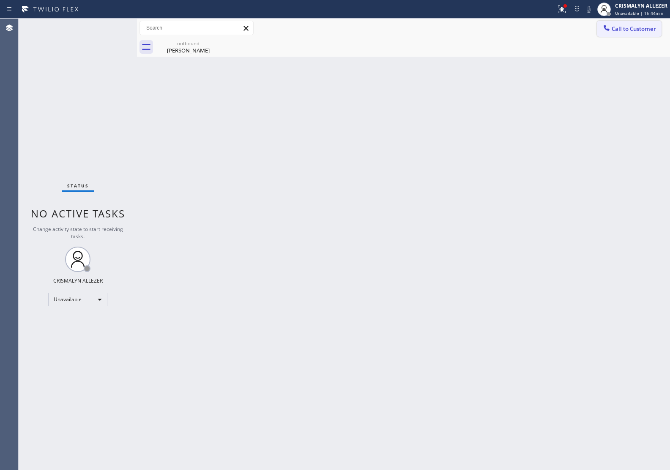
click at [640, 30] on span "Call to Customer" at bounding box center [634, 29] width 44 height 8
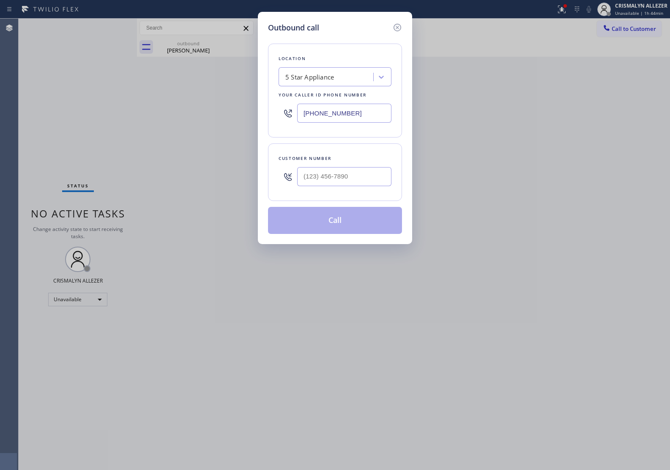
drag, startPoint x: 383, startPoint y: 115, endPoint x: 168, endPoint y: 113, distance: 214.9
click at [168, 113] on div "Outbound call Location 5 Star Appliance Your caller id phone number (202) 410-0…" at bounding box center [335, 235] width 670 height 470
paste input "562) 262-5553"
type input "[PHONE_NUMBER]"
click at [361, 182] on input "(___) ___-____" at bounding box center [344, 176] width 94 height 19
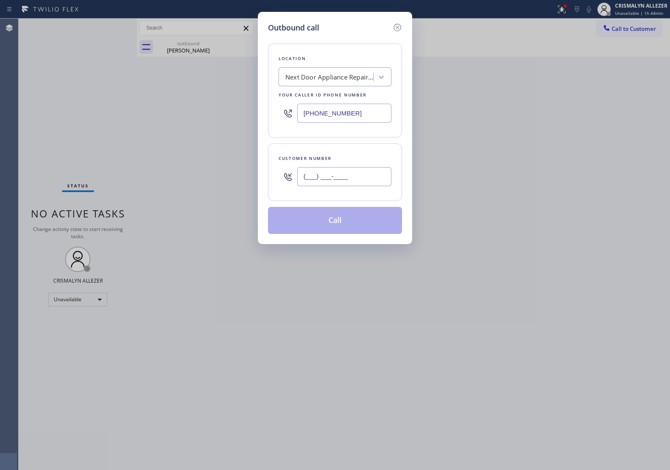
paste input "909) 633-9330"
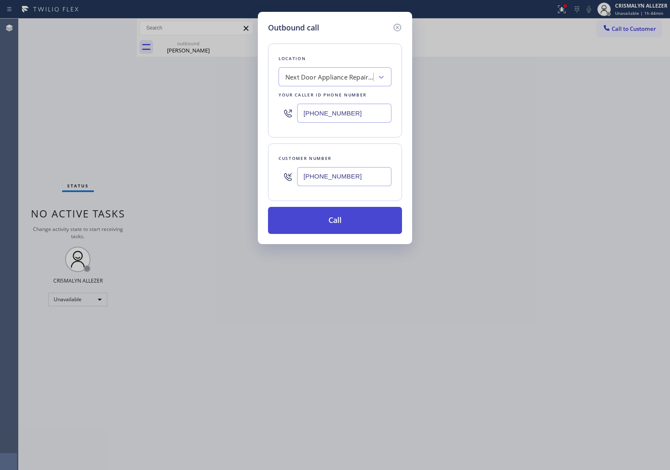
type input "[PHONE_NUMBER]"
click at [338, 220] on button "Call" at bounding box center [335, 220] width 134 height 27
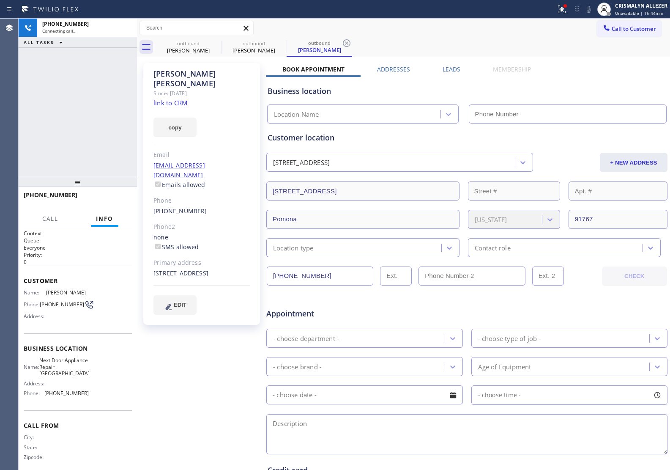
click at [191, 47] on div "Iris Martinez" at bounding box center [189, 51] width 64 height 8
click at [0, 0] on icon at bounding box center [0, 0] width 0 height 0
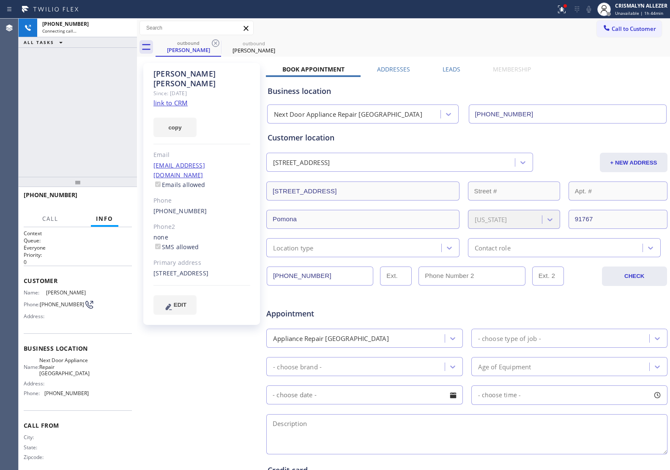
type input "[PHONE_NUMBER]"
click at [184, 99] on link "link to CRM" at bounding box center [171, 103] width 34 height 8
click at [109, 199] on span "COMPLETE" at bounding box center [110, 199] width 29 height 6
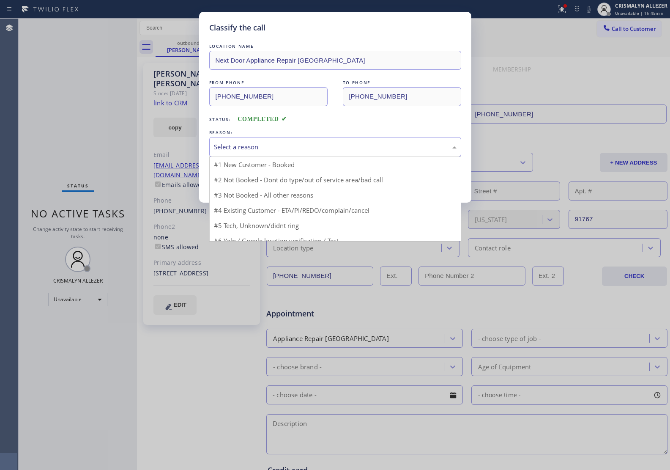
click at [349, 148] on div "Select a reason" at bounding box center [335, 147] width 243 height 10
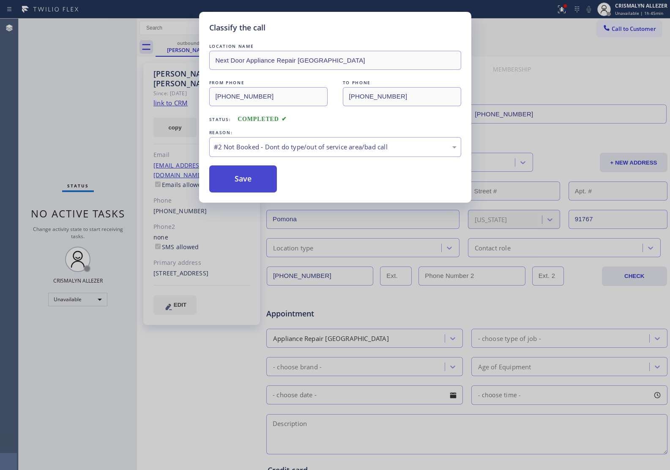
click at [239, 182] on button "Save" at bounding box center [243, 178] width 68 height 27
click at [187, 47] on div "Classify the call LOCATION NAME Next Door Appliance Repair Pomona FROM PHONE (5…" at bounding box center [335, 235] width 670 height 470
click at [239, 179] on button "Save" at bounding box center [243, 178] width 68 height 27
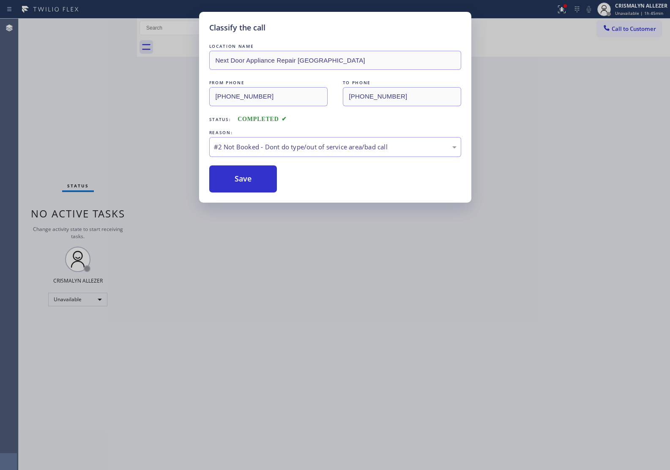
drag, startPoint x: 591, startPoint y: 107, endPoint x: 607, endPoint y: 70, distance: 39.6
click at [593, 104] on div "Classify the call LOCATION NAME Next Door Appliance Repair Pomona FROM PHONE (5…" at bounding box center [335, 235] width 670 height 470
click at [524, 154] on div "Classify the call LOCATION NAME Next Door Appliance Repair Pomona FROM PHONE (5…" at bounding box center [335, 235] width 670 height 470
click at [238, 176] on button "Save" at bounding box center [243, 178] width 68 height 27
click at [421, 201] on div "Classify the call LOCATION NAME Next Door Appliance Repair Pomona FROM PHONE (5…" at bounding box center [335, 107] width 272 height 191
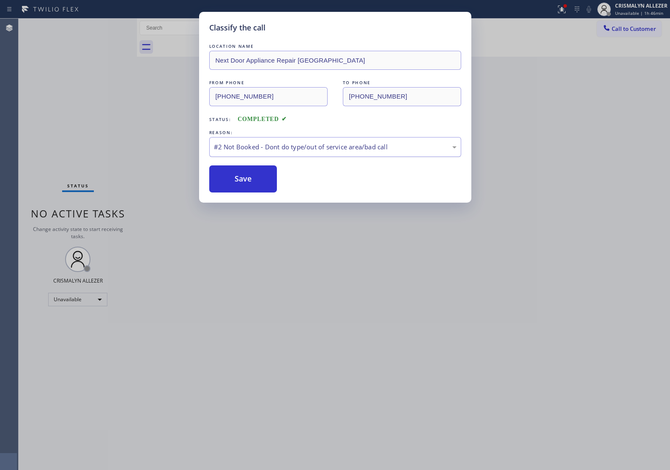
click at [440, 151] on div "#2 Not Booked - Dont do type/out of service area/bad call" at bounding box center [335, 147] width 243 height 10
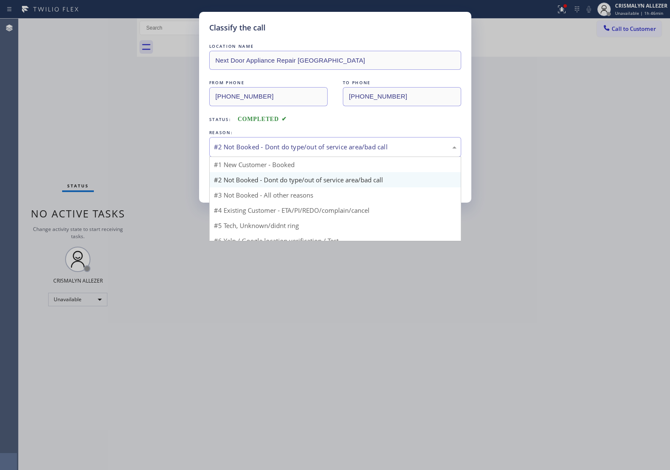
click at [493, 132] on div "Classify the call LOCATION NAME Next Door Appliance Repair Pomona FROM PHONE (5…" at bounding box center [335, 235] width 670 height 470
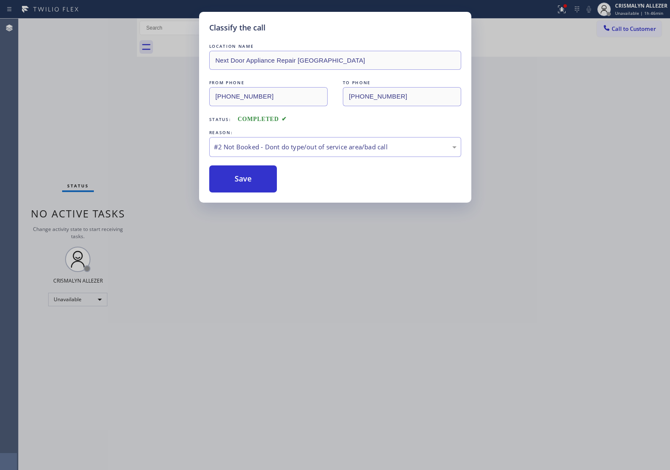
click at [493, 132] on div "Classify the call LOCATION NAME Next Door Appliance Repair Pomona FROM PHONE (5…" at bounding box center [335, 235] width 670 height 470
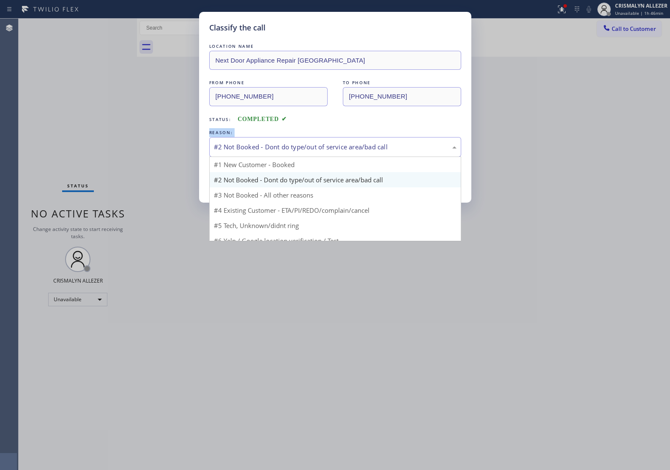
click at [316, 145] on div "#2 Not Booked - Dont do type/out of service area/bad call" at bounding box center [335, 147] width 243 height 10
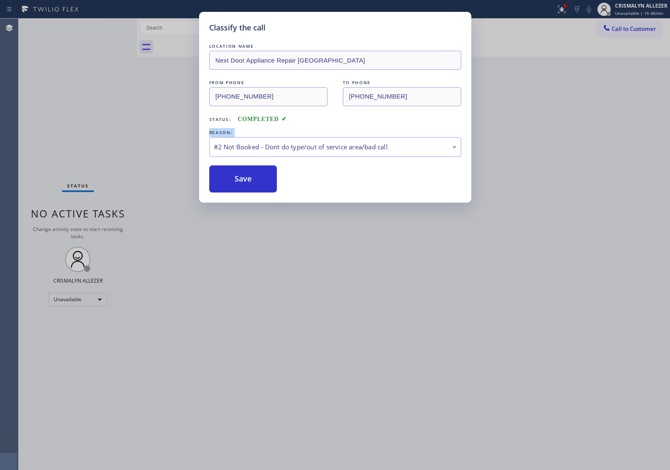
click at [242, 185] on button "Save" at bounding box center [243, 178] width 68 height 27
click at [141, 127] on div "Classify the call LOCATION NAME Next Door Appliance Repair Pomona FROM PHONE (5…" at bounding box center [335, 235] width 670 height 470
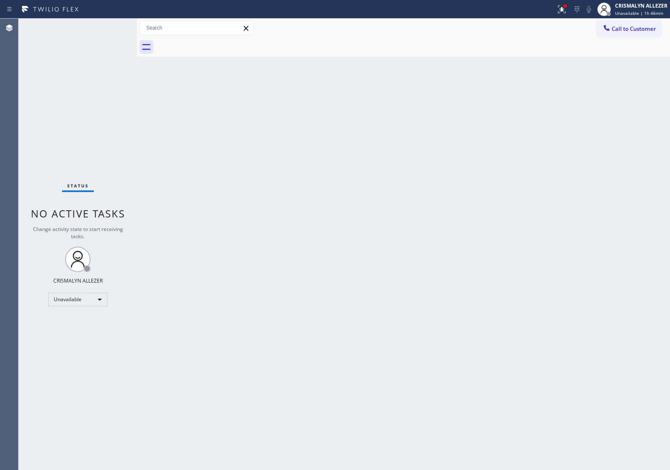
click at [595, 140] on div "Back to Dashboard Change Sender ID Customers Technicians Select a contact Outbo…" at bounding box center [403, 244] width 533 height 451
click at [643, 33] on button "Call to Customer" at bounding box center [629, 29] width 65 height 16
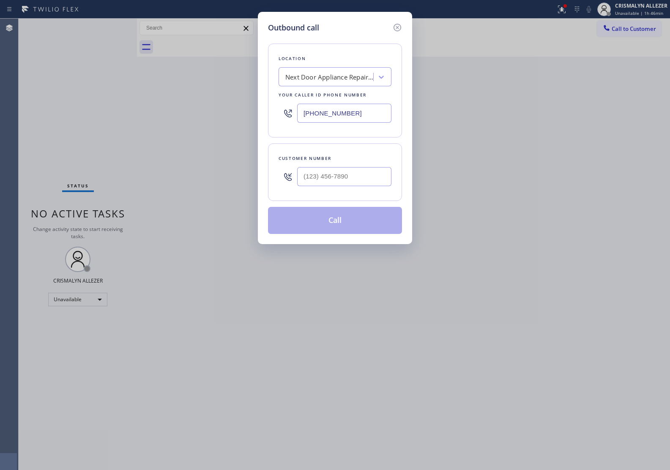
click at [362, 196] on div "Customer number" at bounding box center [335, 172] width 134 height 58
click at [369, 172] on input "(___) ___-____" at bounding box center [344, 176] width 94 height 19
paste input "909) 633-9330"
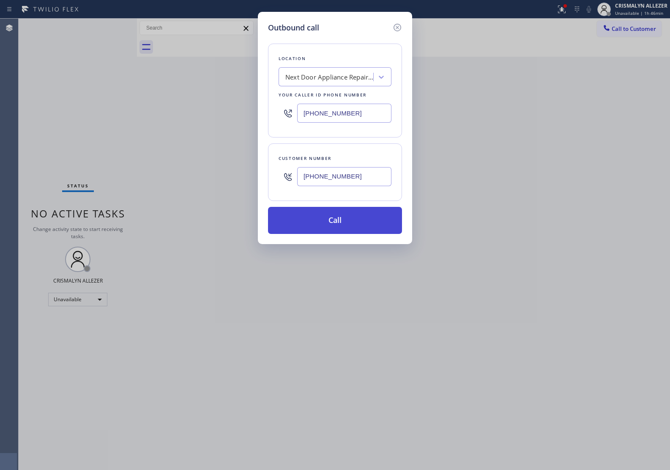
type input "[PHONE_NUMBER]"
click at [341, 227] on button "Call" at bounding box center [335, 220] width 134 height 27
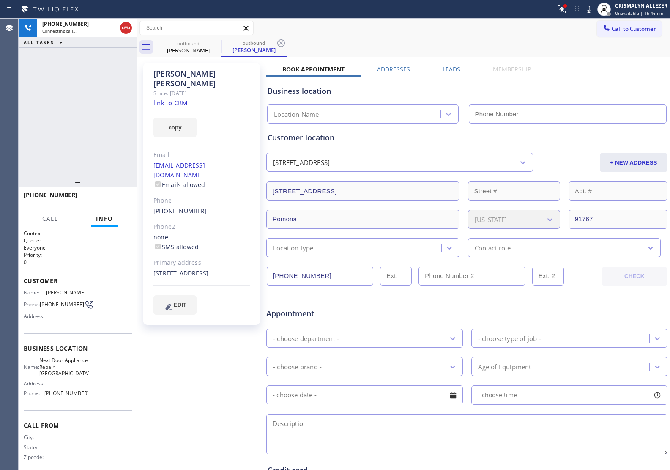
drag, startPoint x: 447, startPoint y: 68, endPoint x: 517, endPoint y: 132, distance: 95.2
click at [447, 68] on label "Leads" at bounding box center [452, 69] width 18 height 8
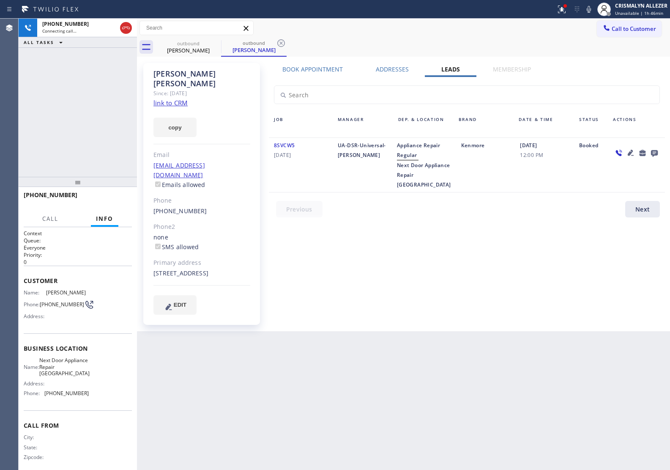
click at [655, 153] on icon at bounding box center [654, 153] width 7 height 7
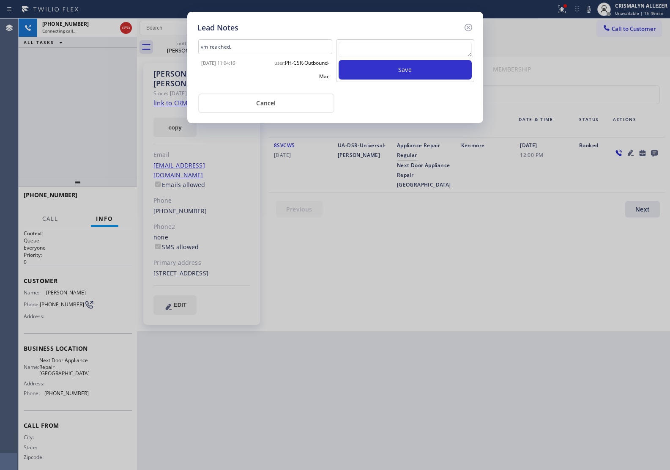
click at [405, 55] on textarea at bounding box center [405, 49] width 133 height 15
type textarea "working on this lead pls xfer cx cb"
click at [407, 73] on button "Save" at bounding box center [405, 69] width 133 height 19
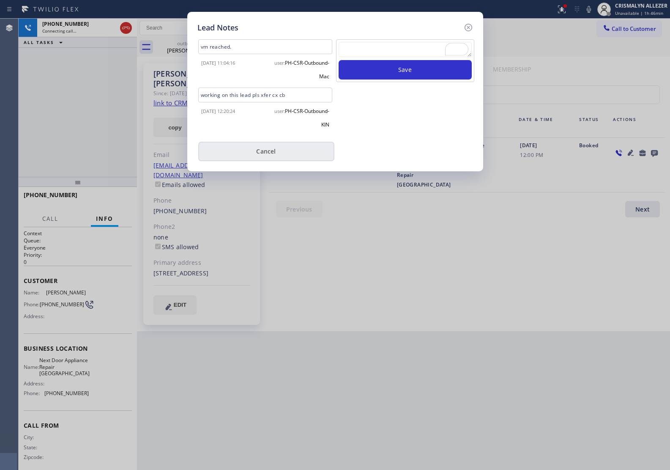
click at [275, 153] on button "Cancel" at bounding box center [266, 151] width 136 height 19
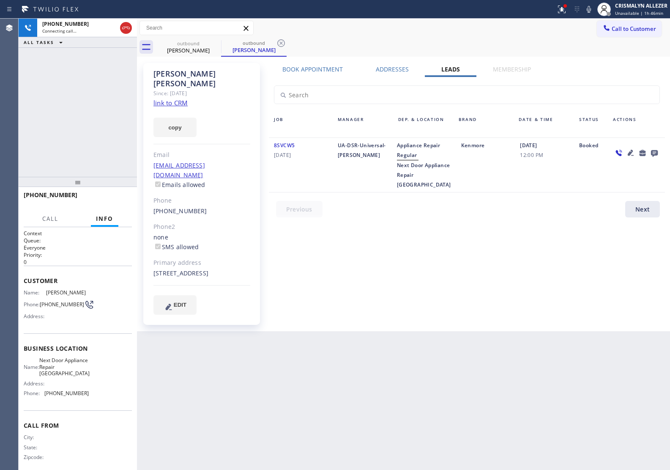
click at [316, 69] on label "Book Appointment" at bounding box center [313, 69] width 60 height 8
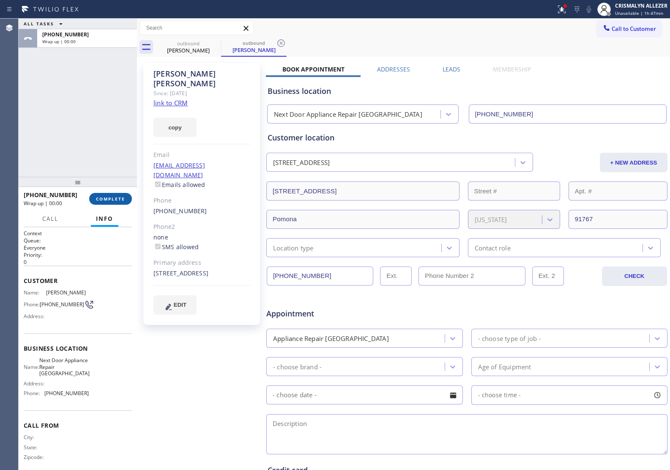
click at [118, 200] on span "COMPLETE" at bounding box center [110, 199] width 29 height 6
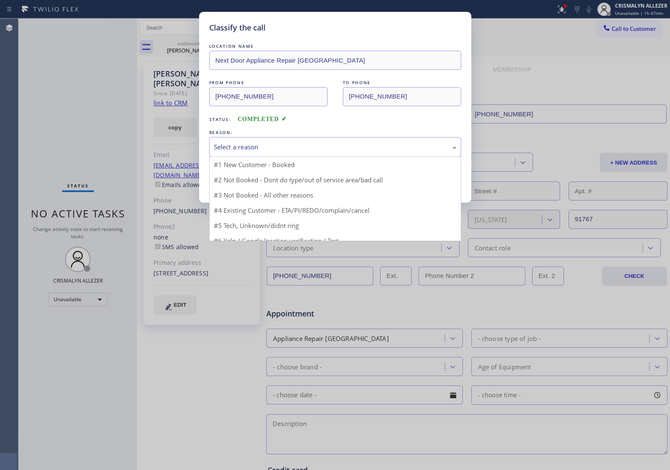
click at [355, 155] on div "Select a reason" at bounding box center [335, 147] width 252 height 20
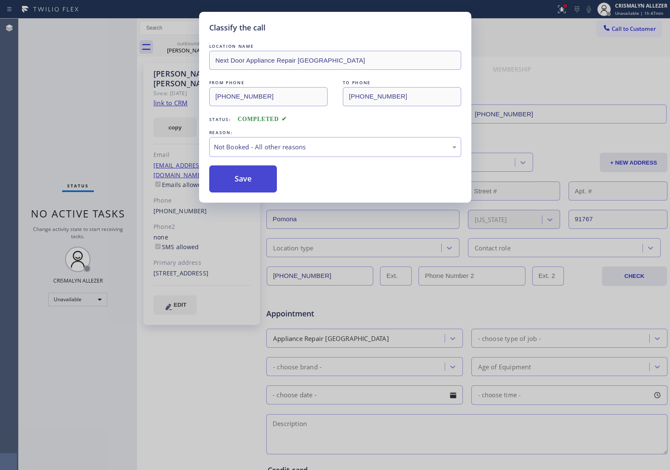
click at [256, 180] on button "Save" at bounding box center [243, 178] width 68 height 27
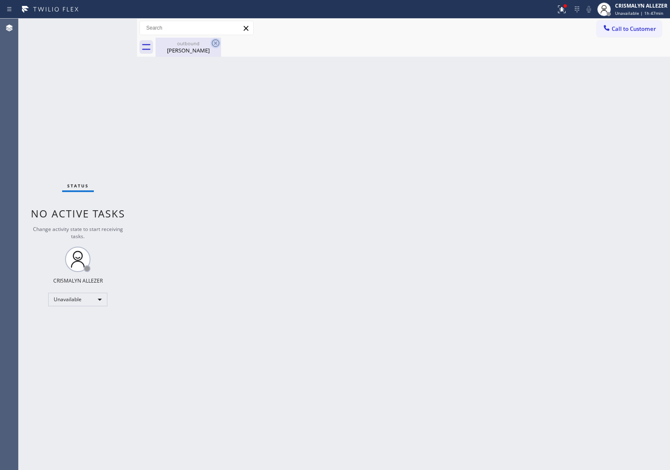
drag, startPoint x: 186, startPoint y: 50, endPoint x: 217, endPoint y: 45, distance: 30.9
click at [192, 49] on div "[PERSON_NAME]" at bounding box center [189, 51] width 64 height 8
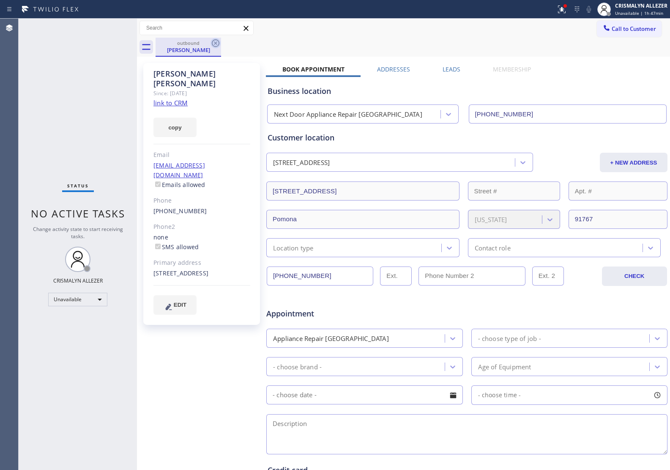
click at [219, 44] on icon at bounding box center [216, 43] width 8 height 8
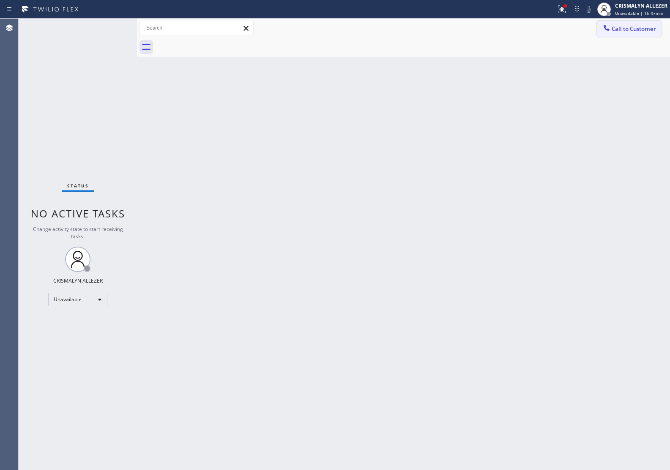
click at [634, 27] on span "Call to Customer" at bounding box center [634, 29] width 44 height 8
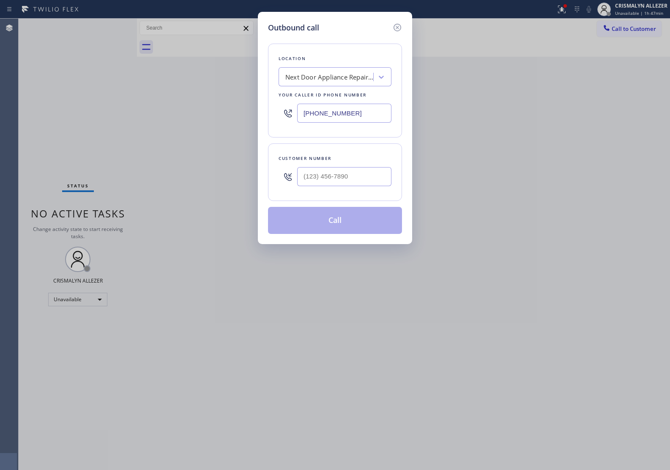
drag, startPoint x: 368, startPoint y: 113, endPoint x: 150, endPoint y: 117, distance: 217.9
click at [151, 117] on div "Outbound call Location Next Door Appliance Repair [GEOGRAPHIC_DATA] Your caller…" at bounding box center [335, 235] width 670 height 470
paste input "442) 291-7500"
type input "[PHONE_NUMBER]"
click at [365, 185] on input "(___) ___-____" at bounding box center [344, 176] width 94 height 19
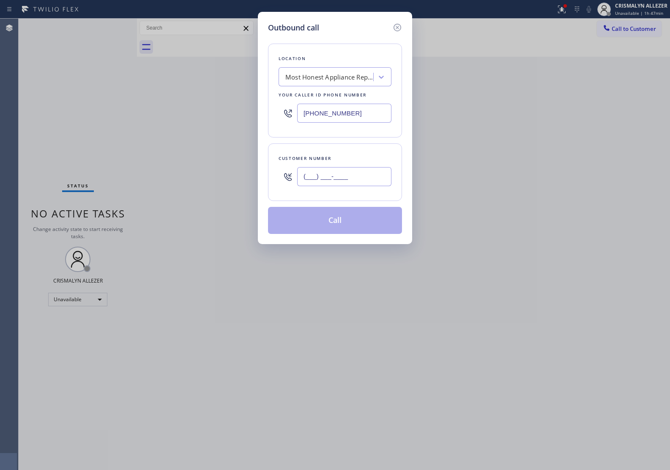
paste input "760) 286-8764"
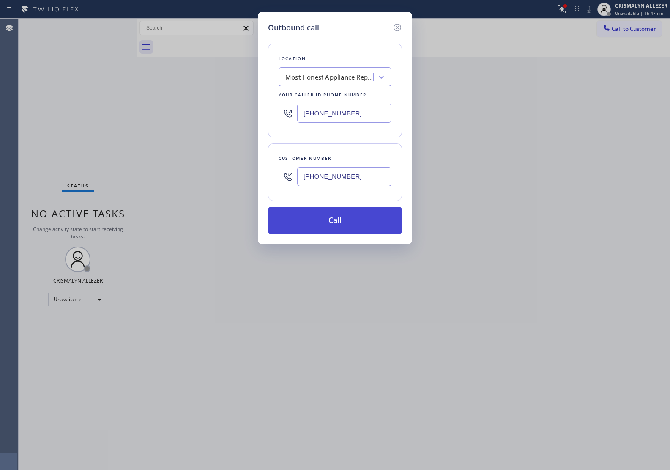
type input "[PHONE_NUMBER]"
click at [329, 224] on button "Call" at bounding box center [335, 220] width 134 height 27
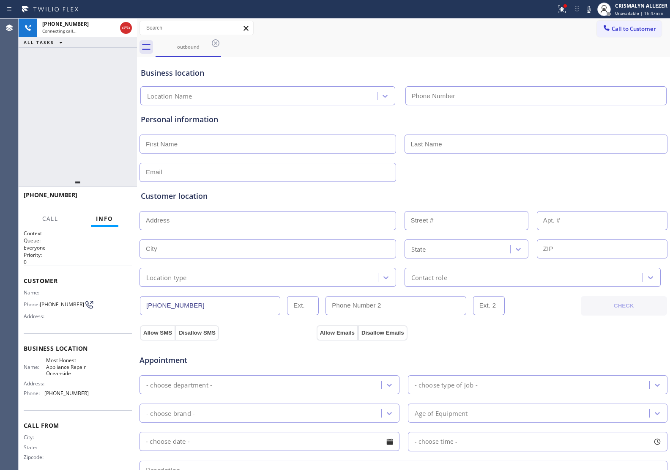
type input "[PHONE_NUMBER]"
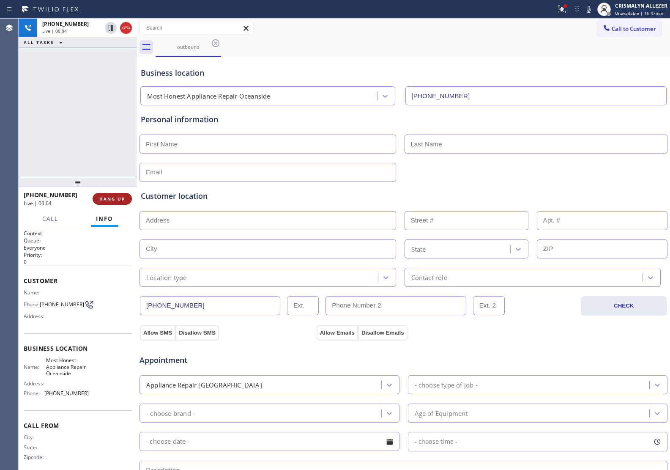
click at [107, 199] on span "HANG UP" at bounding box center [112, 199] width 26 height 6
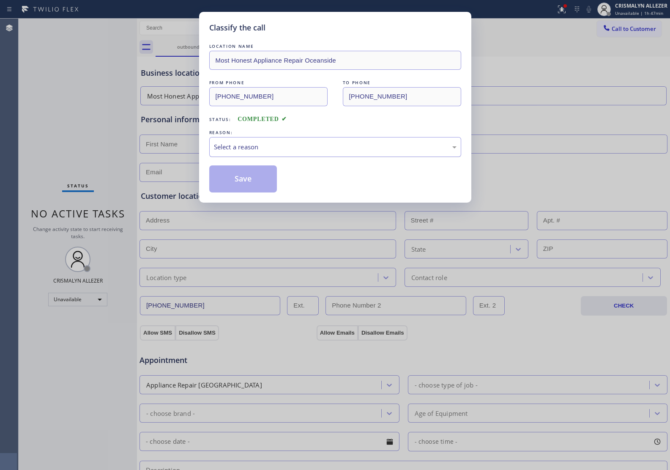
click at [319, 139] on div "Select a reason" at bounding box center [335, 147] width 252 height 20
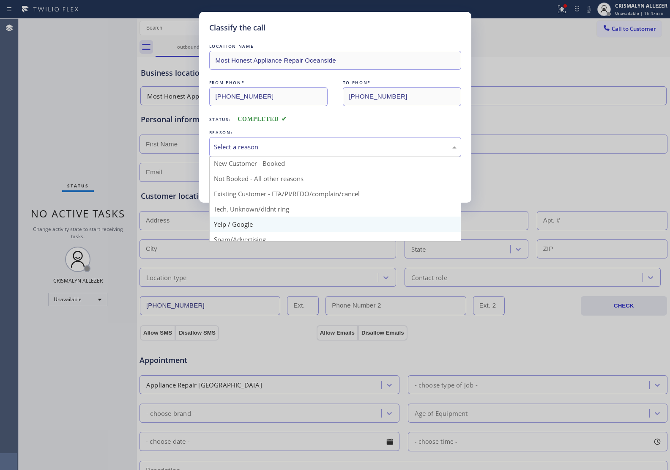
scroll to position [11, 0]
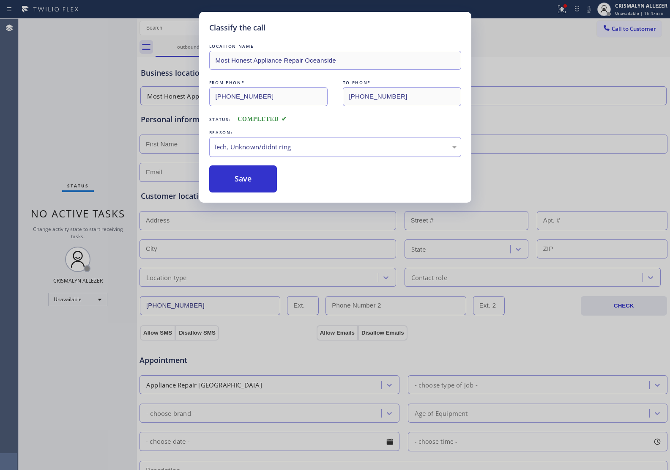
click at [316, 144] on div "Tech, Unknown/didnt ring" at bounding box center [335, 147] width 243 height 10
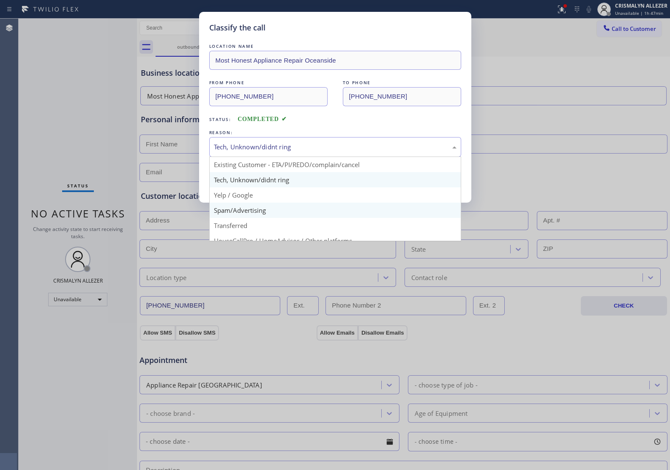
scroll to position [58, 0]
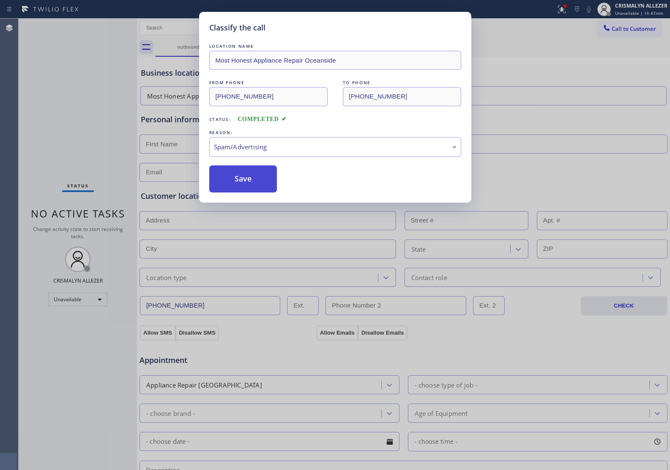
click at [248, 188] on button "Save" at bounding box center [243, 178] width 68 height 27
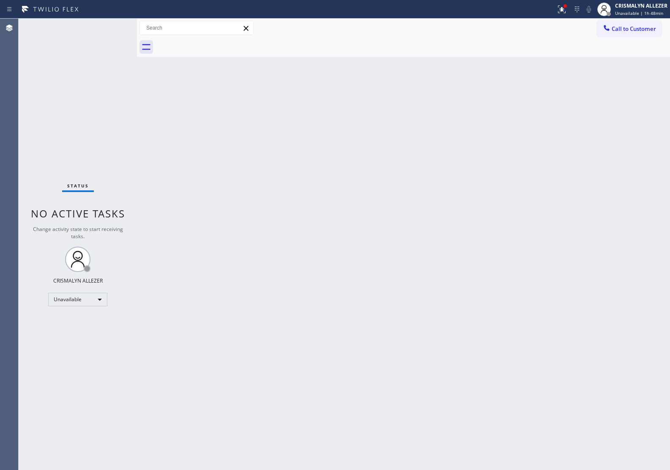
drag, startPoint x: 571, startPoint y: 87, endPoint x: 603, endPoint y: 49, distance: 49.2
click at [572, 85] on div "Back to Dashboard Change Sender ID Customers Technicians Select a contact Outbo…" at bounding box center [403, 244] width 533 height 451
drag, startPoint x: 628, startPoint y: 32, endPoint x: 437, endPoint y: 96, distance: 202.3
click at [623, 33] on button "Call to Customer" at bounding box center [629, 29] width 65 height 16
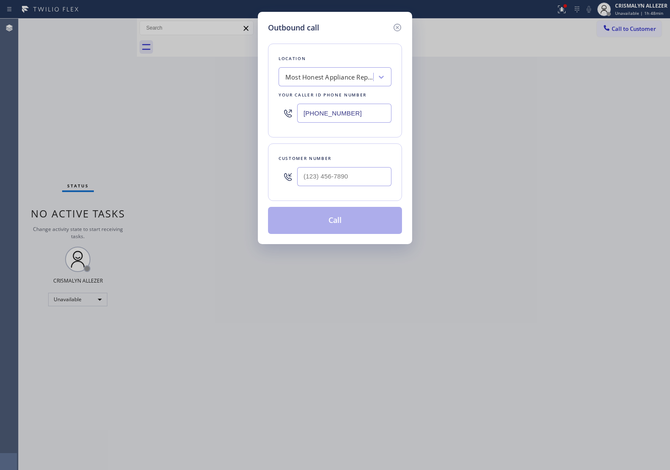
drag, startPoint x: 385, startPoint y: 107, endPoint x: 192, endPoint y: 117, distance: 193.2
click at [192, 117] on div "Outbound call Location Most Honest Appliance Repair [GEOGRAPHIC_DATA] Your call…" at bounding box center [335, 235] width 670 height 470
paste input "619) 257-3633"
type input "[PHONE_NUMBER]"
click at [335, 183] on input "(___) ___-____" at bounding box center [344, 176] width 94 height 19
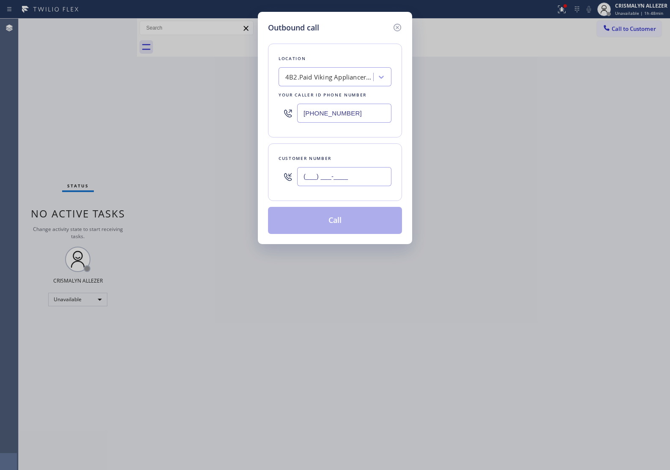
paste input "619) 992-8305"
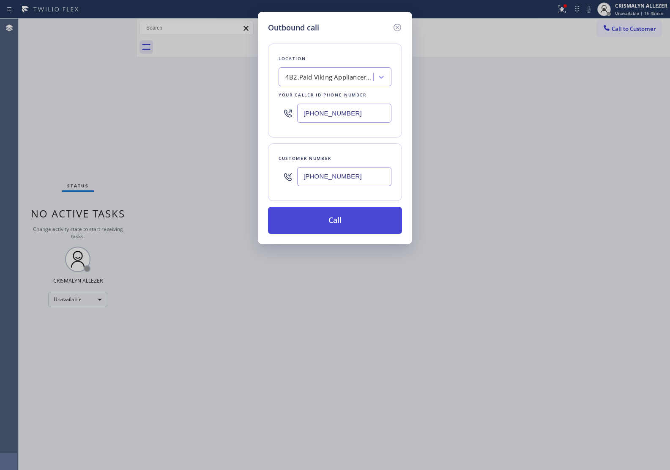
type input "[PHONE_NUMBER]"
click at [332, 225] on button "Call" at bounding box center [335, 220] width 134 height 27
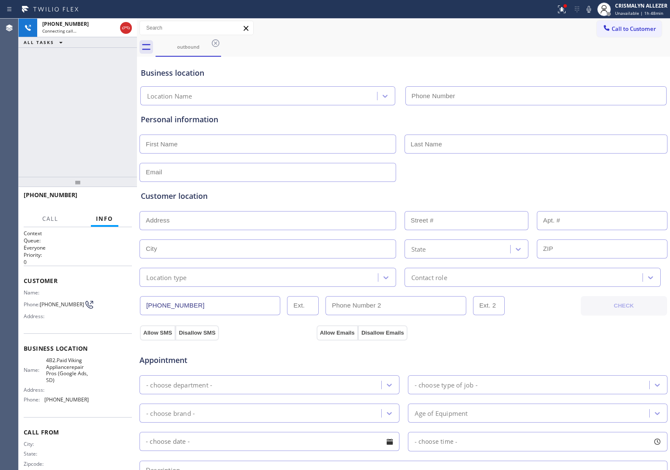
type input "[PHONE_NUMBER]"
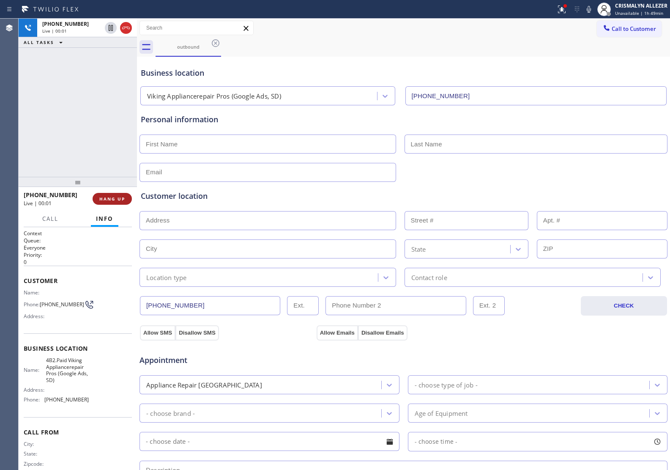
click at [110, 200] on span "HANG UP" at bounding box center [112, 199] width 26 height 6
click at [104, 197] on span "COMPLETE" at bounding box center [110, 199] width 29 height 6
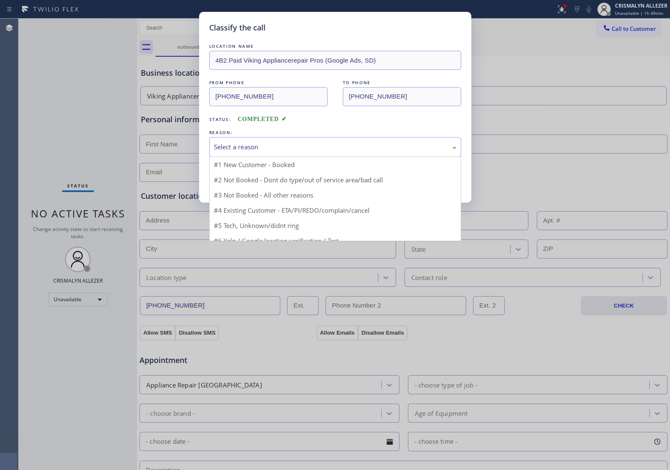
click at [335, 148] on div "Select a reason" at bounding box center [335, 147] width 243 height 10
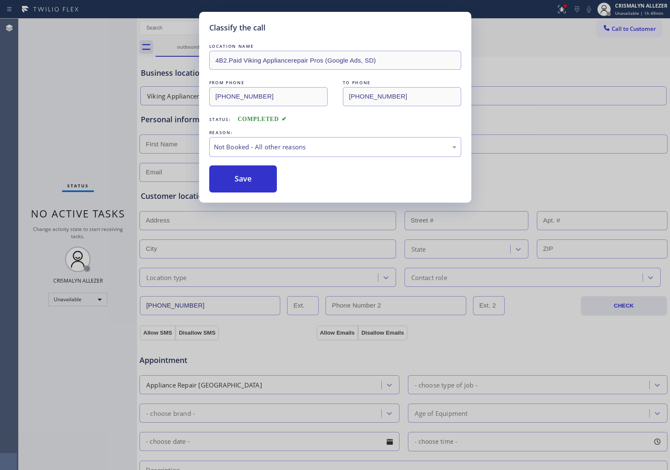
click at [235, 179] on button "Save" at bounding box center [243, 178] width 68 height 27
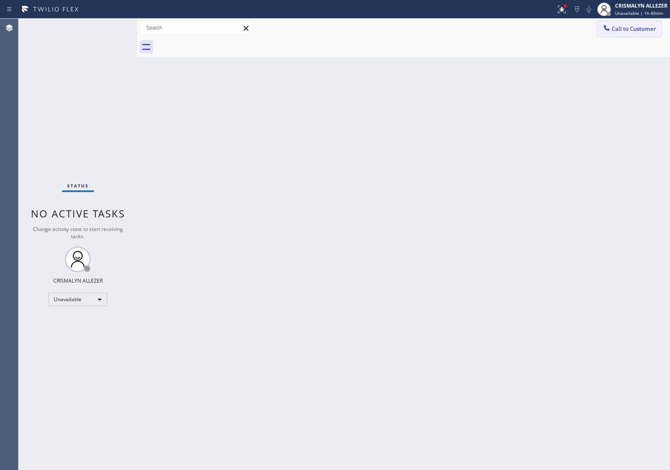
click at [643, 26] on span "Call to Customer" at bounding box center [634, 29] width 44 height 8
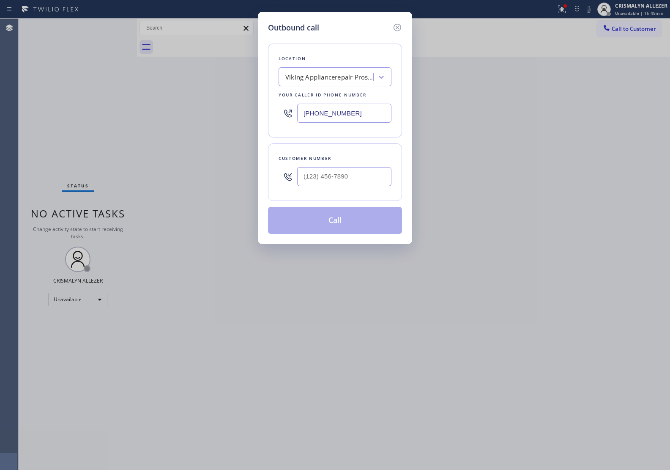
drag, startPoint x: 362, startPoint y: 117, endPoint x: 164, endPoint y: 115, distance: 197.5
click at [166, 116] on div "Outbound call Location Viking Appliancerepair Pros (Google Ads, [GEOGRAPHIC_DAT…" at bounding box center [335, 235] width 670 height 470
paste input "888) 616-3067"
type input "[PHONE_NUMBER]"
click at [345, 176] on input "(___) ___-____" at bounding box center [344, 176] width 94 height 19
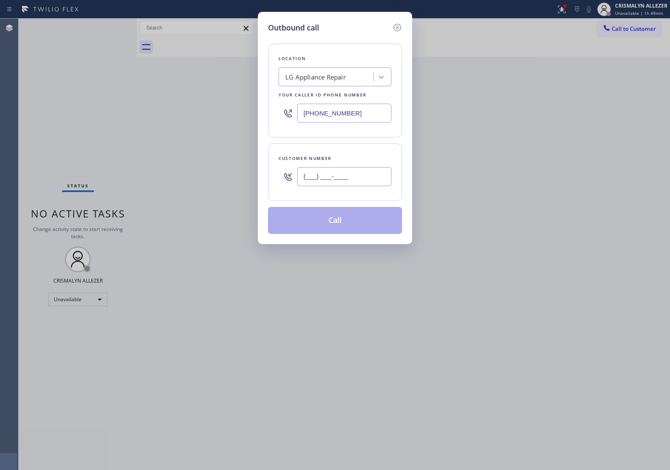
paste input "415) 310-5304"
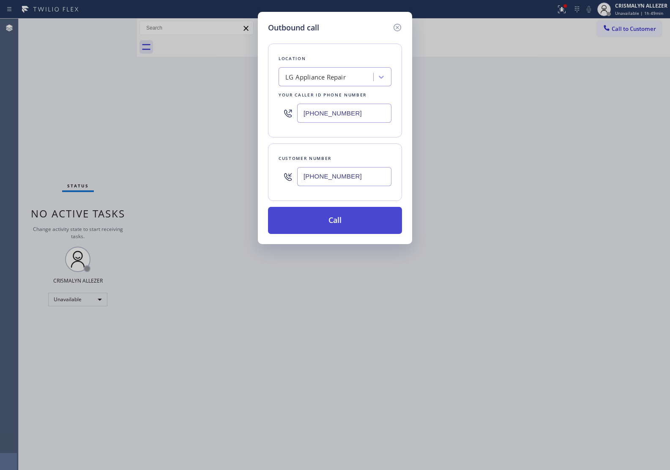
type input "[PHONE_NUMBER]"
click at [333, 228] on button "Call" at bounding box center [335, 220] width 134 height 27
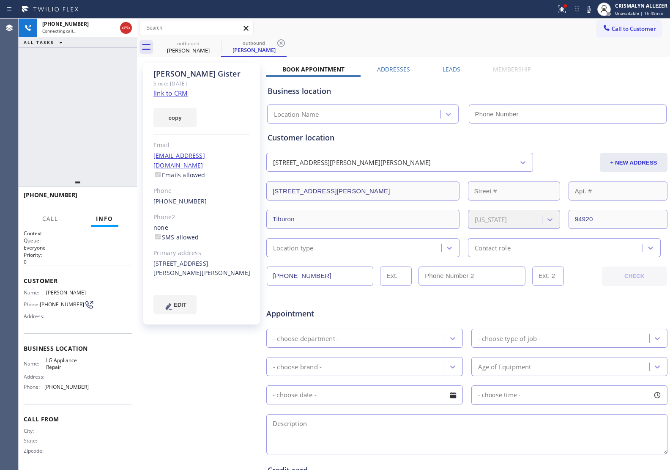
type input "[PHONE_NUMBER]"
click at [165, 93] on link "link to CRM" at bounding box center [171, 93] width 34 height 8
click at [110, 198] on span "HANG UP" at bounding box center [112, 199] width 26 height 6
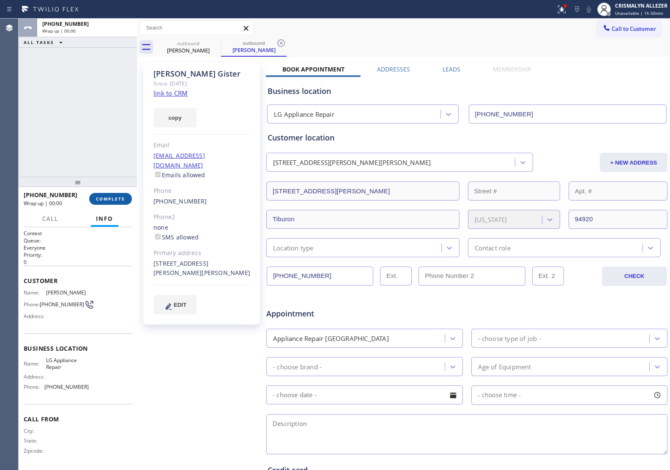
click at [110, 198] on span "COMPLETE" at bounding box center [110, 199] width 29 height 6
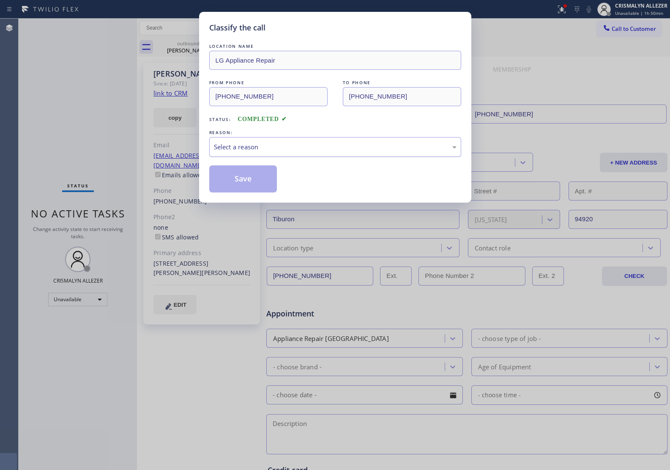
click at [316, 152] on div "Select a reason" at bounding box center [335, 147] width 243 height 10
click at [234, 181] on button "Save" at bounding box center [243, 178] width 68 height 27
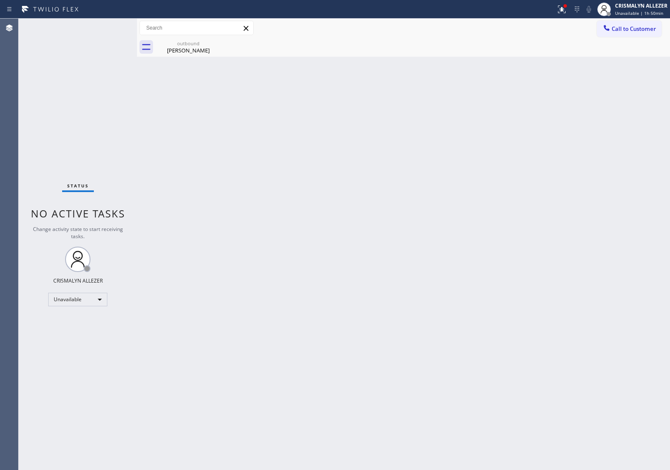
click at [171, 47] on div "[PERSON_NAME]" at bounding box center [189, 51] width 64 height 8
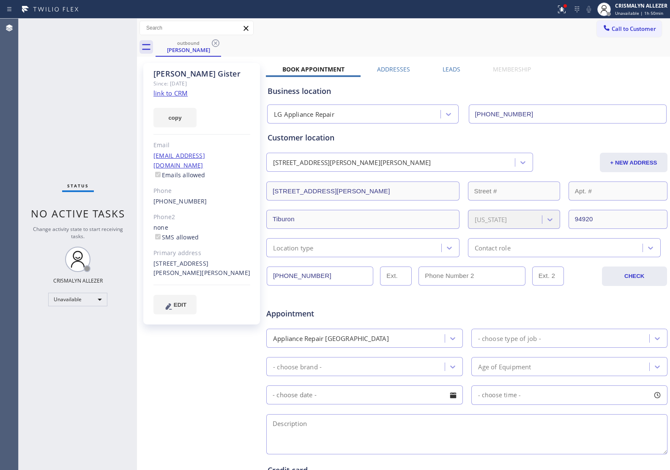
click at [443, 69] on label "Leads" at bounding box center [452, 69] width 18 height 8
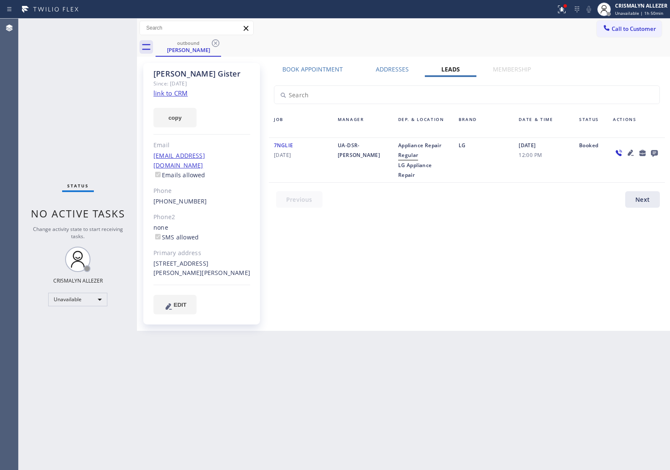
click at [652, 150] on icon at bounding box center [654, 153] width 7 height 7
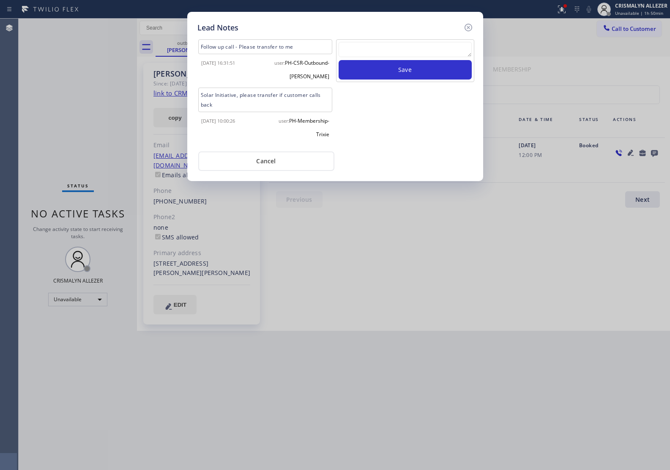
click at [382, 52] on textarea at bounding box center [405, 49] width 133 height 15
paste textarea "ALL GOOD FOR NOW"
type textarea "ALL GOOD FOR NOW"
click at [392, 74] on button "Save" at bounding box center [405, 69] width 133 height 19
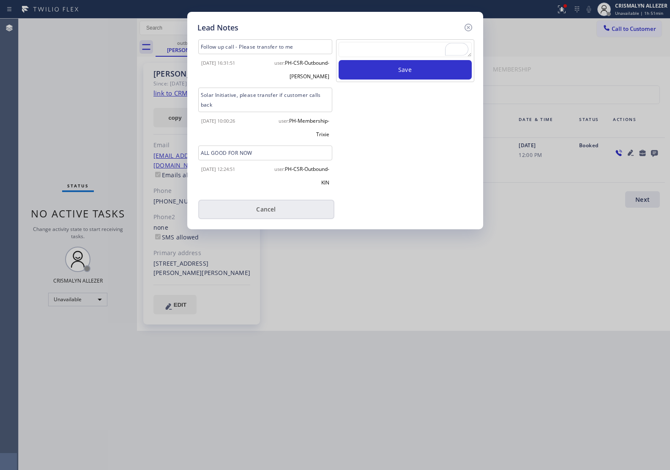
click at [272, 207] on button "Cancel" at bounding box center [266, 209] width 136 height 19
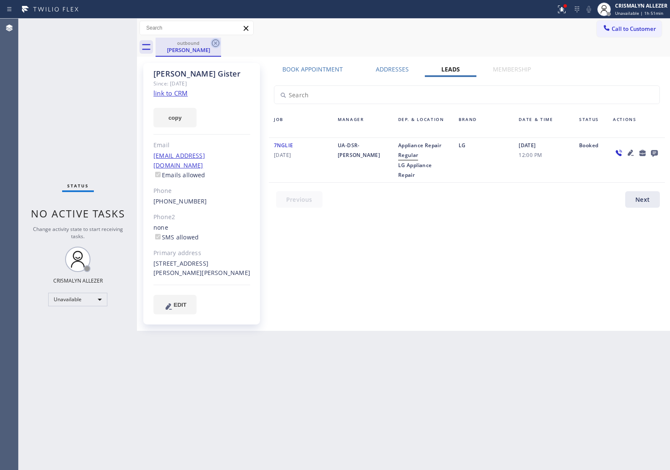
click at [214, 41] on icon at bounding box center [216, 43] width 8 height 8
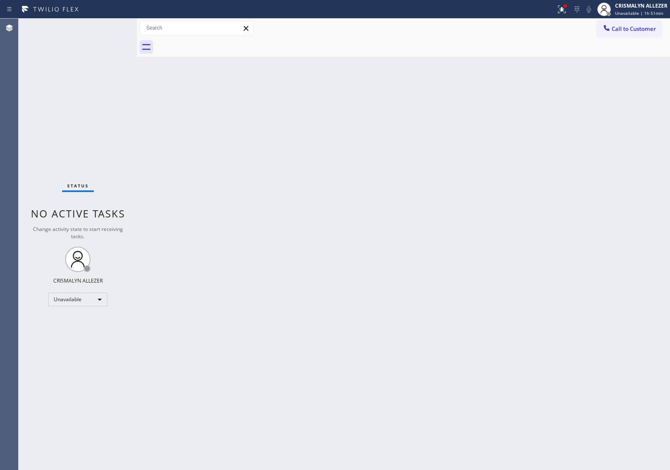
click at [618, 20] on div "Call to Customer Outbound call Location LG Appliance Repair Your caller id phon…" at bounding box center [403, 28] width 533 height 19
click at [633, 30] on span "Call to Customer" at bounding box center [634, 29] width 44 height 8
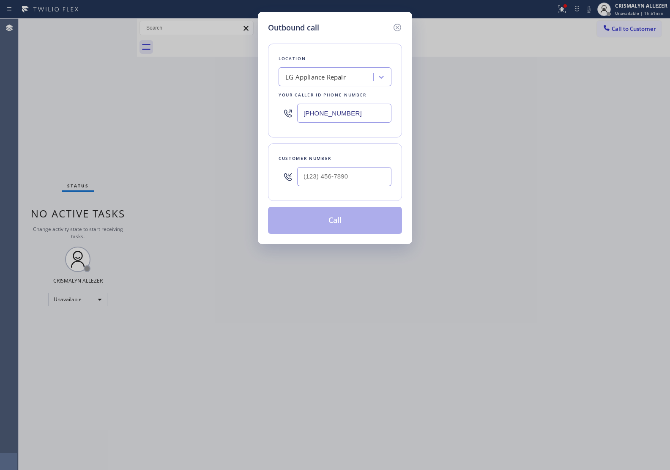
drag, startPoint x: 386, startPoint y: 119, endPoint x: 146, endPoint y: 127, distance: 240.0
click at [138, 121] on div "Outbound call Location LG Appliance Repair Your caller id phone number [PHONE_N…" at bounding box center [335, 235] width 670 height 470
paste input "17) 873-6588"
type input "[PHONE_NUMBER]"
click at [349, 185] on input "(___) ___-____" at bounding box center [344, 176] width 94 height 19
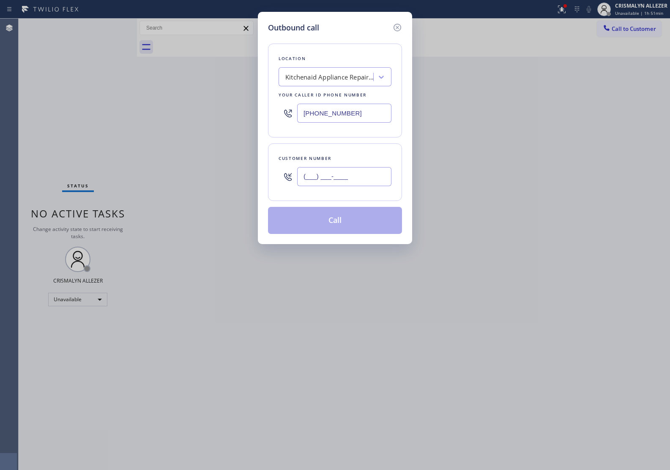
paste input "817) 793-2206"
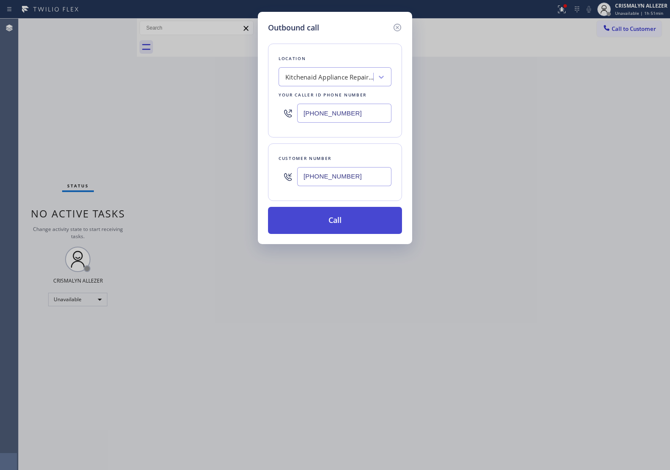
type input "[PHONE_NUMBER]"
click at [339, 226] on button "Call" at bounding box center [335, 220] width 134 height 27
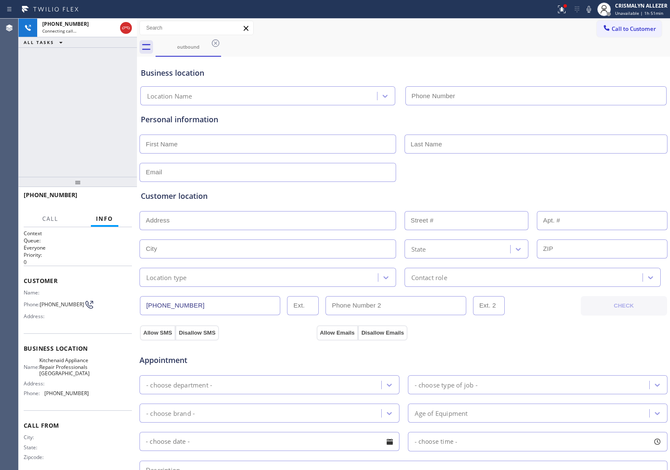
type input "[PHONE_NUMBER]"
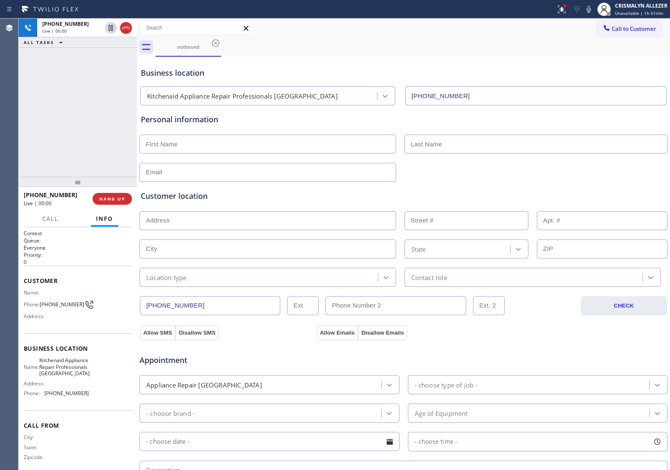
click at [573, 184] on div "Customer location >> ADD NEW ADDRESS << + NEW ADDRESS State Location type Conta…" at bounding box center [403, 234] width 529 height 105
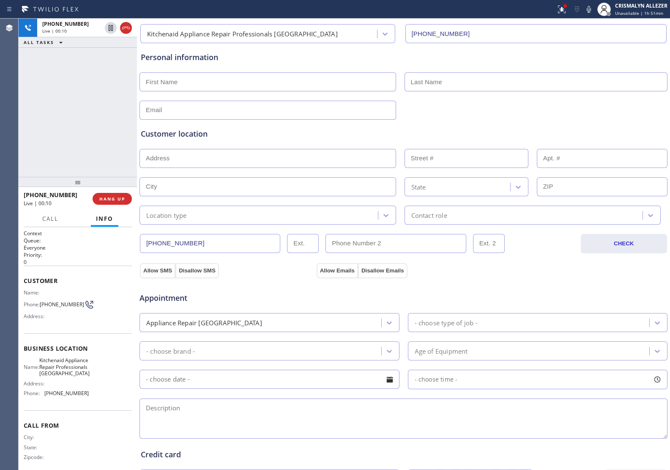
scroll to position [187, 0]
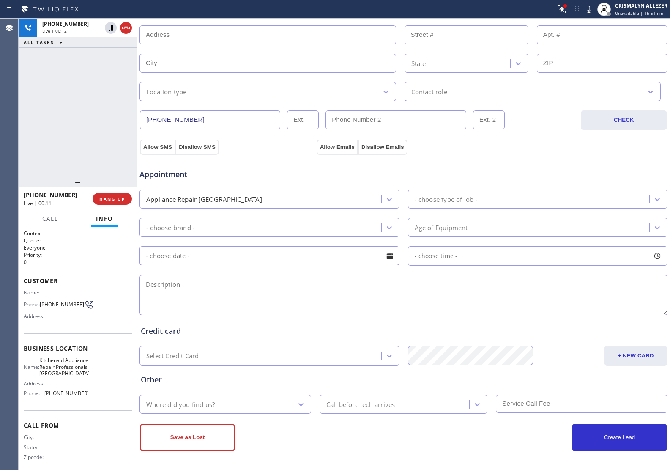
click at [295, 290] on textarea at bounding box center [404, 295] width 528 height 40
drag, startPoint x: 657, startPoint y: 311, endPoint x: 657, endPoint y: 335, distance: 24.1
click at [657, 315] on textarea "To enrich screen reader interactions, please activate Accessibility in Grammarl…" at bounding box center [404, 295] width 528 height 40
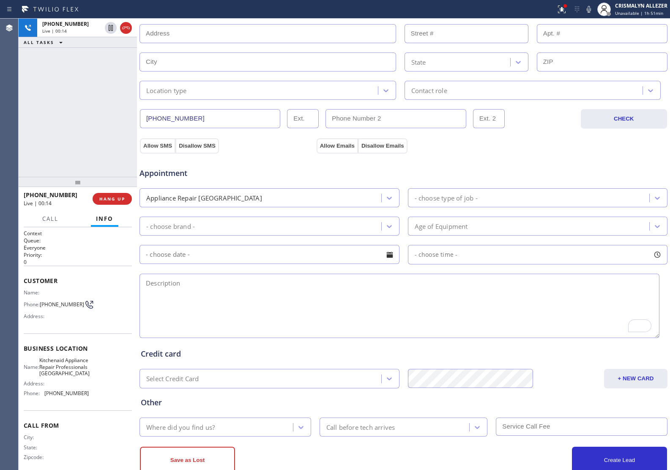
click at [260, 296] on textarea "To enrich screen reader interactions, please activate Accessibility in Grammarl…" at bounding box center [400, 306] width 520 height 64
click at [179, 283] on textarea "KitchenAid || dishwasher ||" at bounding box center [400, 306] width 520 height 64
click at [222, 283] on textarea "GE || dishwasher ||" at bounding box center [400, 306] width 520 height 64
drag, startPoint x: 248, startPoint y: 286, endPoint x: 273, endPoint y: 307, distance: 33.0
click at [273, 307] on textarea "GE || dishwasher || the water doesn not coming up ||" at bounding box center [400, 306] width 520 height 64
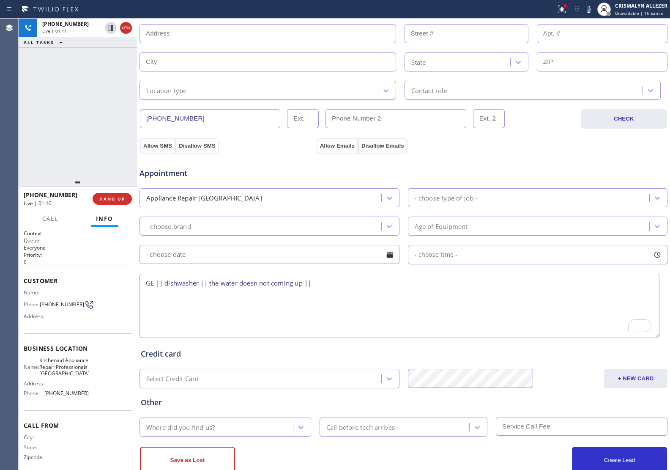
click at [259, 284] on textarea "GE || dishwasher || the water doesn not coming up ||" at bounding box center [400, 306] width 520 height 64
click at [329, 290] on textarea "GE || dishwasher || the water doesn't not coming up ||" at bounding box center [400, 306] width 520 height 64
type textarea "GE || dishwasher || the water doesn't not coming up ||"
click at [309, 77] on div "Customer location >> ADD NEW ADDRESS << + NEW ADDRESS State Location type Conta…" at bounding box center [404, 51] width 526 height 96
click at [333, 288] on textarea "GE || dishwasher || the water doesn't not coming up ||" at bounding box center [400, 306] width 520 height 64
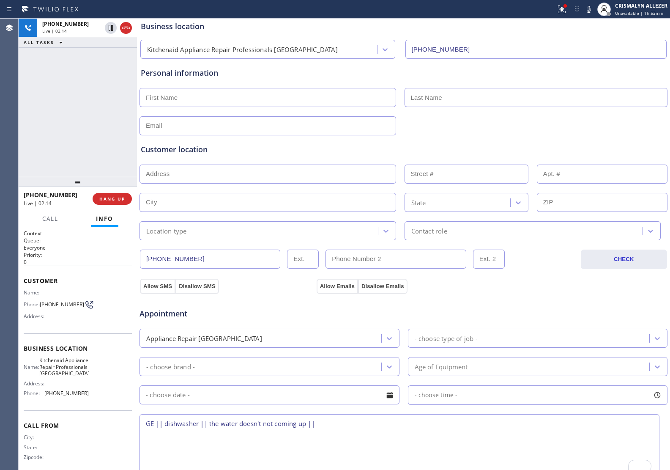
scroll to position [28, 0]
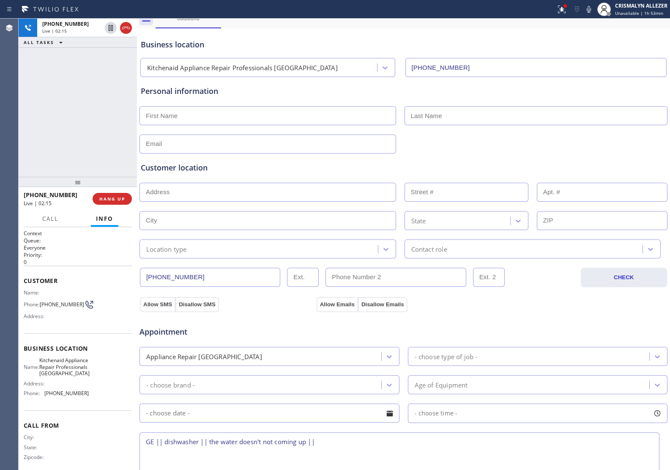
click at [224, 118] on input "text" at bounding box center [268, 115] width 257 height 19
type input "Lim"
click at [219, 117] on input "text" at bounding box center [268, 115] width 257 height 19
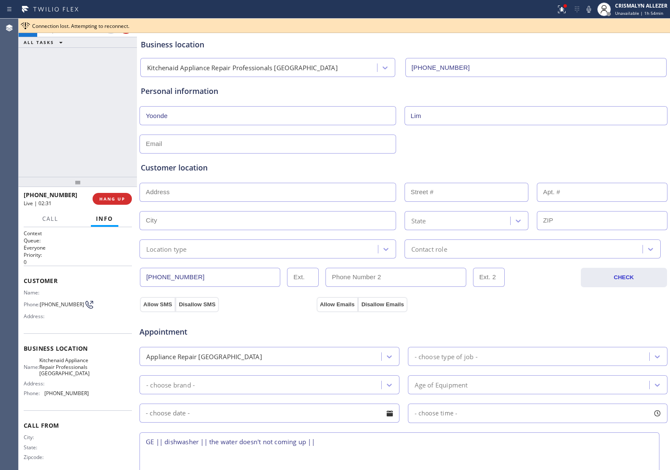
click at [239, 147] on input "text" at bounding box center [268, 144] width 257 height 19
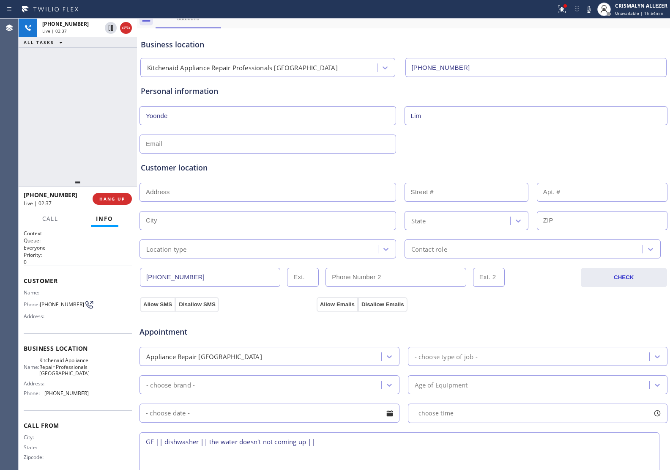
click at [231, 118] on input "Yoonde" at bounding box center [268, 115] width 257 height 19
type input "Yoonbae"
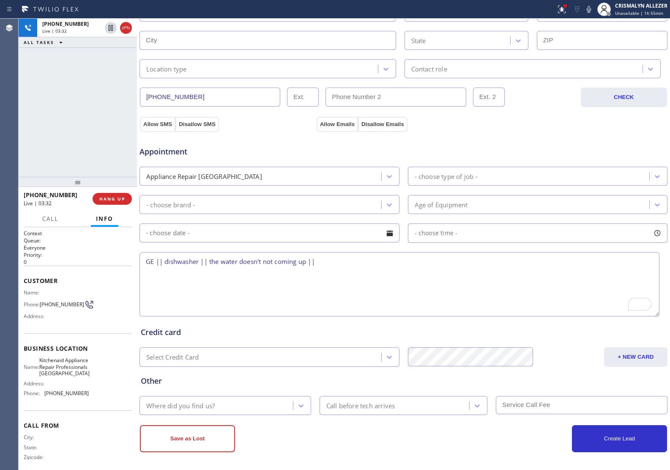
scroll to position [211, 0]
click at [330, 264] on textarea "GE || dishwasher || the water doesn't not coming up ||" at bounding box center [400, 283] width 520 height 64
paste textarea "[STREET_ADDRESS]"
type textarea "GE || dishwasher || the water doesn't not coming up || [STREET_ADDRESS] || hous…"
click at [588, 13] on icon at bounding box center [589, 9] width 10 height 10
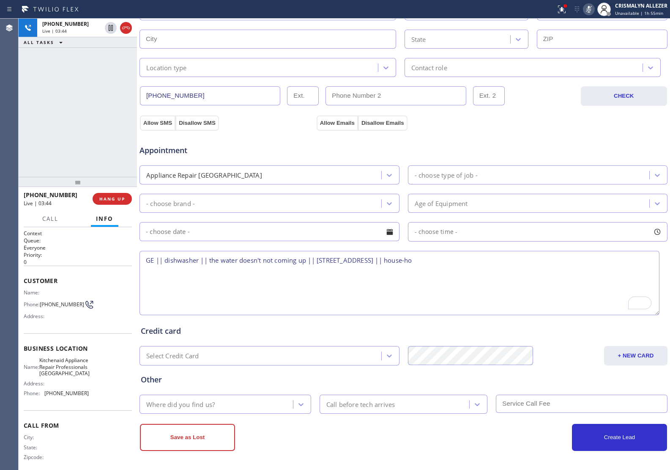
drag, startPoint x: 426, startPoint y: 257, endPoint x: 442, endPoint y: 262, distance: 17.7
click at [442, 262] on textarea "GE || dishwasher || the water doesn't not coming up || [STREET_ADDRESS] || hous…" at bounding box center [400, 283] width 520 height 64
click at [589, 11] on icon at bounding box center [589, 9] width 10 height 10
click at [518, 265] on textarea "GE || dishwasher || the water doesn't not coming up || [STREET_ADDRESS] || hous…" at bounding box center [400, 283] width 520 height 64
drag, startPoint x: 424, startPoint y: 261, endPoint x: 442, endPoint y: 264, distance: 18.0
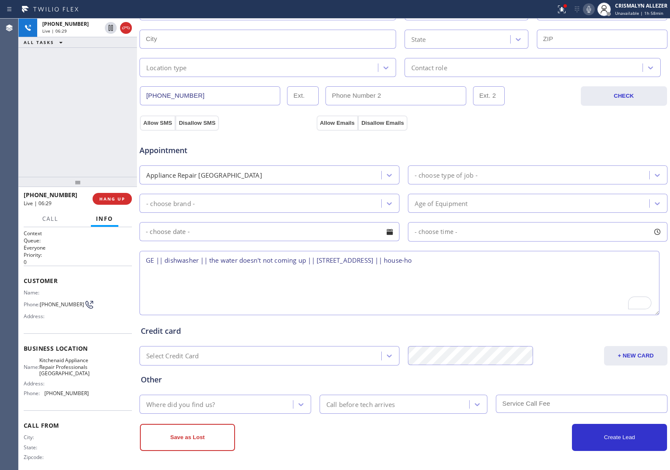
click at [442, 264] on textarea "GE || dishwasher || the water doesn't not coming up || [STREET_ADDRESS] || hous…" at bounding box center [400, 283] width 520 height 64
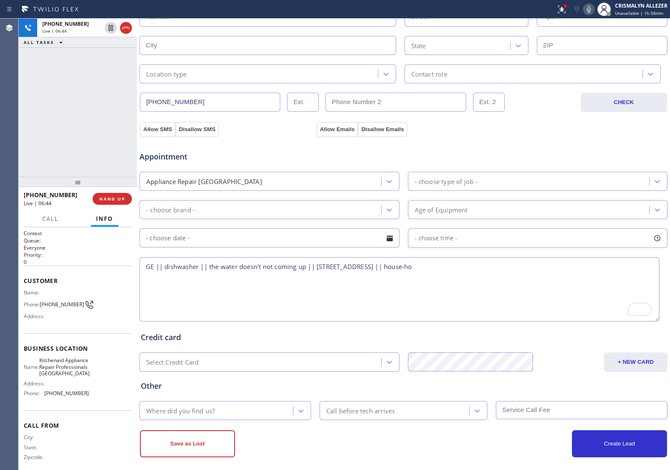
scroll to position [158, 0]
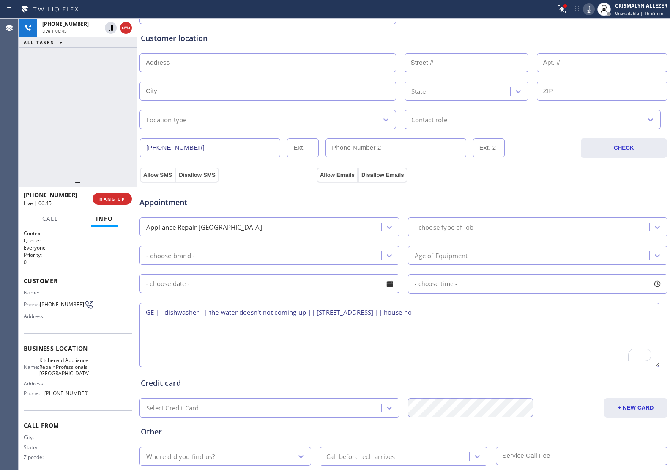
click at [286, 195] on div "Appointment" at bounding box center [227, 198] width 177 height 20
drag, startPoint x: 320, startPoint y: 312, endPoint x: 441, endPoint y: 313, distance: 120.6
click at [441, 313] on textarea "GE || dishwasher || the water doesn't not coming up || [STREET_ADDRESS] || hous…" at bounding box center [400, 335] width 520 height 64
click at [233, 64] on input "text" at bounding box center [268, 62] width 257 height 19
paste input "[STREET_ADDRESS]"
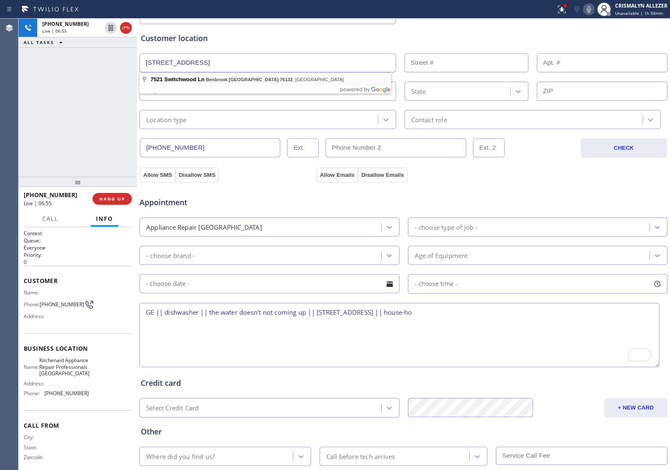
type input "[STREET_ADDRESS]"
type input "7521"
type input "Benbrook"
type input "76132"
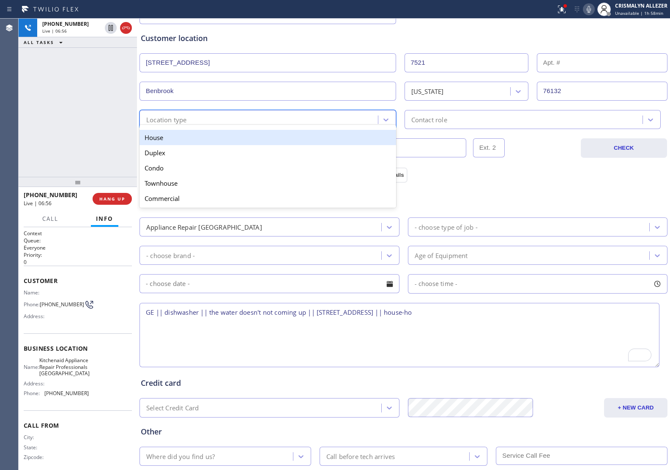
click at [356, 125] on div "option House focused, 1 of 5. 5 results available. Use Up and Down to choose op…" at bounding box center [268, 119] width 257 height 19
click at [261, 143] on div "House" at bounding box center [268, 137] width 257 height 15
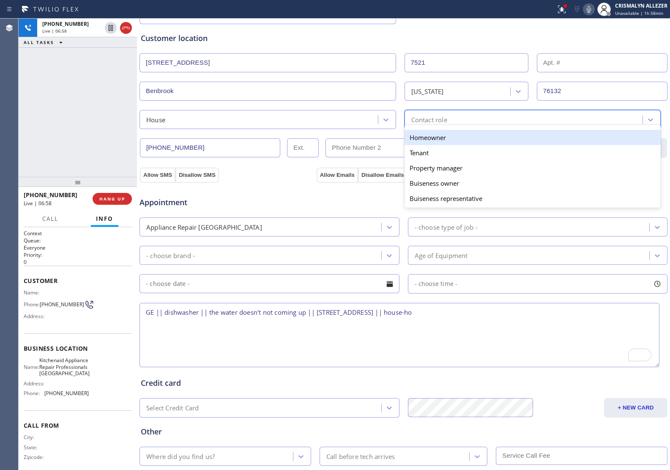
click at [473, 117] on div "Contact role" at bounding box center [525, 119] width 236 height 15
click at [429, 142] on div "Homeowner" at bounding box center [533, 137] width 257 height 15
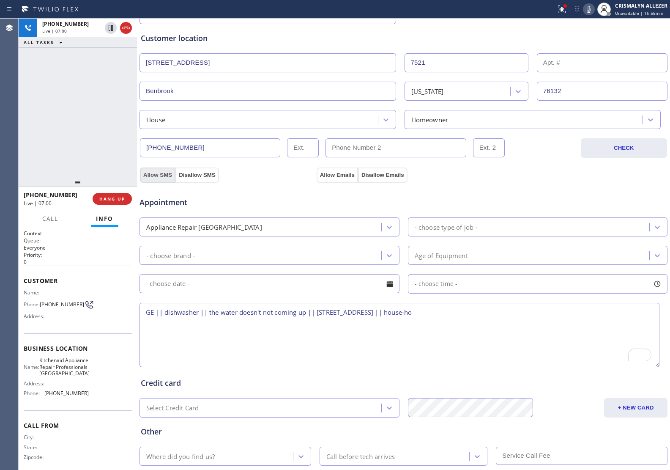
click at [168, 172] on button "Allow SMS" at bounding box center [158, 175] width 36 height 15
click at [333, 178] on button "Allow Emails" at bounding box center [337, 175] width 41 height 15
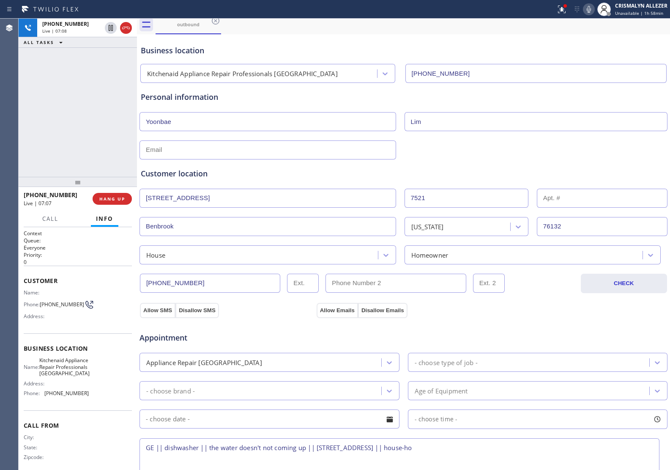
scroll to position [106, 0]
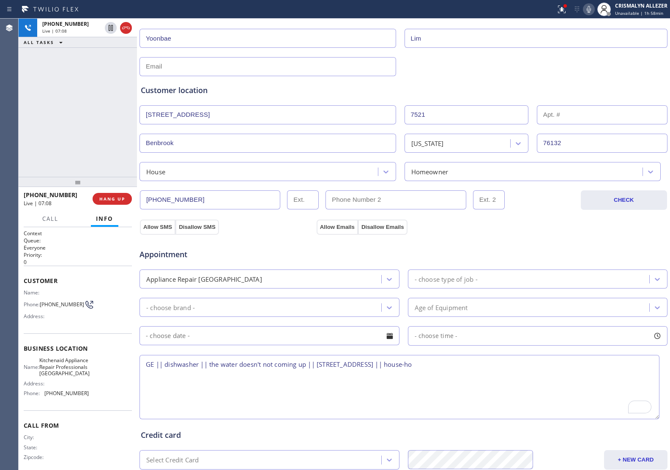
click at [218, 68] on input "text" at bounding box center [268, 66] width 257 height 19
type input "[EMAIL_ADDRESS][DOMAIN_NAME]"
click at [159, 230] on button "Allow SMS" at bounding box center [156, 227] width 32 height 15
click at [338, 227] on button "Allow Emails" at bounding box center [335, 227] width 37 height 15
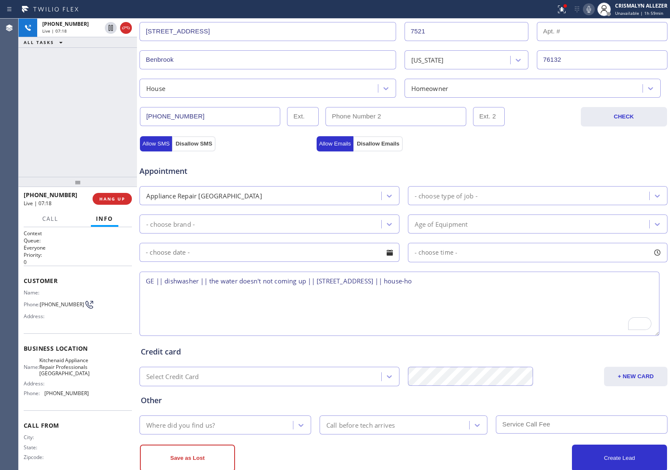
scroll to position [211, 0]
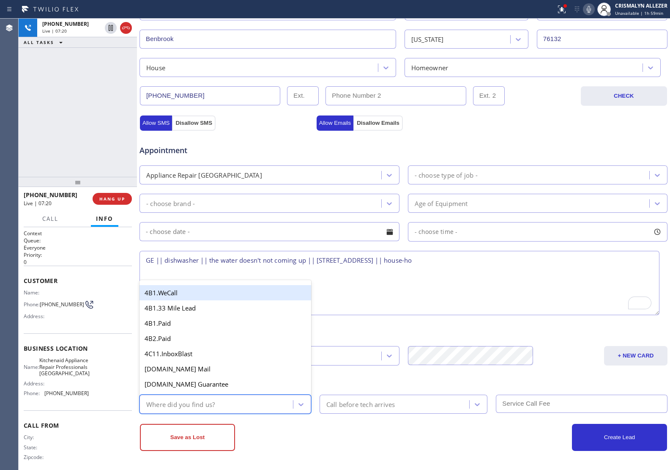
click at [248, 410] on div "Where did you find us?" at bounding box center [217, 404] width 151 height 15
type input "go"
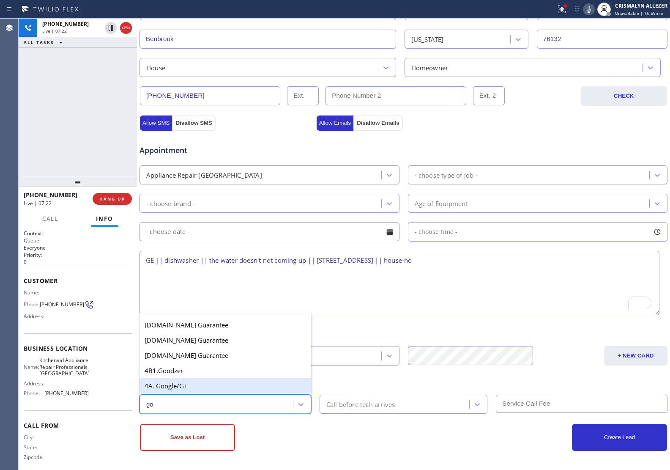
click at [197, 388] on div "4A. Google/G+" at bounding box center [226, 385] width 172 height 15
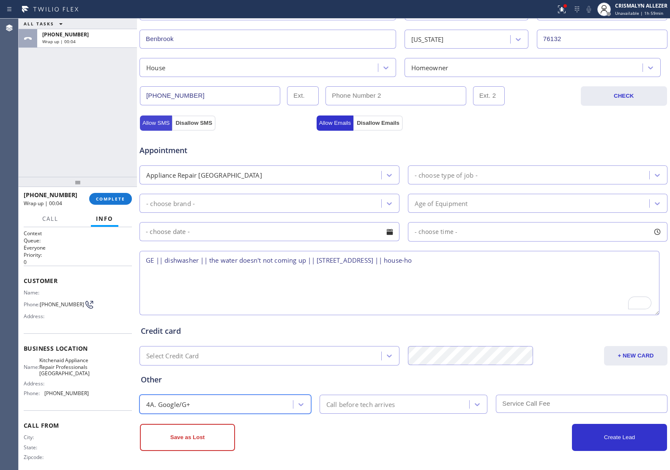
click at [157, 124] on button "Allow SMS" at bounding box center [156, 122] width 32 height 15
click at [330, 120] on button "Allow Emails" at bounding box center [335, 122] width 37 height 15
click at [542, 264] on textarea "GE || dishwasher || the water doesn't not coming up || [STREET_ADDRESS] || hous…" at bounding box center [400, 283] width 520 height 64
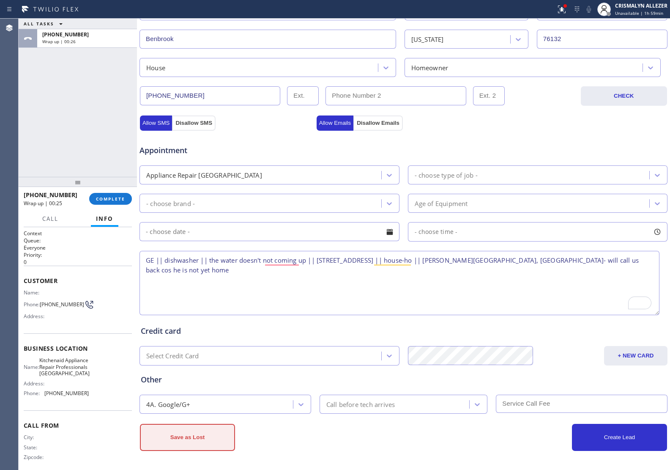
type textarea "GE || dishwasher || the water doesn't not coming up || [STREET_ADDRESS] || hous…"
click at [204, 440] on button "Save as Lost" at bounding box center [187, 437] width 95 height 27
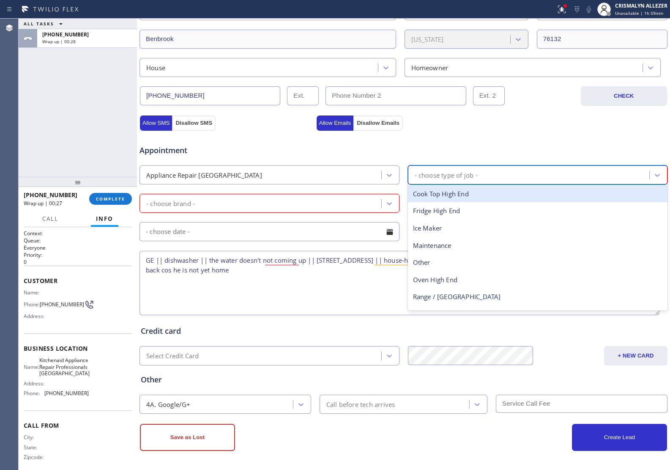
click at [465, 174] on div "- choose type of job -" at bounding box center [446, 175] width 63 height 10
click at [382, 179] on div at bounding box center [389, 175] width 15 height 15
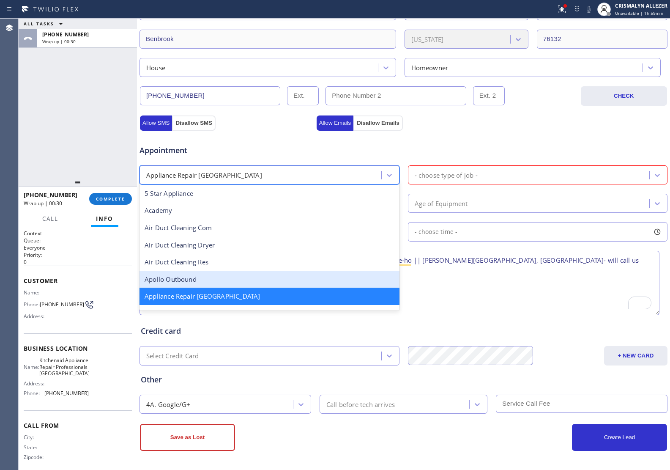
scroll to position [53, 0]
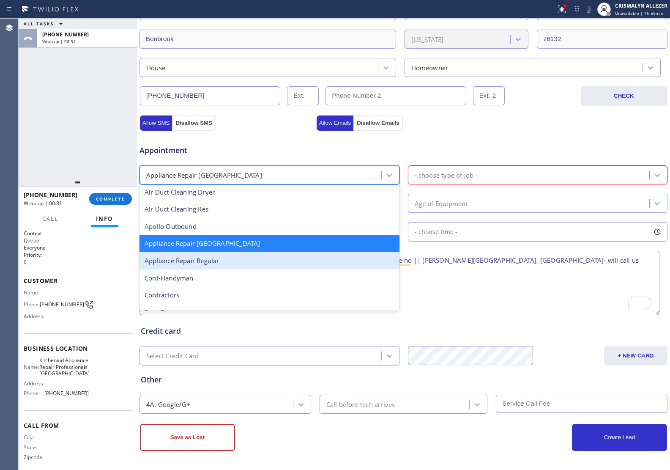
click at [229, 265] on div "Appliance Repair Regular" at bounding box center [270, 260] width 260 height 17
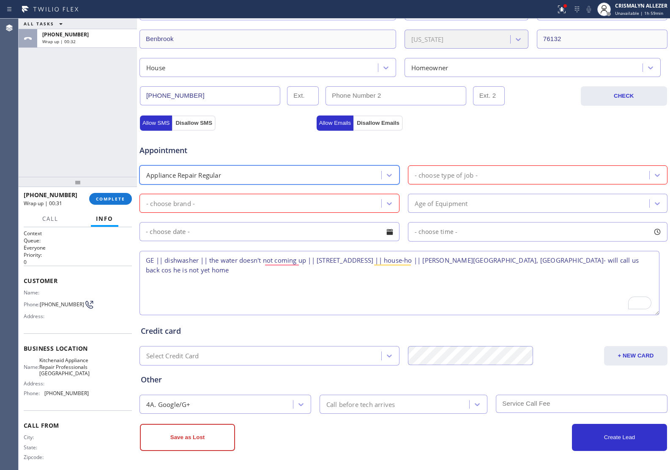
click at [459, 172] on div "- choose type of job -" at bounding box center [446, 175] width 63 height 10
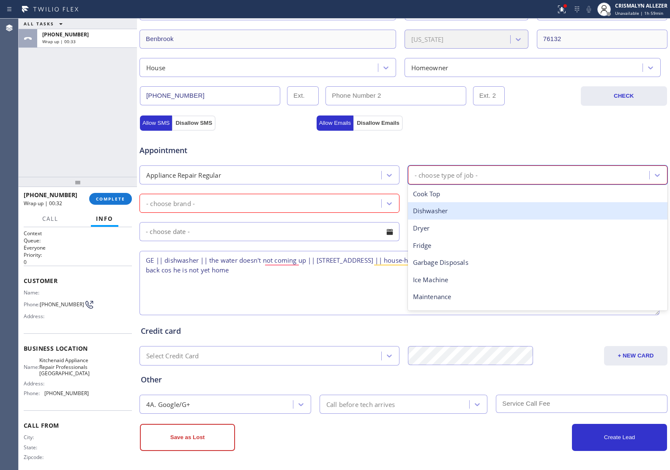
click at [456, 206] on div "Dishwasher" at bounding box center [538, 210] width 260 height 17
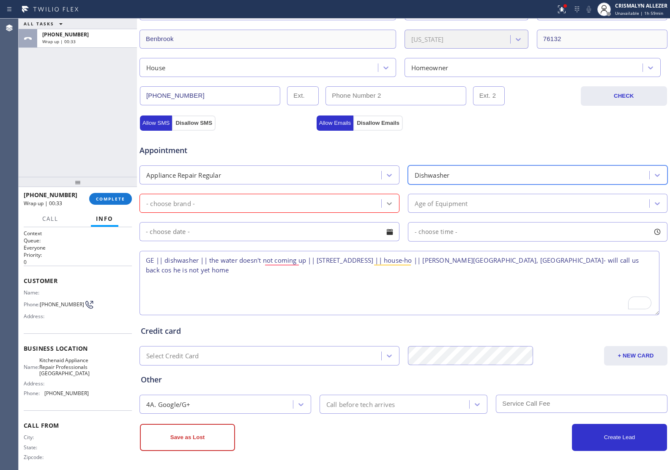
click at [385, 203] on icon at bounding box center [389, 203] width 8 height 8
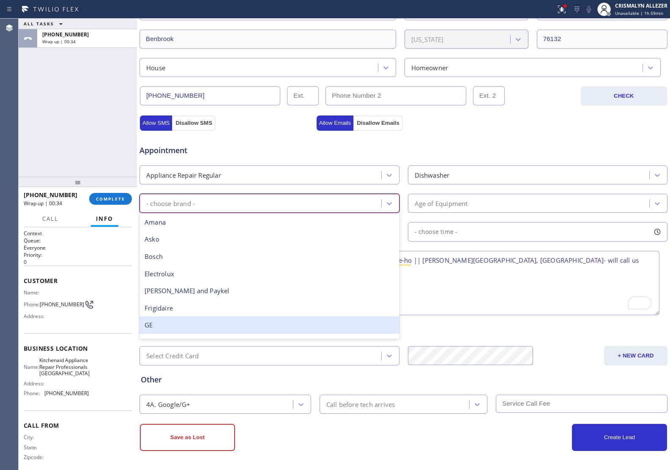
click at [157, 327] on div "GE" at bounding box center [270, 324] width 260 height 17
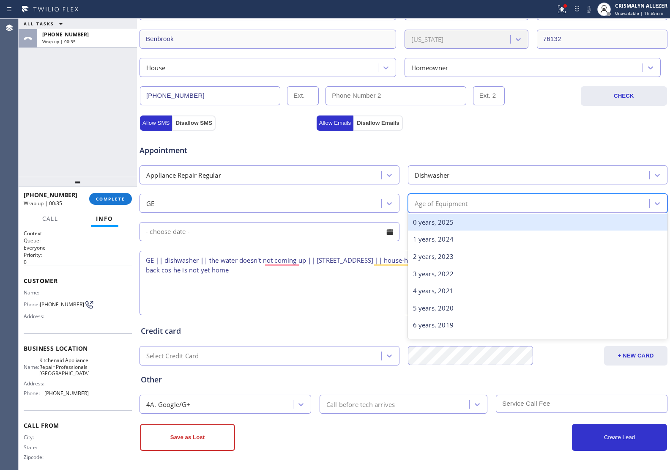
click at [494, 205] on div "Age of Equipment" at bounding box center [530, 203] width 239 height 15
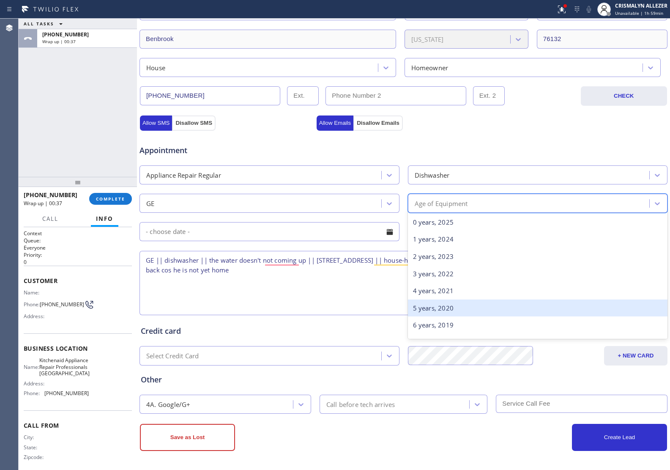
click at [434, 309] on div "5 years, 2020" at bounding box center [538, 307] width 260 height 17
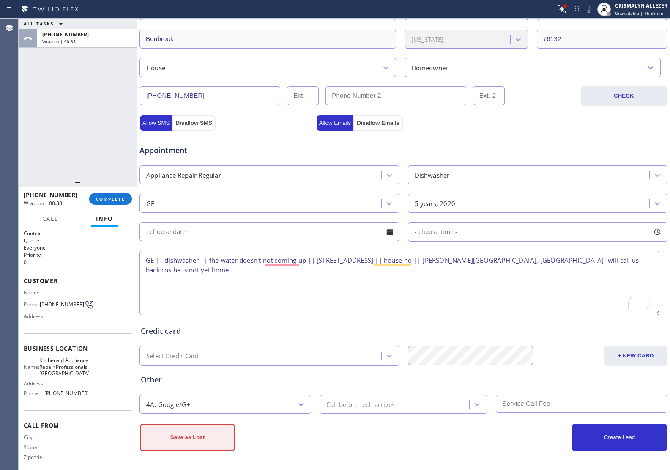
click at [189, 441] on button "Save as Lost" at bounding box center [187, 437] width 95 height 27
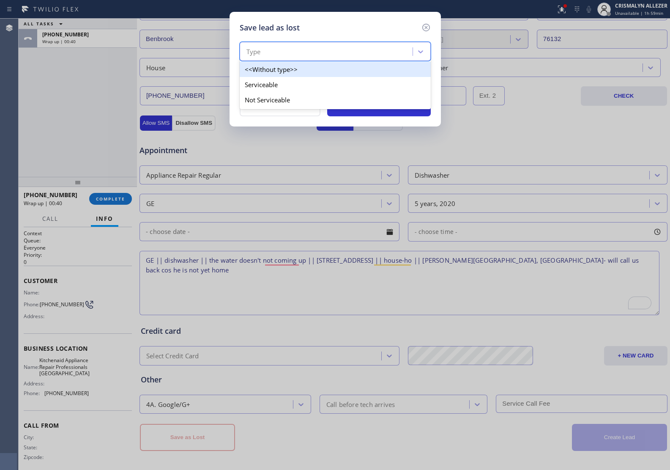
click at [354, 55] on div "Type" at bounding box center [327, 51] width 170 height 15
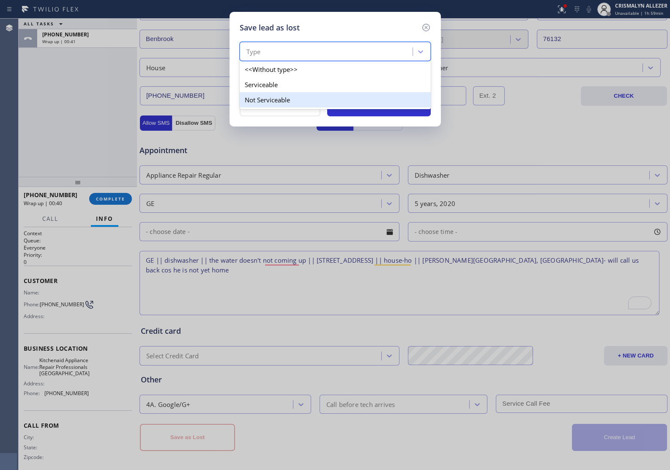
click at [280, 107] on div "Not Serviceable" at bounding box center [335, 99] width 191 height 15
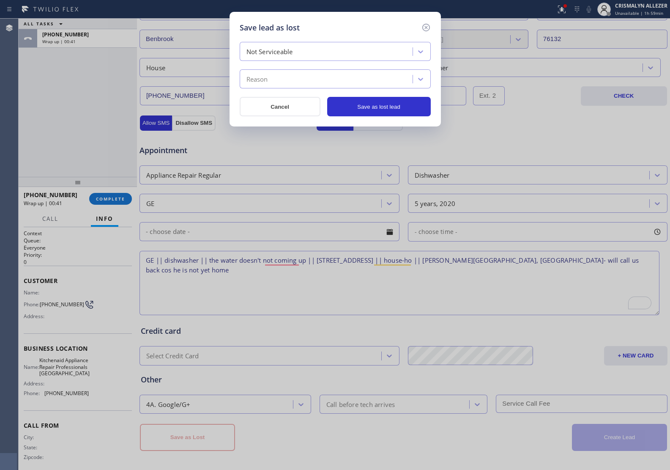
click at [316, 80] on div "Reason" at bounding box center [327, 79] width 170 height 15
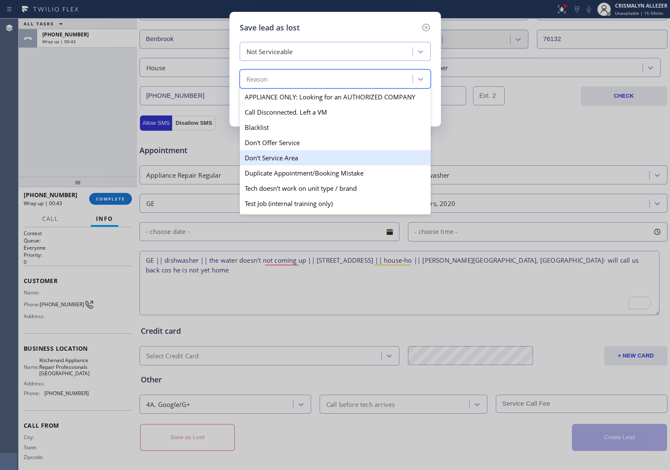
click at [288, 160] on div "Don't Service Area" at bounding box center [335, 157] width 191 height 15
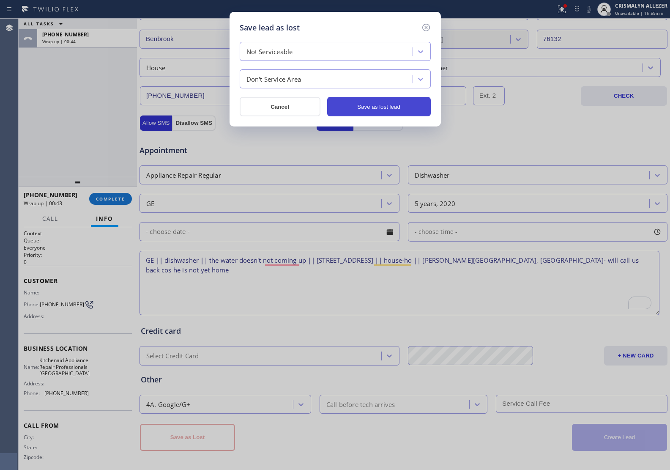
click at [373, 104] on button "Save as lost lead" at bounding box center [379, 106] width 104 height 19
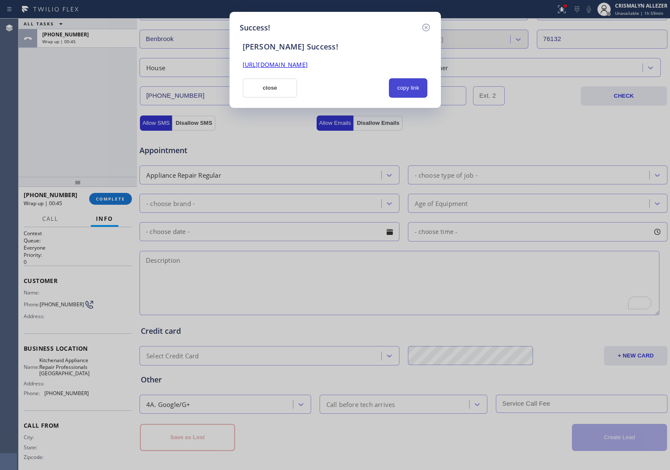
click at [396, 87] on button "copy link" at bounding box center [408, 87] width 39 height 19
click at [268, 90] on button "close" at bounding box center [270, 87] width 55 height 19
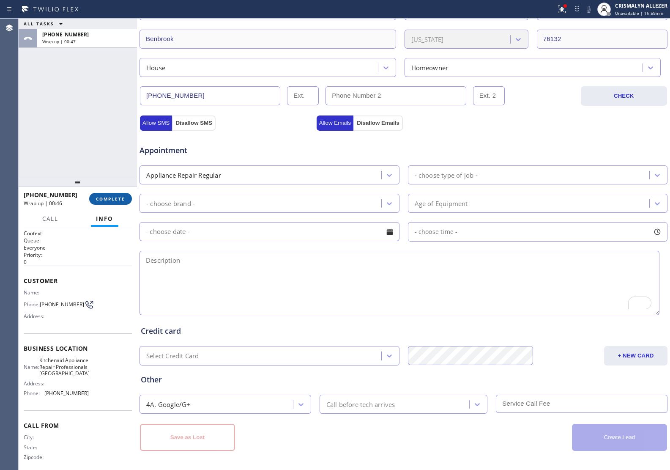
click at [115, 198] on span "COMPLETE" at bounding box center [110, 199] width 29 height 6
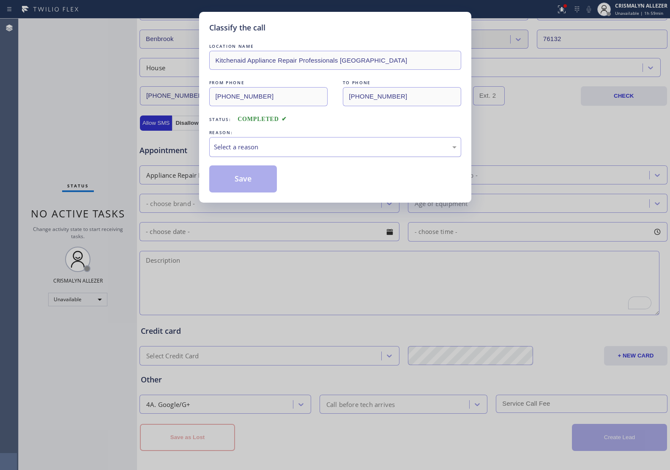
click at [333, 144] on div "Select a reason" at bounding box center [335, 147] width 243 height 10
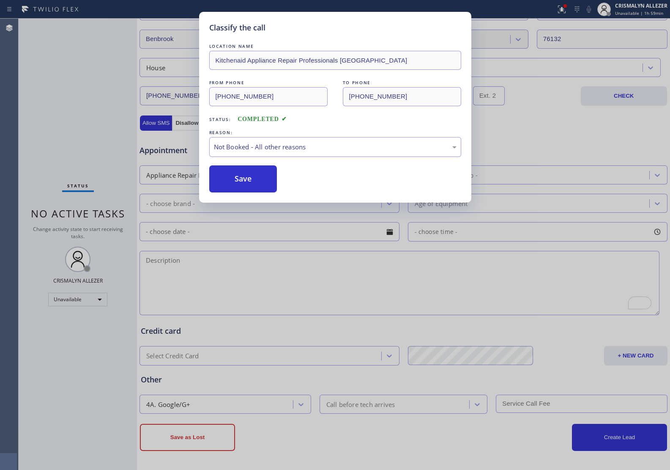
click at [246, 184] on button "Save" at bounding box center [243, 178] width 68 height 27
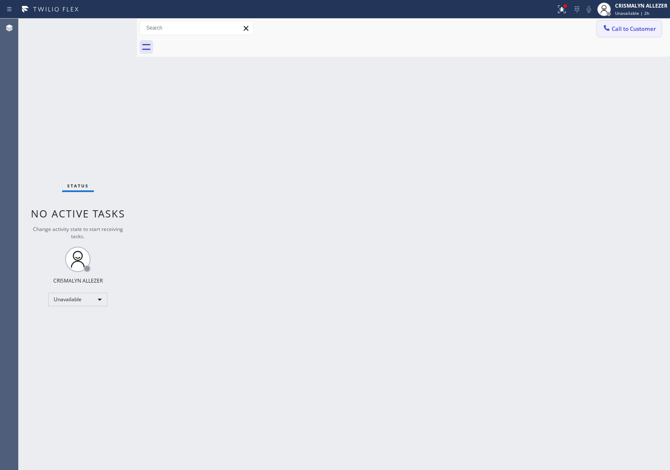
click at [620, 32] on span "Call to Customer" at bounding box center [634, 29] width 44 height 8
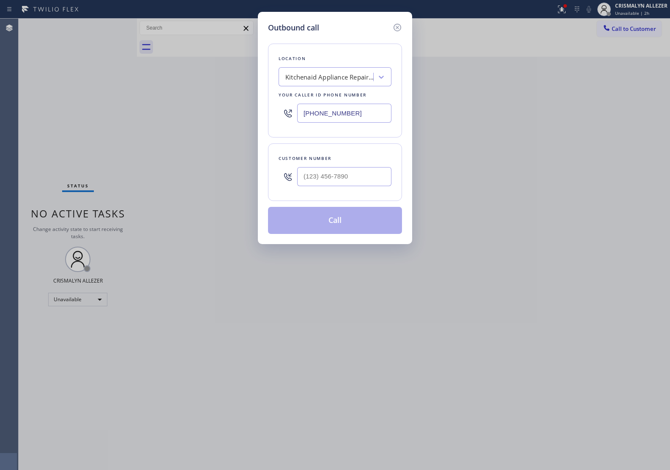
drag, startPoint x: 380, startPoint y: 116, endPoint x: 134, endPoint y: 115, distance: 245.8
click at [139, 116] on div "Outbound call Location Kitchenaid Appliance Repair Professionals [GEOGRAPHIC_DA…" at bounding box center [335, 235] width 670 height 470
paste input "786) 481-3659"
type input "[PHONE_NUMBER]"
click at [341, 178] on input "(___) ___-____" at bounding box center [344, 176] width 94 height 19
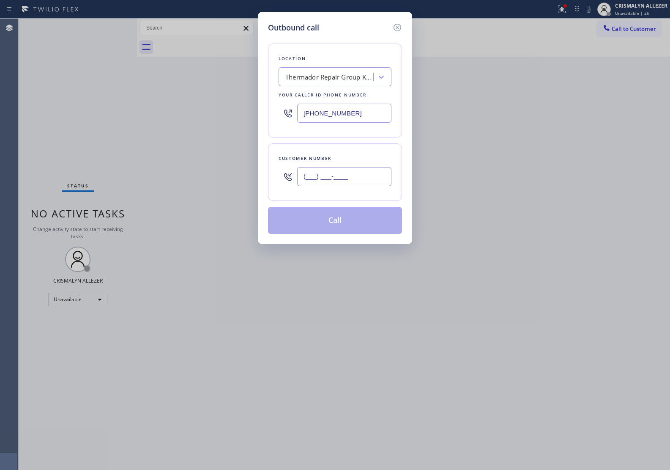
paste input "305) 321-4888"
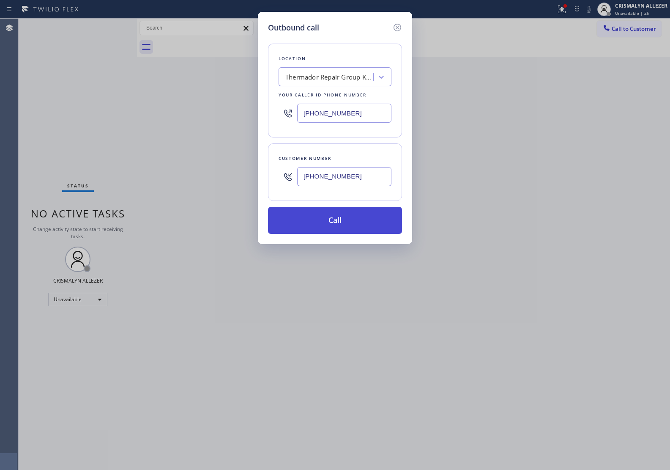
type input "[PHONE_NUMBER]"
click at [341, 230] on button "Call" at bounding box center [335, 220] width 134 height 27
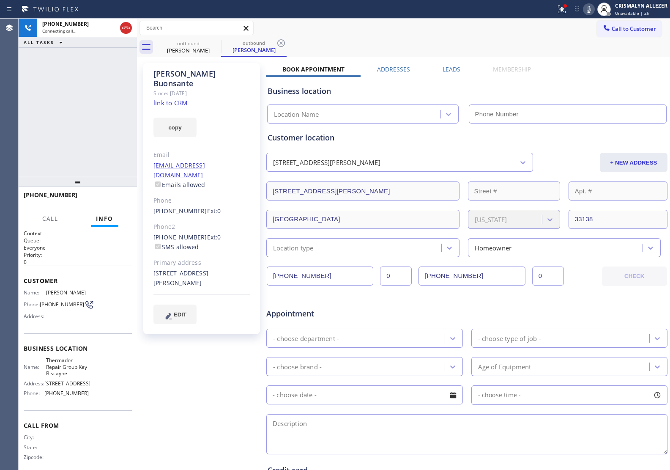
click at [171, 99] on link "link to CRM" at bounding box center [171, 103] width 34 height 8
type input "[PHONE_NUMBER]"
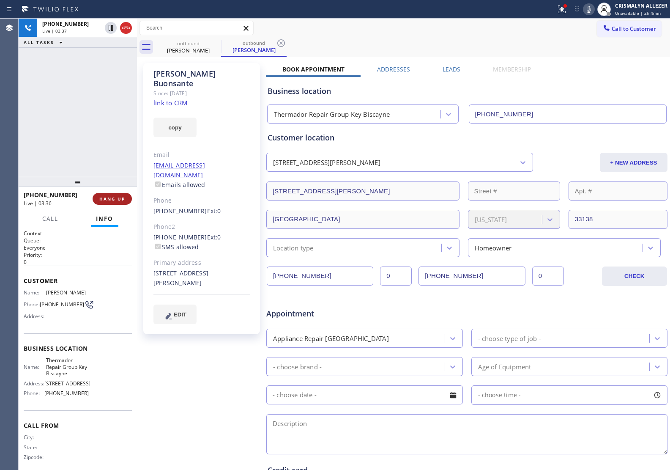
click at [107, 203] on button "HANG UP" at bounding box center [112, 199] width 39 height 12
click at [111, 199] on span "COMPLETE" at bounding box center [110, 199] width 29 height 6
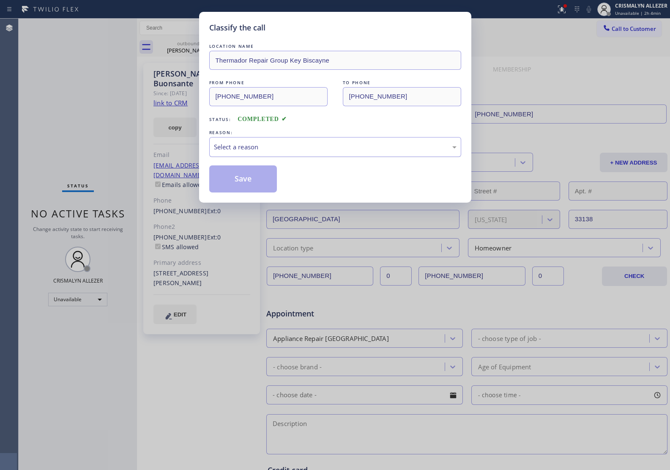
click at [327, 157] on div "Select a reason" at bounding box center [335, 147] width 252 height 20
click at [249, 181] on button "Save" at bounding box center [243, 178] width 68 height 27
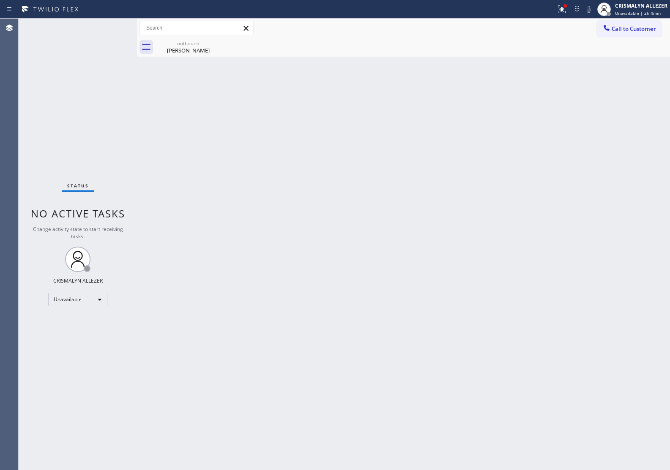
click at [180, 53] on div "[PERSON_NAME]" at bounding box center [189, 51] width 64 height 8
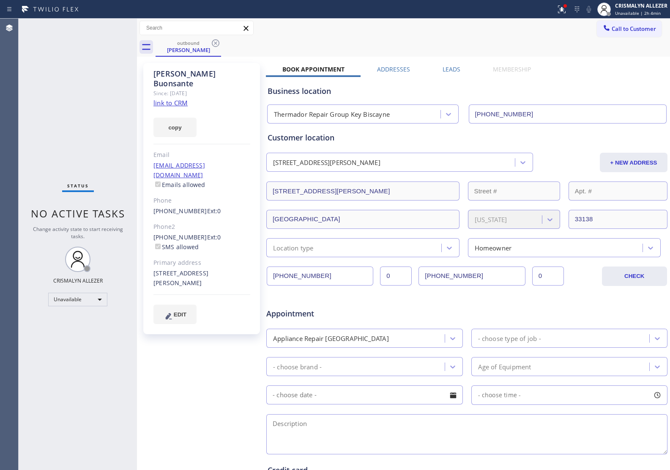
click at [445, 70] on label "Leads" at bounding box center [452, 69] width 18 height 8
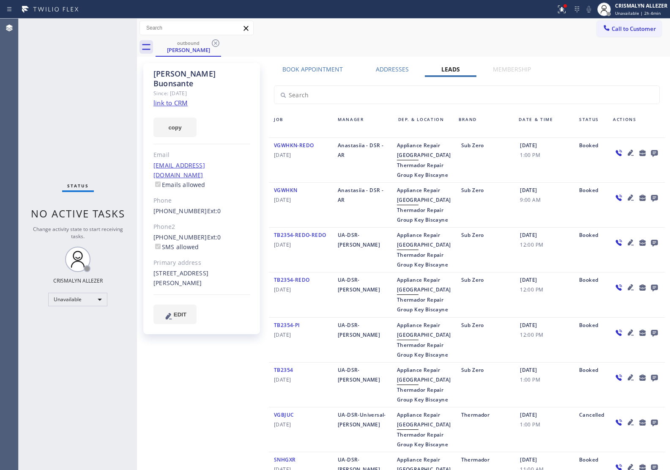
click at [651, 153] on icon at bounding box center [654, 153] width 7 height 7
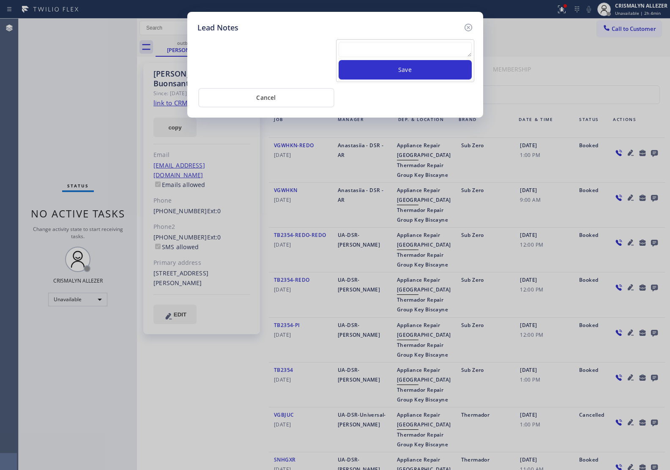
click at [386, 54] on textarea at bounding box center [405, 49] width 133 height 15
type textarea "working on this lead pls xfer"
click at [412, 71] on button "Save" at bounding box center [405, 69] width 133 height 19
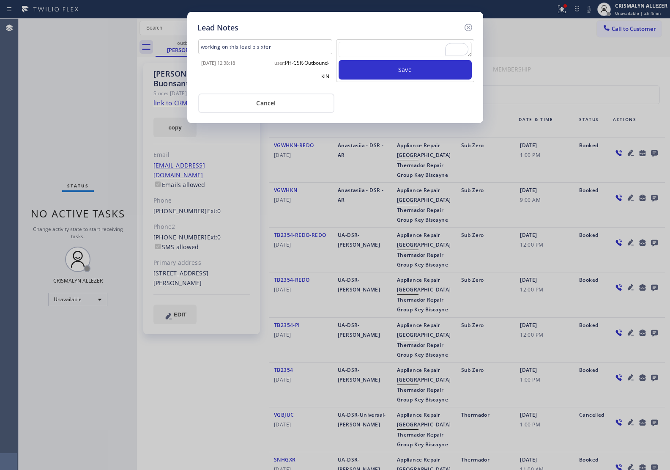
click at [266, 101] on button "Cancel" at bounding box center [266, 102] width 136 height 19
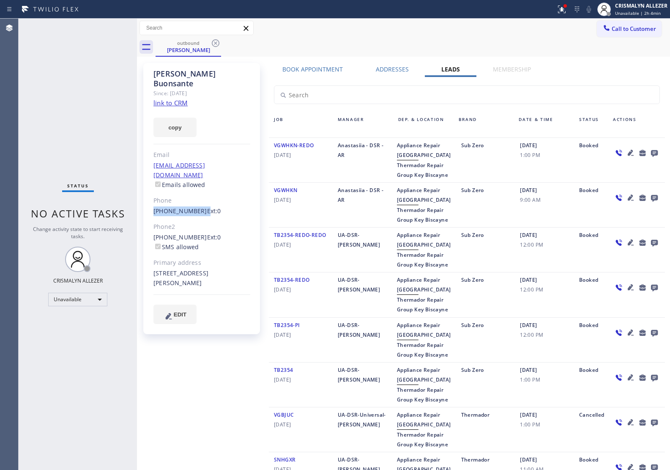
drag, startPoint x: 151, startPoint y: 188, endPoint x: 197, endPoint y: 193, distance: 45.5
click at [197, 193] on div "[PERSON_NAME] Since: [DATE] link to CRM copy Email [EMAIL_ADDRESS][DOMAIN_NAME]…" at bounding box center [201, 198] width 117 height 271
copy div "[PHONE_NUMBER]"
click at [217, 44] on icon at bounding box center [216, 43] width 10 height 10
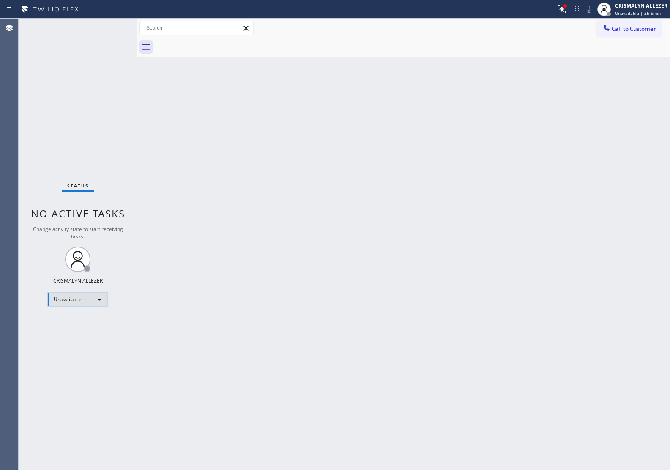
click at [102, 299] on div "Unavailable" at bounding box center [77, 300] width 59 height 14
click at [84, 346] on li "Break" at bounding box center [78, 343] width 58 height 10
